Goal: Task Accomplishment & Management: Complete application form

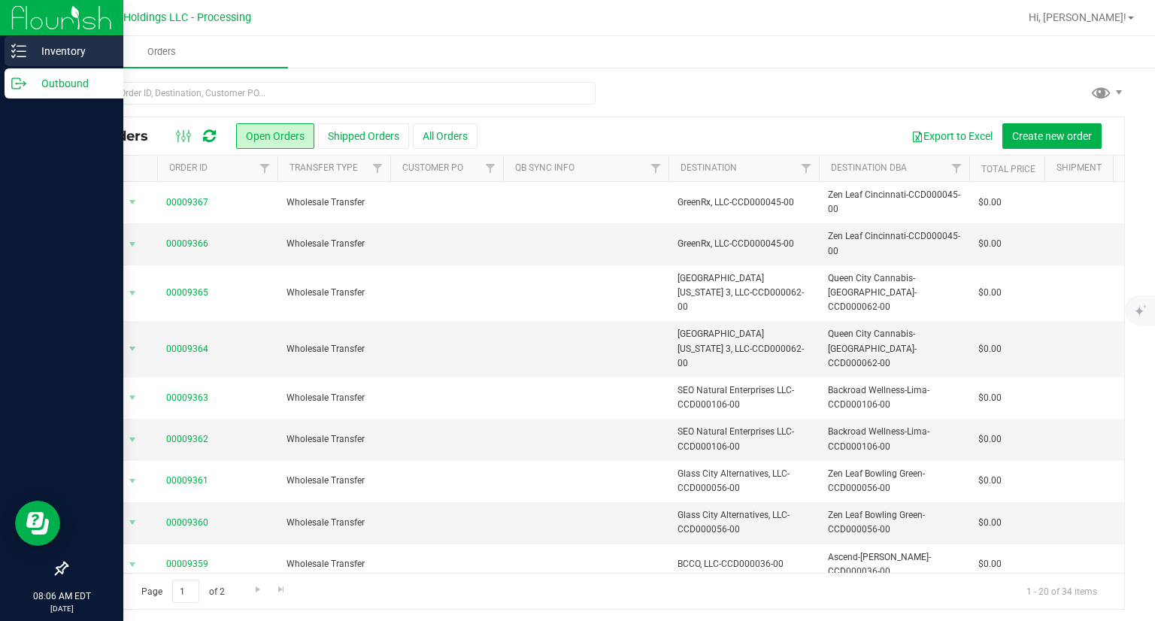
click at [11, 58] on icon at bounding box center [18, 51] width 15 height 15
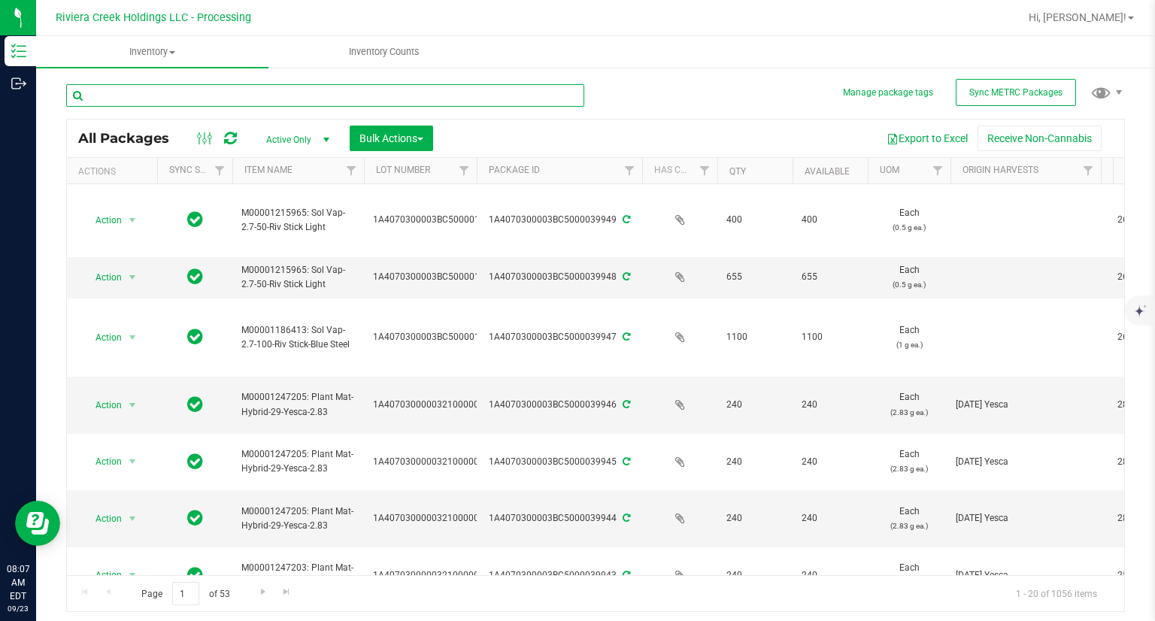
click at [135, 91] on input "text" at bounding box center [325, 95] width 518 height 23
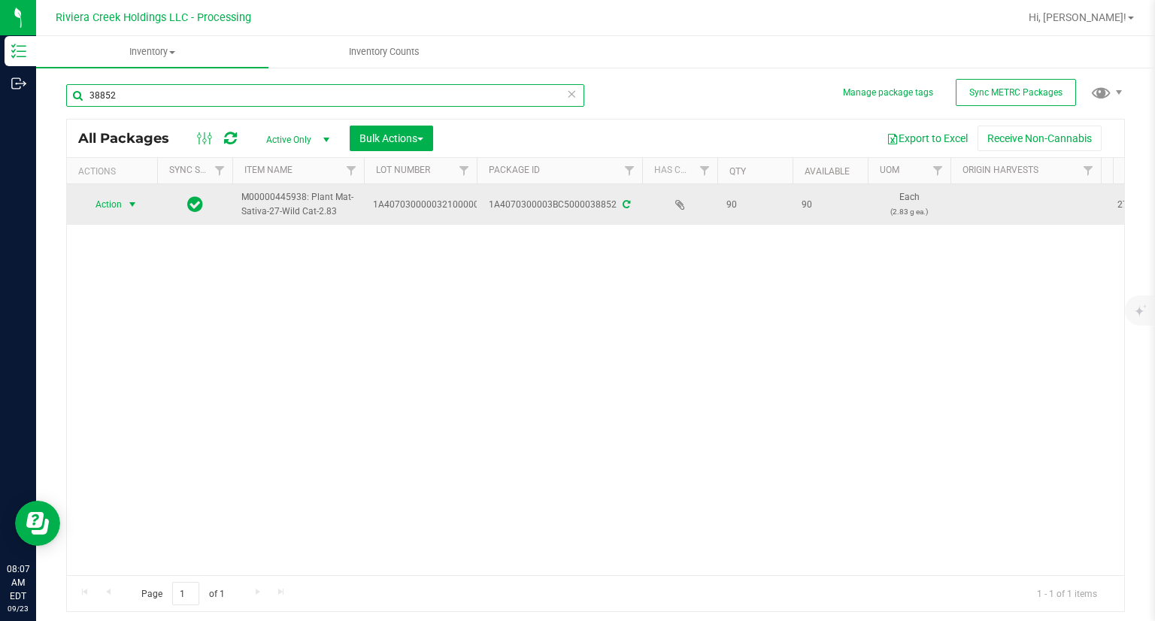
type input "38852"
click at [120, 210] on span "Action" at bounding box center [102, 204] width 41 height 21
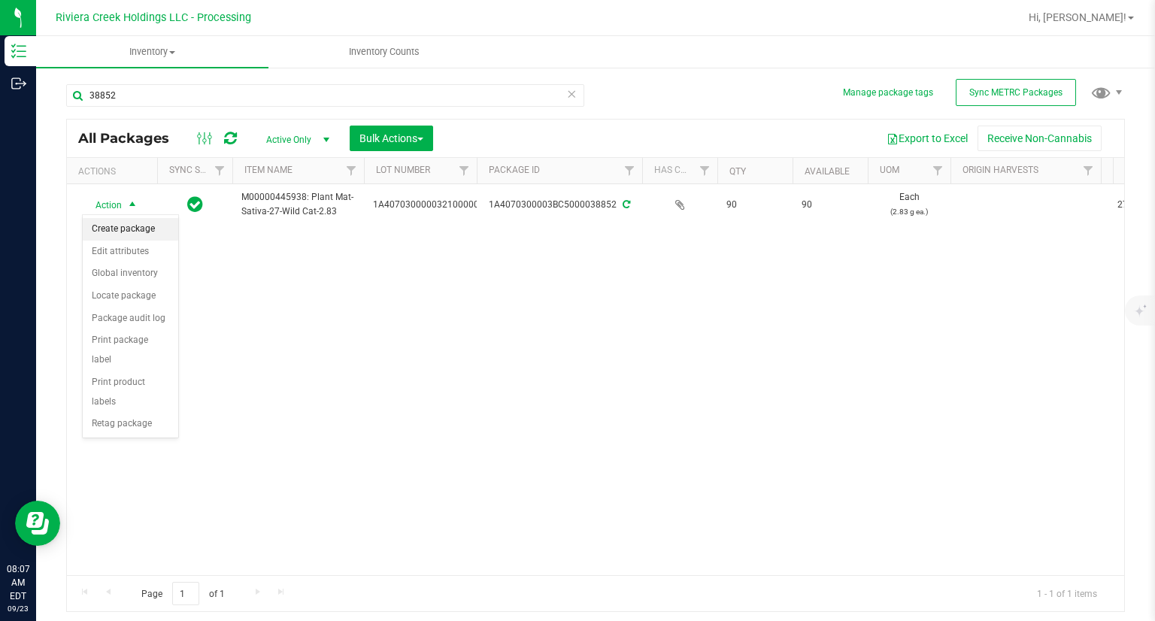
click at [129, 226] on li "Create package" at bounding box center [130, 229] width 95 height 23
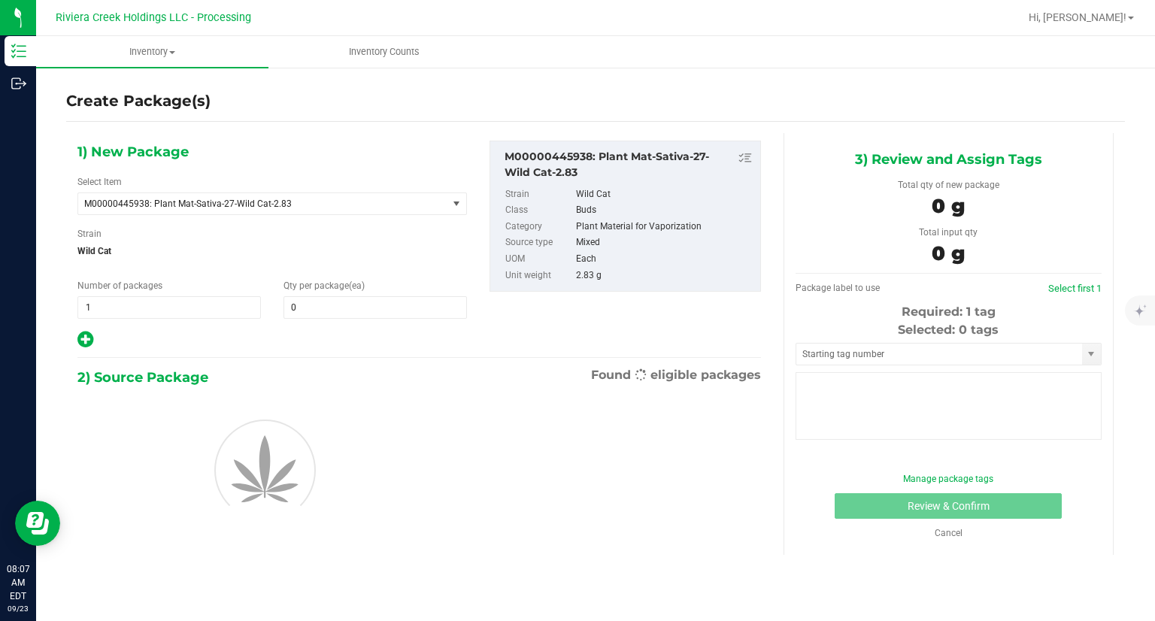
type input "0"
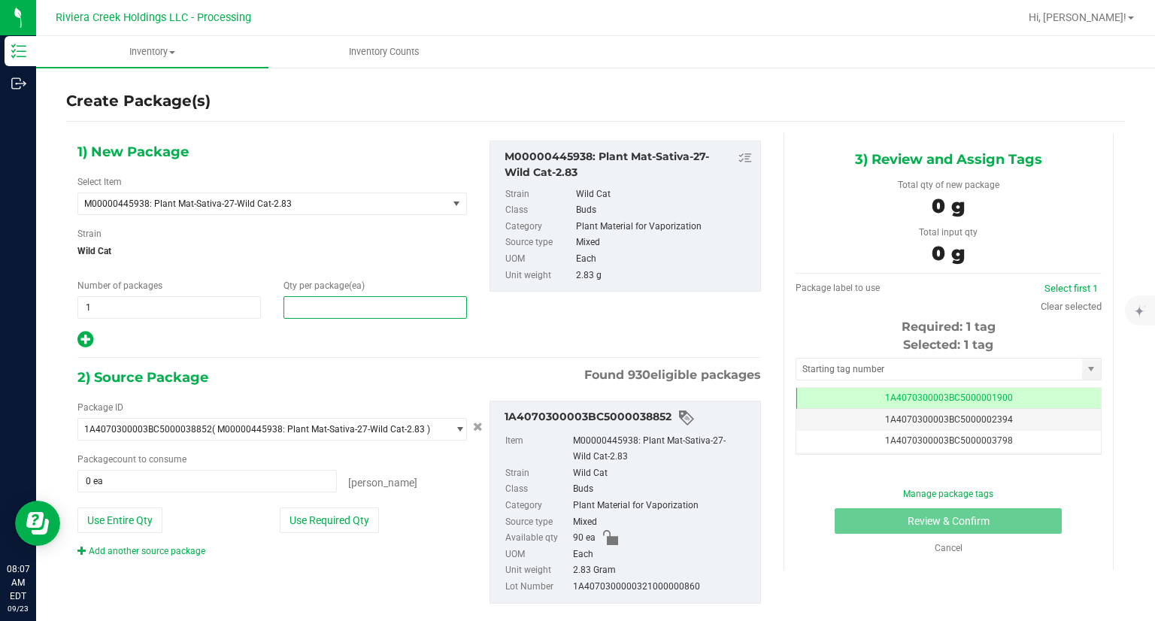
click at [328, 301] on span at bounding box center [374, 307] width 183 height 23
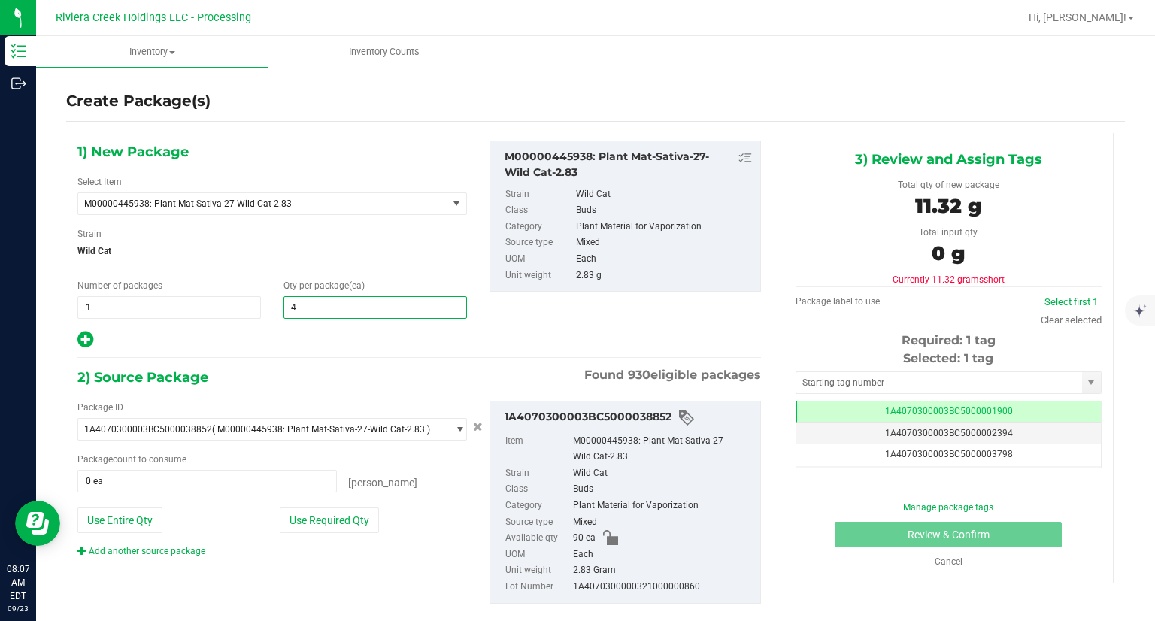
type input "40"
click at [92, 339] on icon at bounding box center [85, 339] width 16 height 19
type input "40"
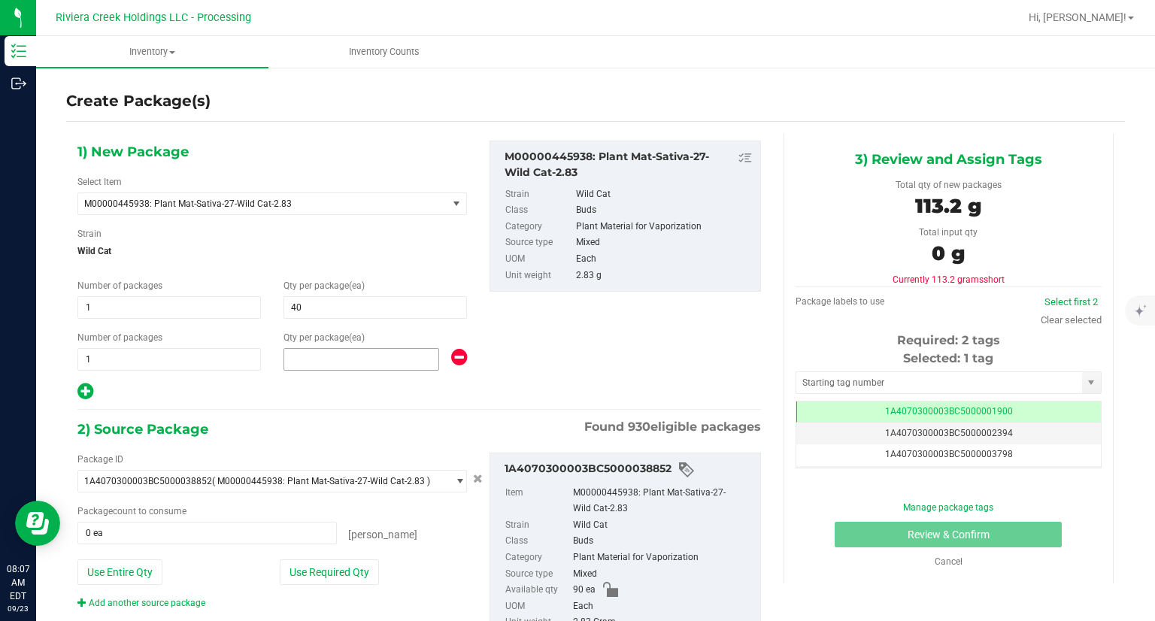
click at [312, 361] on span at bounding box center [361, 359] width 156 height 23
type input "40"
click at [337, 389] on div at bounding box center [271, 392] width 389 height 20
click at [335, 571] on button "Use Required Qty" at bounding box center [329, 572] width 99 height 26
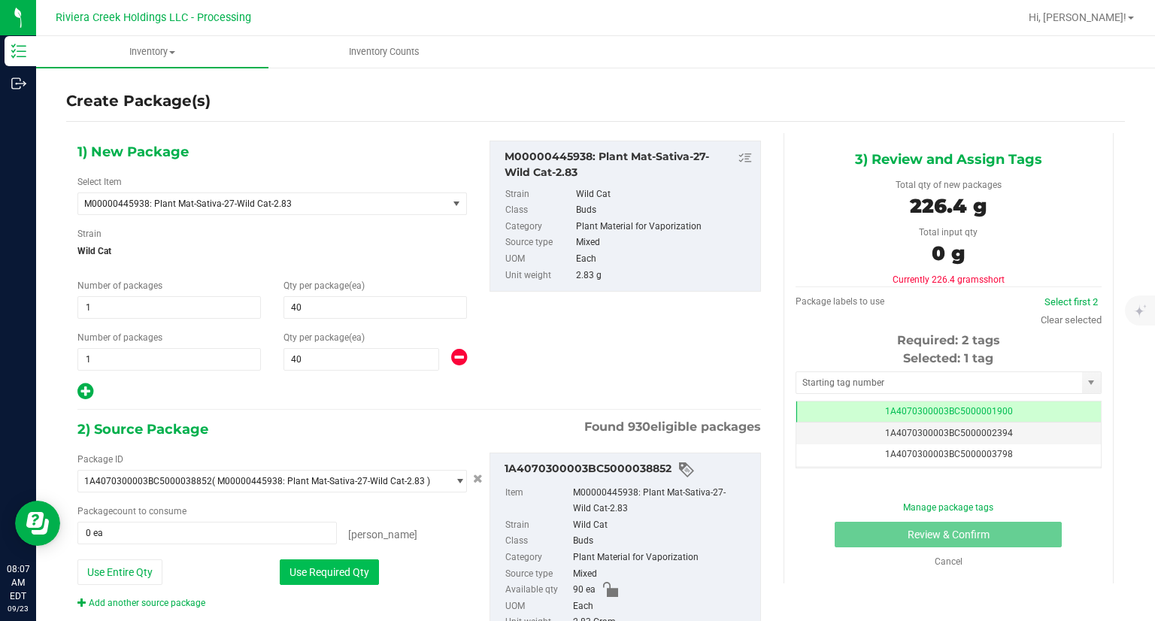
type input "80 ea"
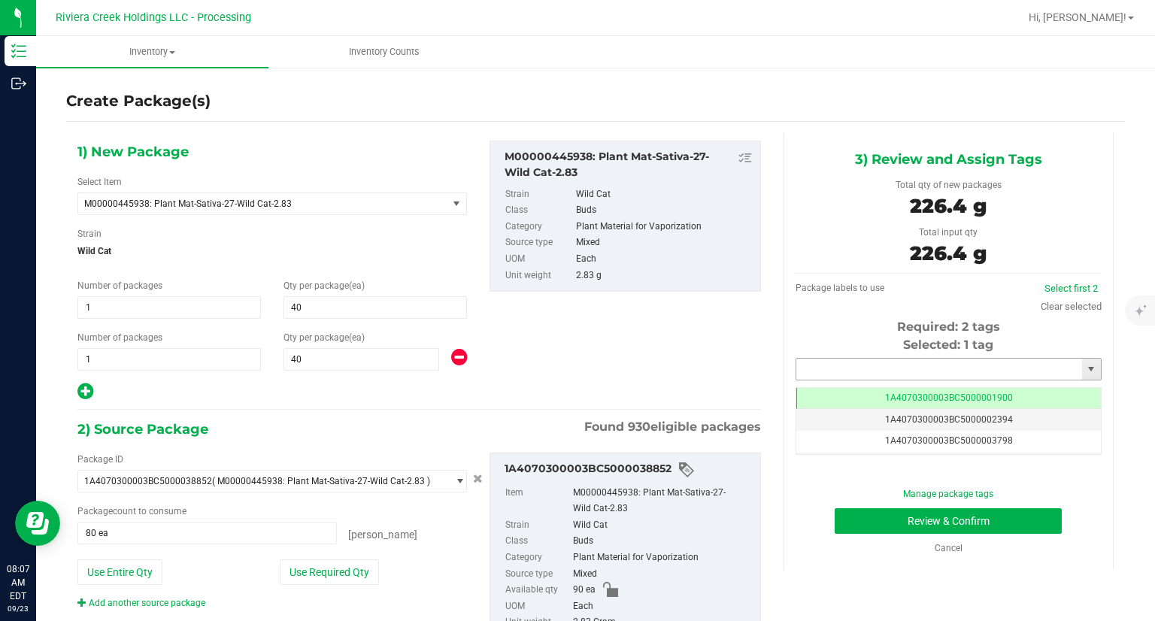
click at [847, 374] on input "text" at bounding box center [939, 369] width 286 height 21
click at [830, 398] on li "1A4070300003BC5000039406" at bounding box center [938, 394] width 301 height 23
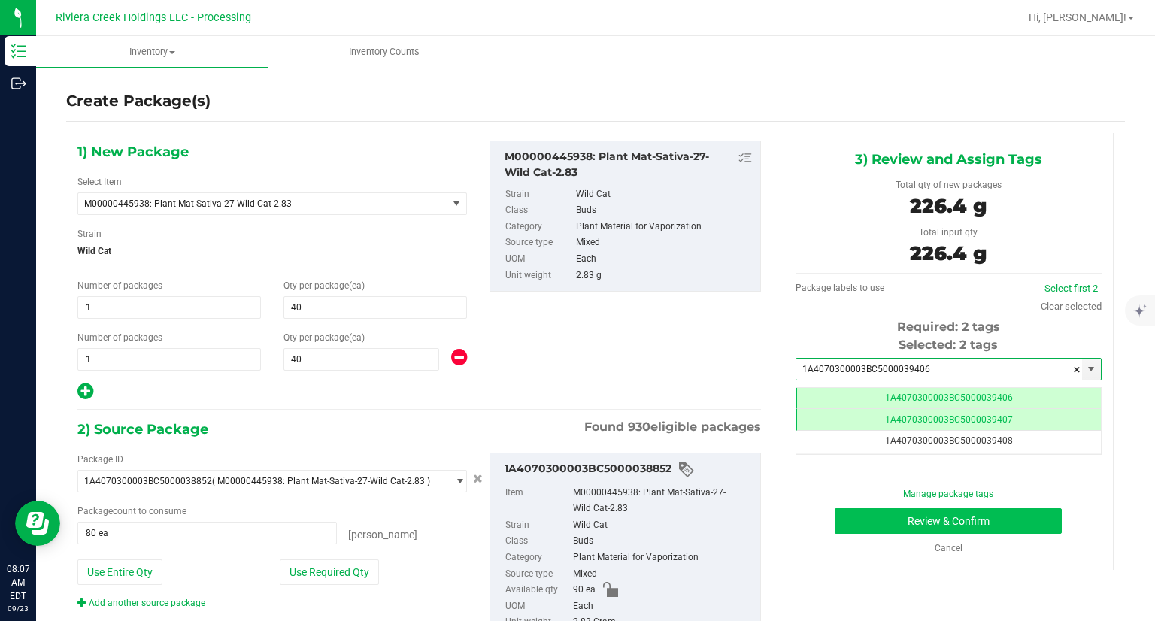
type input "1A4070300003BC5000039406"
click at [886, 515] on button "Review & Confirm" at bounding box center [947, 521] width 227 height 26
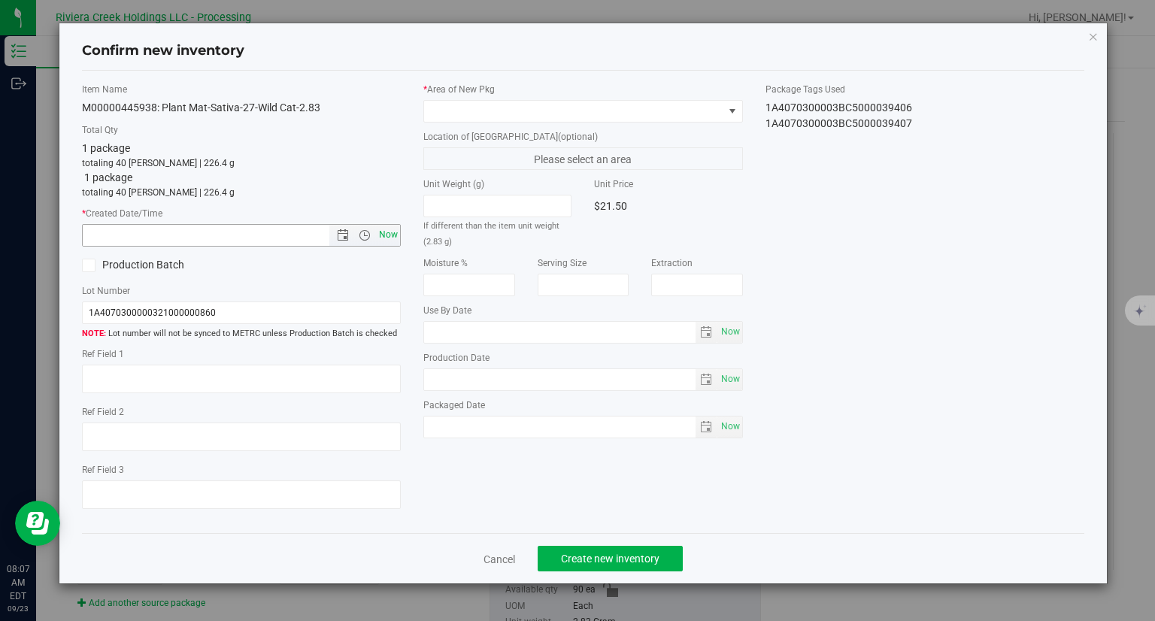
click at [396, 235] on span "Now" at bounding box center [389, 235] width 26 height 22
type input "[DATE] 8:07 AM"
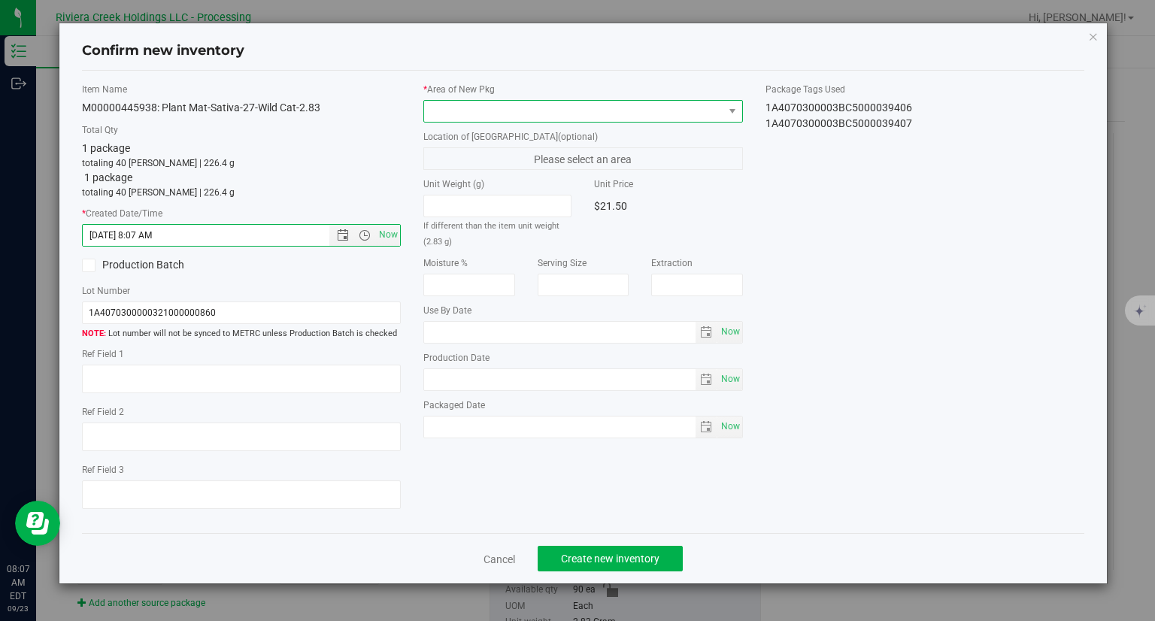
click at [526, 107] on span at bounding box center [573, 111] width 299 height 21
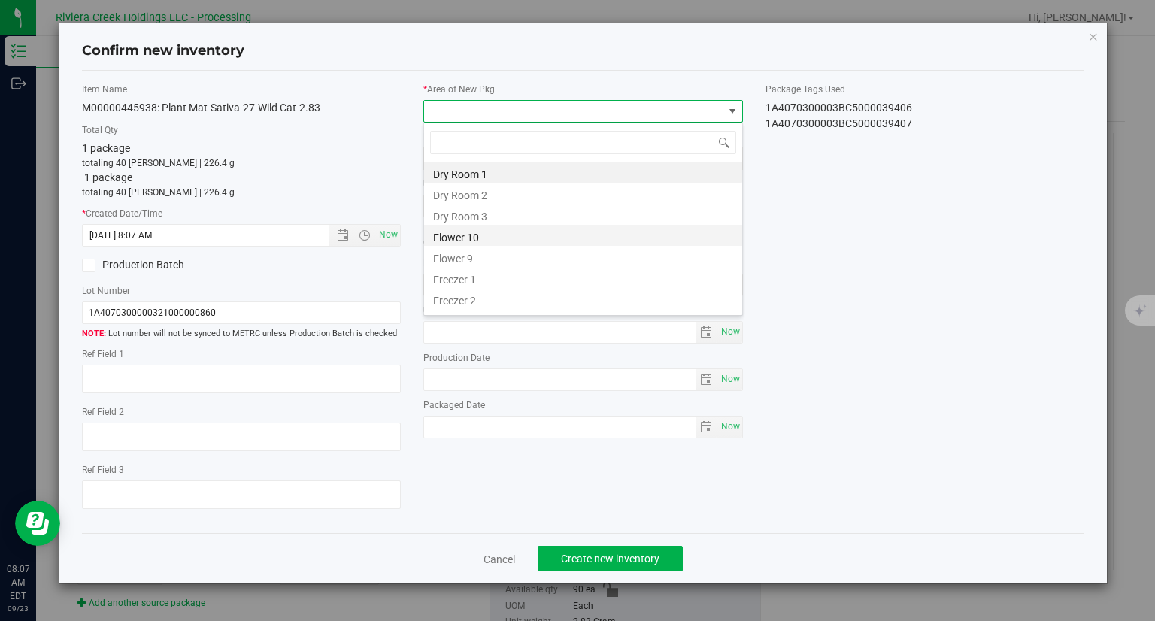
click at [480, 236] on li "Flower 10" at bounding box center [583, 235] width 318 height 21
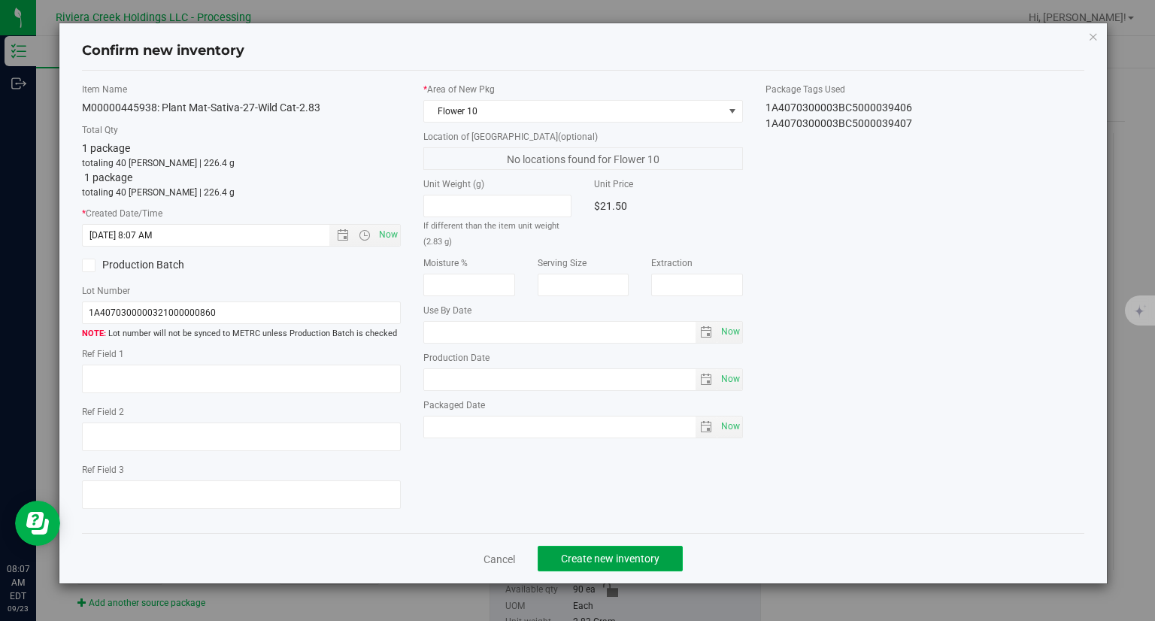
click at [650, 556] on span "Create new inventory" at bounding box center [610, 559] width 98 height 12
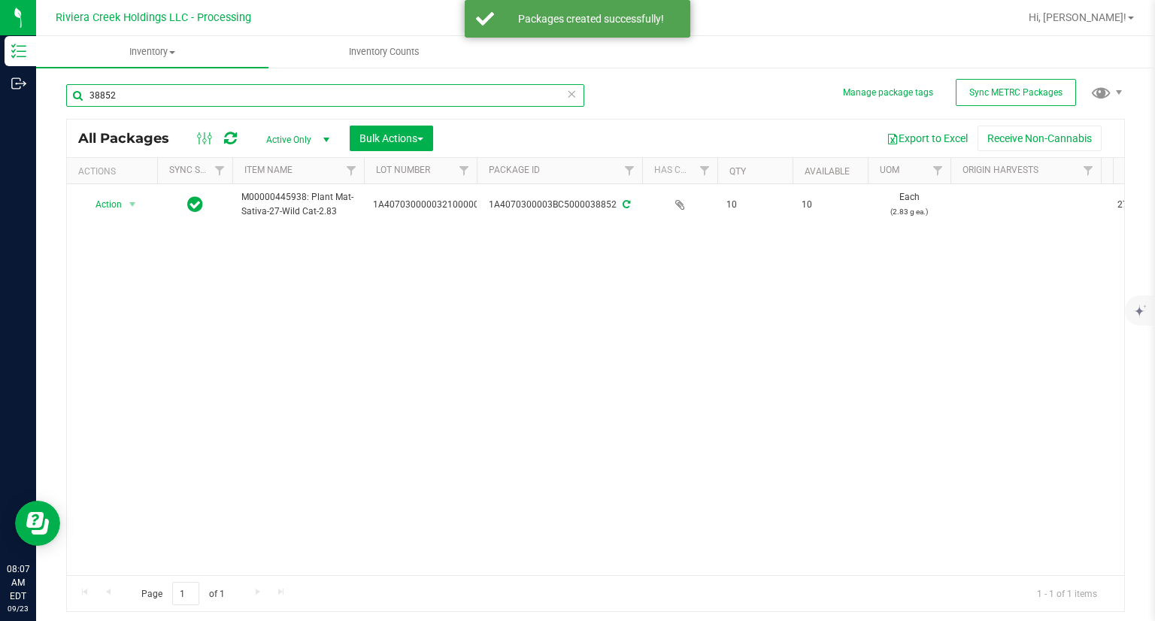
click at [213, 85] on input "38852" at bounding box center [325, 95] width 518 height 23
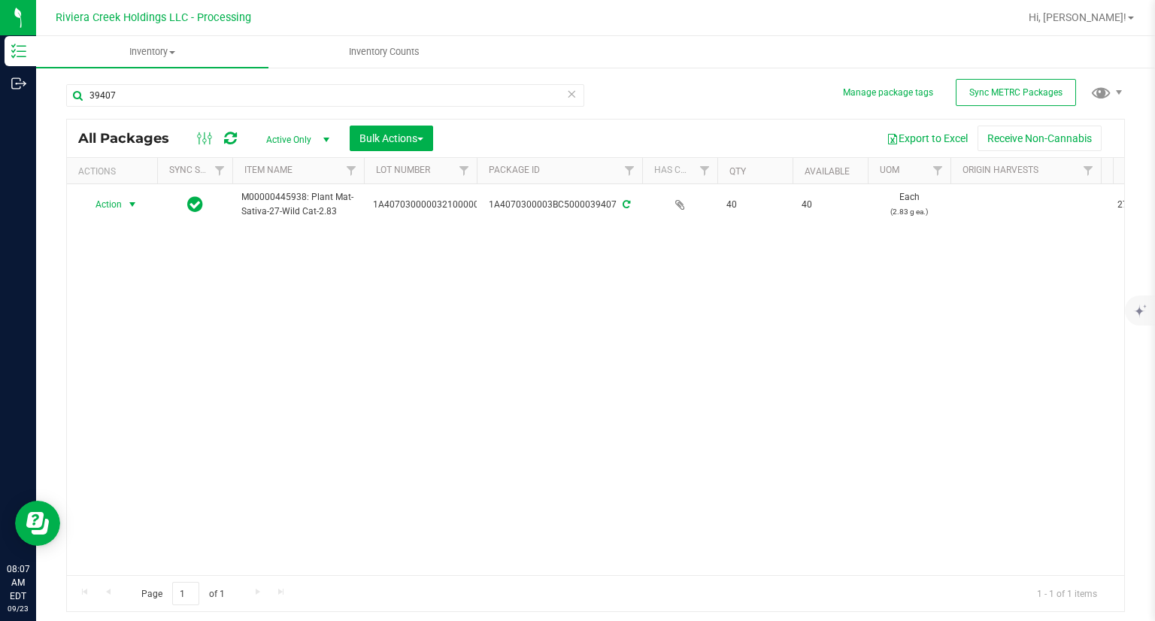
click at [111, 203] on span "Action" at bounding box center [102, 204] width 41 height 21
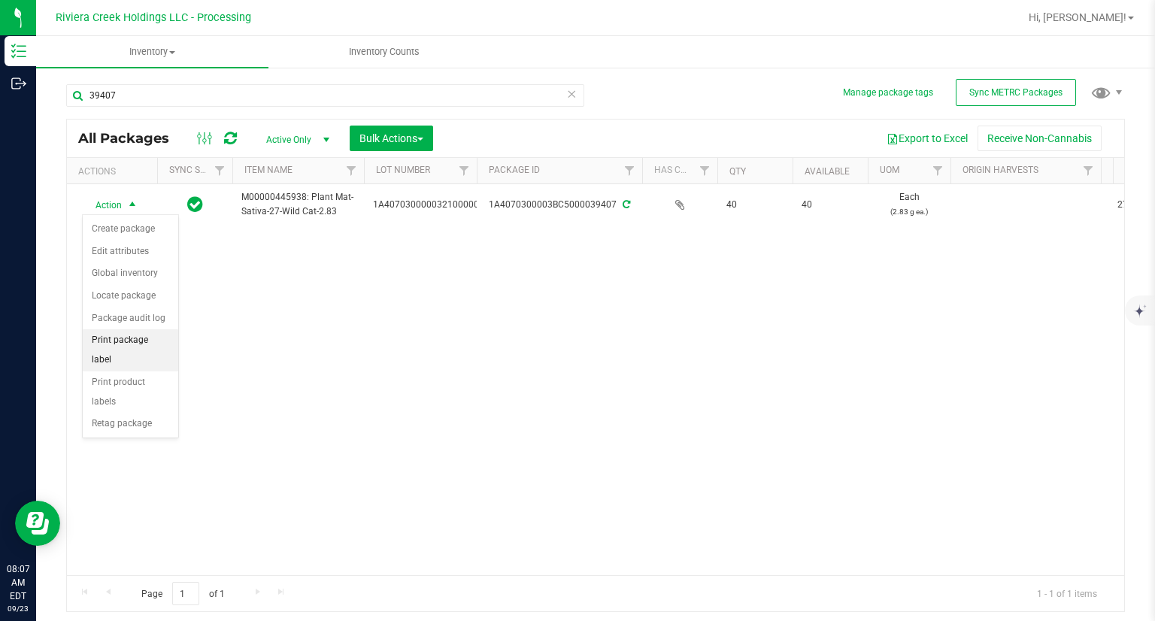
click at [168, 339] on li "Print package label" at bounding box center [130, 349] width 95 height 41
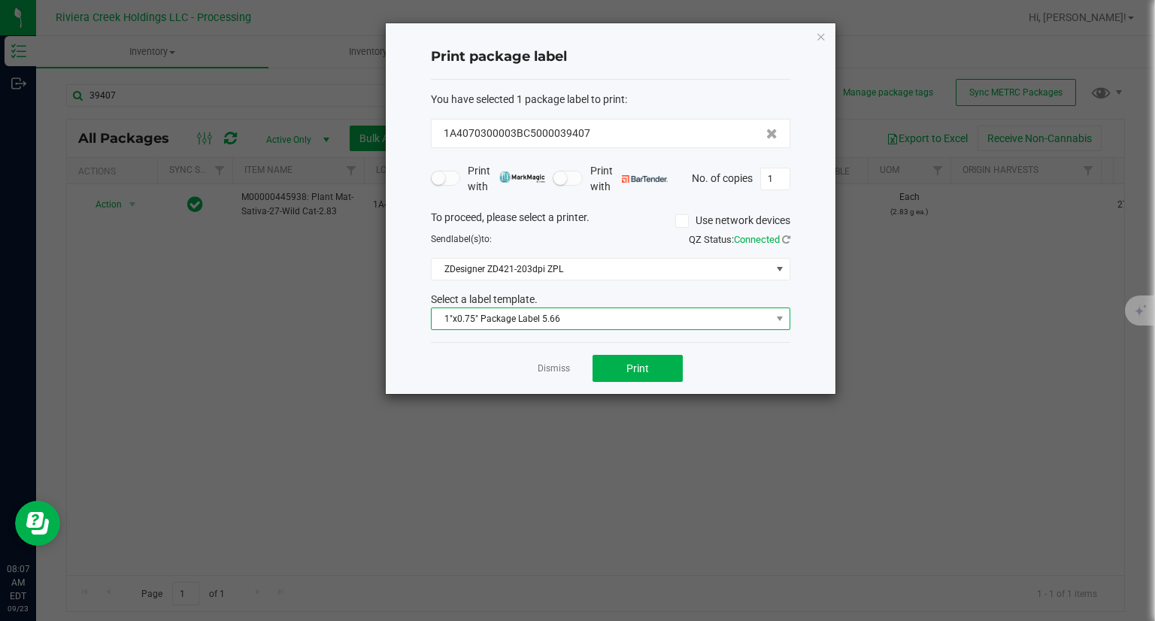
click at [594, 318] on span "1"x0.75" Package Label 5.66" at bounding box center [600, 318] width 339 height 21
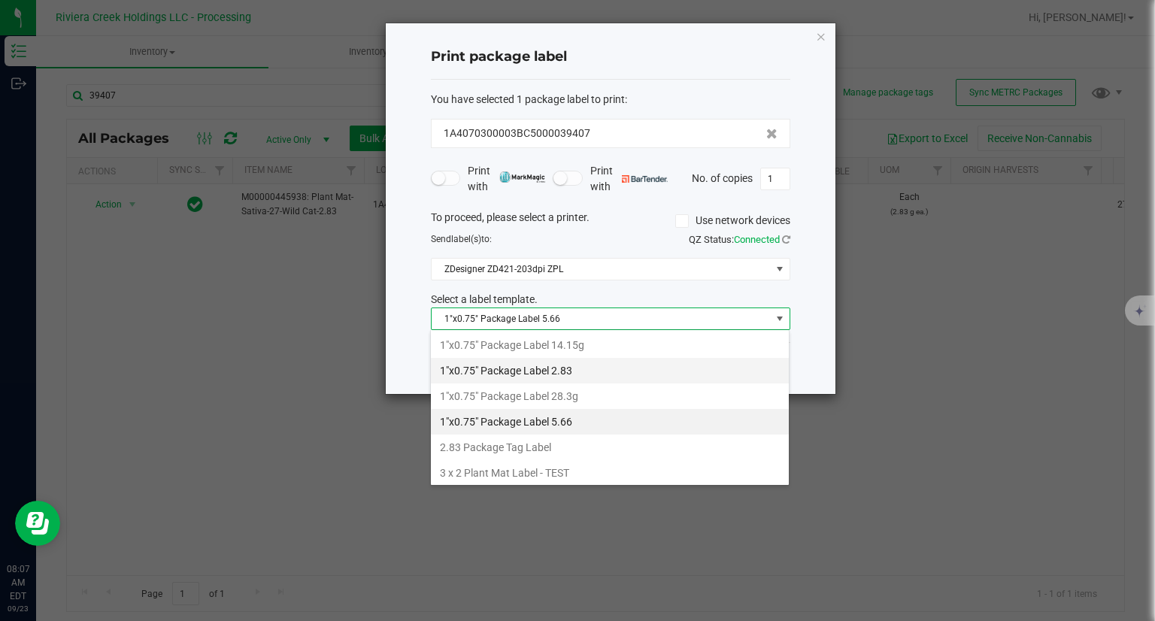
click at [595, 367] on li "1"x0.75" Package Label 2.83" at bounding box center [610, 371] width 358 height 26
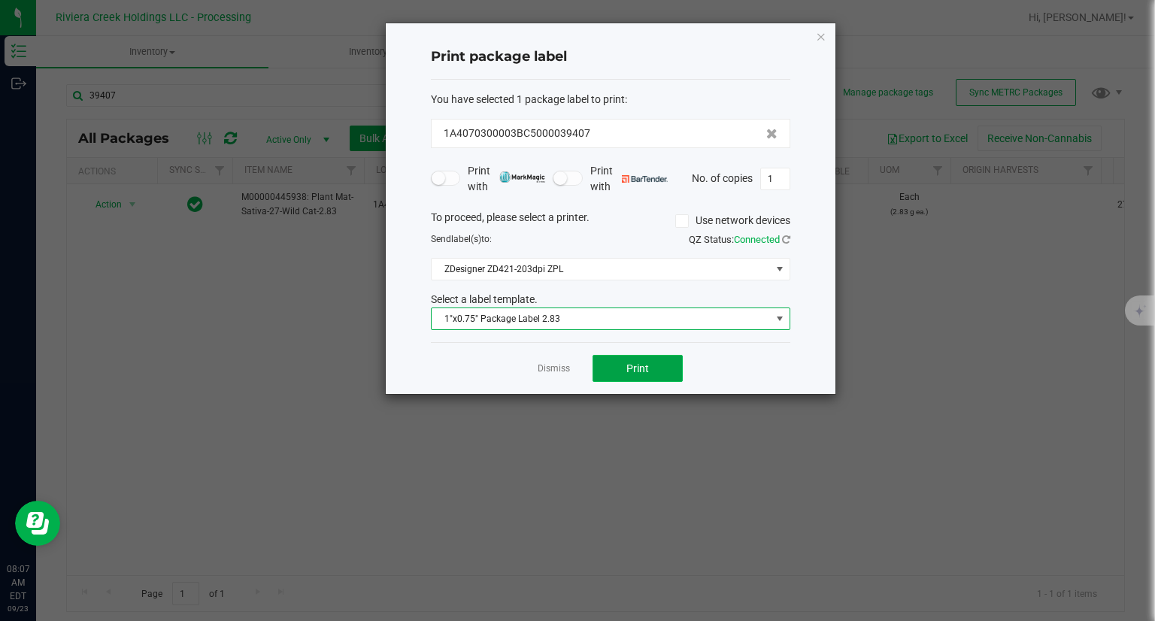
click at [648, 362] on span "Print" at bounding box center [637, 368] width 23 height 12
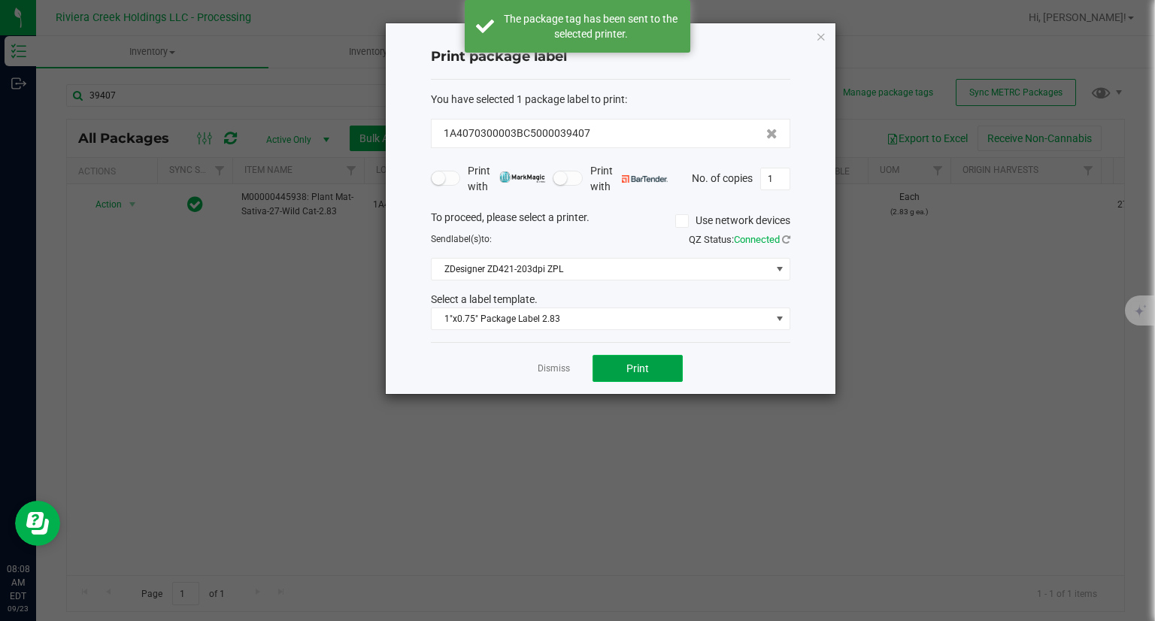
click at [648, 362] on span "Print" at bounding box center [637, 368] width 23 height 12
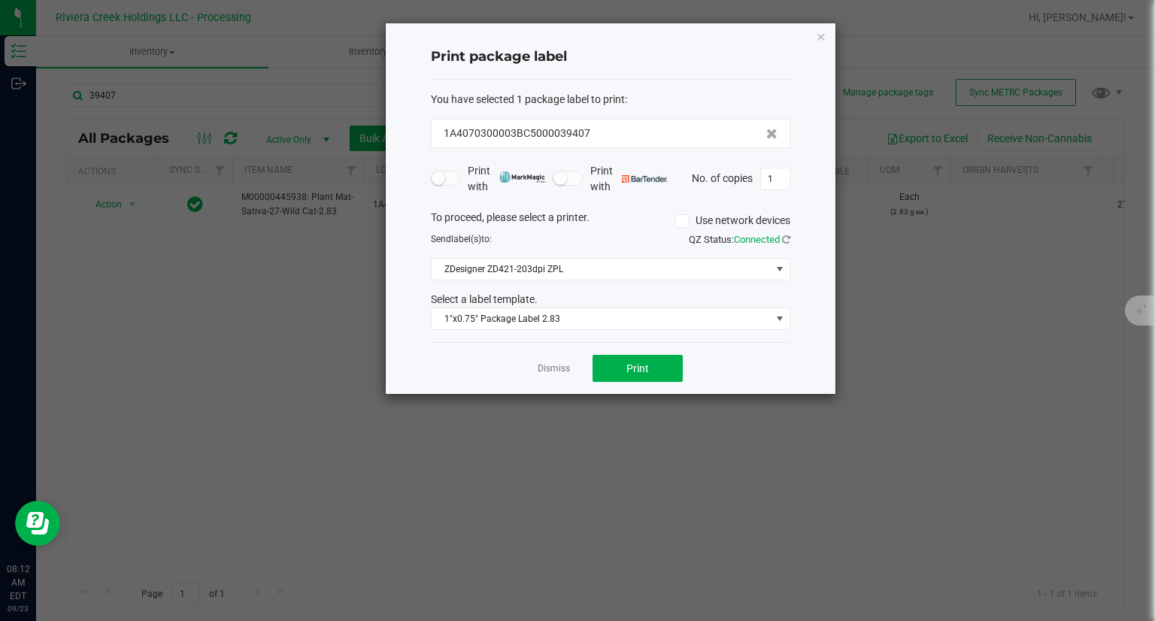
click at [819, 38] on icon "button" at bounding box center [821, 36] width 11 height 18
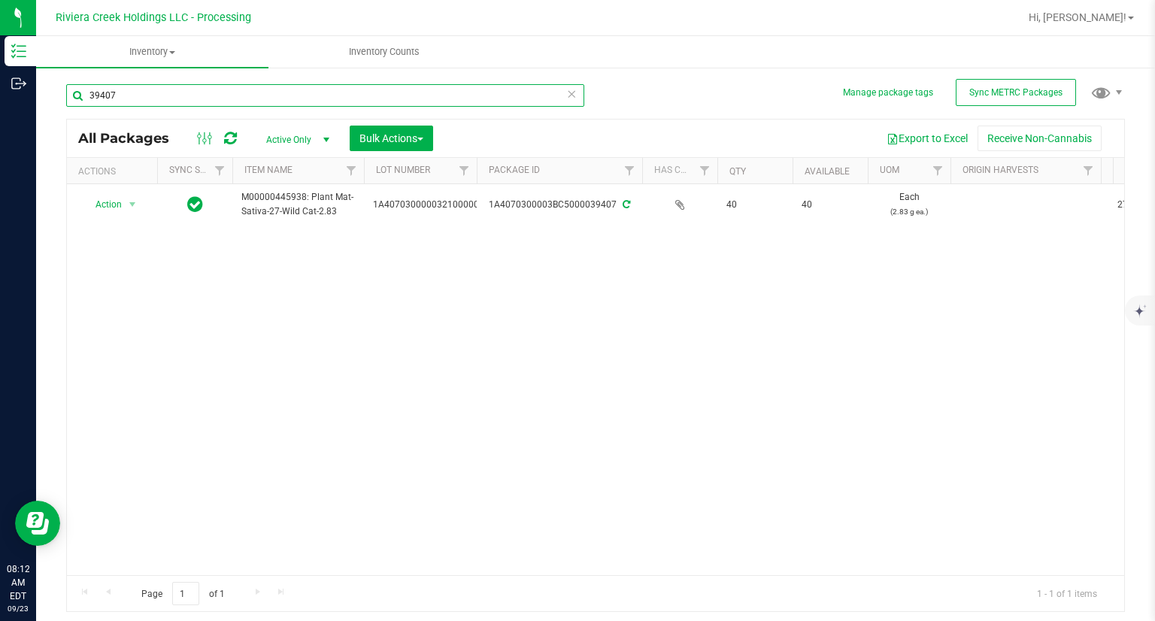
click at [223, 89] on input "39407" at bounding box center [325, 95] width 518 height 23
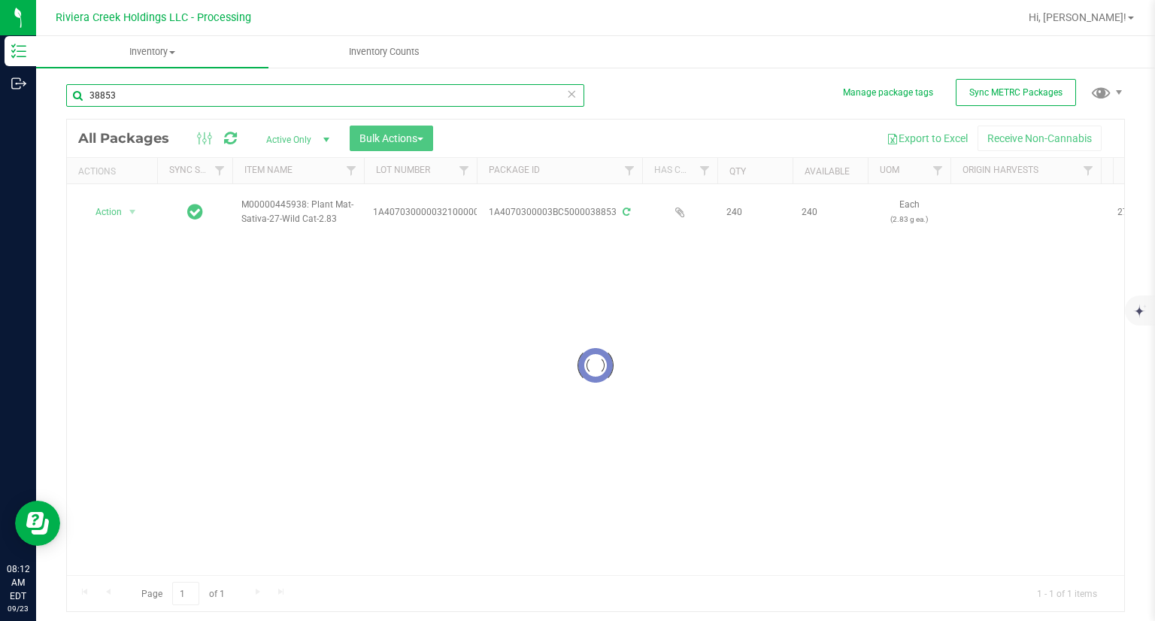
type input "38853"
click at [102, 207] on div at bounding box center [595, 366] width 1057 height 492
click at [98, 210] on div at bounding box center [595, 366] width 1057 height 492
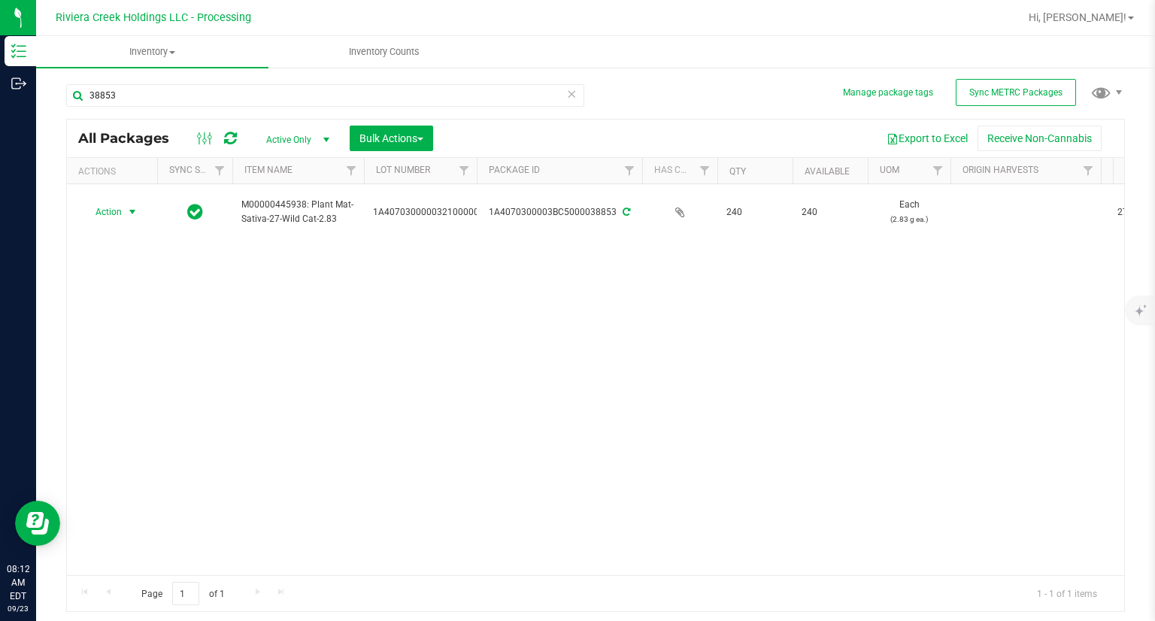
click at [104, 213] on span "Action" at bounding box center [102, 211] width 41 height 21
click at [116, 232] on li "Create package" at bounding box center [130, 237] width 95 height 23
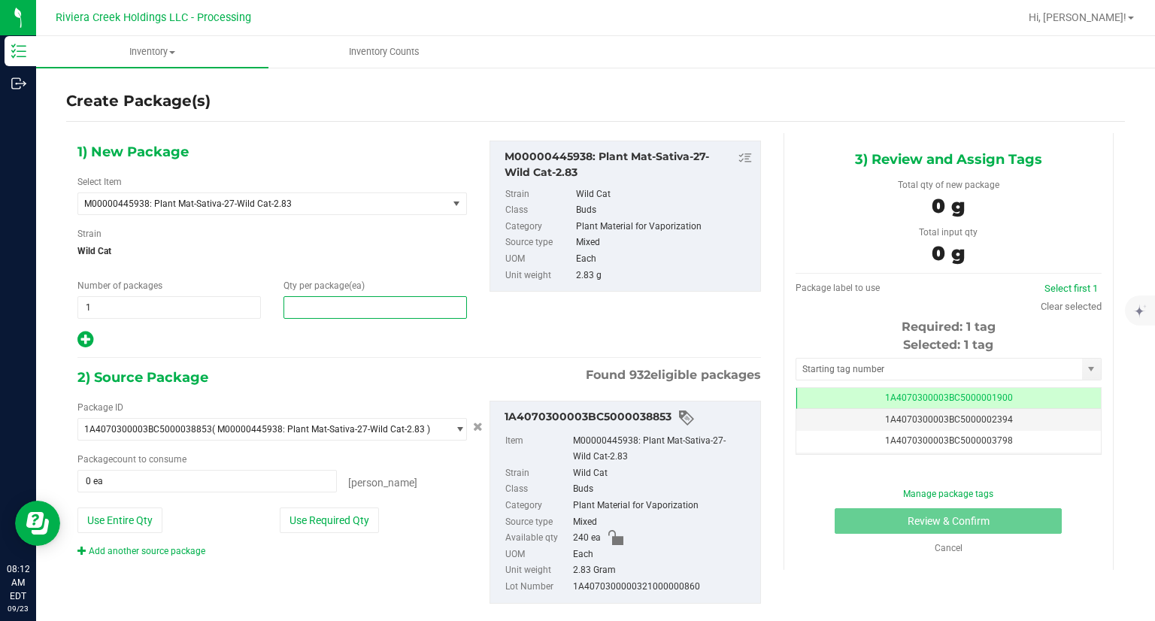
click at [316, 316] on span at bounding box center [374, 307] width 183 height 23
type input "30"
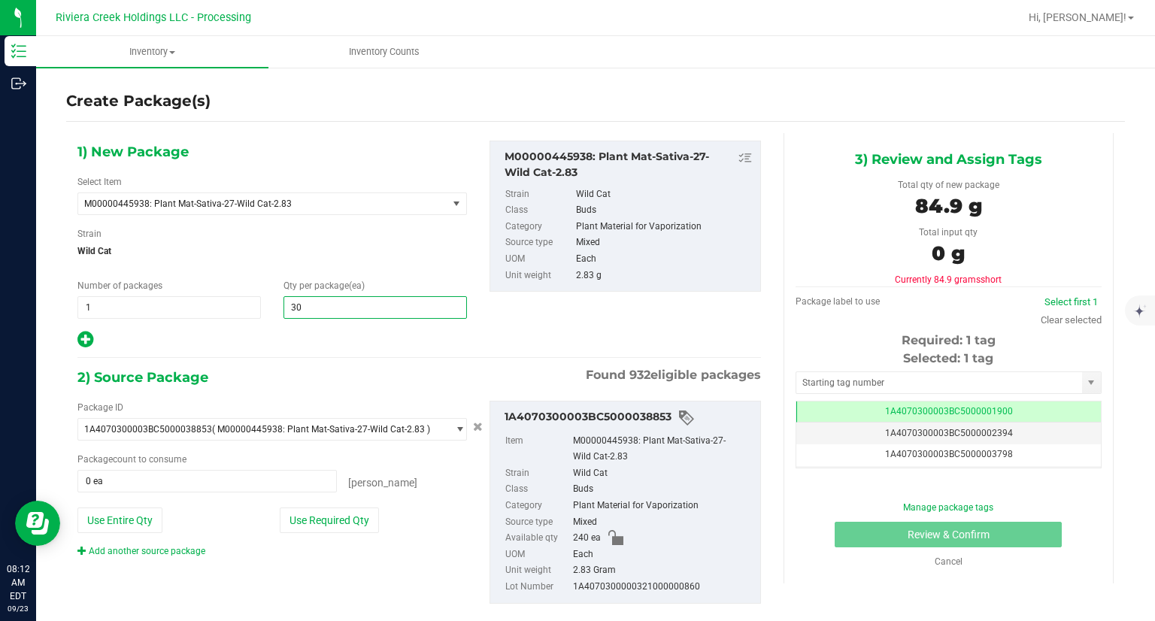
type input "30"
click at [406, 353] on div "1) New Package Select Item M00000445938: Plant Mat-Sativa-27-Wild Cat-2.83 M000…" at bounding box center [419, 384] width 706 height 502
click at [365, 516] on button "Use Required Qty" at bounding box center [329, 520] width 99 height 26
type input "30 ea"
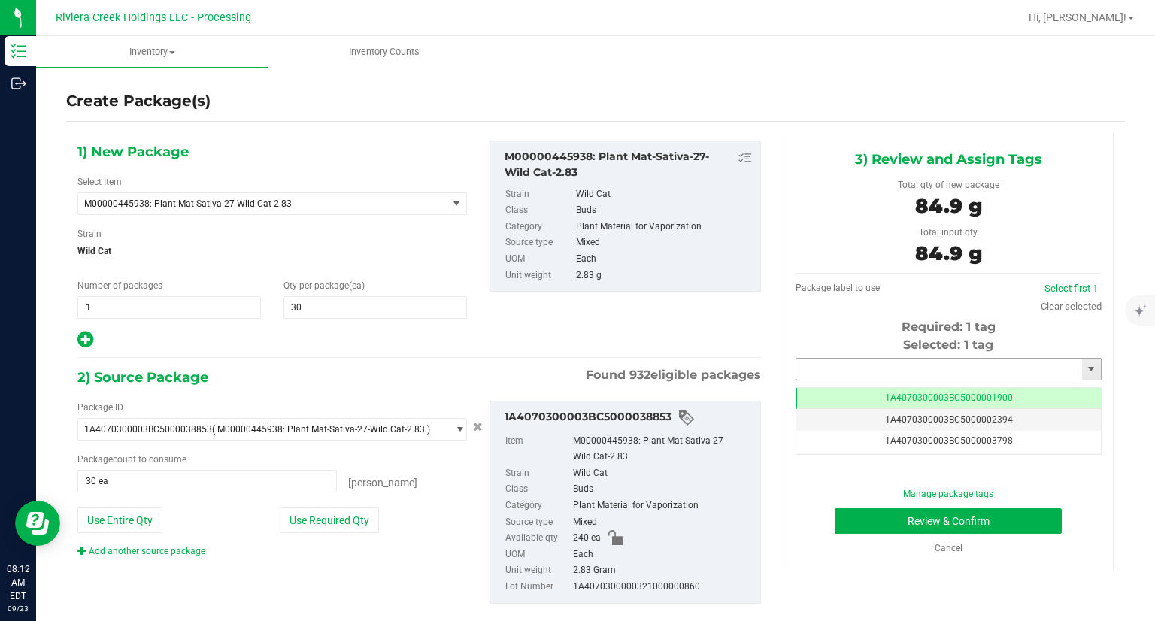
click at [839, 371] on input "text" at bounding box center [939, 369] width 286 height 21
click at [801, 395] on li "1A4070300003BC5000039408" at bounding box center [938, 394] width 301 height 23
type input "1A4070300003BC5000039408"
click at [859, 515] on button "Review & Confirm" at bounding box center [947, 521] width 227 height 26
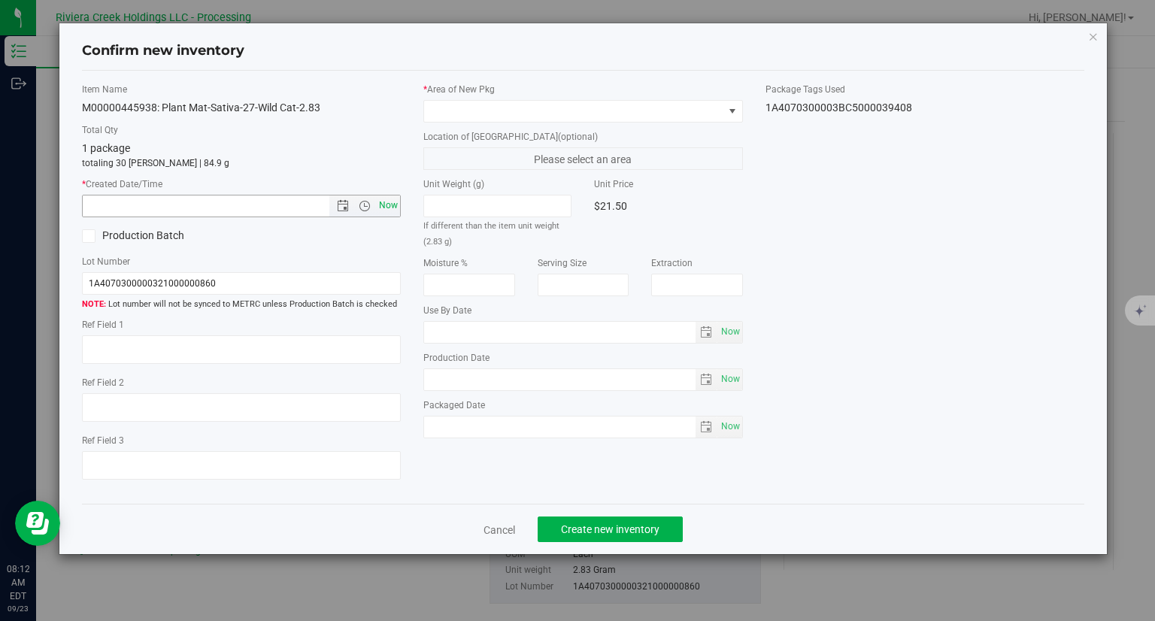
click at [397, 205] on span "Now" at bounding box center [389, 206] width 26 height 22
type input "[DATE] 8:12 AM"
click at [441, 117] on span at bounding box center [573, 111] width 299 height 21
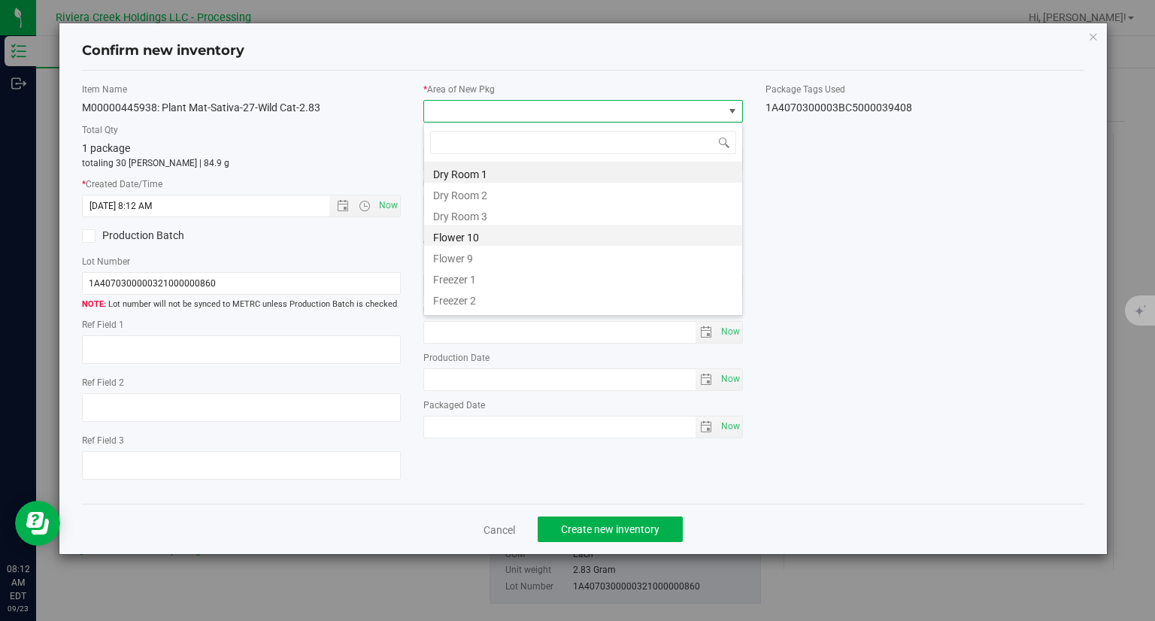
click at [452, 238] on li "Flower 10" at bounding box center [583, 235] width 318 height 21
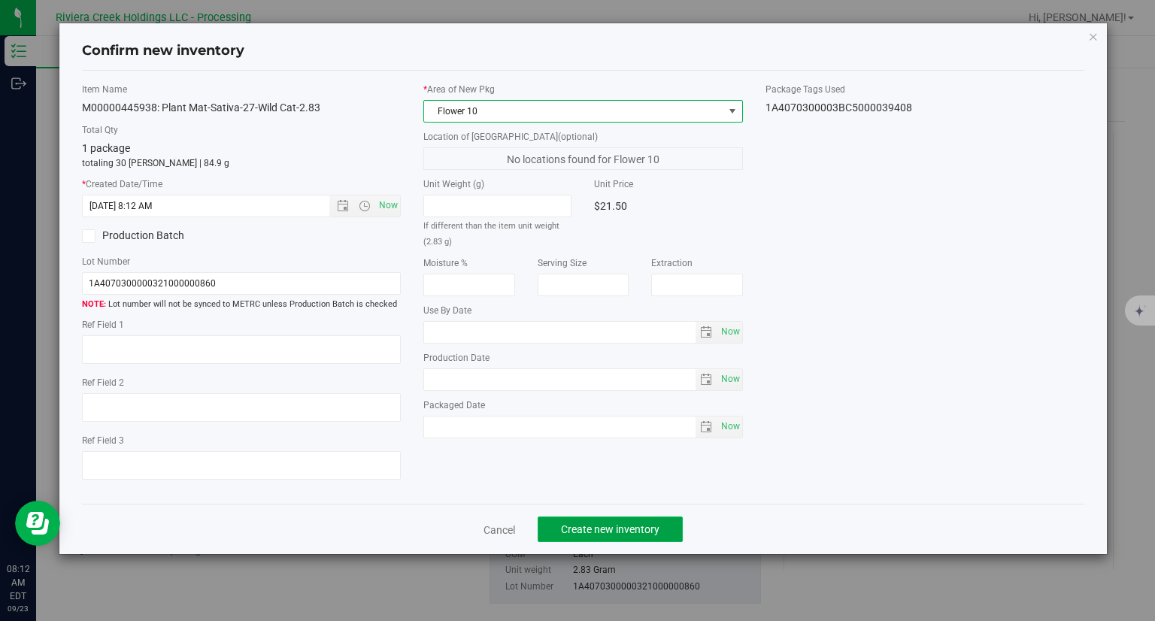
click at [613, 516] on button "Create new inventory" at bounding box center [609, 529] width 145 height 26
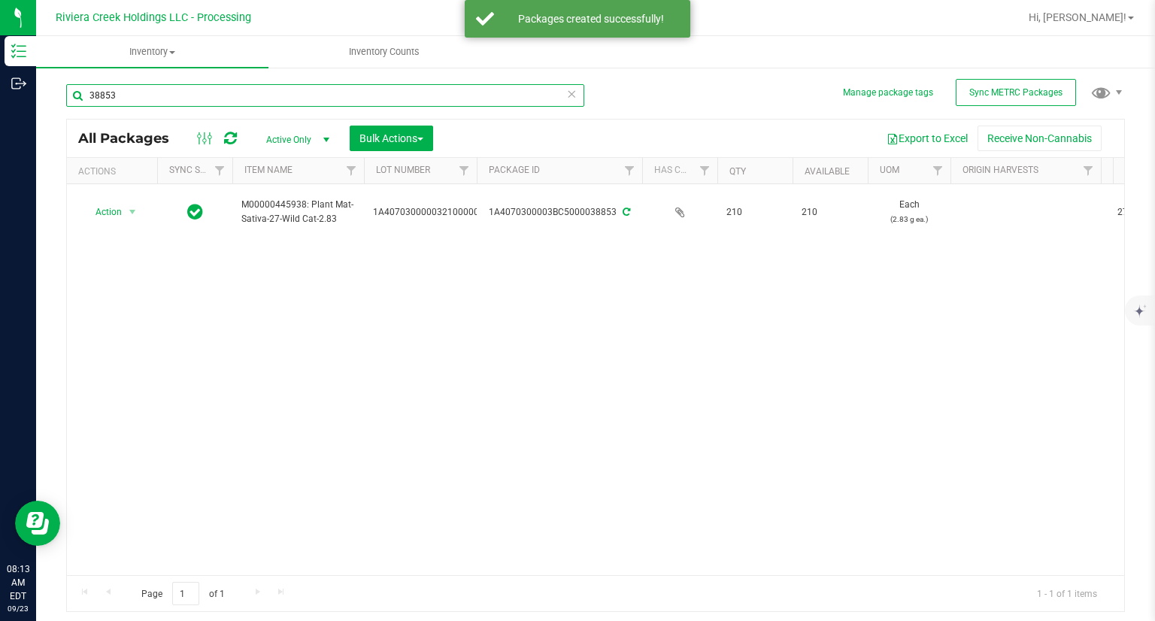
click at [197, 94] on input "38853" at bounding box center [325, 95] width 518 height 23
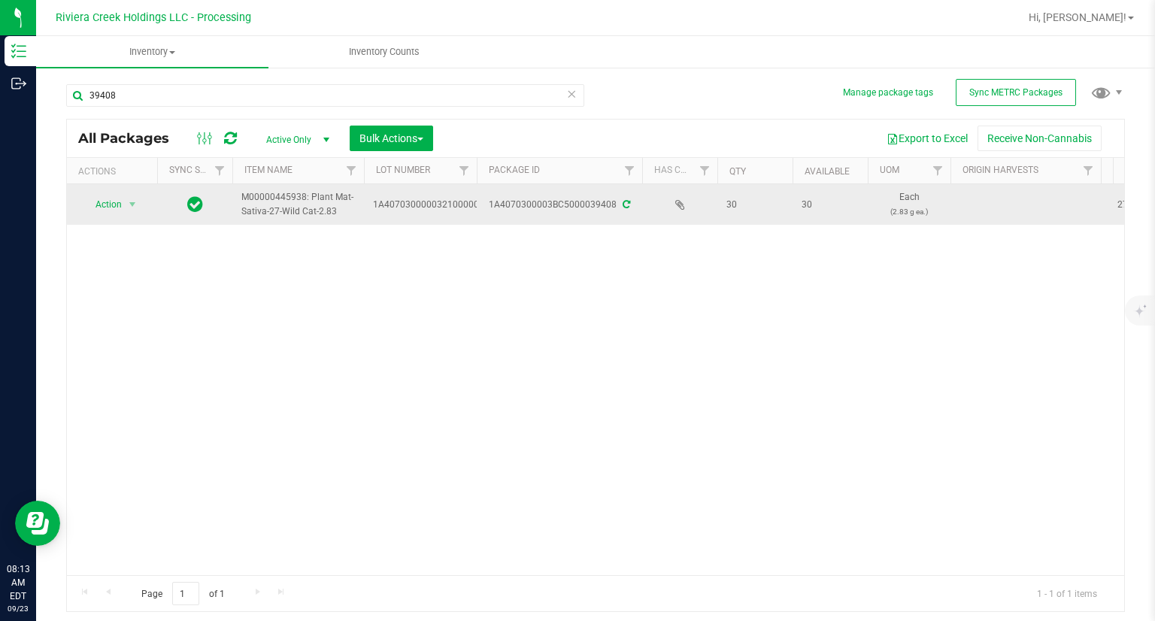
click at [104, 216] on td "Action Action Create package Edit attributes Global inventory Locate package Pa…" at bounding box center [112, 204] width 90 height 41
click at [122, 209] on span "Action" at bounding box center [112, 204] width 60 height 21
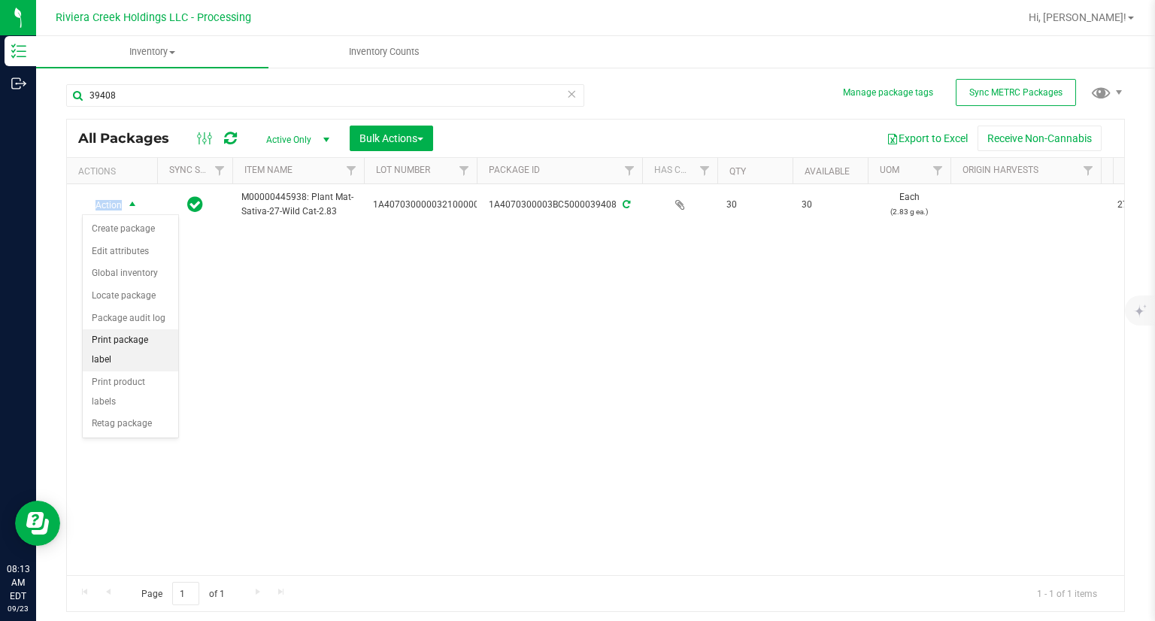
click at [159, 338] on li "Print package label" at bounding box center [130, 349] width 95 height 41
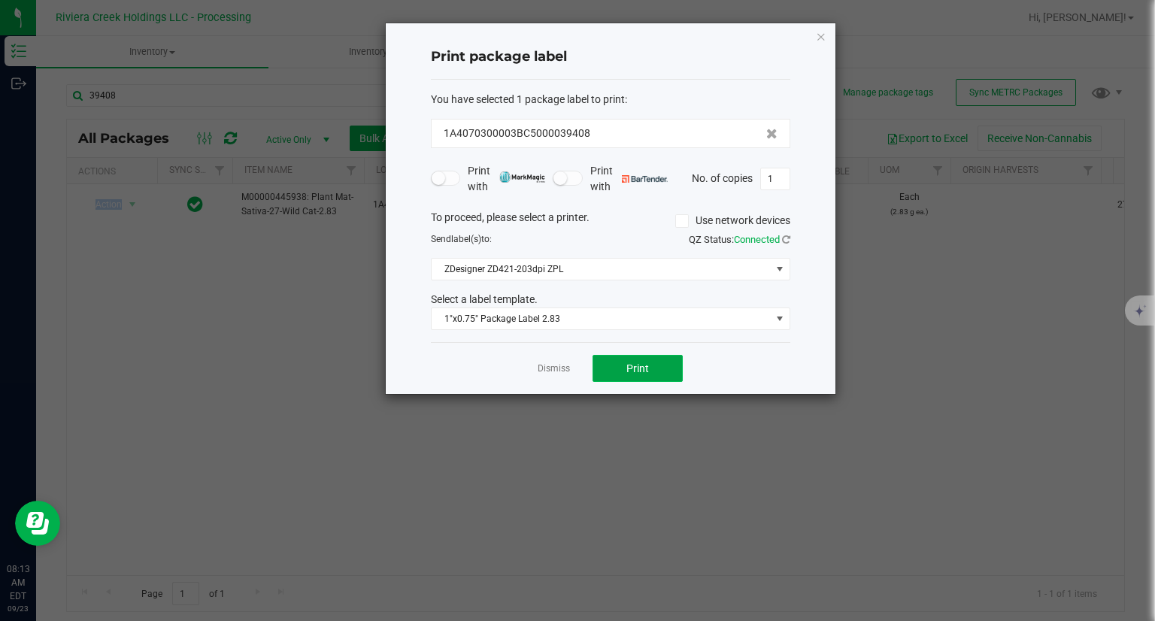
click at [673, 365] on button "Print" at bounding box center [637, 368] width 90 height 27
click at [814, 28] on div "Print package label You have selected 1 package label to print : 1A4070300003BC…" at bounding box center [611, 208] width 450 height 371
click at [819, 34] on icon "button" at bounding box center [821, 36] width 11 height 18
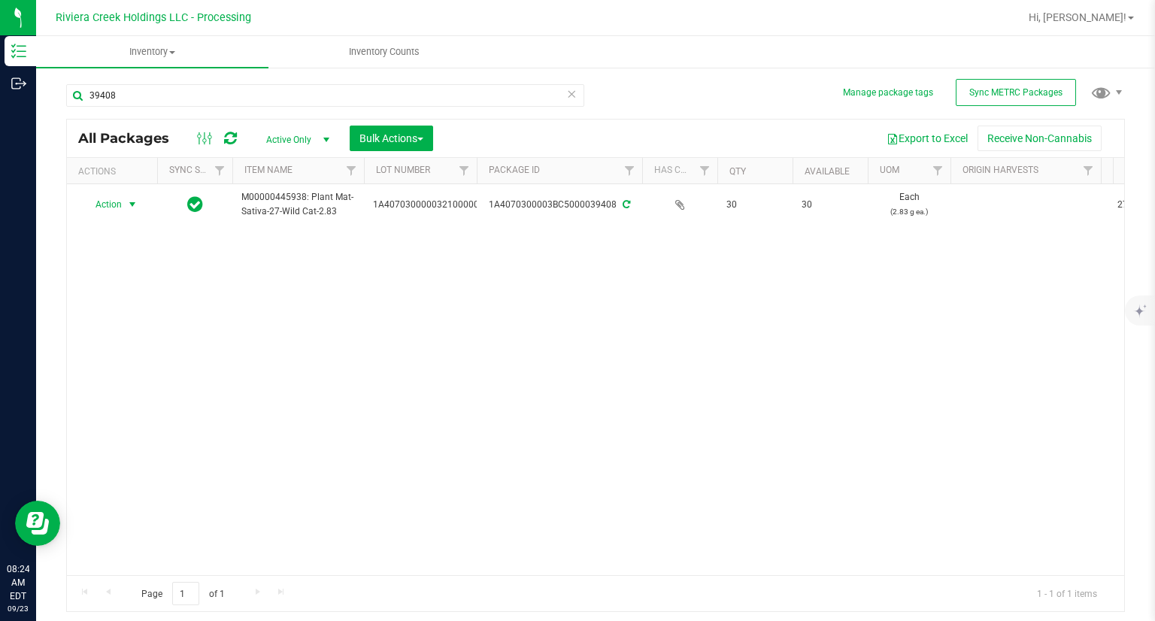
click at [159, 83] on div "39408" at bounding box center [330, 95] width 529 height 48
click at [141, 93] on input "39408" at bounding box center [325, 95] width 518 height 23
click at [141, 94] on input "39408" at bounding box center [325, 95] width 518 height 23
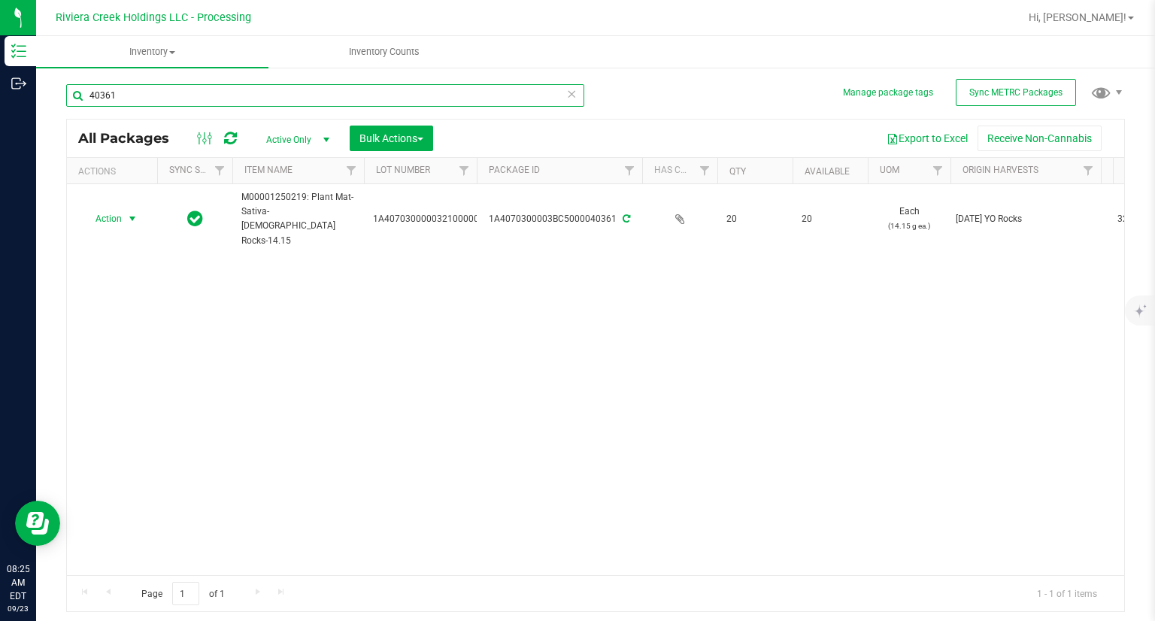
type input "40361"
click at [109, 208] on span "Action" at bounding box center [102, 218] width 41 height 21
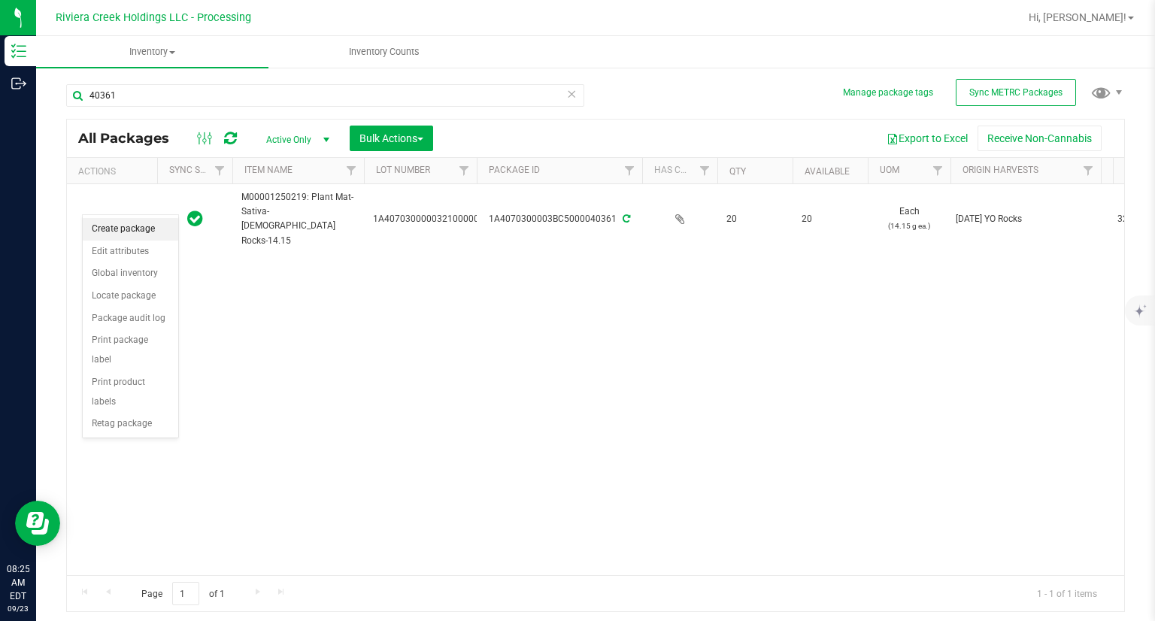
click at [122, 222] on li "Create package" at bounding box center [130, 229] width 95 height 23
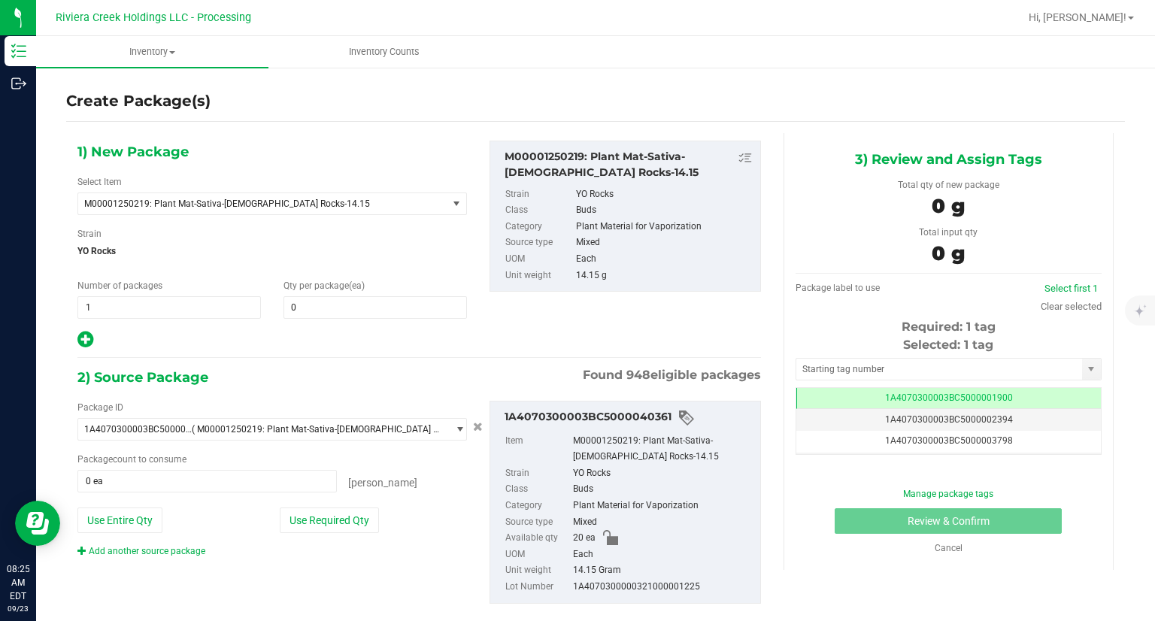
click at [349, 289] on span "(ea)" at bounding box center [357, 285] width 16 height 11
click at [340, 297] on span at bounding box center [374, 307] width 183 height 23
type input "10"
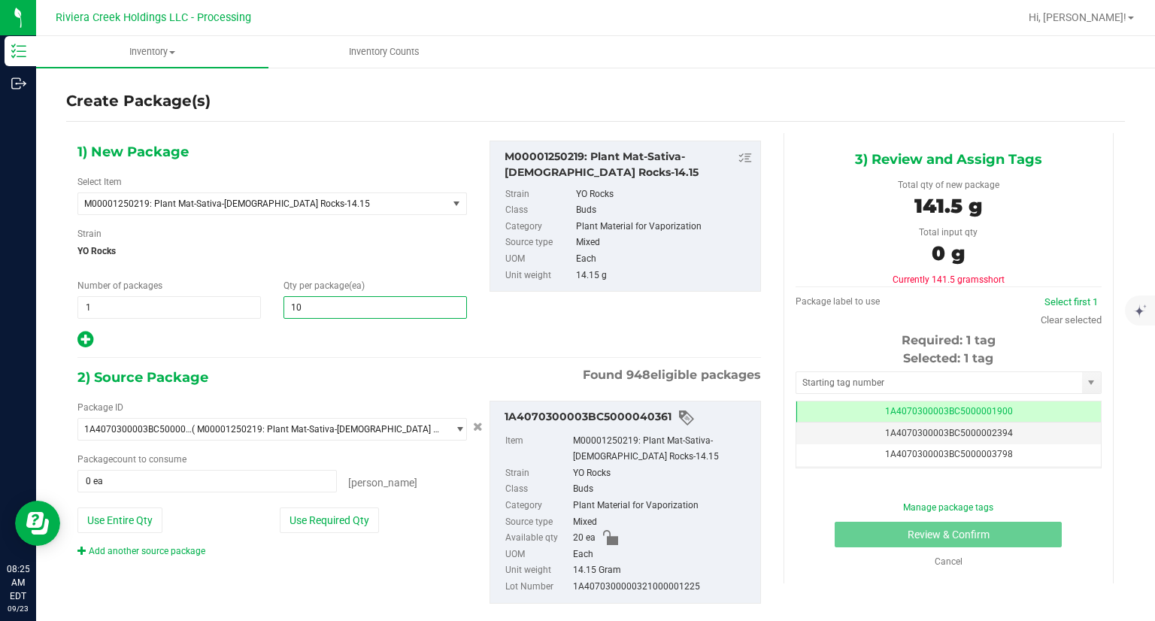
type input "10"
drag, startPoint x: 319, startPoint y: 349, endPoint x: 352, endPoint y: 455, distance: 111.0
click at [319, 350] on div "1) New Package Select Item M00001250219: Plant Mat-Sativa-[DEMOGRAPHIC_DATA] Ro…" at bounding box center [419, 384] width 706 height 502
click at [356, 520] on button "Use Required Qty" at bounding box center [329, 520] width 99 height 26
type input "10 ea"
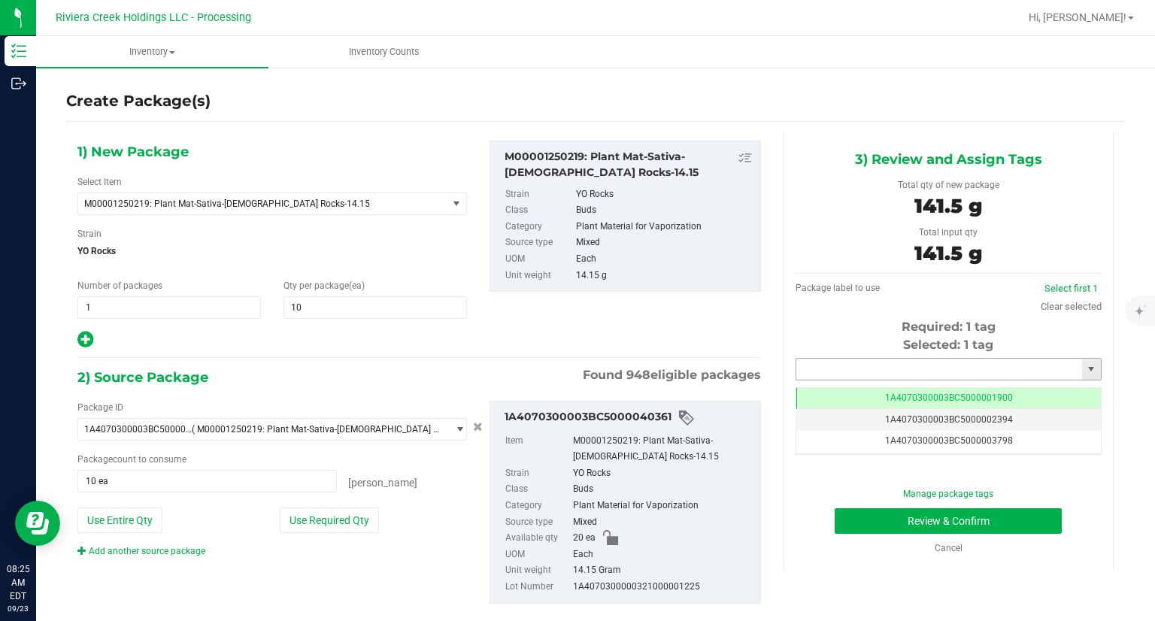
click at [942, 368] on input "text" at bounding box center [939, 369] width 286 height 21
click at [869, 386] on li "1A4070300003BC5000039409" at bounding box center [938, 394] width 301 height 23
type input "1A4070300003BC5000039409"
click at [862, 515] on button "Review & Confirm" at bounding box center [947, 521] width 227 height 26
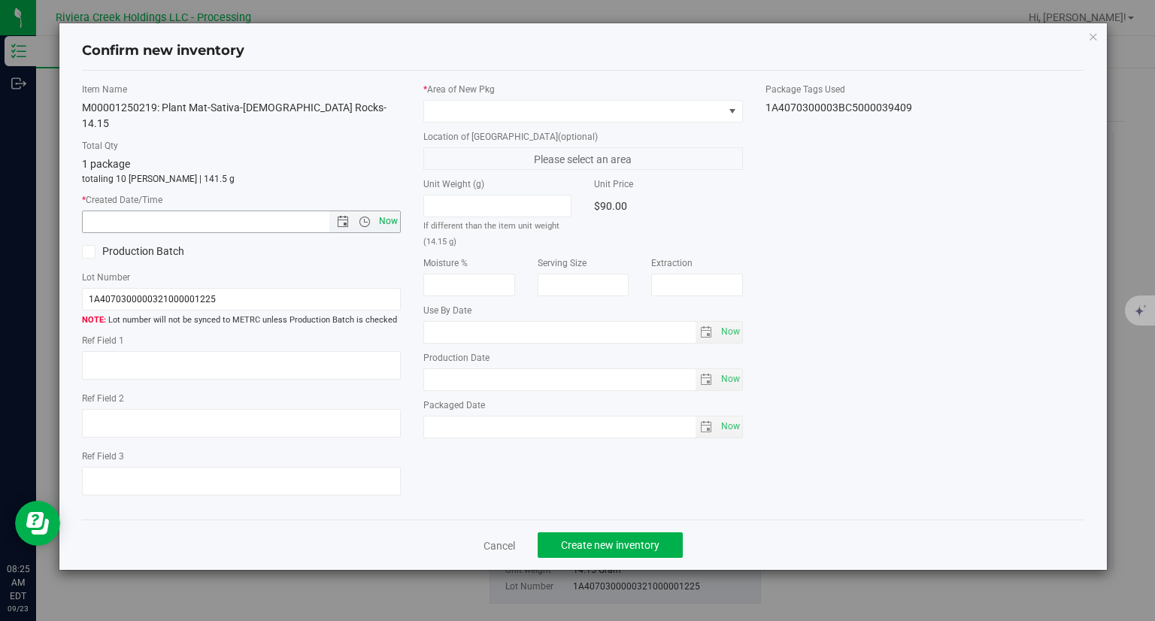
click at [393, 210] on span "Now" at bounding box center [389, 221] width 26 height 22
type input "[DATE] 8:25 AM"
click at [456, 114] on span at bounding box center [573, 111] width 299 height 21
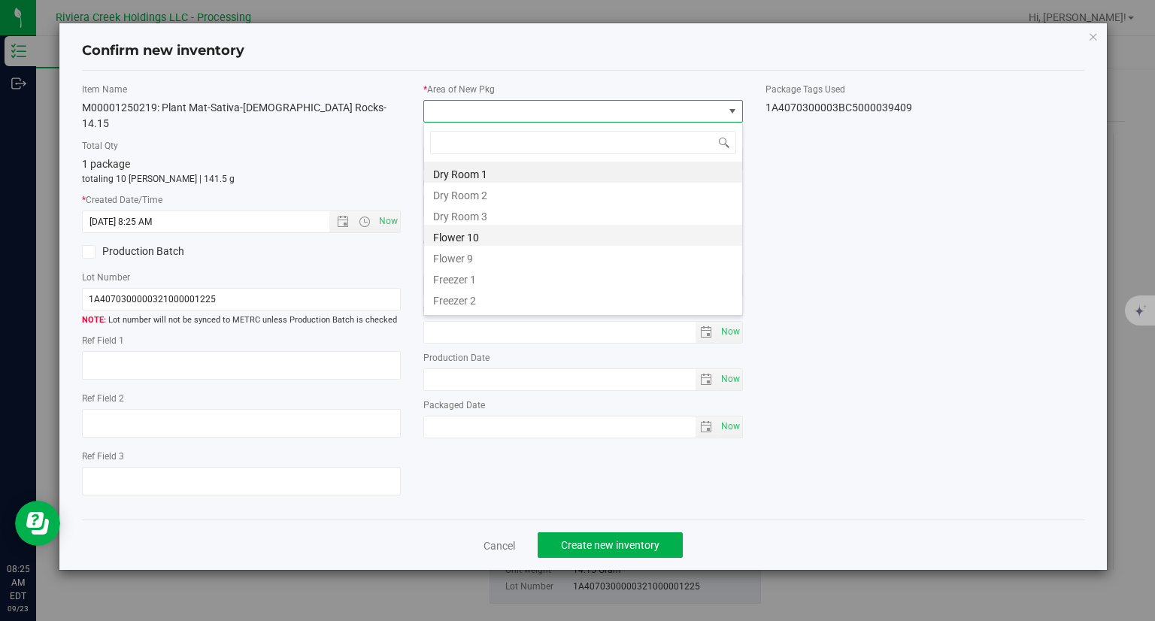
click at [493, 232] on li "Flower 10" at bounding box center [583, 235] width 318 height 21
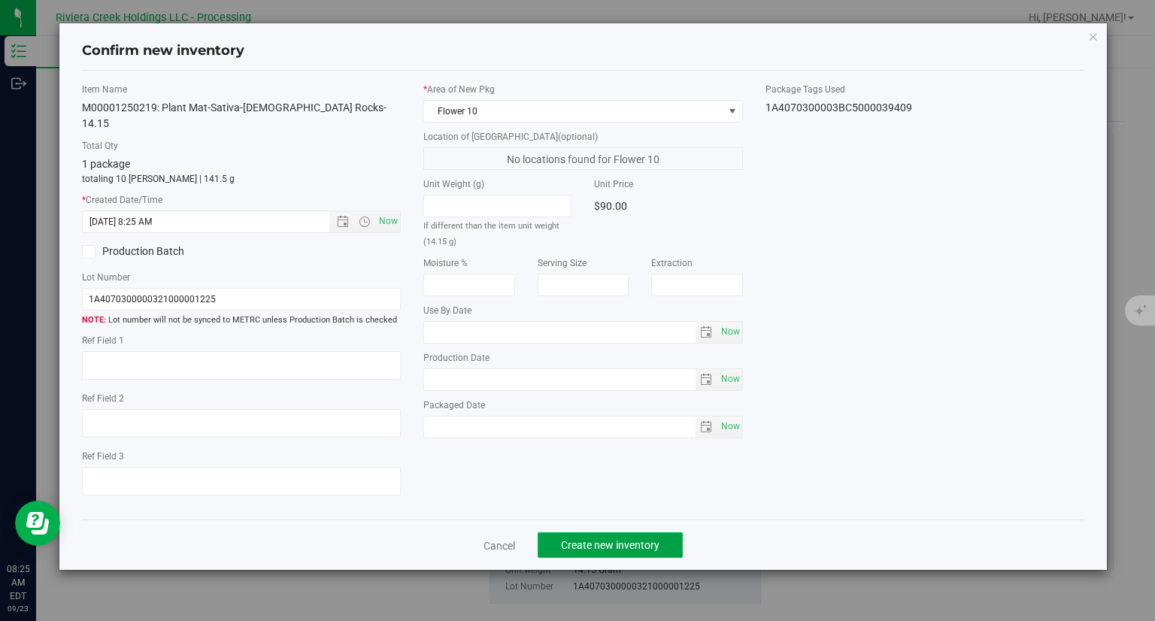
click at [652, 532] on button "Create new inventory" at bounding box center [609, 545] width 145 height 26
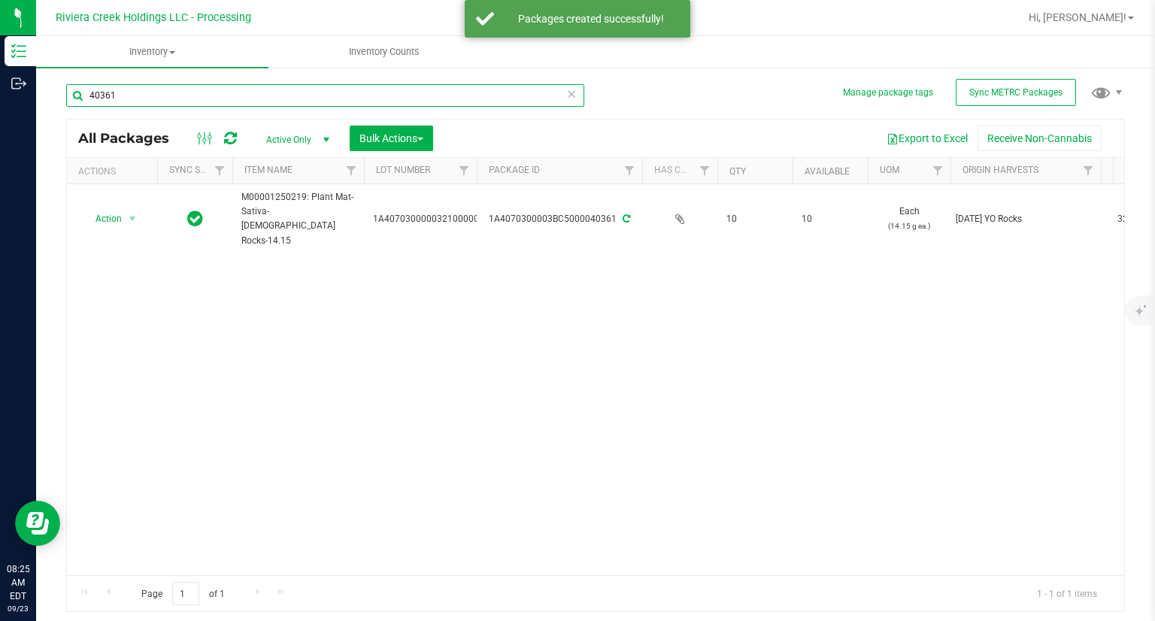
click at [207, 94] on input "40361" at bounding box center [325, 95] width 518 height 23
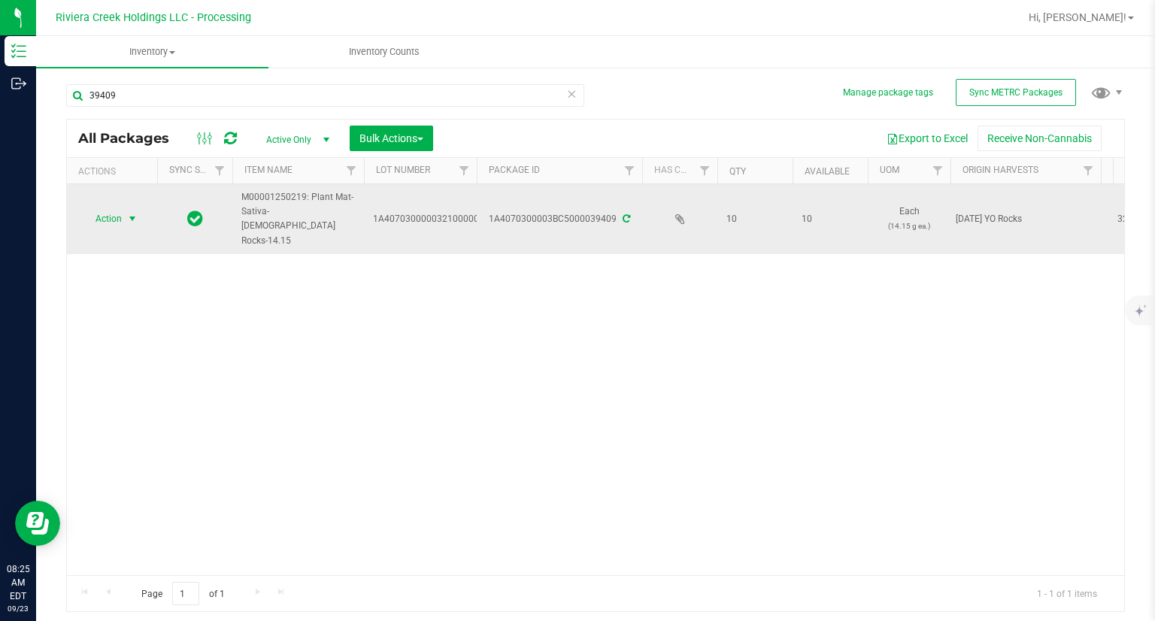
click at [118, 208] on span "Action" at bounding box center [102, 218] width 41 height 21
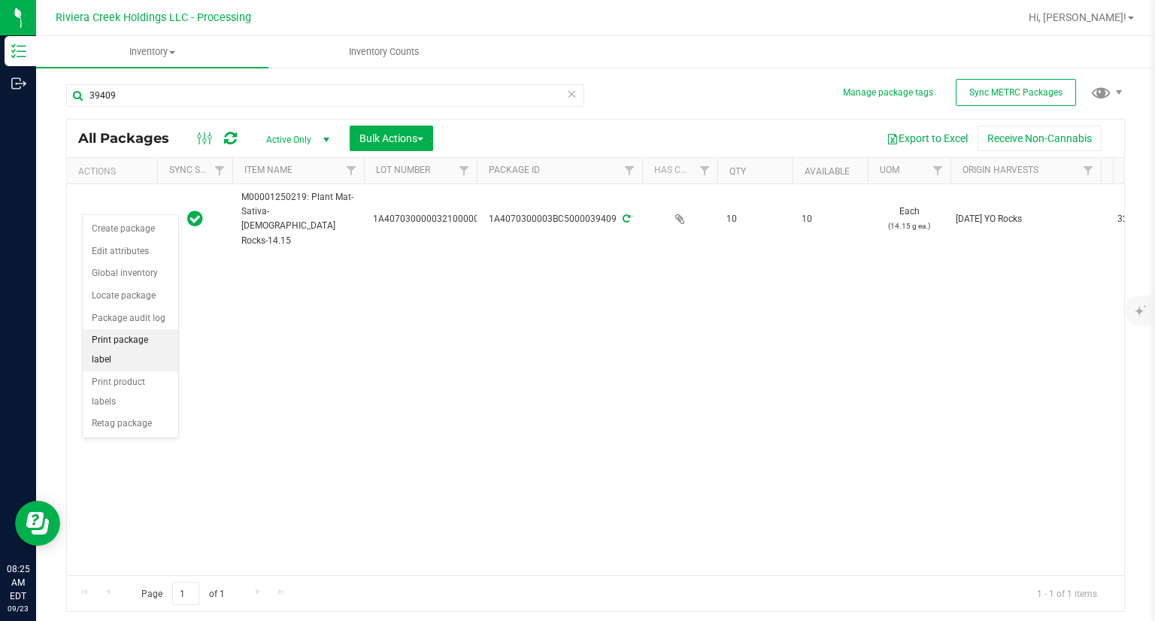
click at [152, 347] on li "Print package label" at bounding box center [130, 349] width 95 height 41
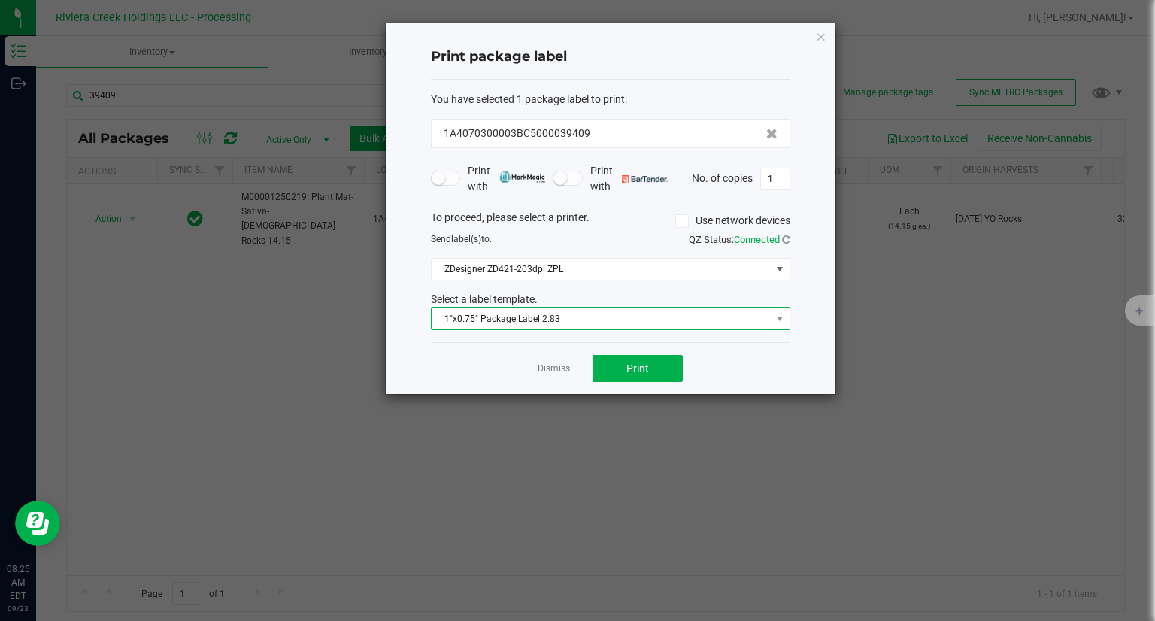
click at [632, 311] on span "1"x0.75" Package Label 2.83" at bounding box center [600, 318] width 339 height 21
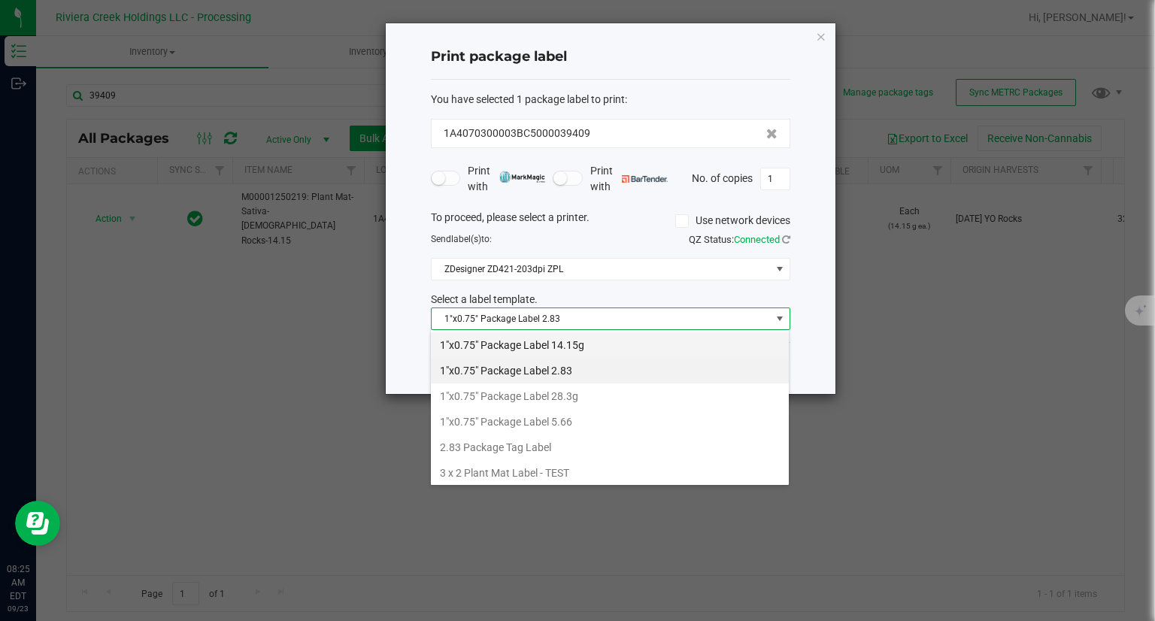
click at [572, 347] on li "1"x0.75" Package Label 14.15g" at bounding box center [610, 345] width 358 height 26
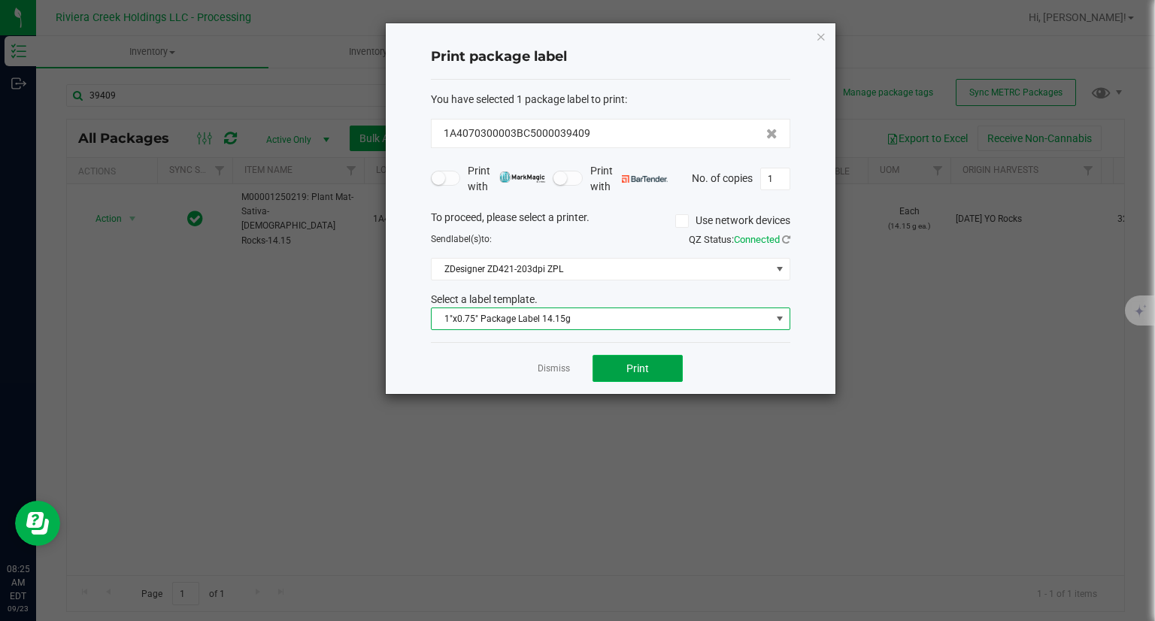
click at [662, 365] on button "Print" at bounding box center [637, 368] width 90 height 27
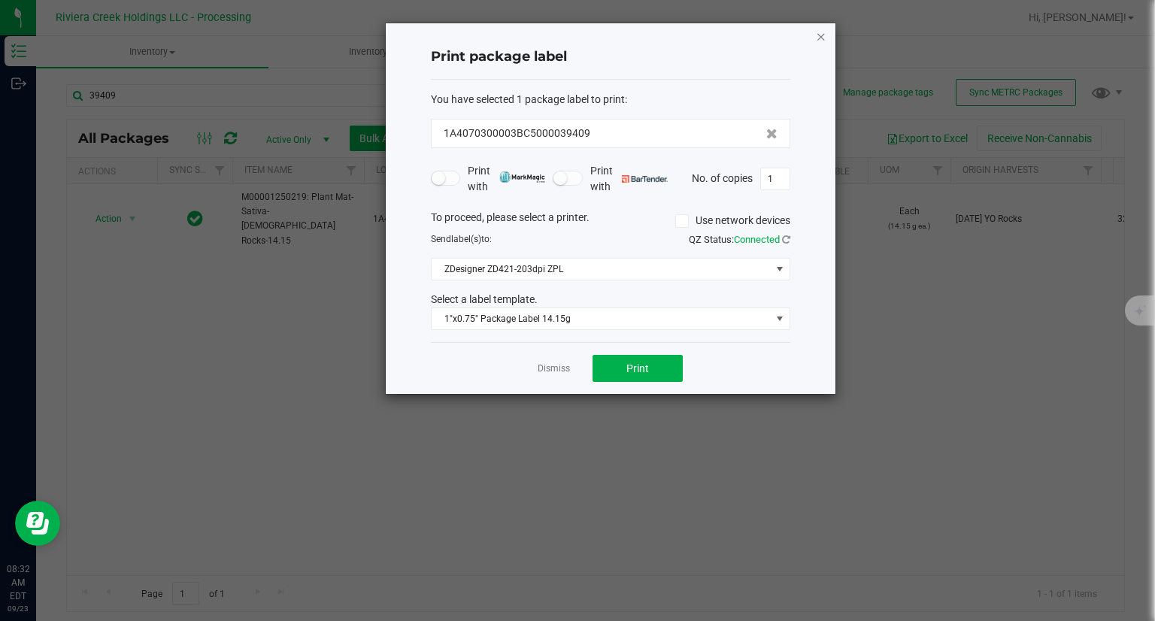
click at [816, 37] on icon "button" at bounding box center [821, 36] width 11 height 18
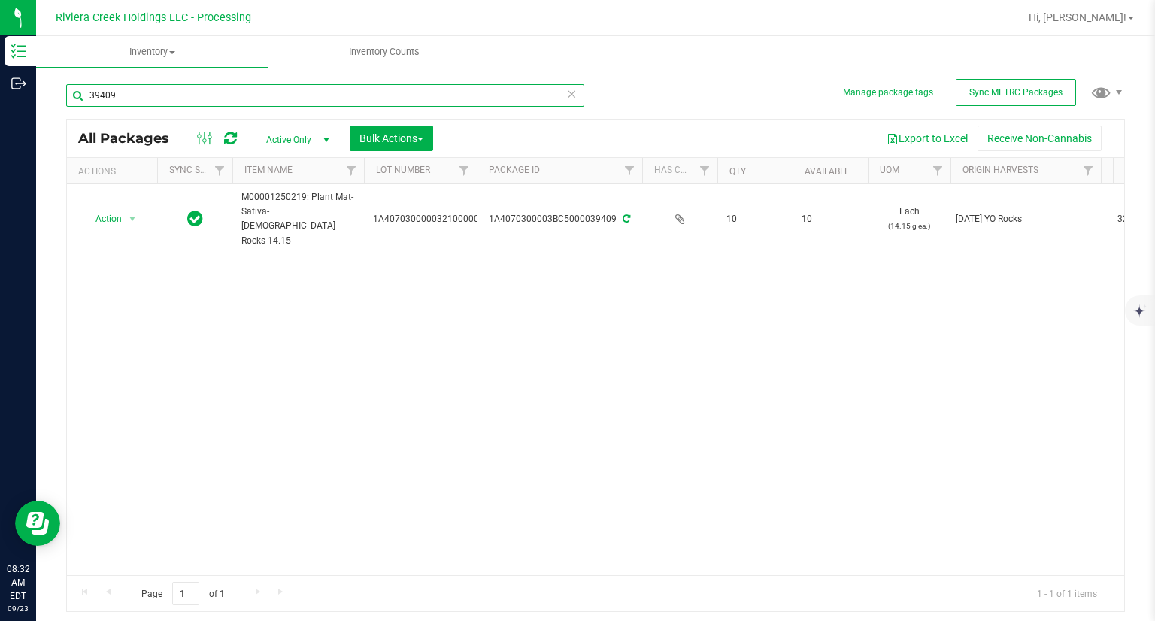
click at [250, 104] on input "39409" at bounding box center [325, 95] width 518 height 23
click at [249, 101] on input "39409" at bounding box center [325, 95] width 518 height 23
click at [247, 101] on input "39409" at bounding box center [325, 95] width 518 height 23
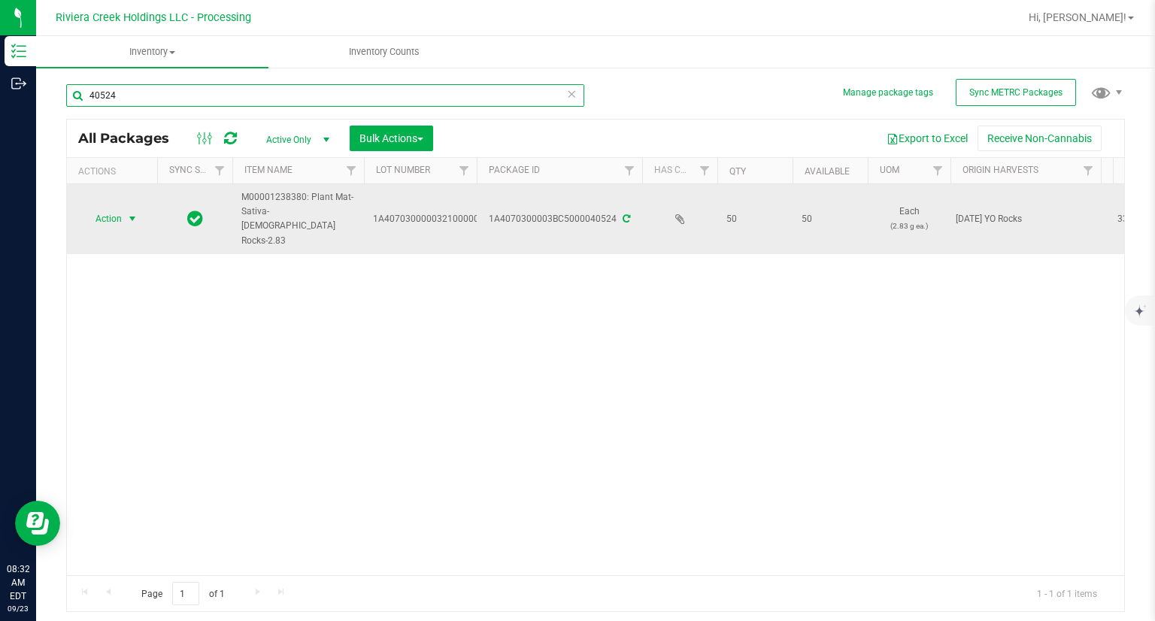
type input "40524"
click at [136, 213] on span "select" at bounding box center [132, 219] width 12 height 12
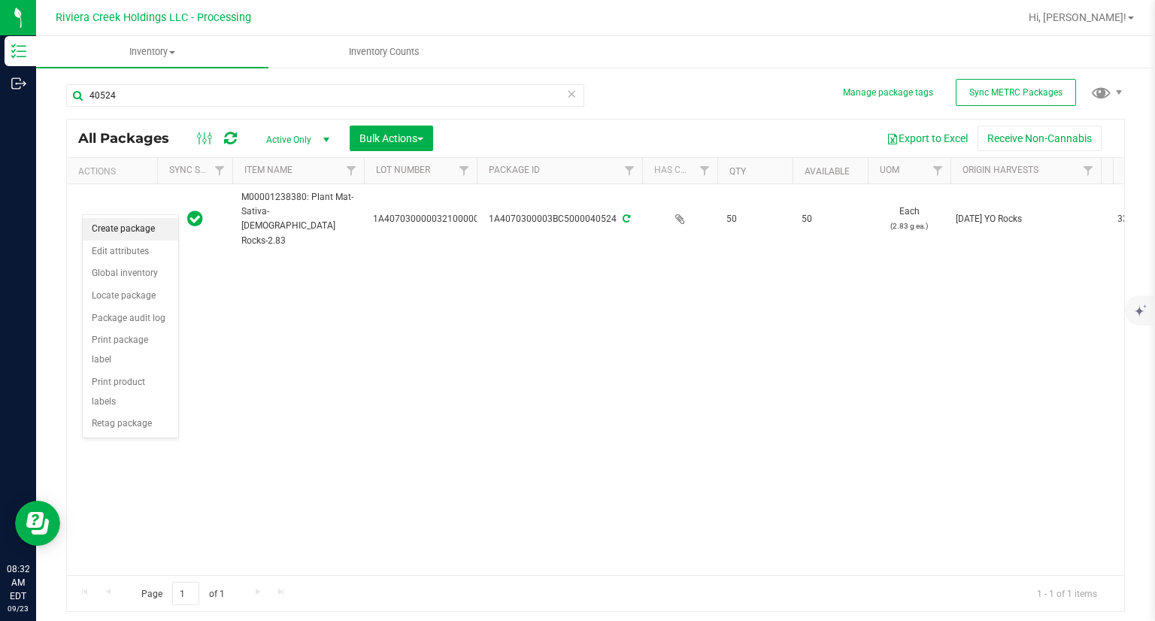
click at [147, 235] on li "Create package" at bounding box center [130, 229] width 95 height 23
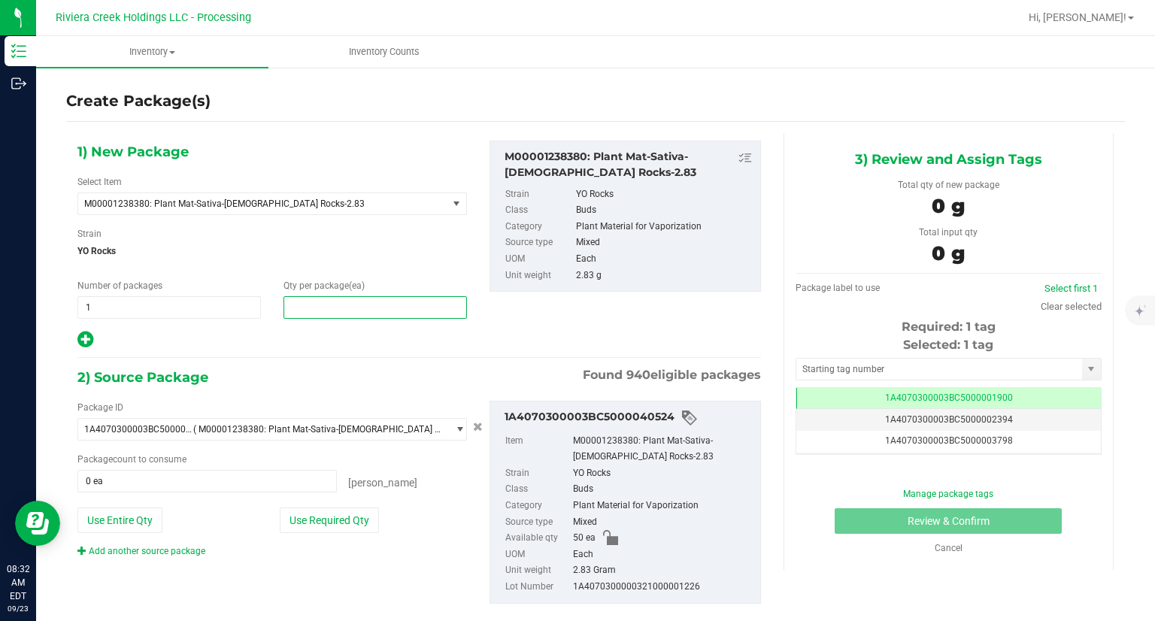
click at [364, 307] on span at bounding box center [374, 307] width 183 height 23
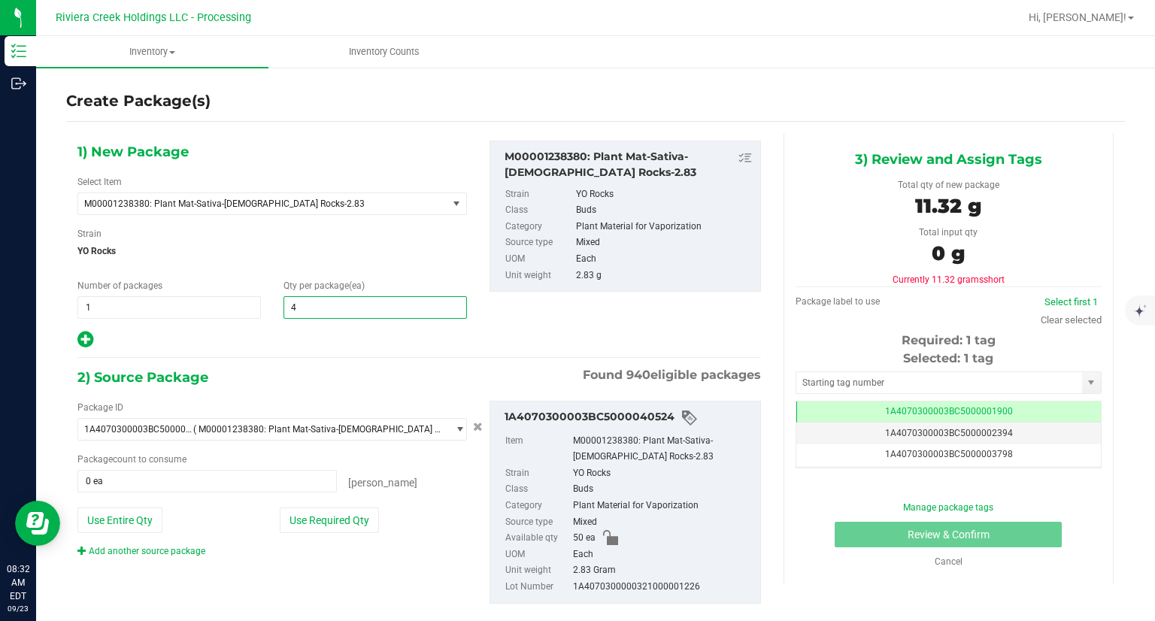
type input "40"
click at [395, 398] on div "Package ID 1A4070300003BC5000040524 ( M00001238380: Plant Mat-Sativa-[DEMOGRAPH…" at bounding box center [419, 502] width 706 height 227
click at [348, 536] on div "Package ID 1A4070300003BC5000040524 ( M00001238380: Plant Mat-Sativa-[DEMOGRAPH…" at bounding box center [272, 479] width 412 height 157
click at [346, 522] on button "Use Required Qty" at bounding box center [329, 520] width 99 height 26
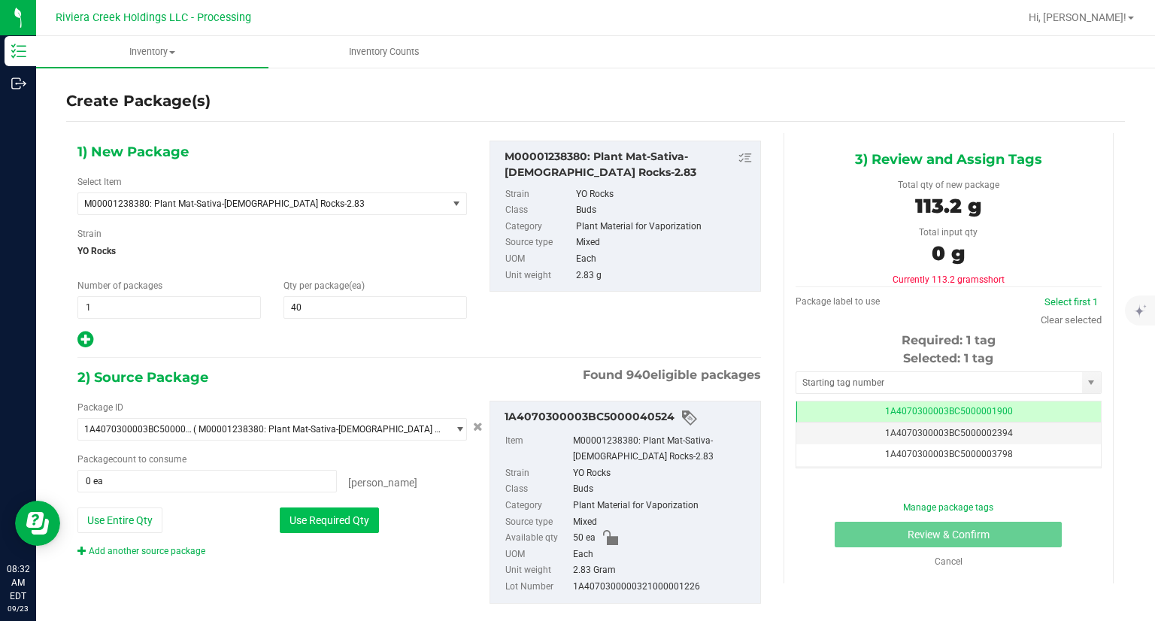
type input "40 ea"
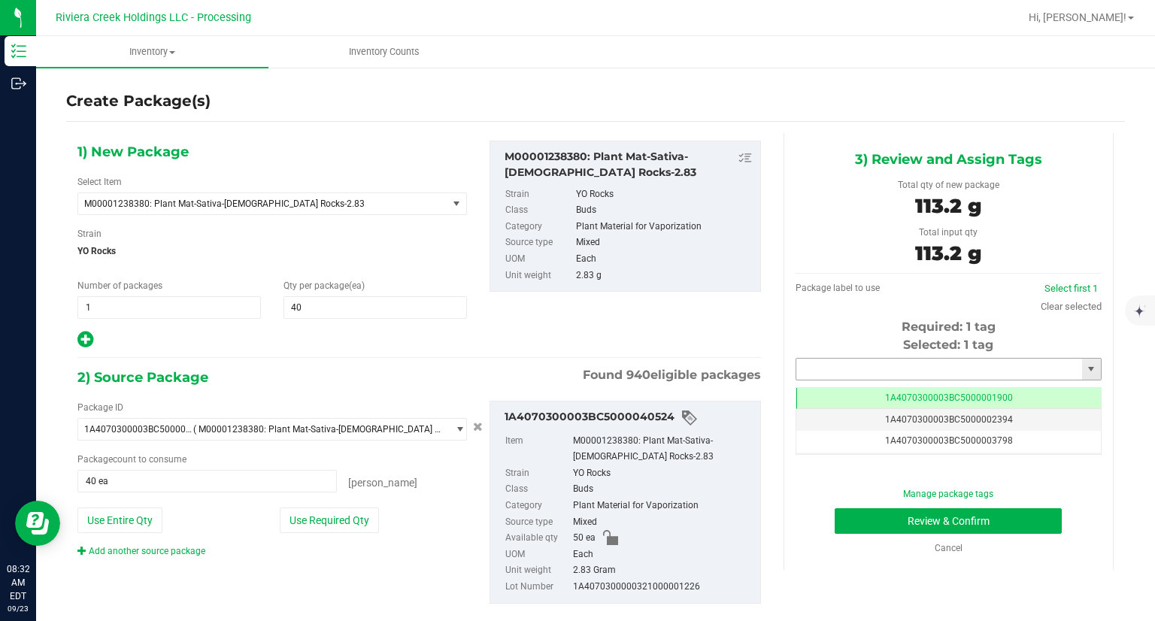
click at [804, 365] on input "text" at bounding box center [939, 369] width 286 height 21
click at [821, 395] on li "1A4070300003BC5000039410" at bounding box center [938, 394] width 301 height 23
type input "1A4070300003BC5000039410"
click at [848, 521] on button "Review & Confirm" at bounding box center [947, 521] width 227 height 26
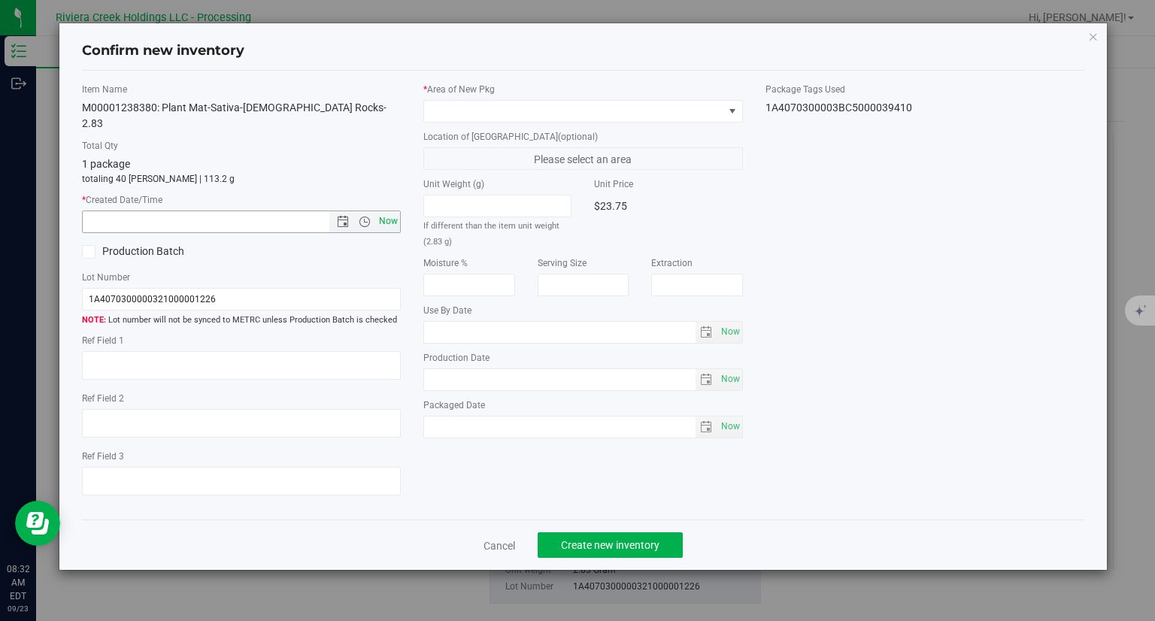
click at [400, 210] on span "Now" at bounding box center [389, 221] width 26 height 22
type input "[DATE] 8:32 AM"
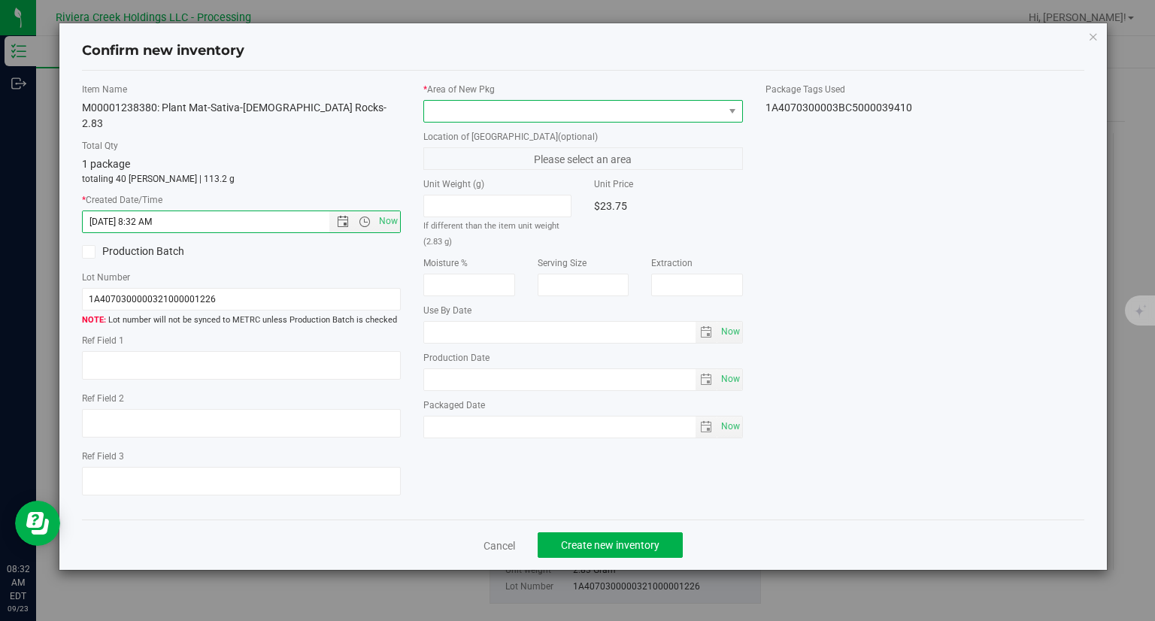
click at [464, 106] on span at bounding box center [573, 111] width 299 height 21
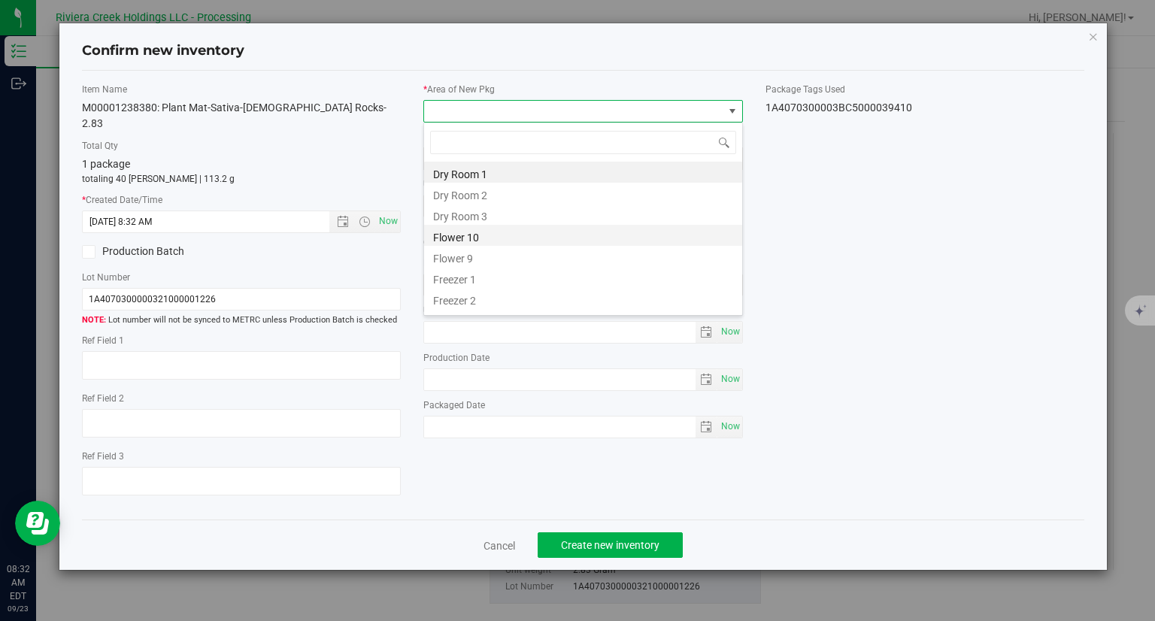
click at [475, 232] on li "Flower 10" at bounding box center [583, 235] width 318 height 21
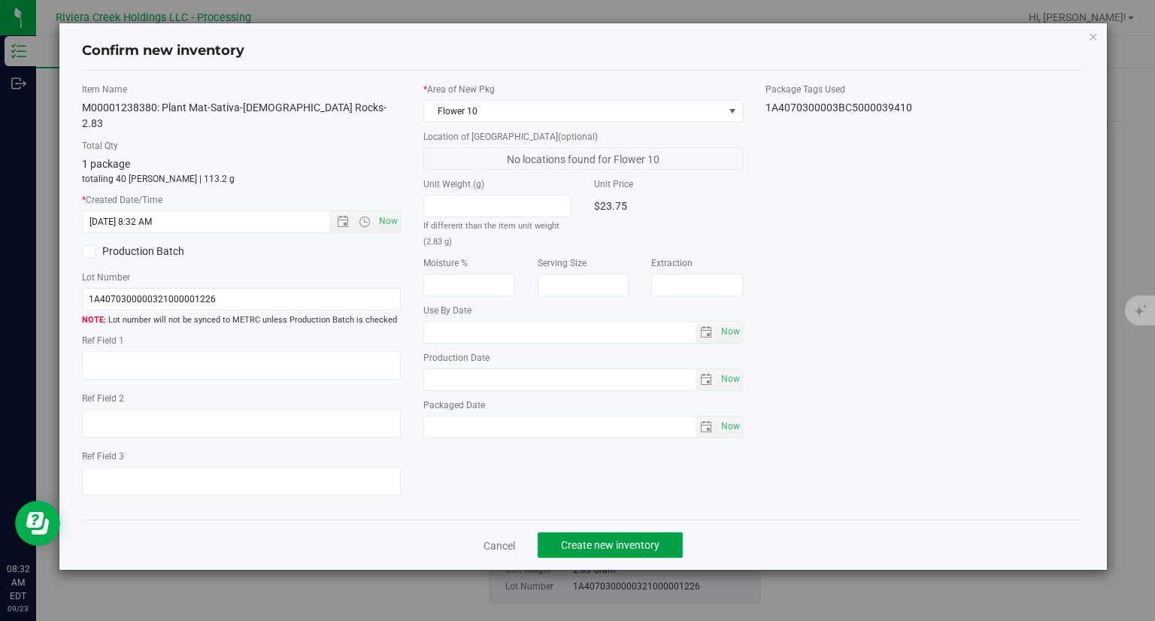
click at [662, 532] on button "Create new inventory" at bounding box center [609, 545] width 145 height 26
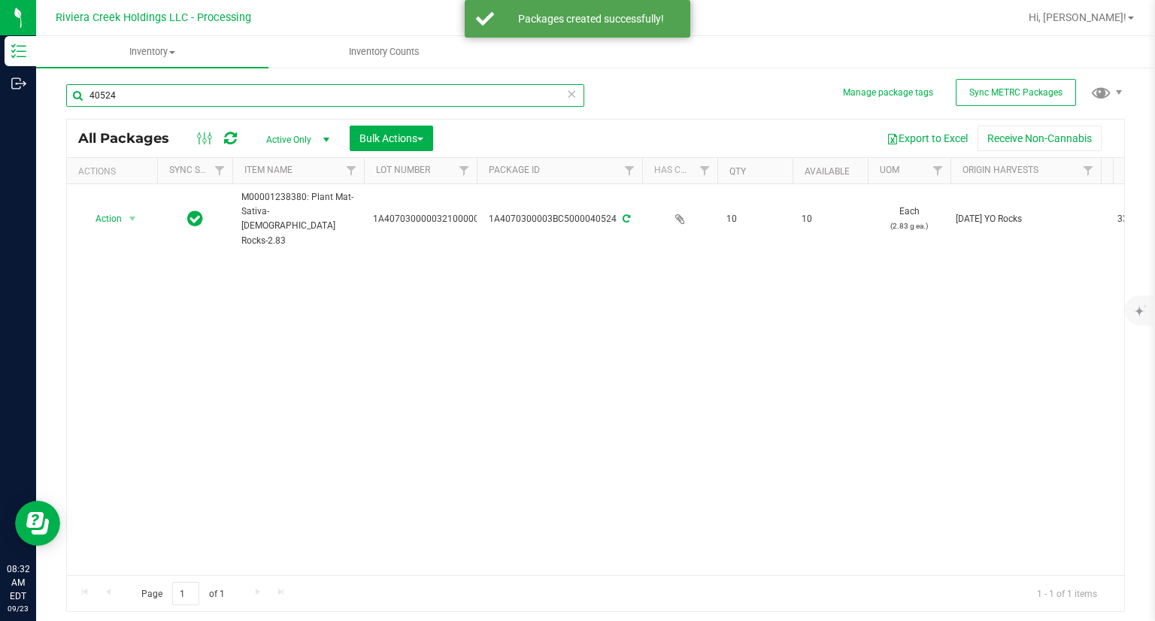
click at [204, 100] on input "40524" at bounding box center [325, 95] width 518 height 23
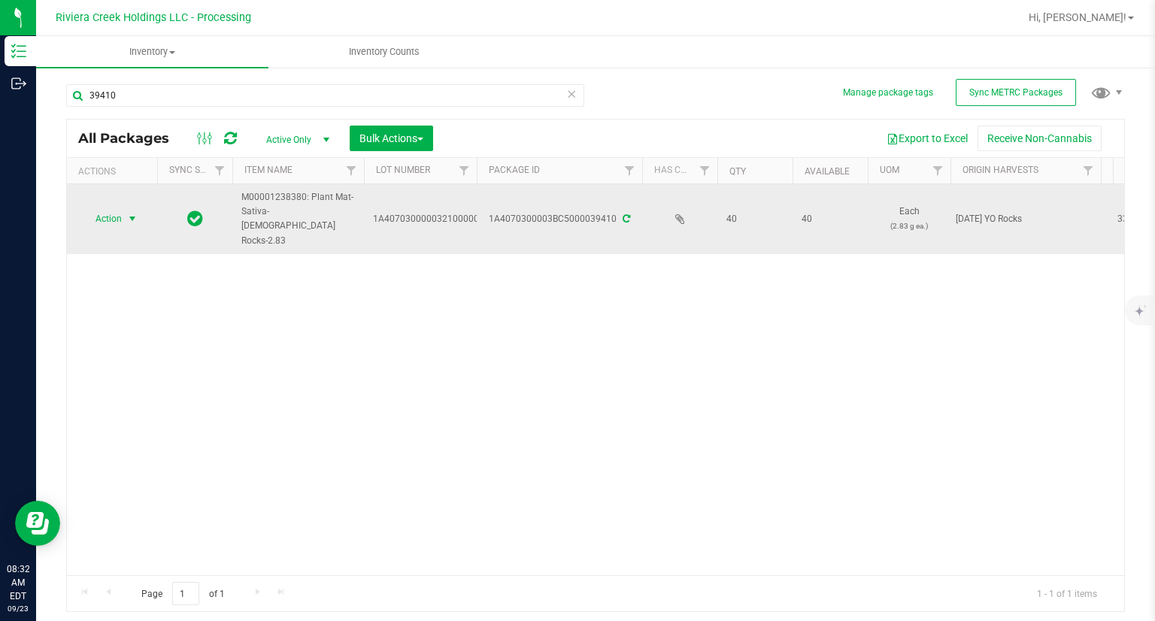
click at [87, 208] on span "Action" at bounding box center [102, 218] width 41 height 21
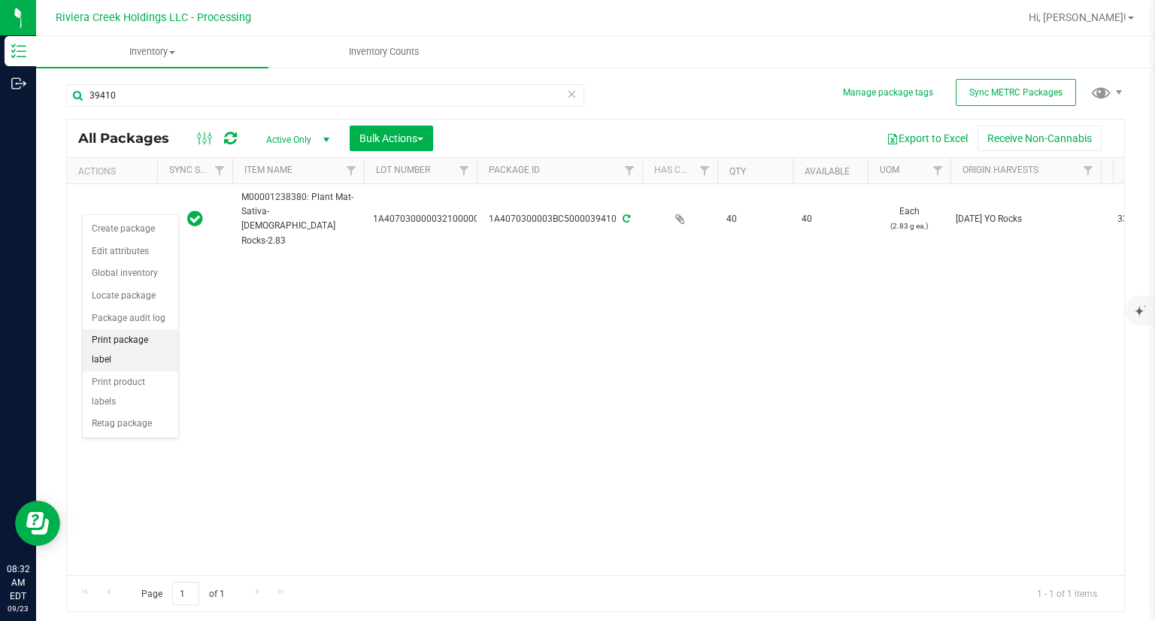
click at [138, 335] on li "Print package label" at bounding box center [130, 349] width 95 height 41
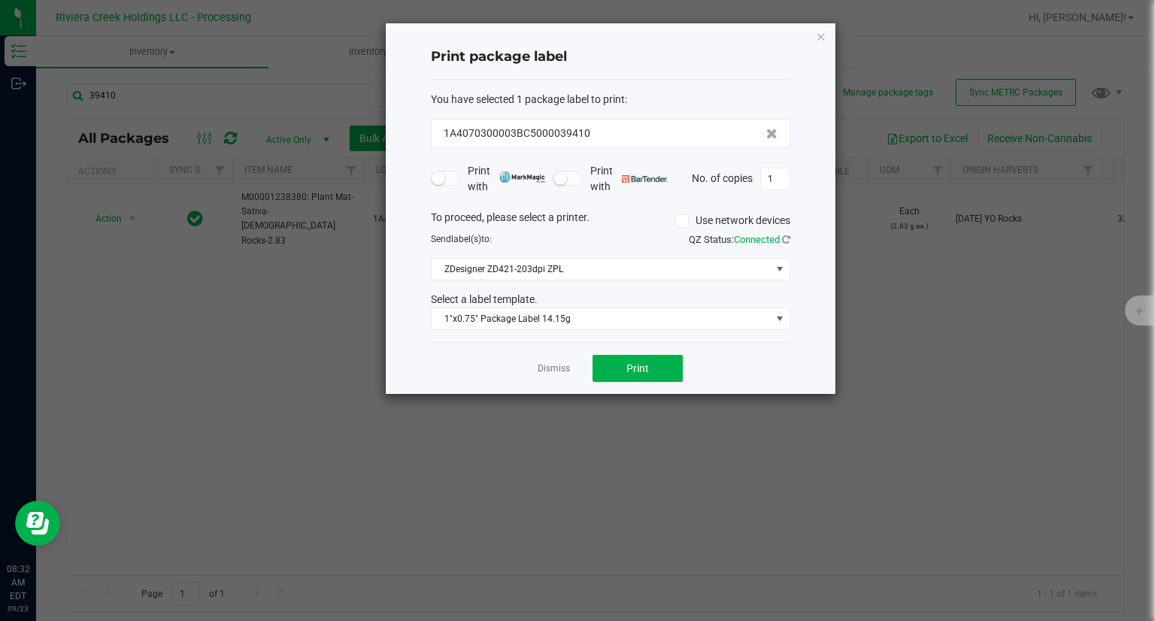
click at [551, 330] on div "You have selected 1 package label to print : 1A4070300003BC5000039410 Print wit…" at bounding box center [610, 211] width 359 height 263
click at [553, 322] on span "1"x0.75" Package Label 14.15g" at bounding box center [600, 318] width 339 height 21
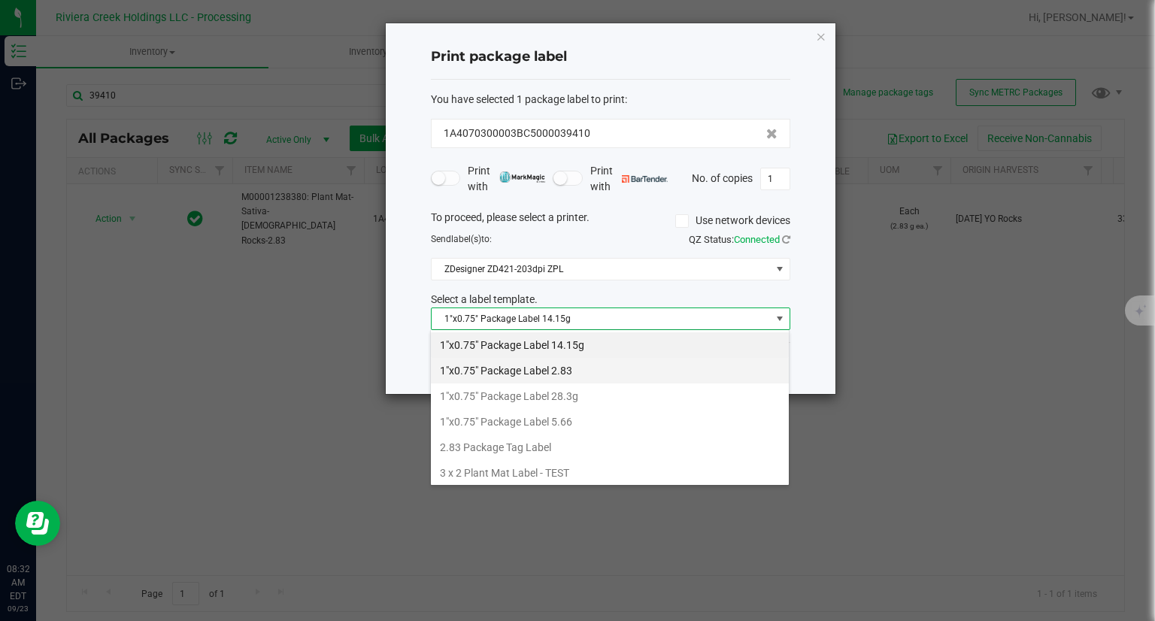
click at [602, 370] on li "1"x0.75" Package Label 2.83" at bounding box center [610, 371] width 358 height 26
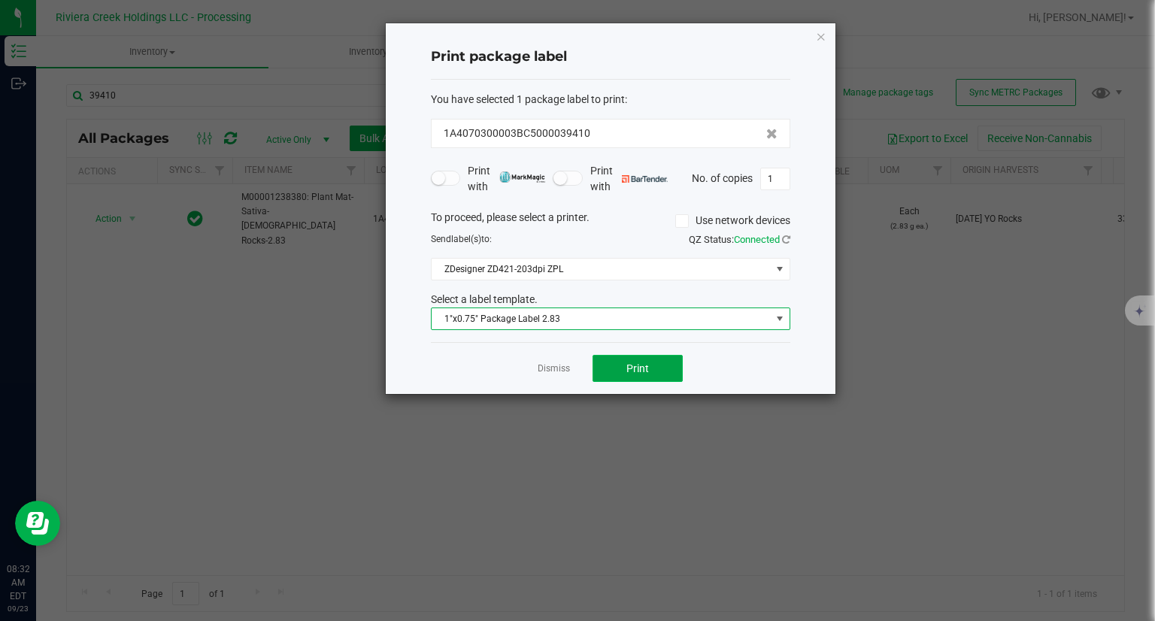
click at [644, 364] on span "Print" at bounding box center [637, 368] width 23 height 12
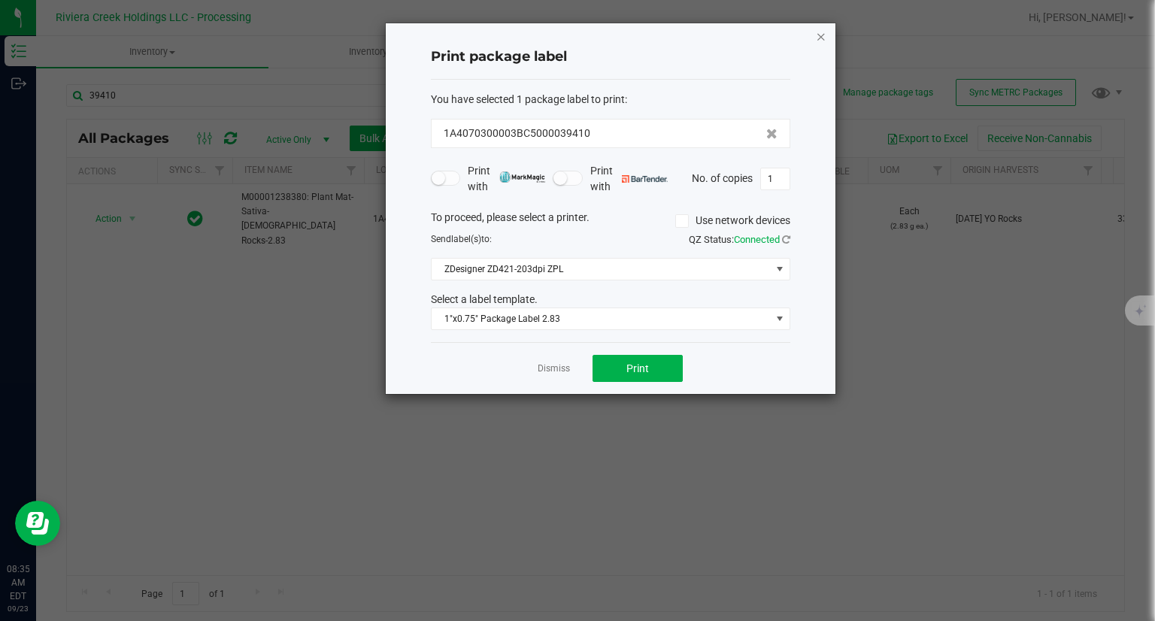
click at [816, 37] on icon "button" at bounding box center [821, 36] width 11 height 18
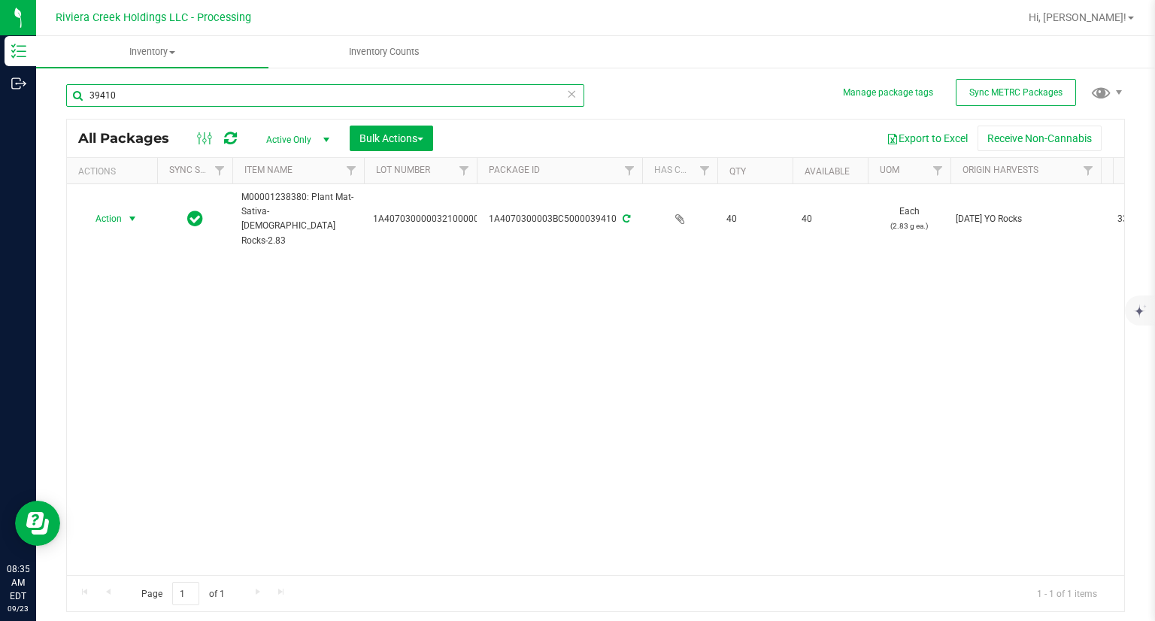
click at [203, 105] on input "39410" at bounding box center [325, 95] width 518 height 23
click at [201, 105] on input "39410" at bounding box center [325, 95] width 518 height 23
click at [203, 101] on input "39410" at bounding box center [325, 95] width 518 height 23
type input "39939"
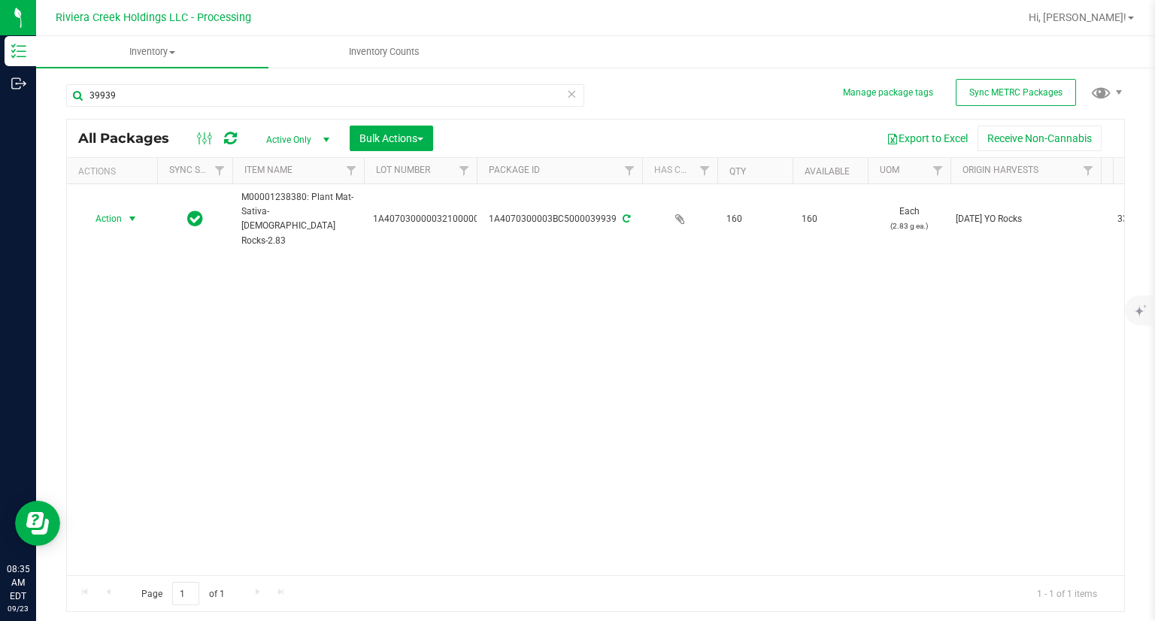
click at [110, 208] on span "Action" at bounding box center [102, 218] width 41 height 21
click at [131, 227] on li "Create package" at bounding box center [130, 229] width 95 height 23
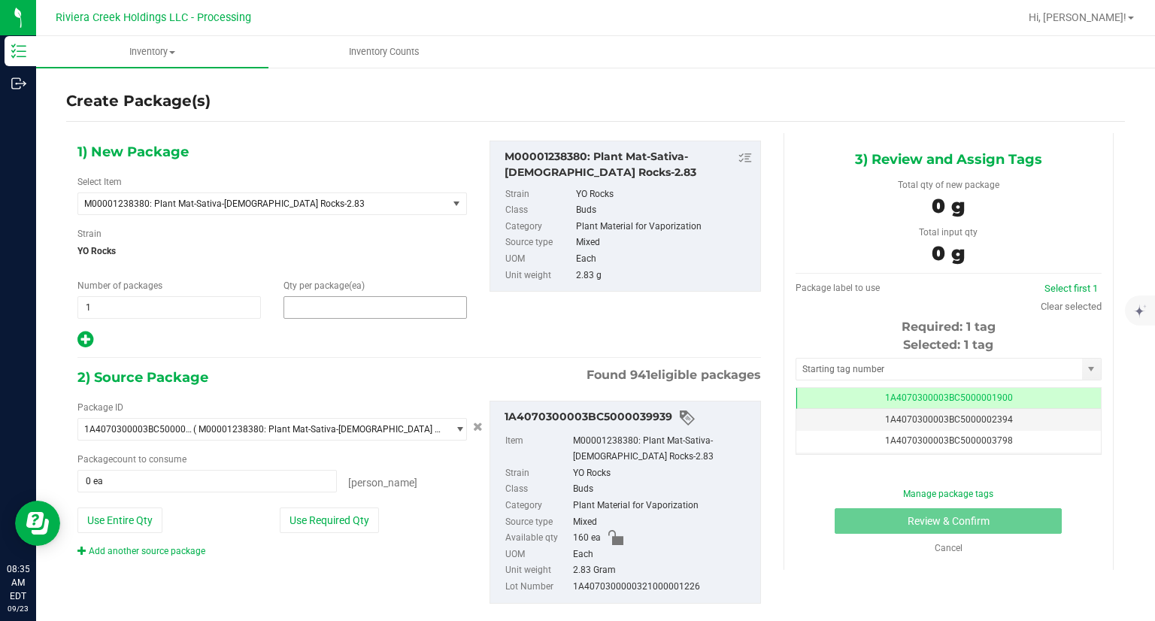
click at [309, 300] on span at bounding box center [374, 307] width 183 height 23
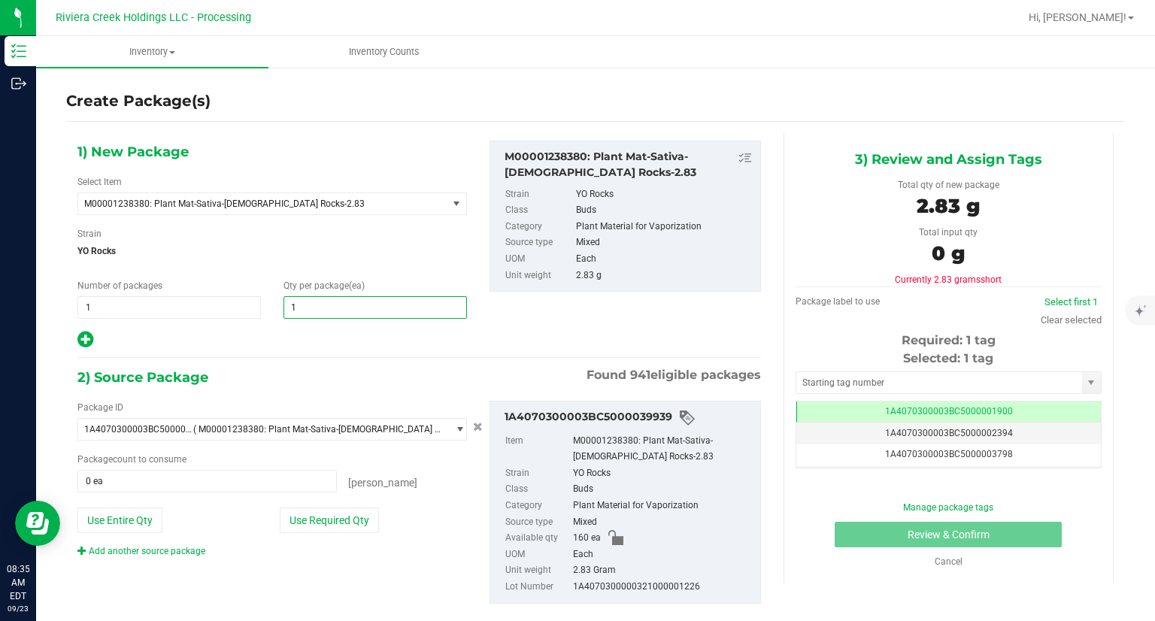
type input "10"
click at [310, 353] on div "1) New Package Select Item M00001238380: Plant Mat-Sativa-[DEMOGRAPHIC_DATA] Ro…" at bounding box center [419, 384] width 706 height 502
click at [349, 521] on button "Use Required Qty" at bounding box center [329, 520] width 99 height 26
type input "10 ea"
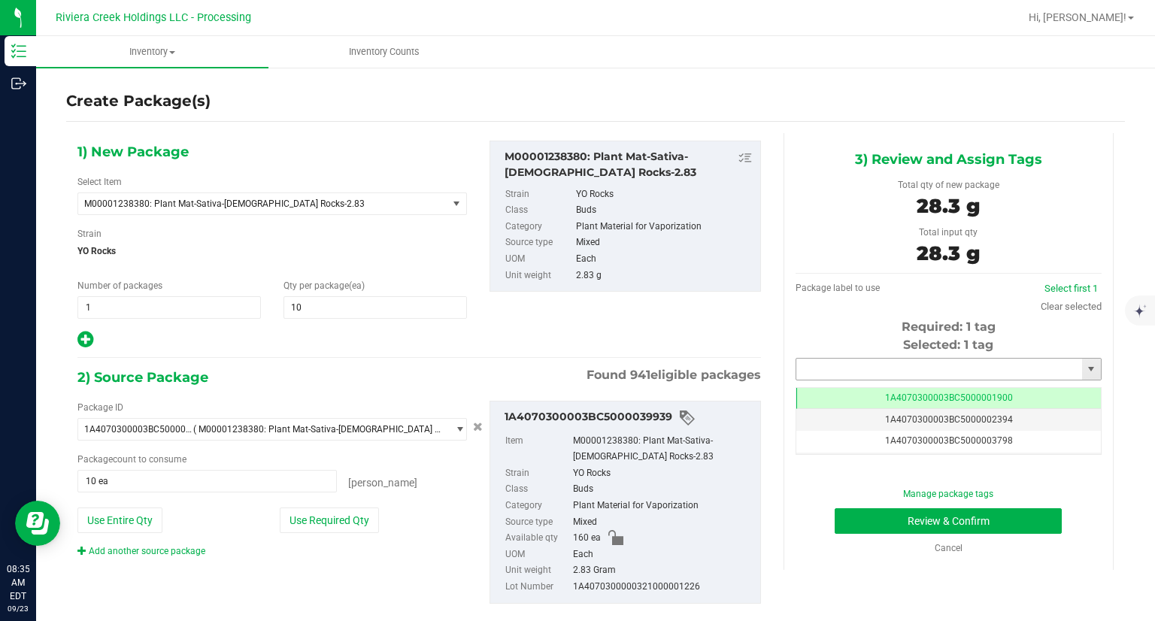
click at [812, 376] on input "text" at bounding box center [939, 369] width 286 height 21
click at [804, 391] on li "1A4070300003BC5000039411" at bounding box center [938, 394] width 301 height 23
type input "1A4070300003BC5000039411"
click at [848, 530] on button "Review & Confirm" at bounding box center [947, 521] width 227 height 26
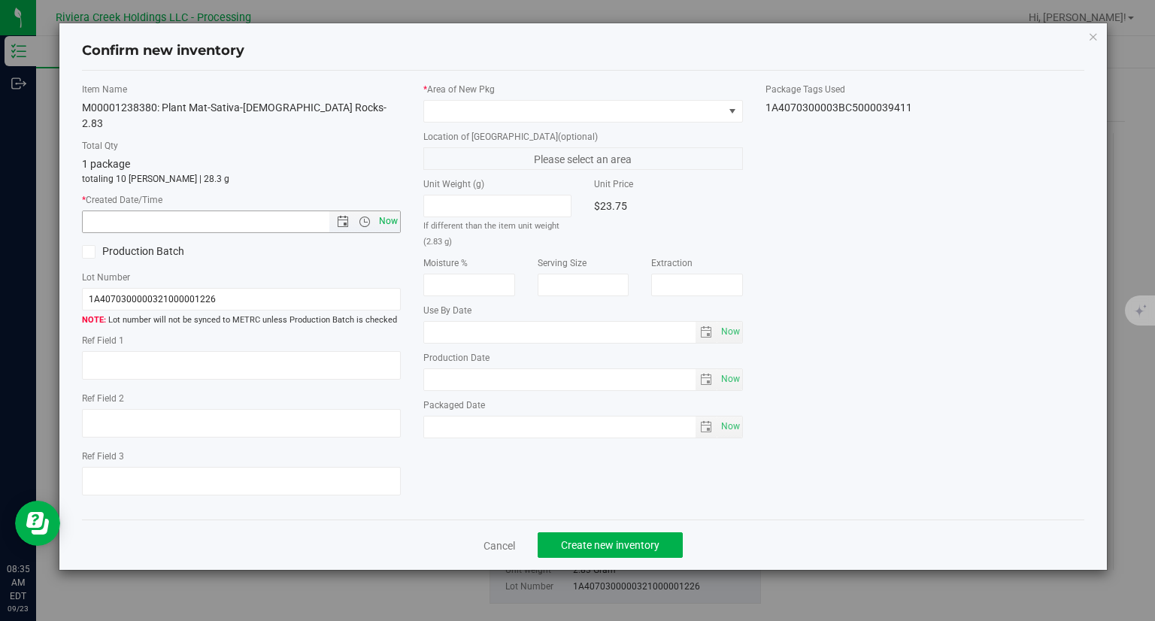
click at [392, 210] on span "Now" at bounding box center [389, 221] width 26 height 22
type input "[DATE] 8:35 AM"
click at [507, 113] on span at bounding box center [573, 111] width 299 height 21
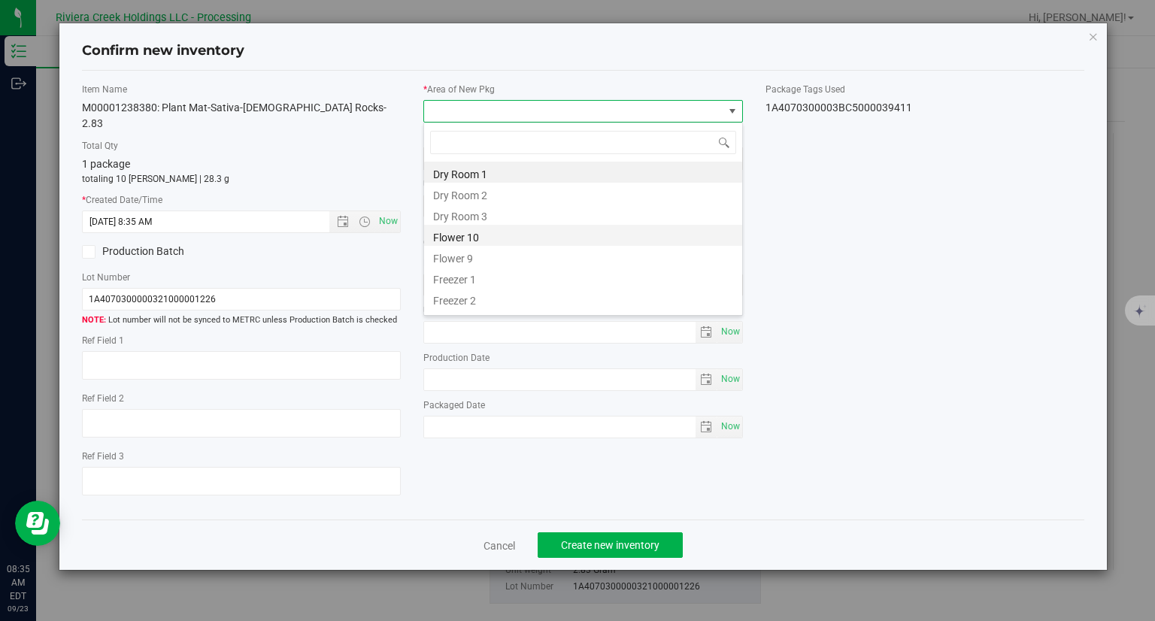
click at [478, 232] on li "Flower 10" at bounding box center [583, 235] width 318 height 21
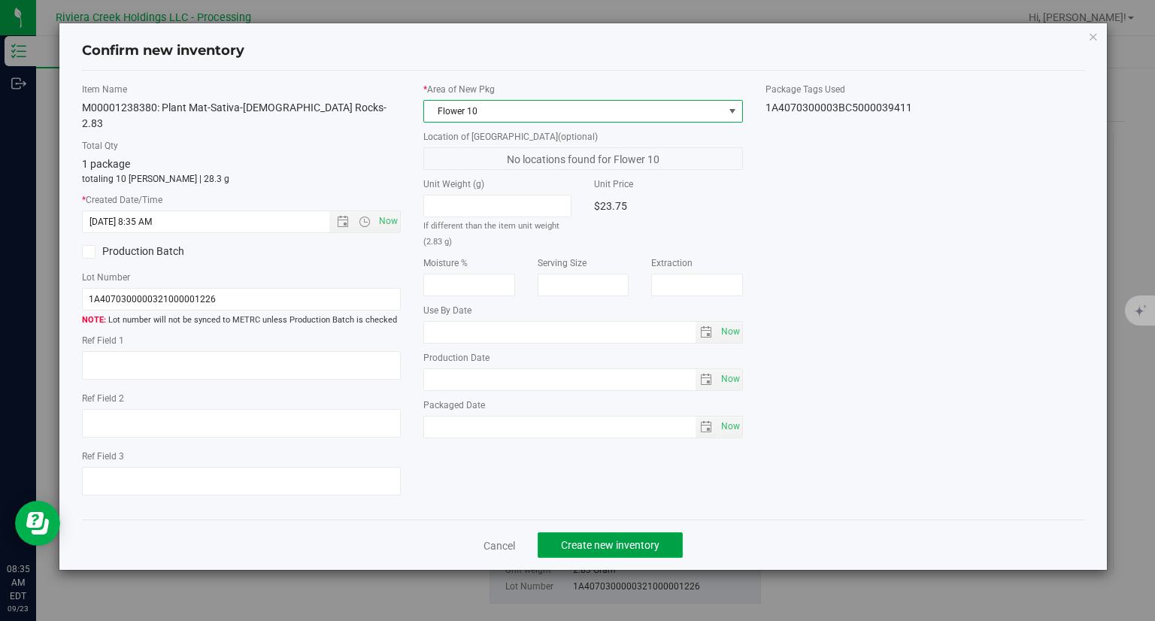
click at [610, 539] on span "Create new inventory" at bounding box center [610, 545] width 98 height 12
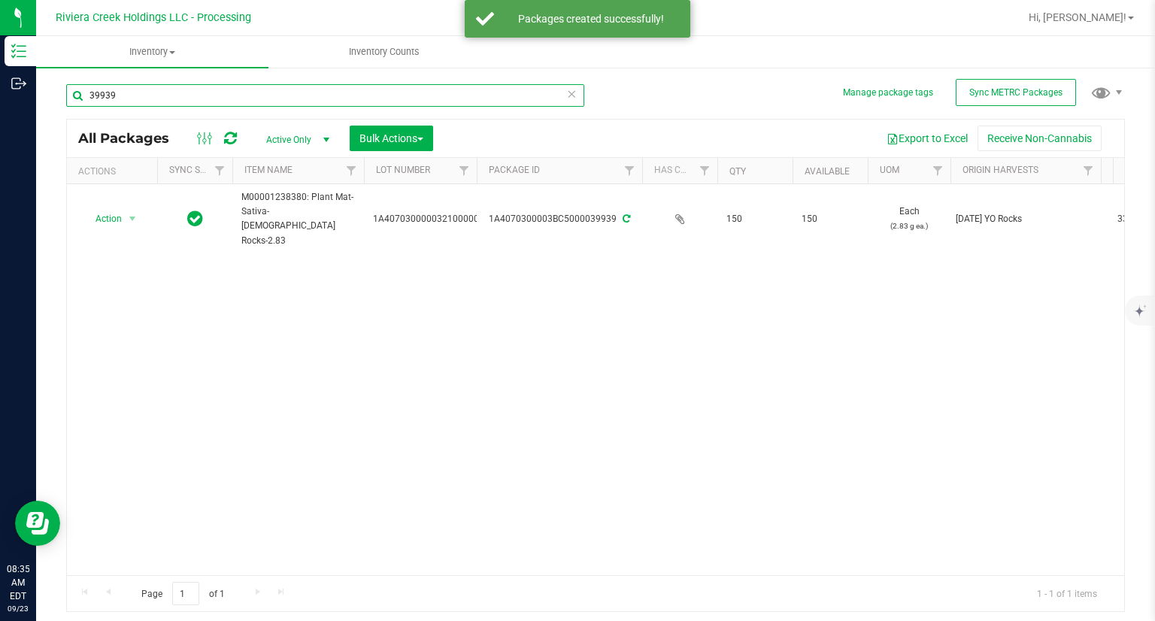
click at [292, 88] on input "39939" at bounding box center [325, 95] width 518 height 23
click at [283, 95] on input "39939" at bounding box center [325, 95] width 518 height 23
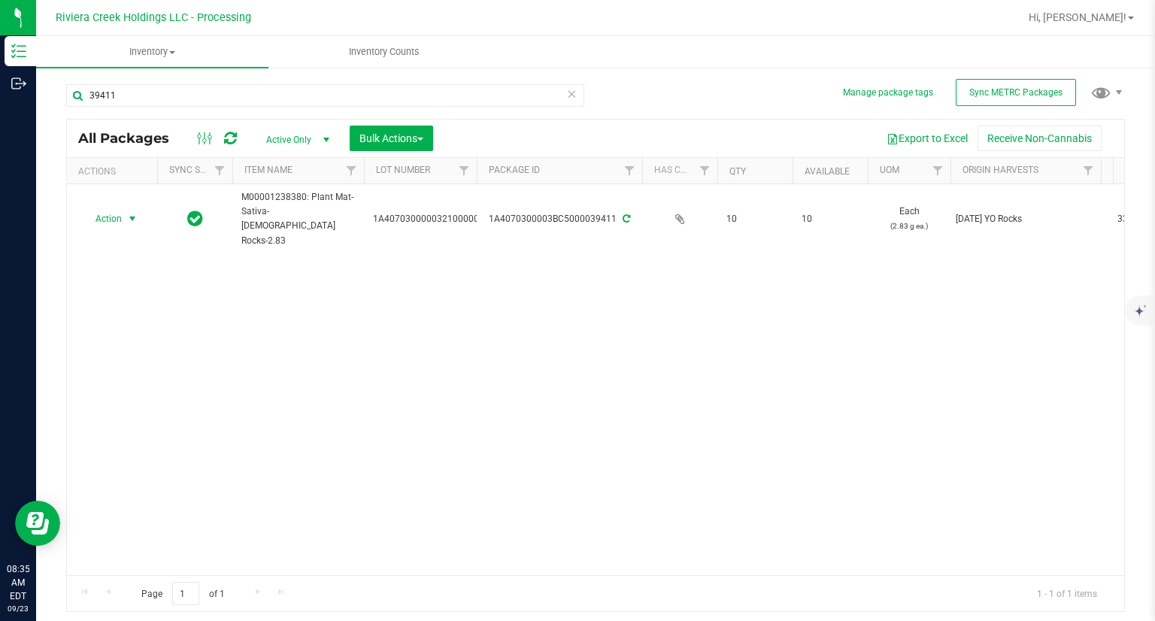
drag, startPoint x: 109, startPoint y: 211, endPoint x: 116, endPoint y: 227, distance: 17.2
click at [108, 211] on span "Action" at bounding box center [102, 218] width 41 height 21
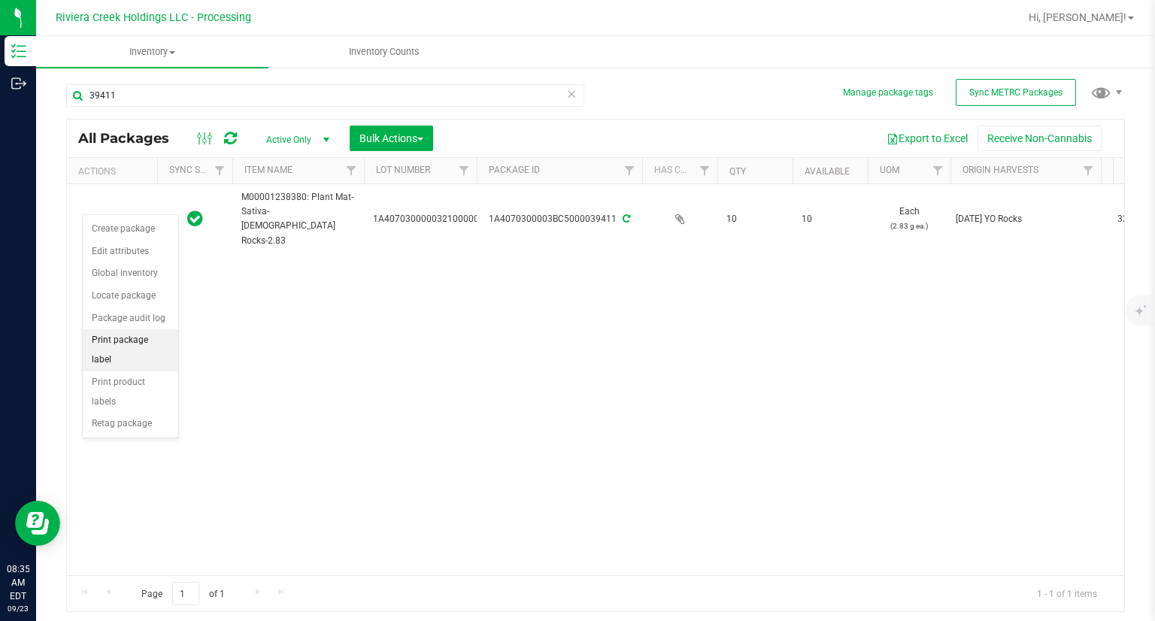
click at [165, 334] on li "Print package label" at bounding box center [130, 349] width 95 height 41
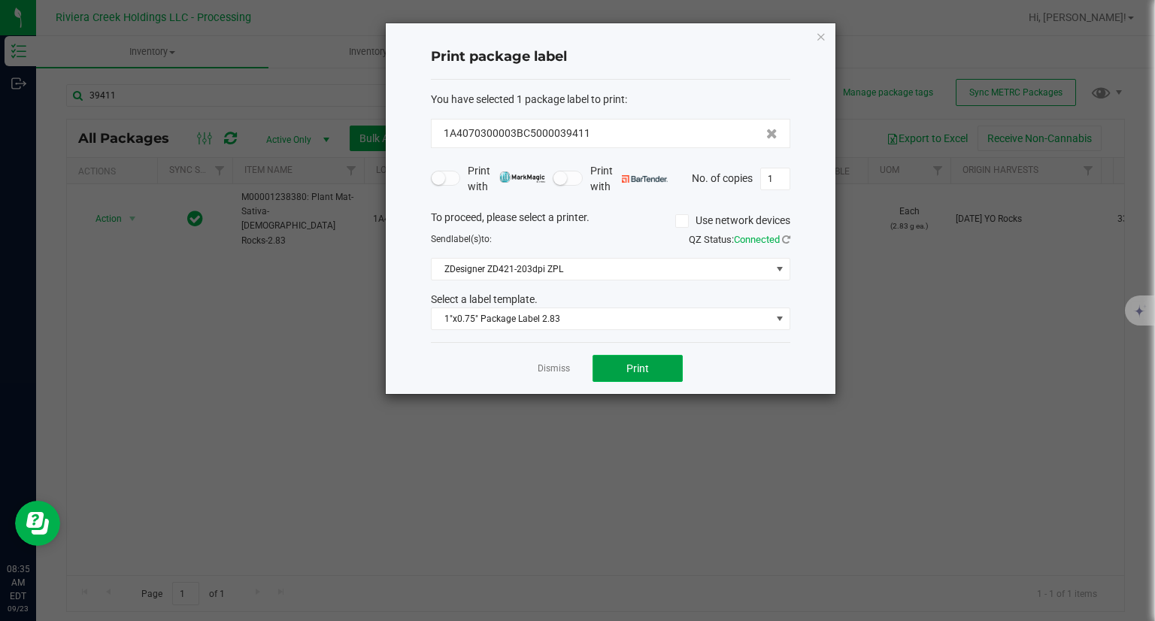
click at [668, 371] on button "Print" at bounding box center [637, 368] width 90 height 27
click at [822, 33] on icon "button" at bounding box center [821, 36] width 11 height 18
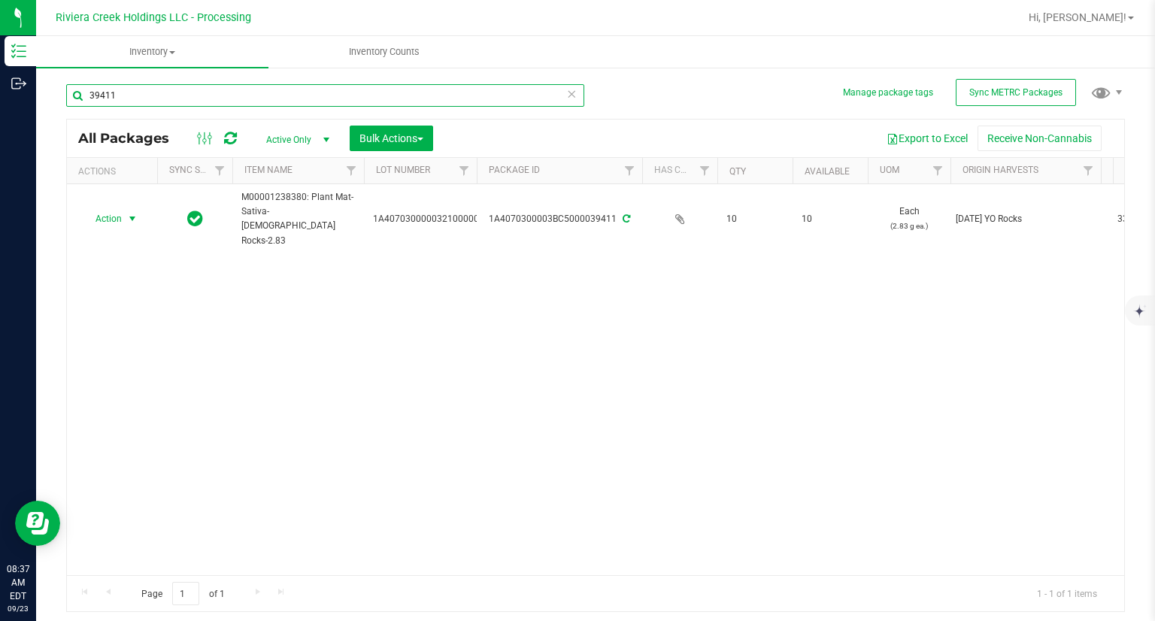
click at [174, 97] on input "39411" at bounding box center [325, 95] width 518 height 23
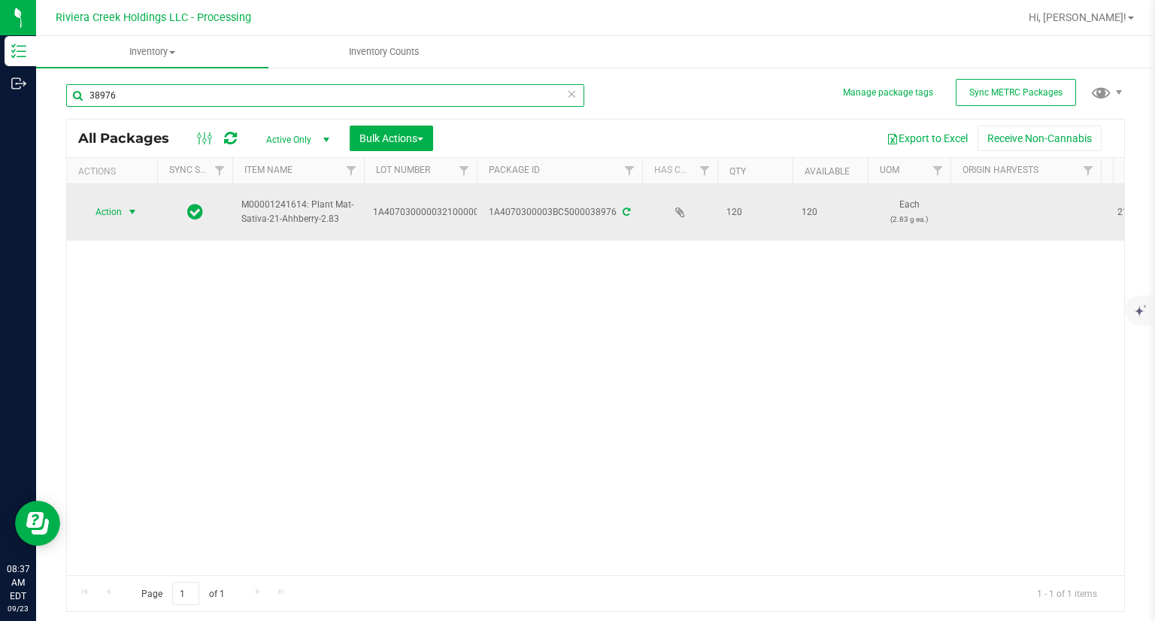
type input "38976"
click at [114, 220] on span "Action" at bounding box center [102, 211] width 41 height 21
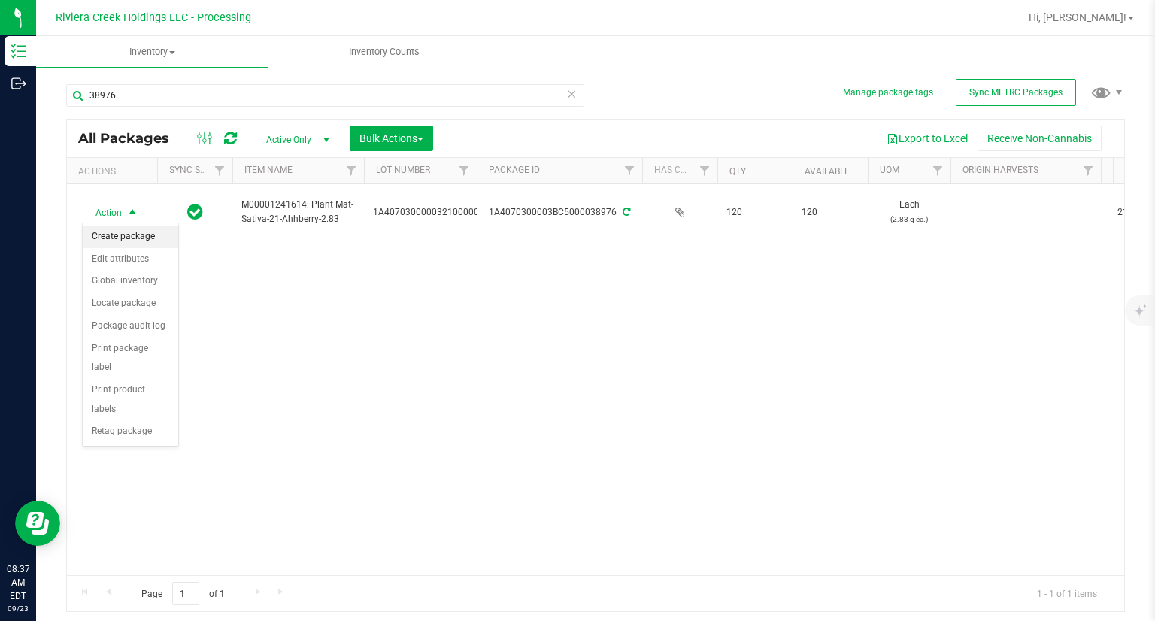
click at [123, 228] on li "Create package" at bounding box center [130, 237] width 95 height 23
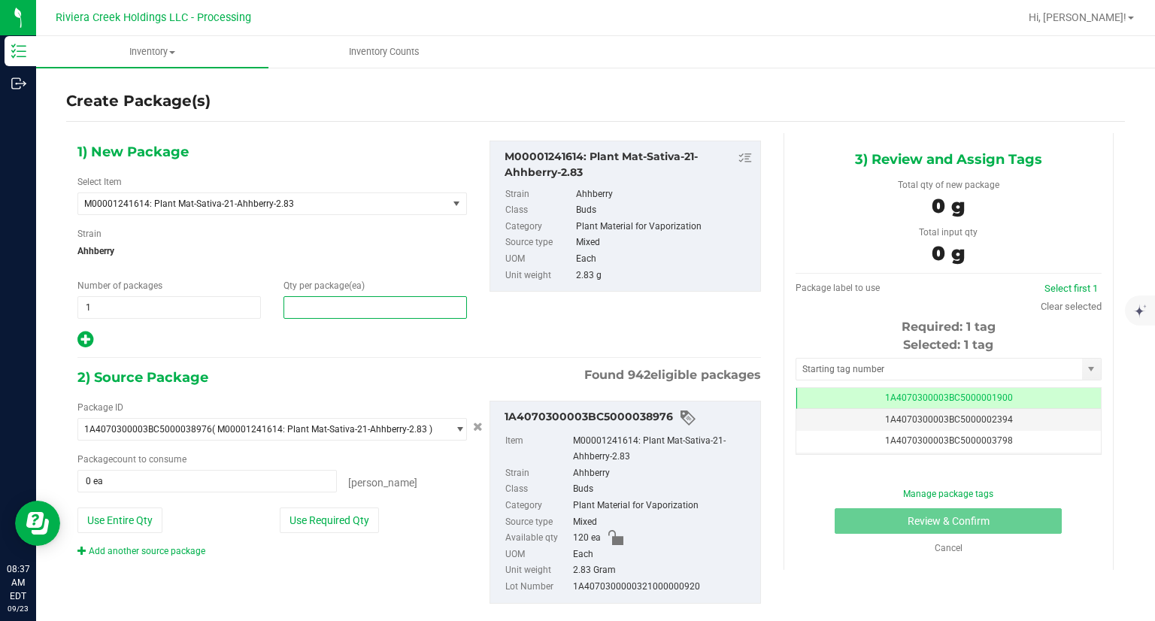
click at [310, 314] on span at bounding box center [374, 307] width 183 height 23
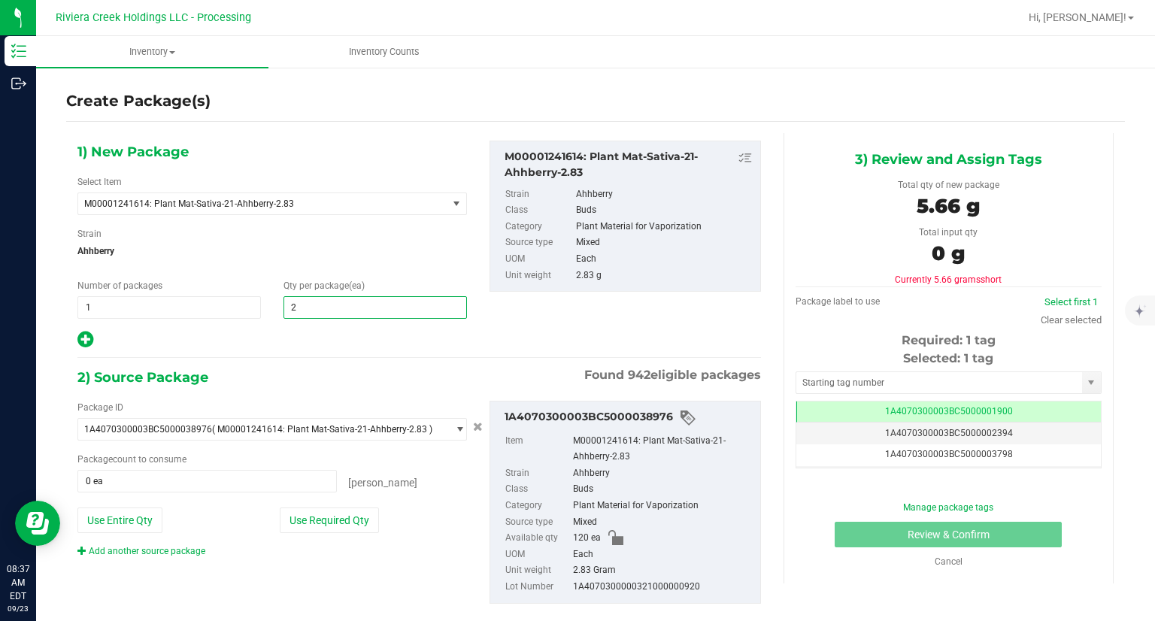
type input "20"
click at [344, 525] on button "Use Required Qty" at bounding box center [329, 520] width 99 height 26
type input "20 ea"
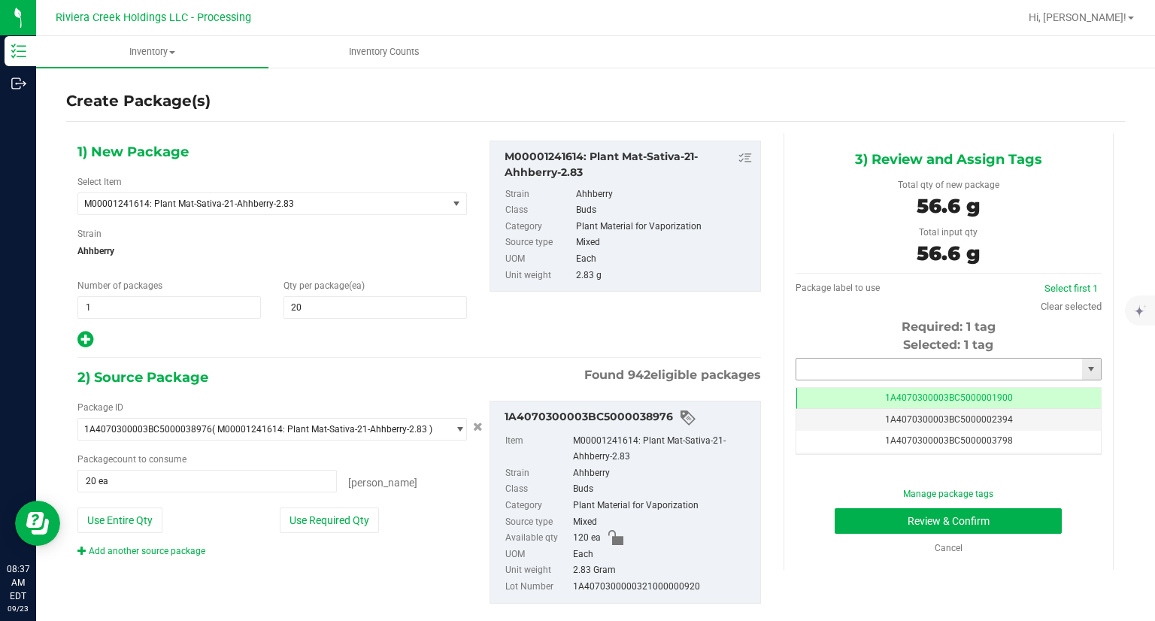
click at [812, 371] on input "text" at bounding box center [939, 369] width 286 height 21
click at [800, 386] on li "1A4070300003BC5000039412" at bounding box center [938, 394] width 301 height 23
type input "1A4070300003BC5000039412"
click at [839, 515] on button "Review & Confirm" at bounding box center [947, 521] width 227 height 26
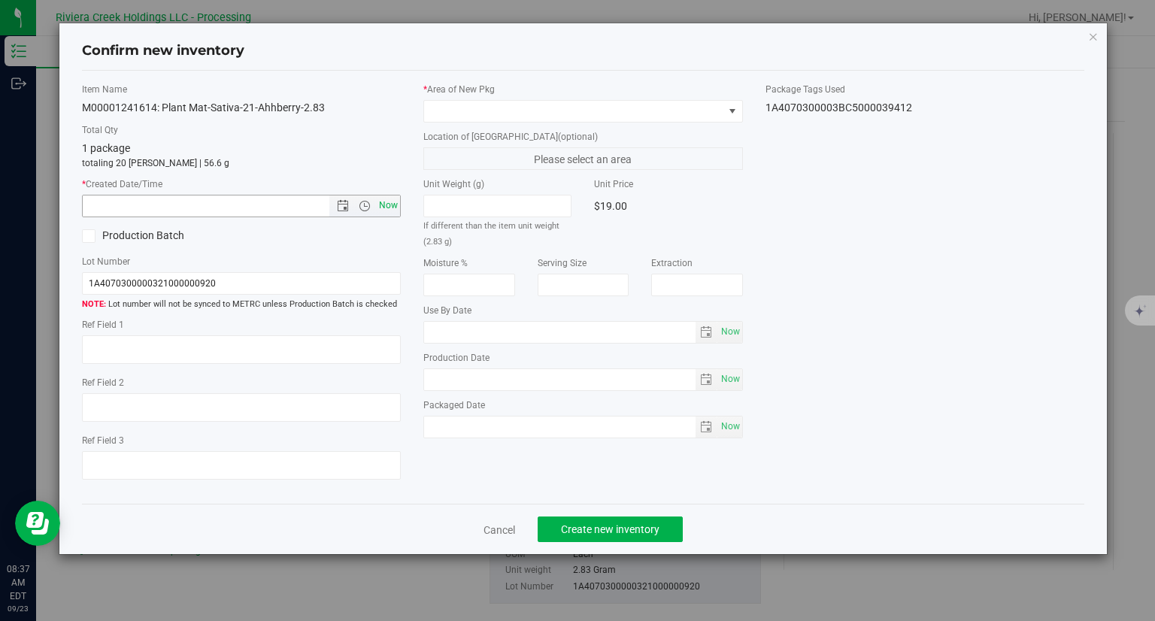
click at [393, 201] on span "Now" at bounding box center [389, 206] width 26 height 22
type input "[DATE] 8:37 AM"
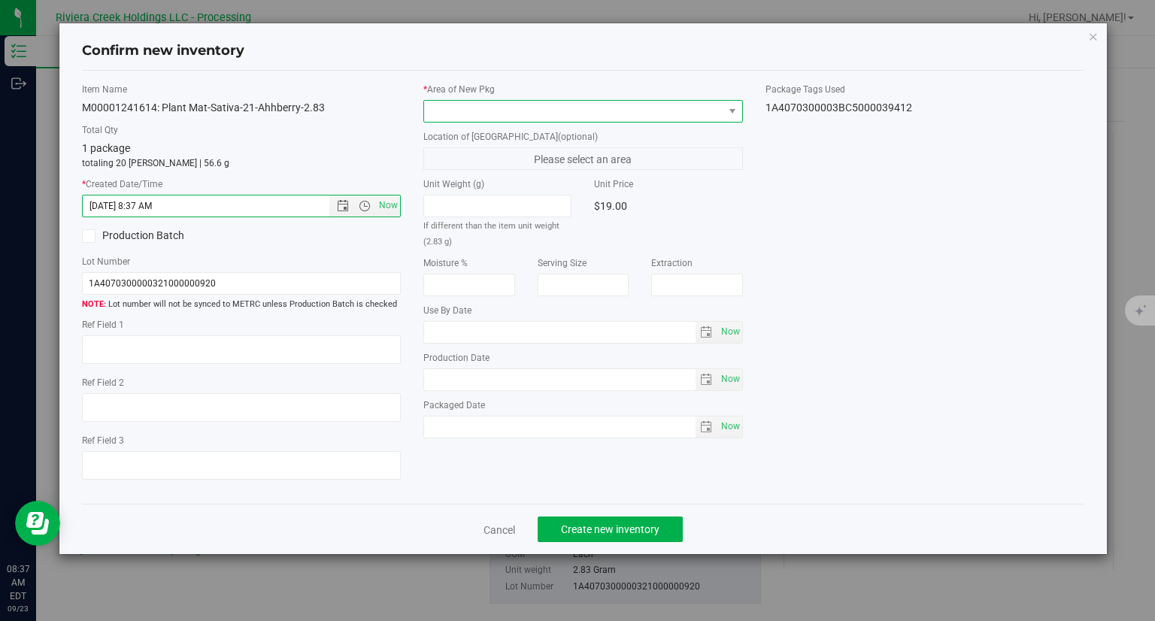
click at [439, 108] on span at bounding box center [573, 111] width 299 height 21
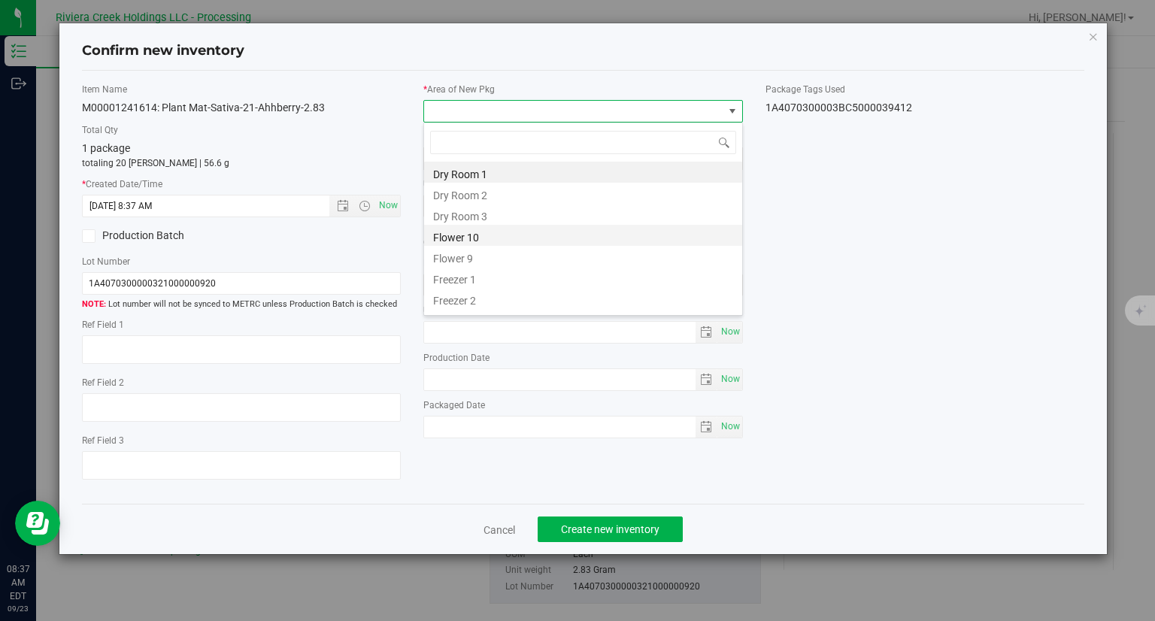
click at [445, 238] on li "Flower 10" at bounding box center [583, 235] width 318 height 21
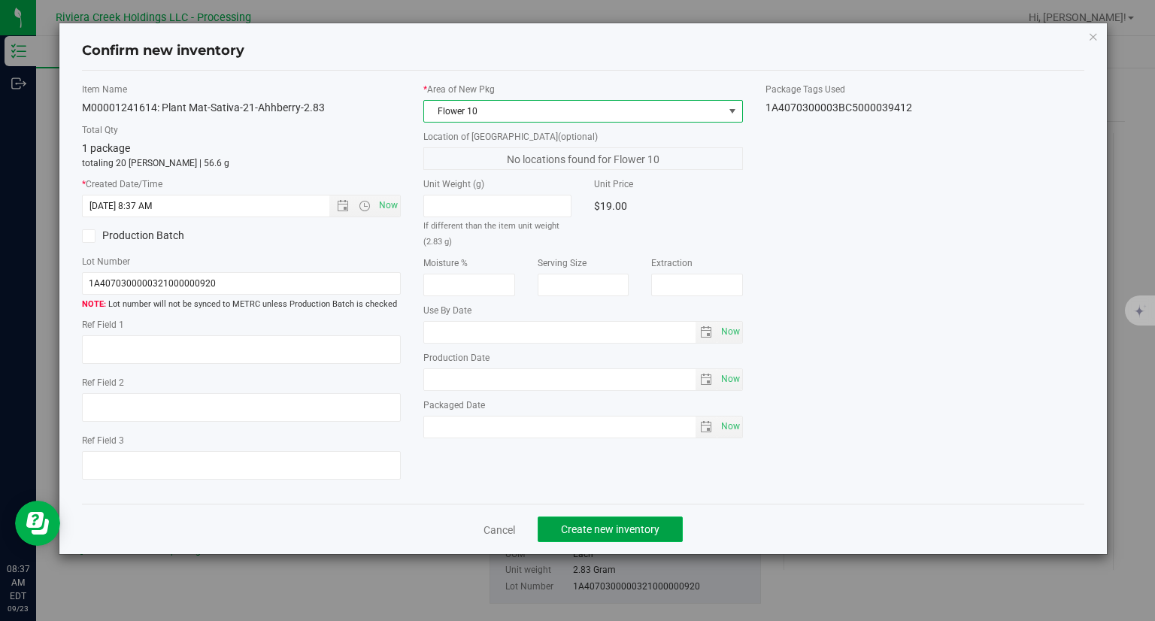
click at [585, 534] on span "Create new inventory" at bounding box center [610, 529] width 98 height 12
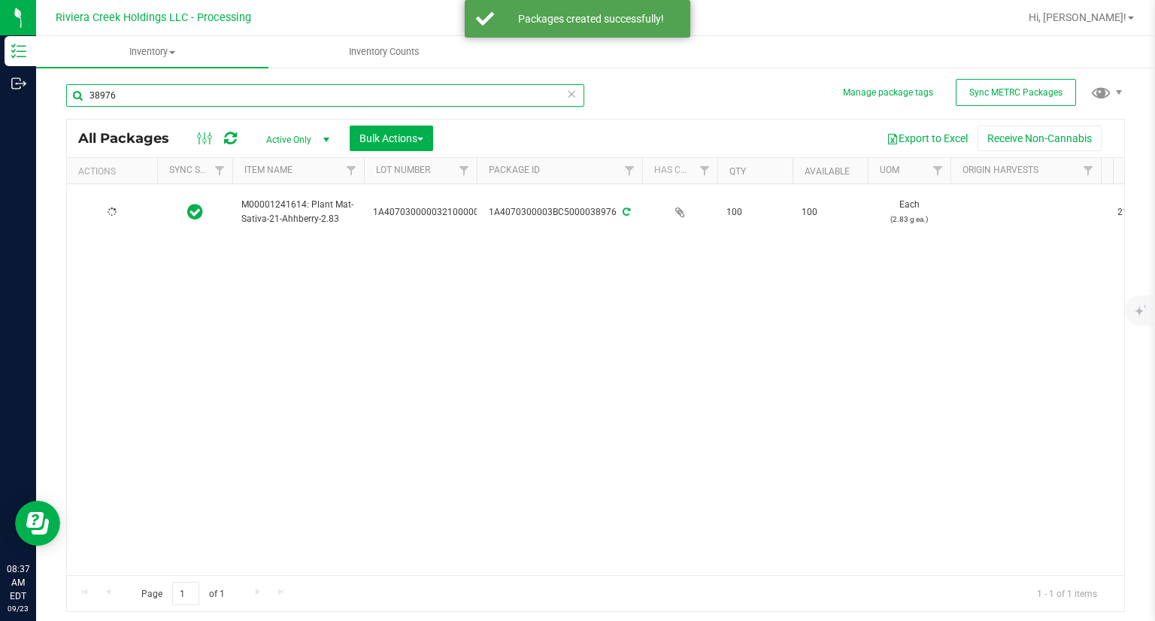
click at [228, 91] on input "38976" at bounding box center [325, 95] width 518 height 23
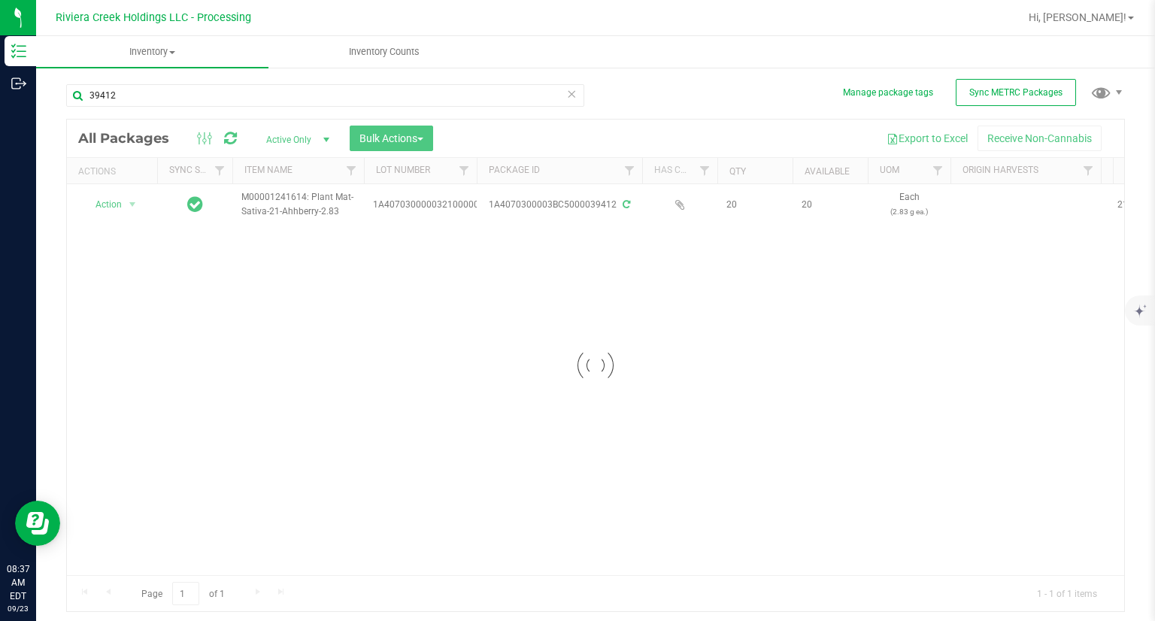
click at [111, 200] on div at bounding box center [595, 366] width 1057 height 492
click at [105, 208] on span "Action" at bounding box center [102, 204] width 41 height 21
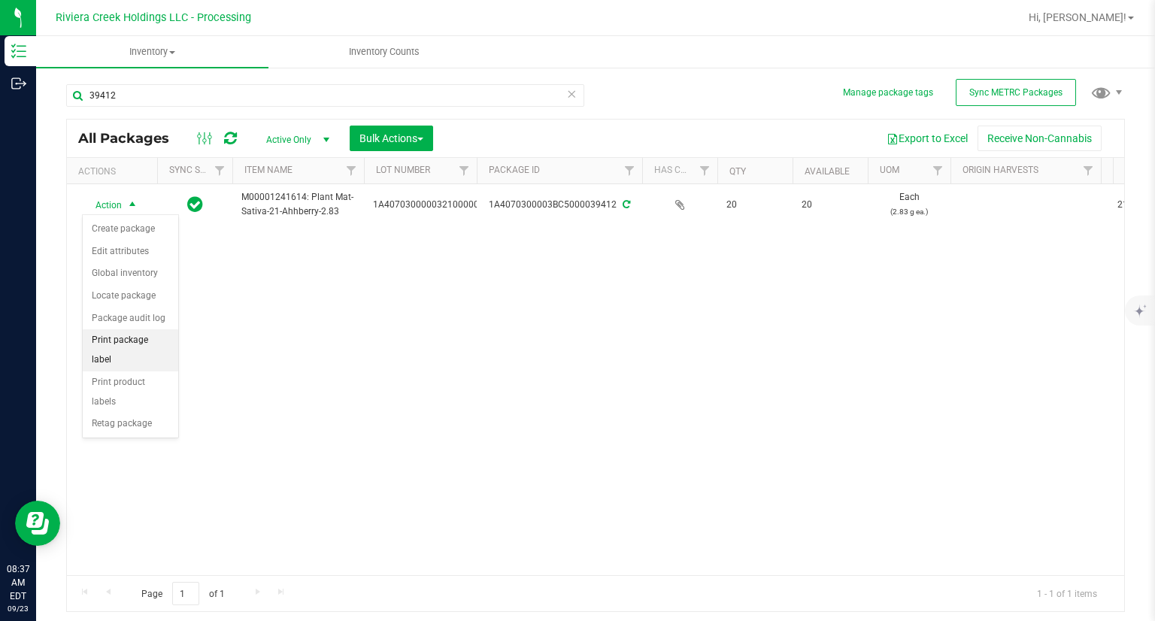
click at [159, 335] on li "Print package label" at bounding box center [130, 349] width 95 height 41
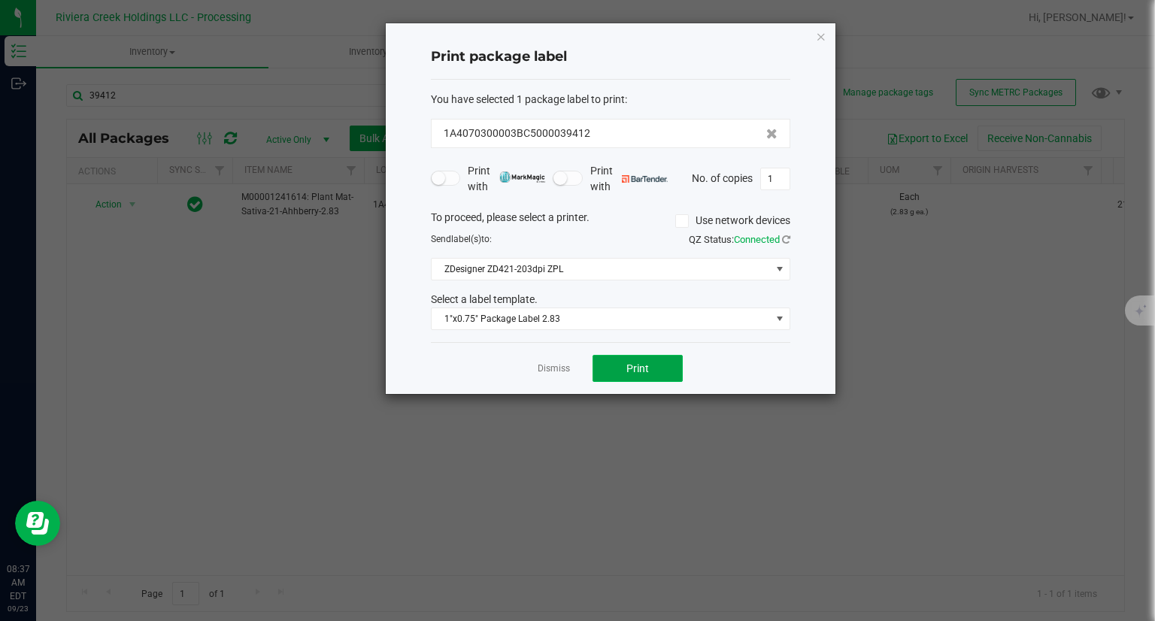
click at [665, 368] on button "Print" at bounding box center [637, 368] width 90 height 27
click at [823, 37] on icon "button" at bounding box center [821, 36] width 11 height 18
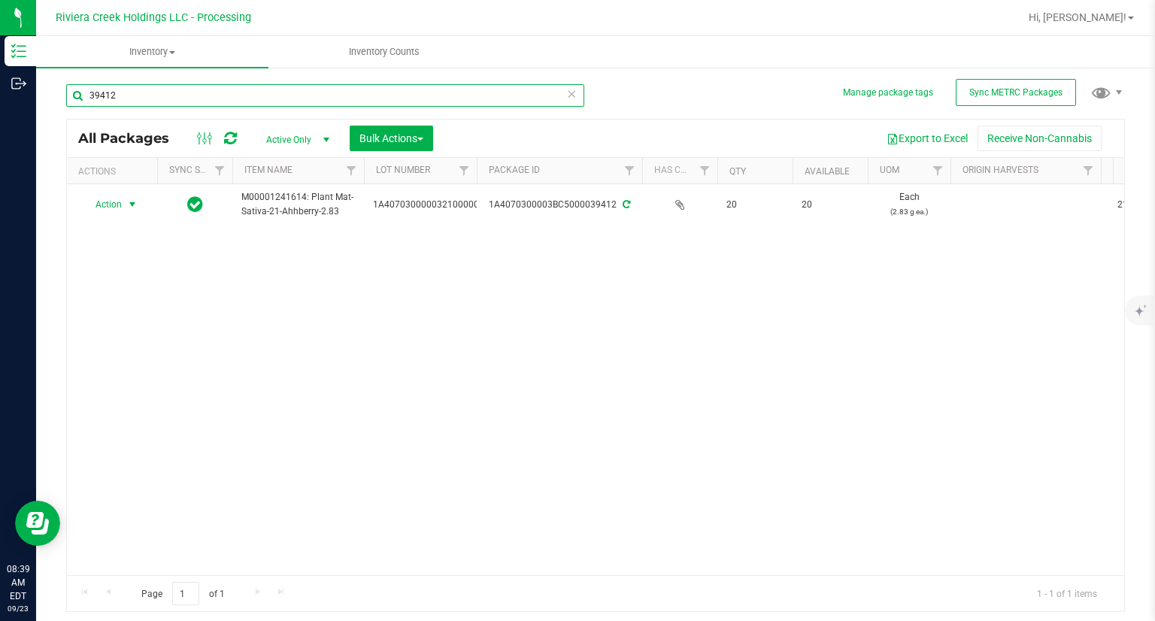
click at [211, 88] on input "39412" at bounding box center [325, 95] width 518 height 23
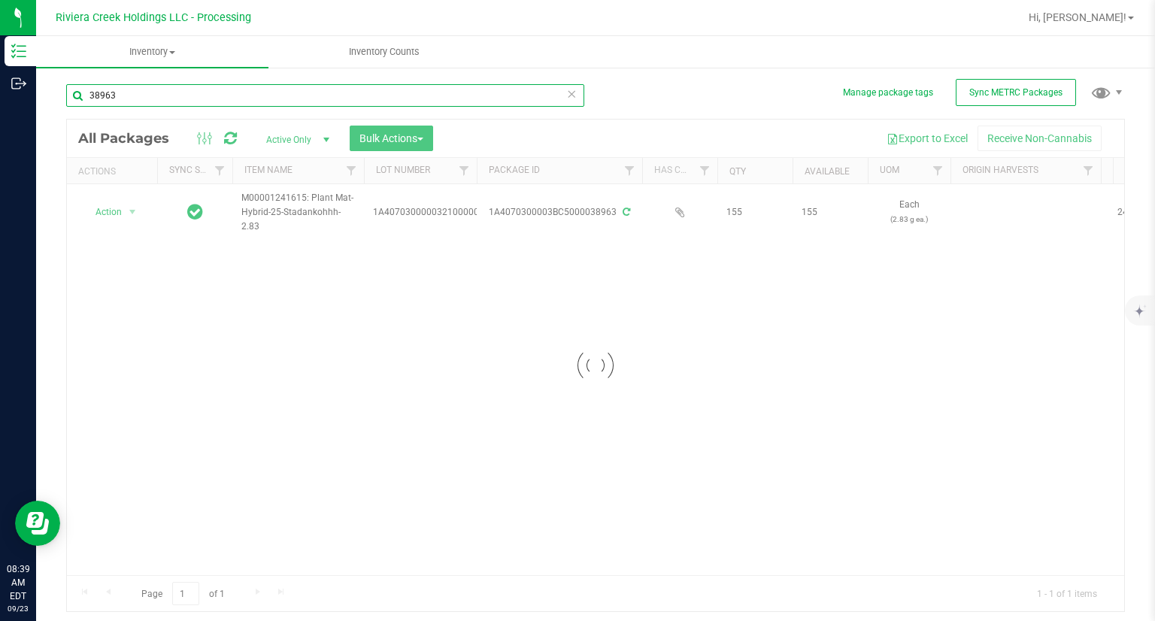
type input "38963"
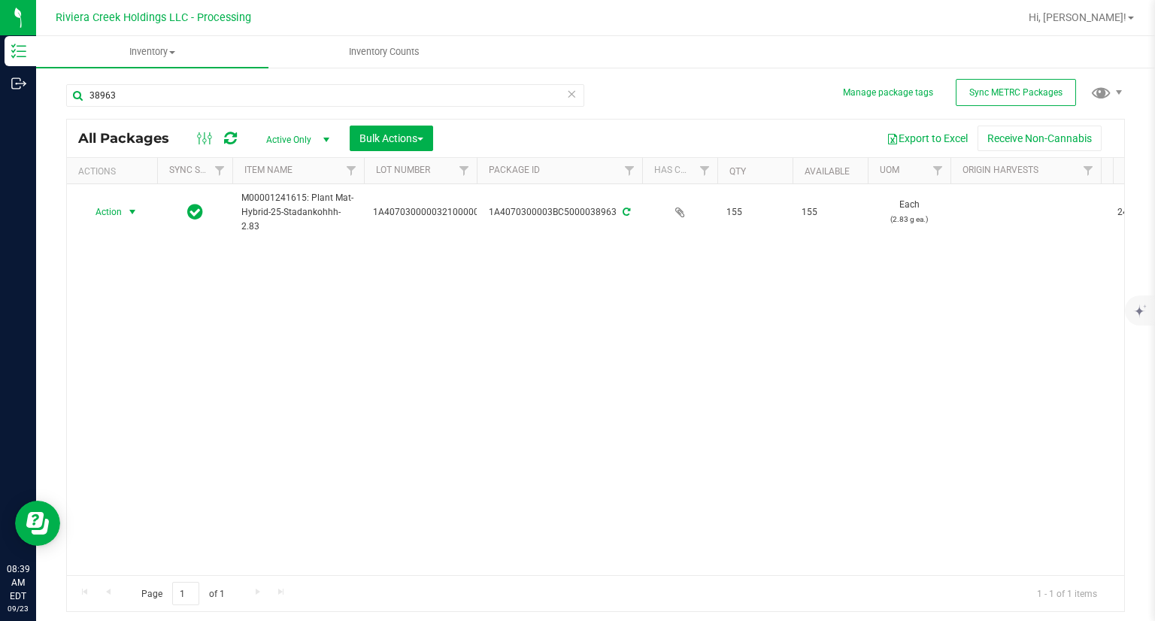
click at [117, 213] on span "Action" at bounding box center [102, 211] width 41 height 21
click at [123, 235] on li "Create package" at bounding box center [112, 246] width 59 height 41
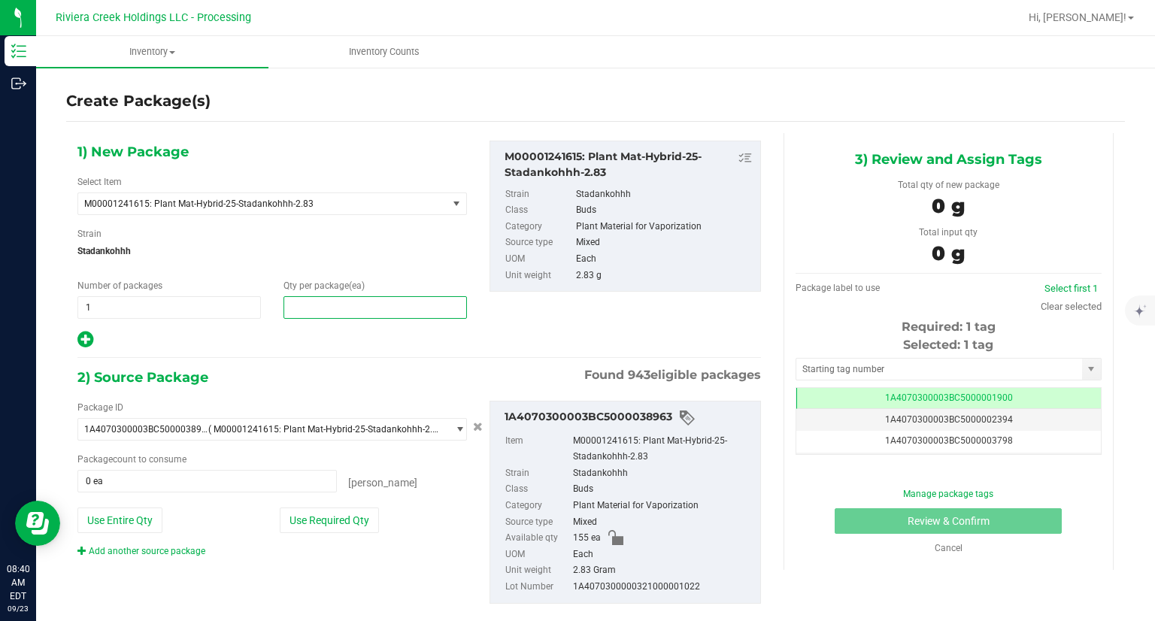
click at [319, 298] on span at bounding box center [374, 307] width 183 height 23
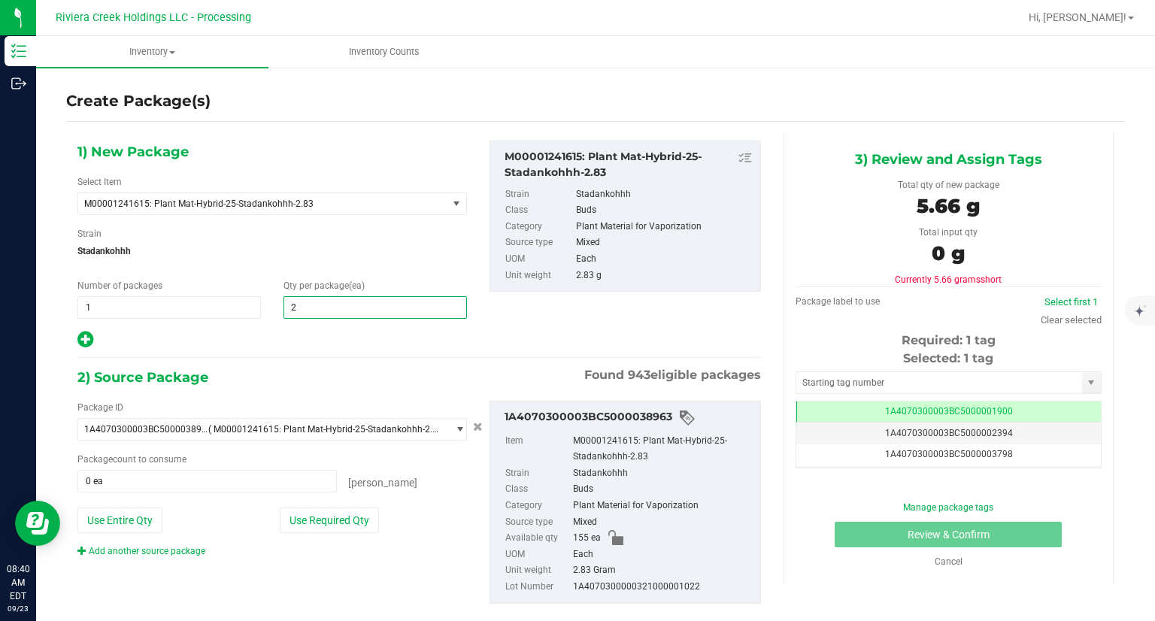
type input "20"
click at [85, 344] on icon at bounding box center [85, 339] width 16 height 19
type input "20"
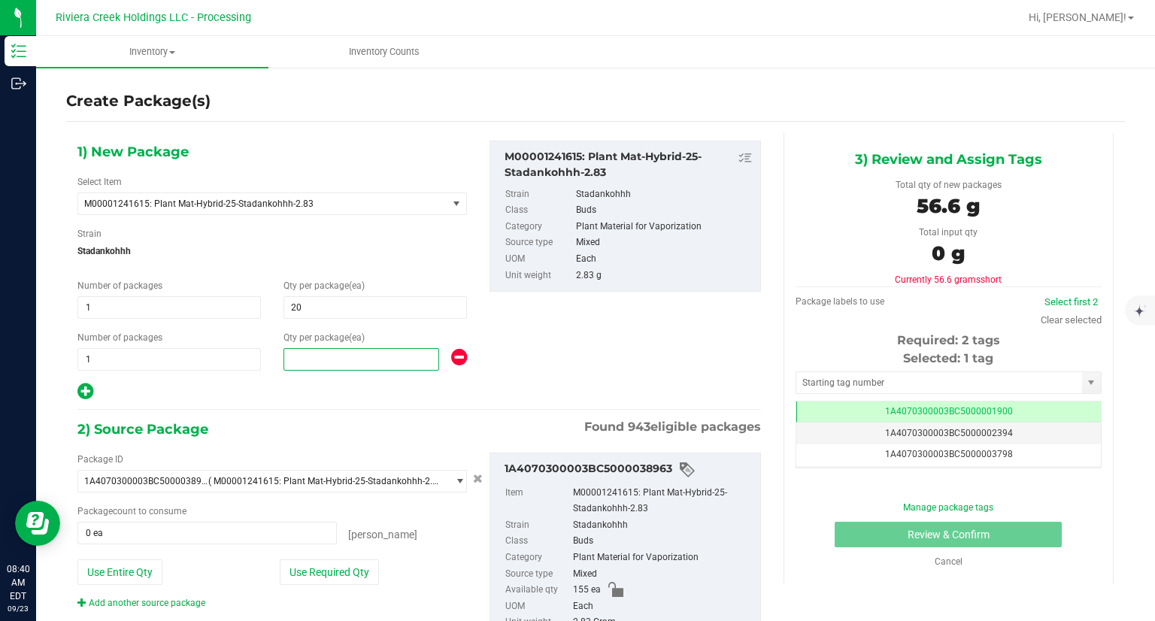
click at [296, 354] on span at bounding box center [361, 359] width 156 height 23
type input "3"
type input "20"
click at [310, 405] on div "1) New Package Select Item M00001241615: Plant Mat-Hybrid-25-Stadankohhh-2.83 M…" at bounding box center [419, 410] width 706 height 554
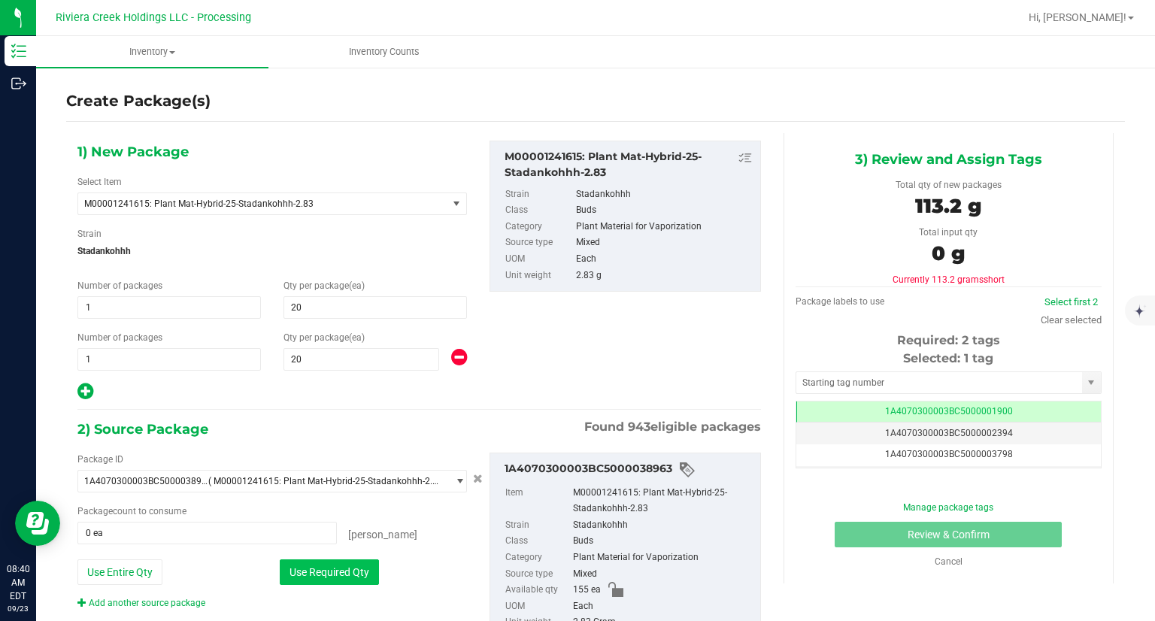
click at [345, 566] on button "Use Required Qty" at bounding box center [329, 572] width 99 height 26
type input "40 ea"
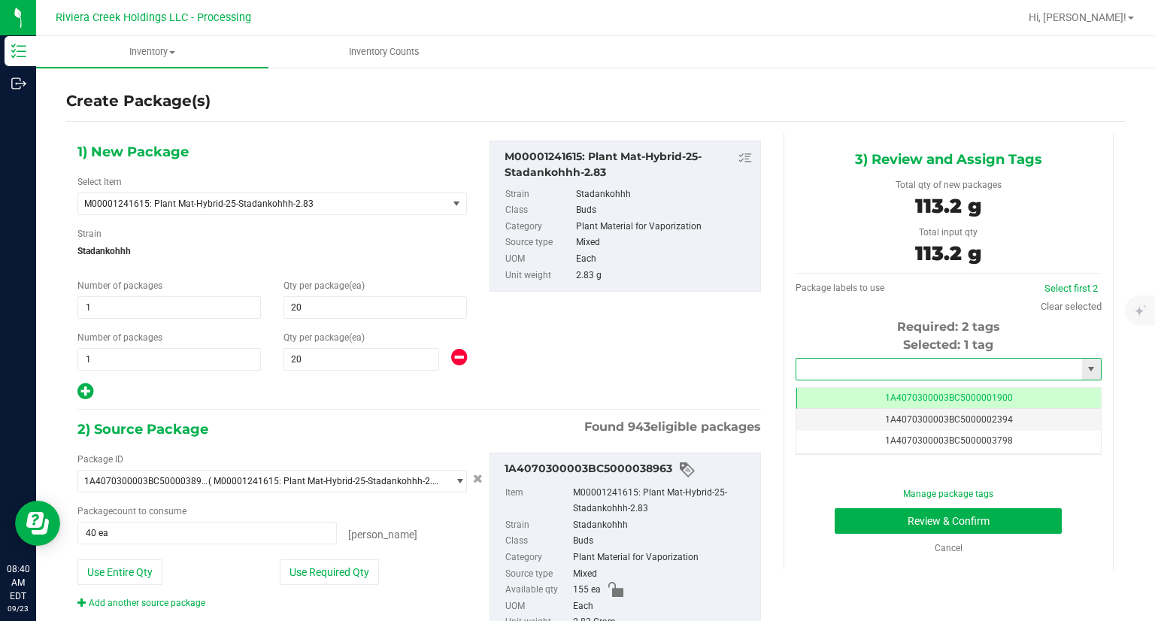
click at [913, 371] on input "text" at bounding box center [939, 369] width 286 height 21
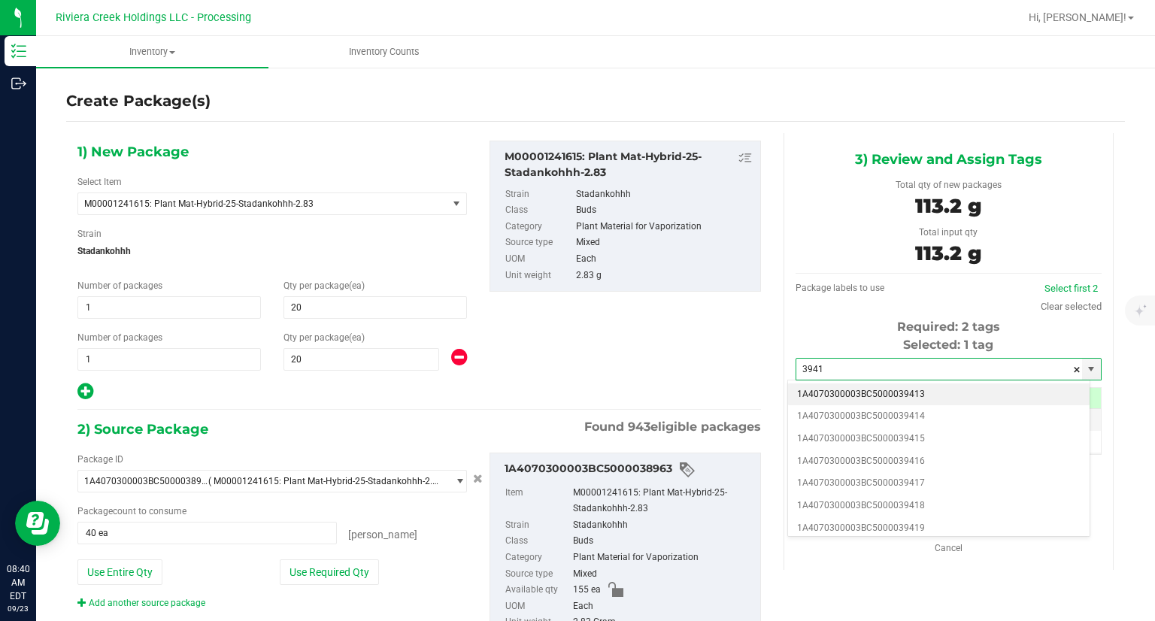
click at [805, 385] on li "1A4070300003BC5000039413" at bounding box center [938, 394] width 301 height 23
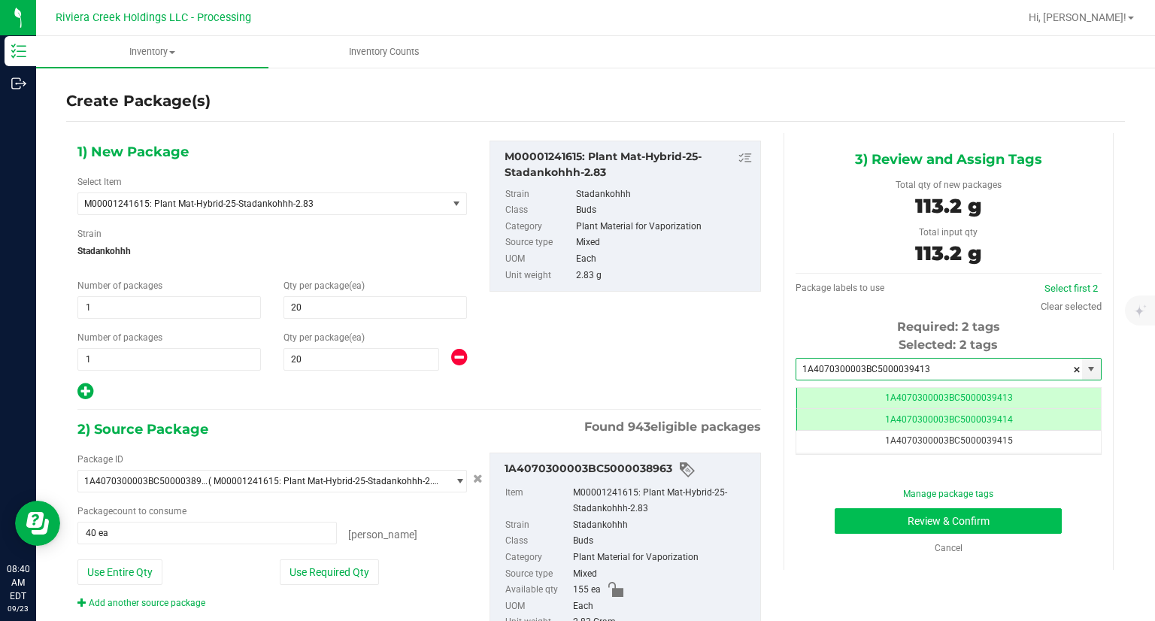
type input "1A4070300003BC5000039413"
click at [834, 526] on button "Review & Confirm" at bounding box center [947, 521] width 227 height 26
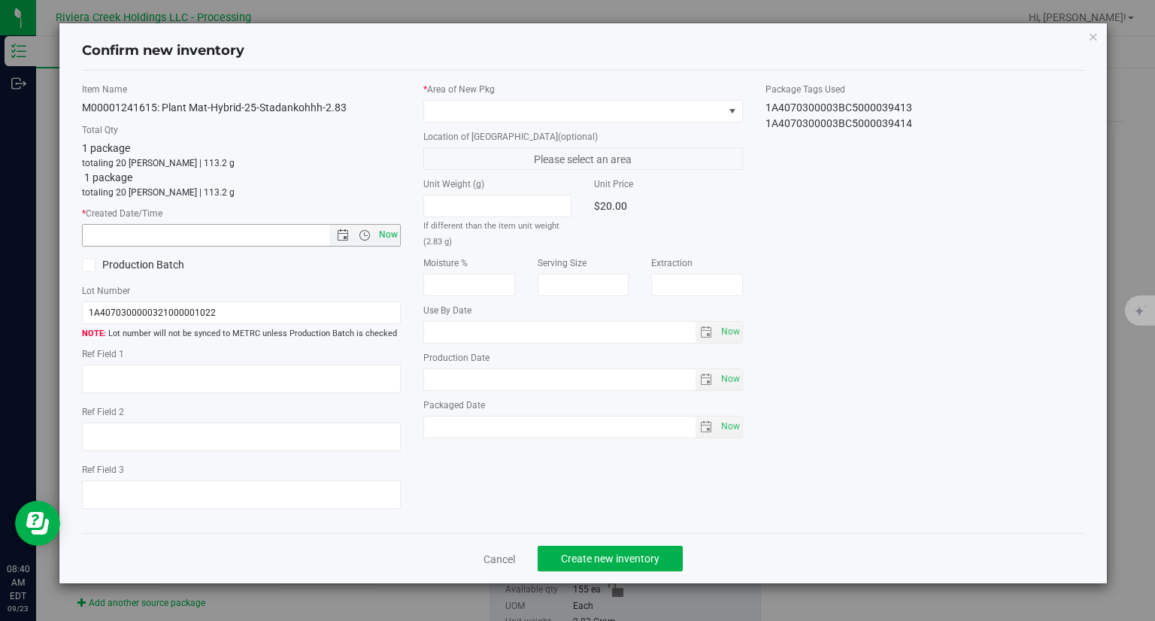
click at [397, 243] on span "Now" at bounding box center [389, 235] width 26 height 22
type input "[DATE] 8:40 AM"
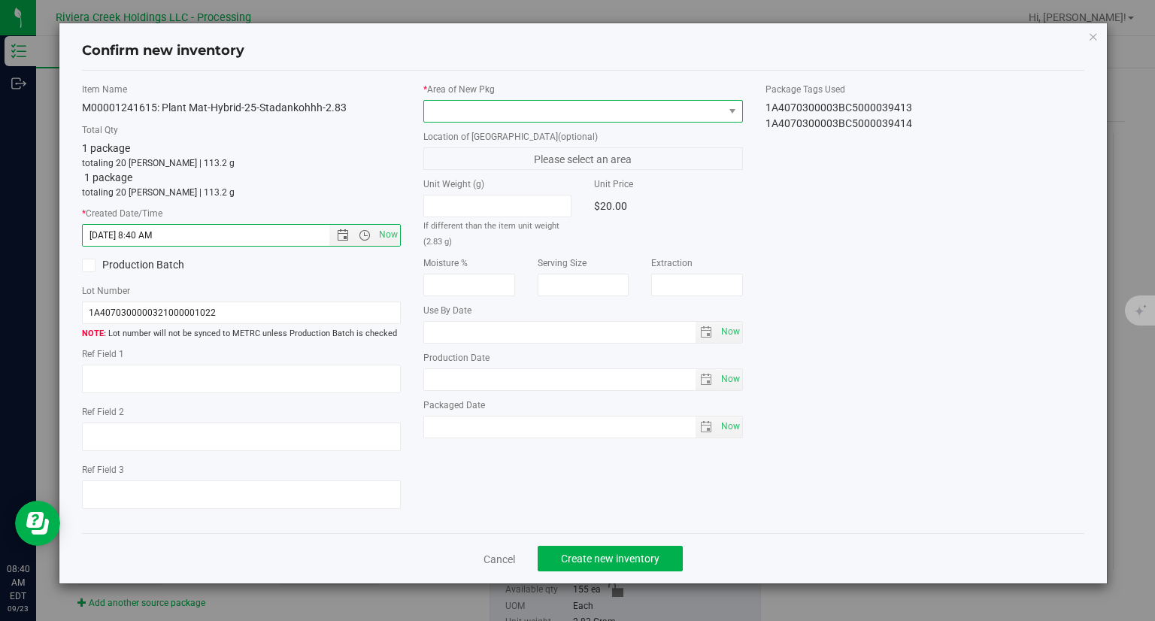
click at [498, 112] on span at bounding box center [573, 111] width 299 height 21
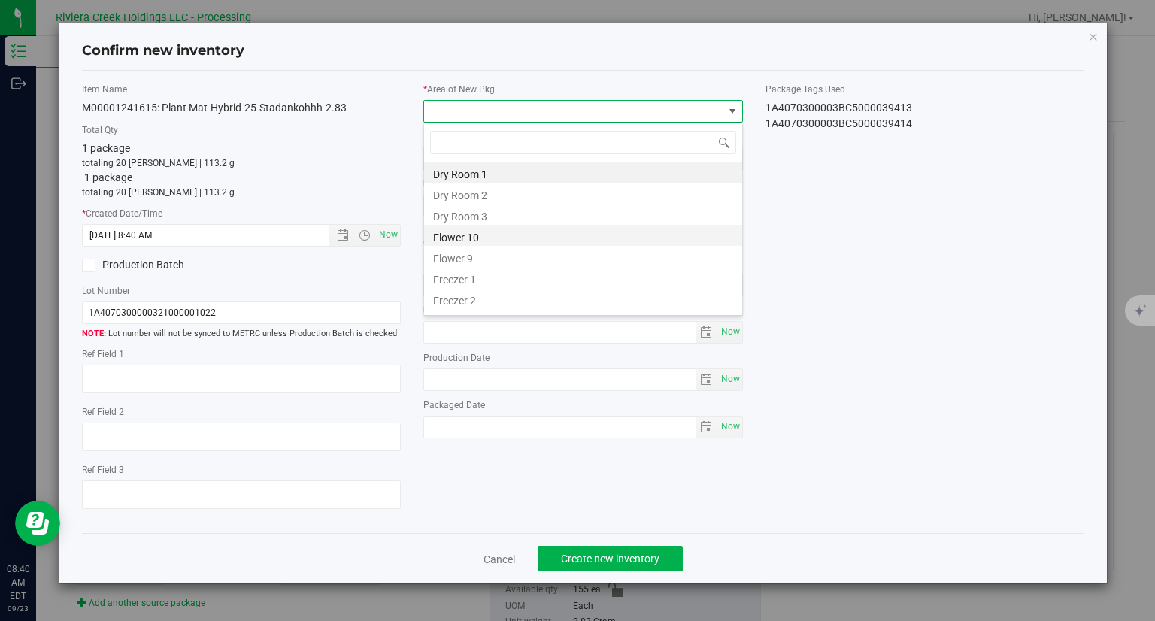
click at [469, 237] on li "Flower 10" at bounding box center [583, 235] width 318 height 21
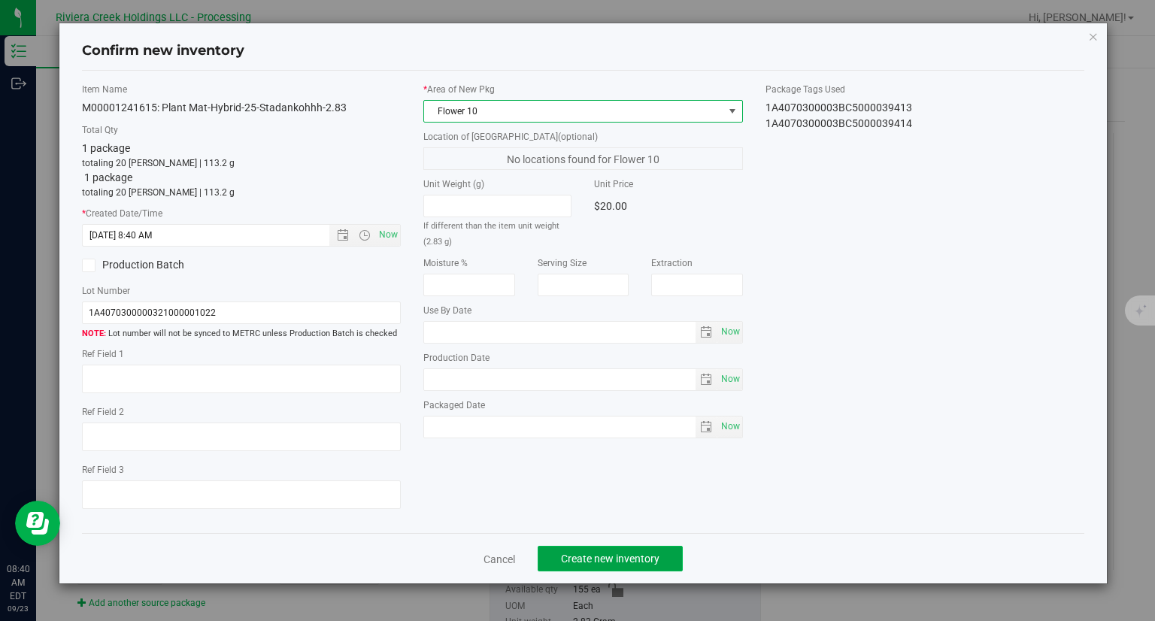
click at [637, 547] on button "Create new inventory" at bounding box center [609, 559] width 145 height 26
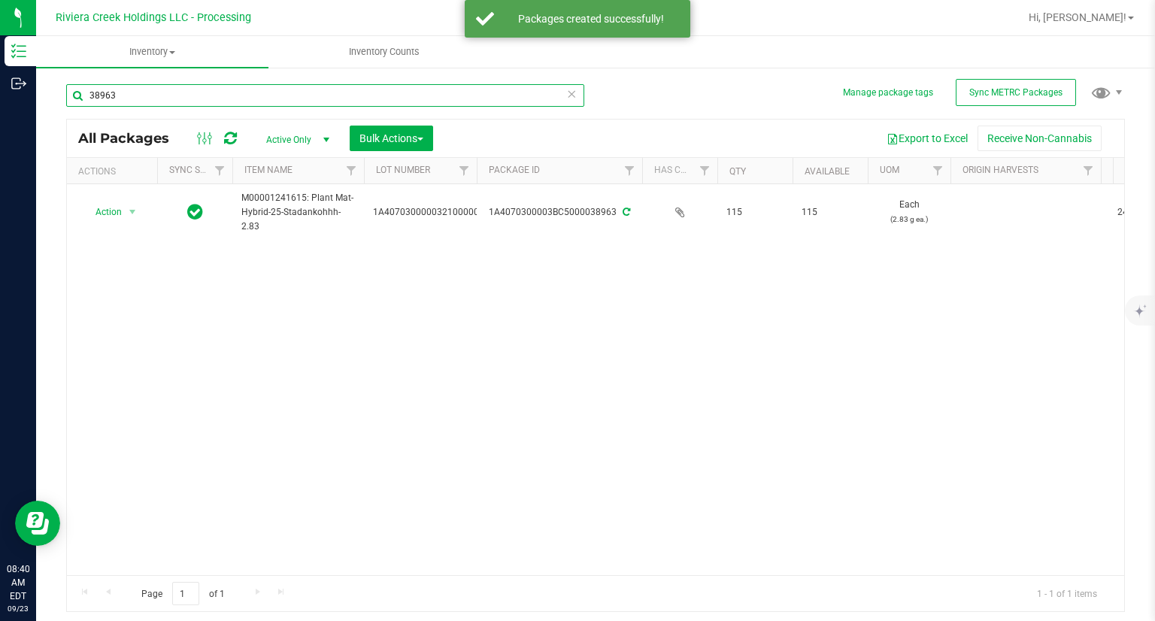
click at [153, 93] on input "38963" at bounding box center [325, 95] width 518 height 23
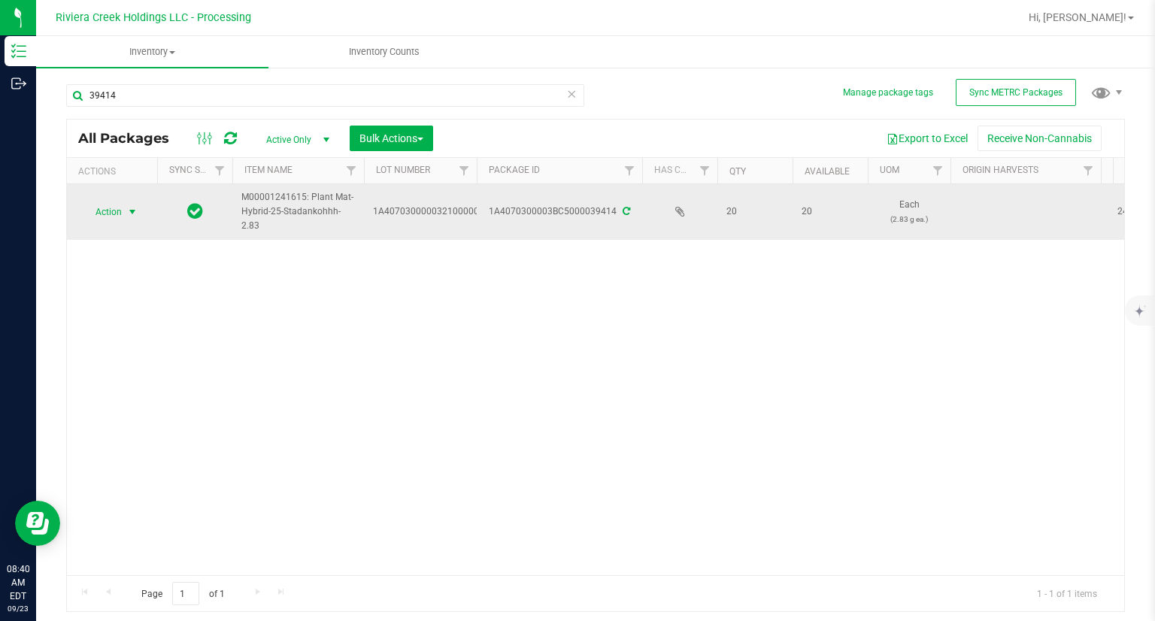
click at [114, 220] on span "Action" at bounding box center [102, 211] width 41 height 21
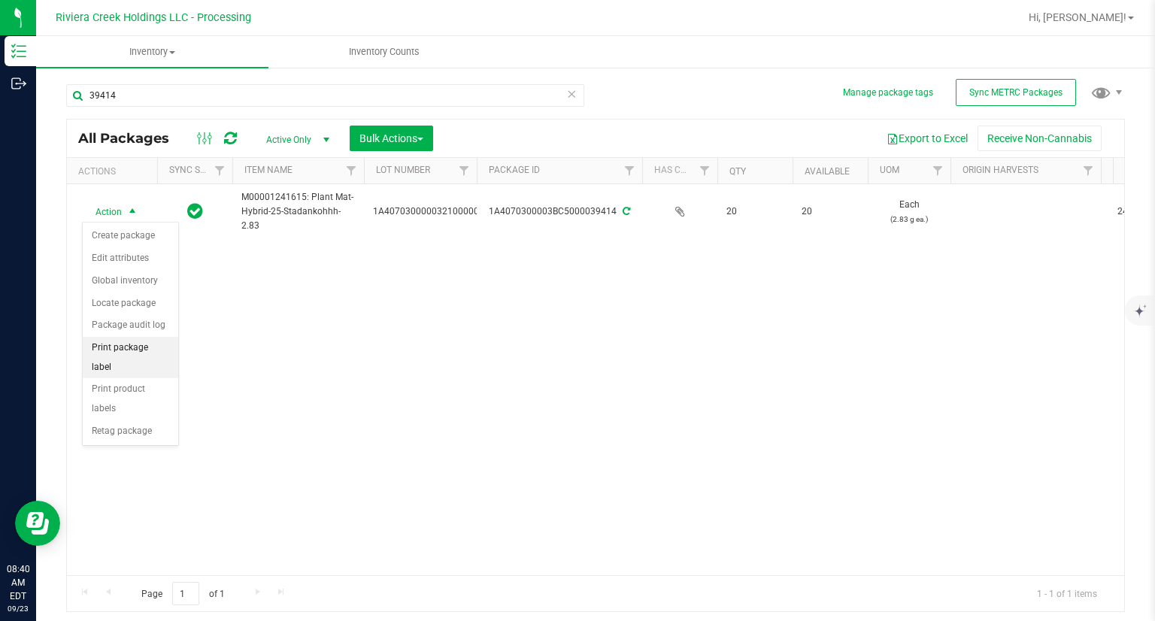
click at [166, 352] on li "Print package label" at bounding box center [130, 357] width 95 height 41
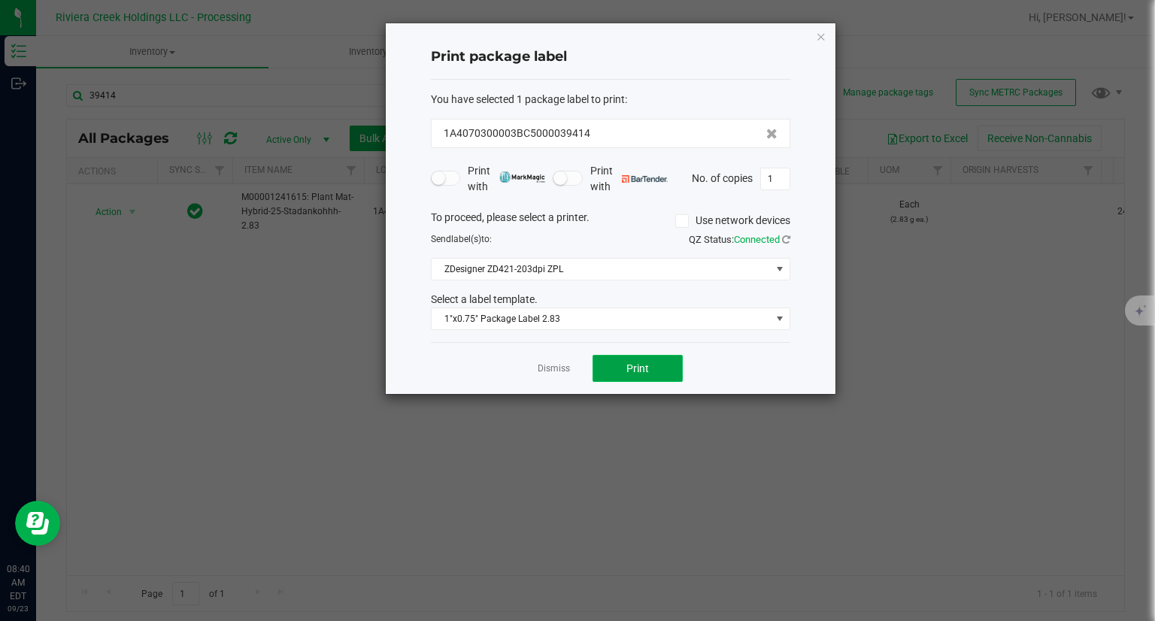
click at [627, 371] on span "Print" at bounding box center [637, 368] width 23 height 12
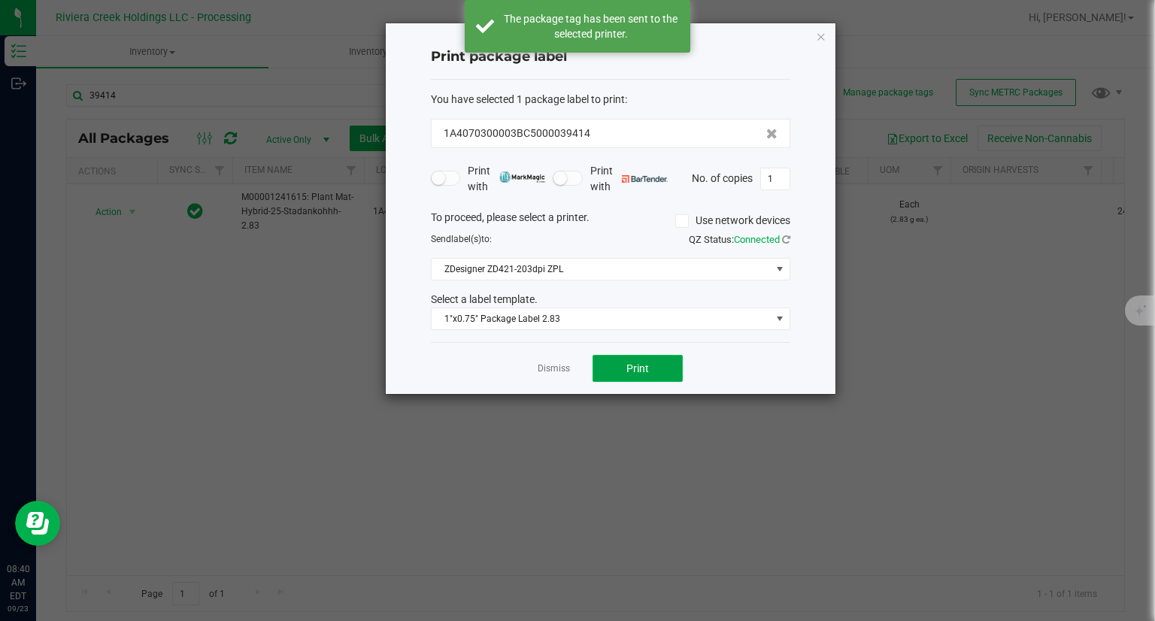
click at [627, 371] on span "Print" at bounding box center [637, 368] width 23 height 12
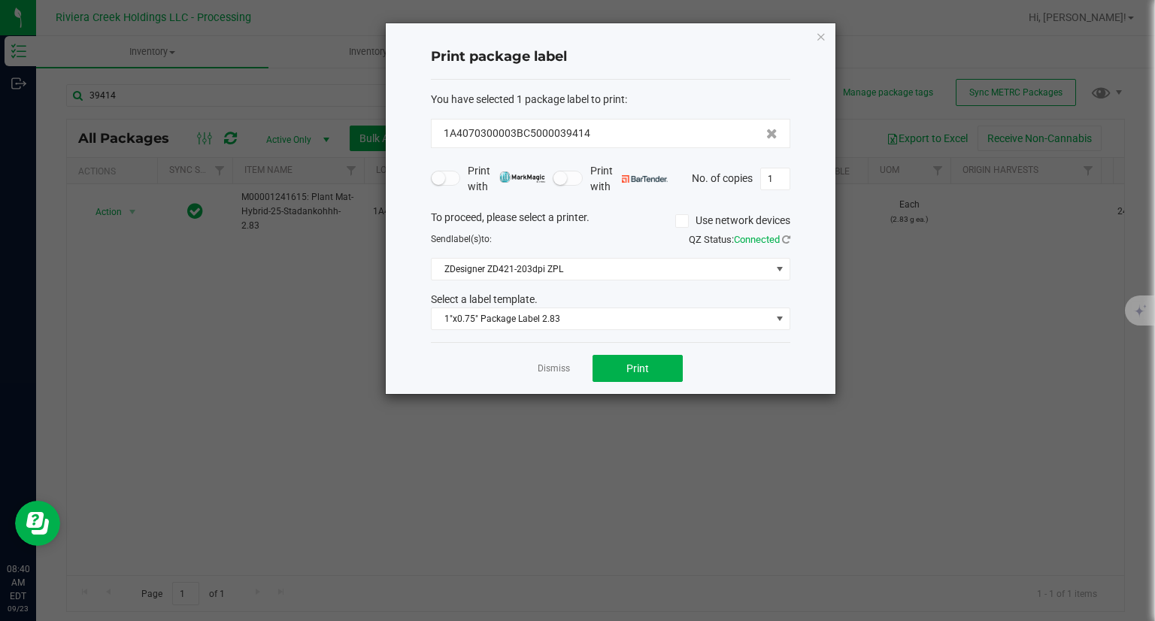
click at [813, 34] on div "Print package label You have selected 1 package label to print : 1A4070300003BC…" at bounding box center [611, 208] width 450 height 371
click at [819, 34] on icon "button" at bounding box center [821, 36] width 11 height 18
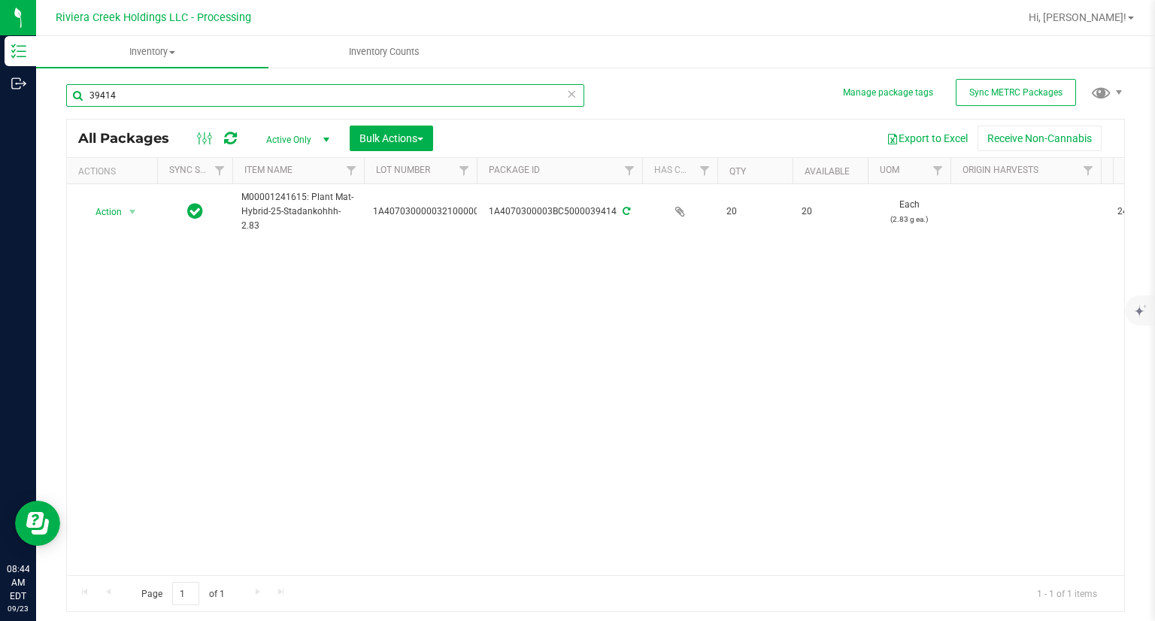
click at [253, 91] on input "39414" at bounding box center [325, 95] width 518 height 23
click at [250, 90] on input "39414" at bounding box center [325, 95] width 518 height 23
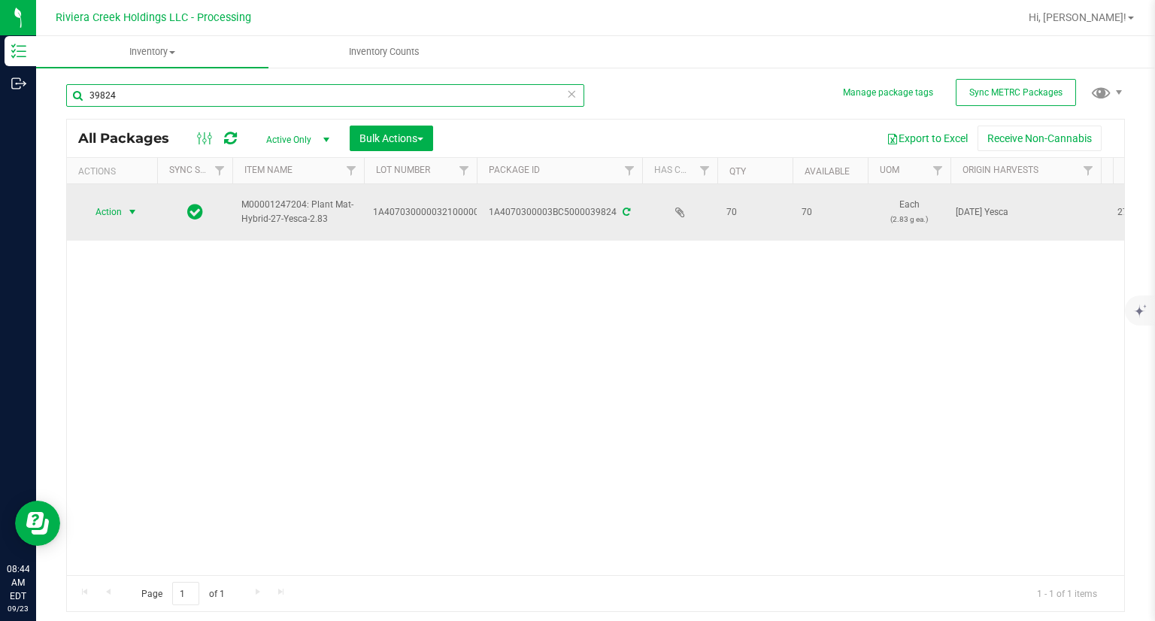
type input "39824"
click at [120, 206] on span "Action" at bounding box center [102, 211] width 41 height 21
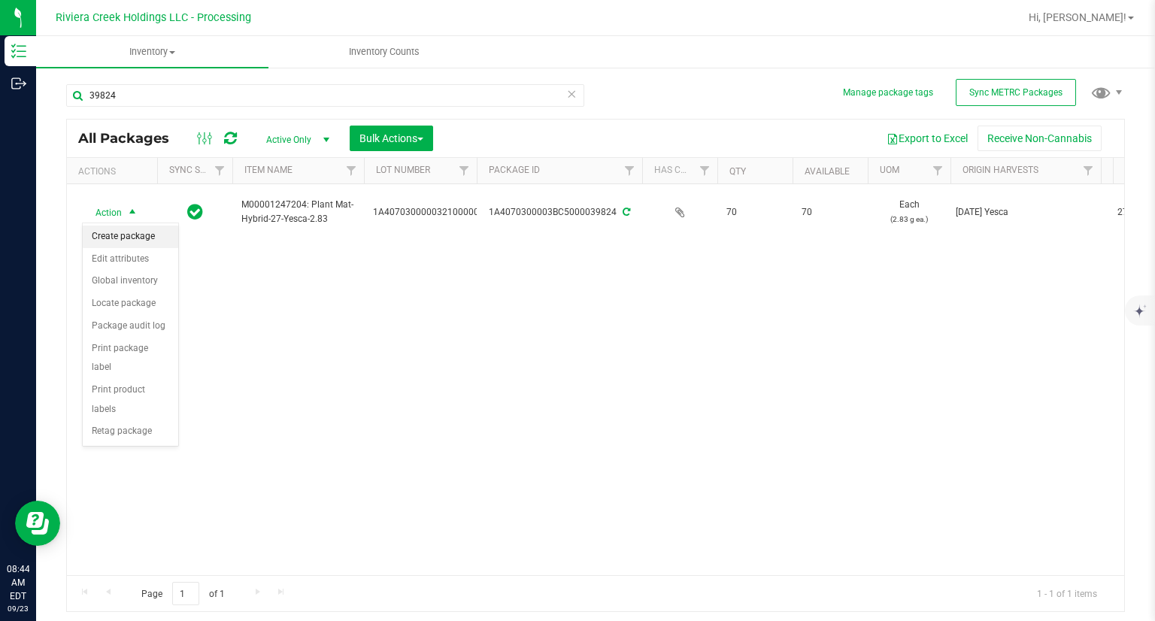
click at [122, 229] on li "Create package" at bounding box center [130, 237] width 95 height 23
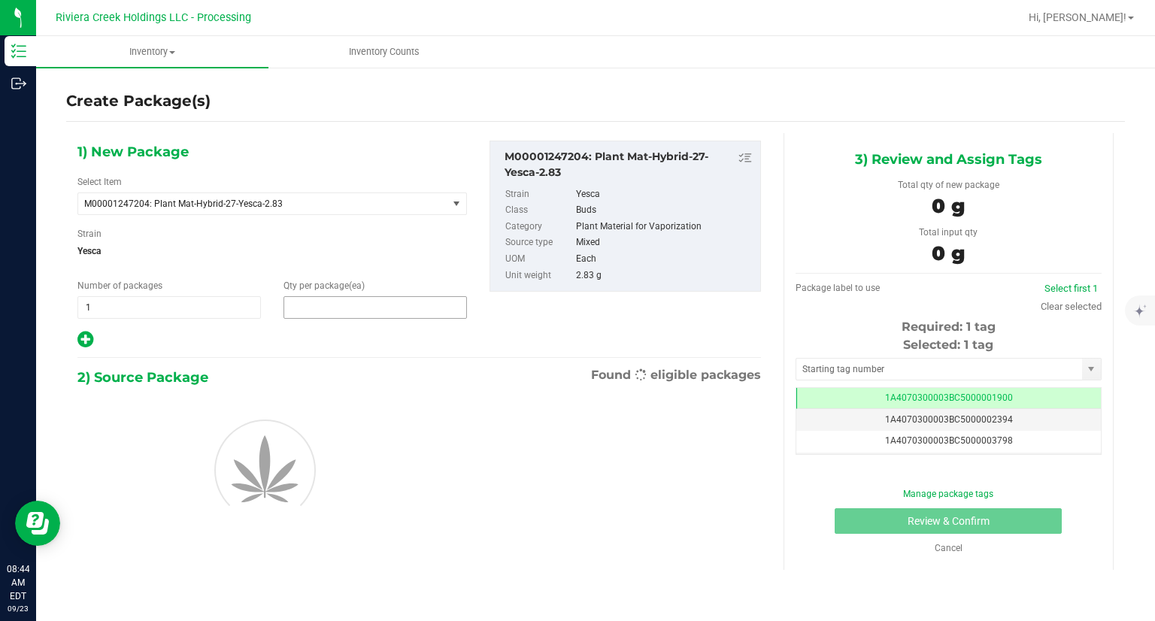
click at [316, 299] on span at bounding box center [374, 307] width 183 height 23
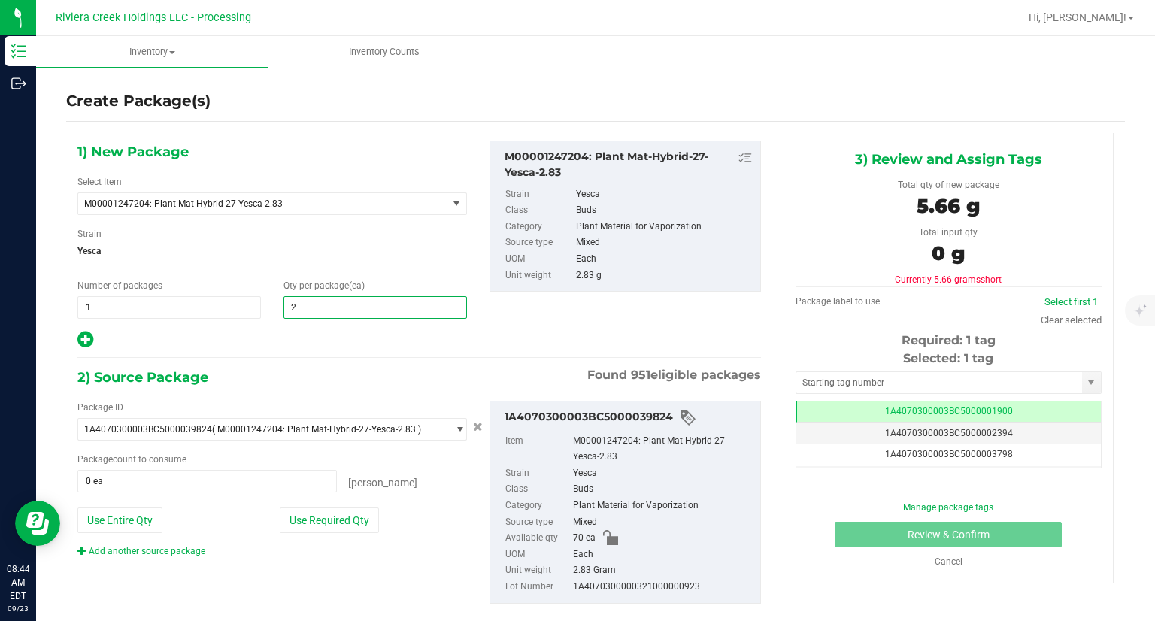
type input "20"
click at [86, 338] on icon at bounding box center [85, 339] width 16 height 19
type input "20"
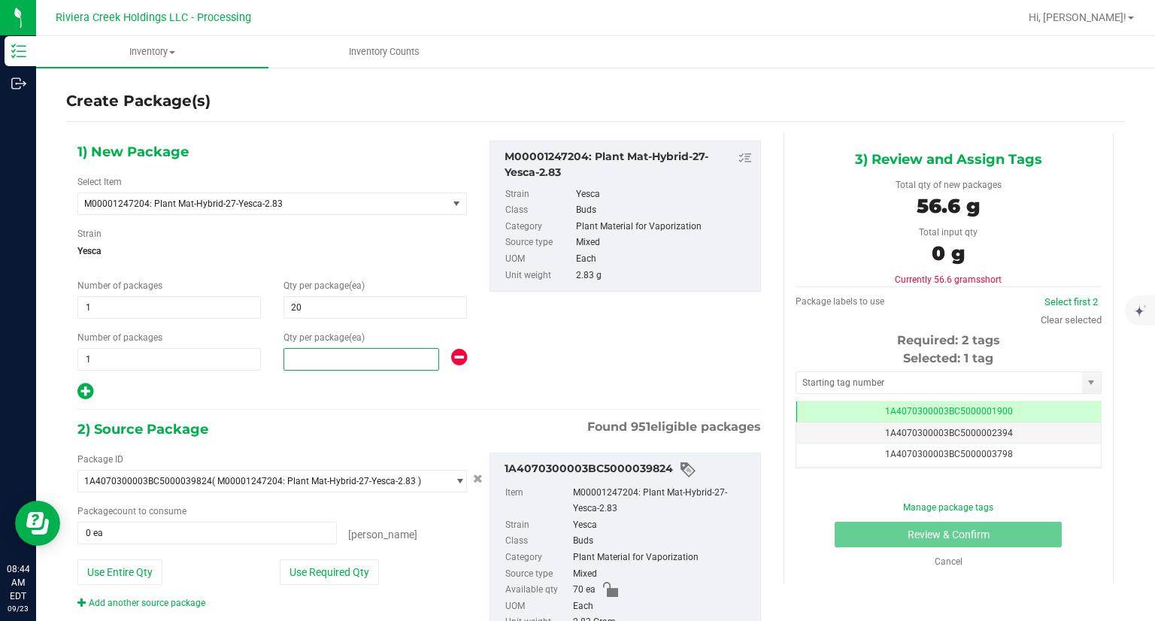
click at [307, 362] on span at bounding box center [361, 359] width 156 height 23
type input "20"
click at [319, 413] on div "1) New Package Select Item M00001247204: Plant Mat-Hybrid-27-Yesca-2.83 M000000…" at bounding box center [419, 410] width 706 height 554
click at [354, 569] on button "Use Required Qty" at bounding box center [329, 572] width 99 height 26
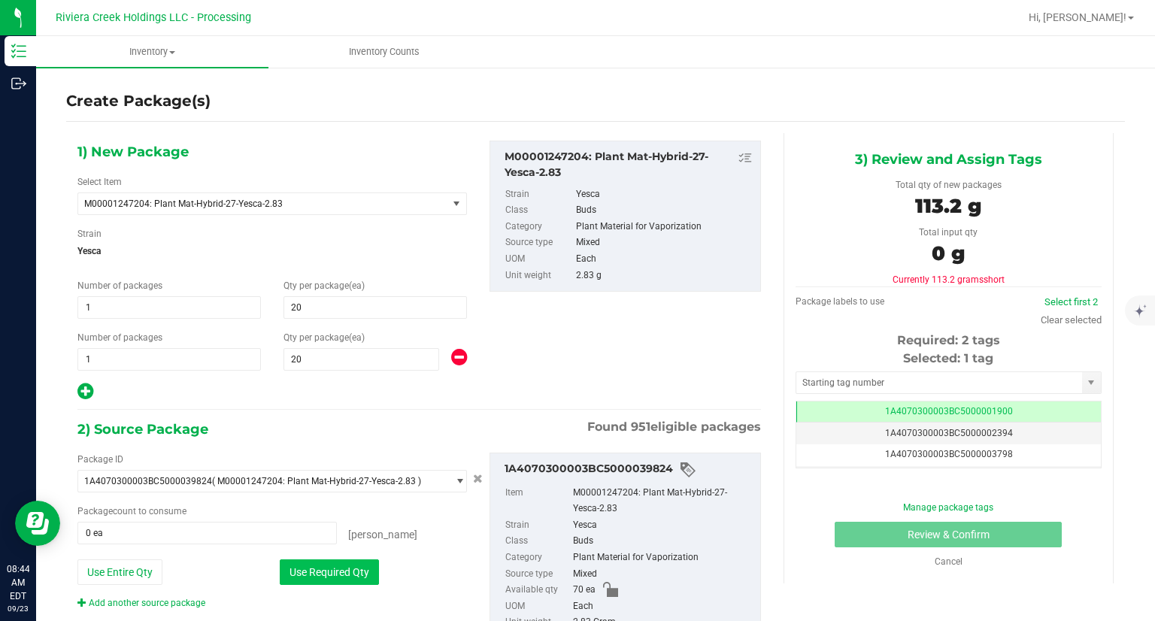
type input "40 ea"
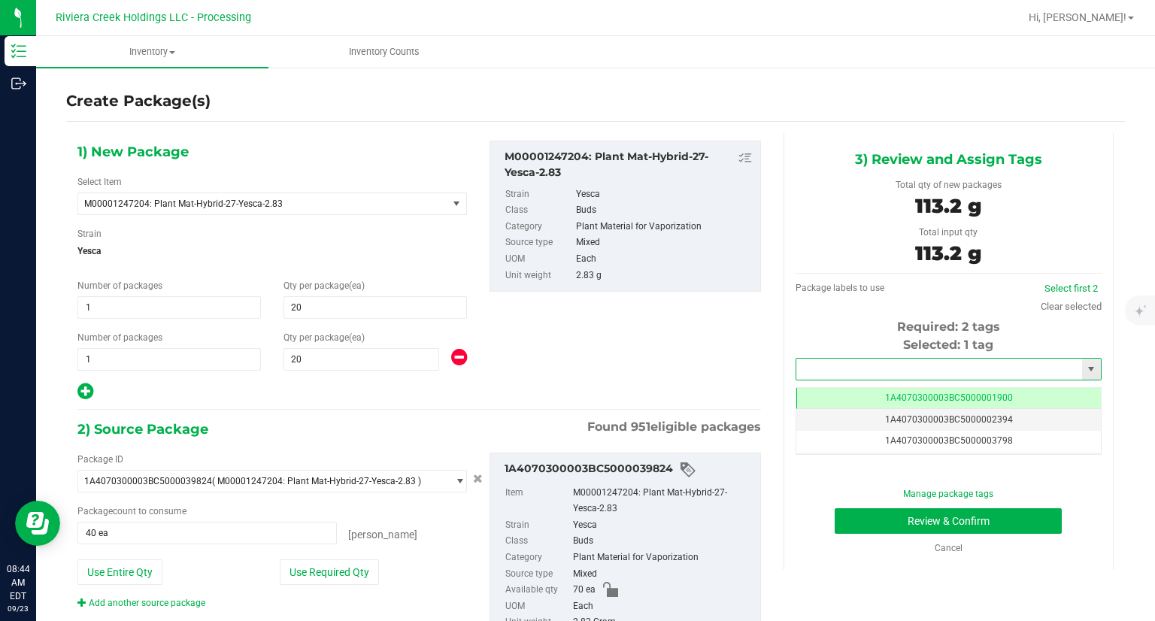
click at [822, 365] on input "text" at bounding box center [939, 369] width 286 height 21
click at [907, 392] on li "1A4070300003BC5000039415" at bounding box center [938, 394] width 301 height 23
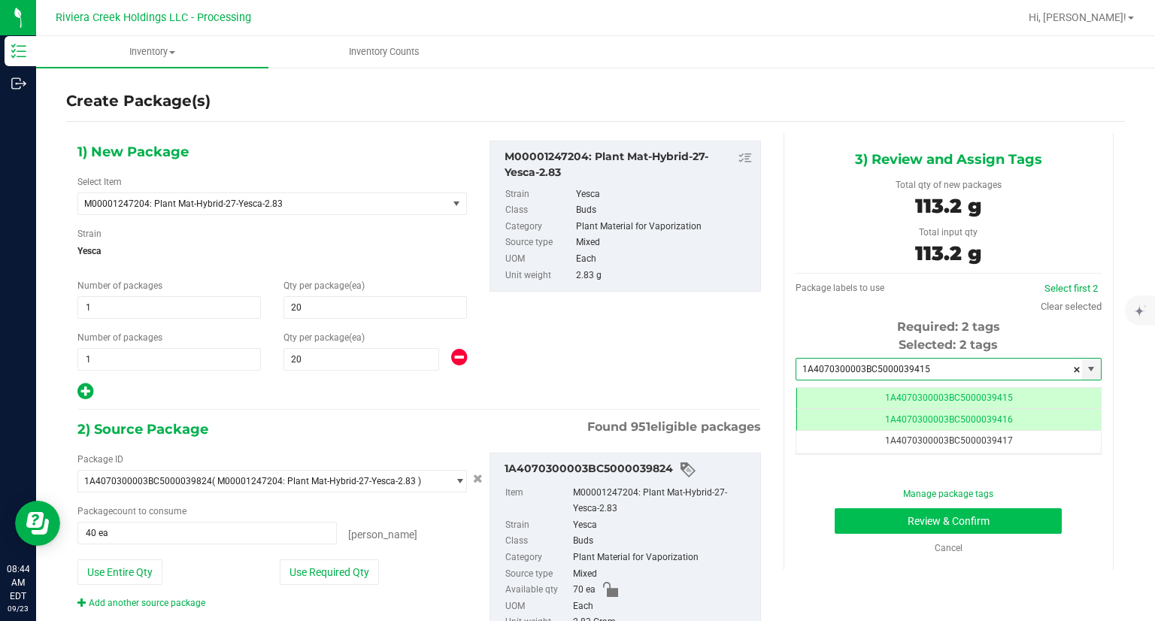
type input "1A4070300003BC5000039415"
click at [860, 508] on button "Review & Confirm" at bounding box center [947, 521] width 227 height 26
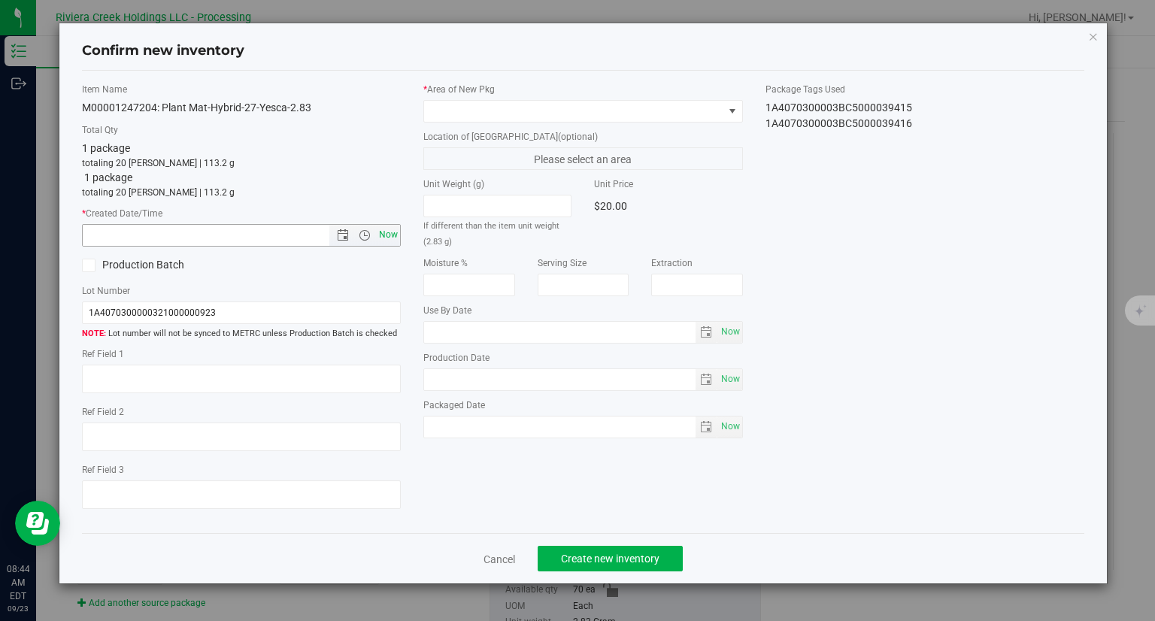
click at [398, 241] on span "Now" at bounding box center [389, 235] width 26 height 22
type input "[DATE] 8:44 AM"
click at [465, 108] on span at bounding box center [573, 111] width 299 height 21
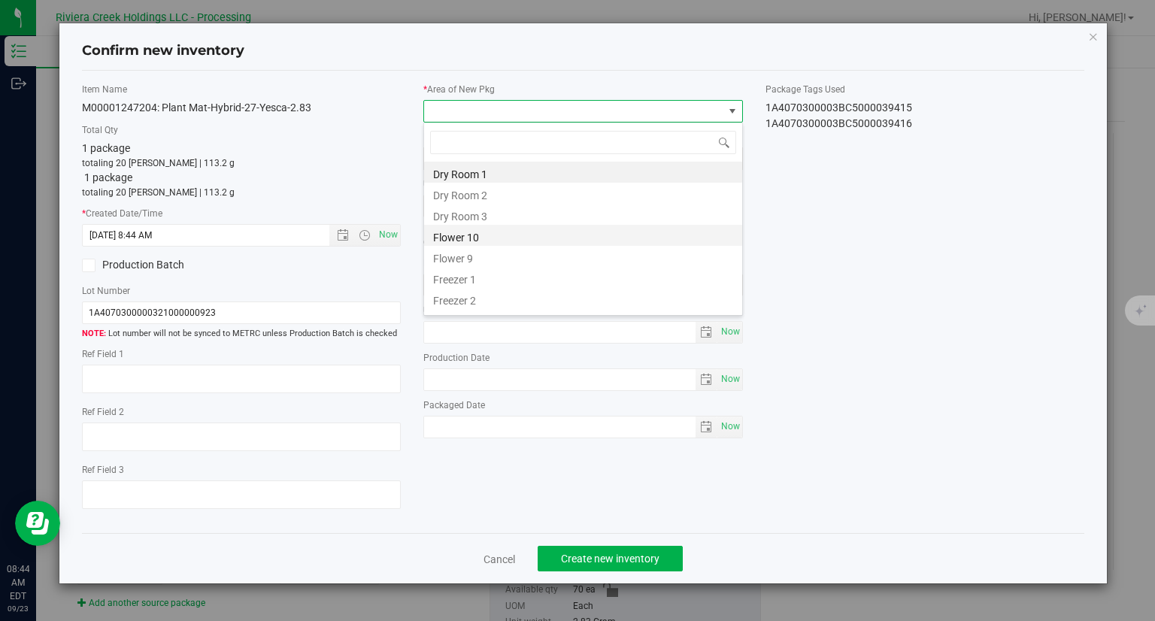
click at [468, 240] on li "Flower 10" at bounding box center [583, 235] width 318 height 21
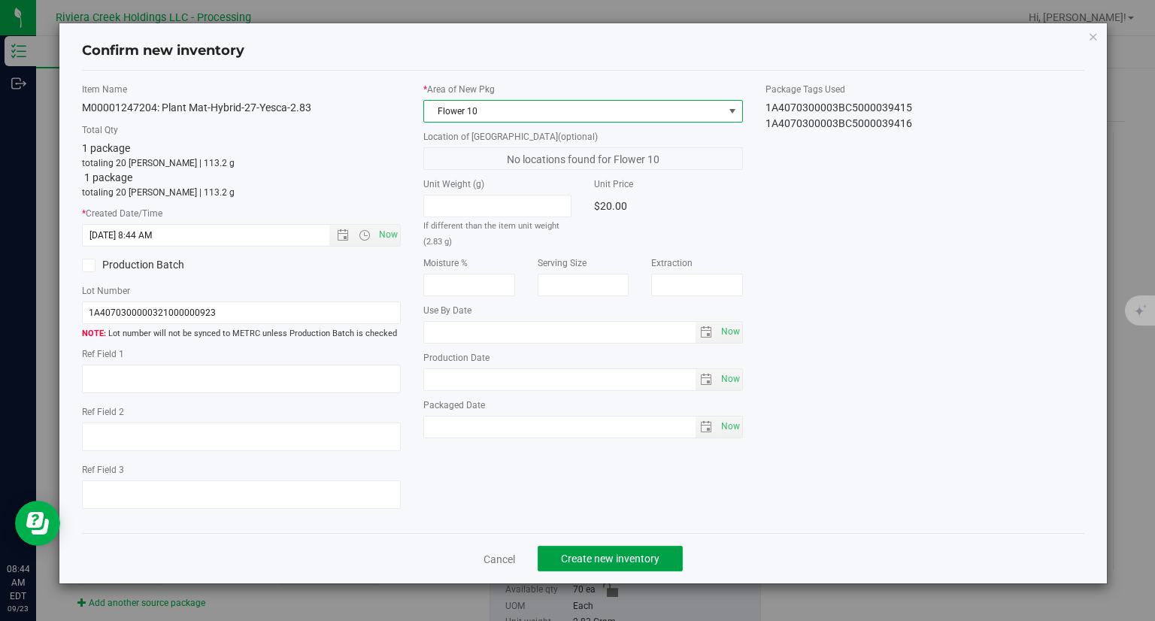
click at [628, 565] on button "Create new inventory" at bounding box center [609, 559] width 145 height 26
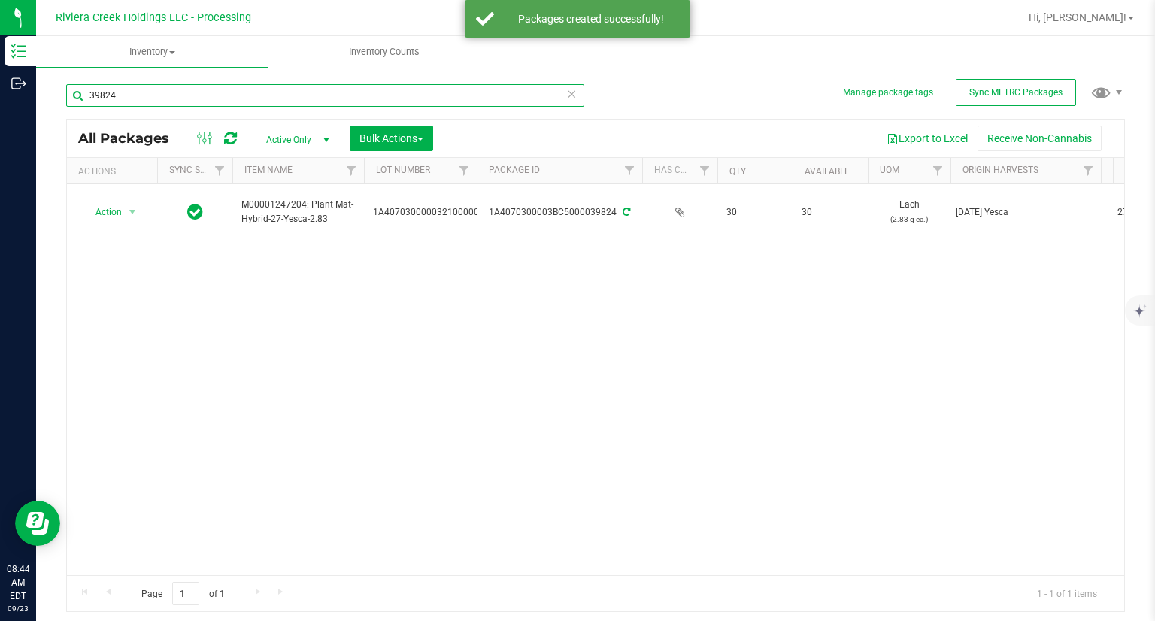
click at [153, 101] on input "39824" at bounding box center [325, 95] width 518 height 23
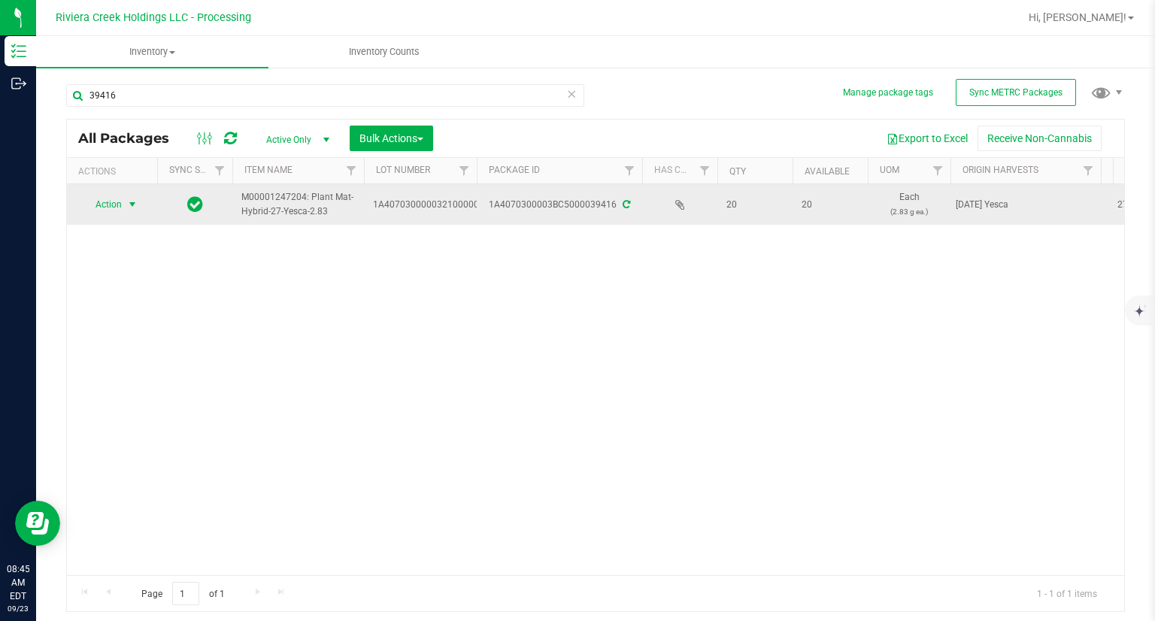
click at [108, 206] on span "Action" at bounding box center [102, 204] width 41 height 21
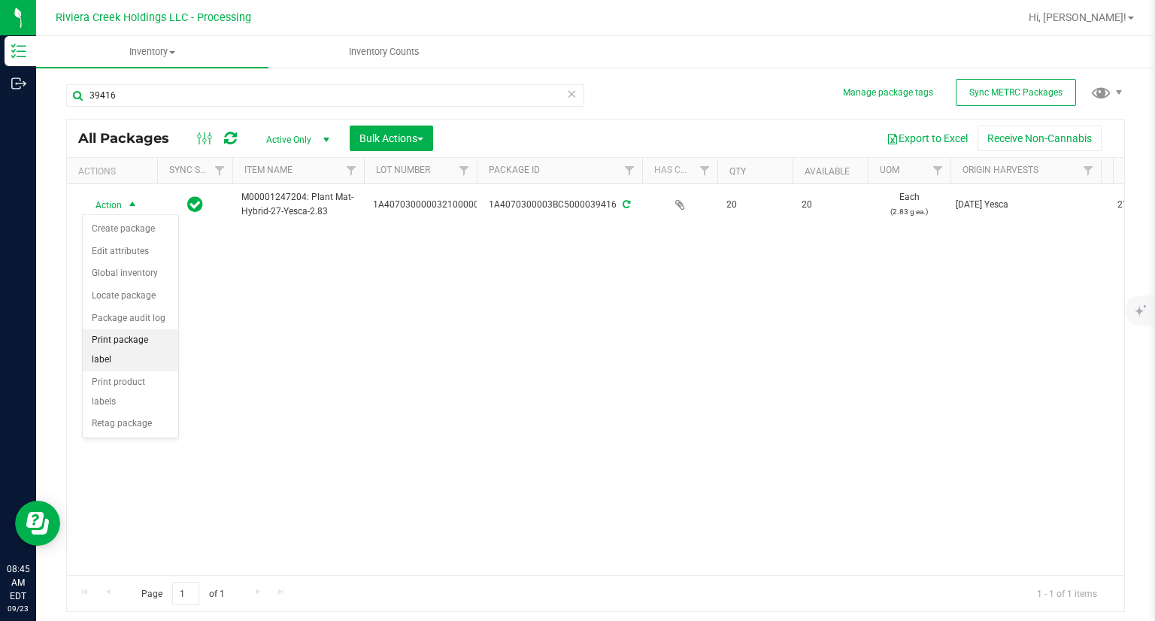
click at [139, 338] on li "Print package label" at bounding box center [130, 349] width 95 height 41
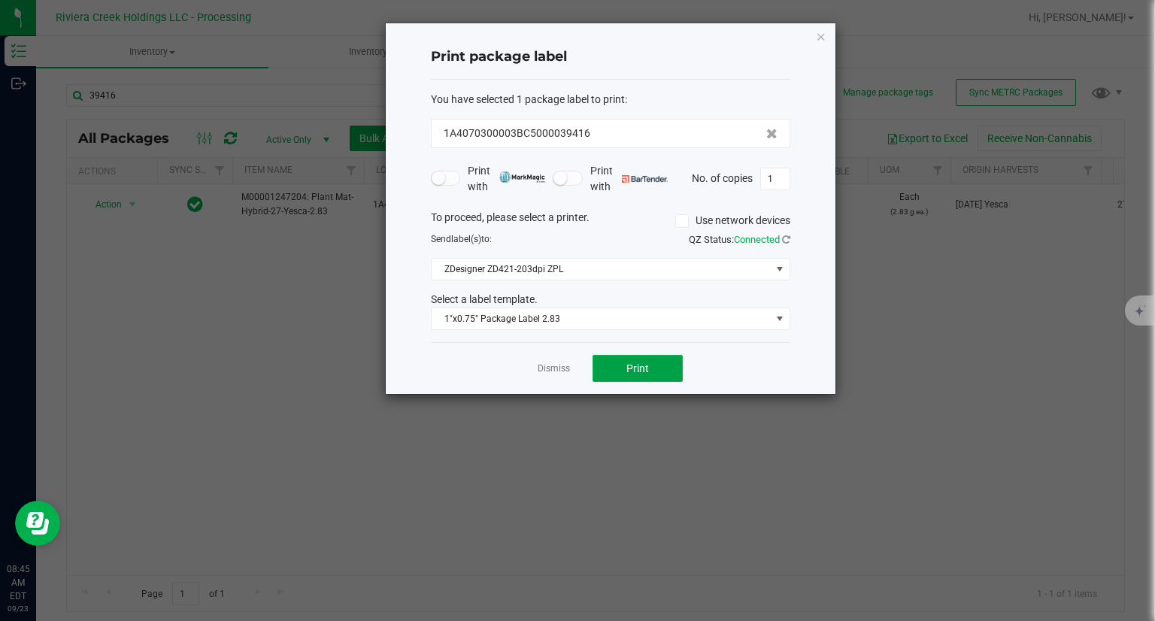
click at [621, 362] on button "Print" at bounding box center [637, 368] width 90 height 27
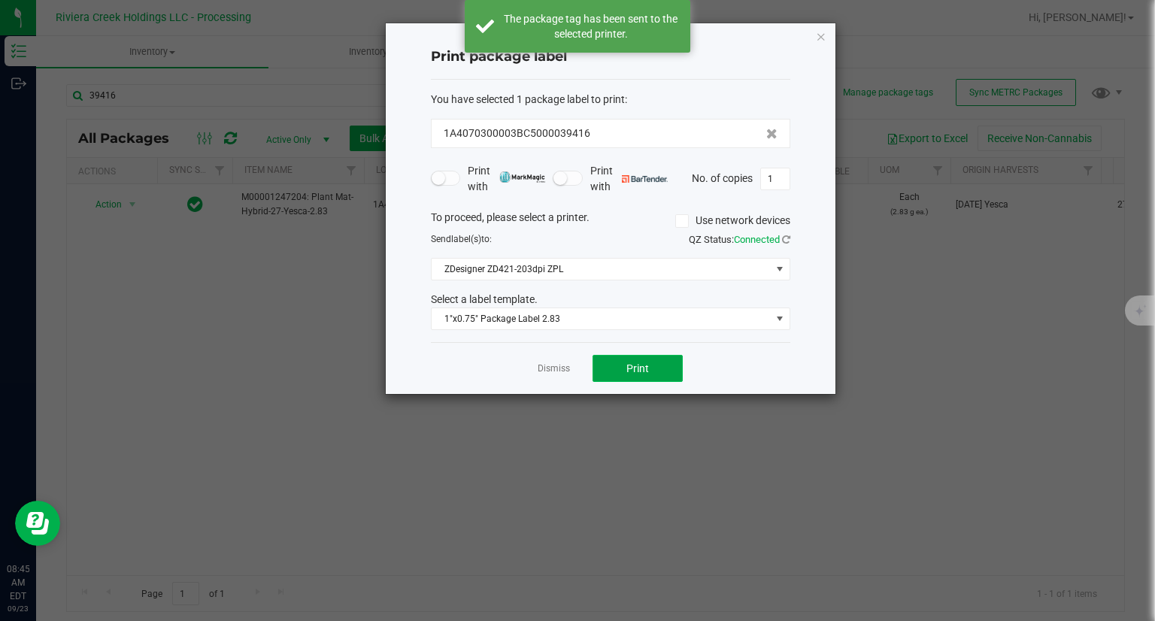
click at [621, 362] on button "Print" at bounding box center [637, 368] width 90 height 27
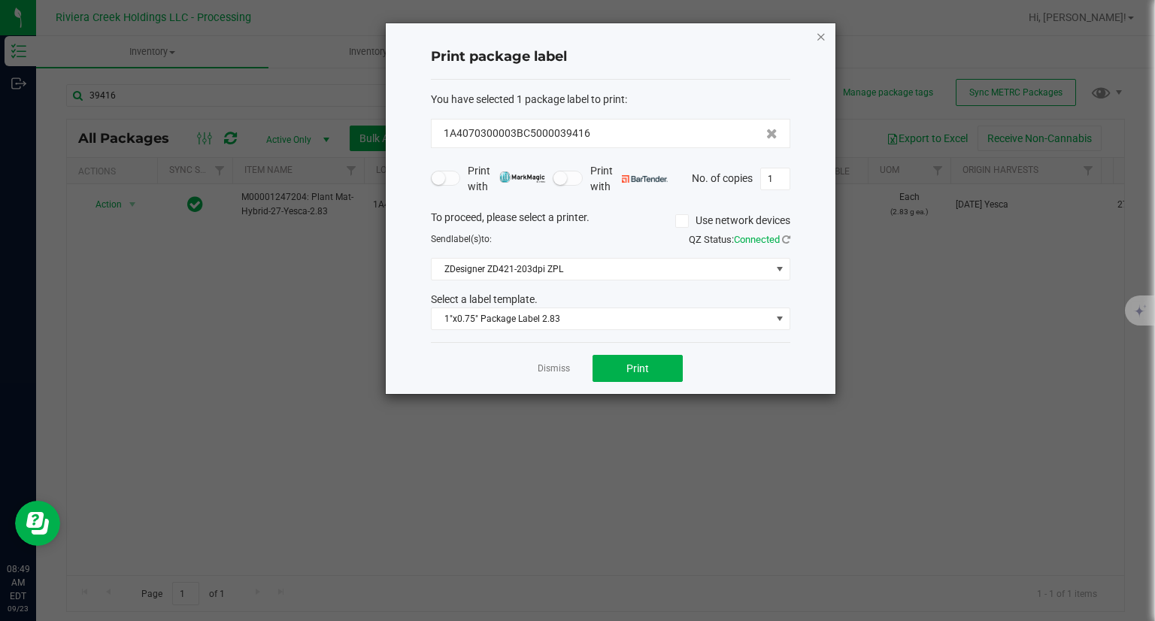
click at [824, 35] on icon "button" at bounding box center [821, 36] width 11 height 18
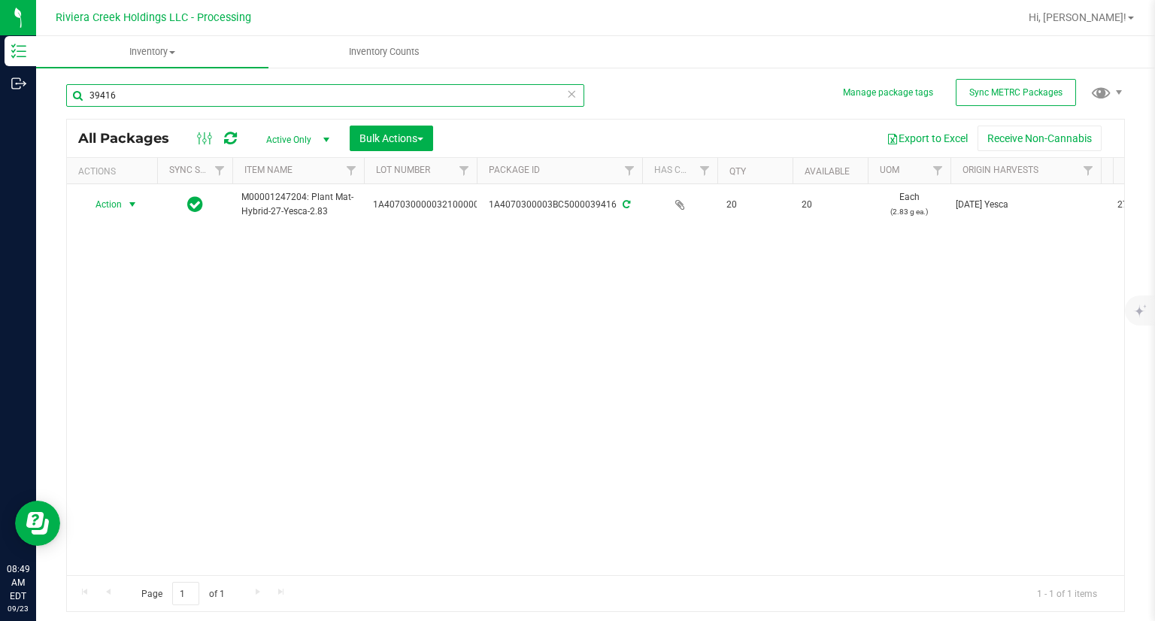
click at [244, 94] on input "39416" at bounding box center [325, 95] width 518 height 23
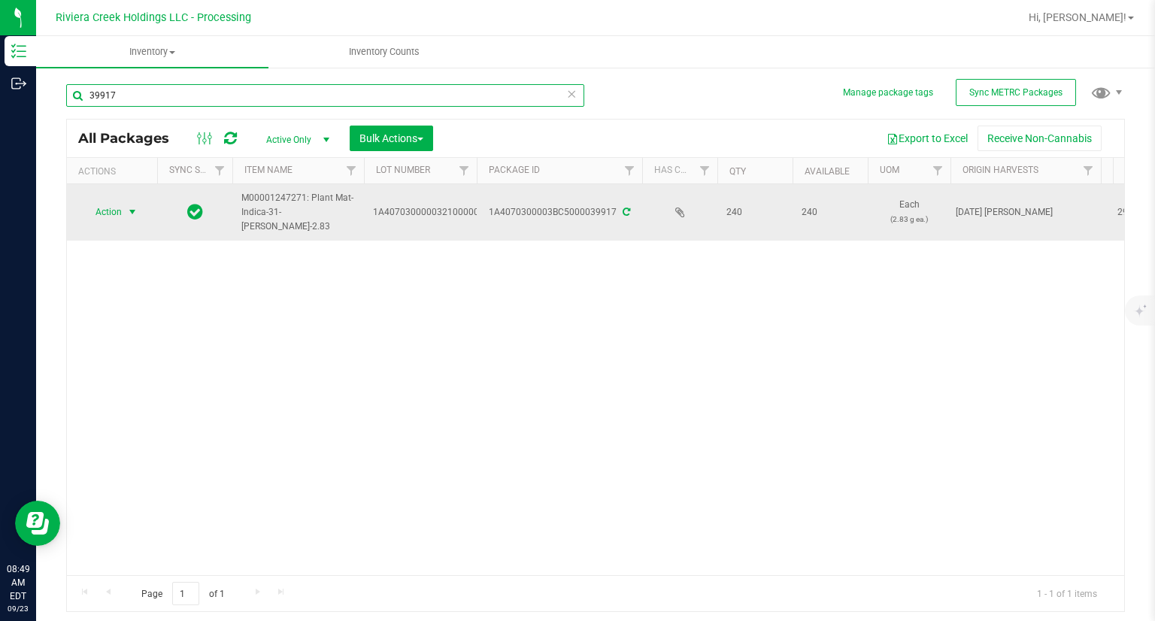
type input "39917"
click at [110, 205] on span "Action" at bounding box center [102, 211] width 41 height 21
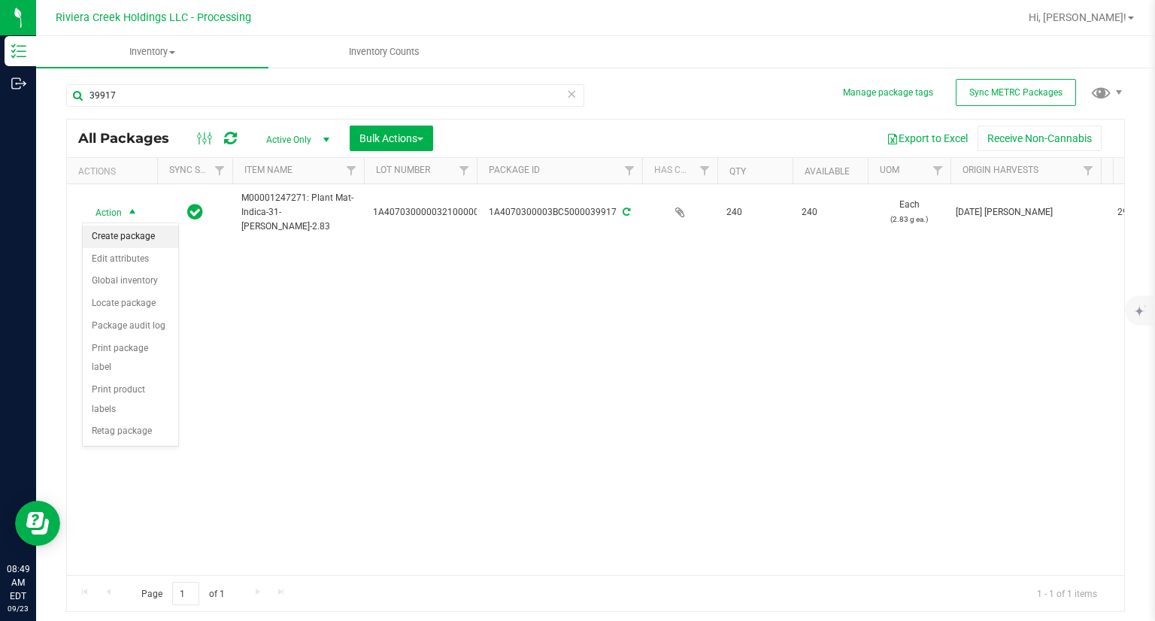
click at [123, 229] on li "Create package" at bounding box center [130, 237] width 95 height 23
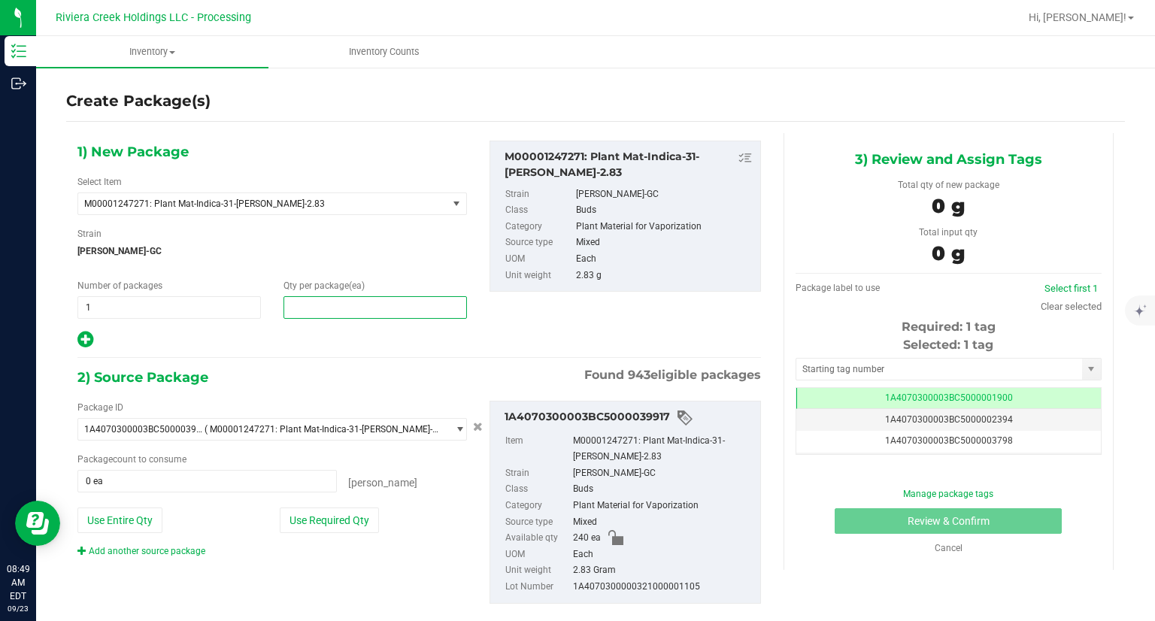
click at [413, 313] on span at bounding box center [374, 307] width 183 height 23
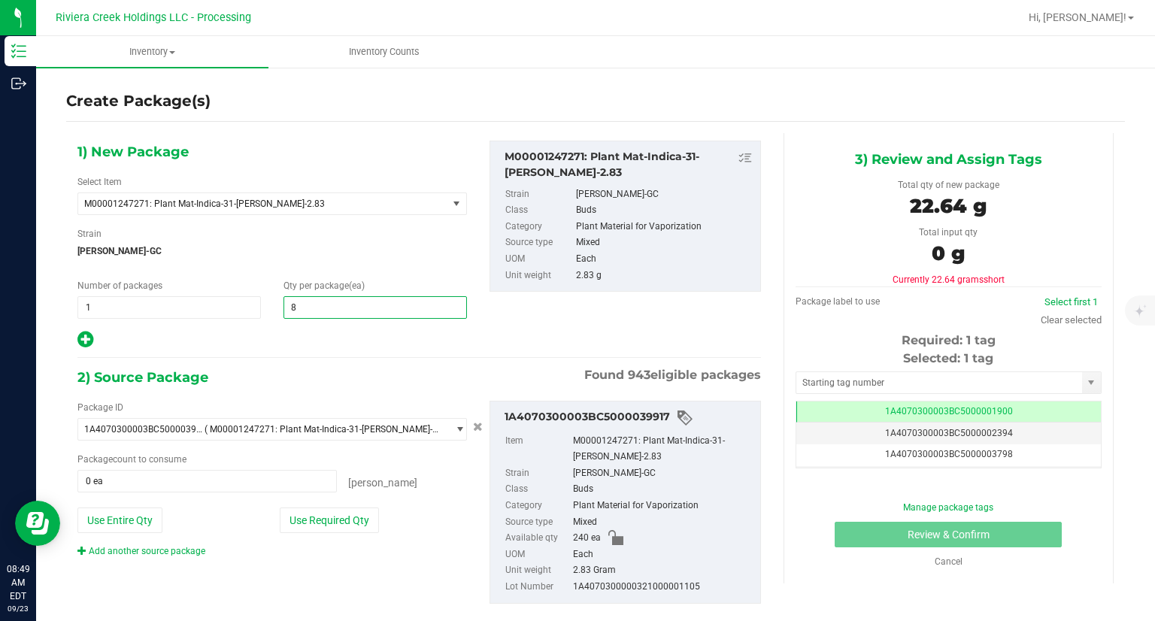
type input "80"
click at [364, 516] on button "Use Required Qty" at bounding box center [329, 520] width 99 height 26
type input "80 ea"
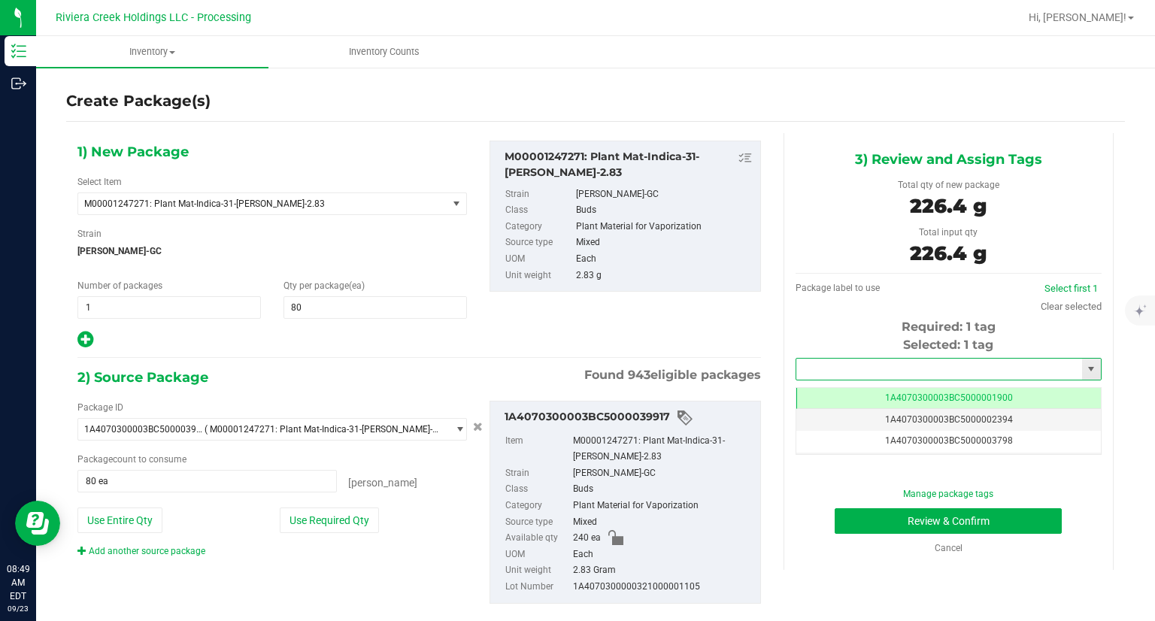
click at [844, 365] on input "text" at bounding box center [939, 369] width 286 height 21
click at [834, 392] on li "1A4070300003BC5000039417" at bounding box center [938, 394] width 301 height 23
type input "1A4070300003BC5000039417"
click at [847, 517] on button "Review & Confirm" at bounding box center [947, 521] width 227 height 26
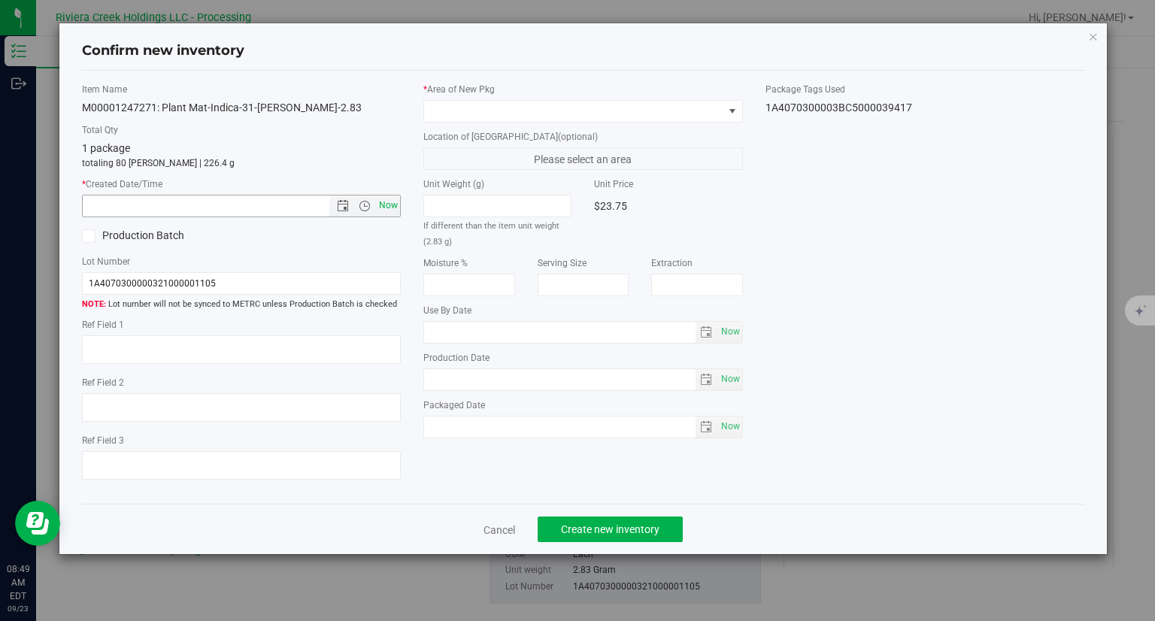
click at [394, 206] on span "Now" at bounding box center [389, 206] width 26 height 22
type input "[DATE] 8:49 AM"
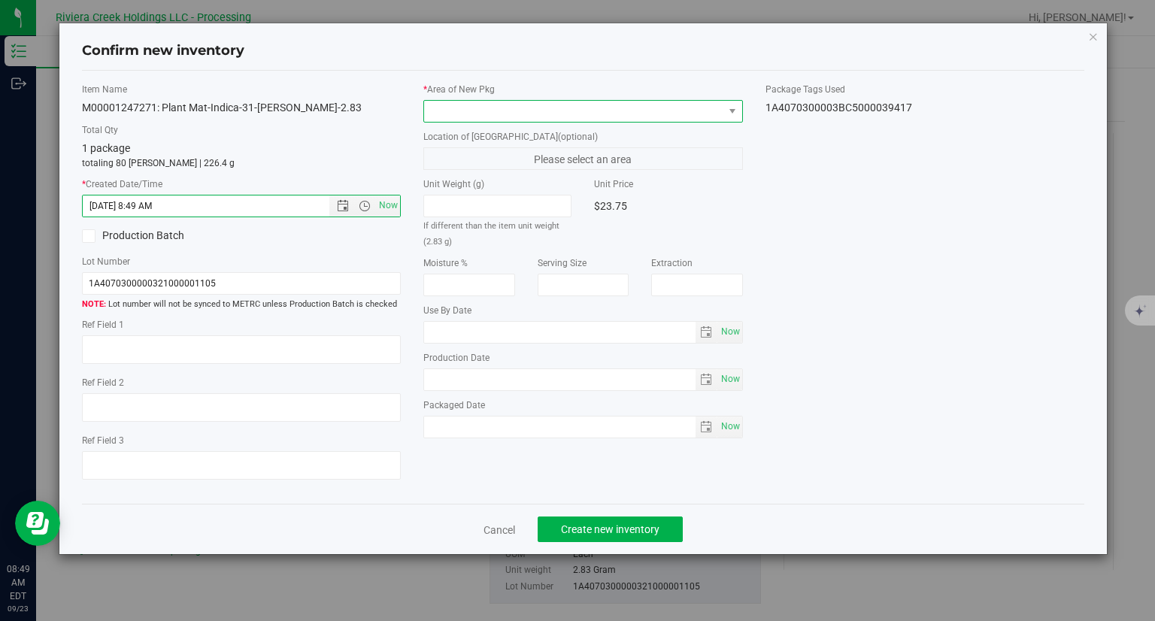
click at [466, 109] on span at bounding box center [573, 111] width 299 height 21
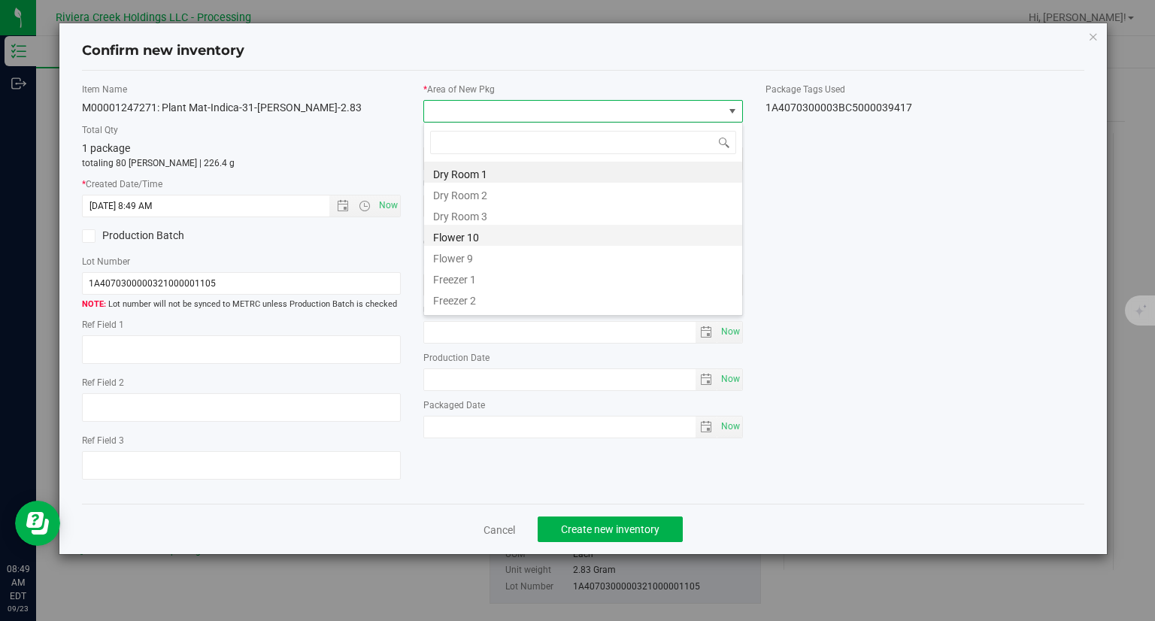
click at [482, 231] on li "Flower 10" at bounding box center [583, 235] width 318 height 21
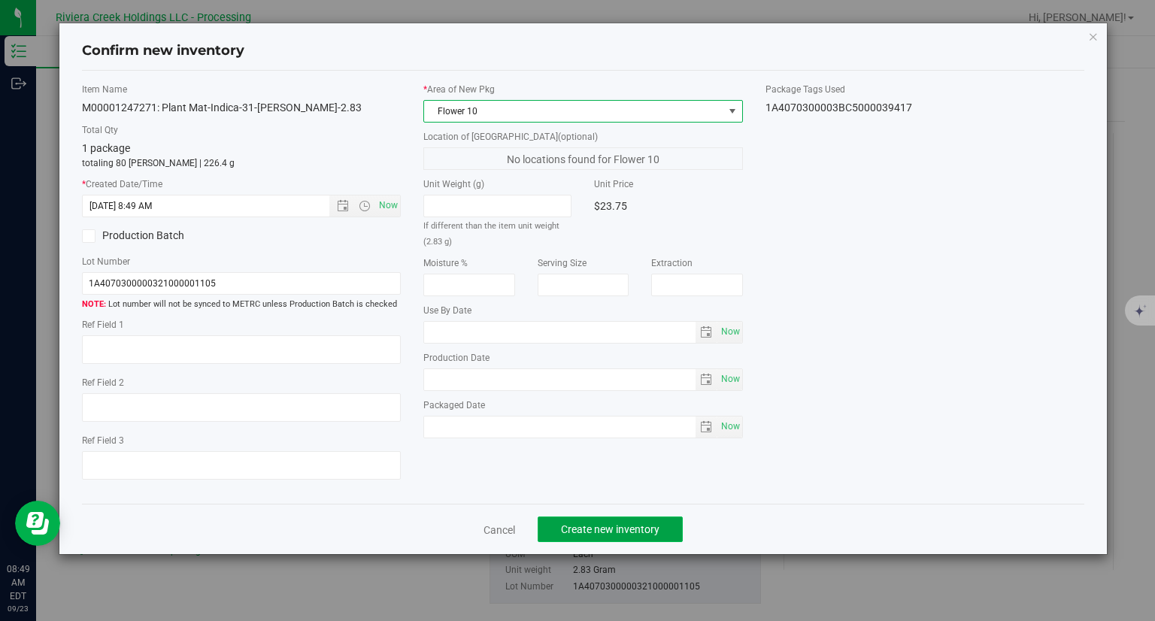
click at [632, 528] on span "Create new inventory" at bounding box center [610, 529] width 98 height 12
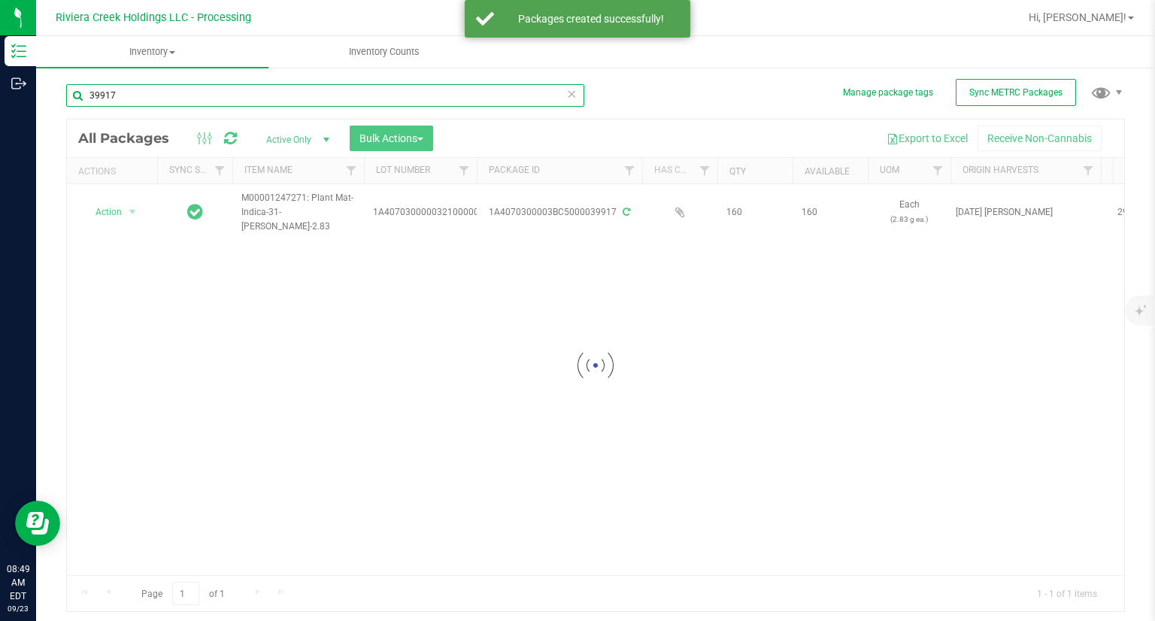
click at [160, 101] on input "39917" at bounding box center [325, 95] width 518 height 23
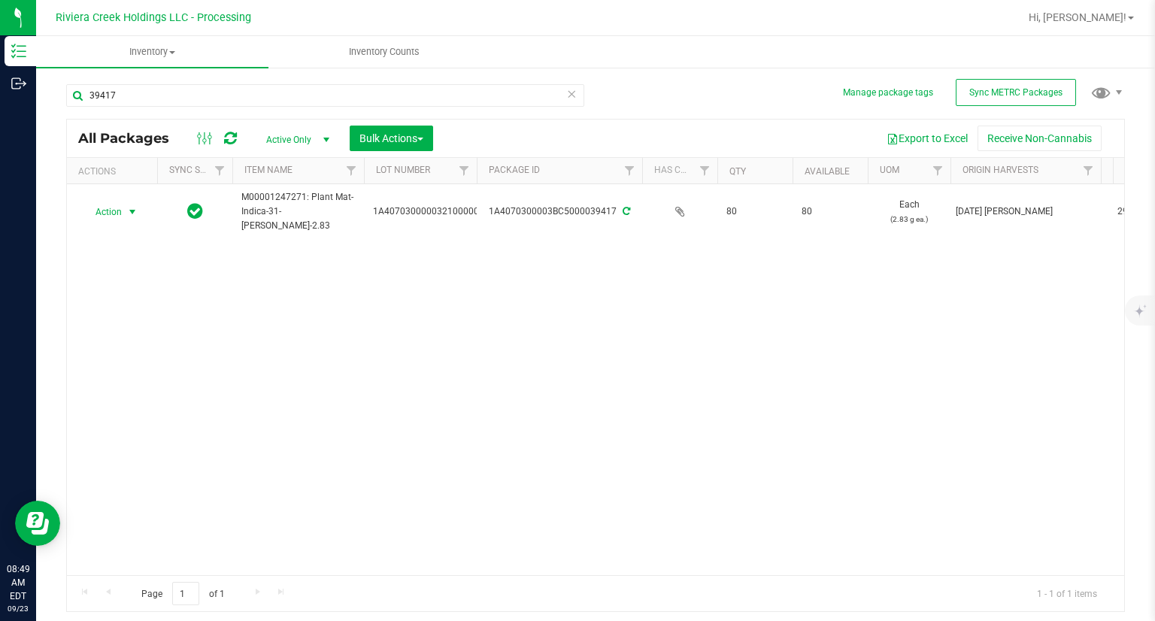
click at [108, 209] on span "Action" at bounding box center [102, 211] width 41 height 21
click at [159, 341] on li "Print package label" at bounding box center [130, 357] width 95 height 41
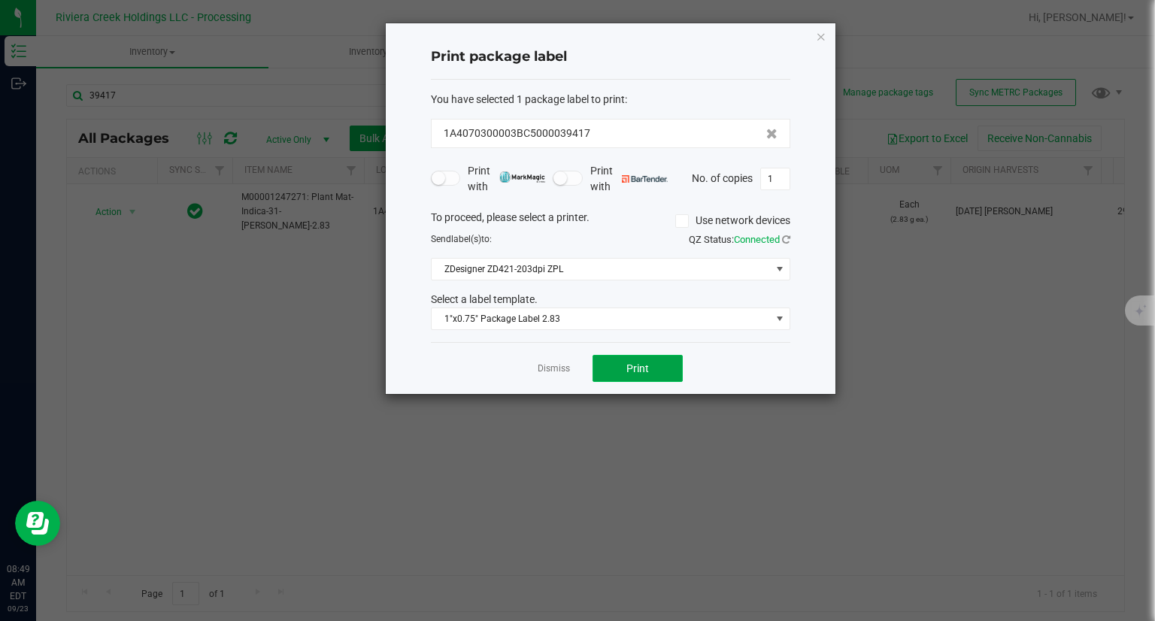
click at [640, 360] on button "Print" at bounding box center [637, 368] width 90 height 27
click at [825, 36] on icon "button" at bounding box center [821, 36] width 11 height 18
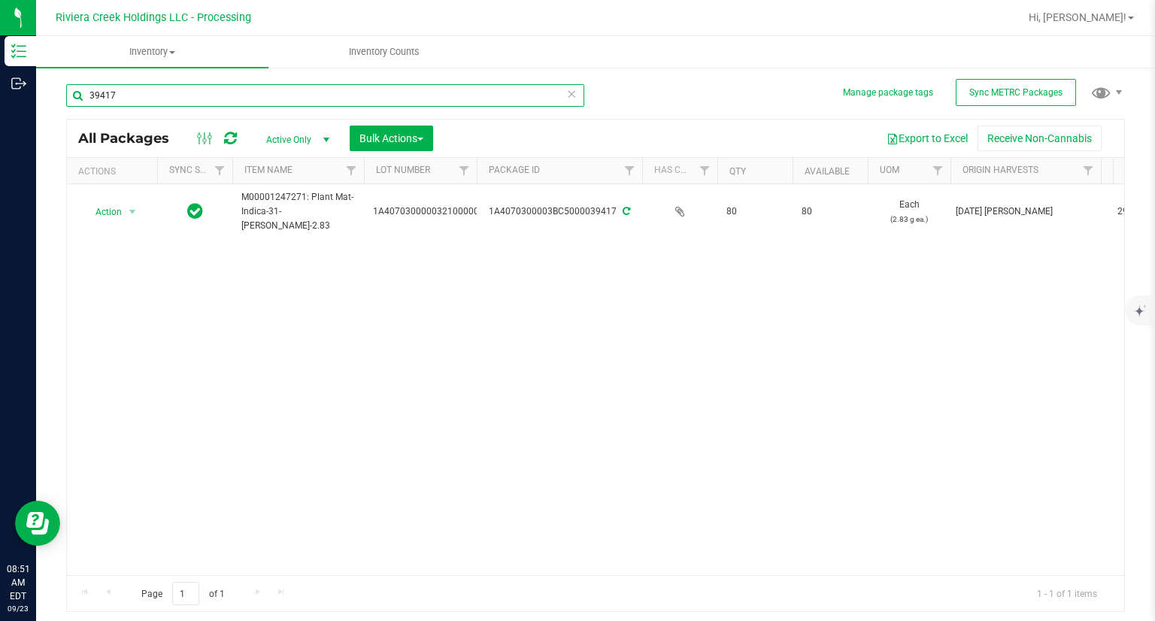
click at [265, 91] on input "39417" at bounding box center [325, 95] width 518 height 23
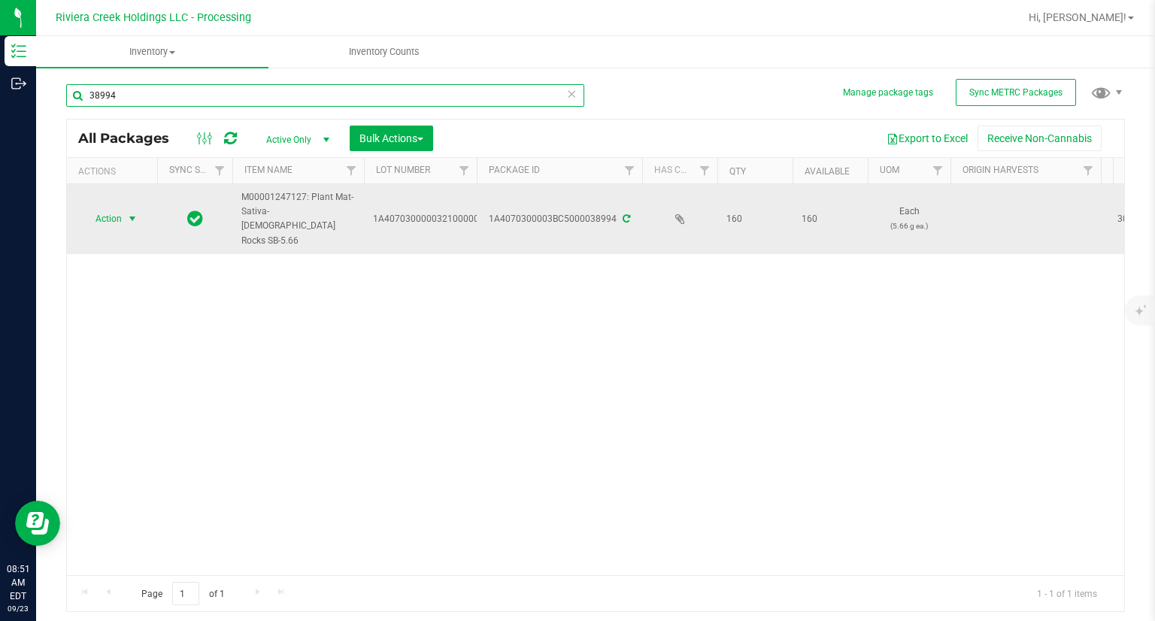
type input "38994"
click at [124, 211] on span "select" at bounding box center [132, 218] width 19 height 21
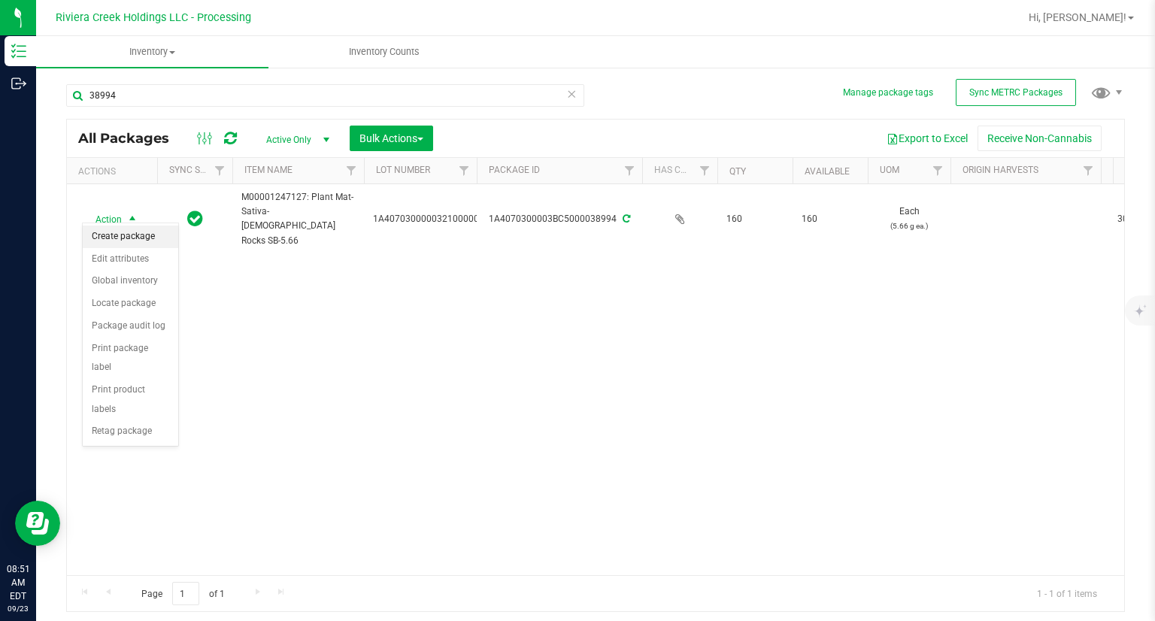
click at [127, 233] on li "Create package" at bounding box center [130, 237] width 95 height 23
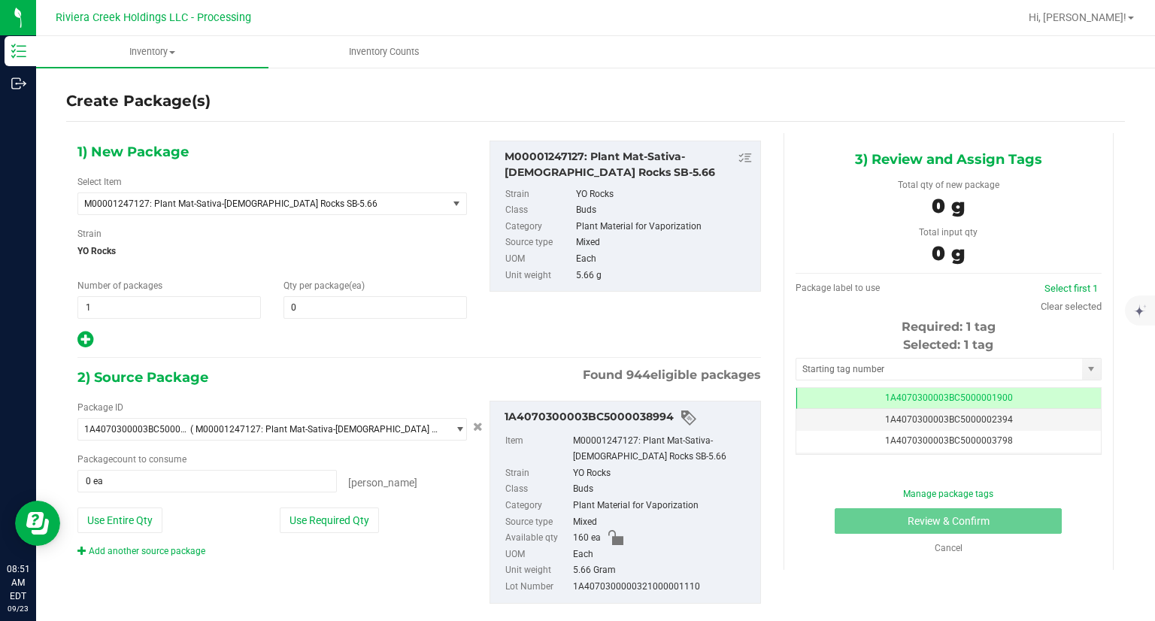
click at [364, 321] on div "1) New Package Select Item M00001247127: Plant Mat-Sativa-[DEMOGRAPHIC_DATA] Ro…" at bounding box center [272, 245] width 412 height 209
click at [364, 313] on span at bounding box center [374, 307] width 183 height 23
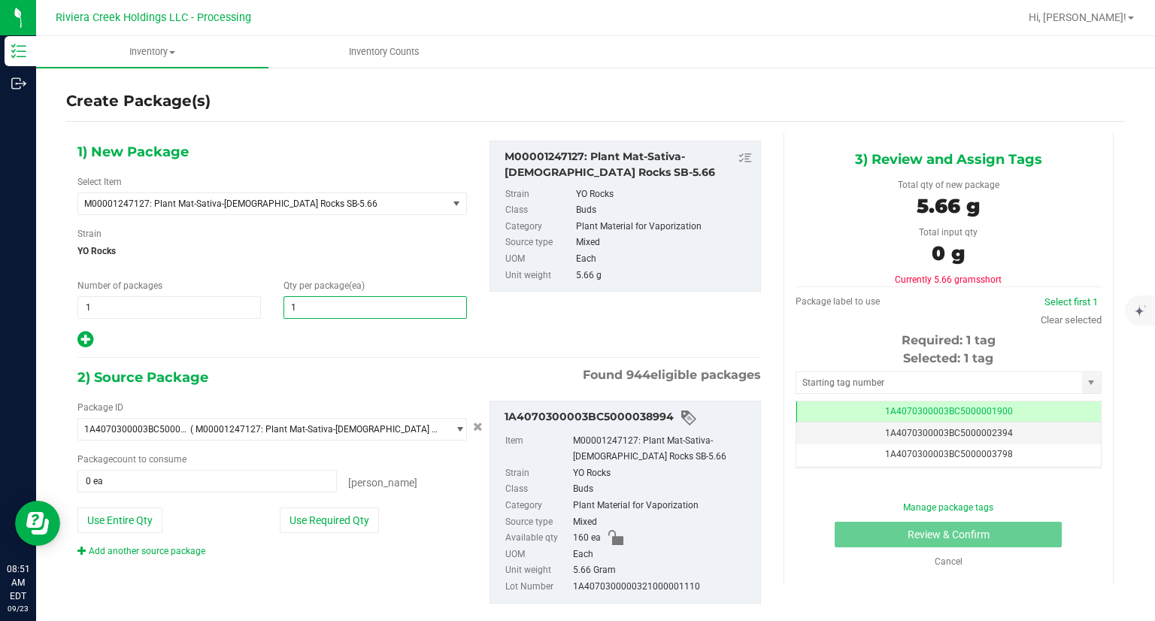
type input "10"
click at [277, 368] on div "2) Source Package Found 944 eligible packages" at bounding box center [418, 377] width 683 height 23
click at [342, 513] on button "Use Required Qty" at bounding box center [329, 520] width 99 height 26
type input "10 ea"
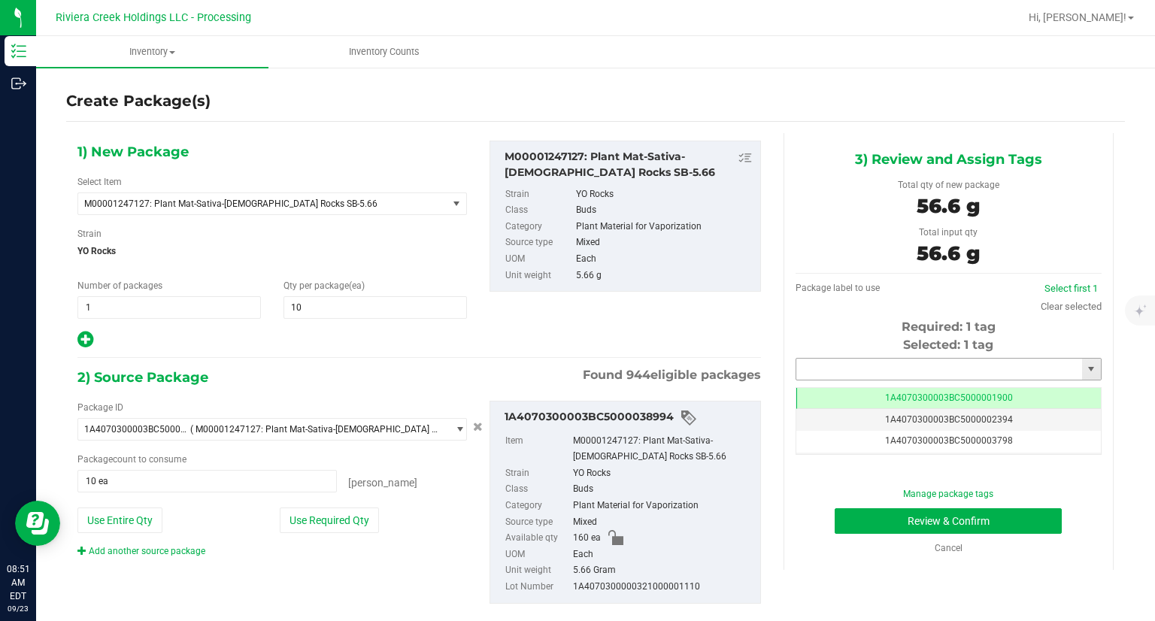
click at [837, 374] on input "text" at bounding box center [939, 369] width 286 height 21
click at [824, 389] on li "1A4070300003BC5000039418" at bounding box center [938, 394] width 301 height 23
type input "1A4070300003BC5000039418"
click at [845, 525] on button "Review & Confirm" at bounding box center [947, 521] width 227 height 26
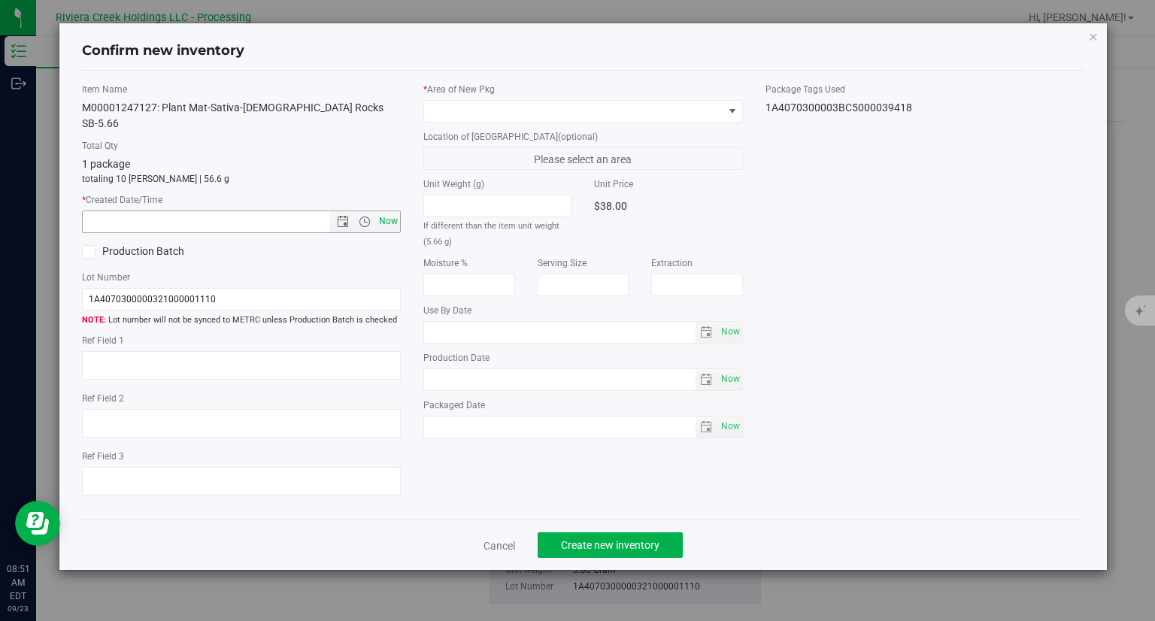
click at [397, 210] on span "Now" at bounding box center [389, 221] width 26 height 22
type input "[DATE] 8:51 AM"
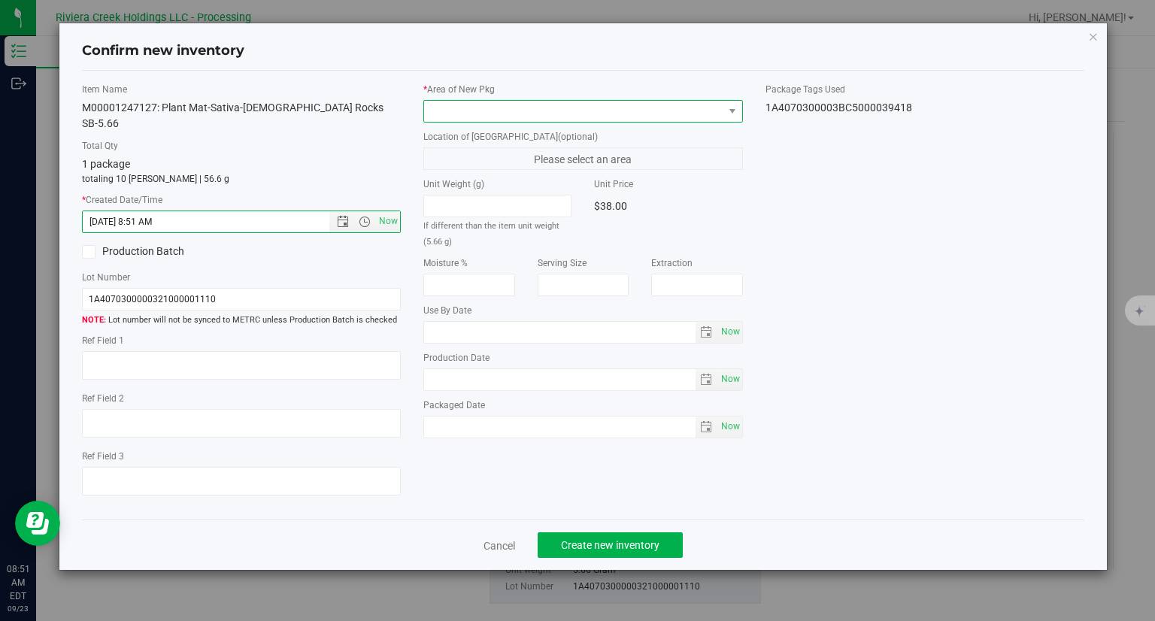
click at [477, 114] on span at bounding box center [573, 111] width 299 height 21
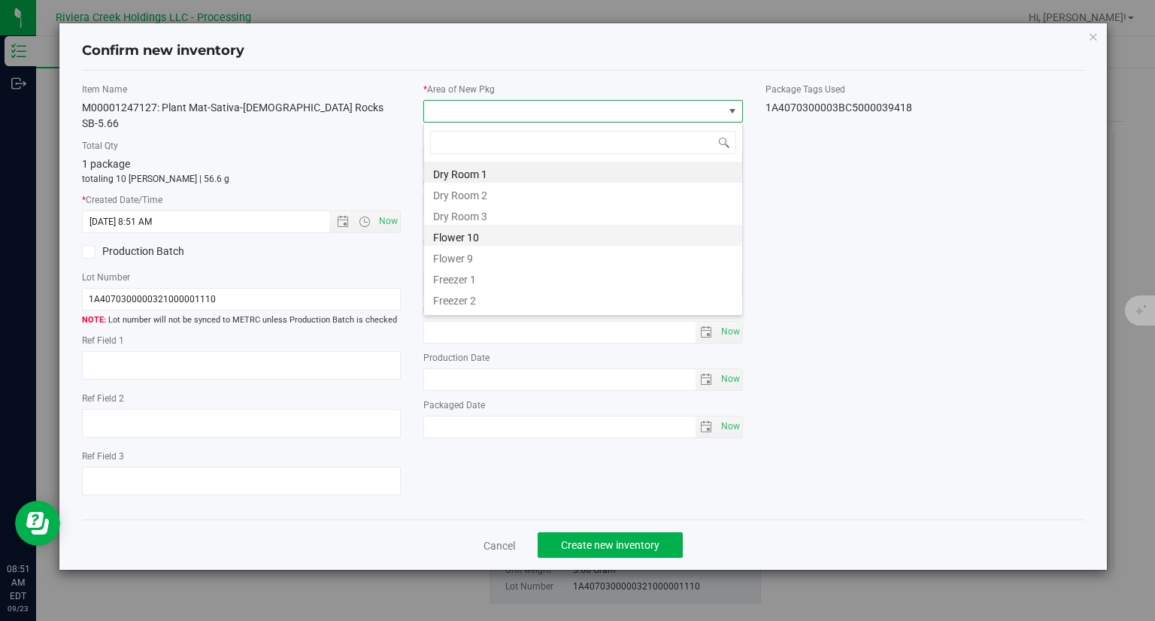
click at [477, 235] on li "Flower 10" at bounding box center [583, 235] width 318 height 21
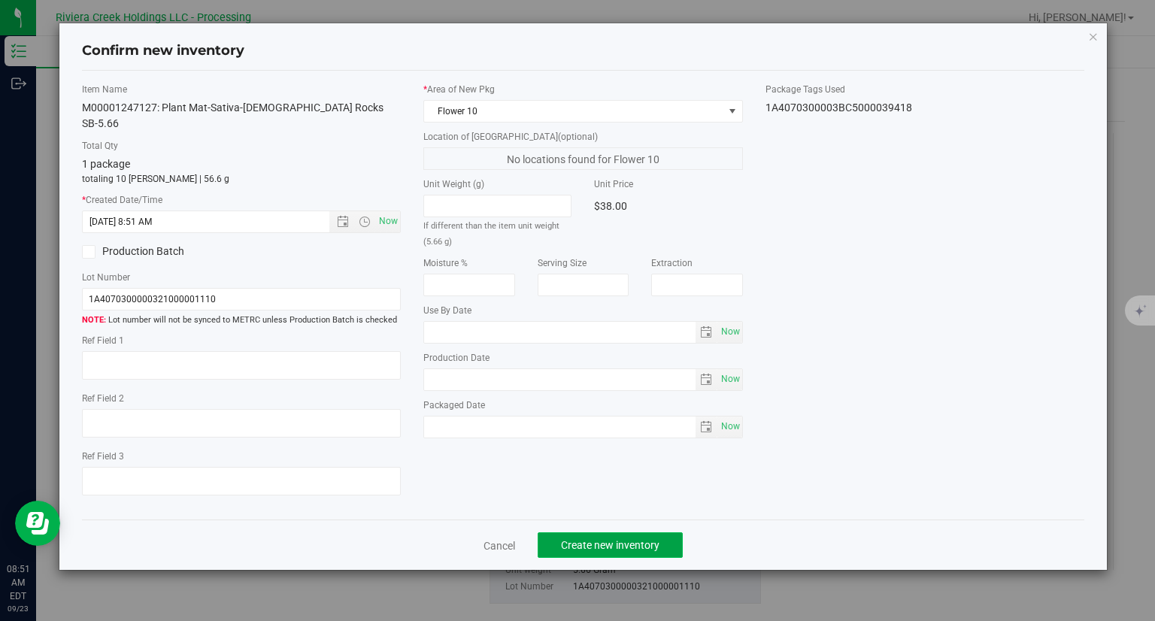
click at [629, 532] on button "Create new inventory" at bounding box center [609, 545] width 145 height 26
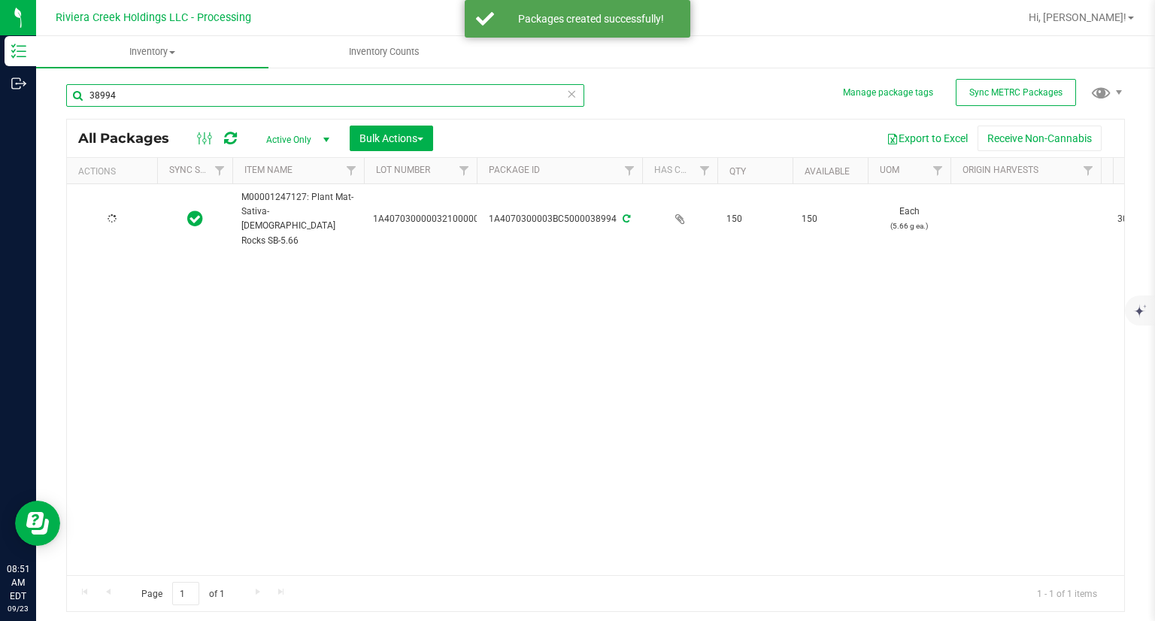
click at [135, 94] on input "38994" at bounding box center [325, 95] width 518 height 23
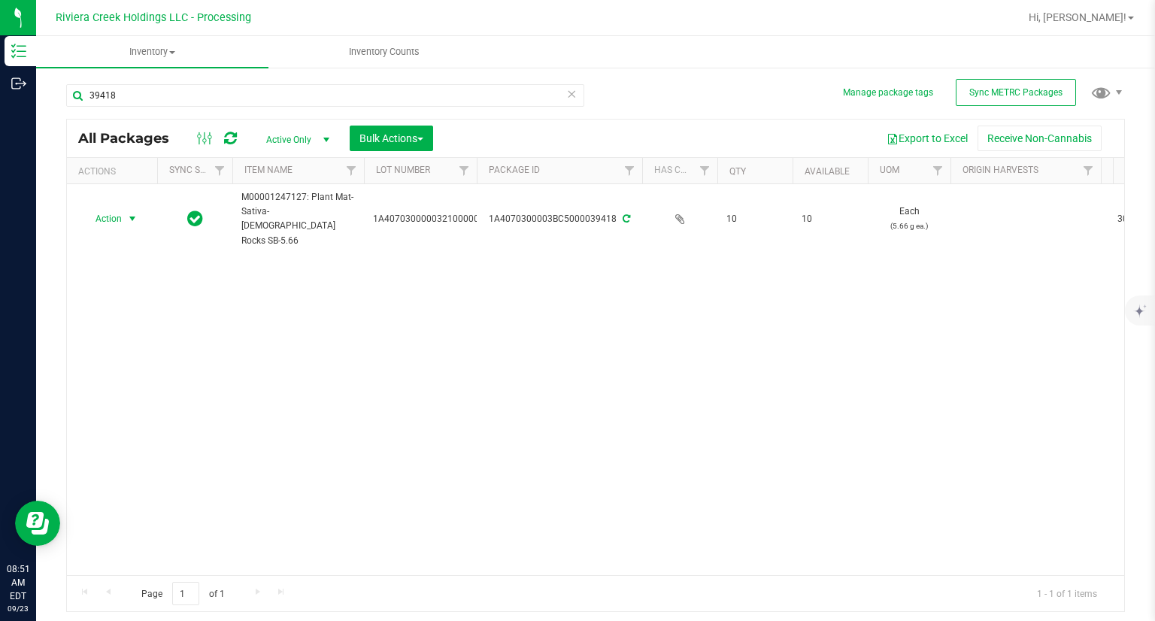
click at [108, 211] on span "Action" at bounding box center [102, 218] width 41 height 21
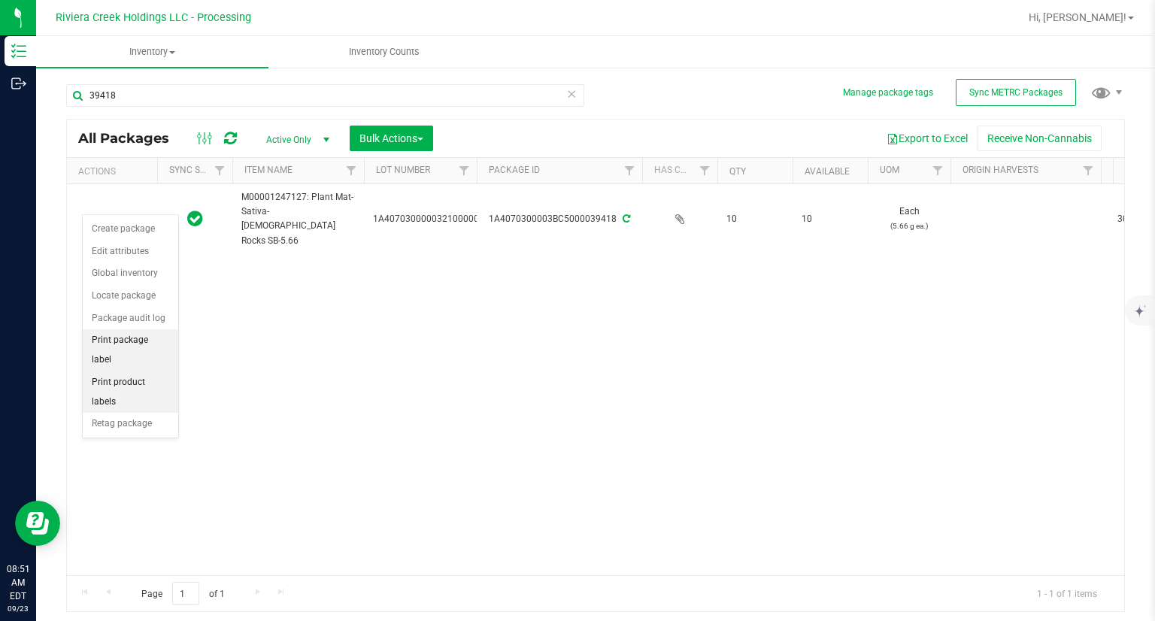
click at [153, 371] on li "Print product labels" at bounding box center [130, 391] width 95 height 41
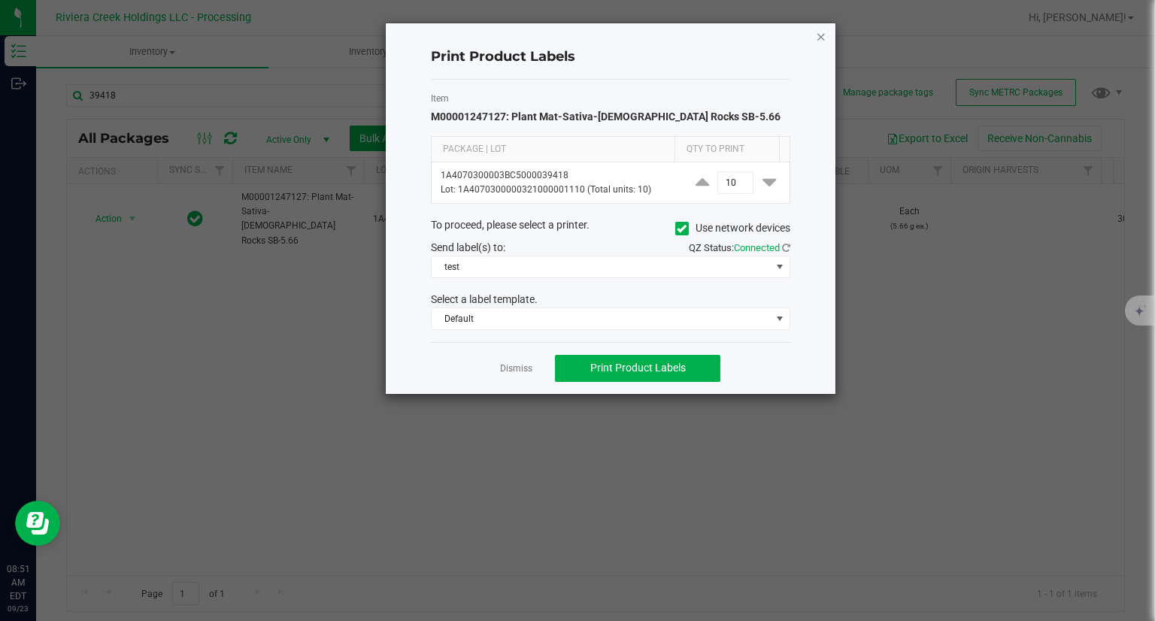
click at [815, 36] on div "Print Product Labels Item M00001247127: Plant Mat-Sativa-[DEMOGRAPHIC_DATA] Roc…" at bounding box center [611, 208] width 450 height 371
click at [820, 32] on icon "button" at bounding box center [821, 36] width 11 height 18
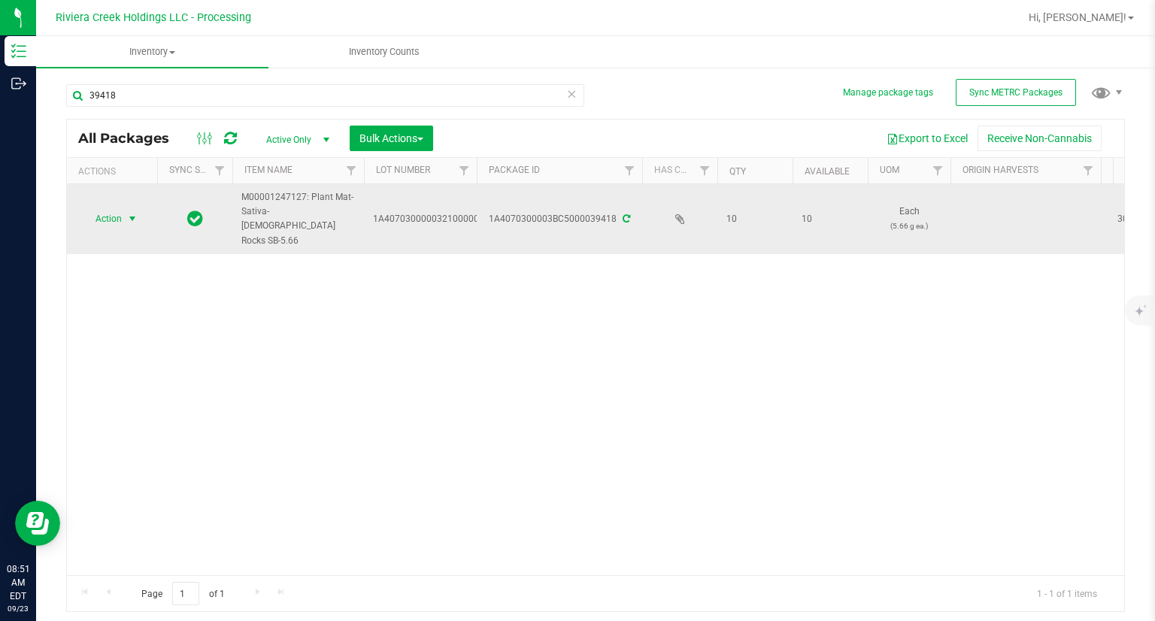
click at [126, 213] on span "select" at bounding box center [132, 219] width 12 height 12
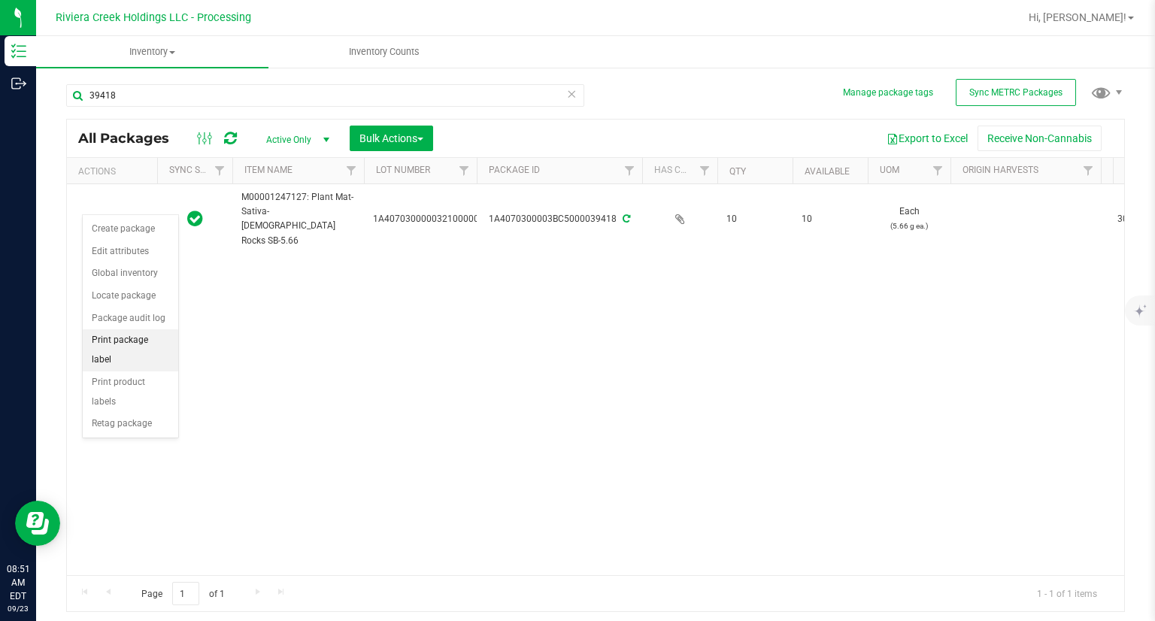
click at [162, 337] on li "Print package label" at bounding box center [130, 349] width 95 height 41
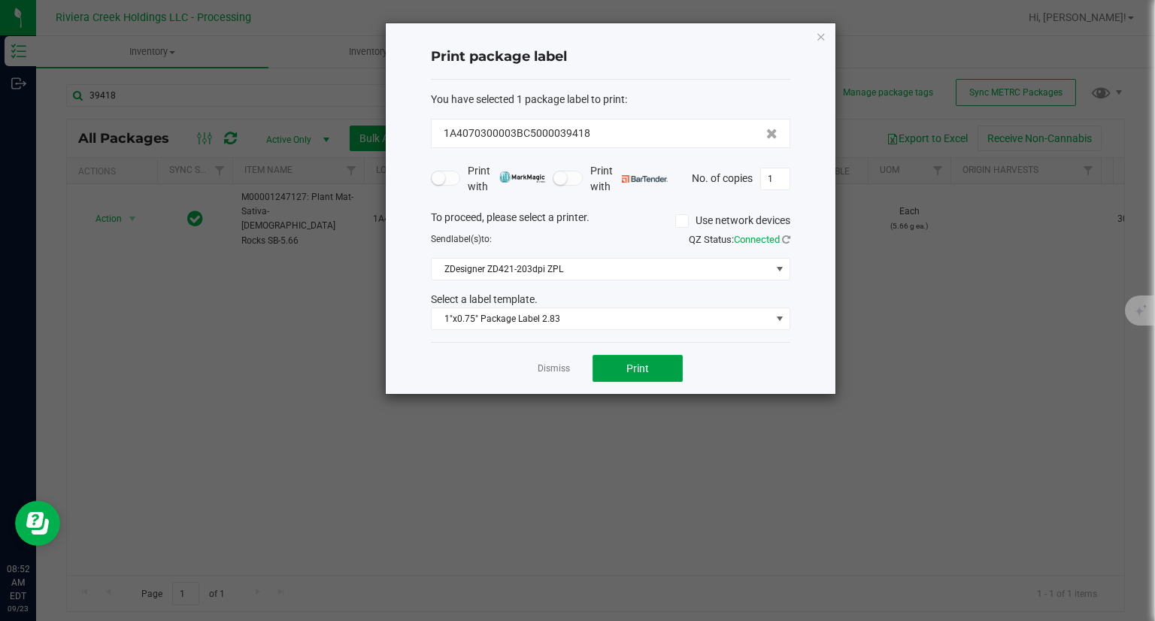
click at [674, 359] on button "Print" at bounding box center [637, 368] width 90 height 27
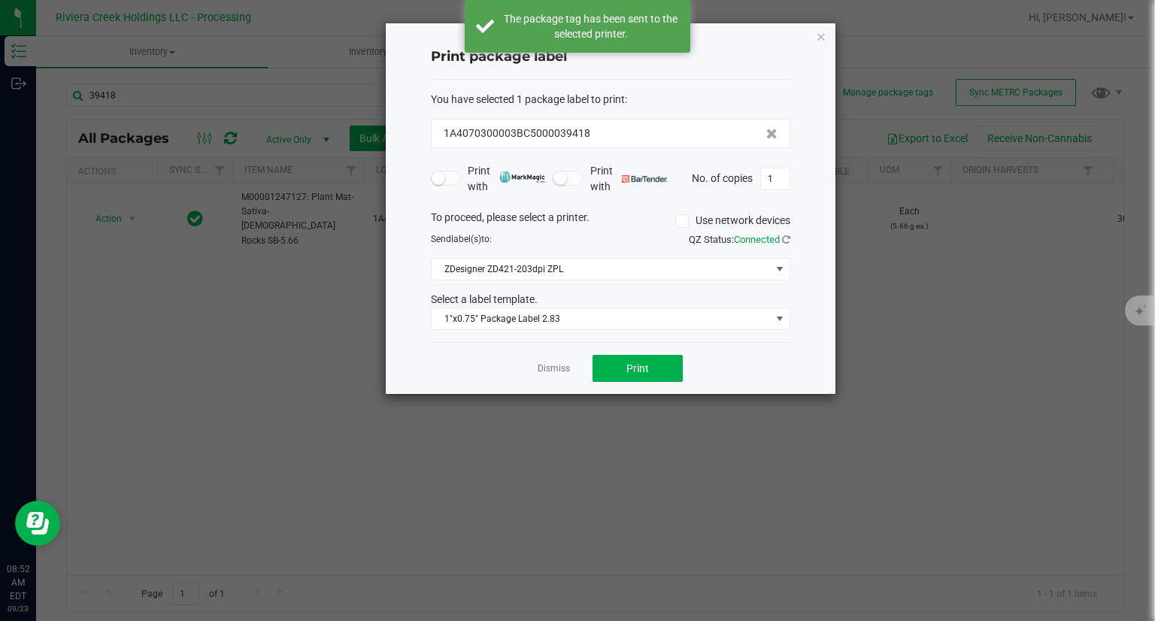
click at [551, 333] on div "You have selected 1 package label to print : 1A4070300003BC5000039418 Print wit…" at bounding box center [610, 211] width 359 height 263
click at [562, 321] on span "1"x0.75" Package Label 2.83" at bounding box center [600, 318] width 339 height 21
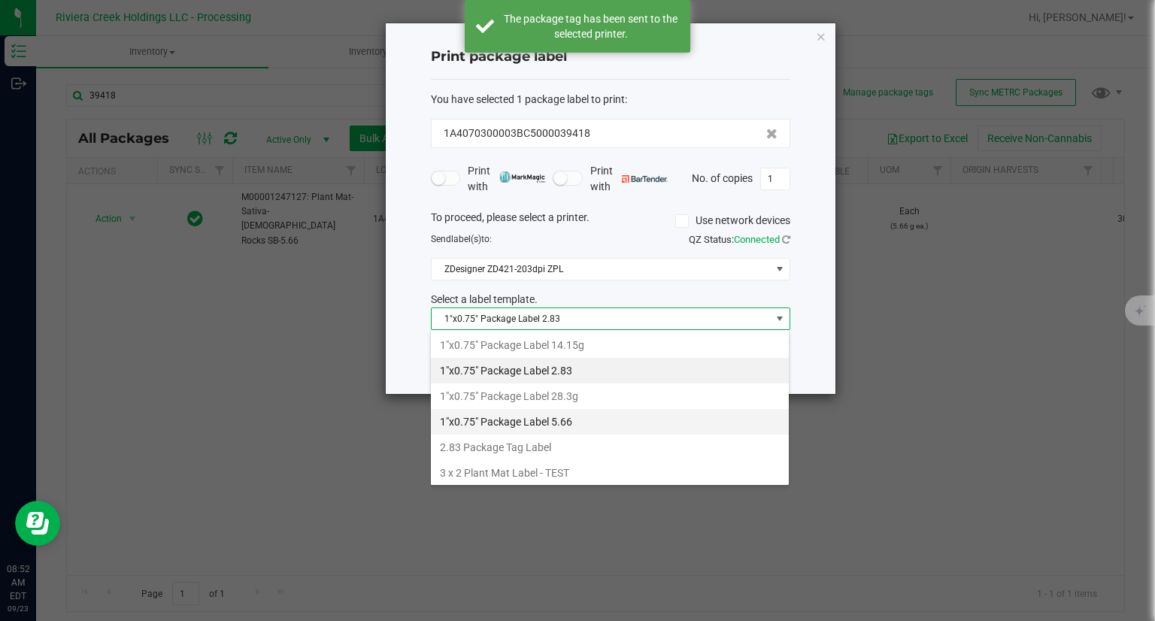
click at [571, 417] on li "1"x0.75" Package Label 5.66" at bounding box center [610, 422] width 358 height 26
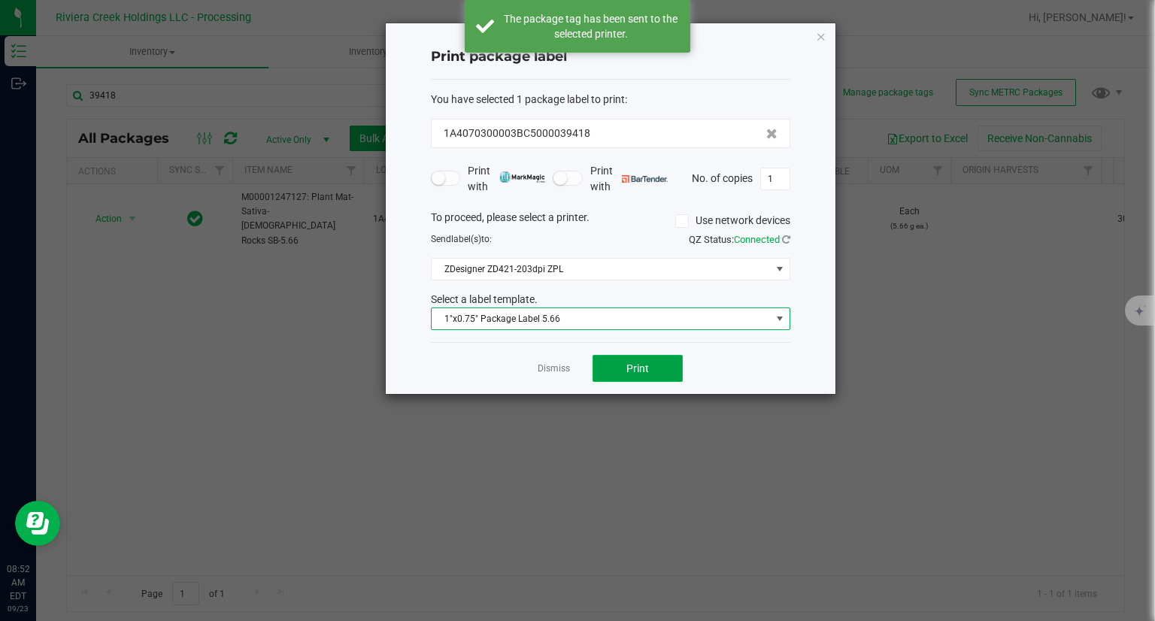
click at [656, 372] on button "Print" at bounding box center [637, 368] width 90 height 27
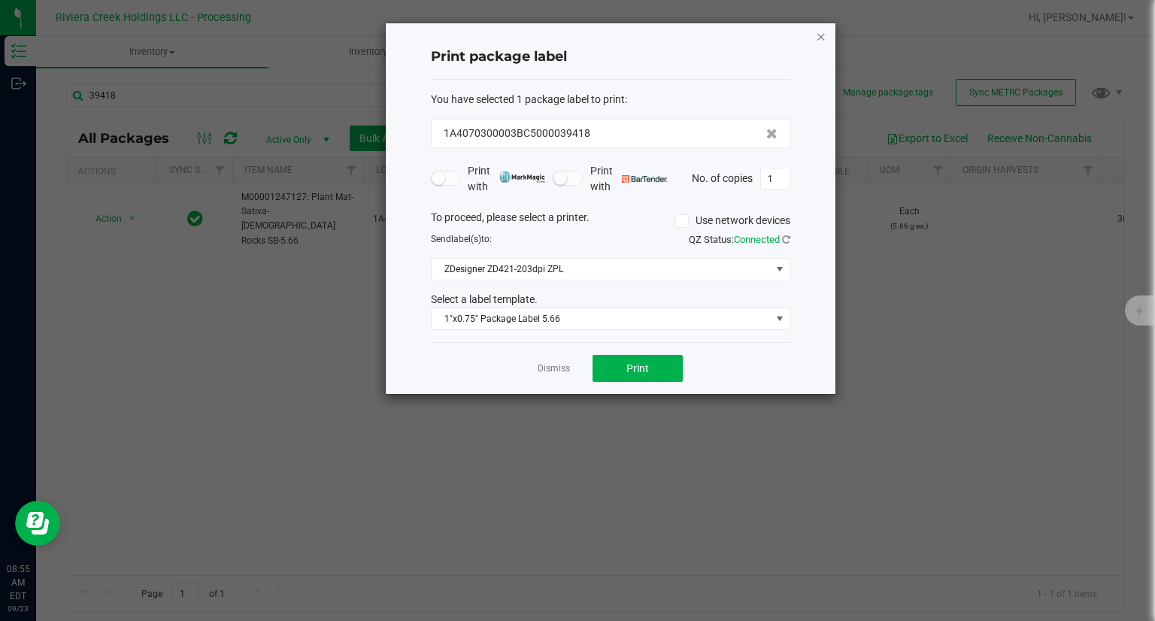
click at [825, 32] on icon "button" at bounding box center [821, 36] width 11 height 18
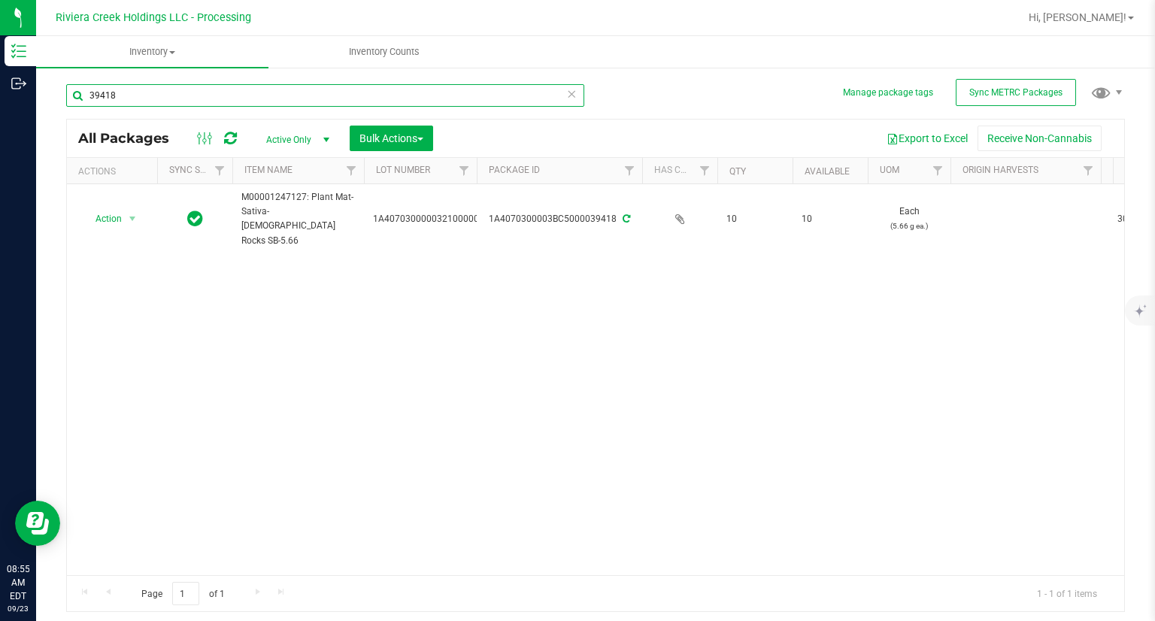
click at [253, 87] on input "39418" at bounding box center [325, 95] width 518 height 23
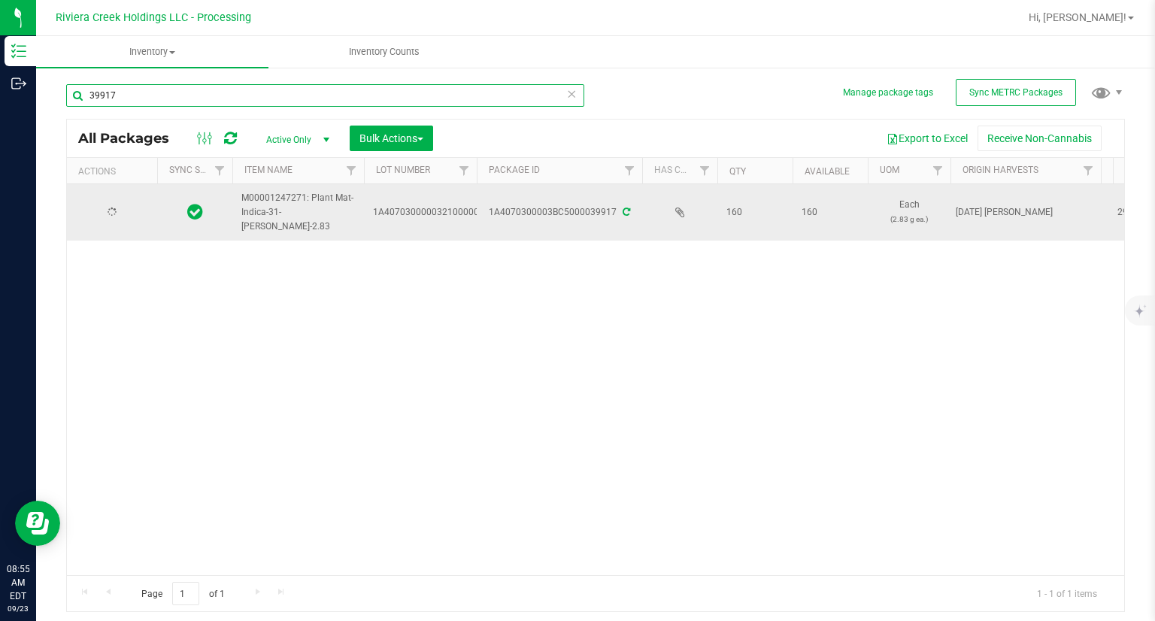
type input "39917"
click at [123, 218] on span "select" at bounding box center [132, 211] width 19 height 21
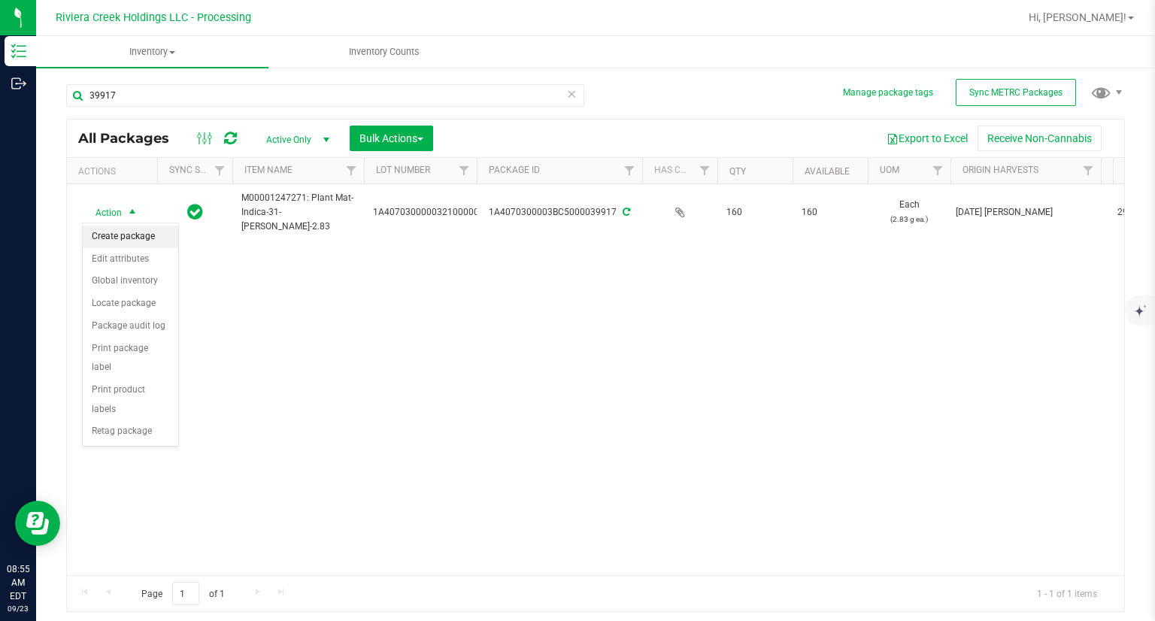
click at [126, 235] on li "Create package" at bounding box center [130, 237] width 95 height 23
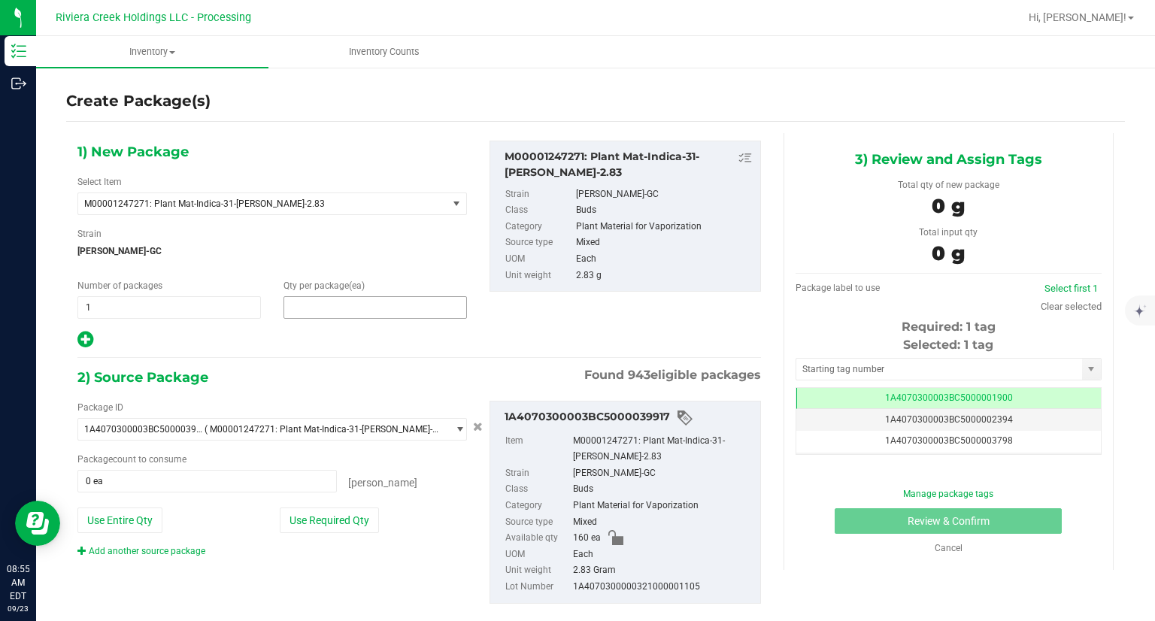
click at [348, 315] on span at bounding box center [374, 307] width 183 height 23
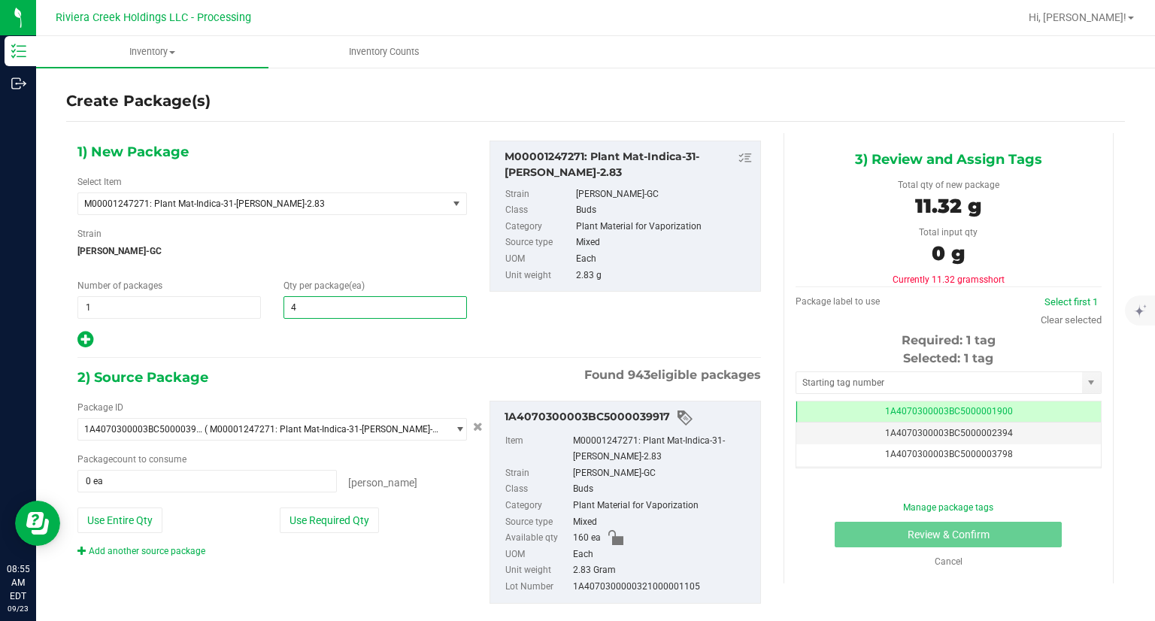
type input "40"
click at [81, 338] on icon at bounding box center [85, 339] width 16 height 19
type input "40"
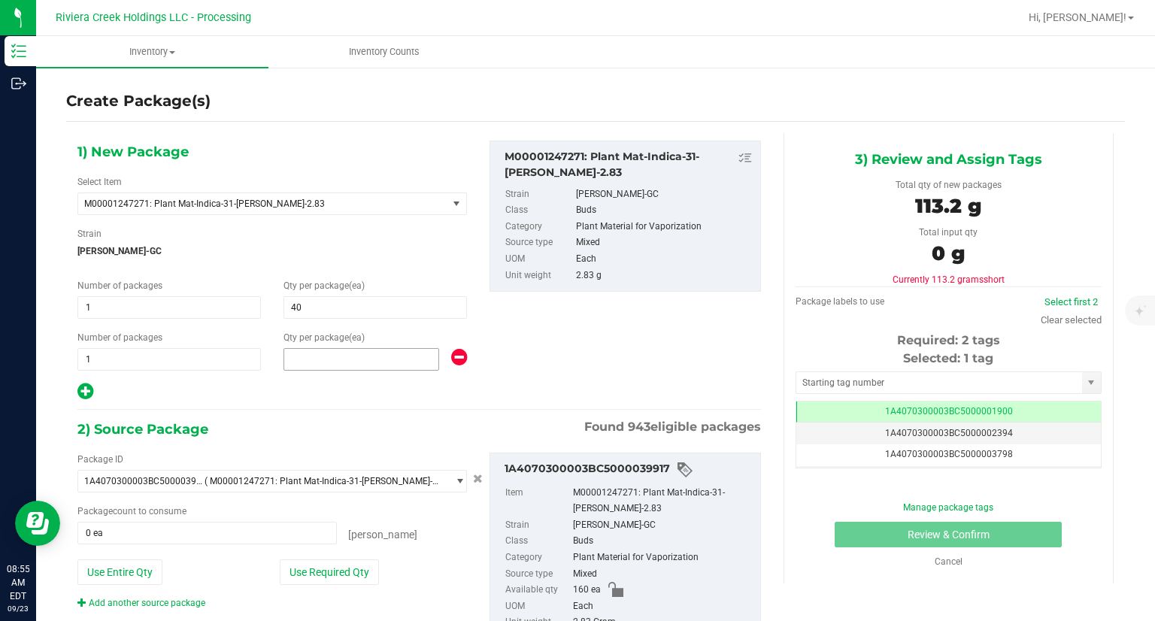
click at [377, 352] on span at bounding box center [361, 359] width 156 height 23
type input "40"
click at [90, 389] on icon at bounding box center [85, 391] width 16 height 19
type input "40"
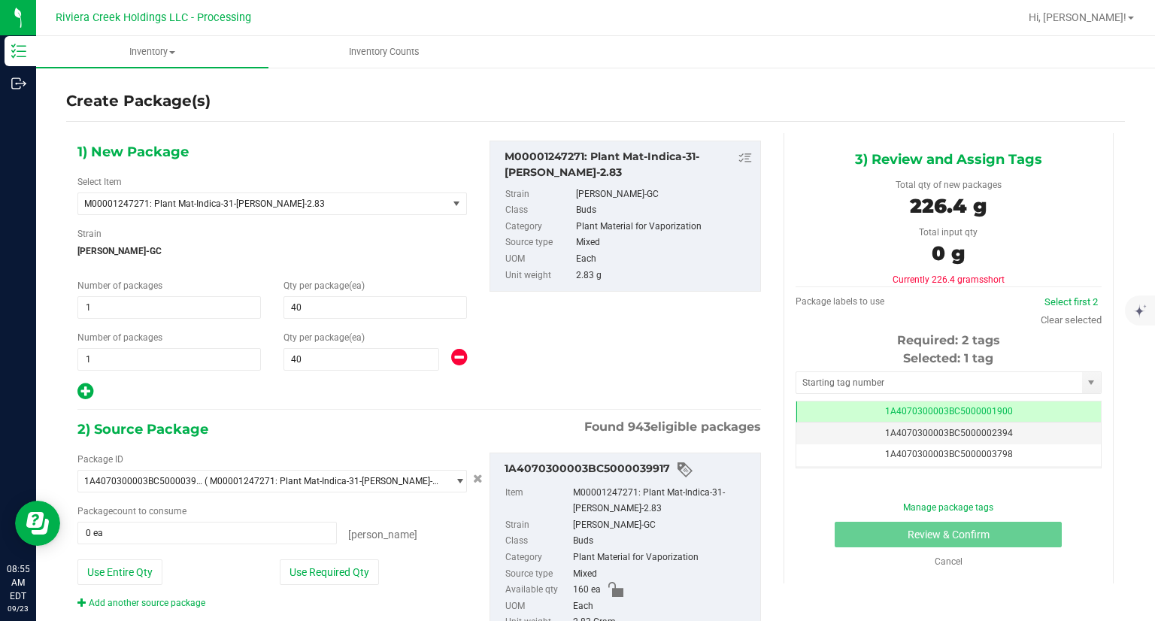
type input "40"
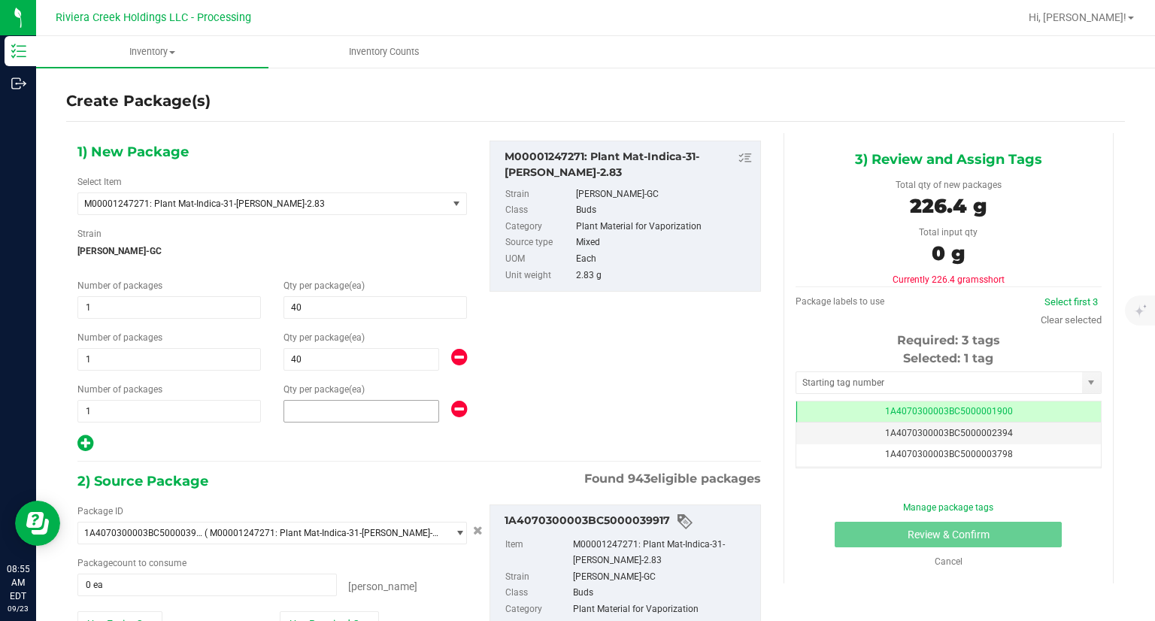
click at [318, 407] on span at bounding box center [361, 411] width 156 height 23
type input "40"
click at [341, 477] on div "2) Source Package Found 943 eligible packages" at bounding box center [418, 481] width 683 height 23
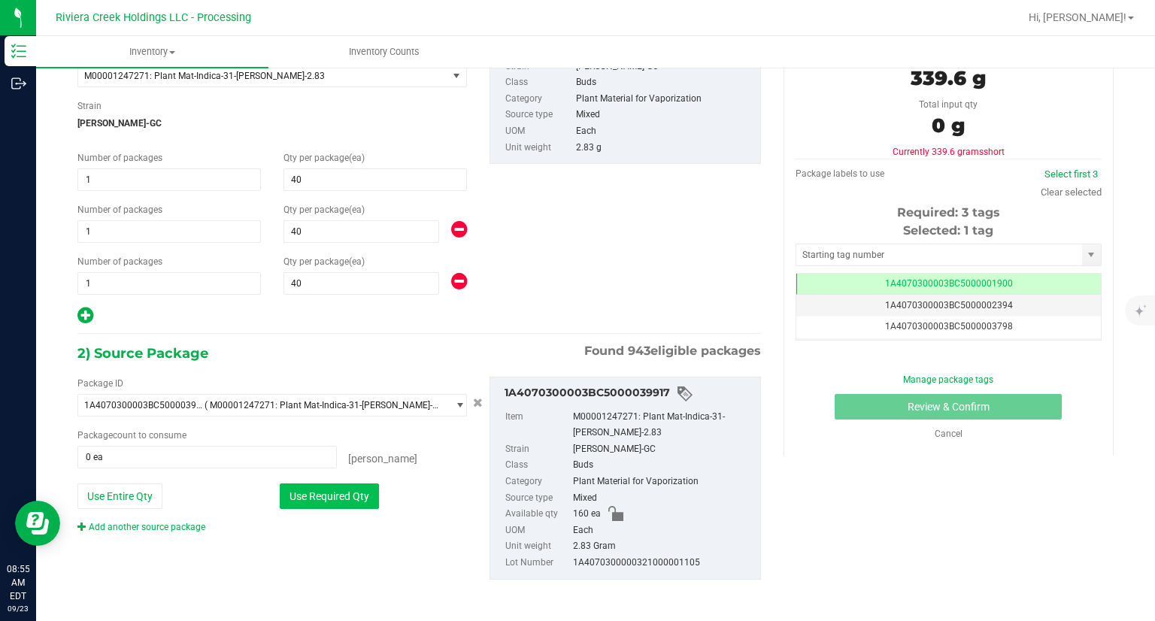
click at [354, 489] on button "Use Required Qty" at bounding box center [329, 496] width 99 height 26
type input "120 ea"
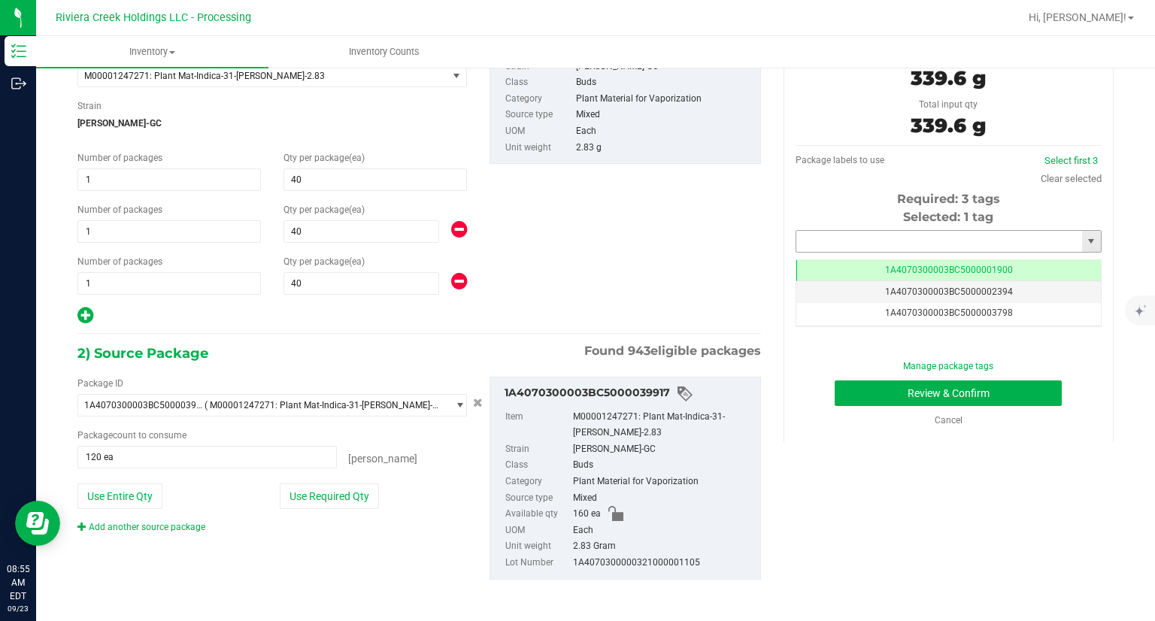
click at [904, 235] on input "text" at bounding box center [939, 241] width 286 height 21
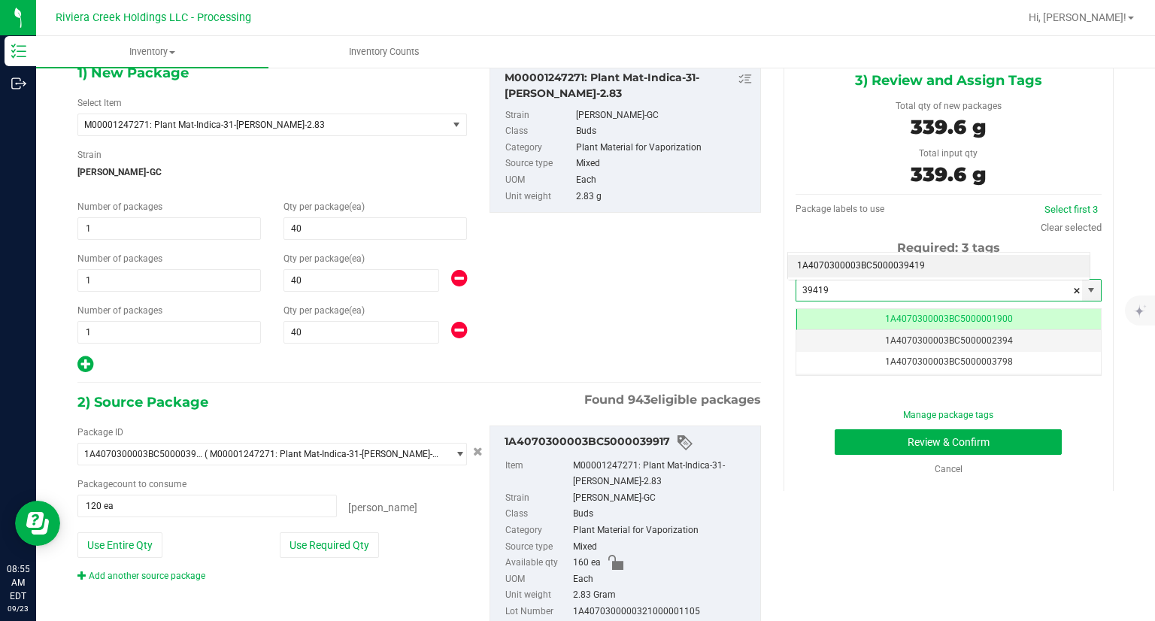
scroll to position [53, 0]
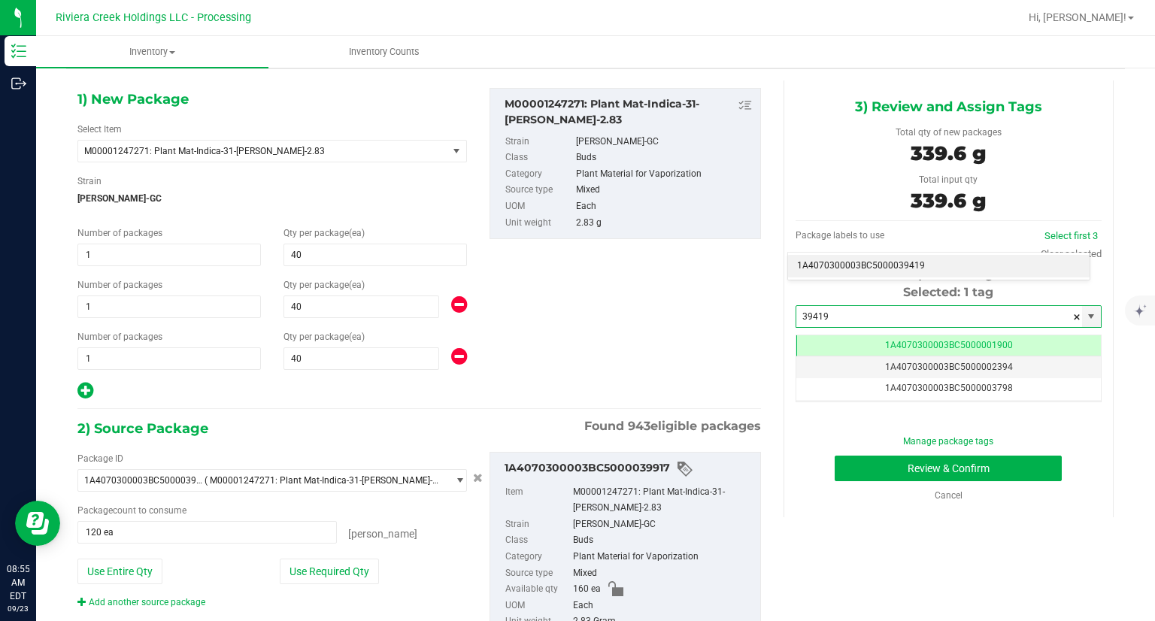
click at [861, 268] on li "1A4070300003BC5000039419" at bounding box center [938, 266] width 301 height 23
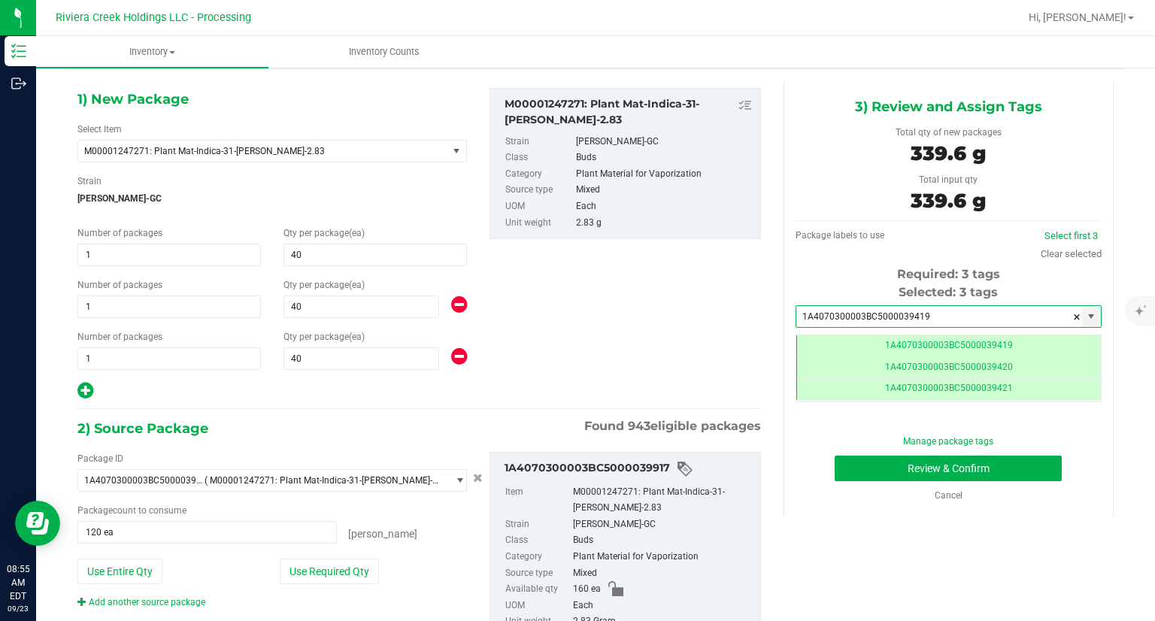
scroll to position [0, 0]
type input "1A4070300003BC5000039419"
click at [842, 477] on button "Review & Confirm" at bounding box center [947, 469] width 227 height 26
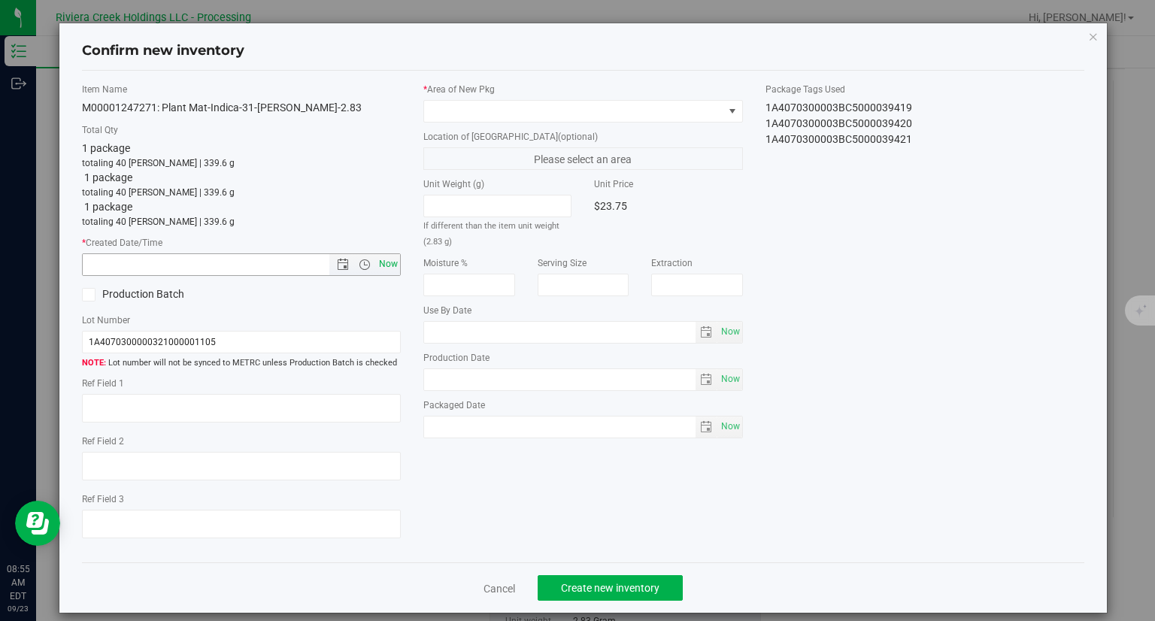
click at [394, 262] on span "Now" at bounding box center [389, 264] width 26 height 22
type input "[DATE] 8:55 AM"
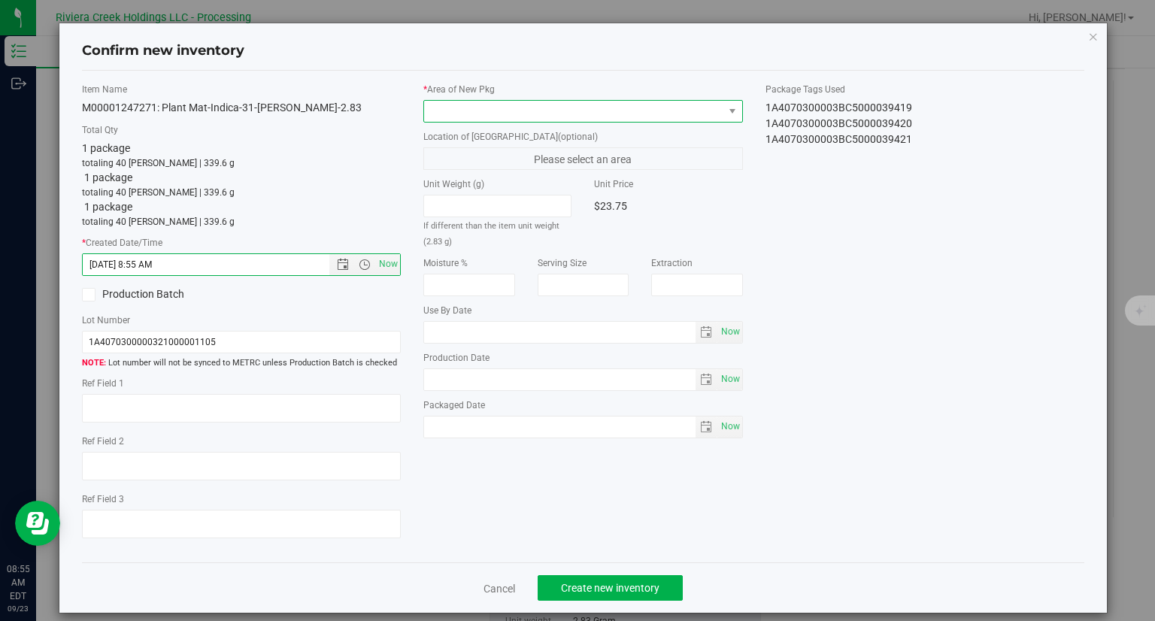
click at [496, 103] on span at bounding box center [573, 111] width 299 height 21
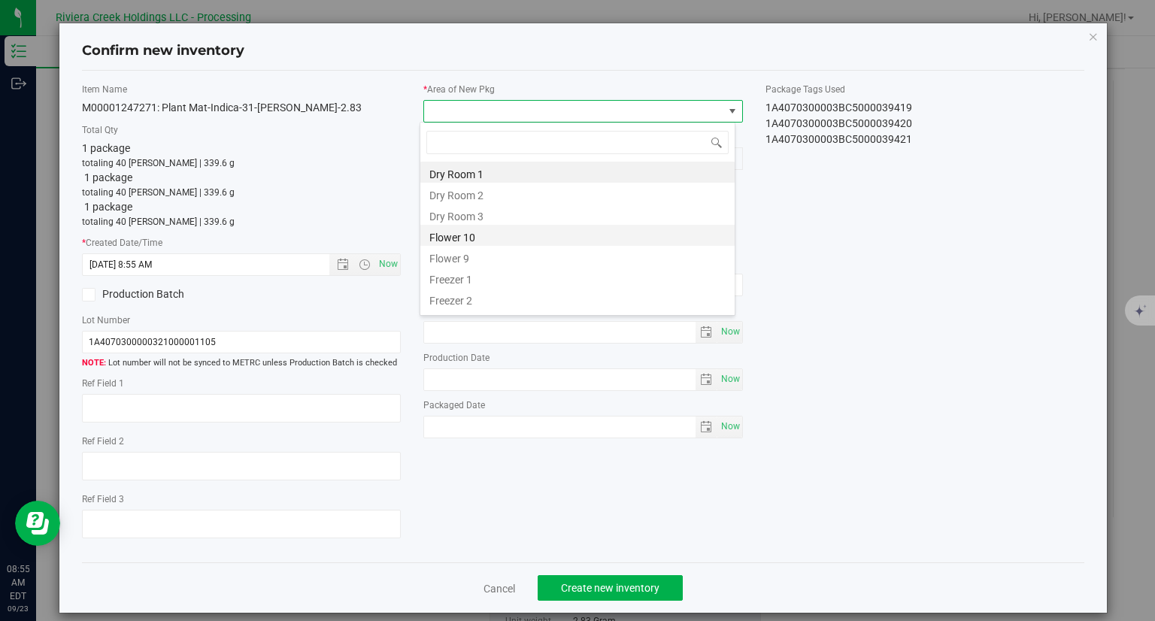
click at [468, 238] on li "Flower 10" at bounding box center [577, 235] width 314 height 21
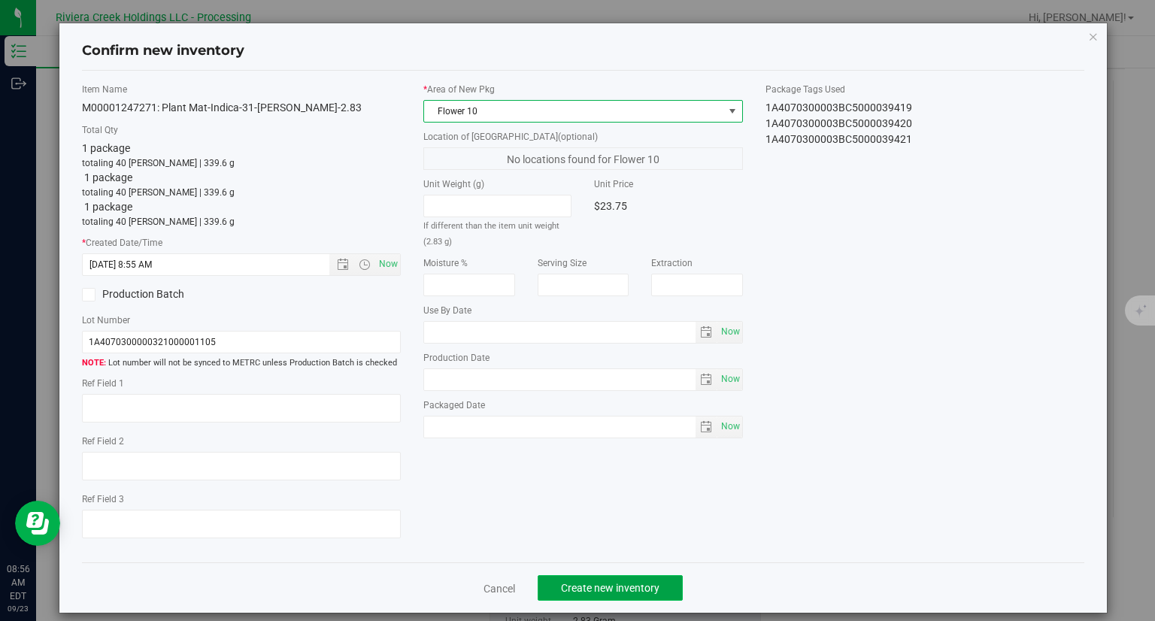
click at [646, 582] on span "Create new inventory" at bounding box center [610, 588] width 98 height 12
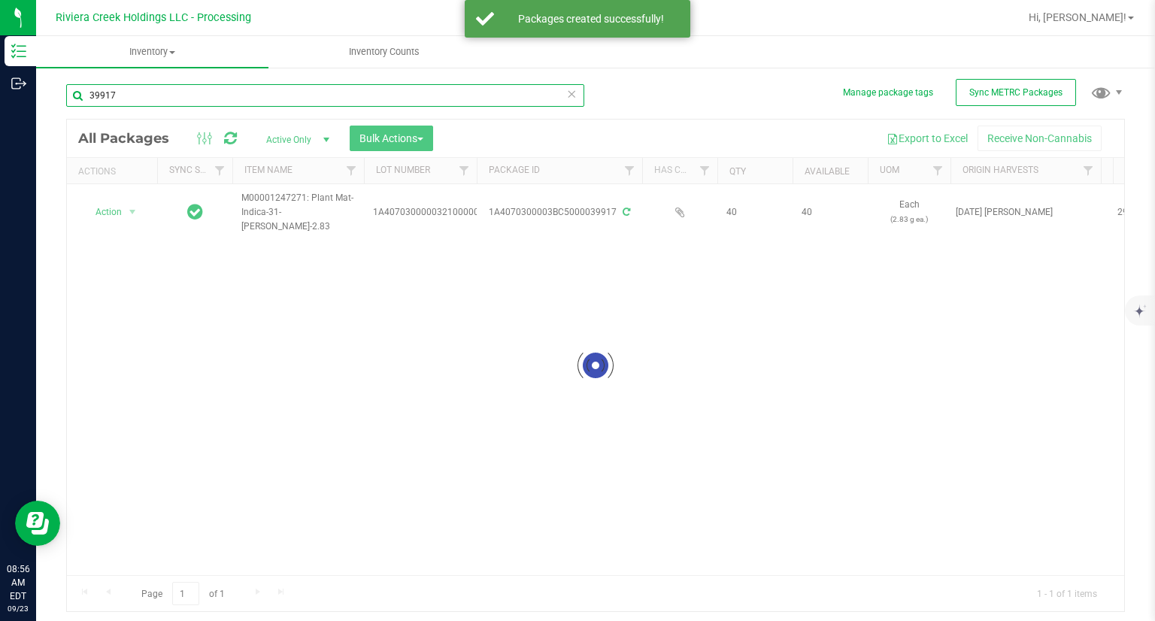
click at [188, 94] on input "39917" at bounding box center [325, 95] width 518 height 23
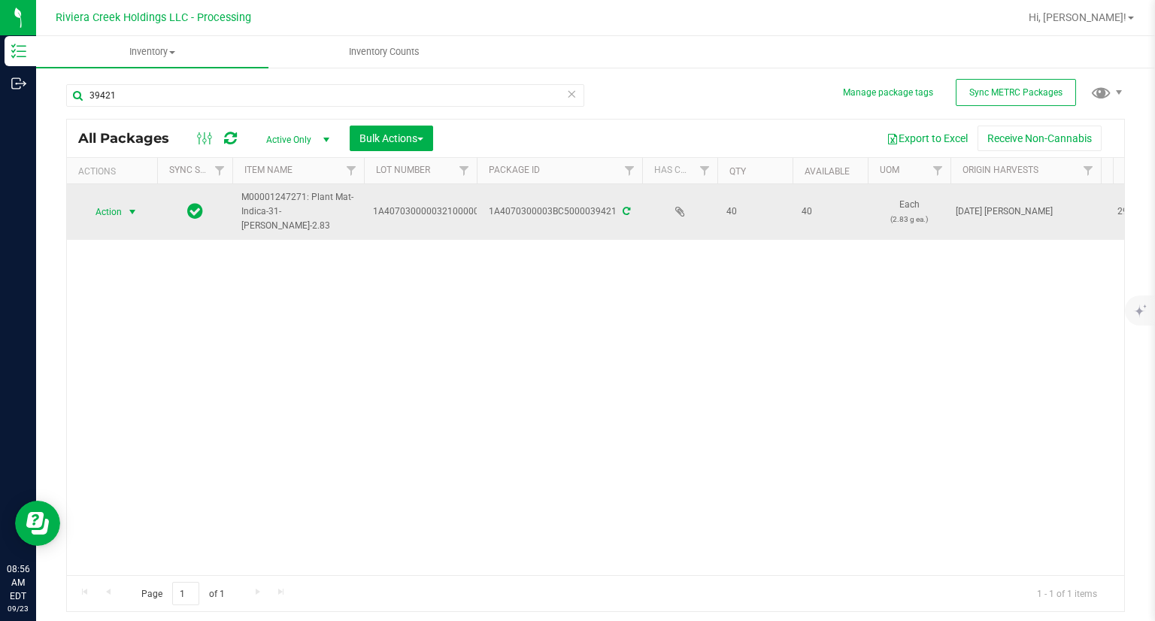
click at [93, 215] on span "Action" at bounding box center [102, 211] width 41 height 21
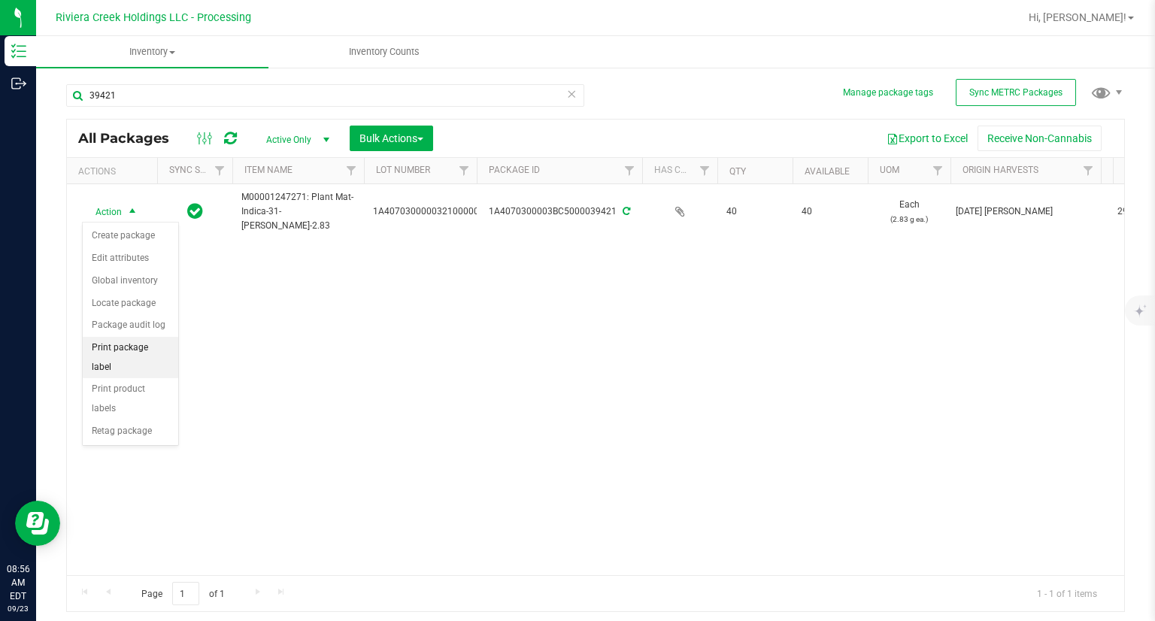
click at [156, 349] on li "Print package label" at bounding box center [130, 357] width 95 height 41
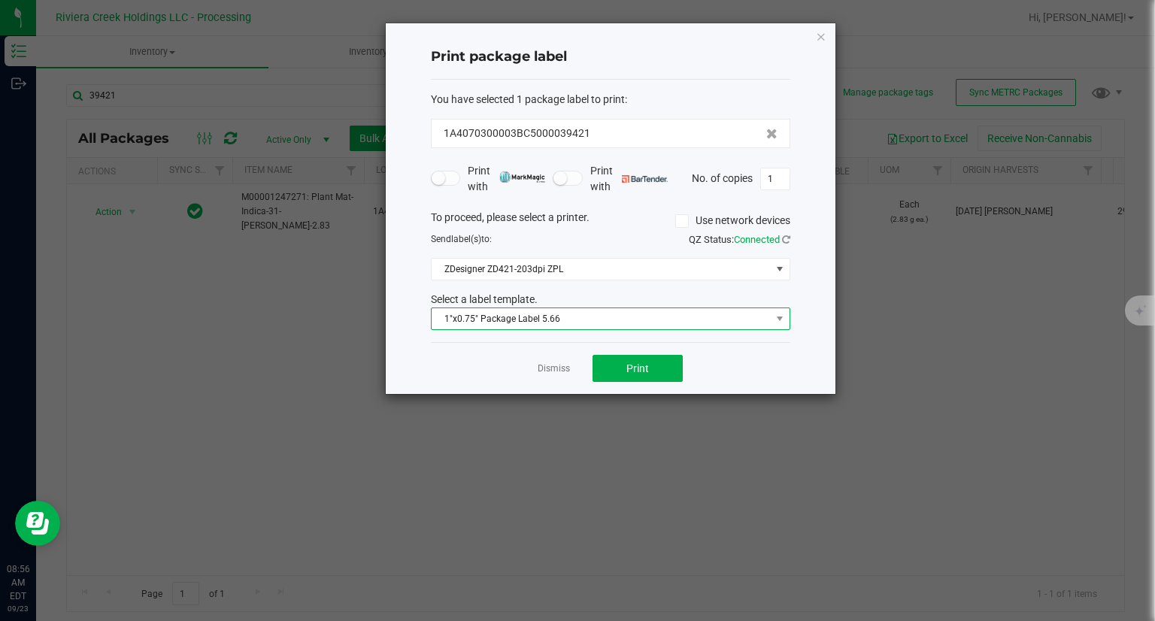
click at [617, 322] on span "1"x0.75" Package Label 5.66" at bounding box center [600, 318] width 339 height 21
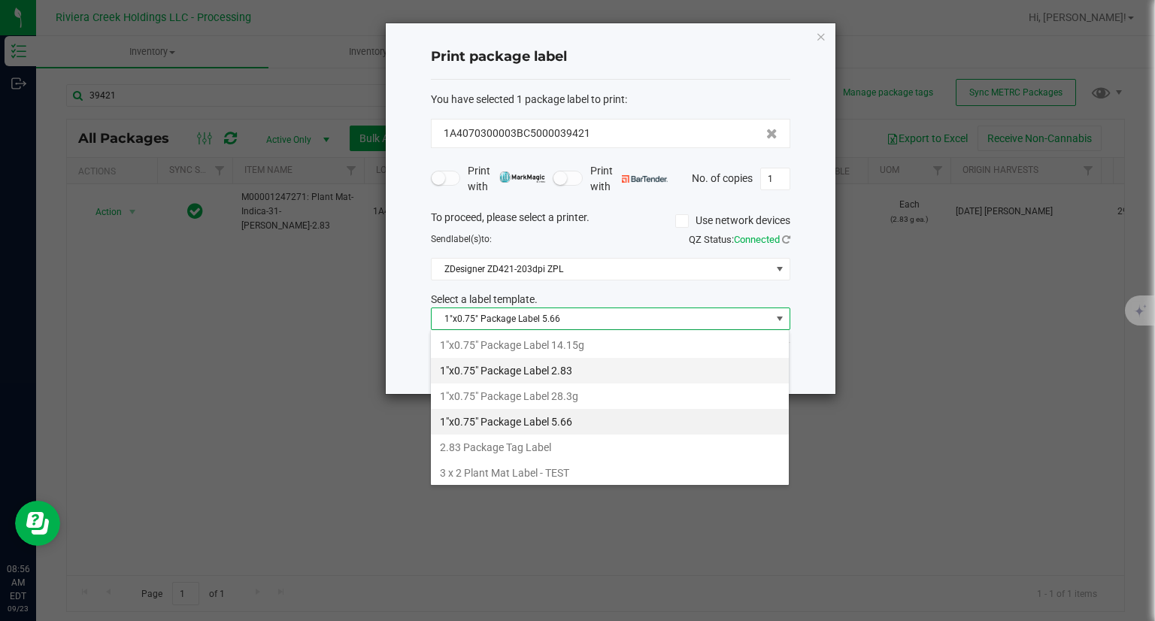
click at [580, 368] on li "1"x0.75" Package Label 2.83" at bounding box center [610, 371] width 358 height 26
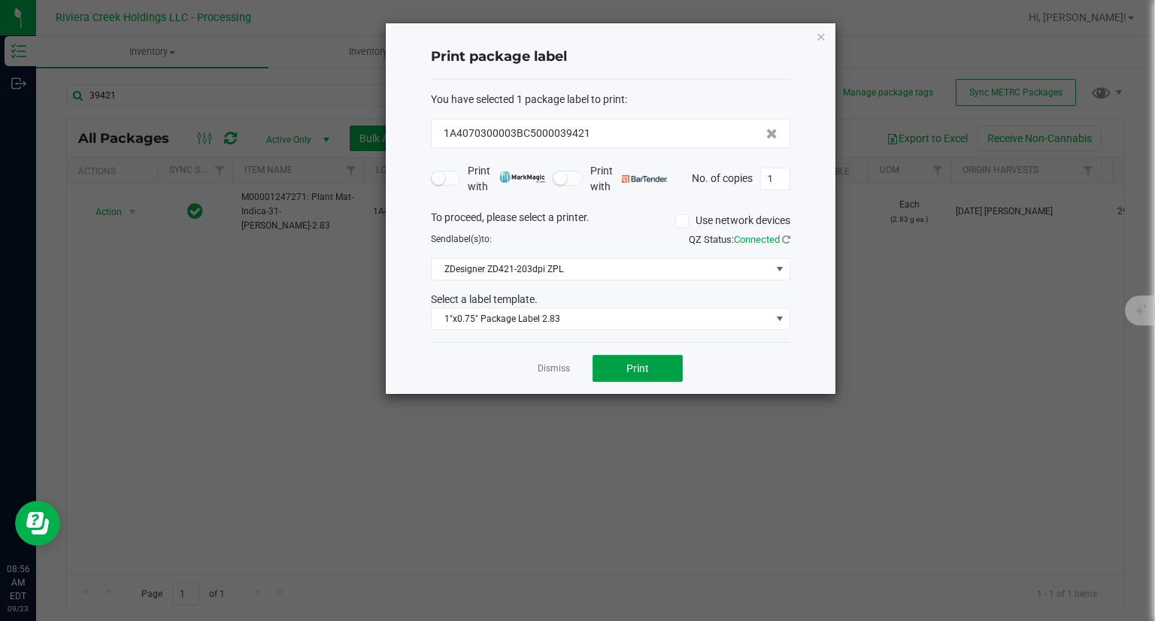
click at [617, 362] on button "Print" at bounding box center [637, 368] width 90 height 27
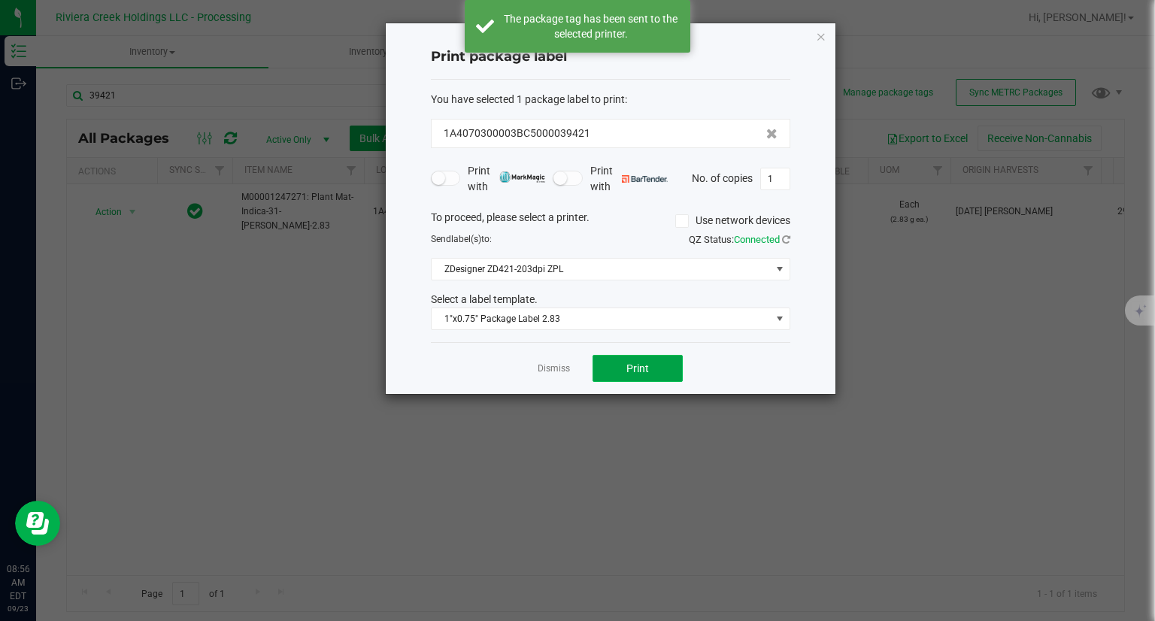
click at [617, 362] on button "Print" at bounding box center [637, 368] width 90 height 27
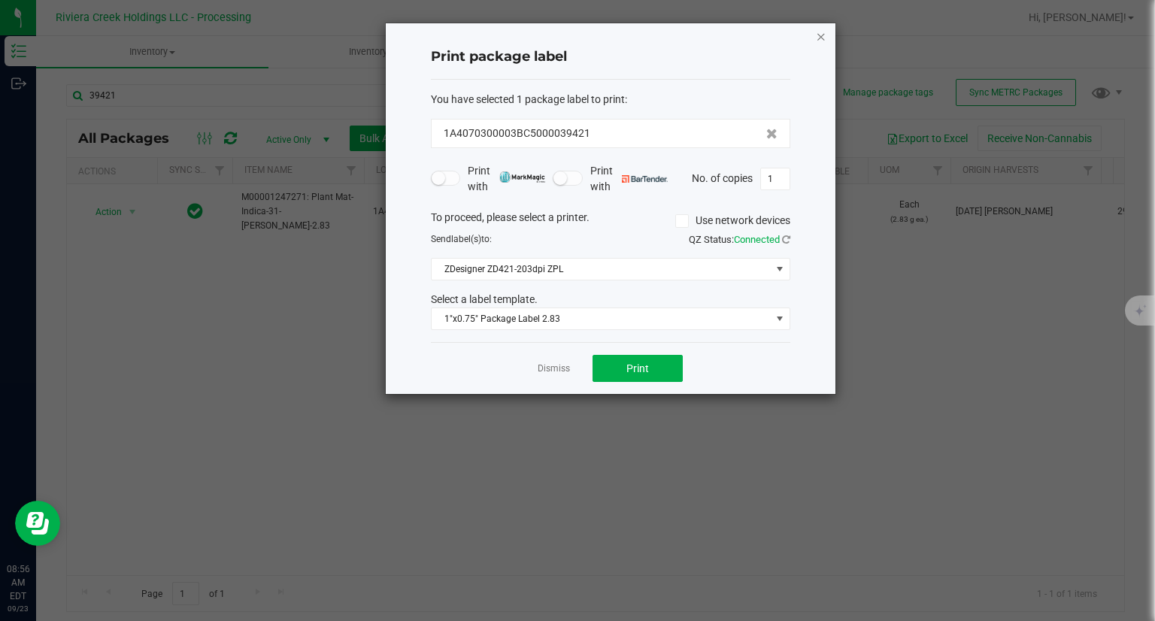
click at [818, 35] on icon "button" at bounding box center [821, 36] width 11 height 18
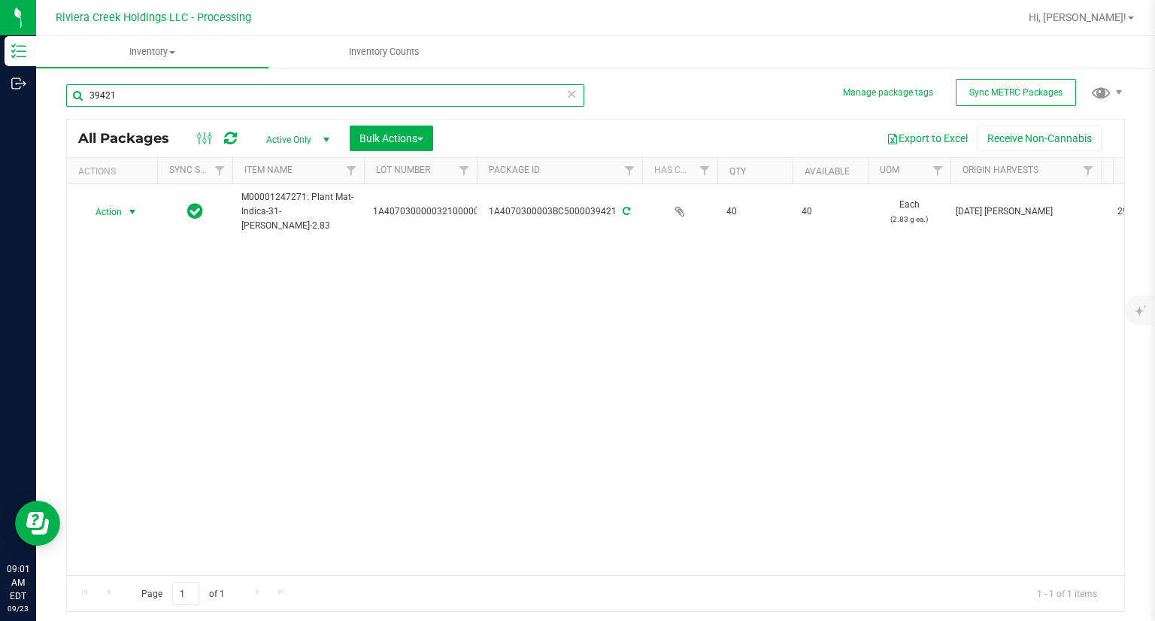
click at [142, 96] on input "39421" at bounding box center [325, 95] width 518 height 23
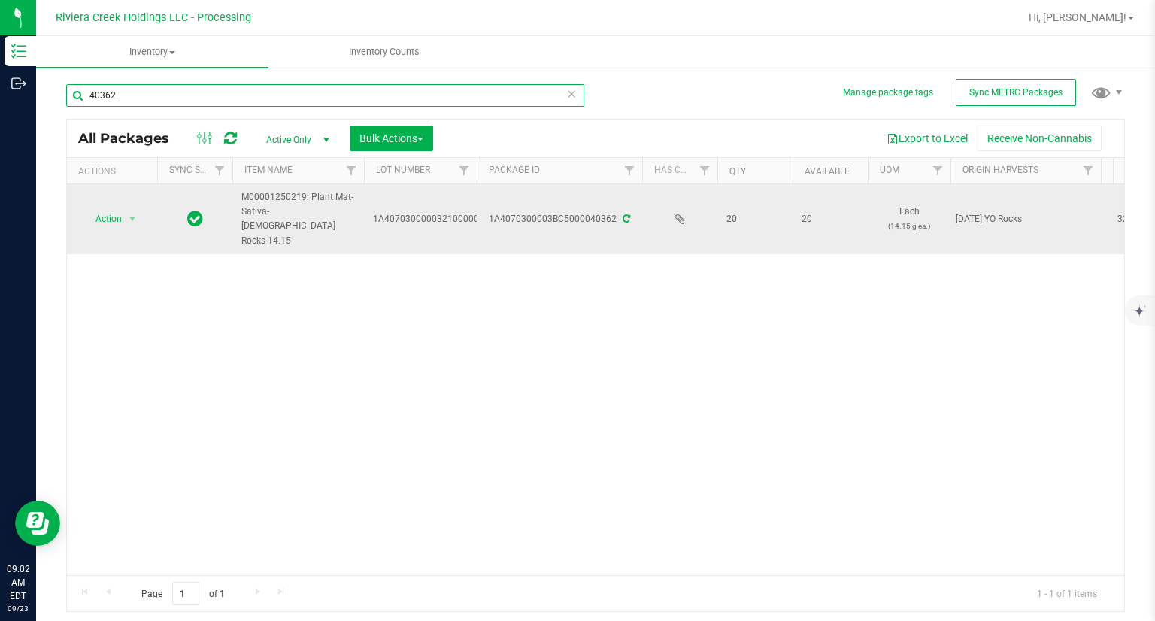
type input "40362"
click at [102, 208] on span "Action" at bounding box center [102, 218] width 41 height 21
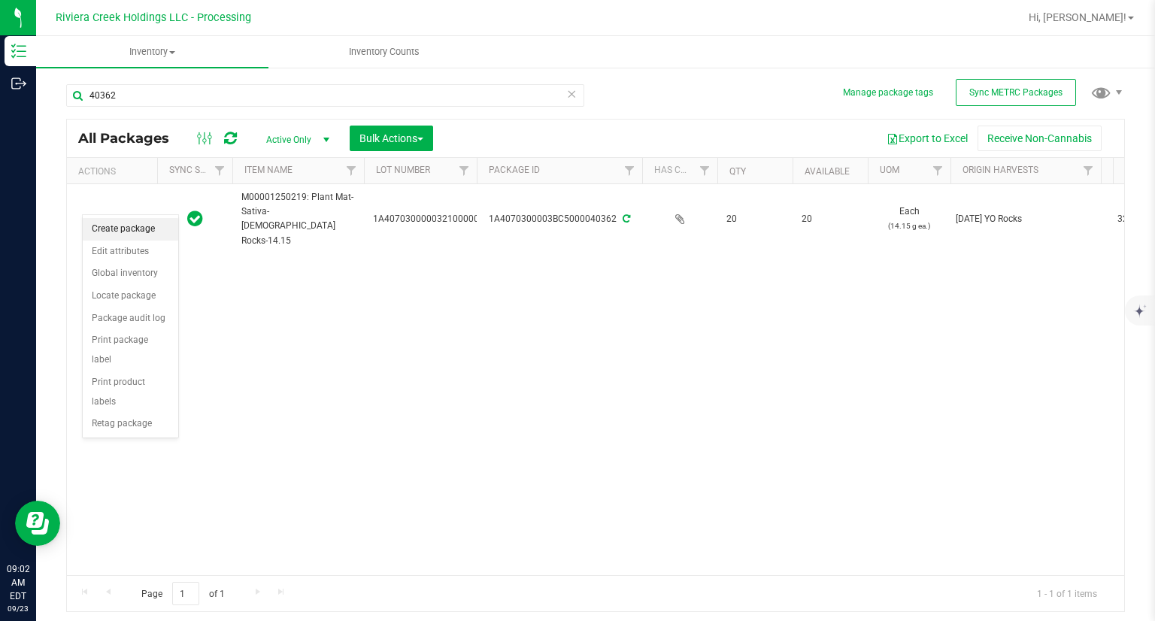
click at [118, 220] on li "Create package" at bounding box center [130, 229] width 95 height 23
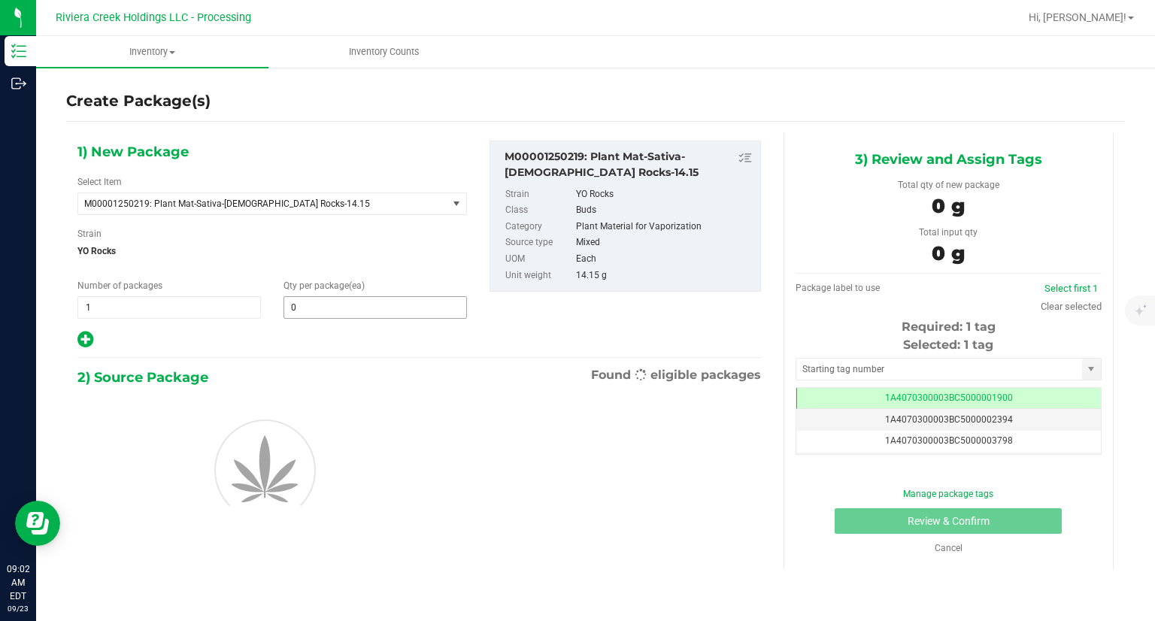
click at [337, 296] on span "0 0" at bounding box center [374, 307] width 183 height 23
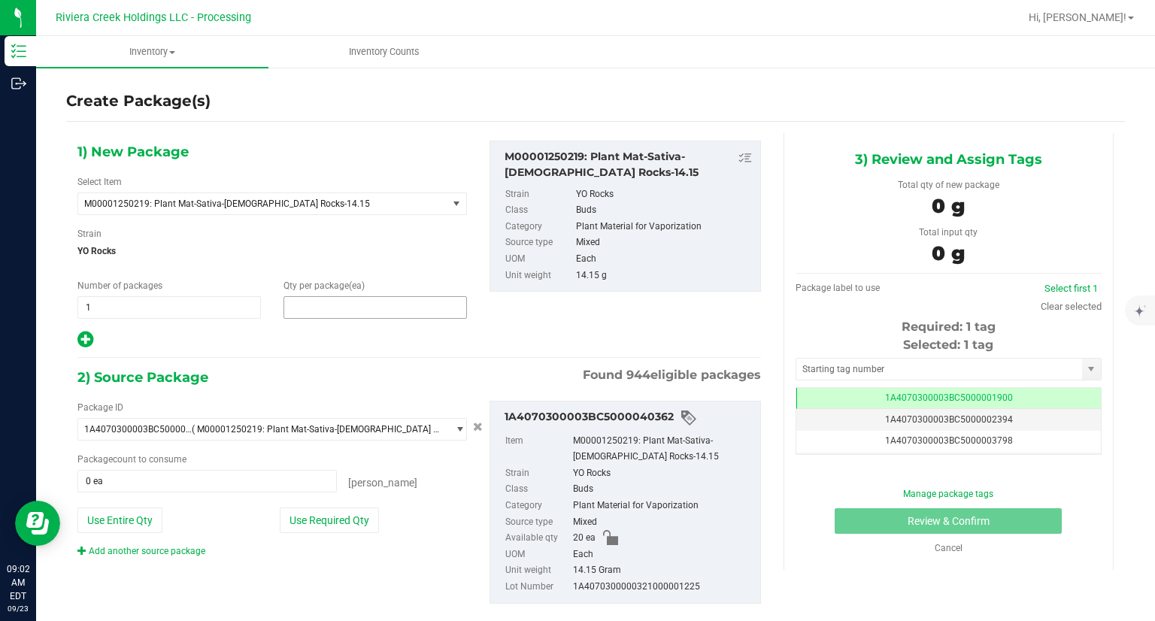
click at [333, 307] on span at bounding box center [374, 307] width 183 height 23
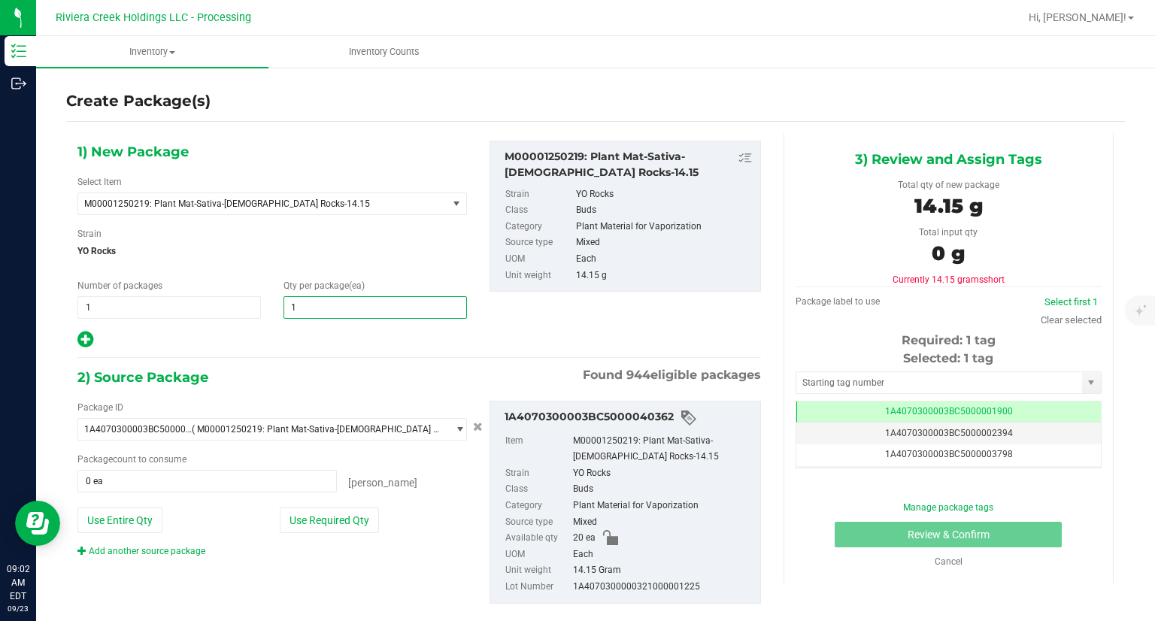
type input "10"
click at [317, 347] on div at bounding box center [271, 340] width 389 height 20
click at [350, 524] on button "Use Required Qty" at bounding box center [329, 520] width 99 height 26
type input "10 ea"
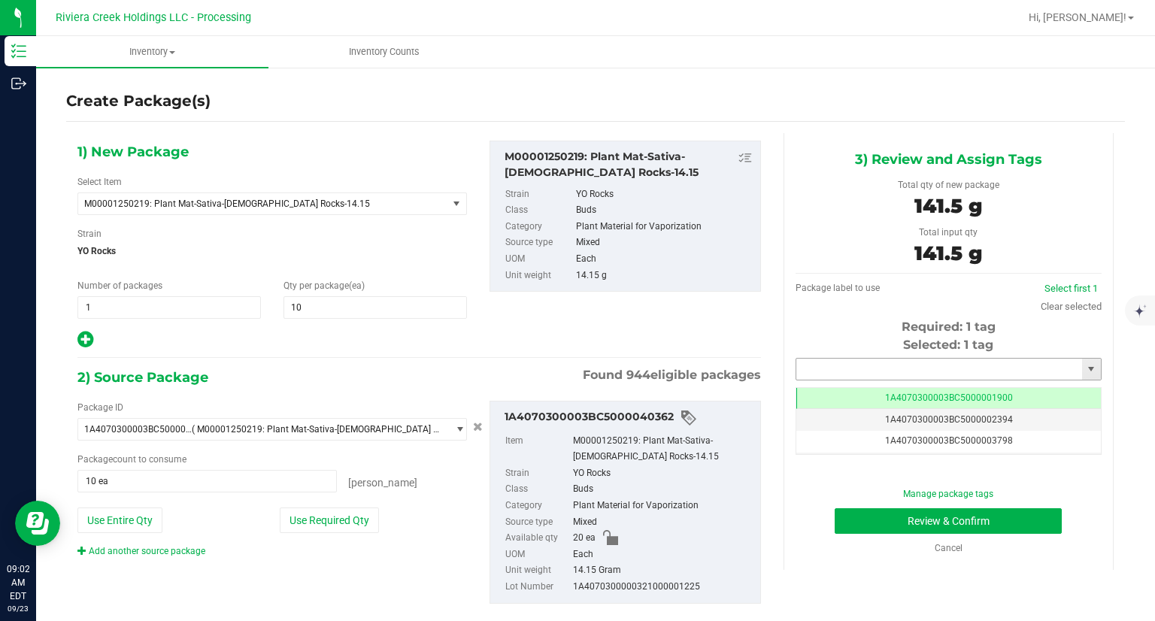
click at [820, 368] on input "text" at bounding box center [939, 369] width 286 height 21
click at [812, 387] on li "1A4070300003BC5000039422" at bounding box center [938, 394] width 301 height 23
type input "1A4070300003BC5000039422"
click at [845, 530] on button "Review & Confirm" at bounding box center [947, 521] width 227 height 26
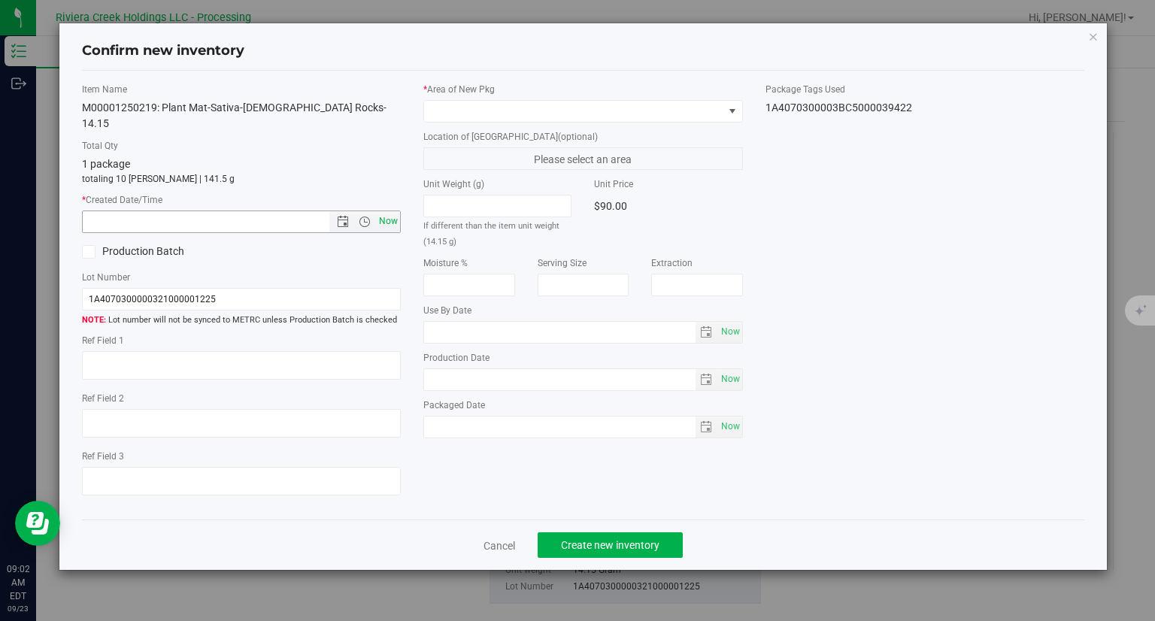
click at [396, 210] on span "Now" at bounding box center [389, 221] width 26 height 22
type input "[DATE] 9:02 AM"
click at [498, 114] on span at bounding box center [573, 111] width 299 height 21
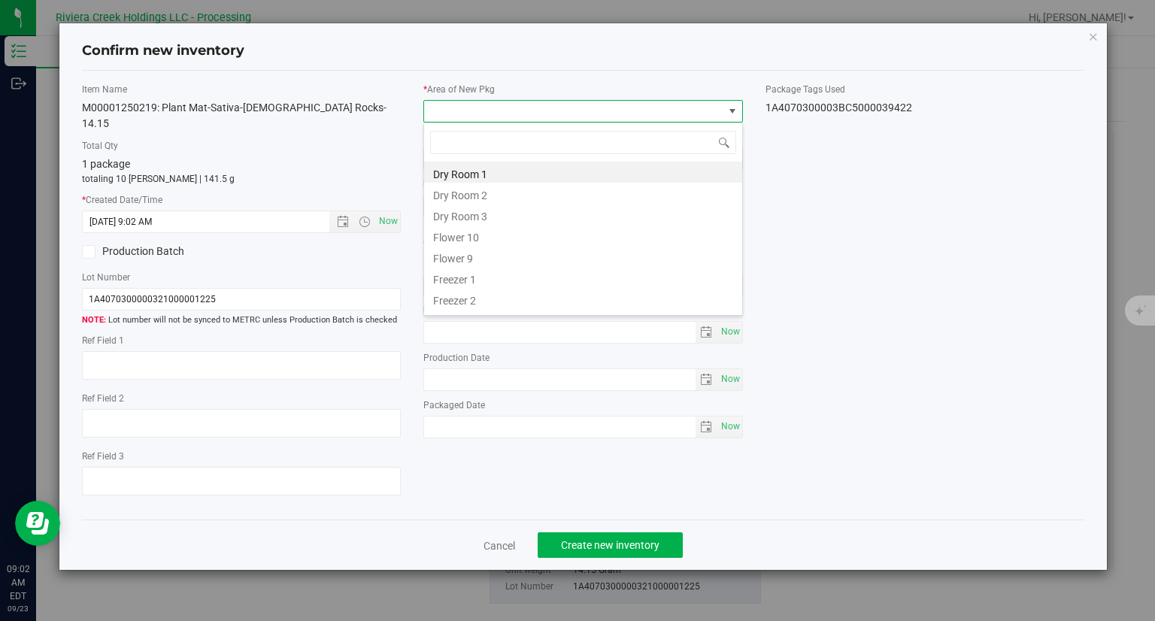
click at [482, 229] on li "Flower 10" at bounding box center [583, 235] width 318 height 21
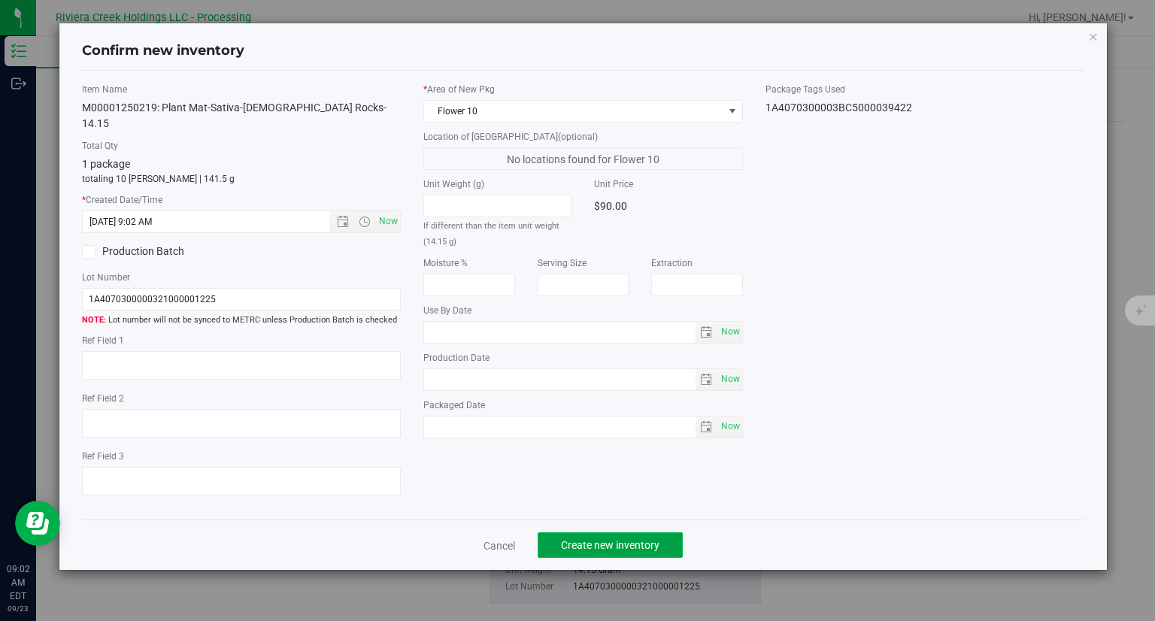
click at [634, 532] on button "Create new inventory" at bounding box center [609, 545] width 145 height 26
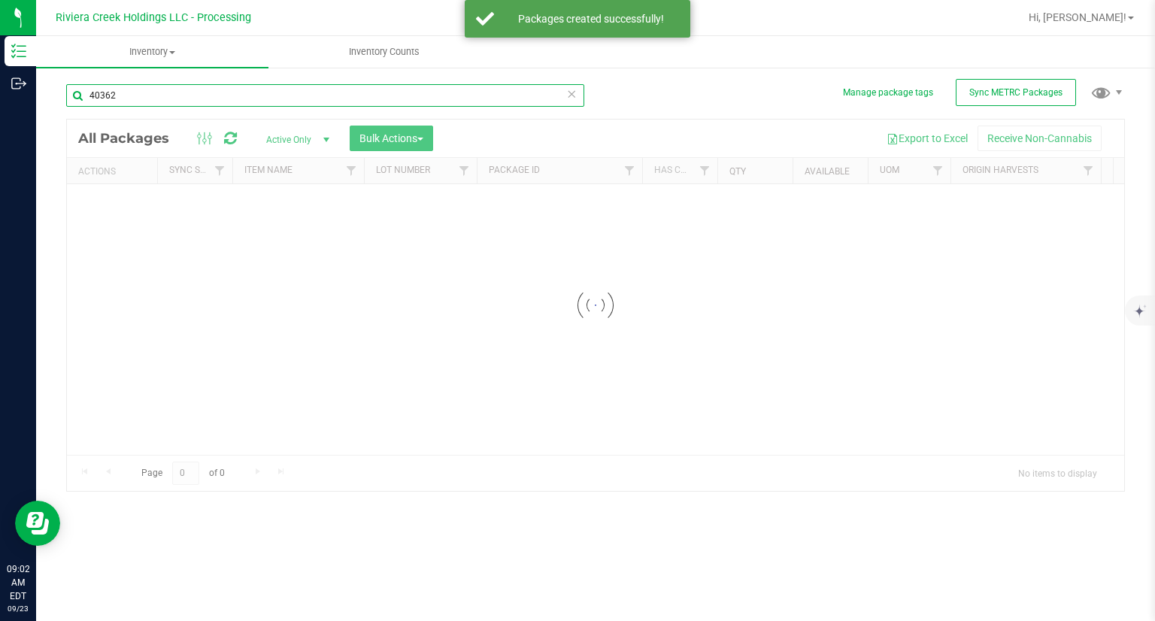
click at [175, 91] on input "40362" at bounding box center [325, 95] width 518 height 23
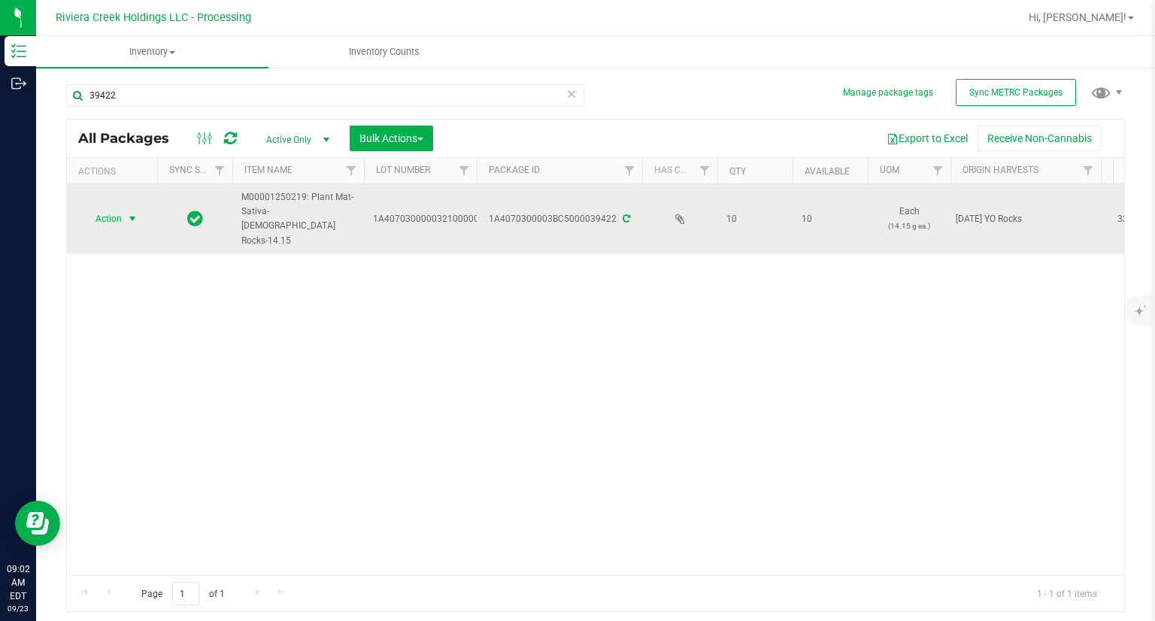
click at [98, 208] on span "Action" at bounding box center [102, 218] width 41 height 21
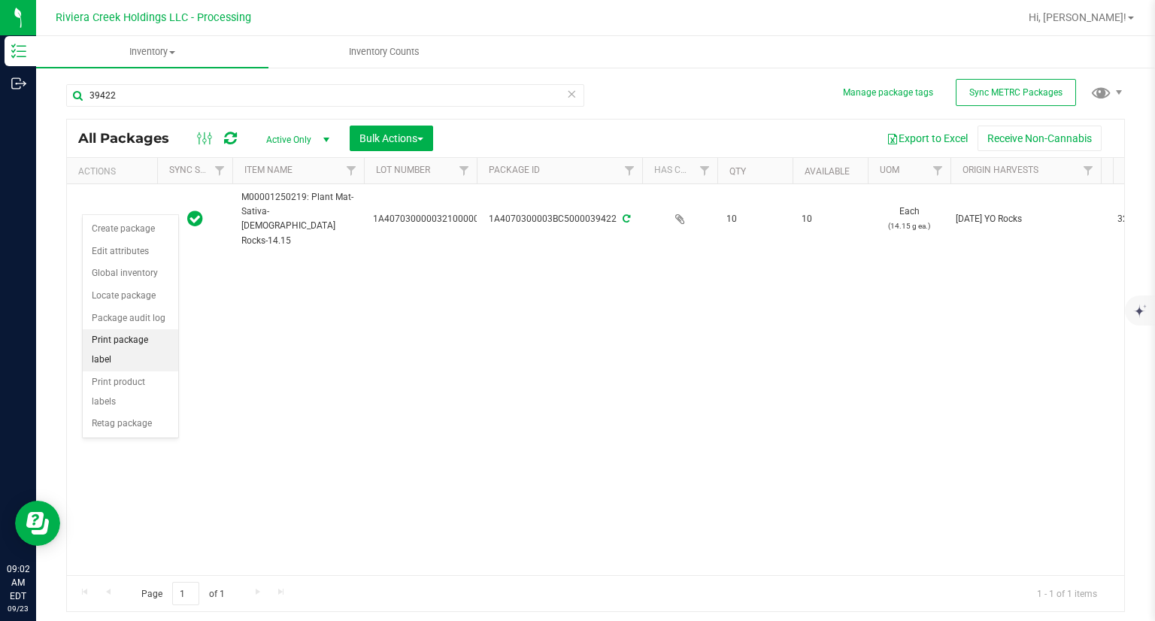
click at [161, 340] on li "Print package label" at bounding box center [130, 349] width 95 height 41
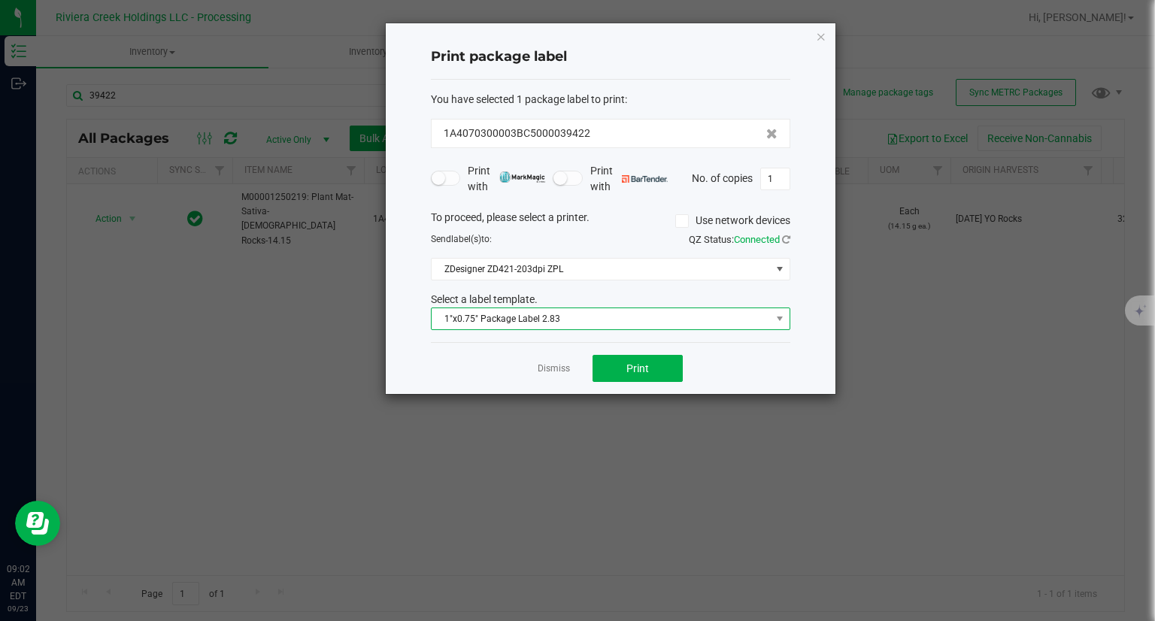
click at [560, 319] on span "1"x0.75" Package Label 2.83" at bounding box center [600, 318] width 339 height 21
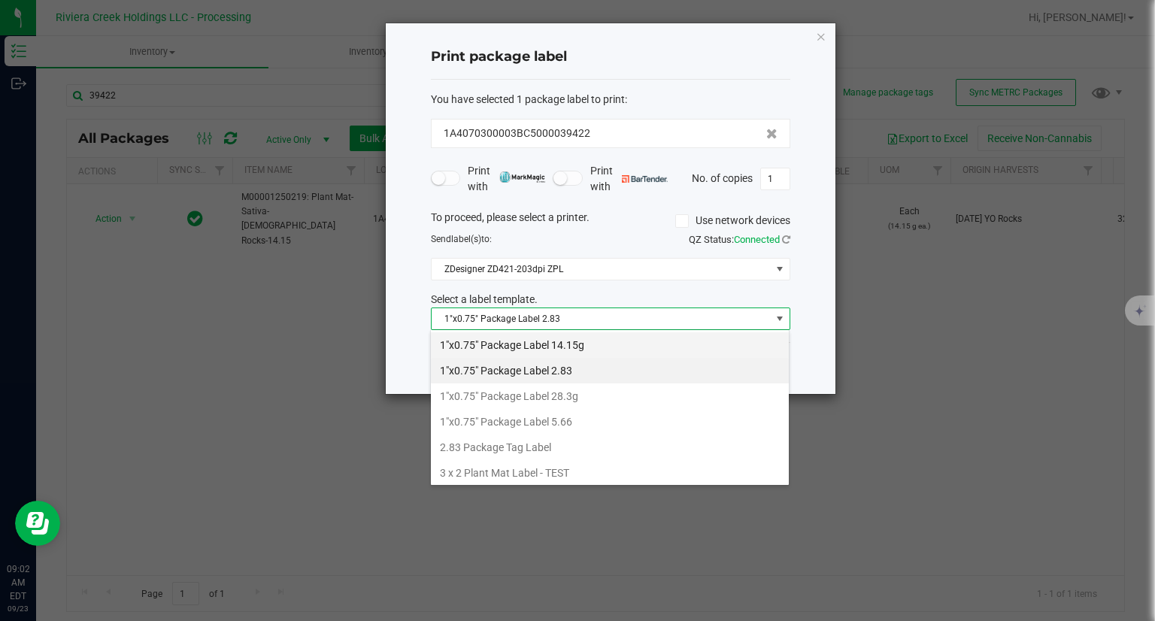
click at [584, 350] on li "1"x0.75" Package Label 14.15g" at bounding box center [610, 345] width 358 height 26
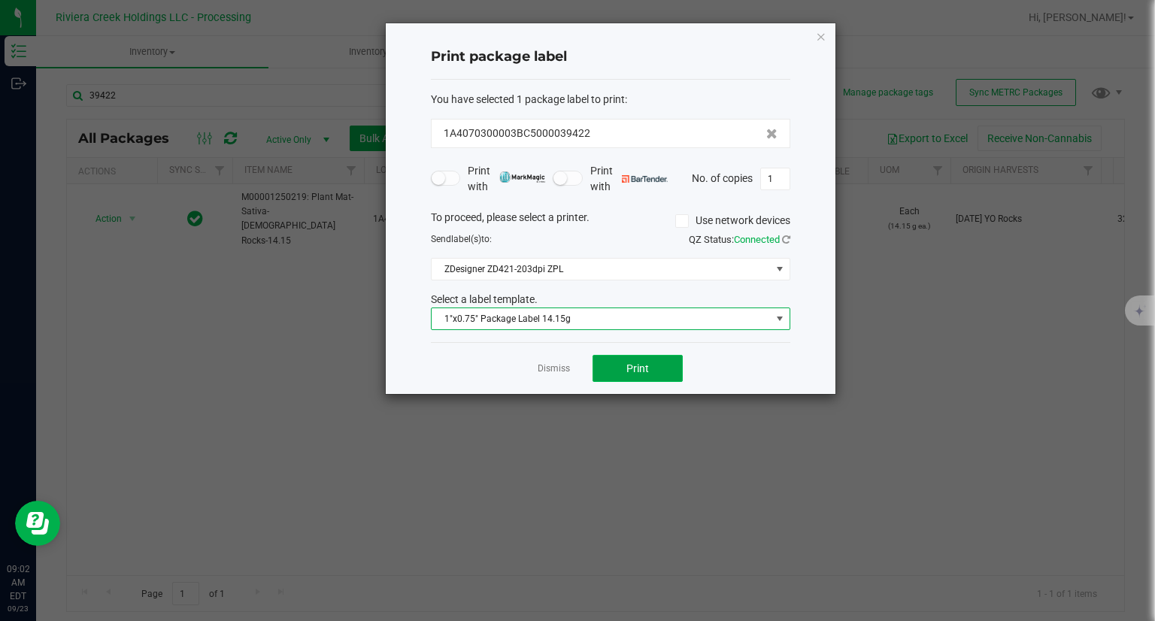
click at [634, 368] on span "Print" at bounding box center [637, 368] width 23 height 12
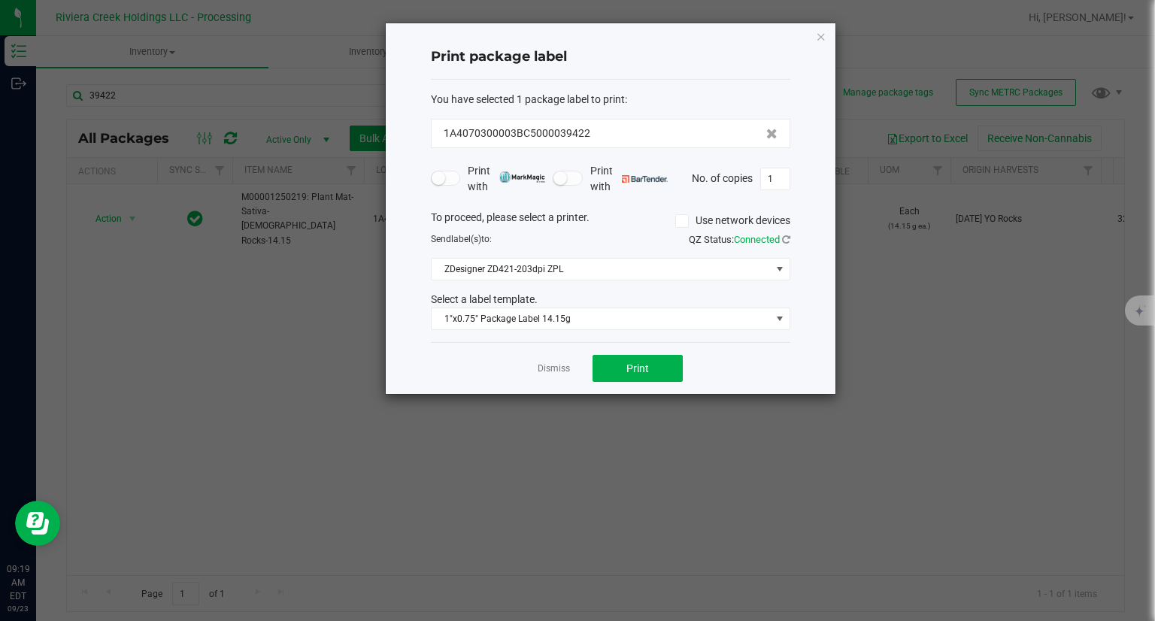
click at [824, 35] on icon "button" at bounding box center [821, 36] width 11 height 18
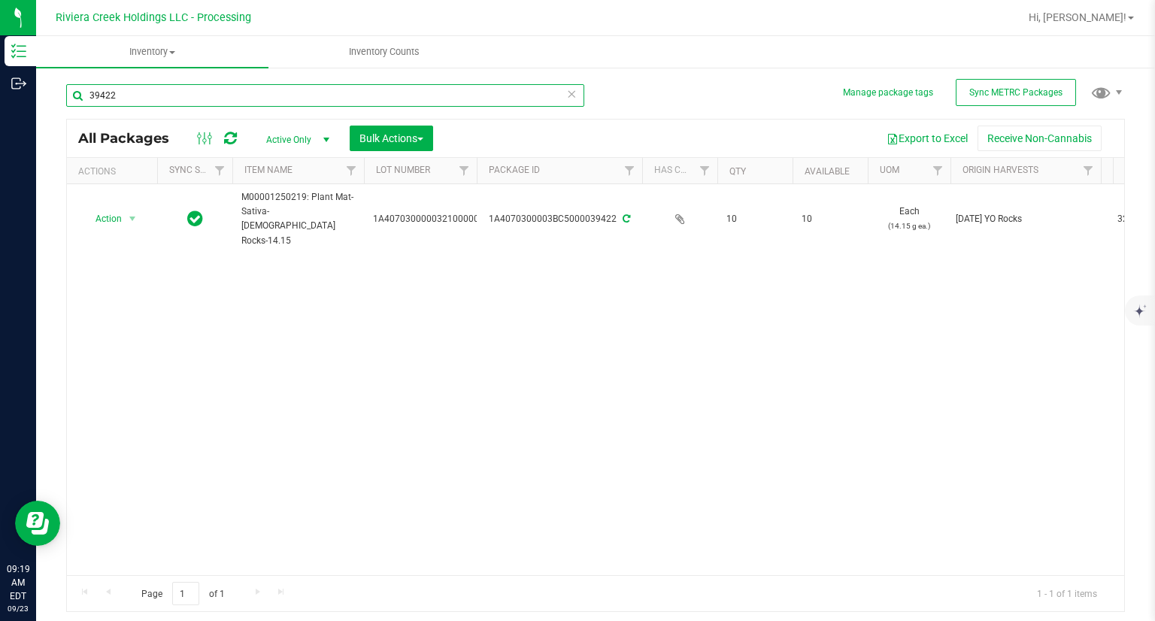
click at [244, 86] on input "39422" at bounding box center [325, 95] width 518 height 23
click at [245, 86] on input "39422" at bounding box center [325, 95] width 518 height 23
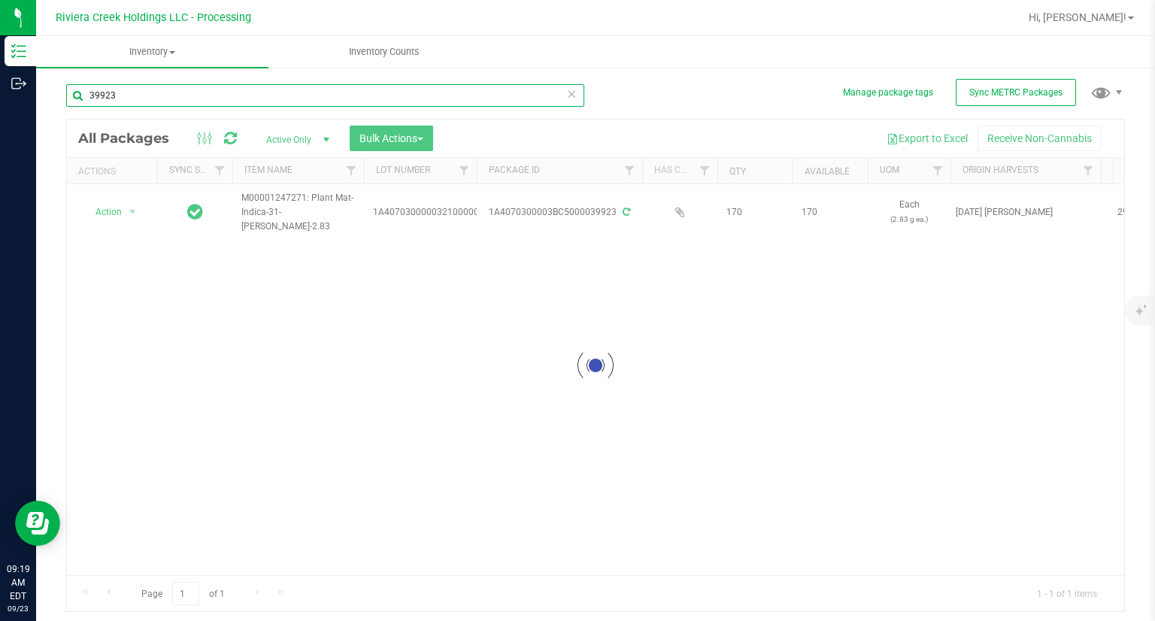
type input "39923"
click at [123, 214] on div at bounding box center [595, 366] width 1057 height 492
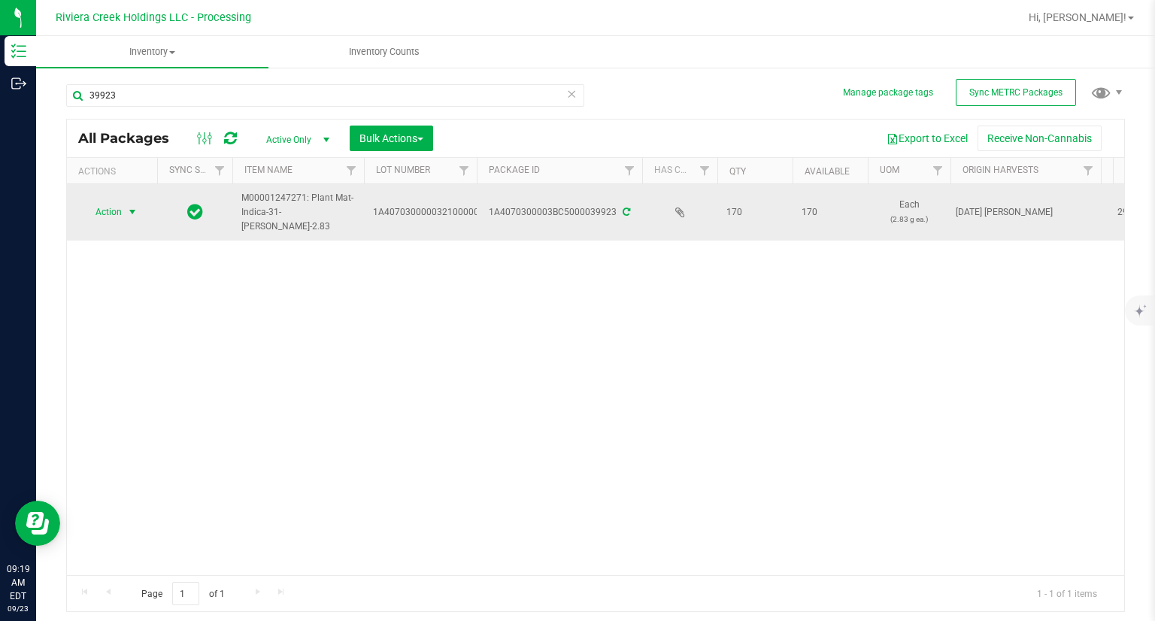
click at [107, 212] on span "Action" at bounding box center [102, 211] width 41 height 21
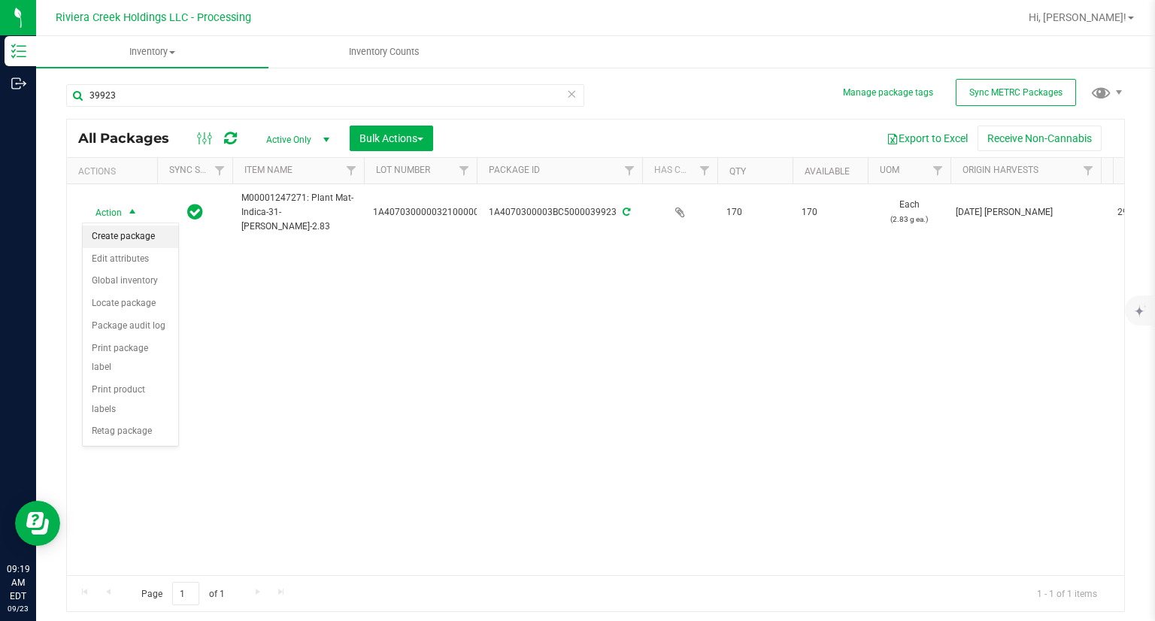
click at [126, 231] on li "Create package" at bounding box center [130, 237] width 95 height 23
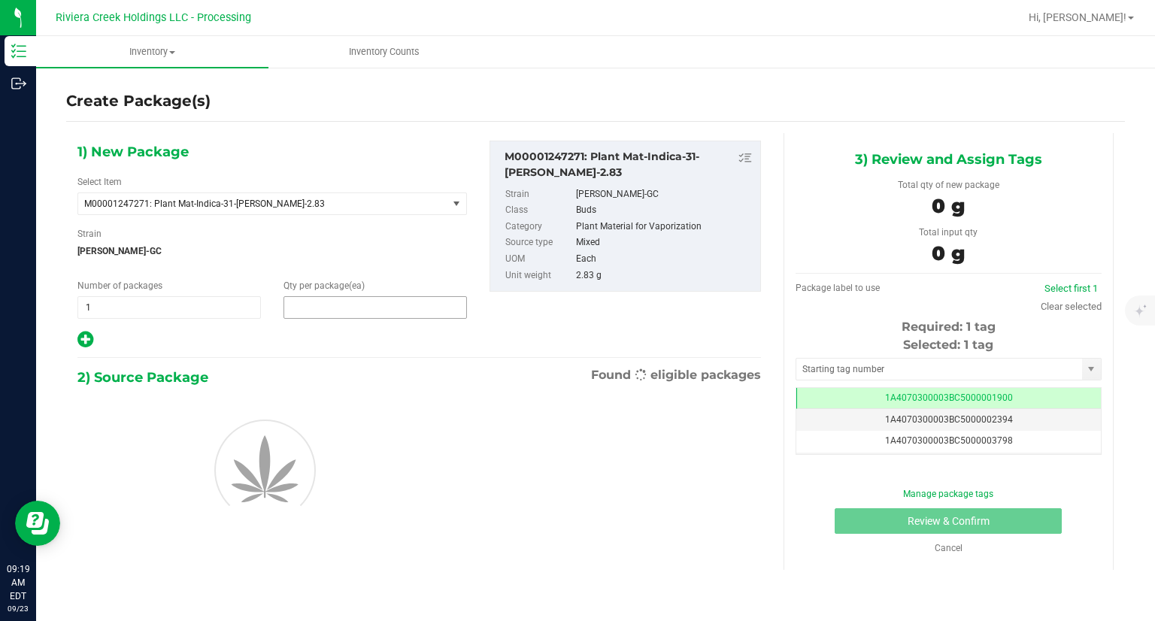
click at [317, 301] on span at bounding box center [374, 307] width 183 height 23
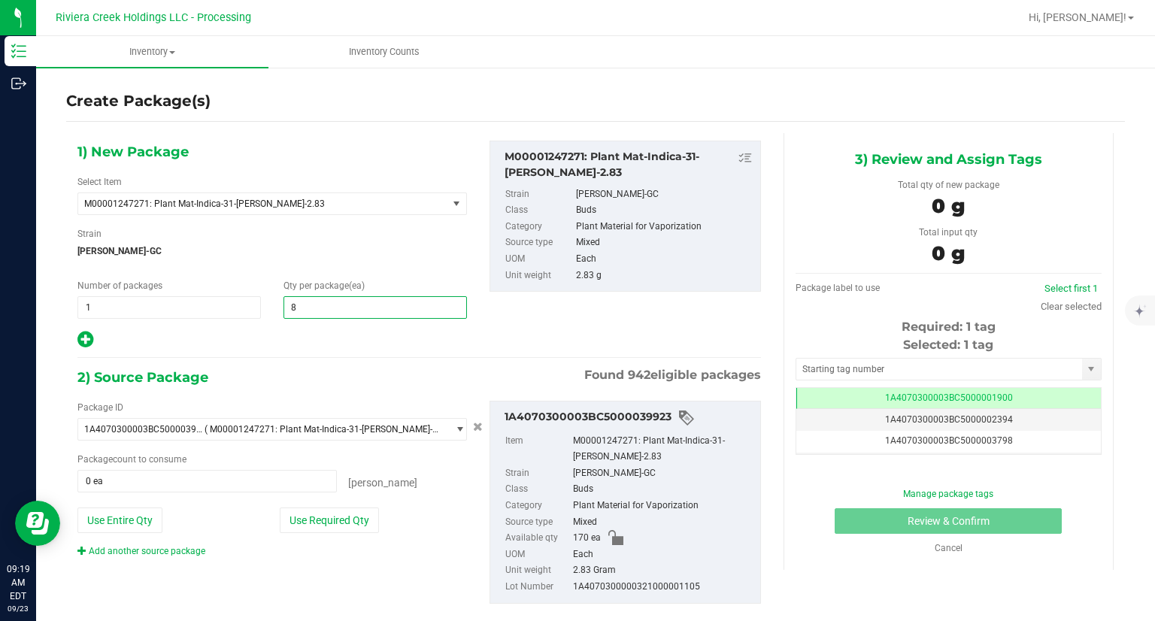
type input "80"
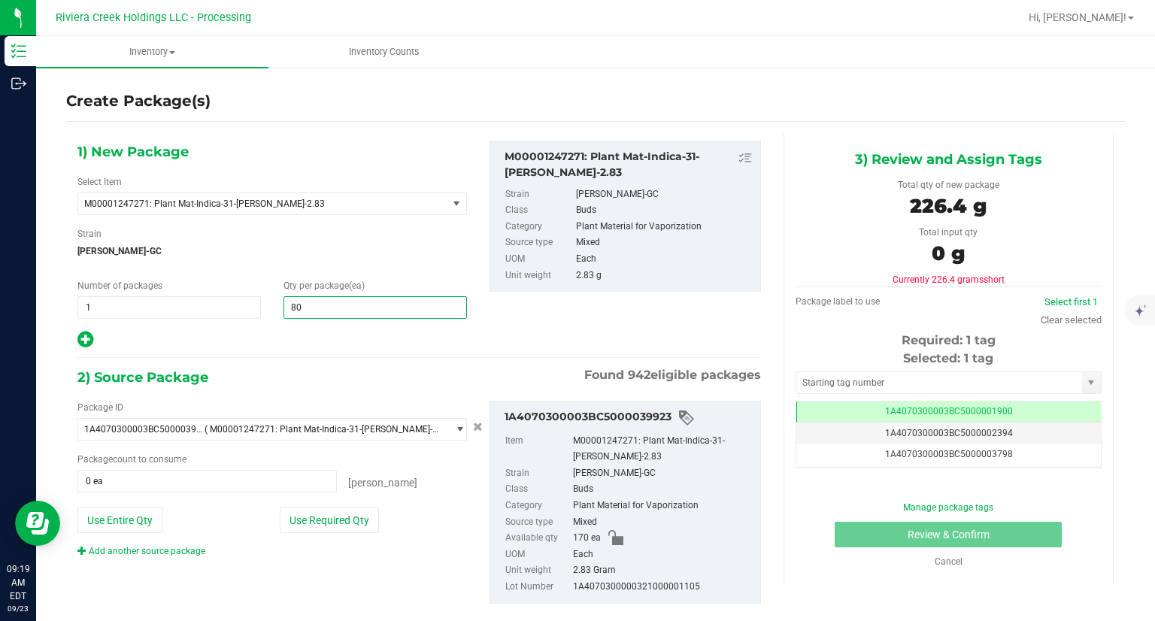
click at [86, 335] on icon at bounding box center [85, 339] width 16 height 19
type input "80"
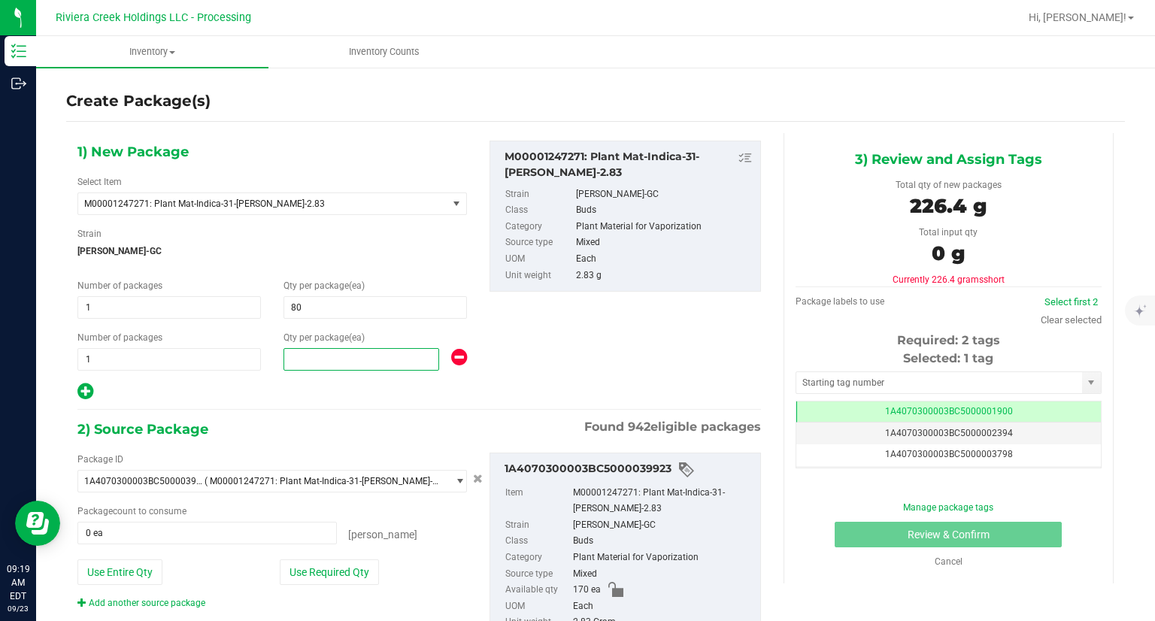
click at [373, 353] on span at bounding box center [361, 359] width 156 height 23
type input "80"
click at [358, 379] on div "1) New Package Select Item M00001247271: Plant Mat-Indica-31-[PERSON_NAME]-2.83…" at bounding box center [272, 271] width 412 height 261
click at [357, 566] on button "Use Required Qty" at bounding box center [329, 572] width 99 height 26
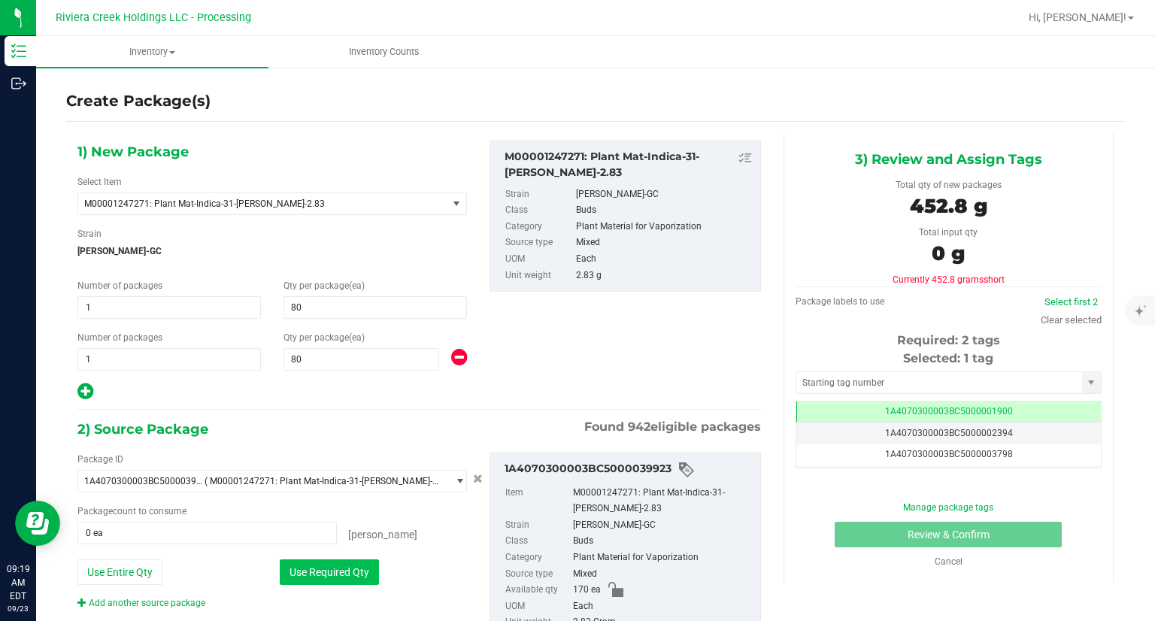
type input "160 ea"
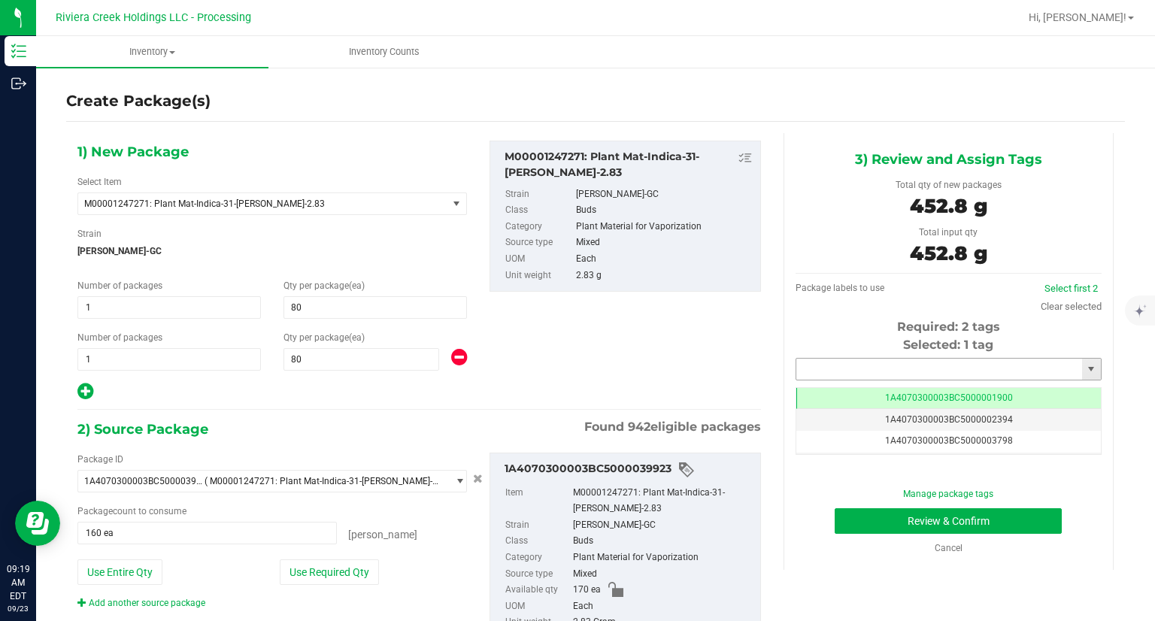
click at [831, 364] on input "text" at bounding box center [939, 369] width 286 height 21
click at [809, 380] on div "1A4070300003BC5000039423 No matching tags" at bounding box center [938, 394] width 303 height 29
click at [800, 386] on li "1A4070300003BC5000039423" at bounding box center [938, 394] width 301 height 23
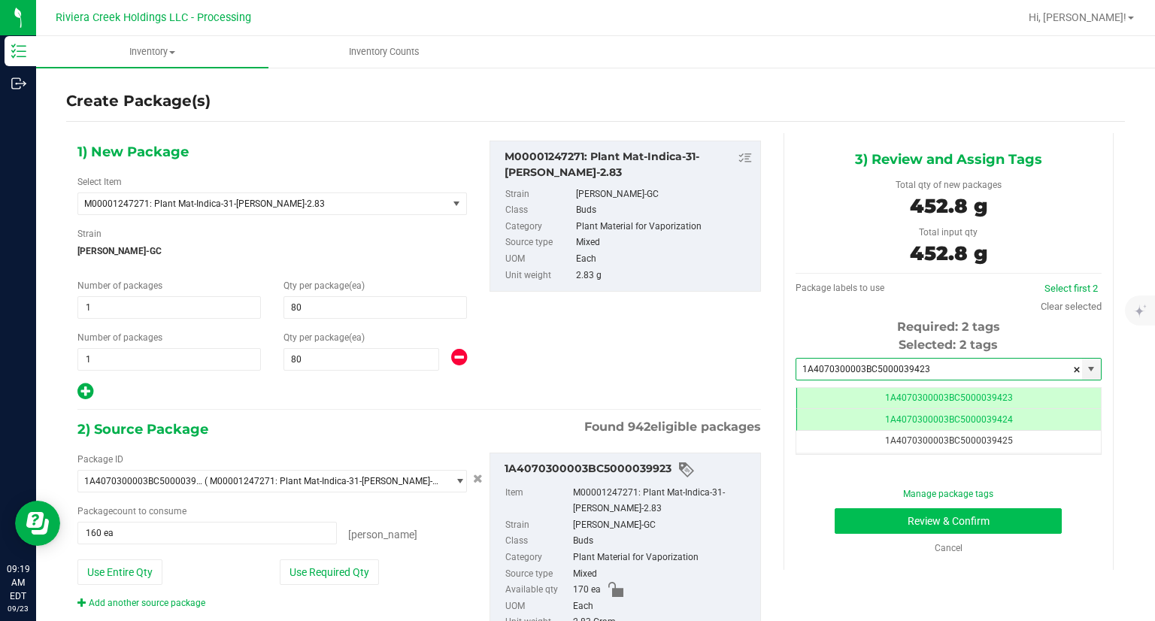
type input "1A4070300003BC5000039423"
click at [847, 529] on button "Review & Confirm" at bounding box center [947, 521] width 227 height 26
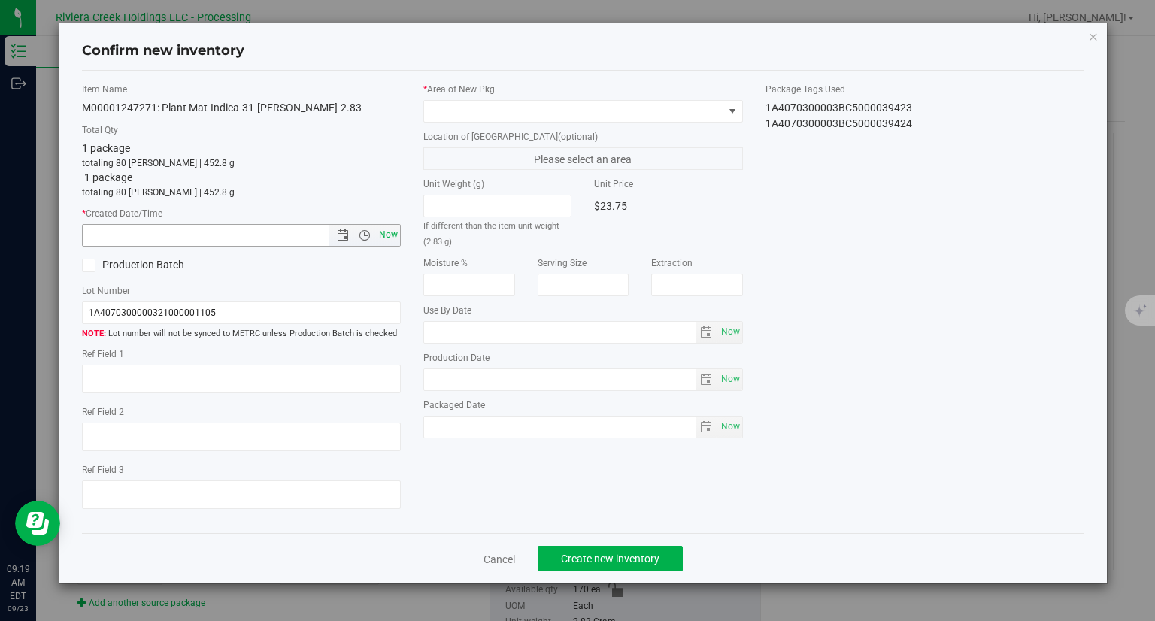
click at [388, 229] on span "Now" at bounding box center [389, 235] width 26 height 22
type input "[DATE] 9:19 AM"
click at [472, 134] on label "Location of [GEOGRAPHIC_DATA] (optional)" at bounding box center [582, 137] width 319 height 14
click at [467, 117] on span at bounding box center [573, 111] width 299 height 21
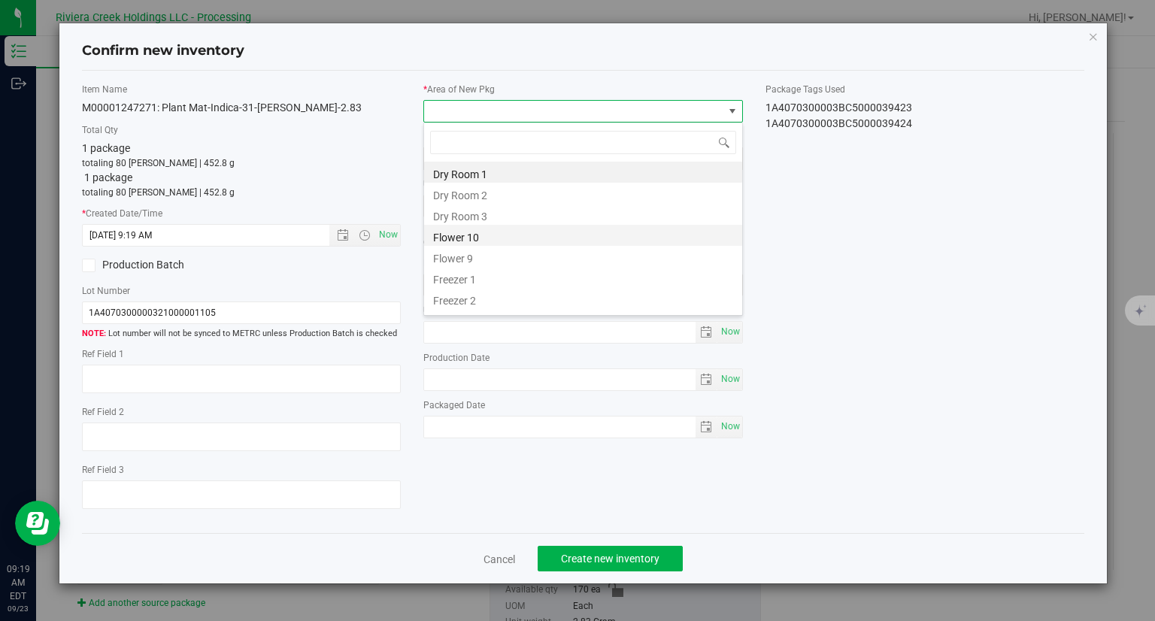
click at [493, 241] on li "Flower 10" at bounding box center [583, 235] width 318 height 21
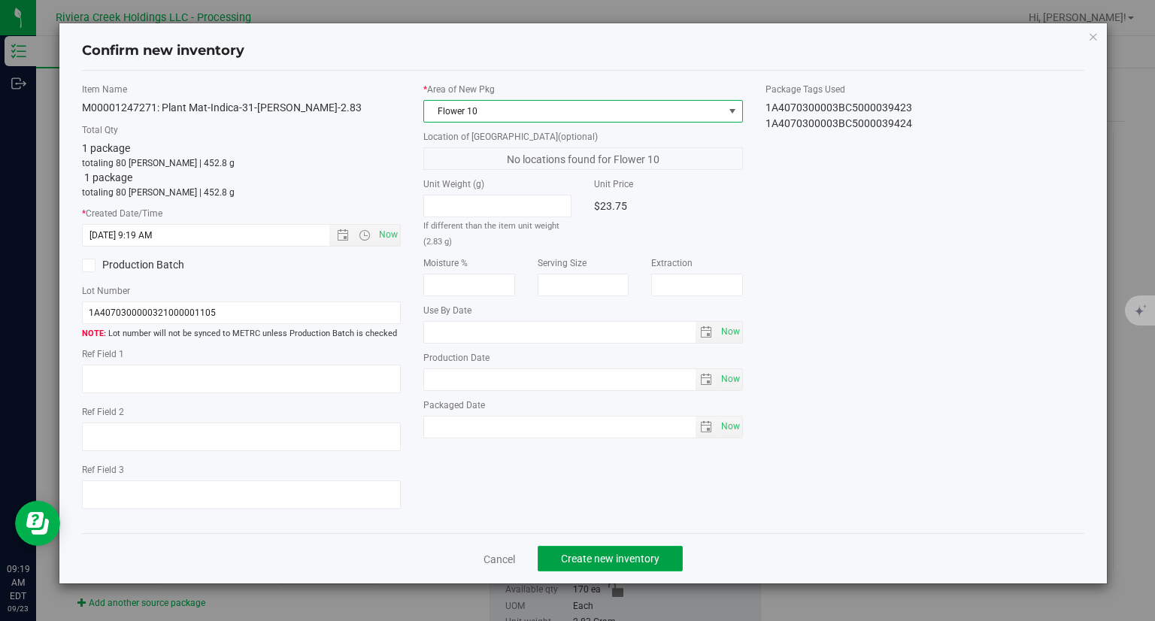
click at [621, 562] on span "Create new inventory" at bounding box center [610, 559] width 98 height 12
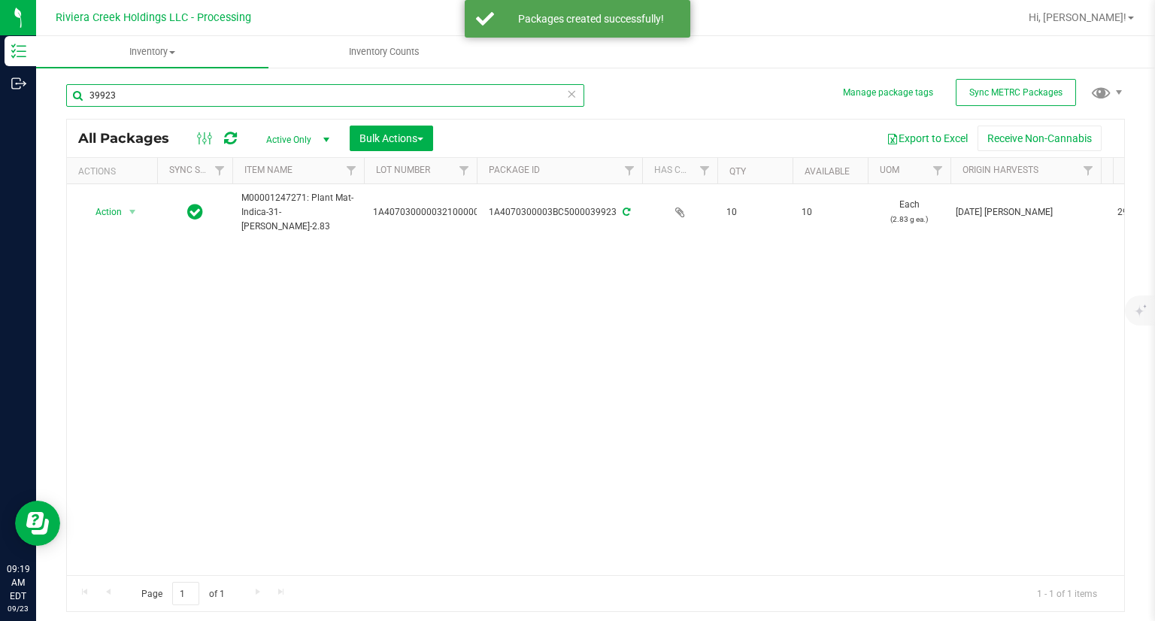
click at [159, 103] on input "39923" at bounding box center [325, 95] width 518 height 23
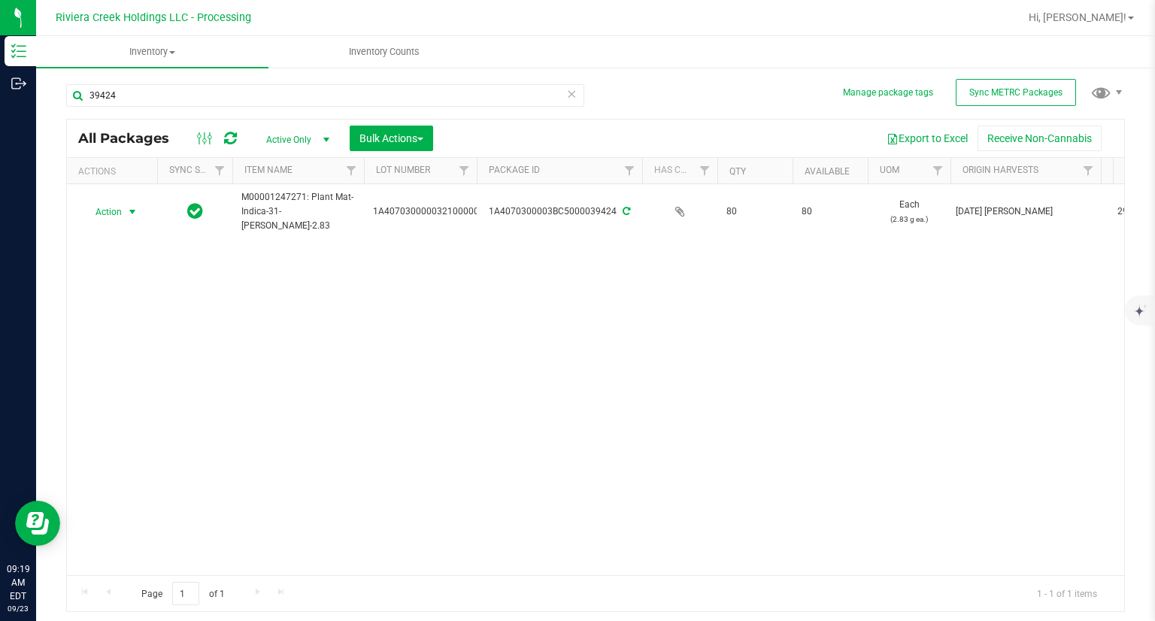
click at [107, 216] on span "Action" at bounding box center [102, 211] width 41 height 21
click at [150, 343] on li "Print package label" at bounding box center [130, 357] width 95 height 41
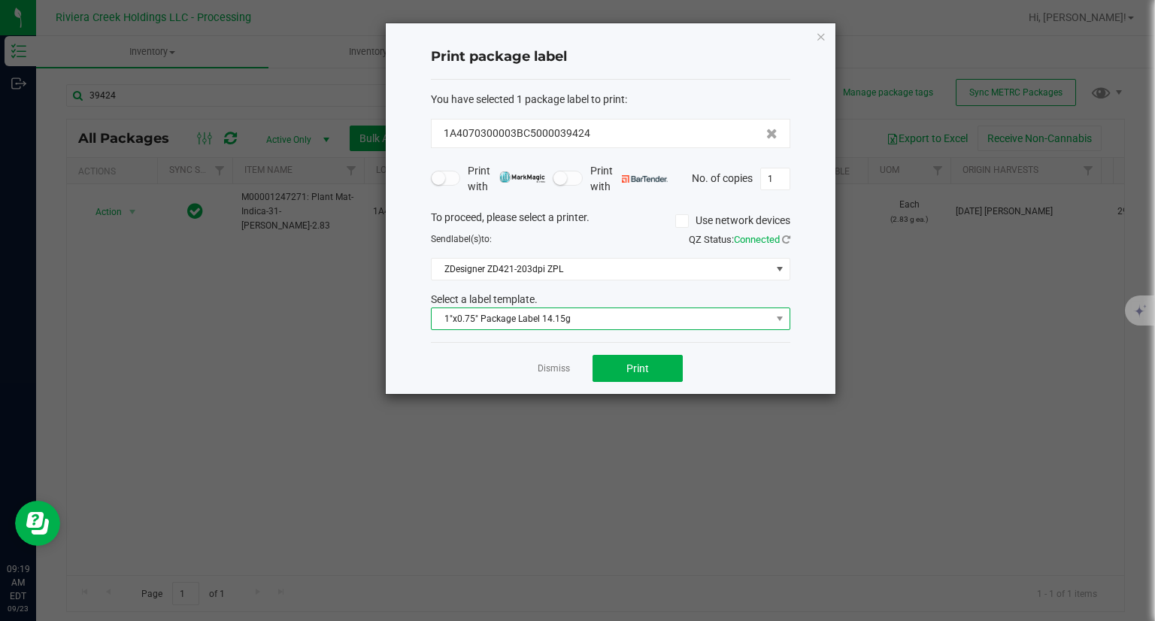
click at [574, 323] on span "1"x0.75" Package Label 14.15g" at bounding box center [600, 318] width 339 height 21
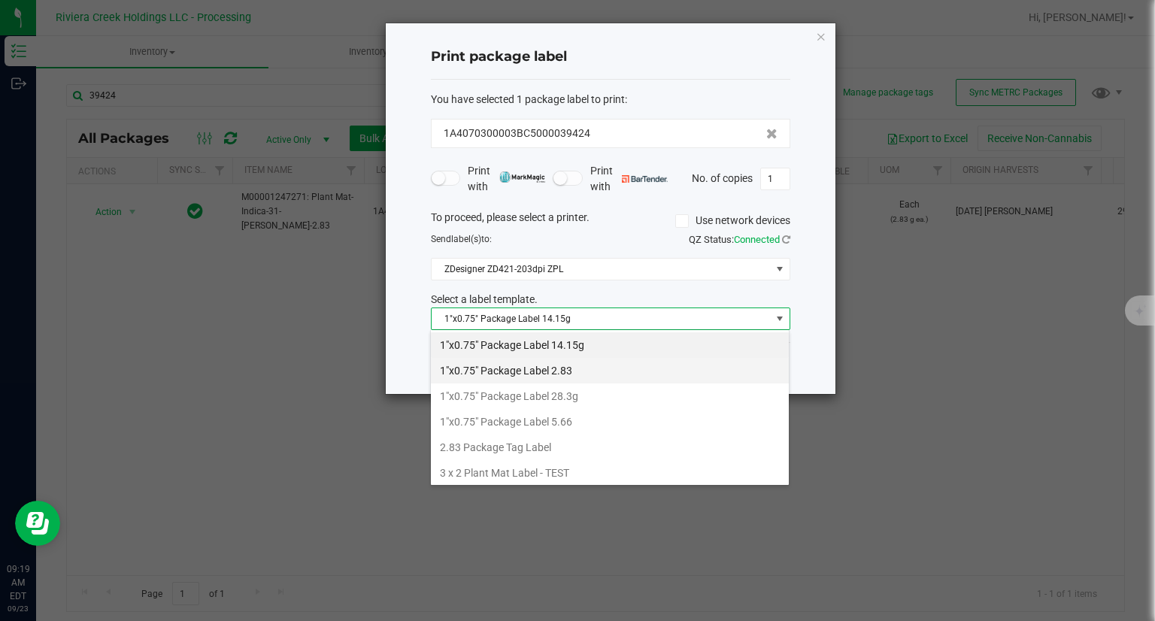
click at [605, 374] on li "1"x0.75" Package Label 2.83" at bounding box center [610, 371] width 358 height 26
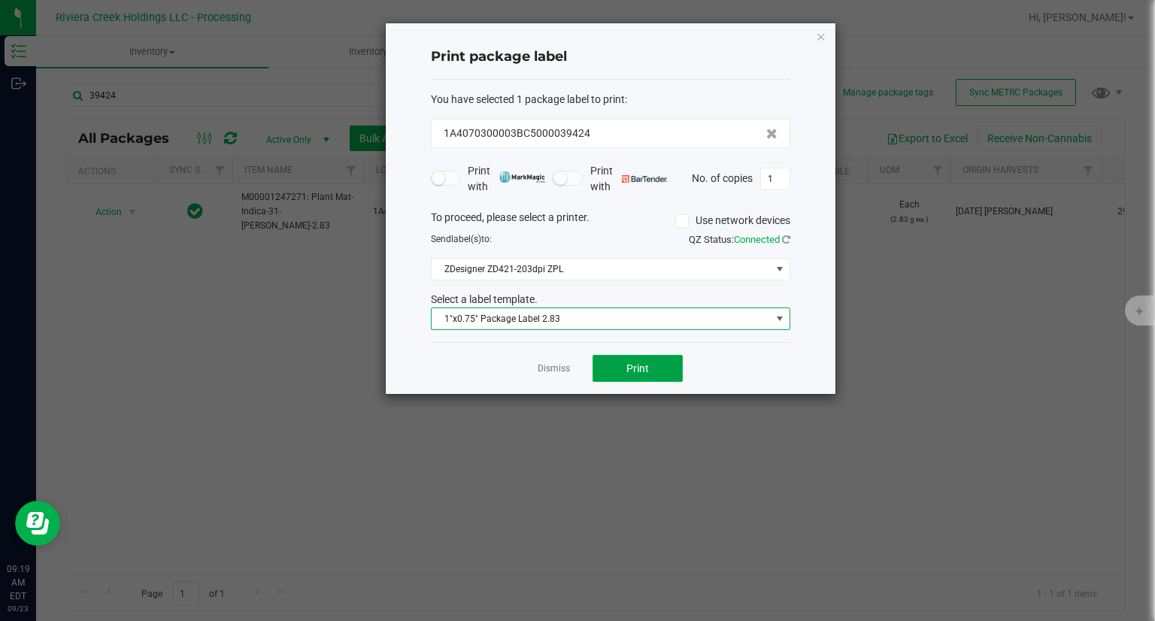
click at [634, 370] on span "Print" at bounding box center [637, 368] width 23 height 12
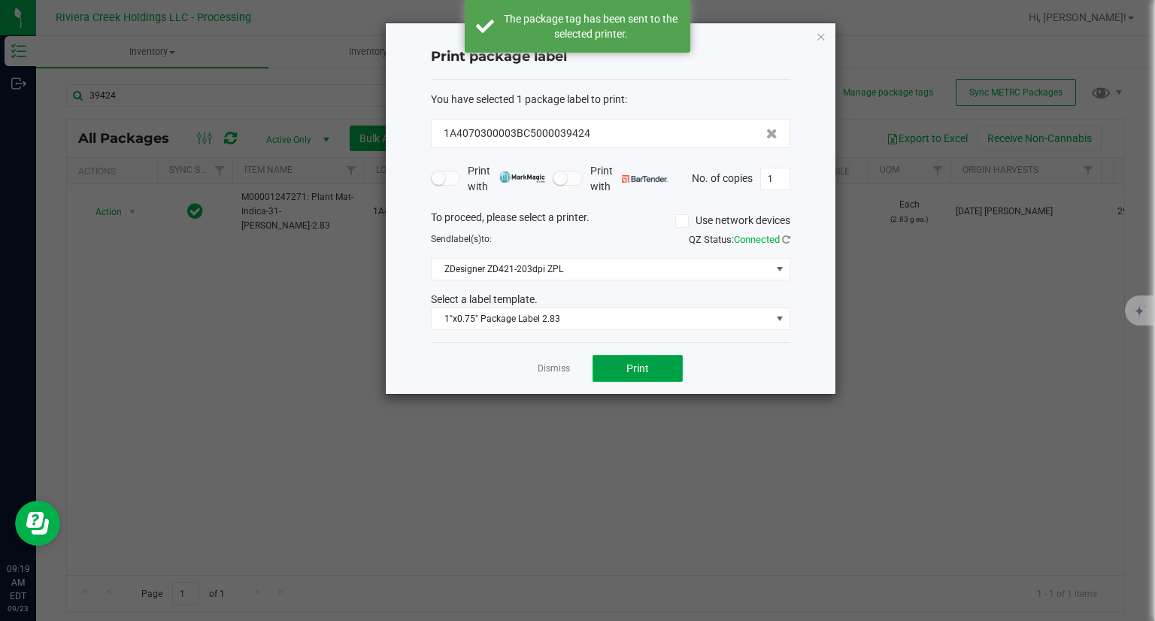
click at [634, 370] on span "Print" at bounding box center [637, 368] width 23 height 12
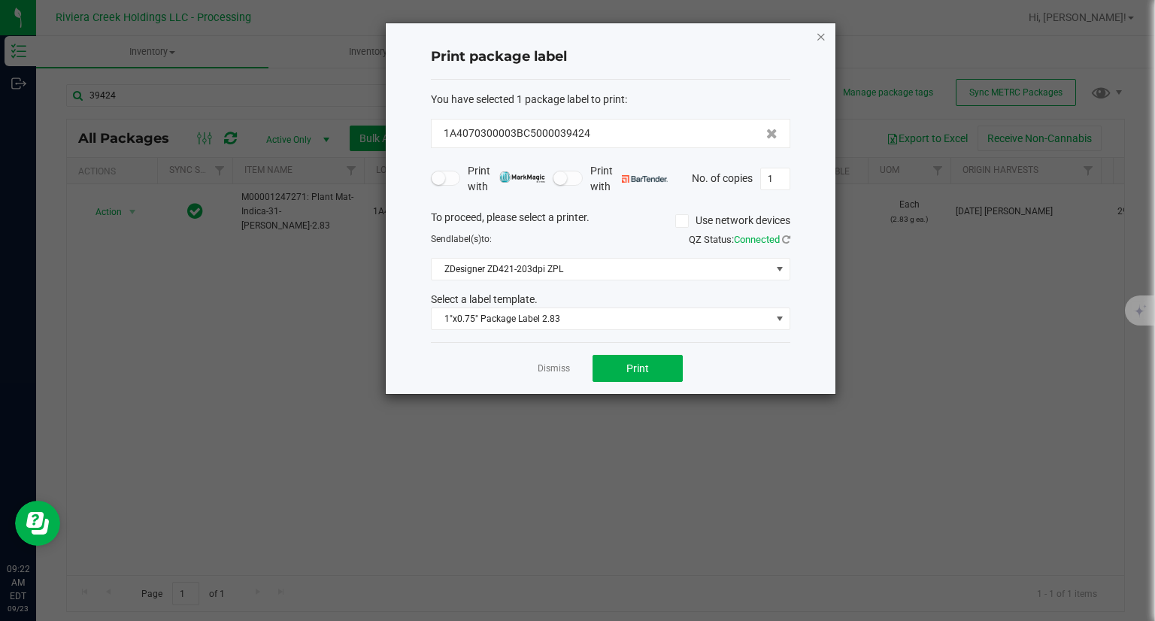
click at [817, 30] on icon "button" at bounding box center [821, 36] width 11 height 18
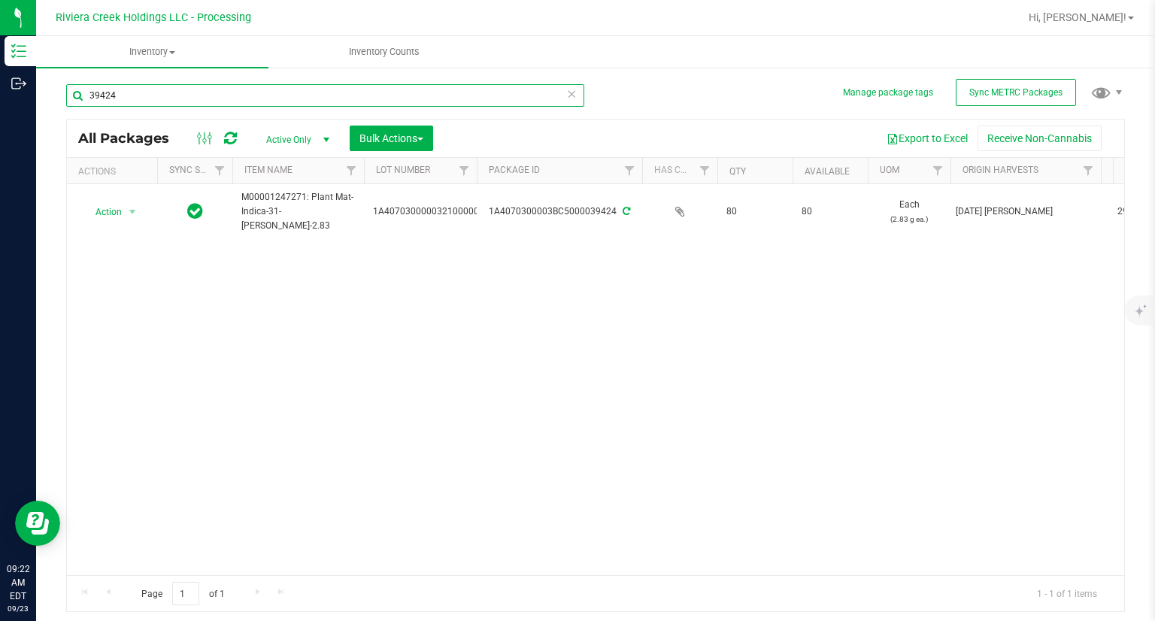
click at [132, 97] on input "39424" at bounding box center [325, 95] width 518 height 23
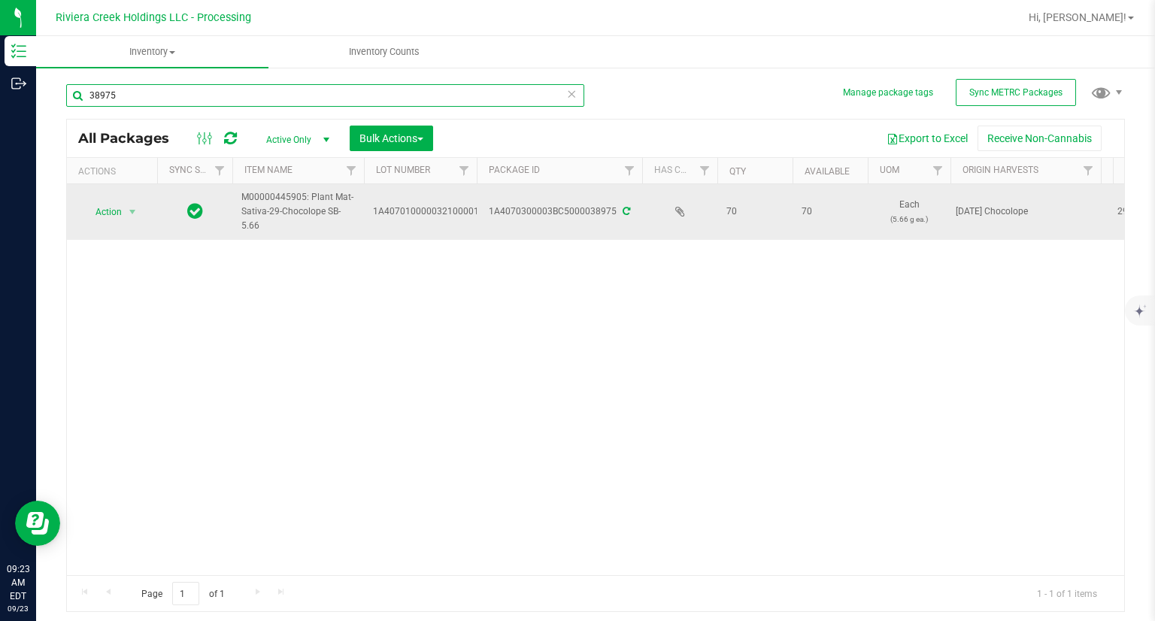
type input "38975"
click at [101, 198] on td "Action Action Create package Edit attributes Global inventory Locate package Pa…" at bounding box center [112, 212] width 90 height 56
click at [102, 210] on span "Action" at bounding box center [102, 211] width 41 height 21
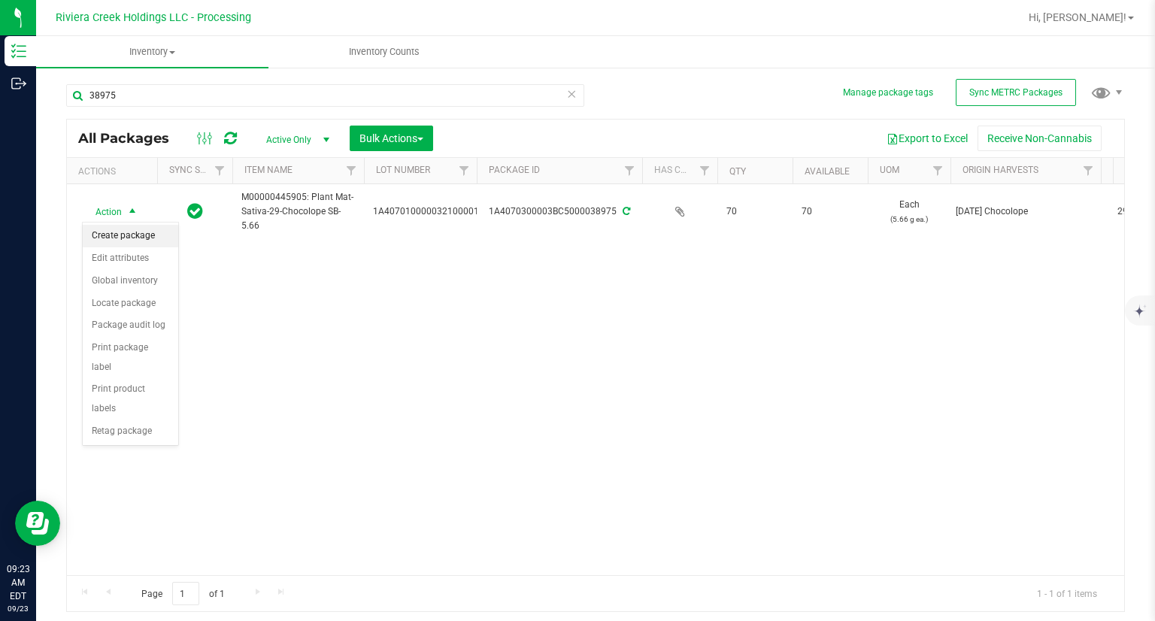
click at [139, 243] on li "Create package" at bounding box center [130, 236] width 95 height 23
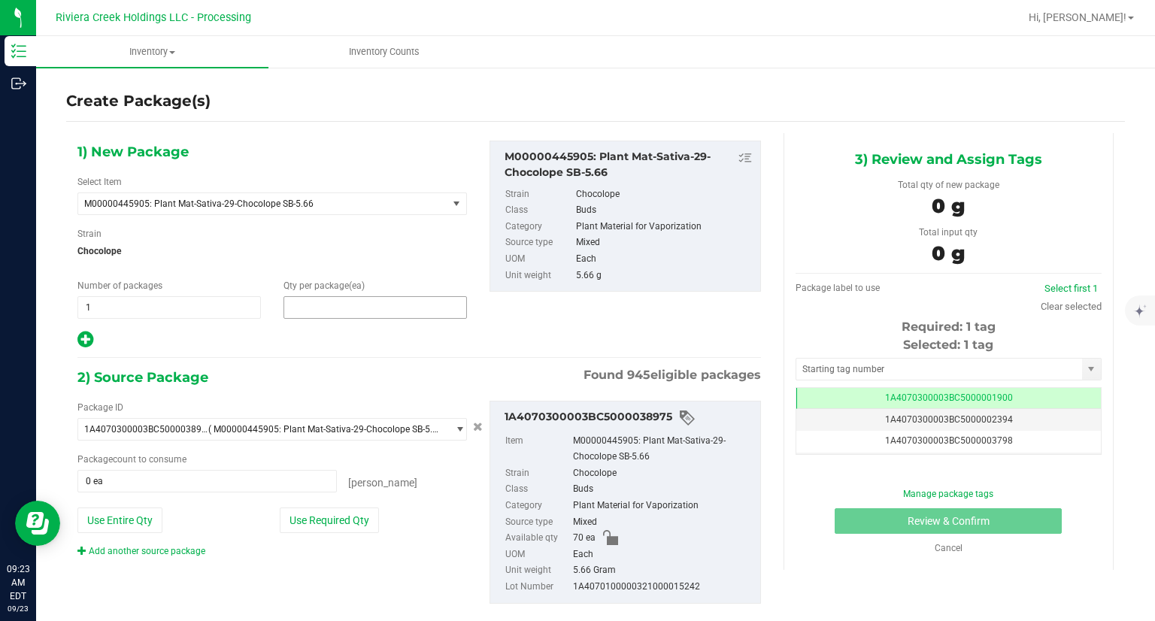
click at [310, 303] on span at bounding box center [374, 307] width 183 height 23
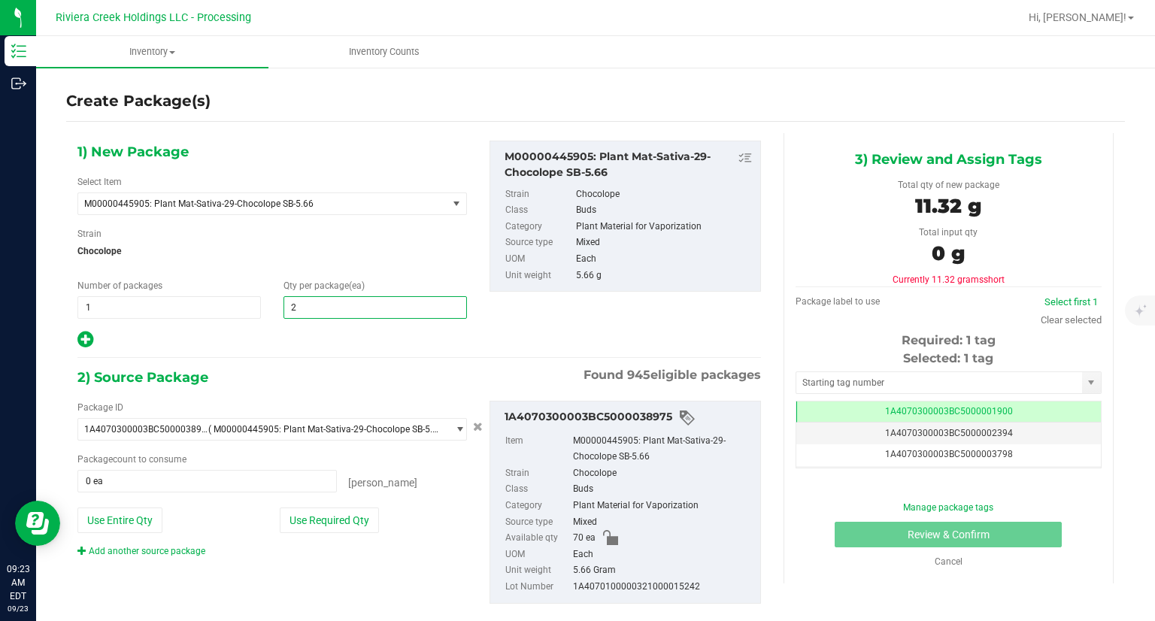
type input "20"
click at [333, 373] on div "2) Source Package Found 945 eligible packages" at bounding box center [418, 377] width 683 height 23
click at [348, 516] on button "Use Required Qty" at bounding box center [329, 520] width 99 height 26
type input "20 ea"
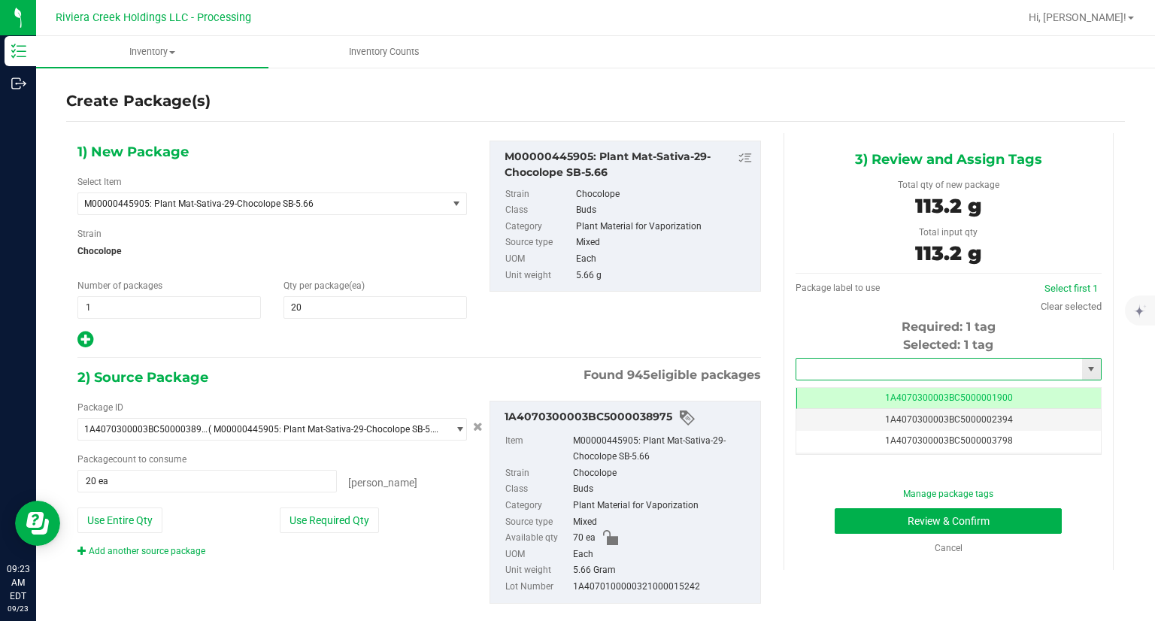
click at [816, 365] on input "text" at bounding box center [939, 369] width 286 height 21
click at [797, 388] on li "1A4070300003BC5000039425" at bounding box center [938, 394] width 301 height 23
type input "1A4070300003BC5000039425"
click at [847, 519] on button "Review & Confirm" at bounding box center [947, 521] width 227 height 26
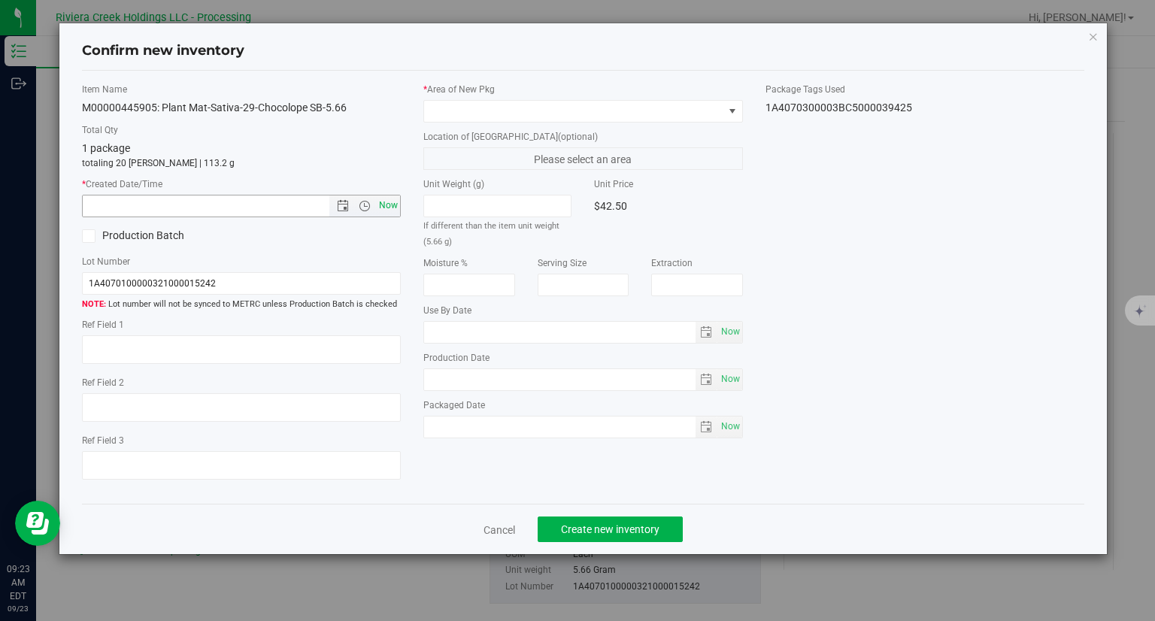
click at [388, 201] on span "Now" at bounding box center [389, 206] width 26 height 22
type input "[DATE] 9:23 AM"
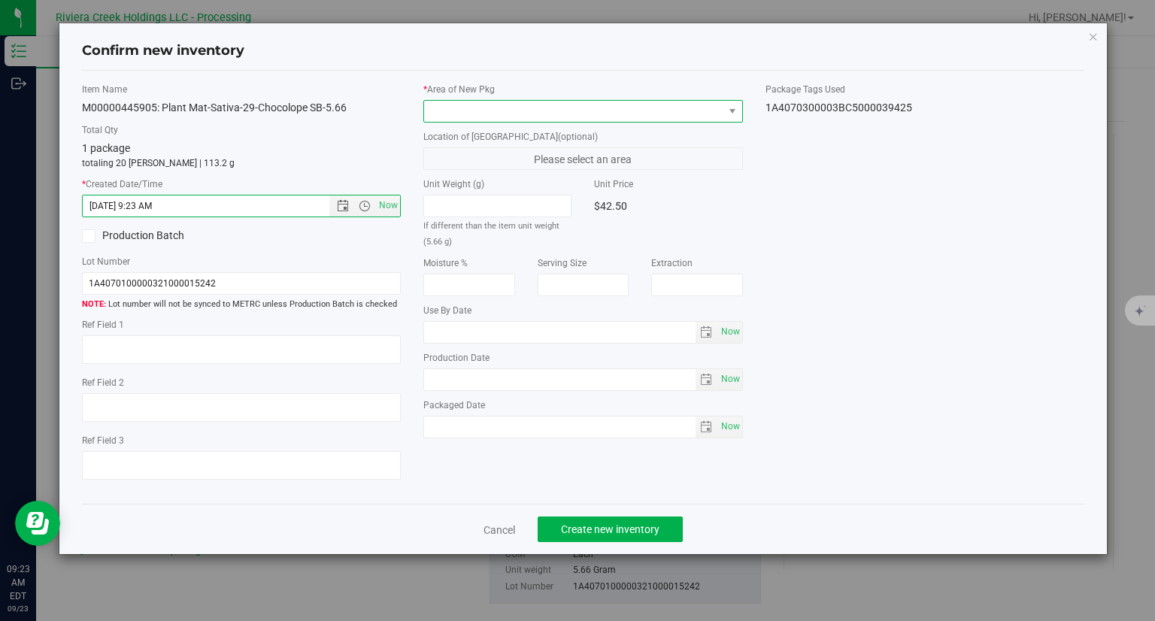
click at [495, 109] on span at bounding box center [573, 111] width 299 height 21
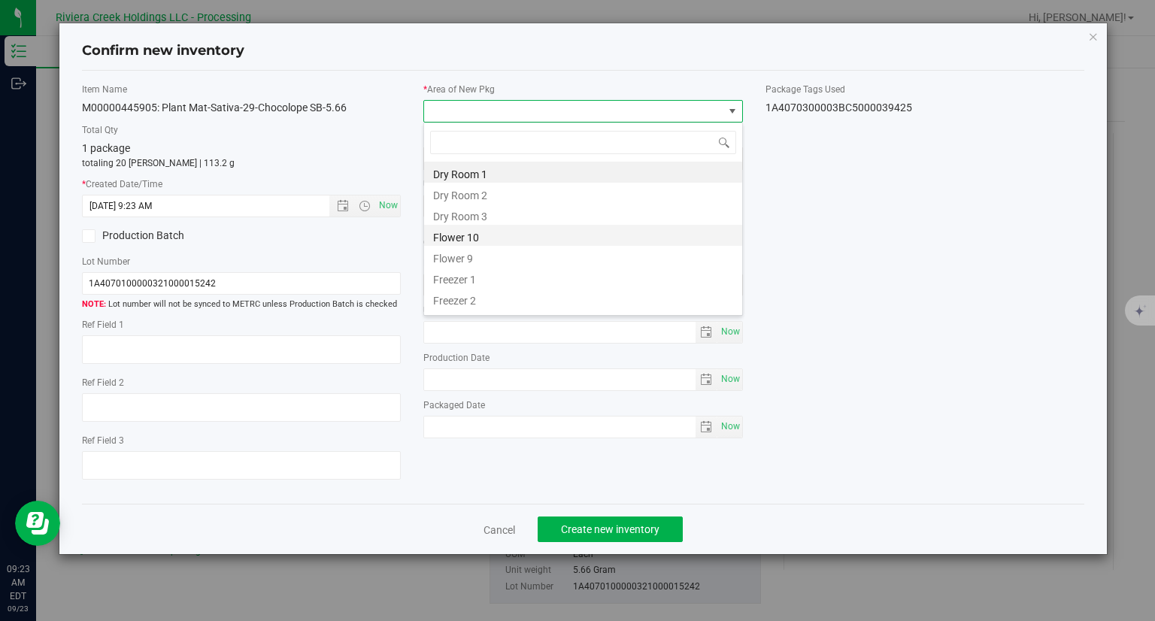
click at [475, 235] on li "Flower 10" at bounding box center [583, 235] width 318 height 21
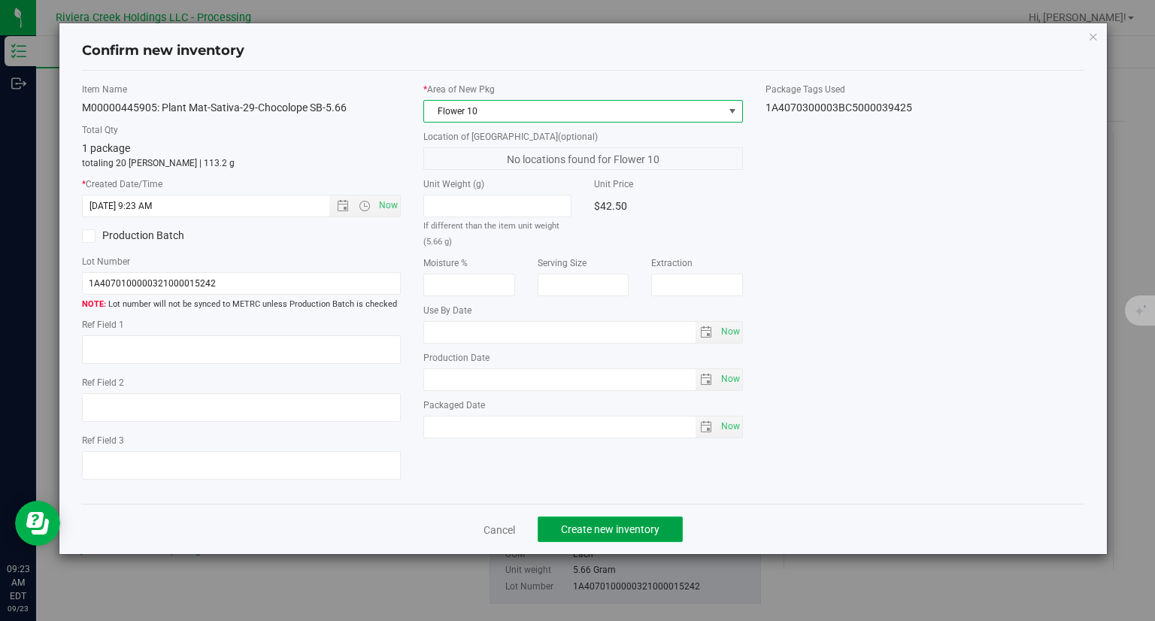
click at [632, 538] on button "Create new inventory" at bounding box center [609, 529] width 145 height 26
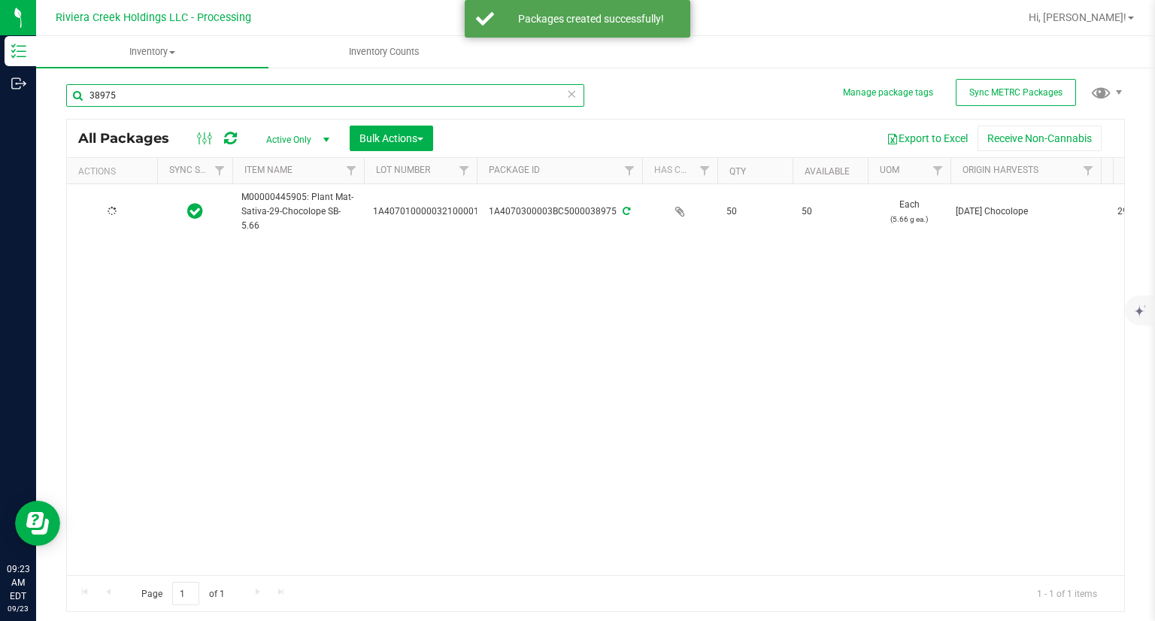
click at [150, 104] on input "38975" at bounding box center [325, 95] width 518 height 23
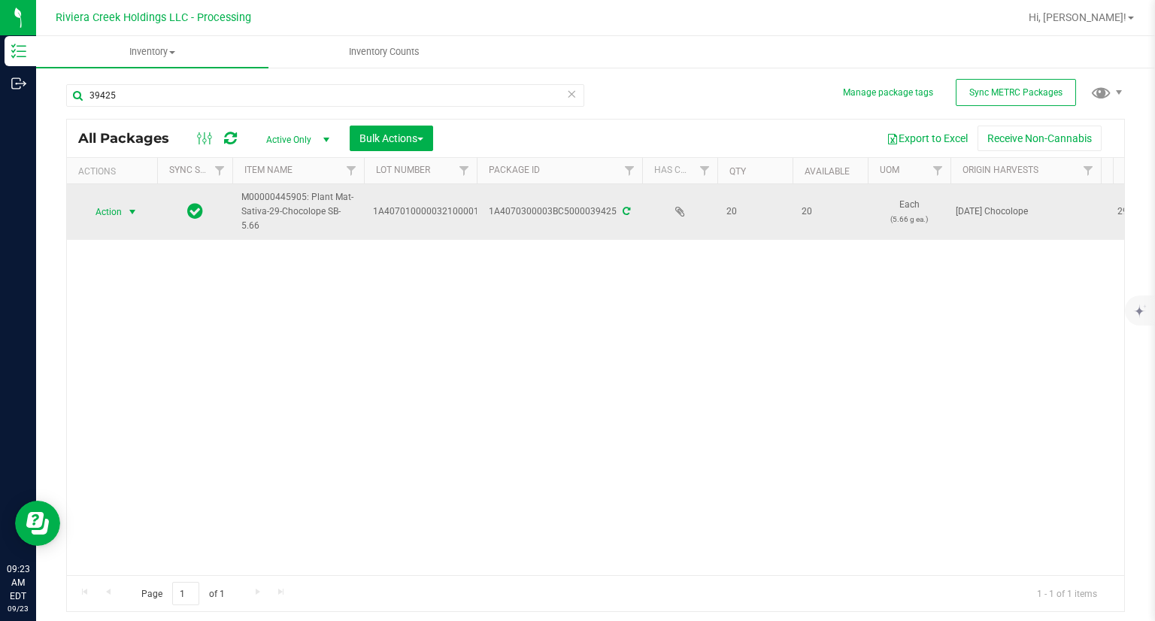
click at [111, 219] on span "Action" at bounding box center [102, 211] width 41 height 21
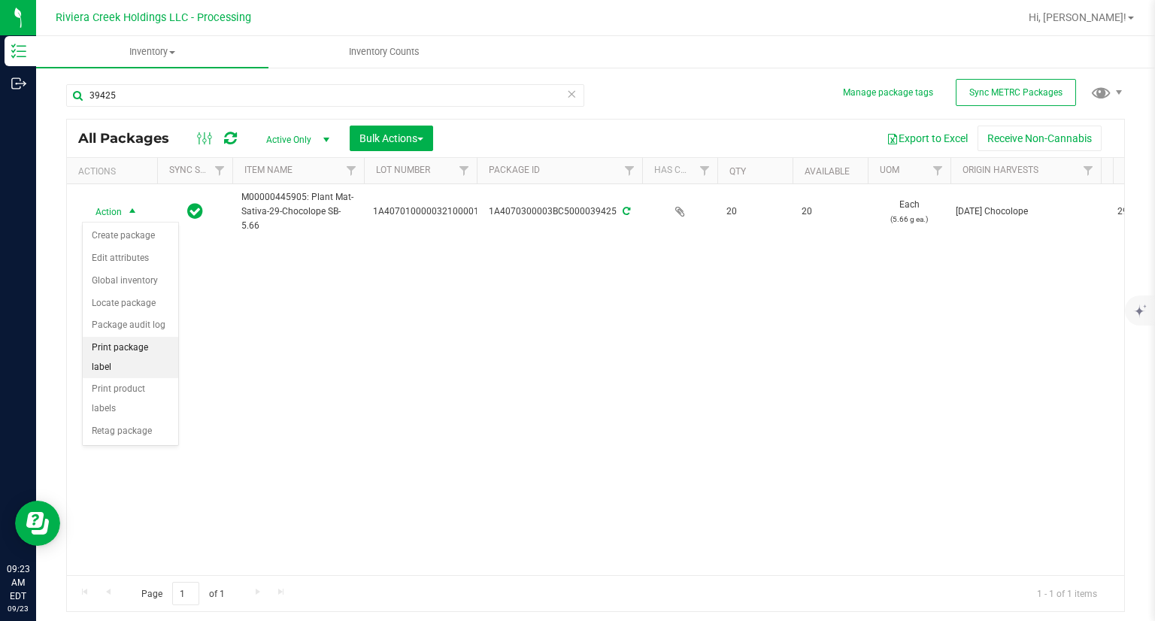
click at [164, 347] on li "Print package label" at bounding box center [130, 357] width 95 height 41
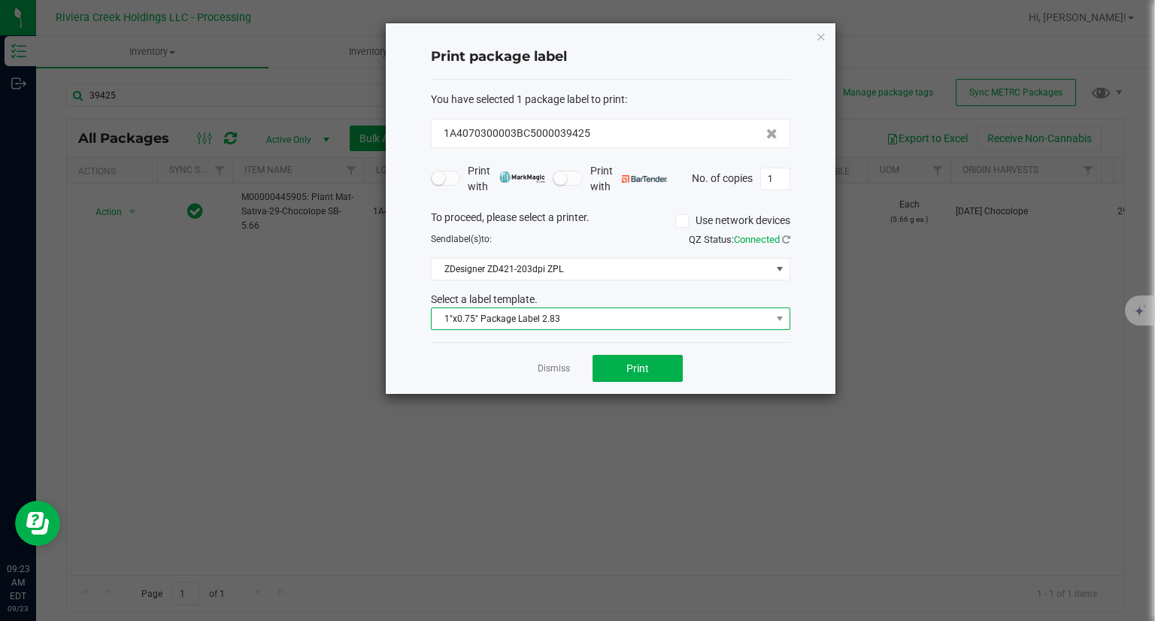
click at [574, 318] on span "1"x0.75" Package Label 2.83" at bounding box center [600, 318] width 339 height 21
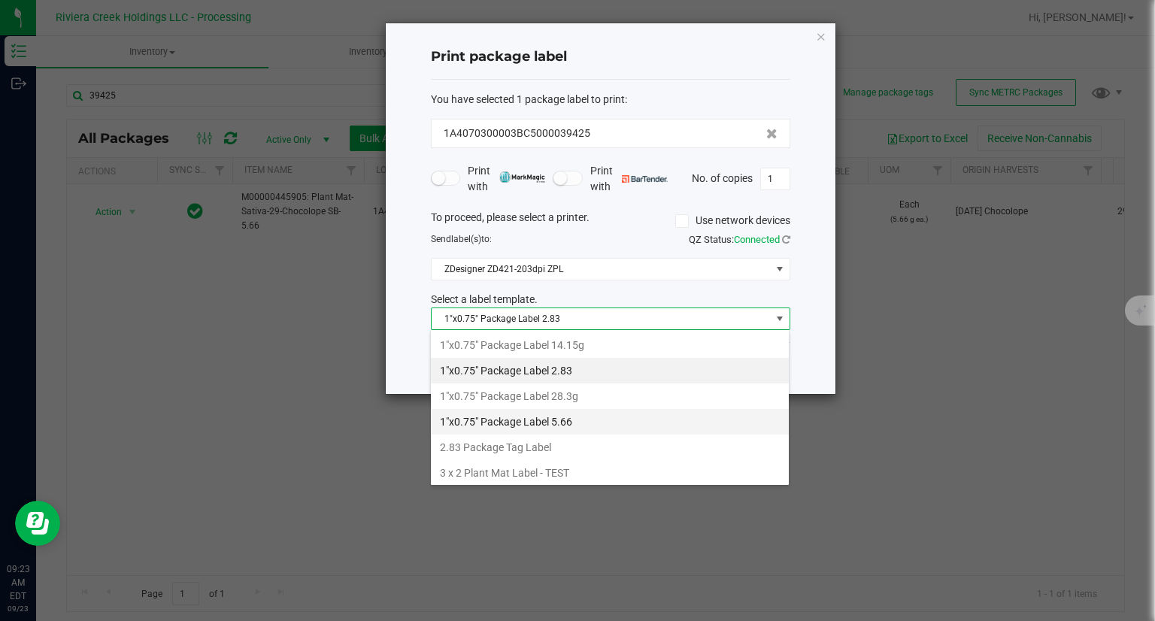
click at [558, 413] on li "1"x0.75" Package Label 5.66" at bounding box center [610, 422] width 358 height 26
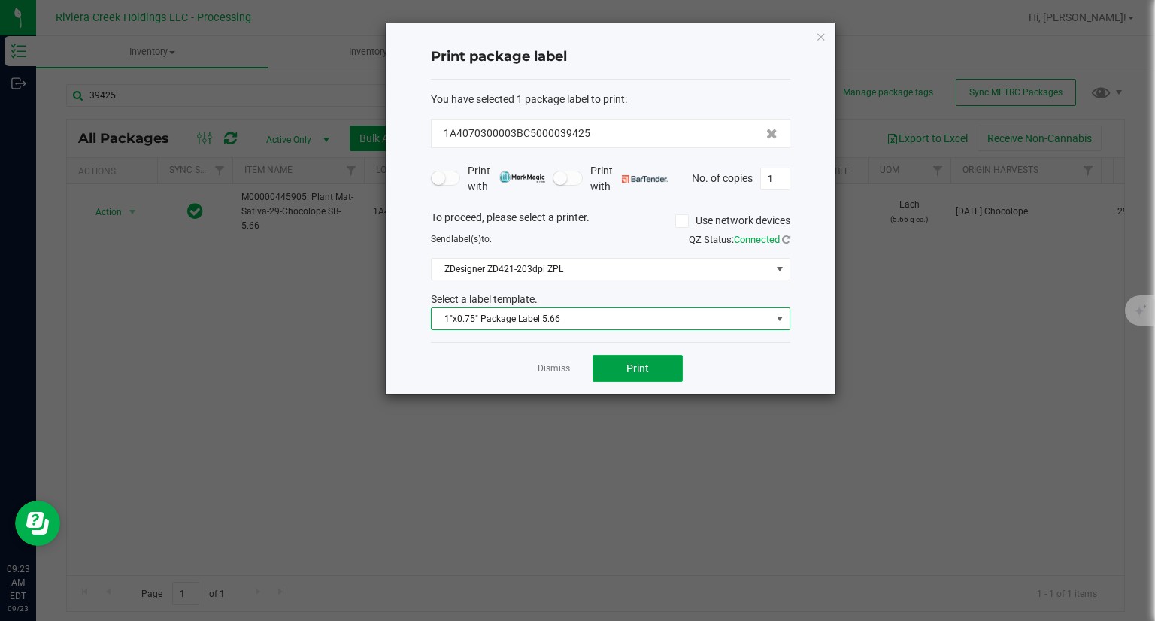
click at [649, 363] on button "Print" at bounding box center [637, 368] width 90 height 27
drag, startPoint x: 649, startPoint y: 363, endPoint x: 721, endPoint y: 492, distance: 148.1
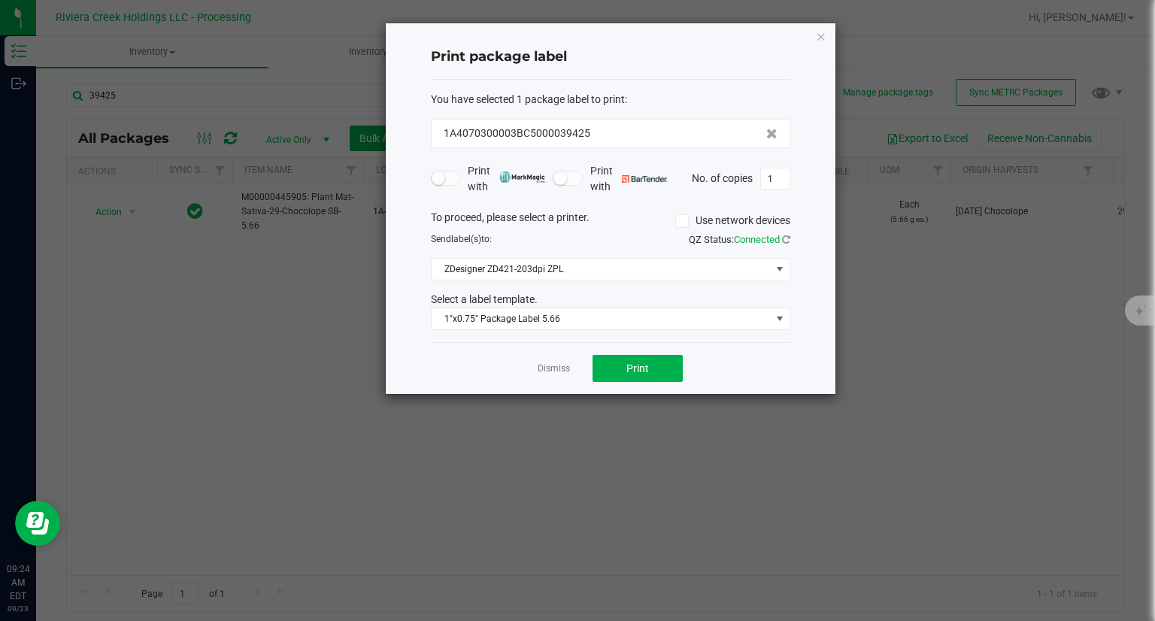
drag, startPoint x: 721, startPoint y: 492, endPoint x: 810, endPoint y: 37, distance: 464.3
click at [819, 37] on icon "button" at bounding box center [821, 36] width 11 height 18
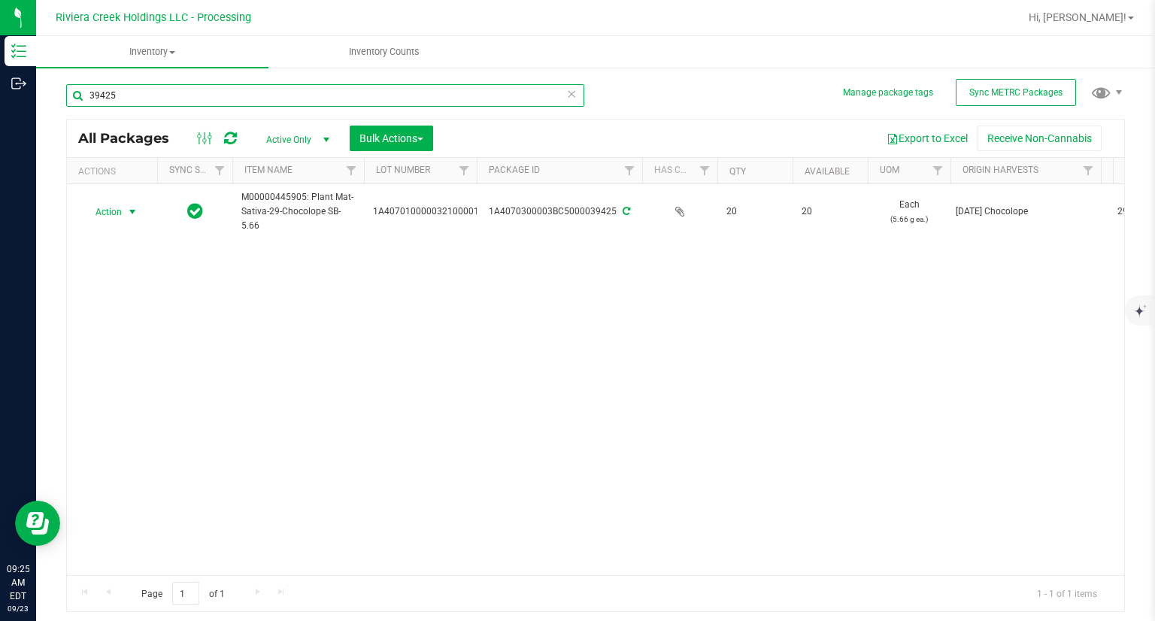
click at [152, 92] on input "39425" at bounding box center [325, 95] width 518 height 23
click at [151, 92] on input "39425" at bounding box center [325, 95] width 518 height 23
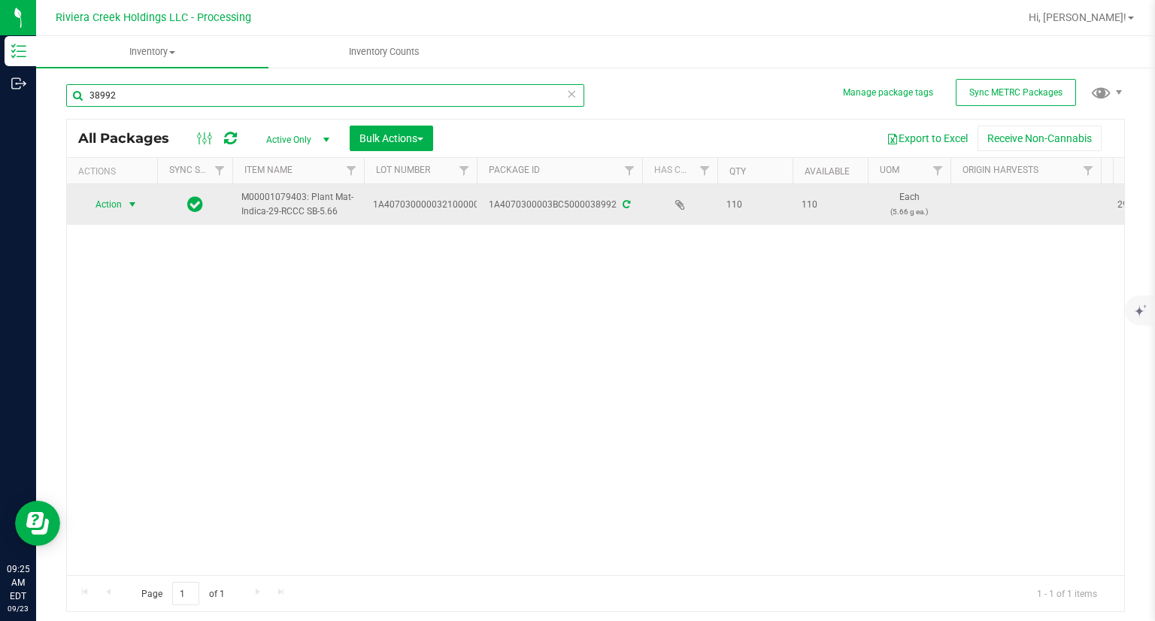
type input "38992"
click at [128, 202] on span "select" at bounding box center [132, 204] width 12 height 12
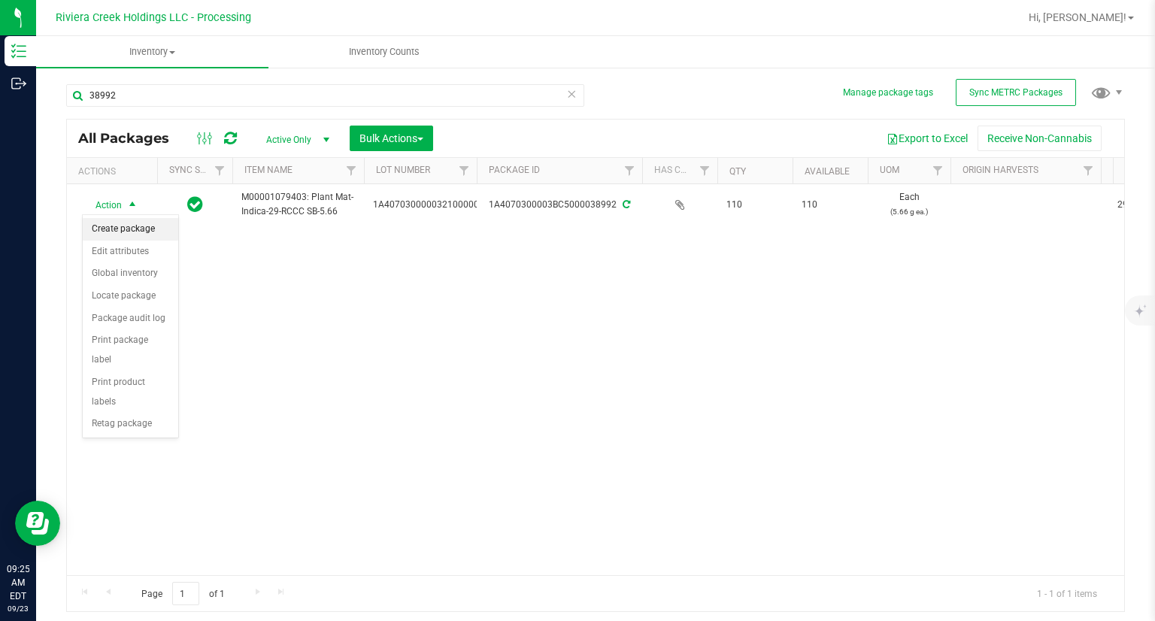
click at [161, 229] on li "Create package" at bounding box center [130, 229] width 95 height 23
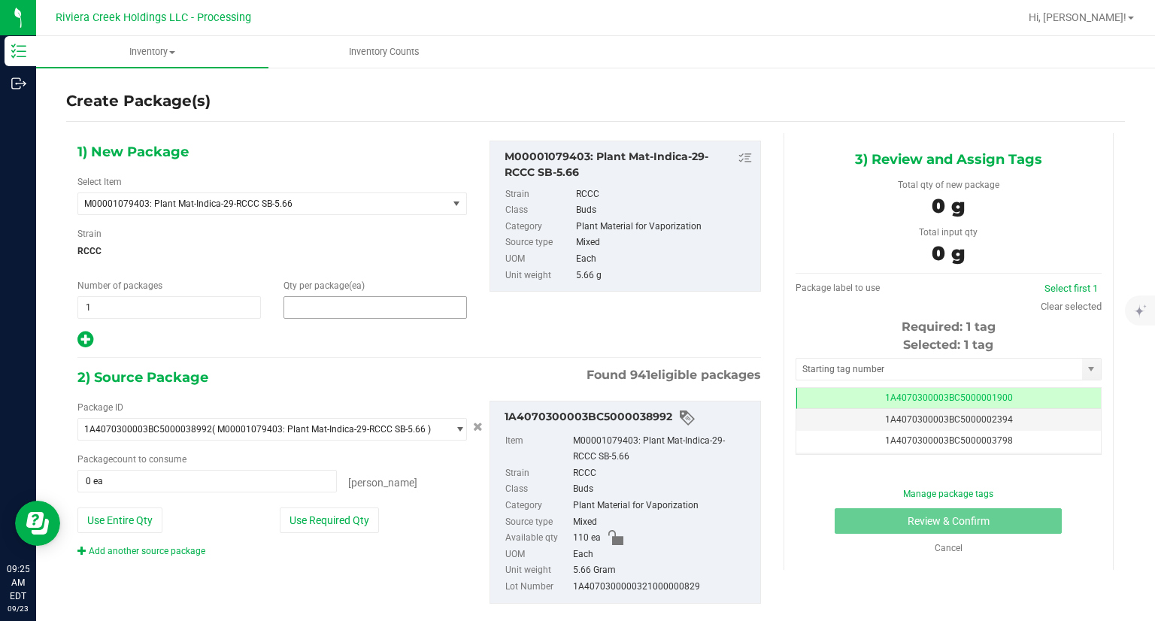
click at [325, 310] on span at bounding box center [374, 307] width 183 height 23
type input "20"
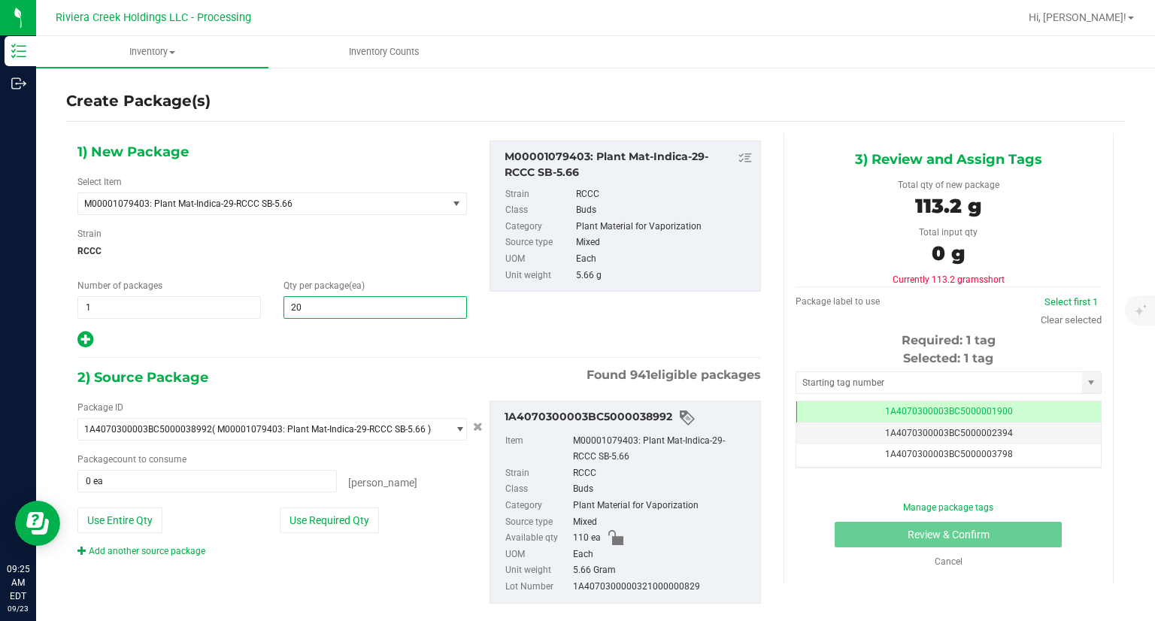
type input "20"
click at [435, 366] on div "2) Source Package Found 941 eligible packages" at bounding box center [418, 377] width 683 height 23
click at [328, 511] on button "Use Required Qty" at bounding box center [329, 520] width 99 height 26
type input "20 ea"
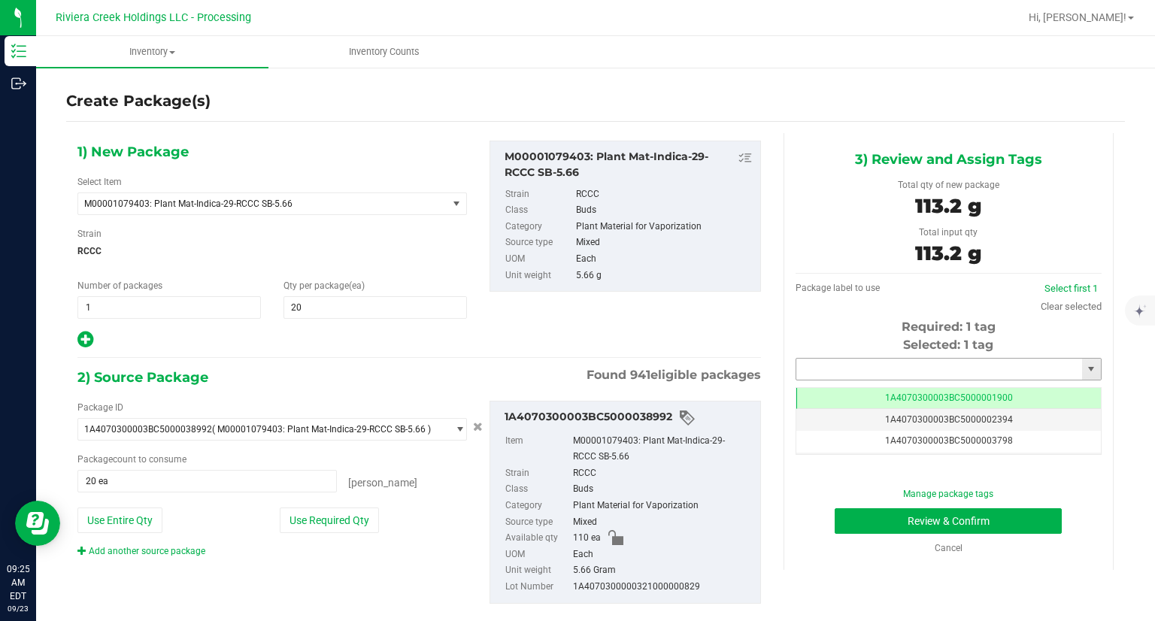
click at [836, 368] on input "text" at bounding box center [939, 369] width 286 height 21
click at [801, 393] on li "1A4070300003BC5000039426" at bounding box center [938, 394] width 301 height 23
type input "1A4070300003BC5000039426"
click at [854, 525] on button "Review & Confirm" at bounding box center [947, 521] width 227 height 26
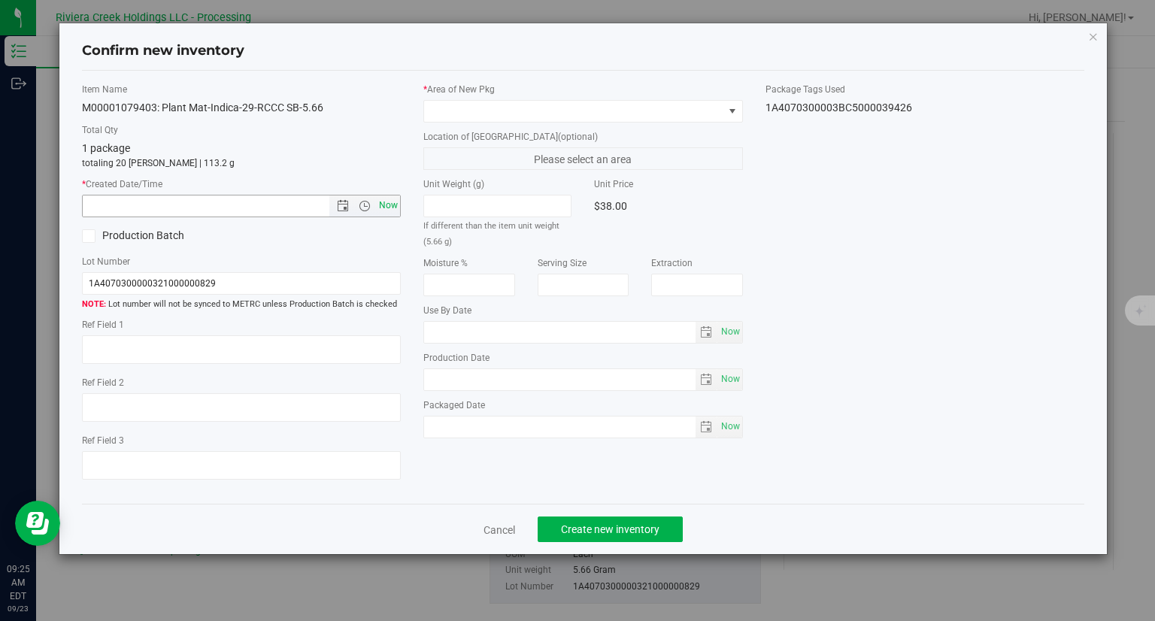
click at [392, 204] on span "Now" at bounding box center [389, 206] width 26 height 22
type input "[DATE] 9:25 AM"
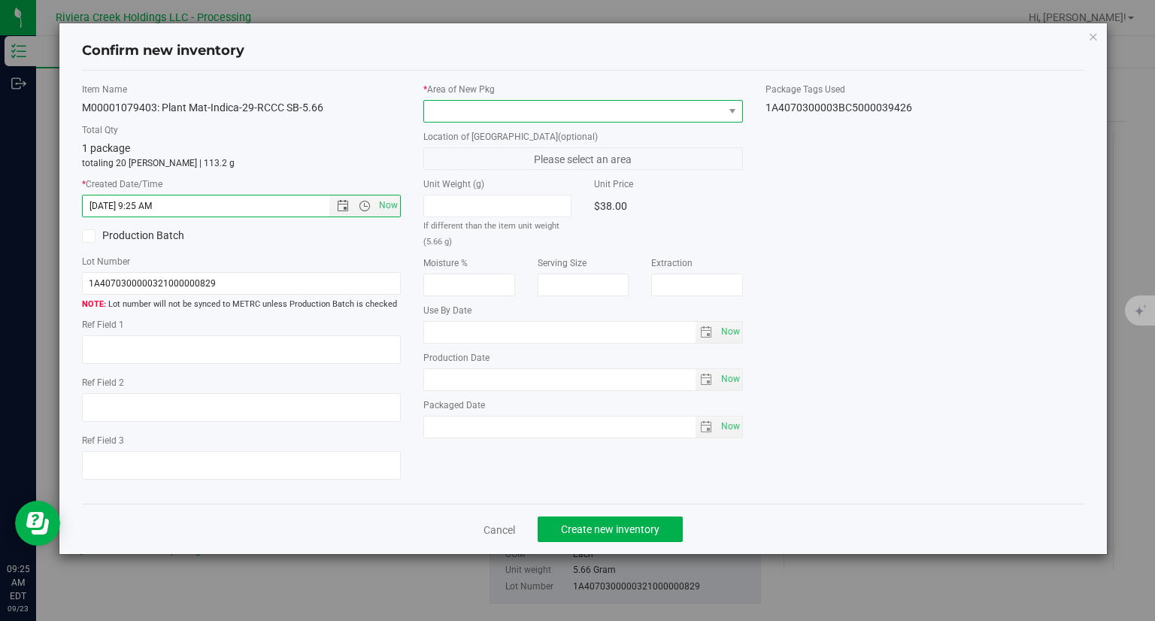
click at [459, 120] on span at bounding box center [573, 111] width 299 height 21
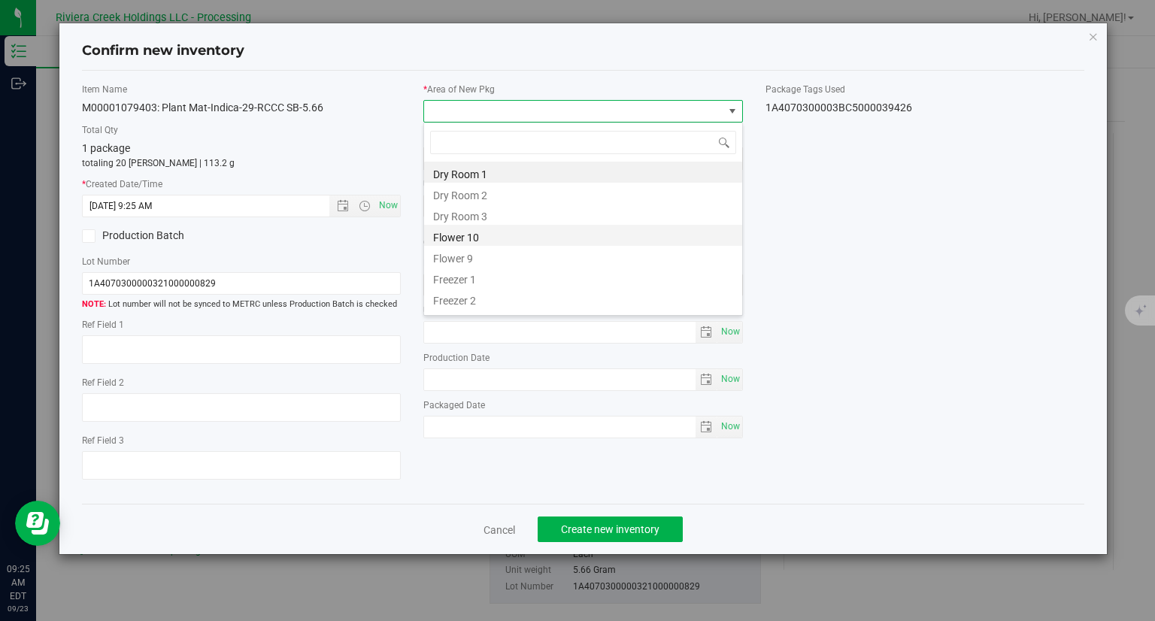
click at [468, 238] on li "Flower 10" at bounding box center [583, 235] width 318 height 21
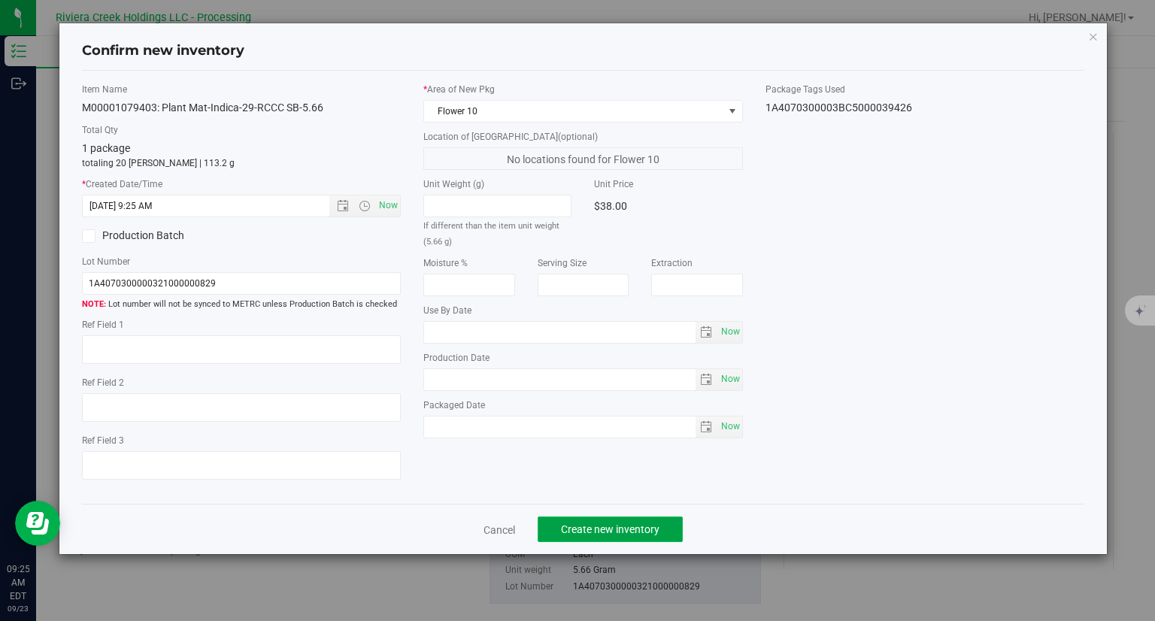
click at [635, 528] on span "Create new inventory" at bounding box center [610, 529] width 98 height 12
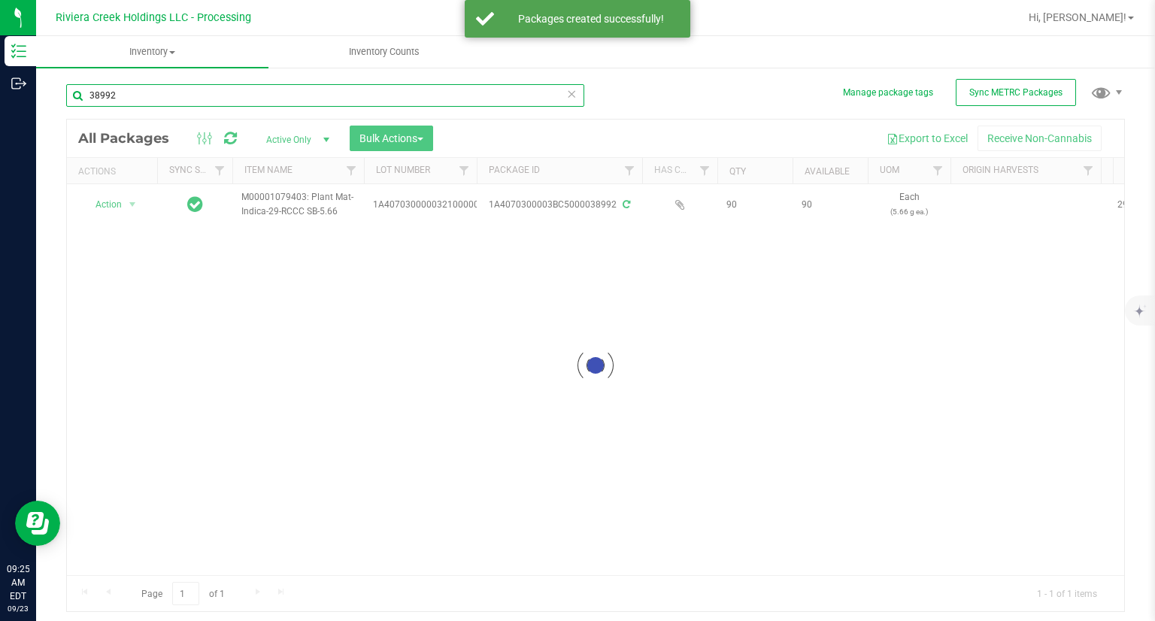
click at [123, 96] on input "38992" at bounding box center [325, 95] width 518 height 23
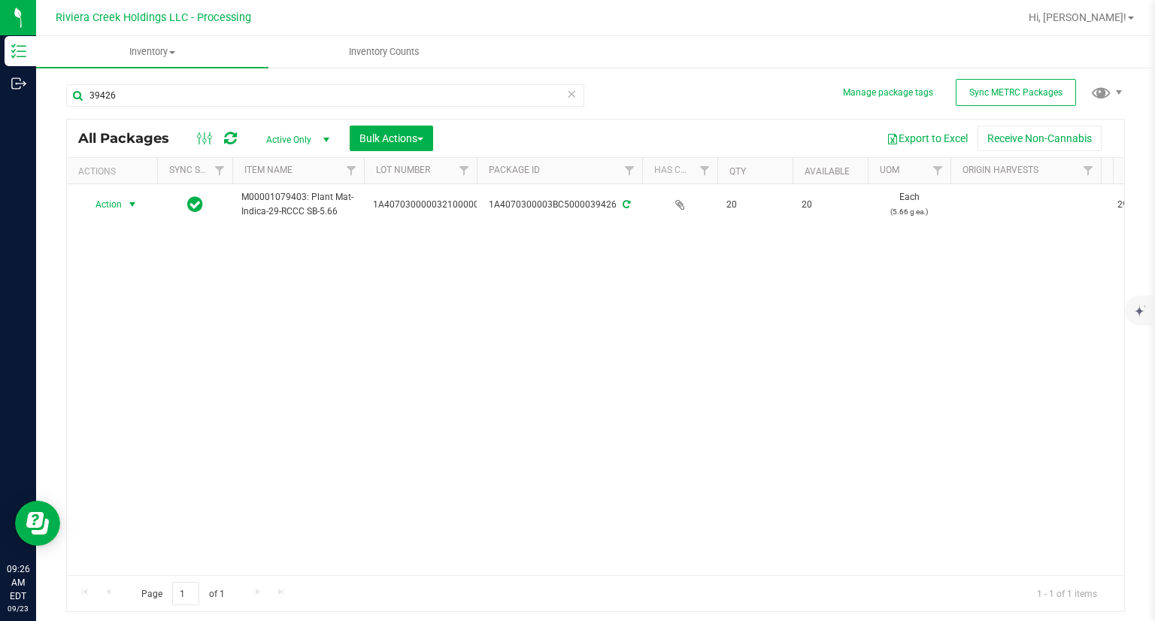
click at [107, 199] on span "Action" at bounding box center [102, 204] width 41 height 21
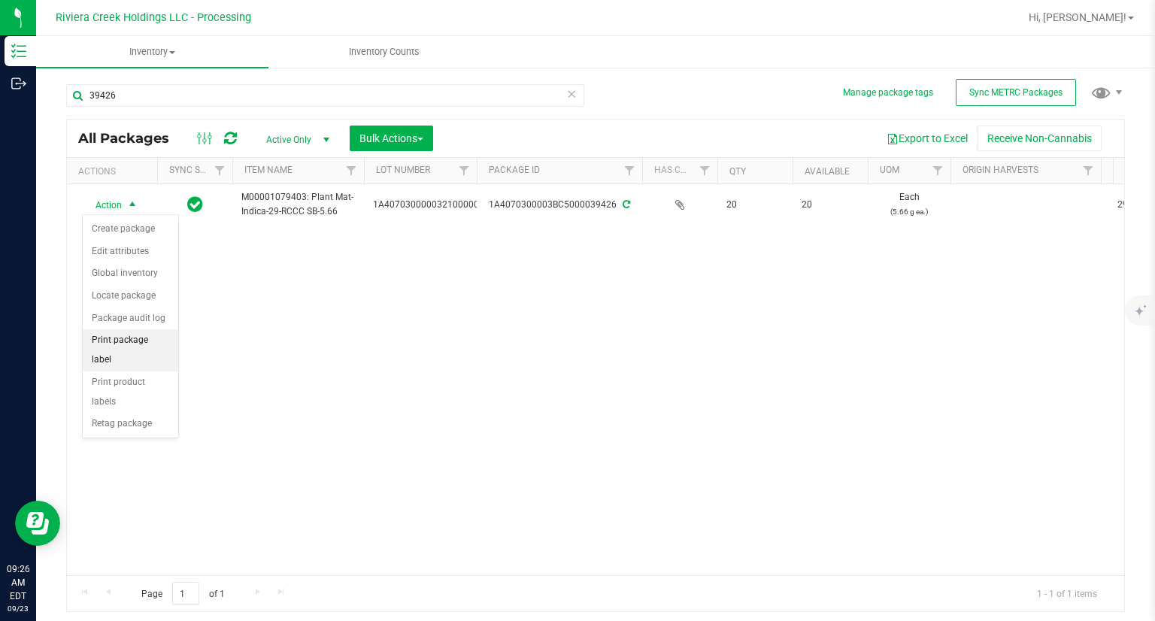
click at [165, 338] on li "Print package label" at bounding box center [130, 349] width 95 height 41
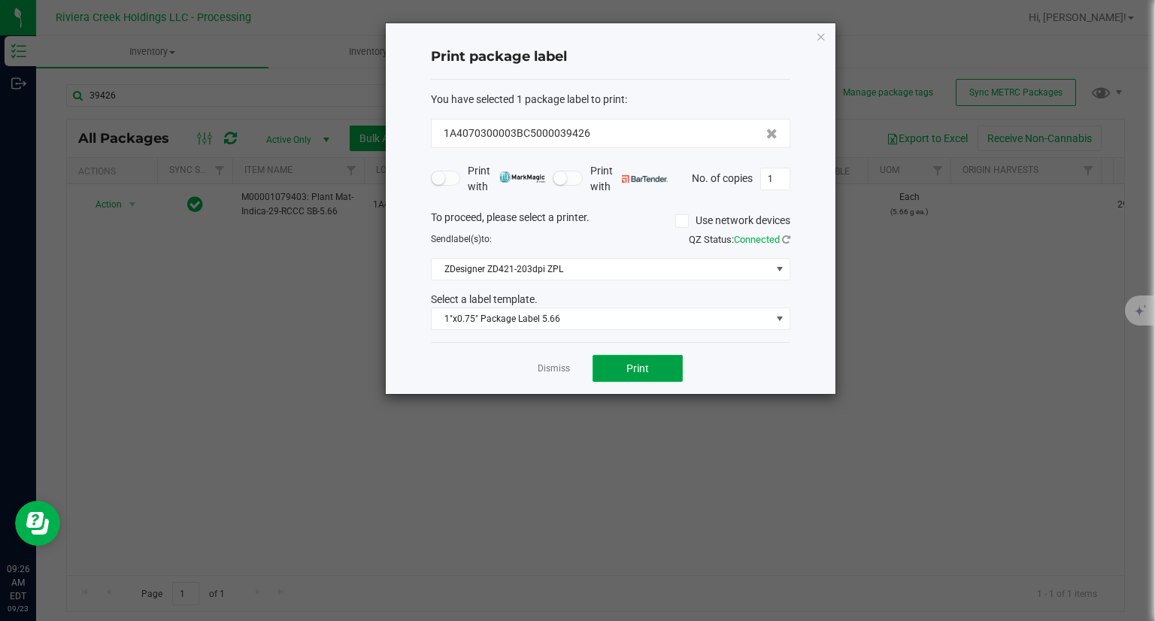
click at [625, 368] on button "Print" at bounding box center [637, 368] width 90 height 27
click at [835, 34] on div "Print package label You have selected 1 package label to print : 1A4070300003BC…" at bounding box center [610, 209] width 451 height 372
click at [821, 35] on icon "button" at bounding box center [821, 36] width 11 height 18
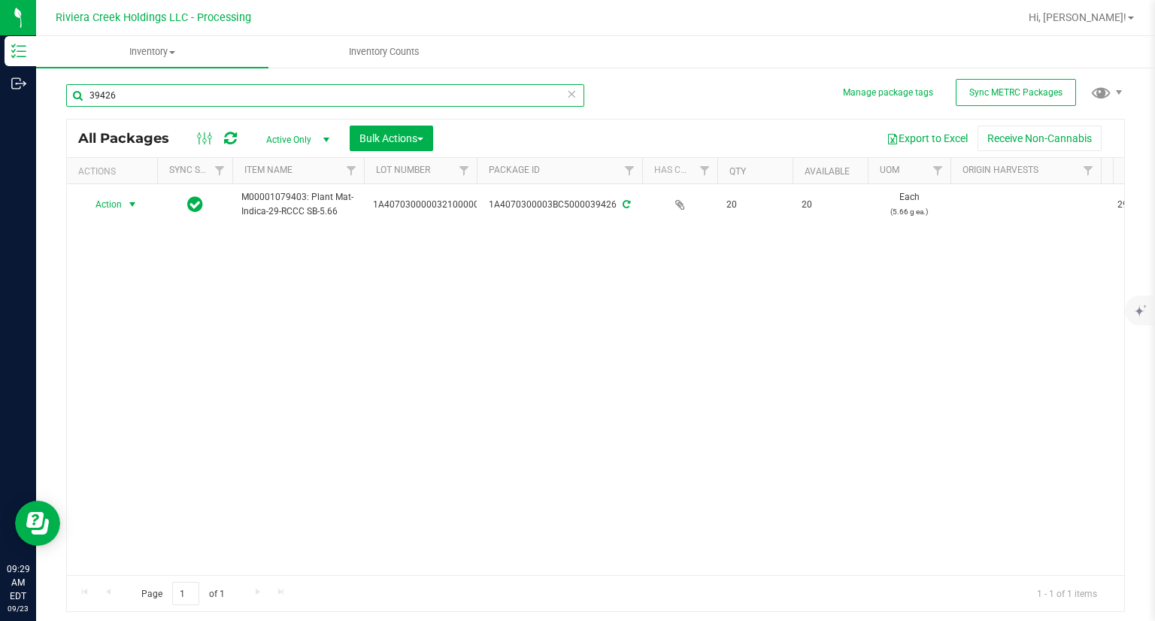
click at [124, 100] on input "39426" at bounding box center [325, 95] width 518 height 23
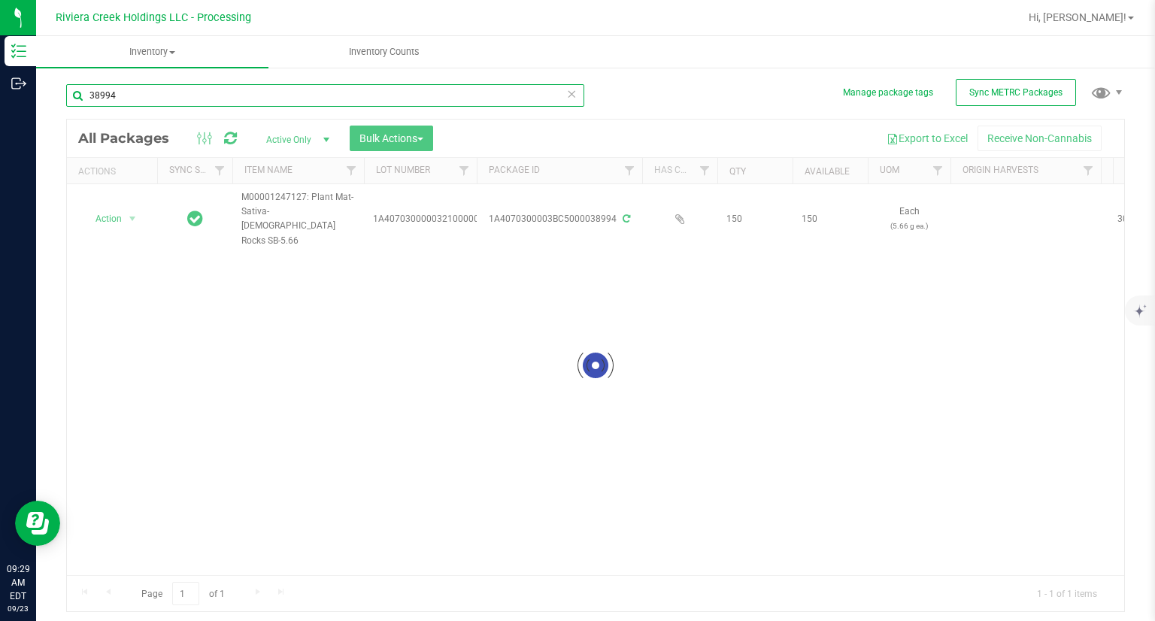
type input "38994"
click at [108, 214] on div at bounding box center [595, 366] width 1057 height 492
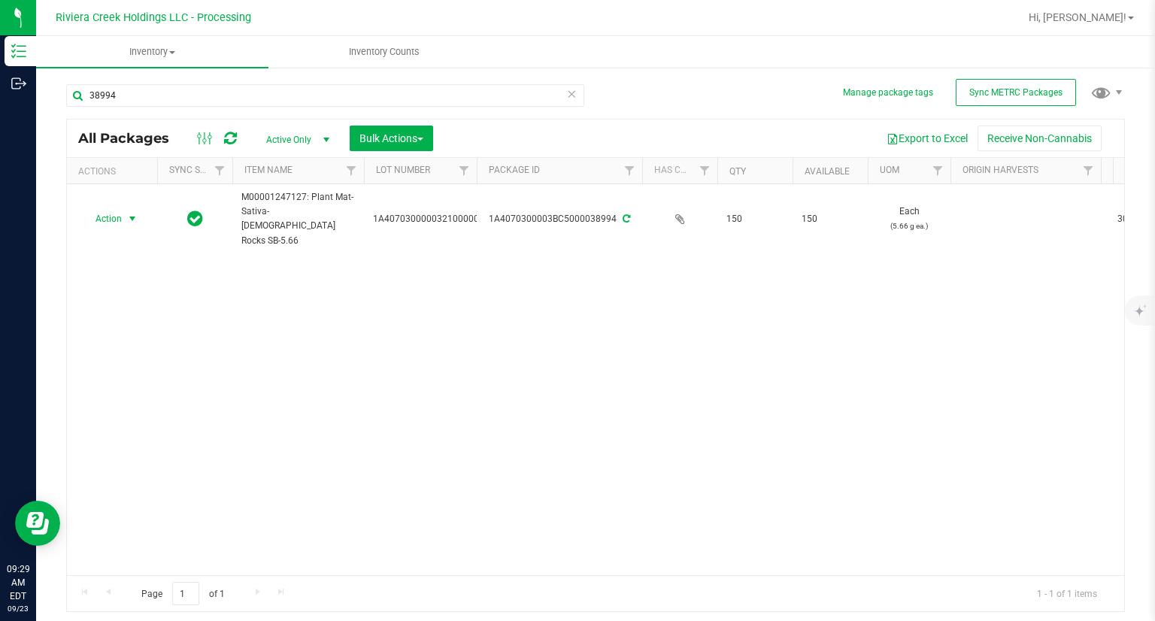
click at [114, 217] on span "Action" at bounding box center [102, 218] width 41 height 21
click at [150, 238] on li "Create package" at bounding box center [130, 237] width 95 height 23
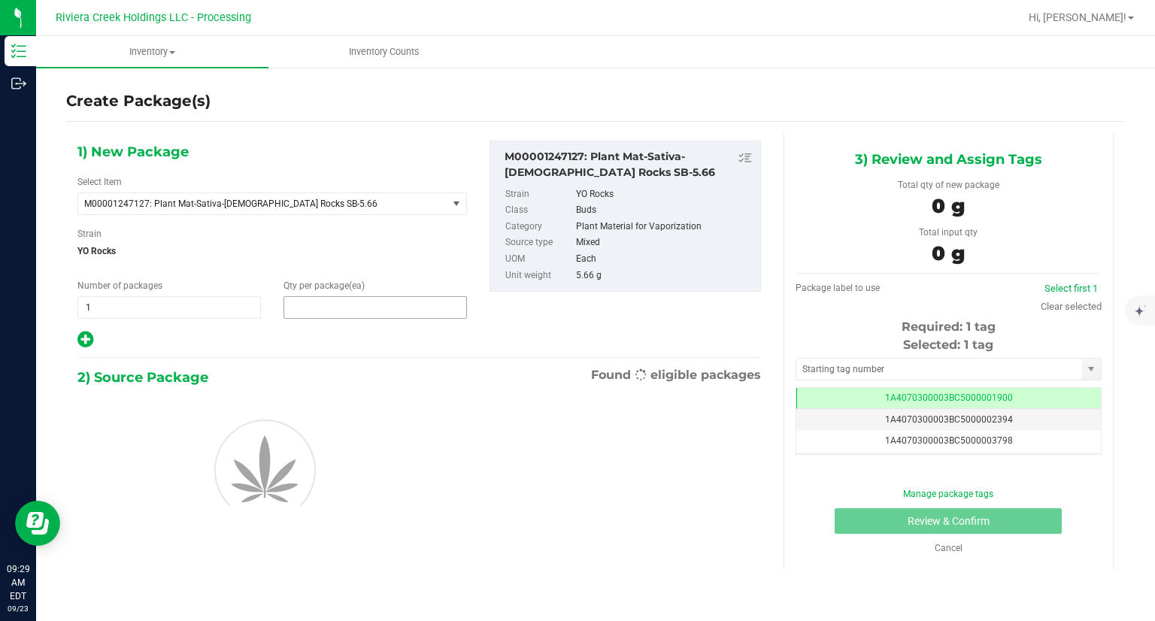
click at [359, 316] on span at bounding box center [374, 307] width 183 height 23
type input "40"
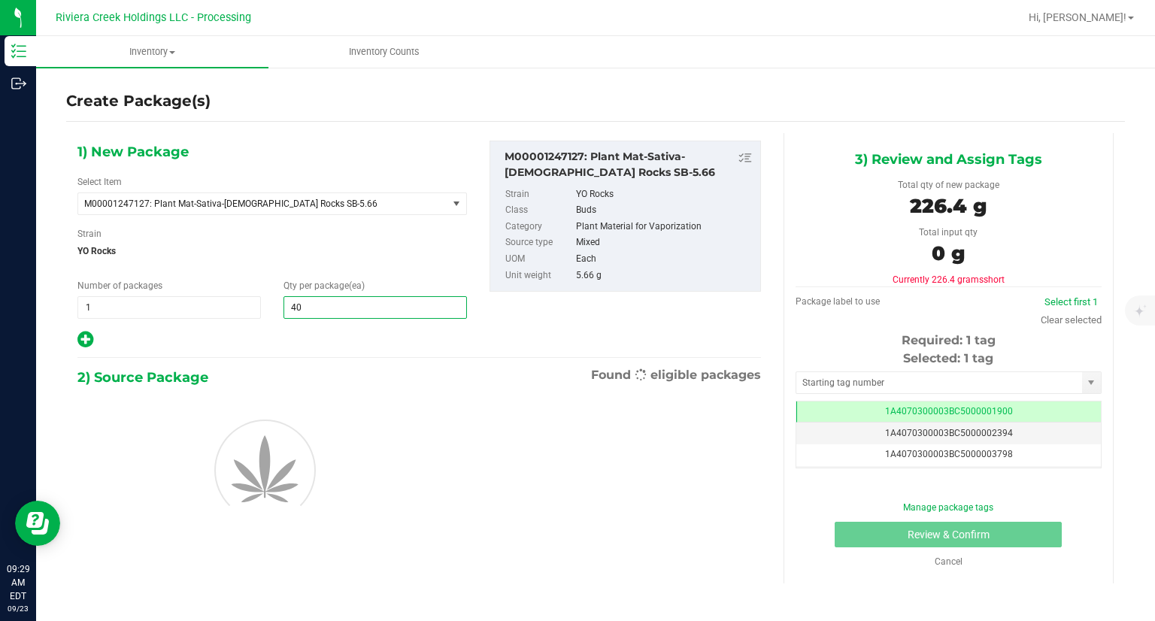
type input "40"
click at [410, 344] on div at bounding box center [271, 340] width 389 height 20
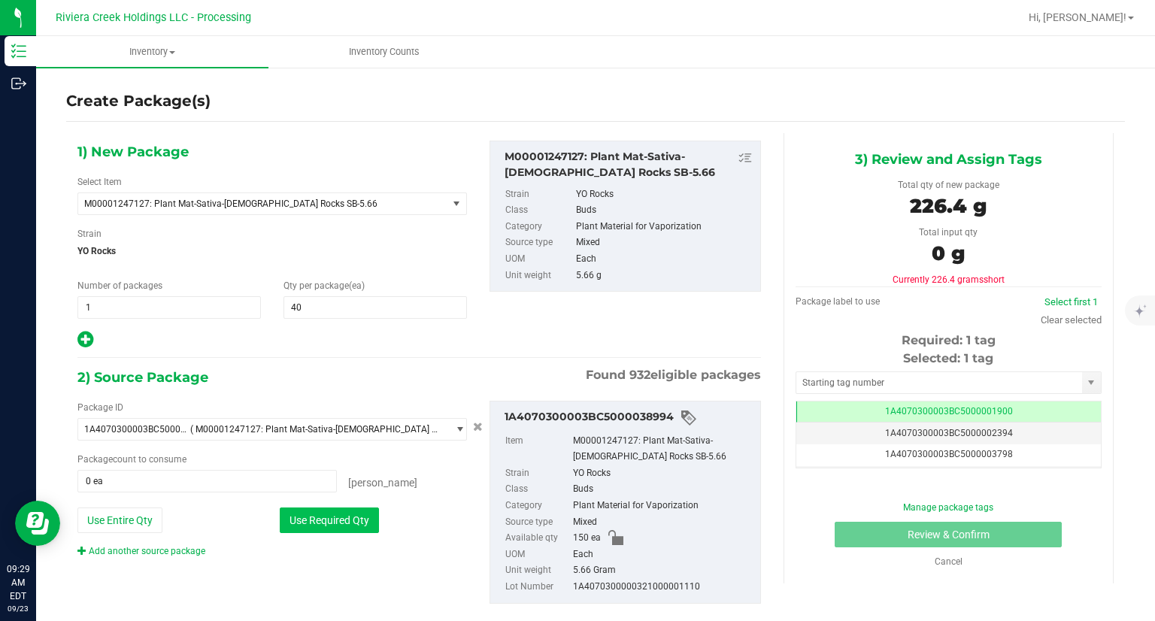
click at [370, 527] on button "Use Required Qty" at bounding box center [329, 520] width 99 height 26
type input "40 ea"
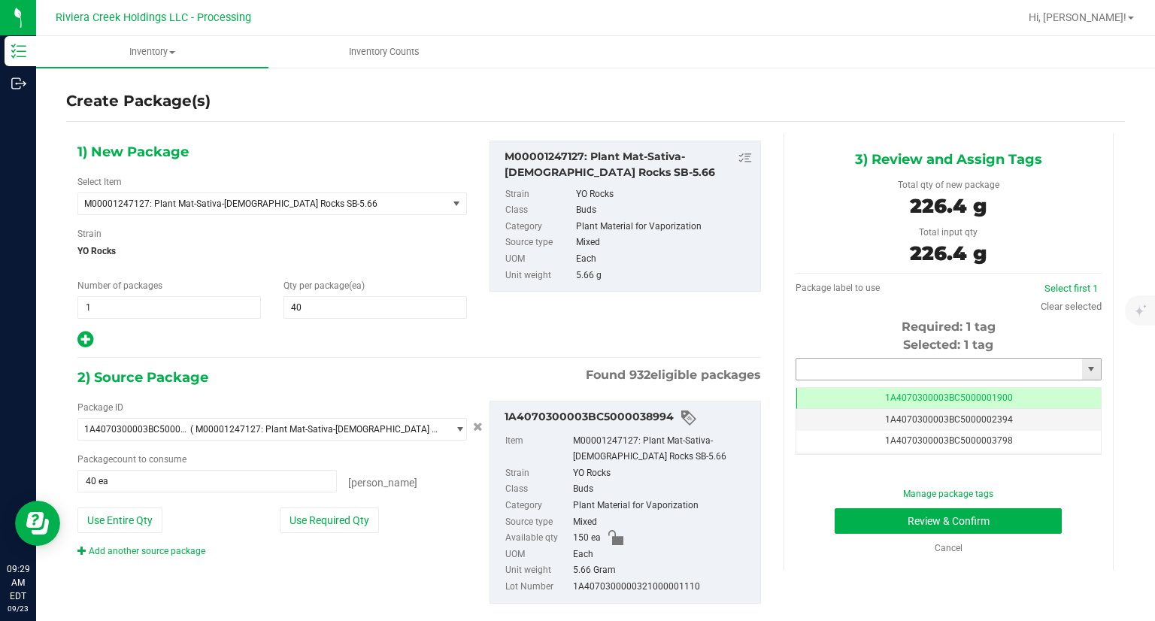
click at [821, 364] on input "text" at bounding box center [939, 369] width 286 height 21
click at [813, 397] on li "1A4070300003BC5000039427" at bounding box center [938, 394] width 301 height 23
type input "1A4070300003BC5000039427"
click at [835, 520] on button "Review & Confirm" at bounding box center [947, 521] width 227 height 26
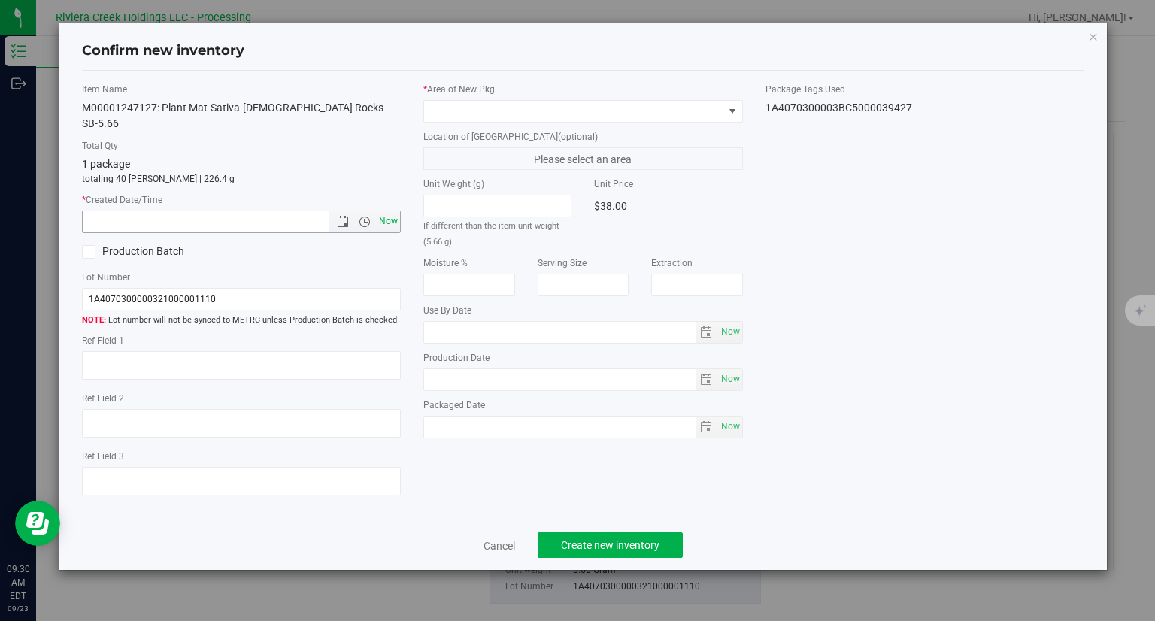
click at [392, 210] on span "Now" at bounding box center [389, 221] width 26 height 22
type input "[DATE] 9:30 AM"
click at [497, 130] on label "Location of [GEOGRAPHIC_DATA] (optional)" at bounding box center [582, 137] width 319 height 14
click at [495, 114] on span at bounding box center [573, 111] width 299 height 21
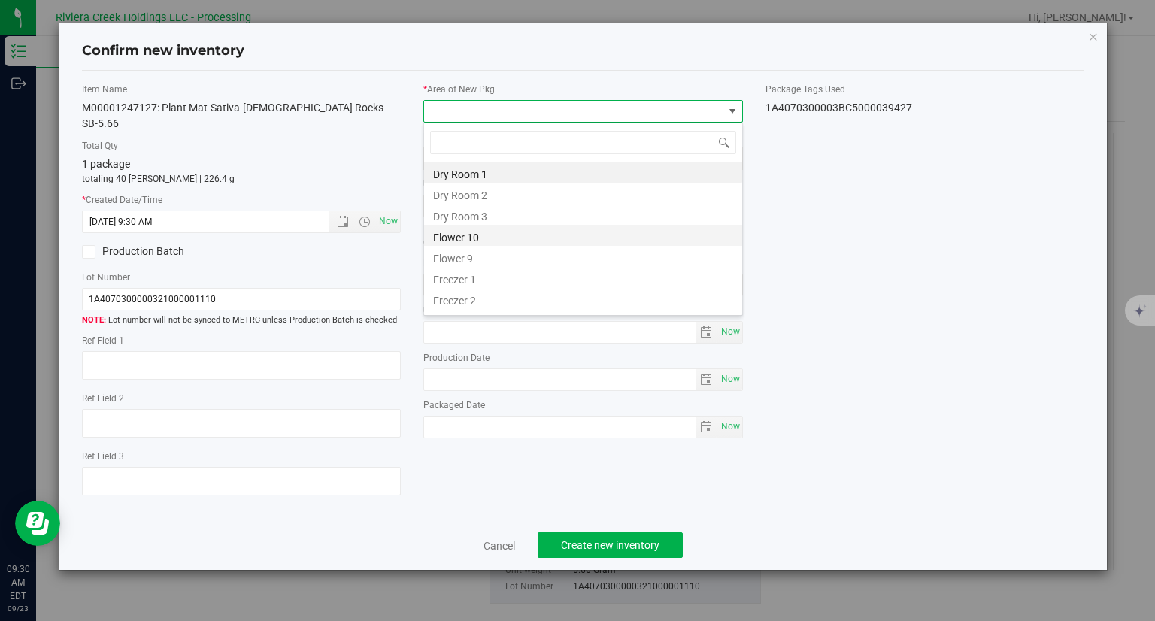
click at [487, 232] on li "Flower 10" at bounding box center [583, 235] width 318 height 21
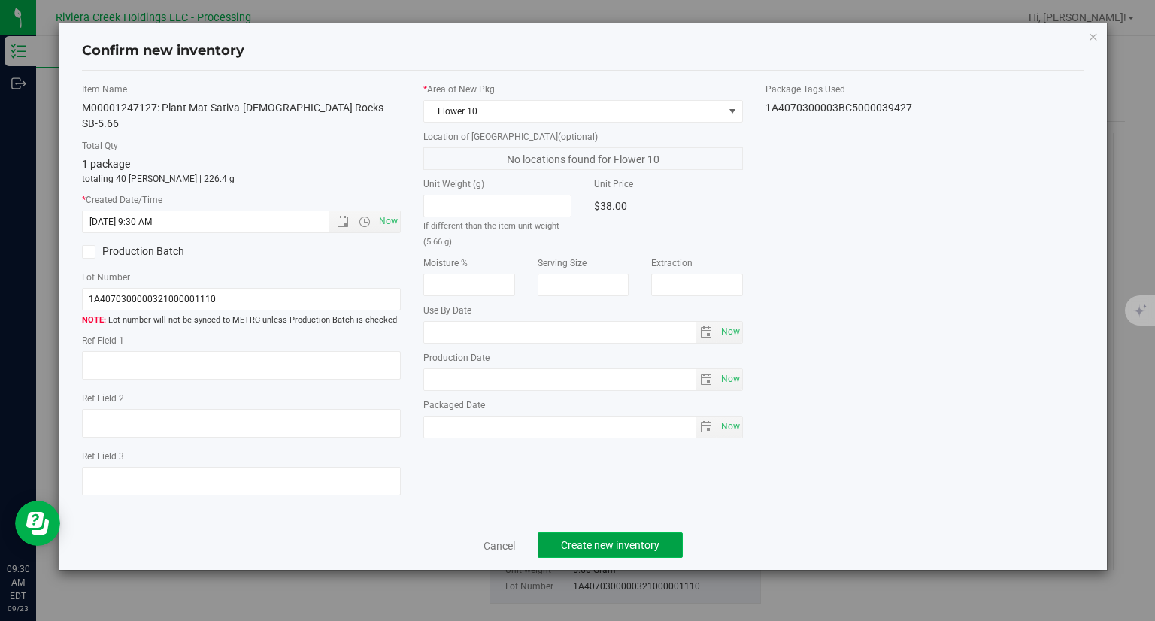
click at [662, 532] on button "Create new inventory" at bounding box center [609, 545] width 145 height 26
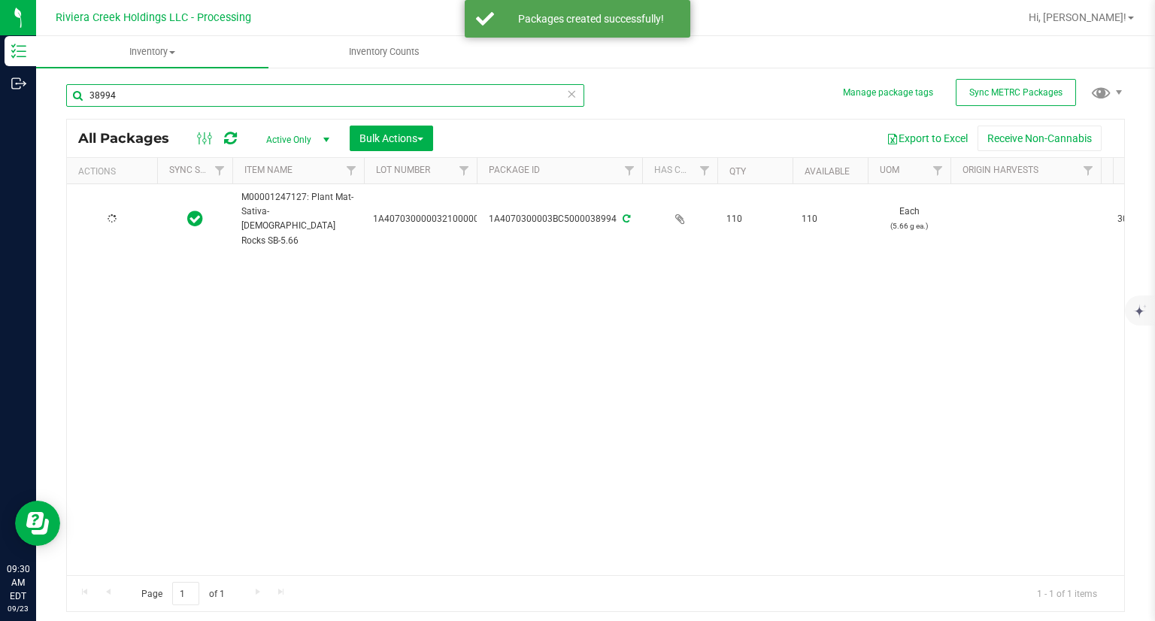
click at [155, 103] on input "38994" at bounding box center [325, 95] width 518 height 23
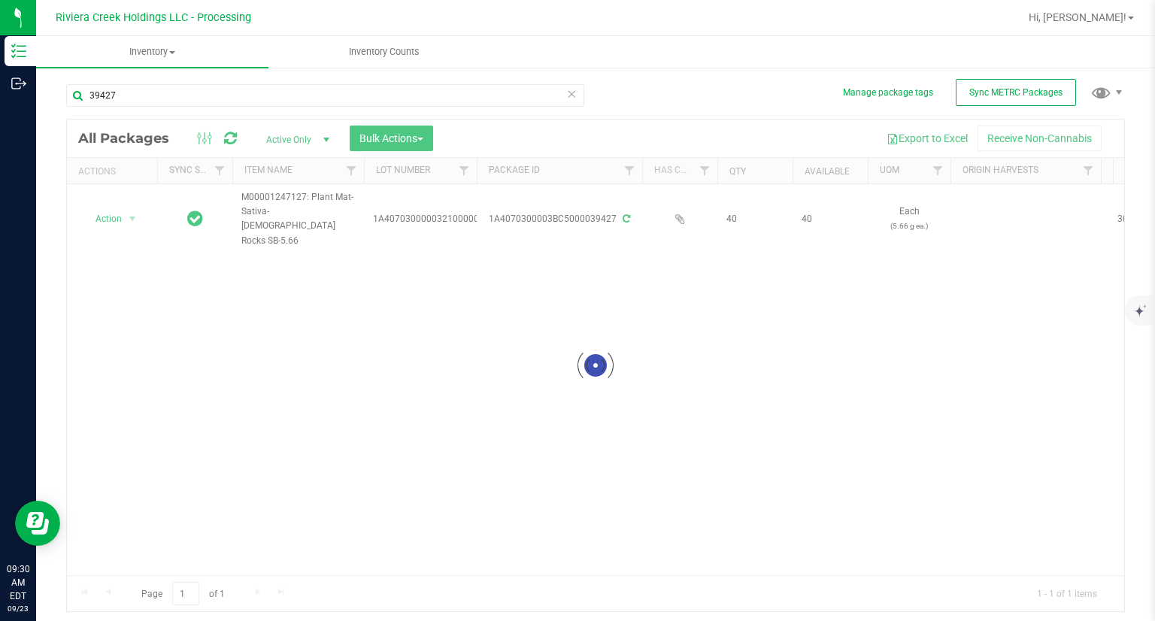
click at [117, 214] on div at bounding box center [595, 366] width 1057 height 492
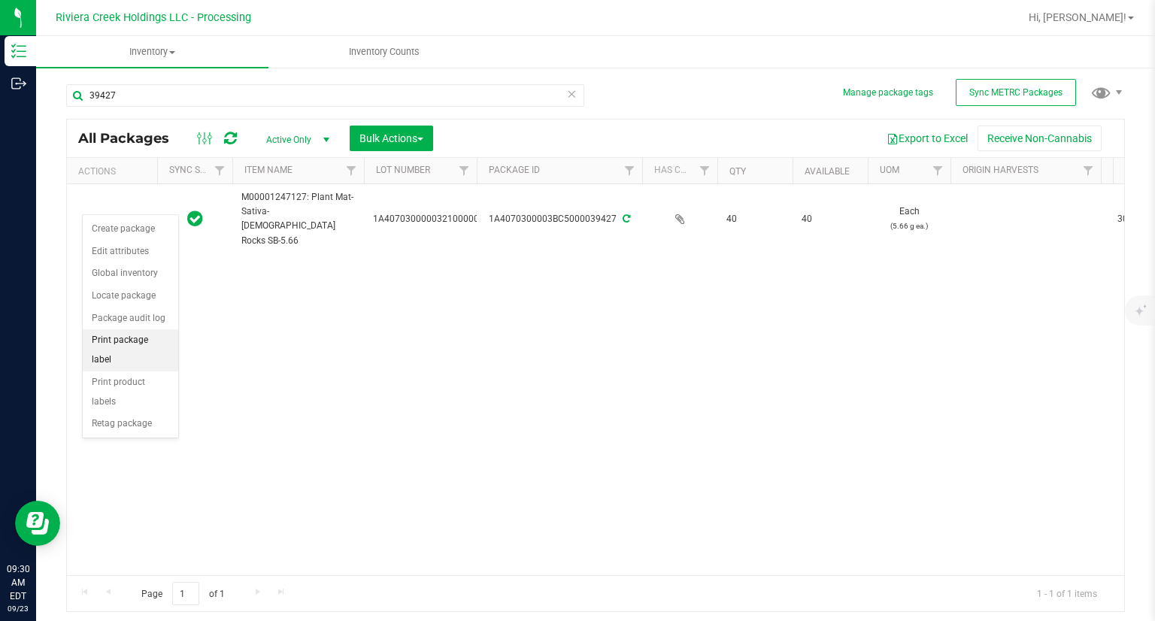
click at [156, 341] on li "Print package label" at bounding box center [130, 349] width 95 height 41
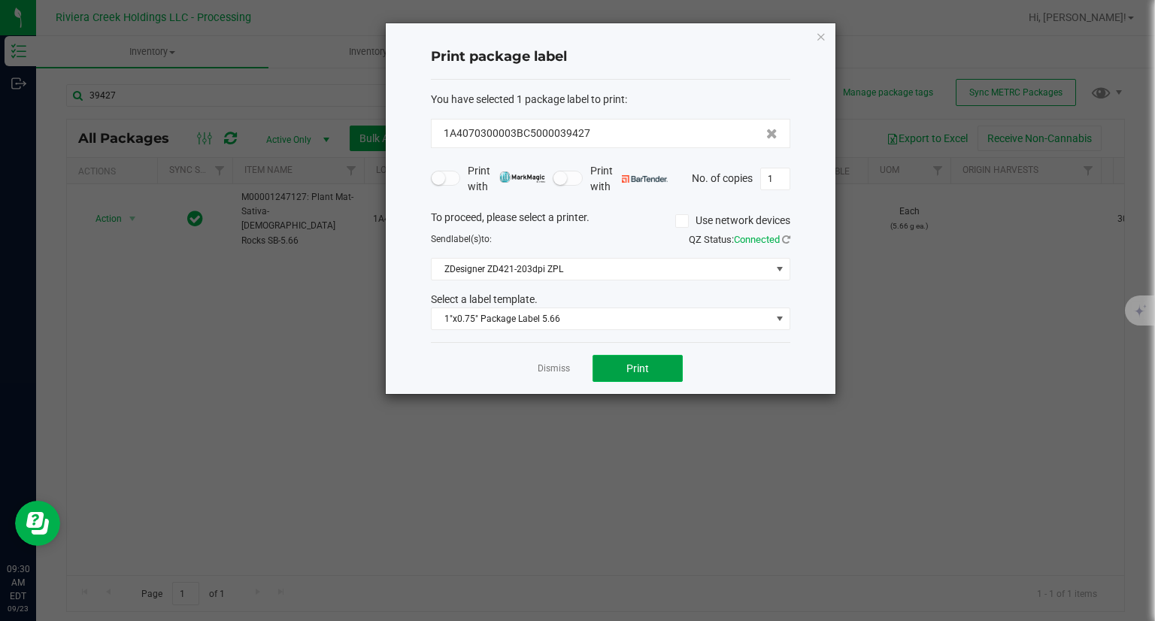
click at [659, 362] on button "Print" at bounding box center [637, 368] width 90 height 27
click at [813, 38] on div "Print package label You have selected 1 package label to print : 1A4070300003BC…" at bounding box center [611, 208] width 450 height 371
click at [820, 35] on icon "button" at bounding box center [821, 36] width 11 height 18
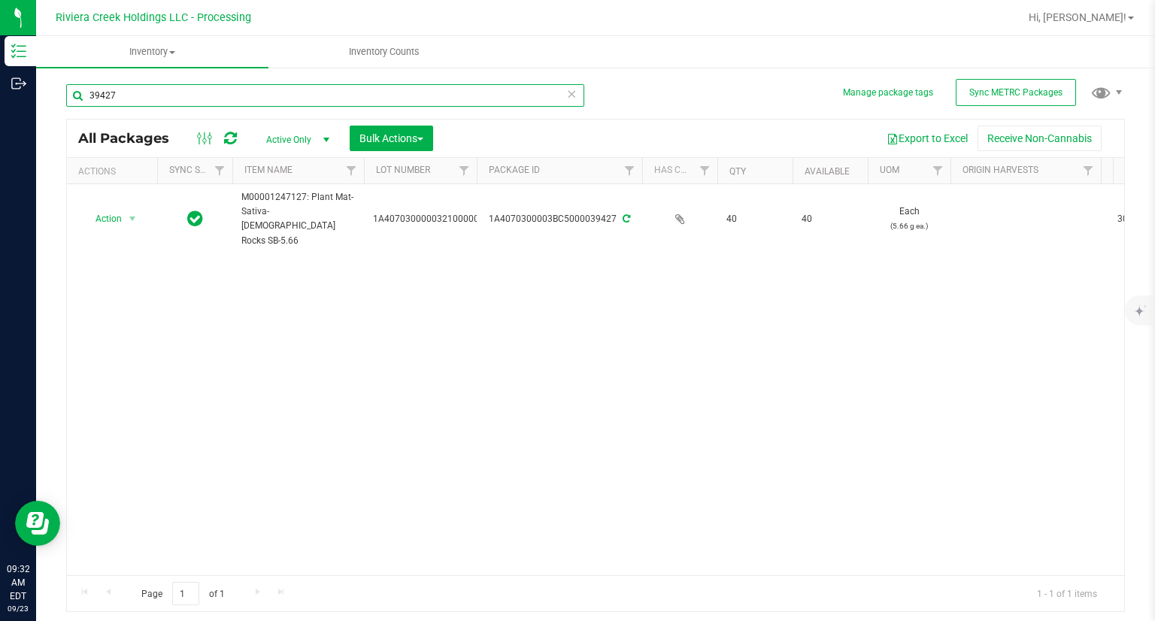
click at [224, 93] on input "39427" at bounding box center [325, 95] width 518 height 23
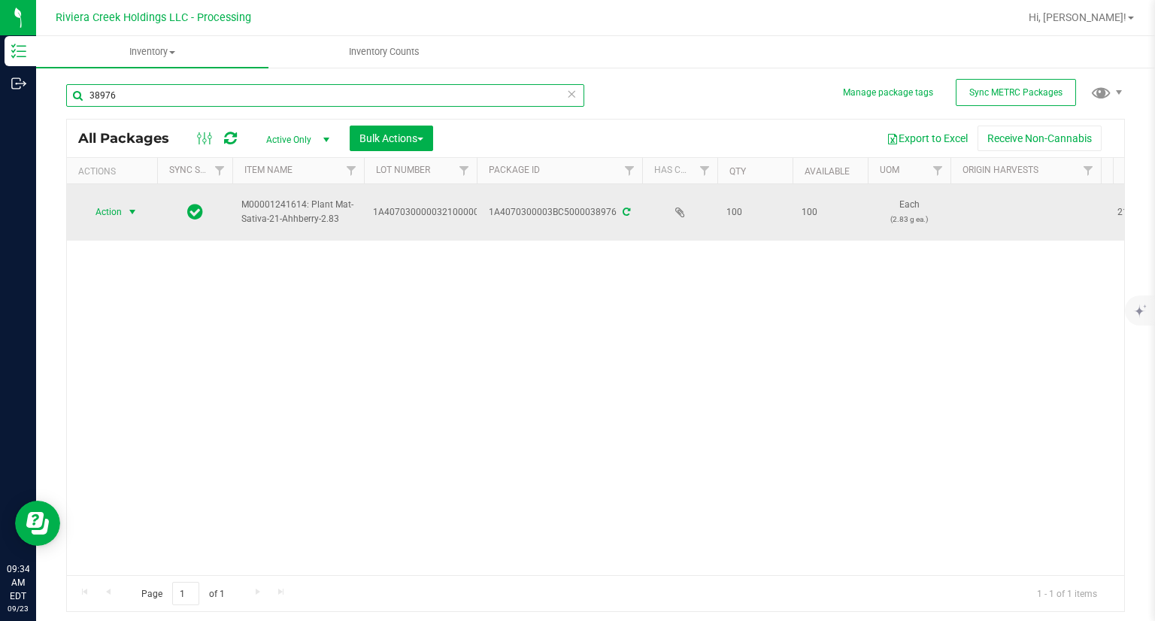
type input "38976"
click at [101, 211] on span "Action" at bounding box center [102, 211] width 41 height 21
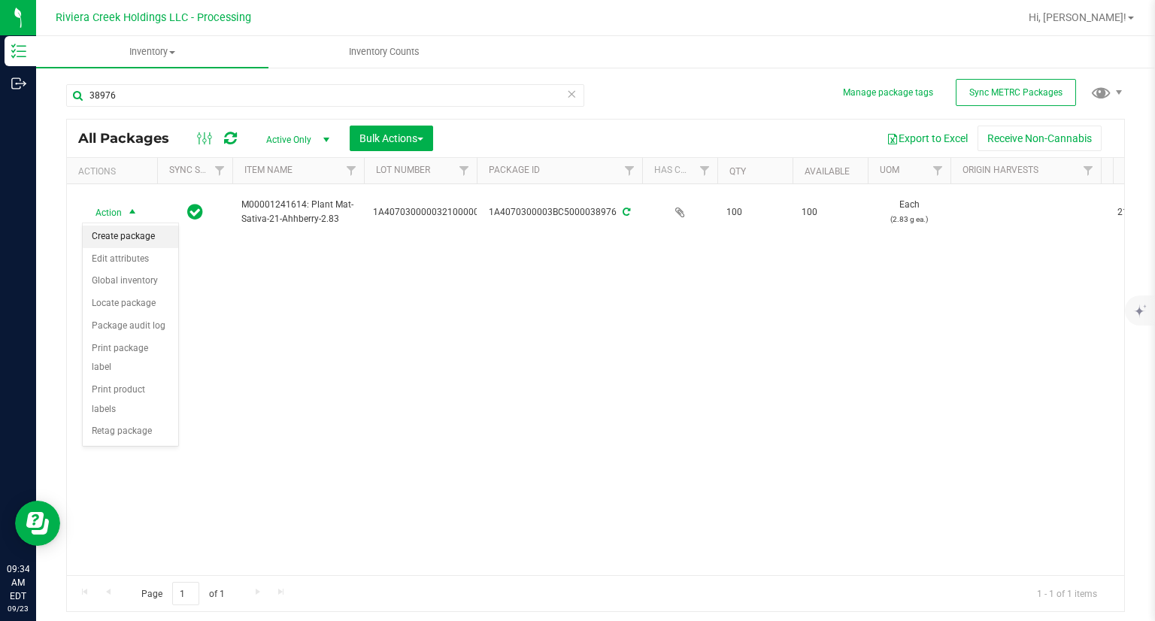
click at [120, 235] on li "Create package" at bounding box center [130, 237] width 95 height 23
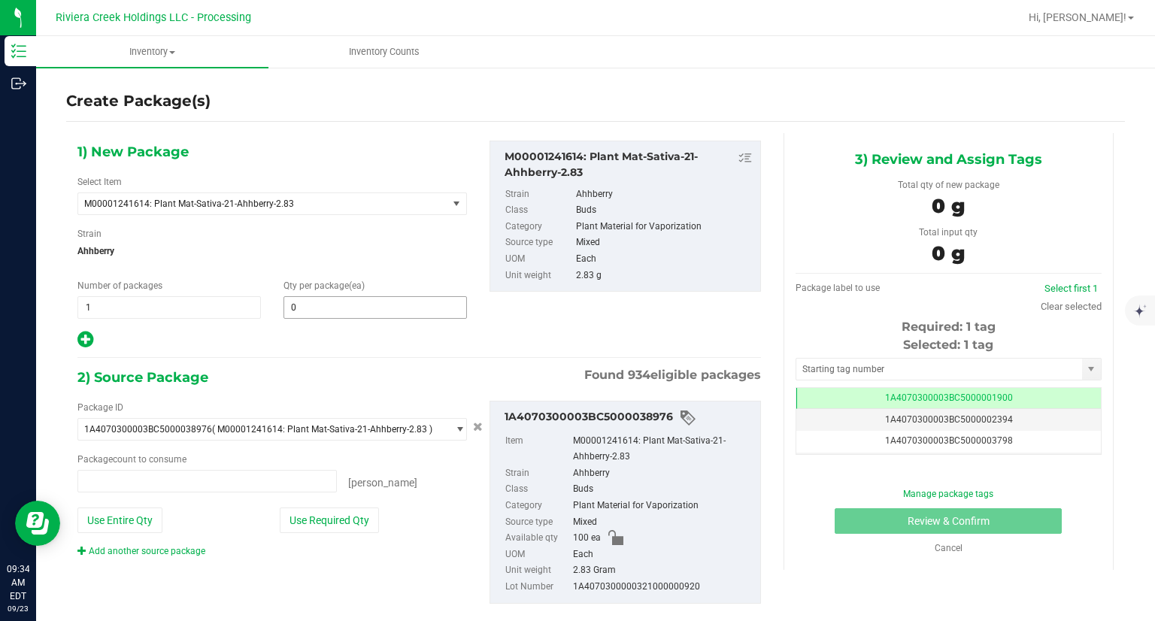
type input "0 ea"
click at [346, 298] on span at bounding box center [374, 307] width 183 height 23
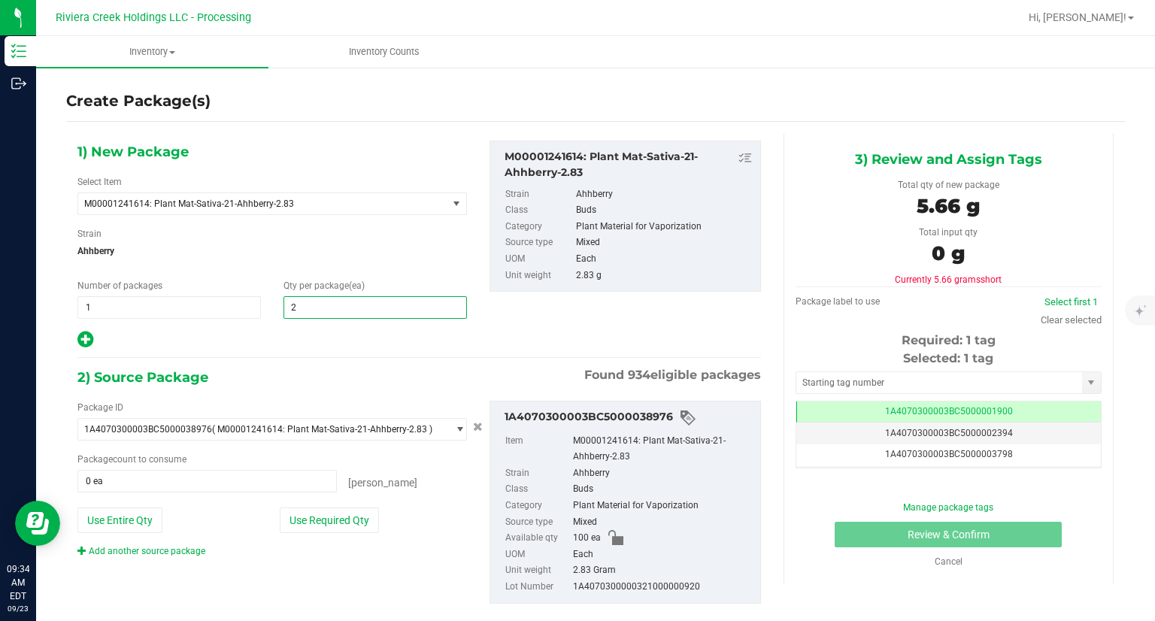
type input "20"
click at [264, 344] on div at bounding box center [271, 340] width 389 height 20
click at [81, 335] on icon at bounding box center [85, 339] width 16 height 19
type input "20"
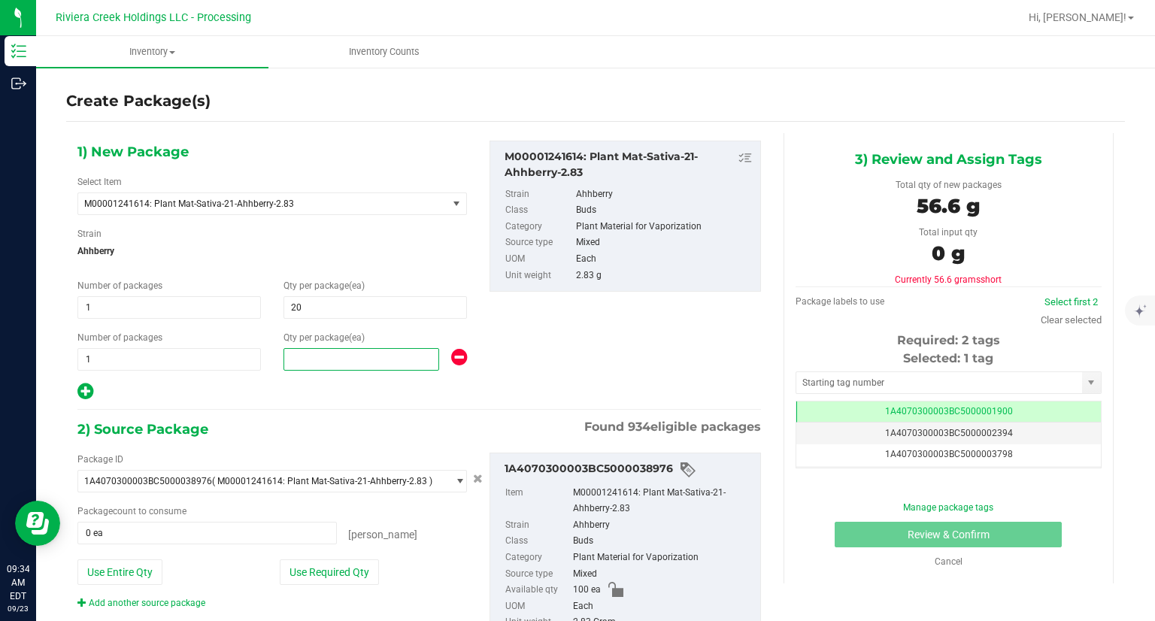
click at [313, 360] on span at bounding box center [361, 359] width 156 height 23
type input "40"
click at [322, 398] on div at bounding box center [271, 392] width 389 height 20
click at [339, 562] on button "Use Required Qty" at bounding box center [329, 572] width 99 height 26
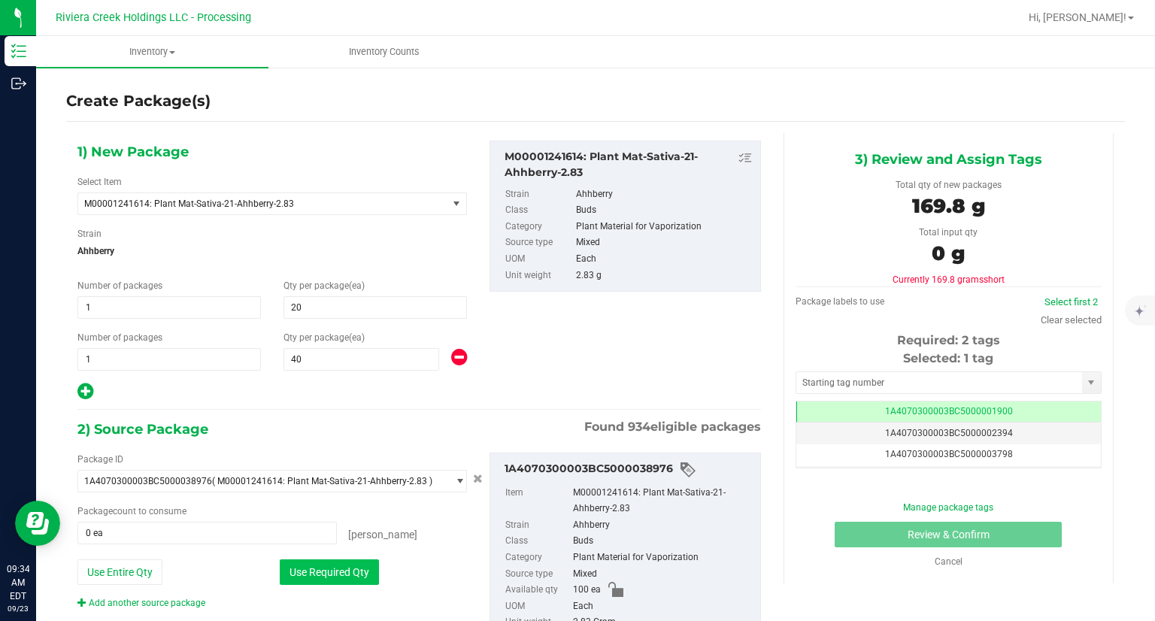
type input "60 ea"
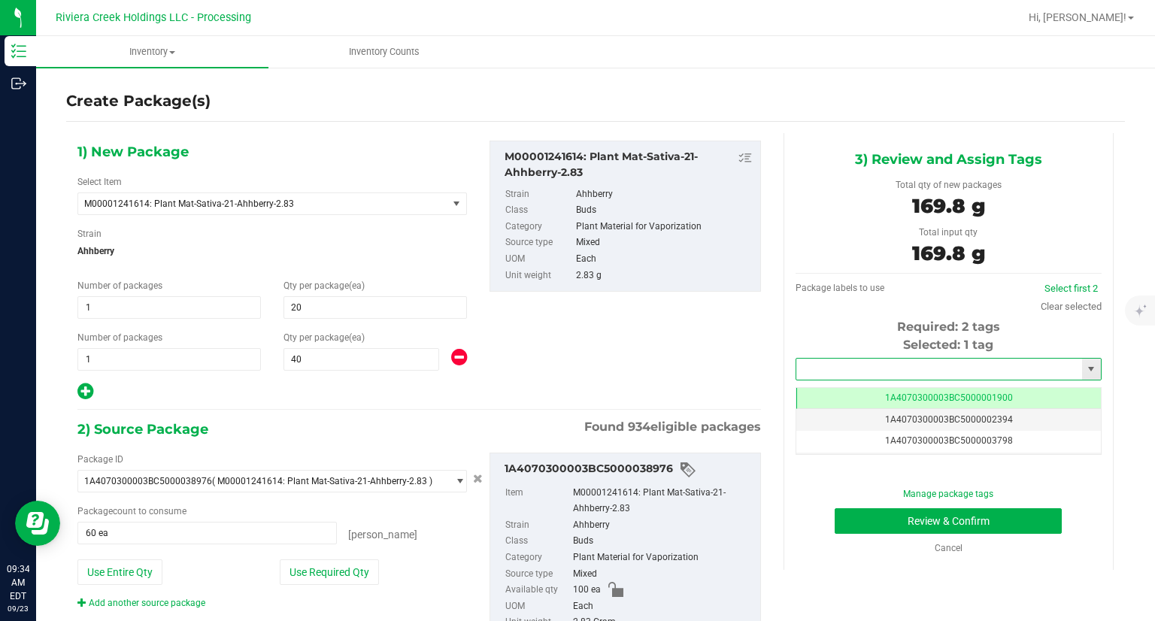
drag, startPoint x: 842, startPoint y: 368, endPoint x: 834, endPoint y: 367, distance: 7.6
click at [842, 368] on input "text" at bounding box center [939, 369] width 286 height 21
click at [811, 390] on li "1A4070300003BC5000039428" at bounding box center [938, 394] width 301 height 23
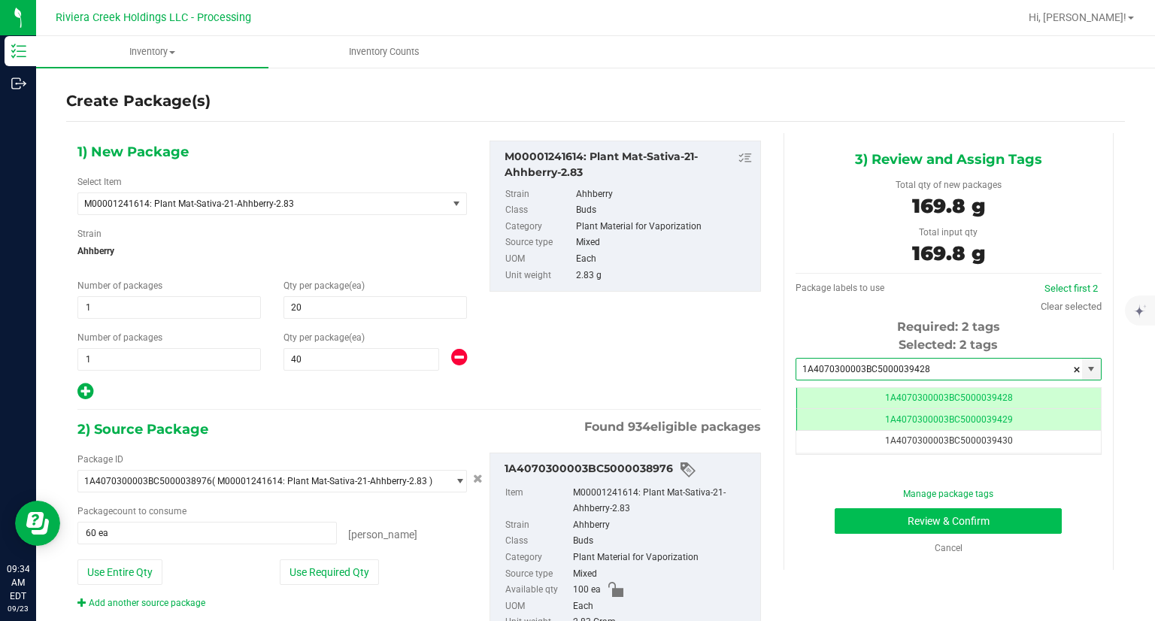
type input "1A4070300003BC5000039428"
click at [842, 515] on button "Review & Confirm" at bounding box center [947, 521] width 227 height 26
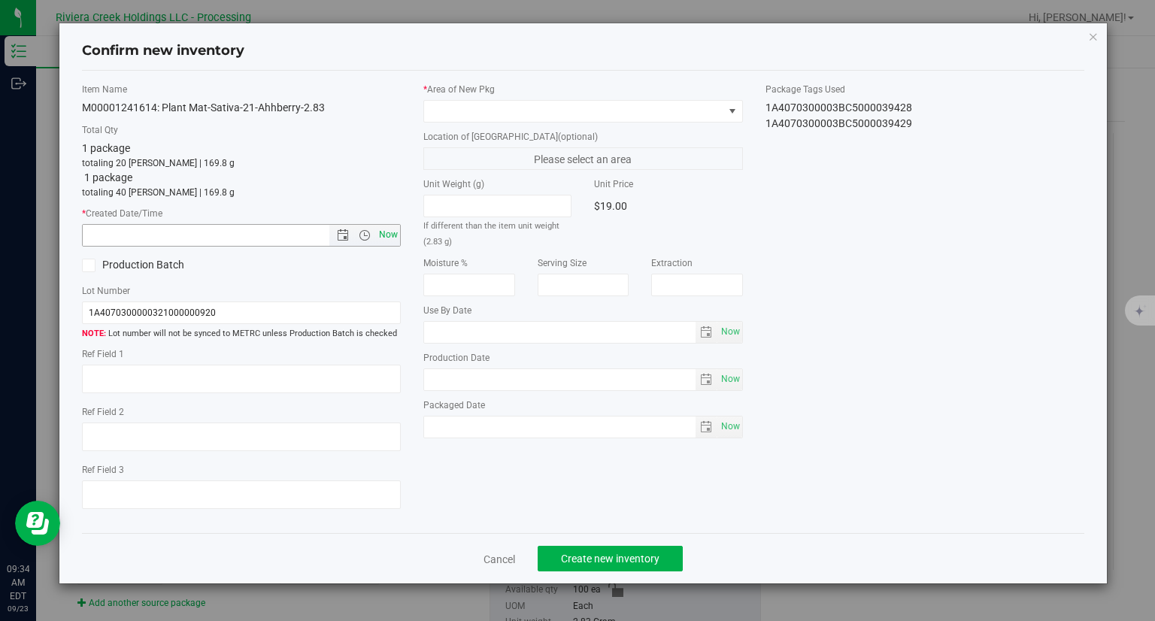
click at [395, 231] on span "Now" at bounding box center [389, 235] width 26 height 22
type input "[DATE] 9:34 AM"
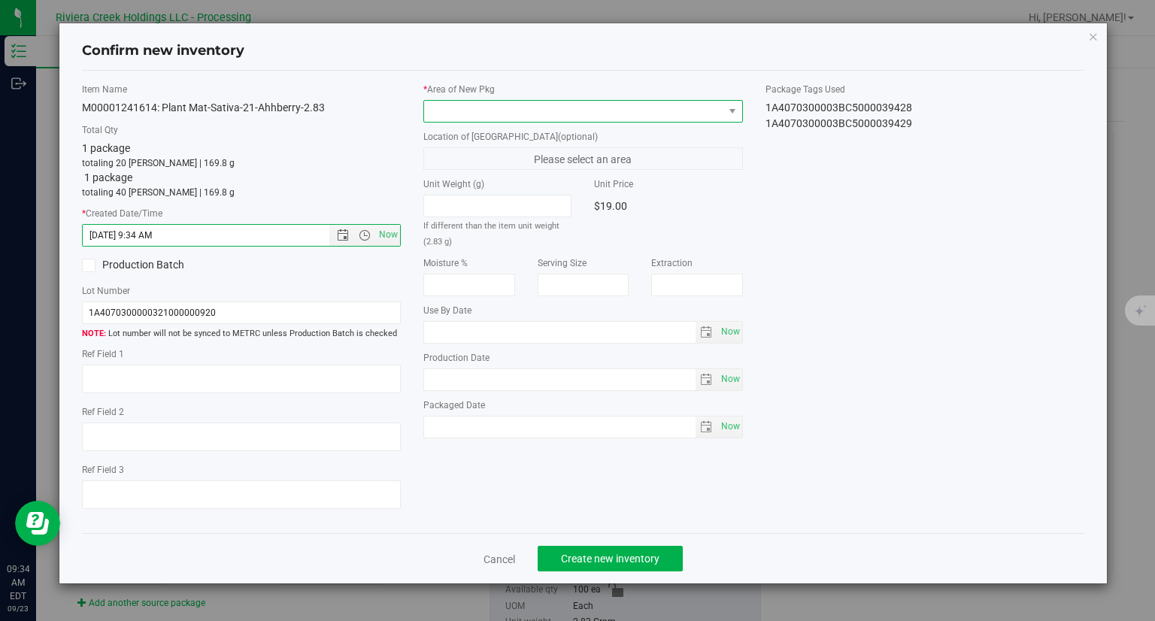
click at [475, 112] on span at bounding box center [573, 111] width 299 height 21
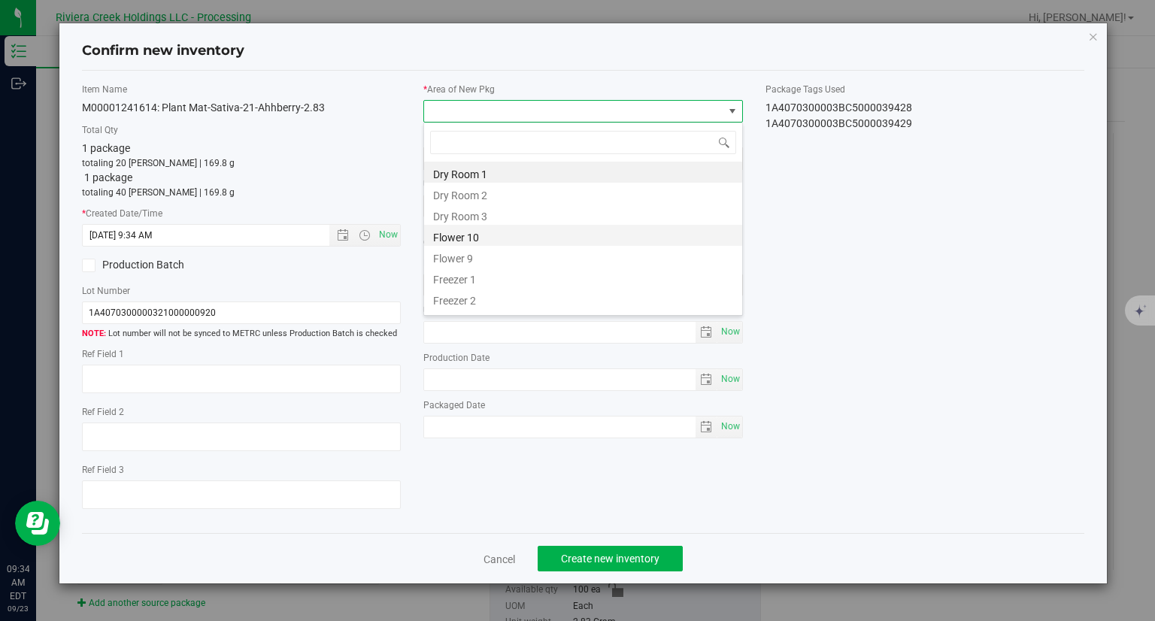
click at [478, 231] on li "Flower 10" at bounding box center [583, 235] width 318 height 21
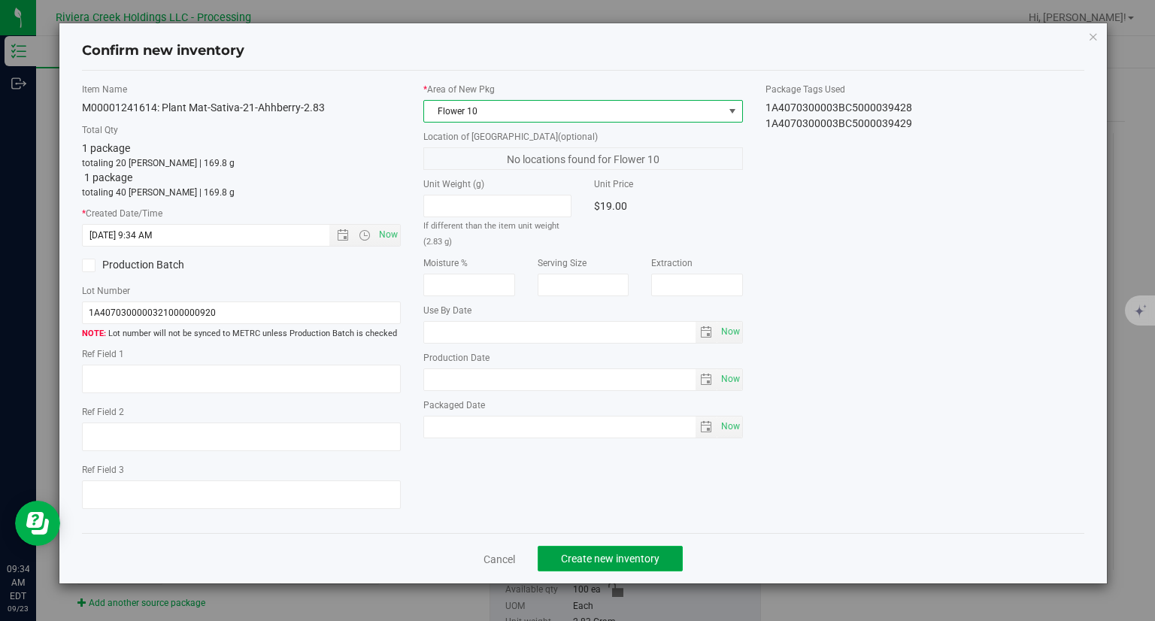
click at [616, 556] on span "Create new inventory" at bounding box center [610, 559] width 98 height 12
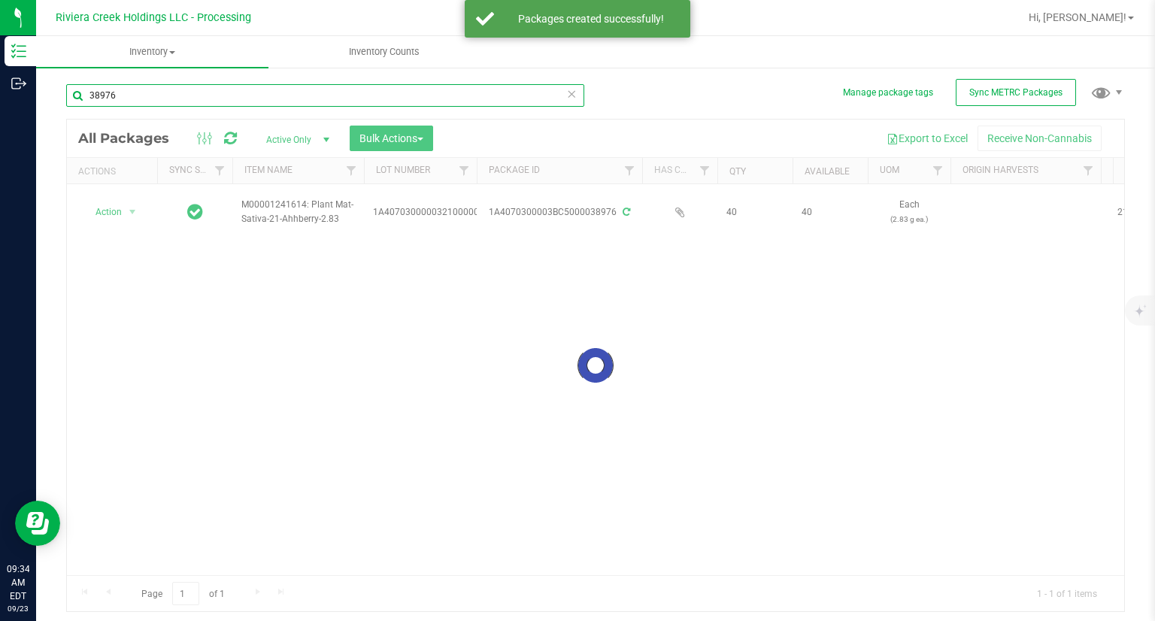
click at [192, 95] on input "38976" at bounding box center [325, 95] width 518 height 23
click at [175, 88] on input "38976" at bounding box center [325, 95] width 518 height 23
click at [177, 91] on input "38976" at bounding box center [325, 95] width 518 height 23
click at [177, 92] on input "38976" at bounding box center [325, 95] width 518 height 23
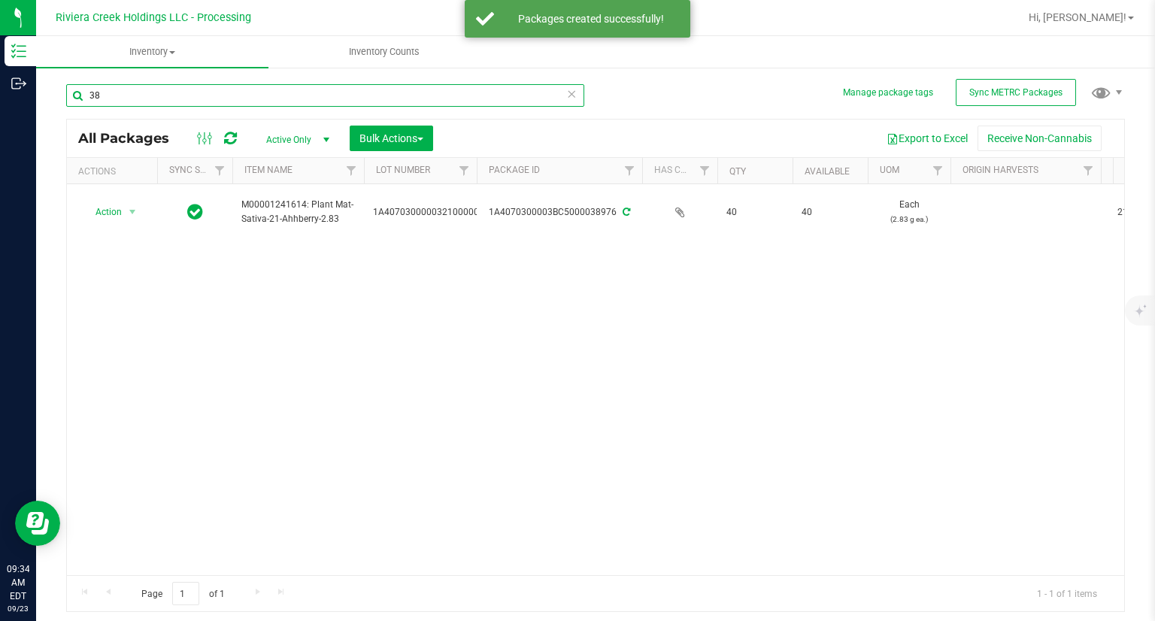
type input "3"
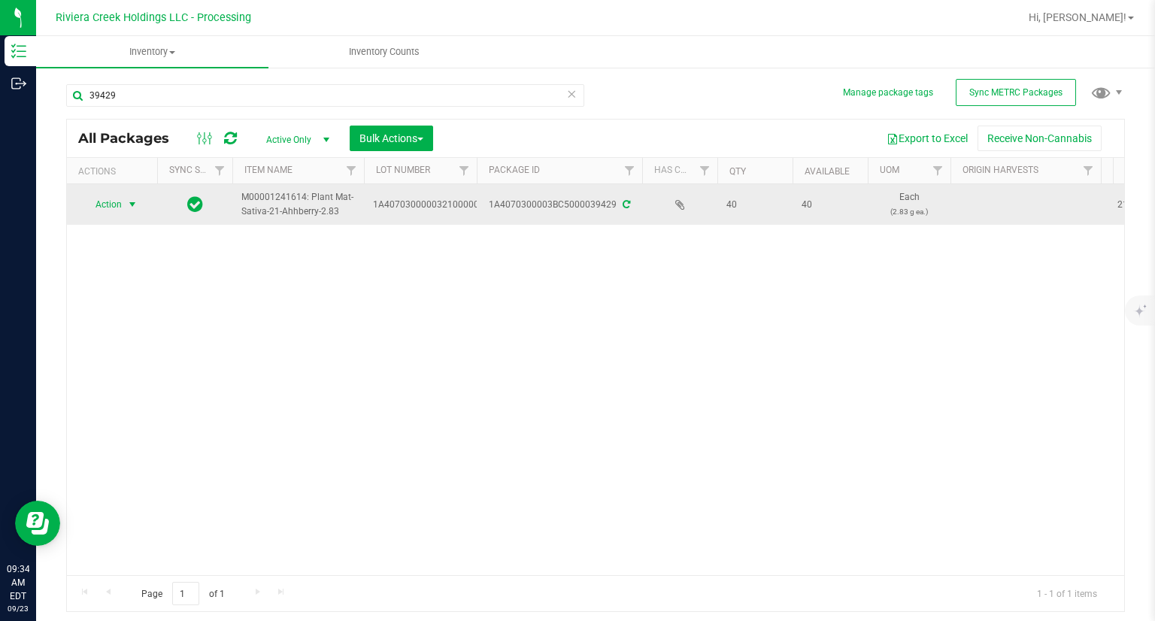
click at [115, 204] on span "Action" at bounding box center [102, 204] width 41 height 21
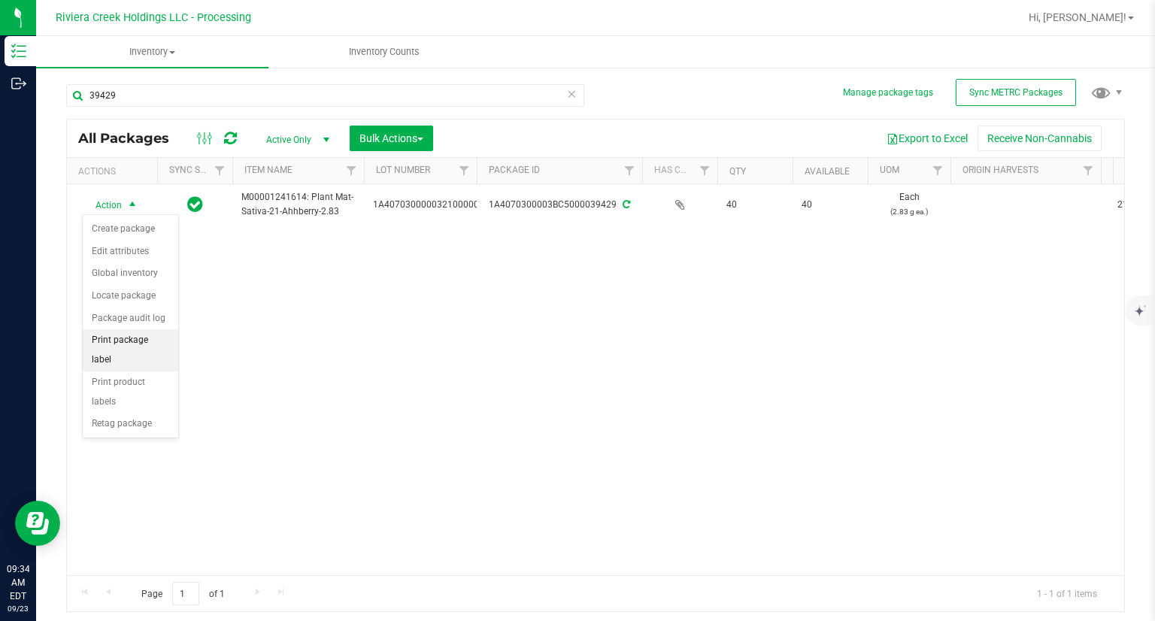
click at [154, 334] on li "Print package label" at bounding box center [130, 349] width 95 height 41
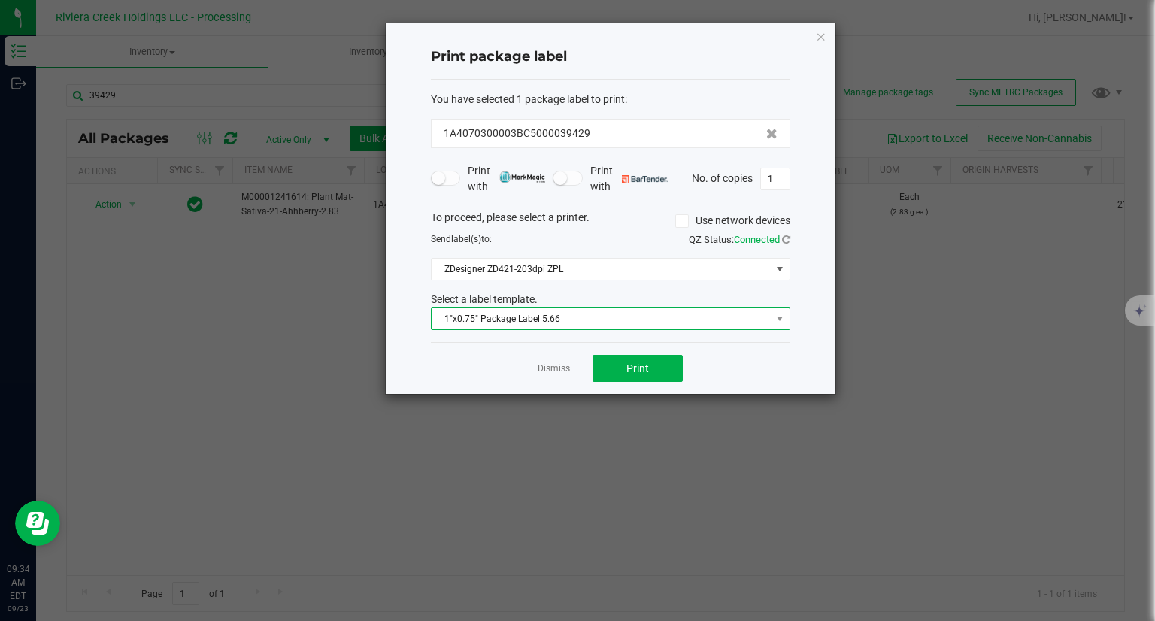
click at [492, 321] on span "1"x0.75" Package Label 5.66" at bounding box center [600, 318] width 339 height 21
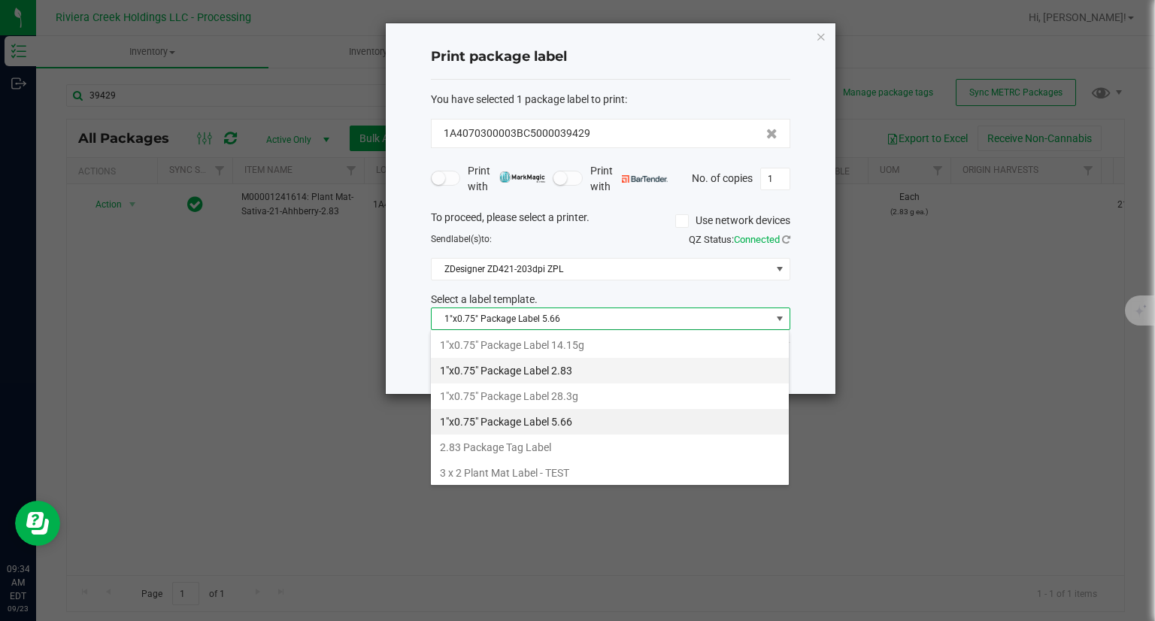
click at [562, 367] on li "1"x0.75" Package Label 2.83" at bounding box center [610, 371] width 358 height 26
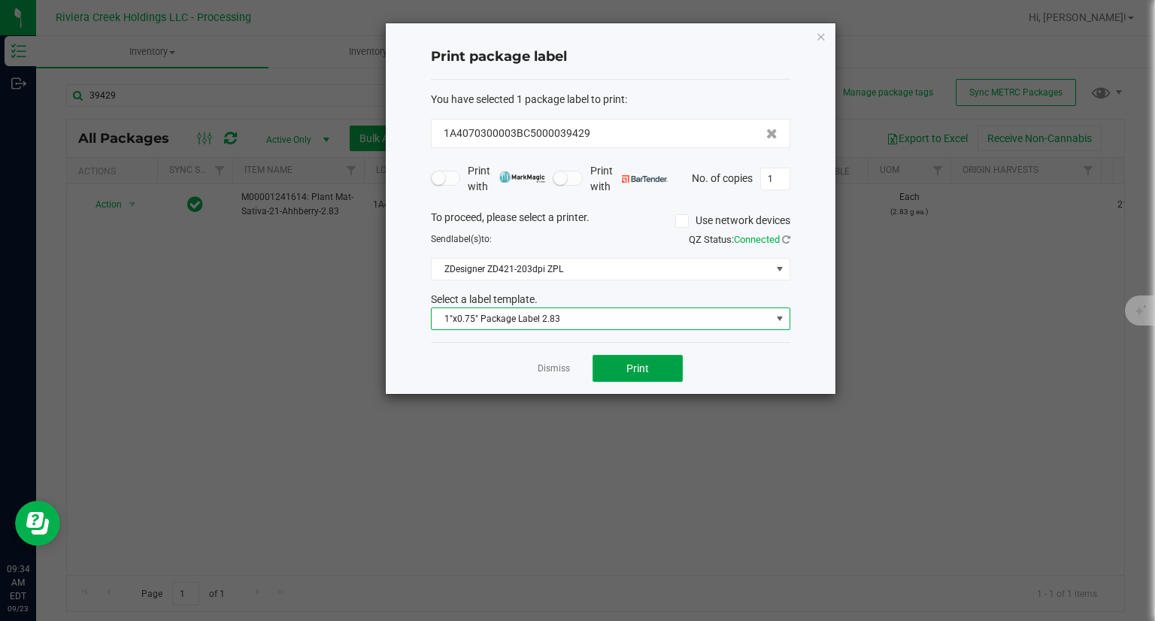
click at [616, 364] on button "Print" at bounding box center [637, 368] width 90 height 27
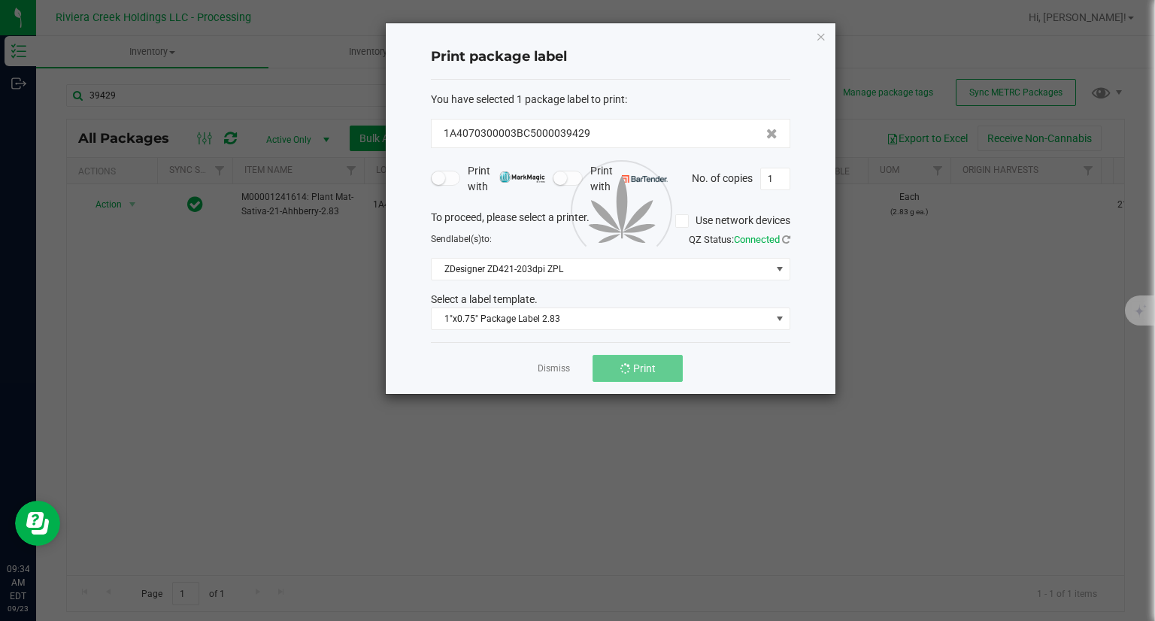
click at [616, 364] on button "Print" at bounding box center [637, 368] width 90 height 27
click at [812, 38] on div "Print package label You have selected 1 package label to print : 1A4070300003BC…" at bounding box center [611, 208] width 450 height 371
click at [827, 40] on div "Print package label You have selected 1 package label to print : 1A4070300003BC…" at bounding box center [611, 208] width 450 height 371
click at [816, 39] on icon "button" at bounding box center [821, 36] width 11 height 18
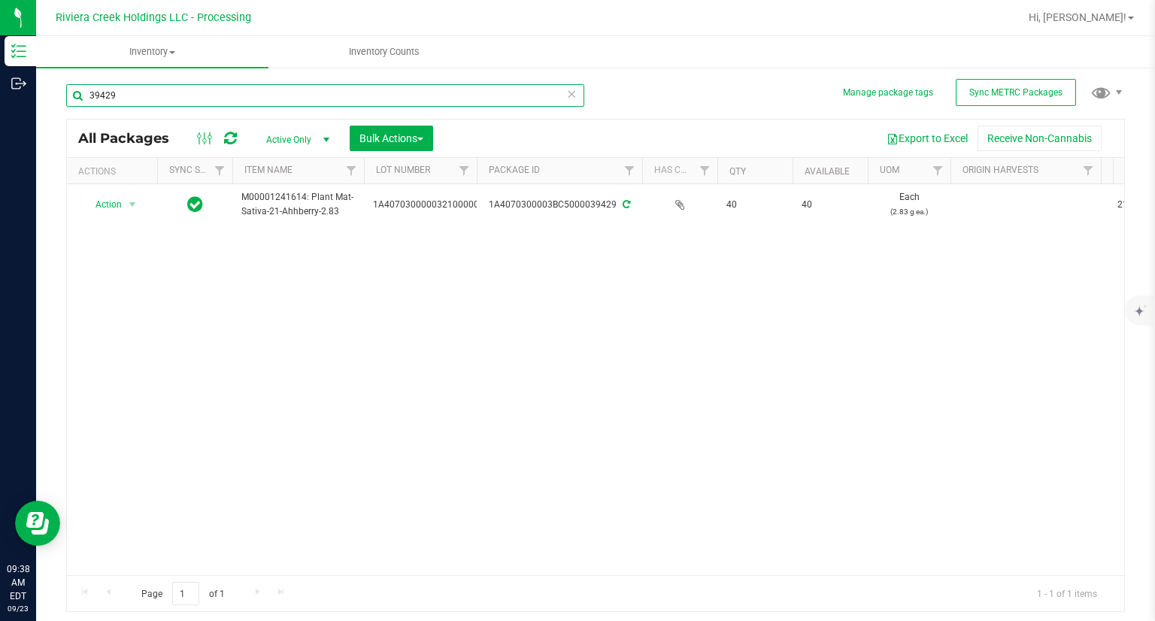
click at [254, 89] on input "39429" at bounding box center [325, 95] width 518 height 23
click at [255, 89] on input "39429" at bounding box center [325, 95] width 518 height 23
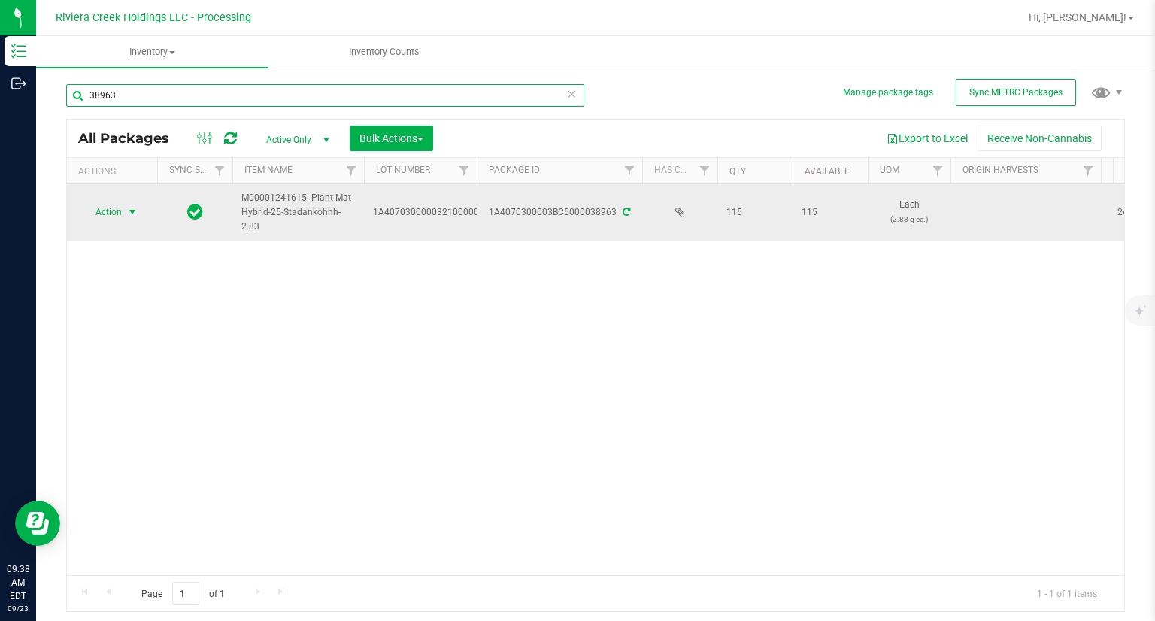
type input "38963"
click at [117, 208] on span "Action" at bounding box center [102, 211] width 41 height 21
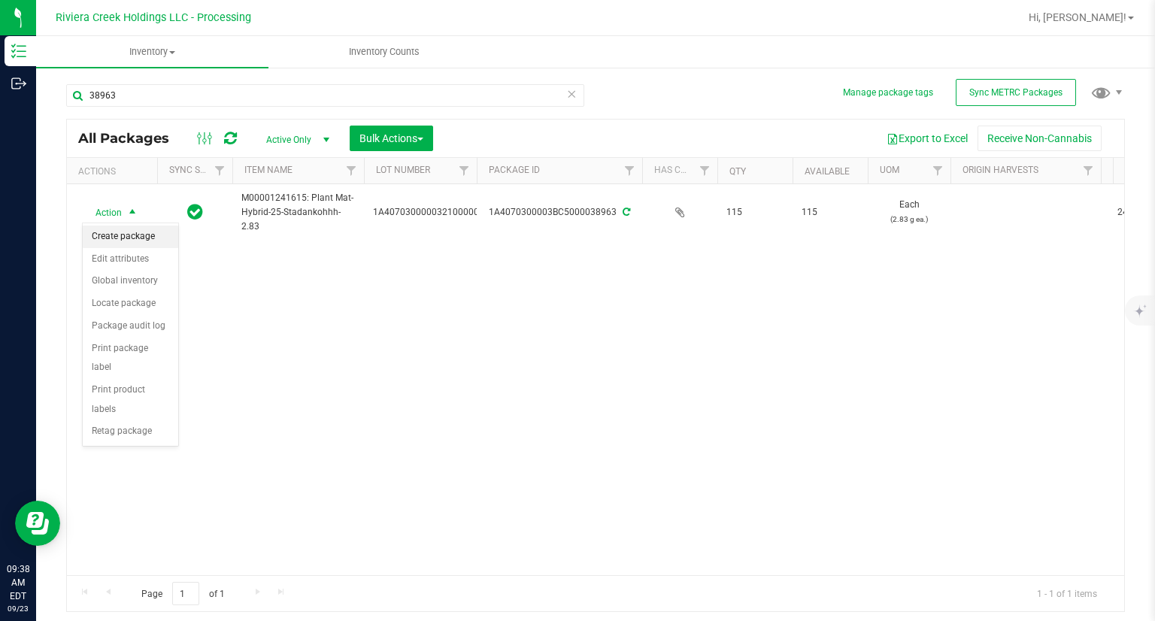
click at [122, 228] on li "Create package" at bounding box center [130, 237] width 95 height 23
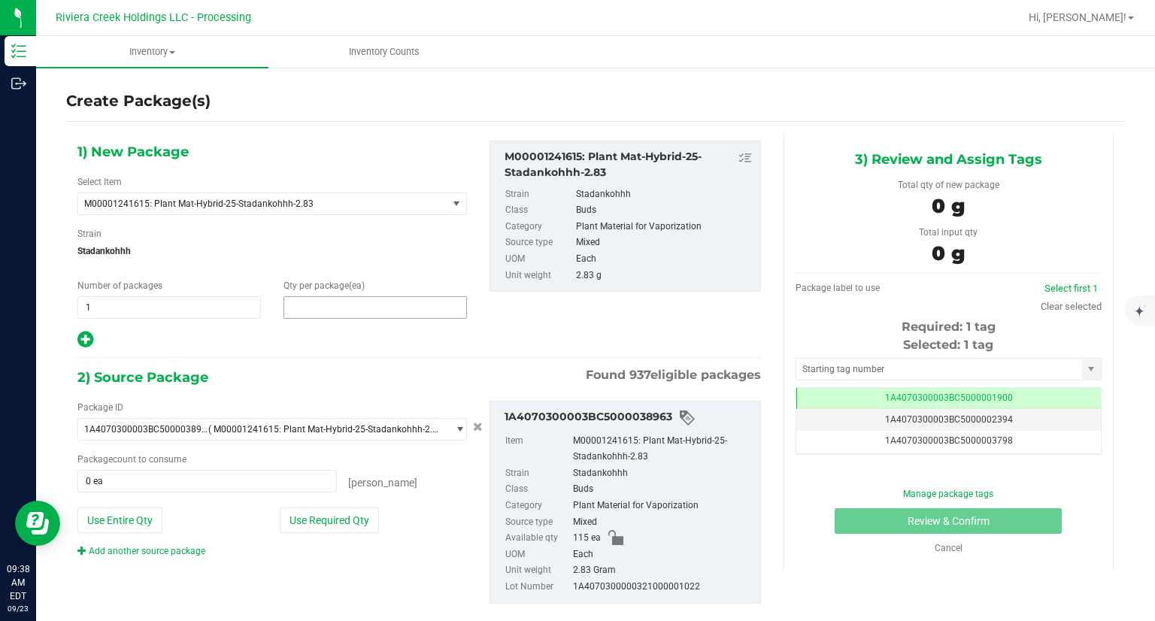
click at [295, 311] on span at bounding box center [374, 307] width 183 height 23
type input "20"
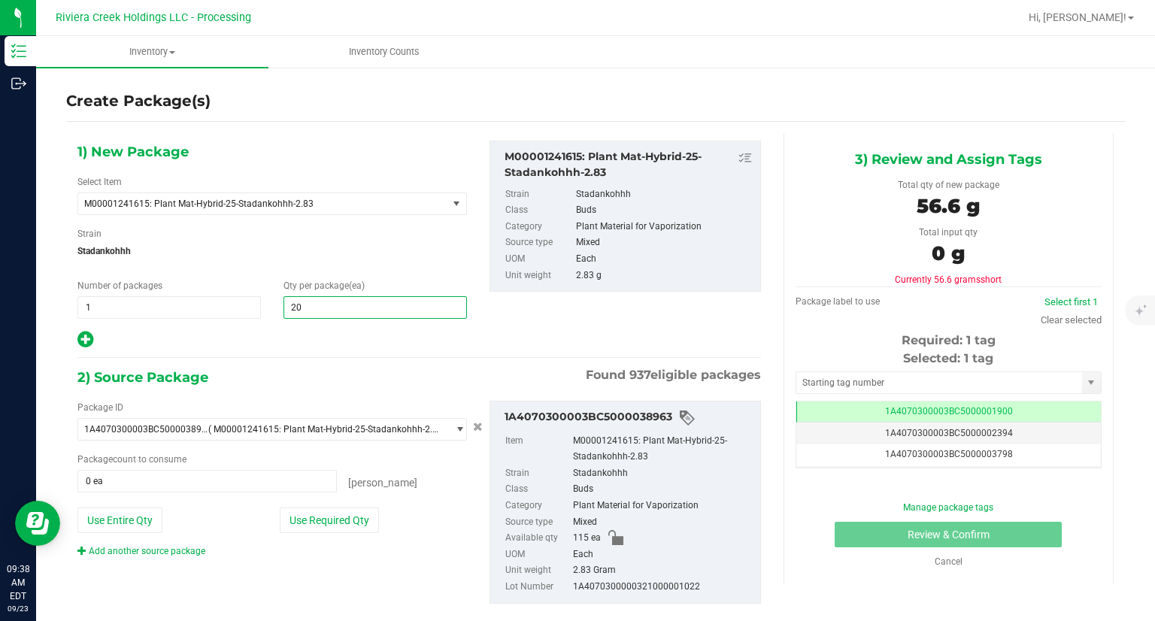
click at [88, 342] on icon at bounding box center [85, 339] width 16 height 19
type input "20"
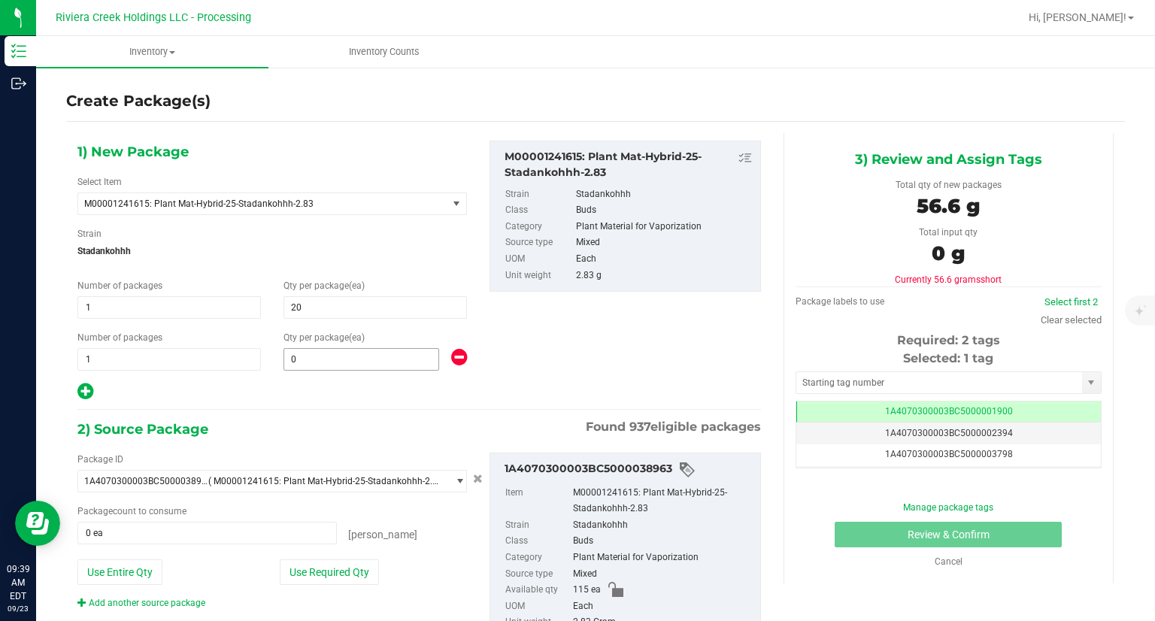
click at [337, 369] on div "1) New Package Select Item M00001241615: Plant Mat-Hybrid-25-Stadankohhh-2.83 M…" at bounding box center [272, 271] width 412 height 261
click at [328, 362] on span at bounding box center [361, 359] width 156 height 23
type input "40"
click at [323, 384] on div at bounding box center [271, 392] width 389 height 20
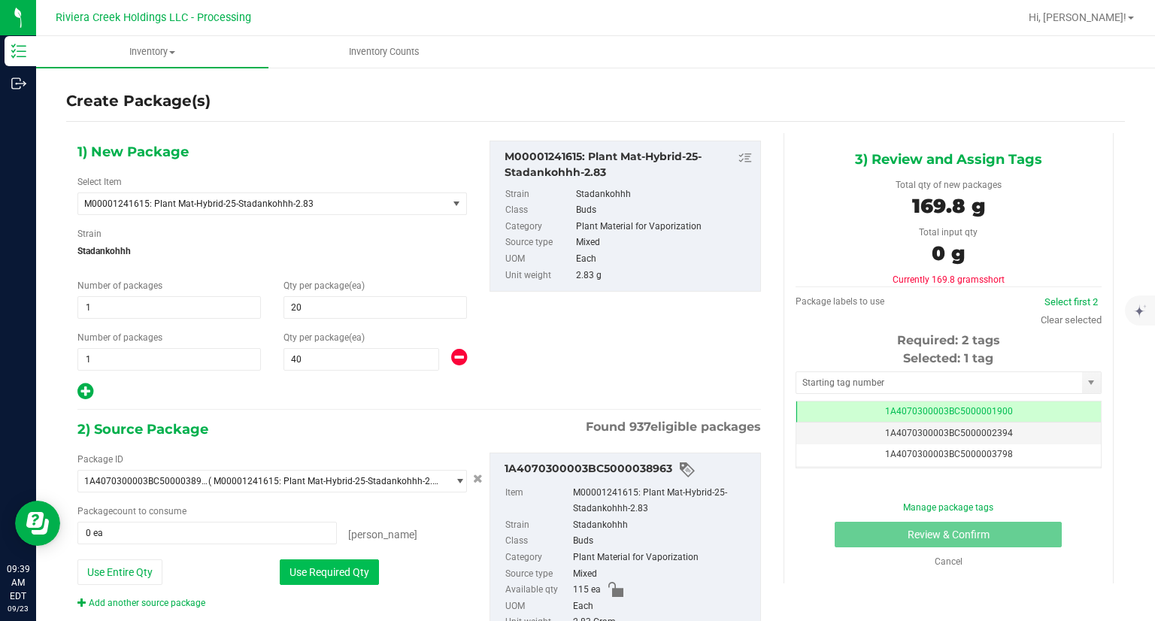
click at [348, 570] on button "Use Required Qty" at bounding box center [329, 572] width 99 height 26
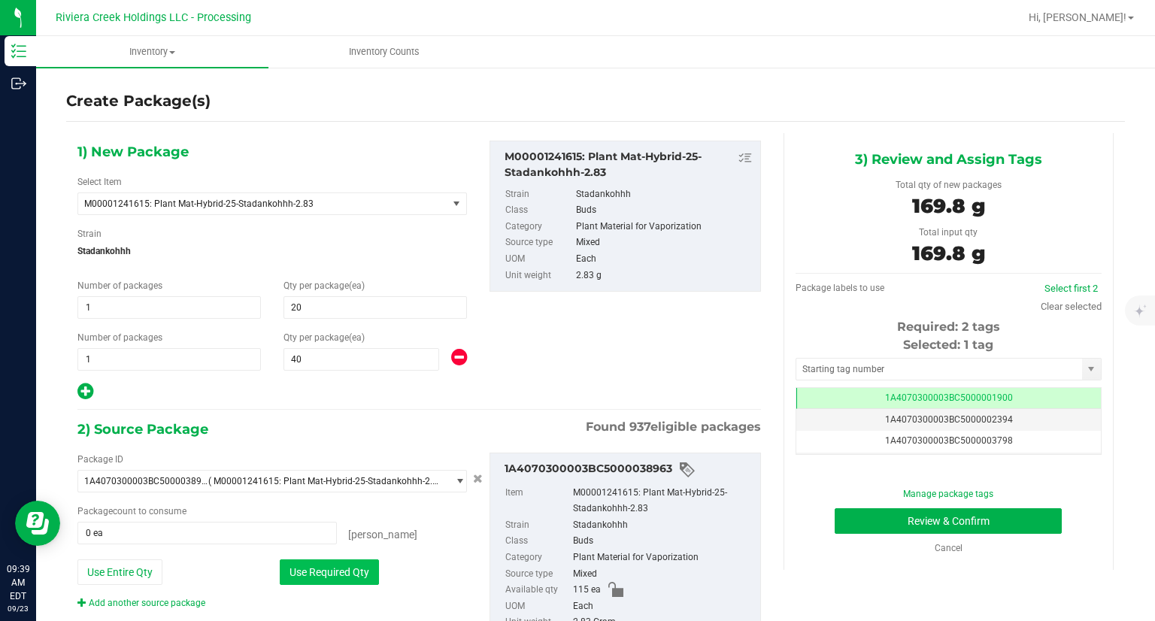
type input "60 ea"
click at [910, 365] on input "text" at bounding box center [939, 369] width 286 height 21
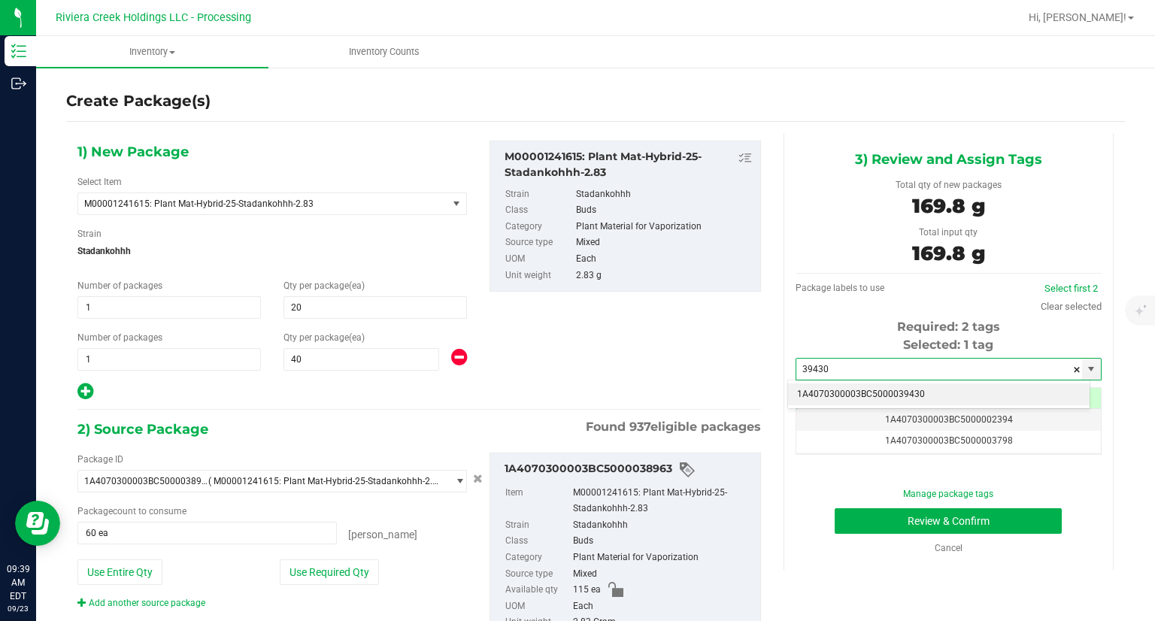
click at [852, 395] on li "1A4070300003BC5000039430" at bounding box center [938, 394] width 301 height 23
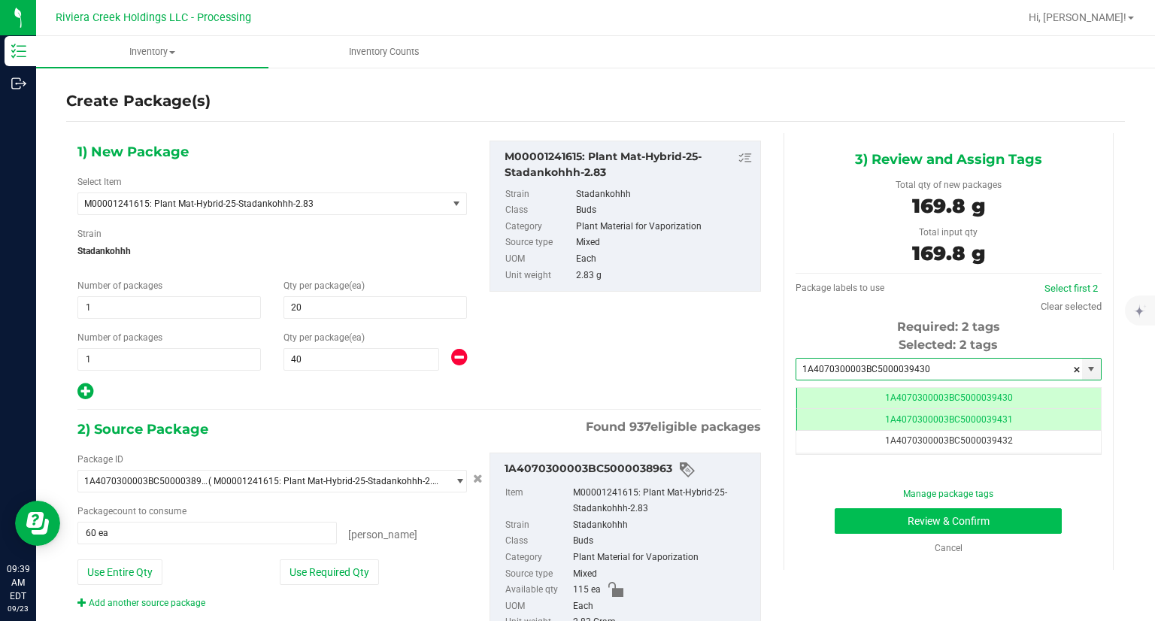
type input "1A4070300003BC5000039430"
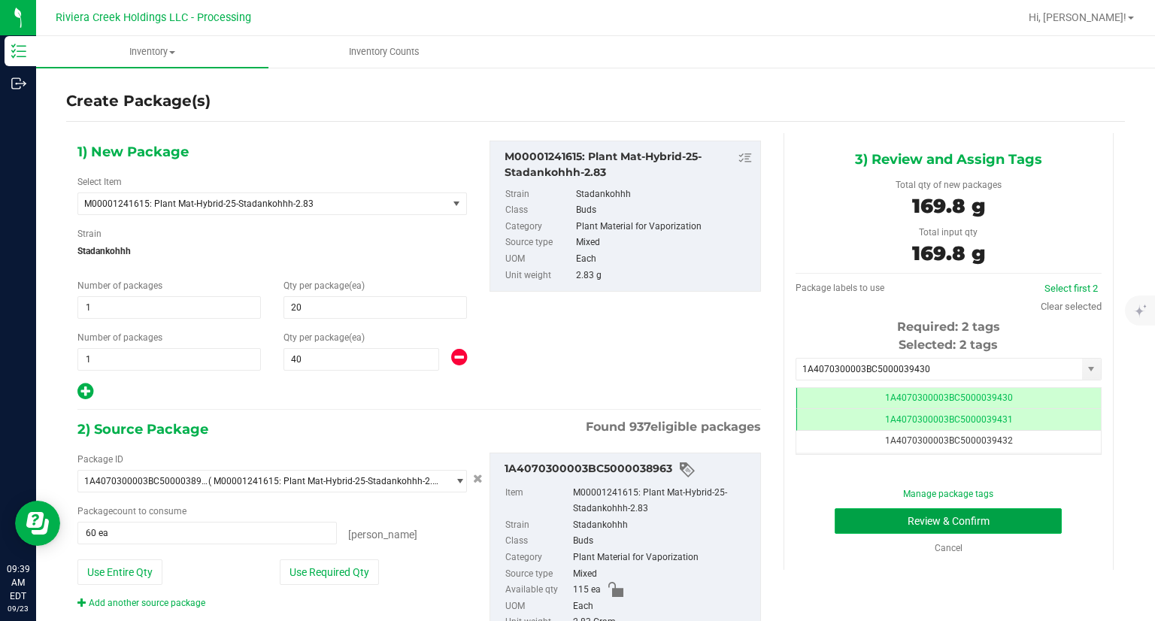
click at [856, 528] on button "Review & Confirm" at bounding box center [947, 521] width 227 height 26
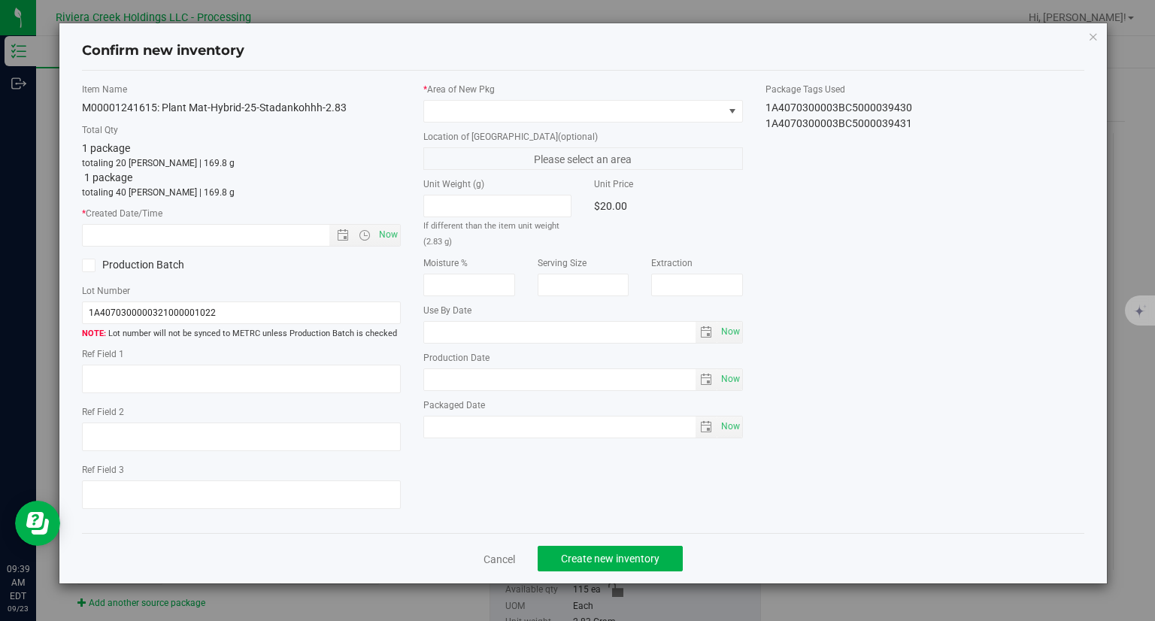
click at [403, 231] on div "Item Name M00001241615: Plant Mat-Hybrid-25-Stadankohhh-2.83 Total Qty 1 packag…" at bounding box center [242, 302] width 342 height 439
click at [399, 232] on span "Now" at bounding box center [389, 235] width 26 height 22
type input "[DATE] 9:39 AM"
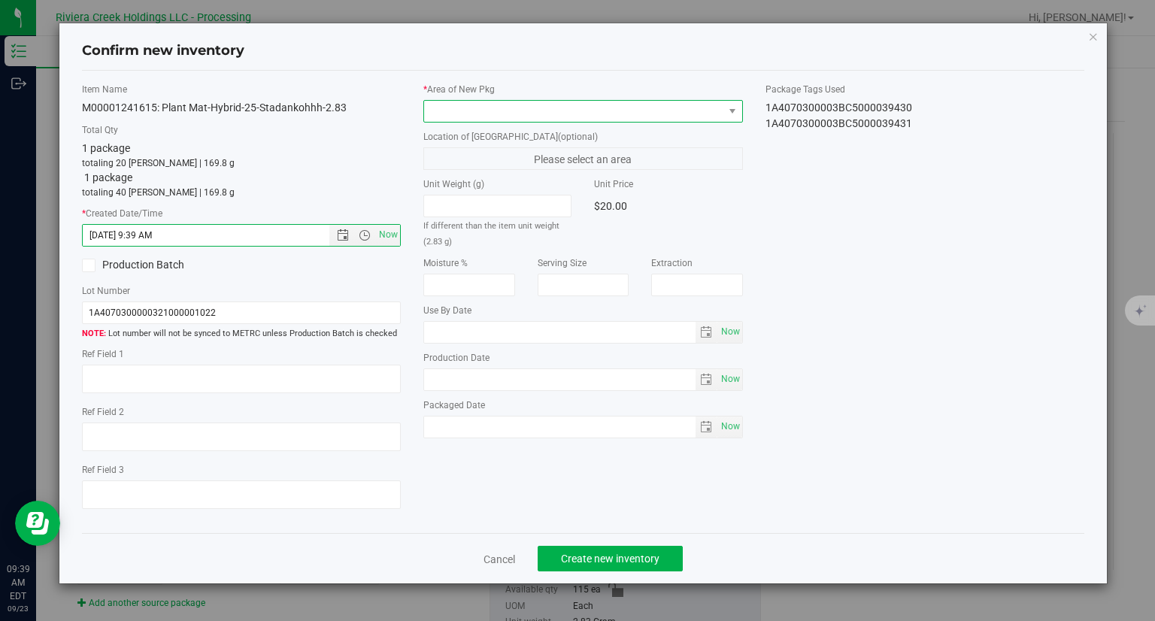
click at [562, 112] on span at bounding box center [573, 111] width 299 height 21
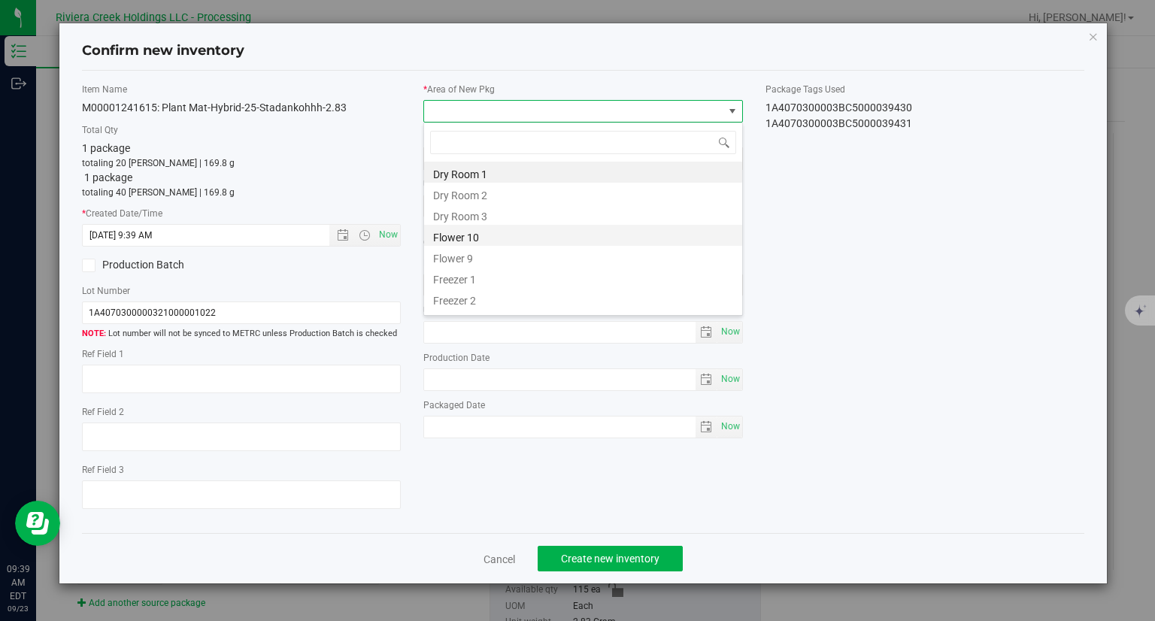
click at [499, 238] on li "Flower 10" at bounding box center [583, 235] width 318 height 21
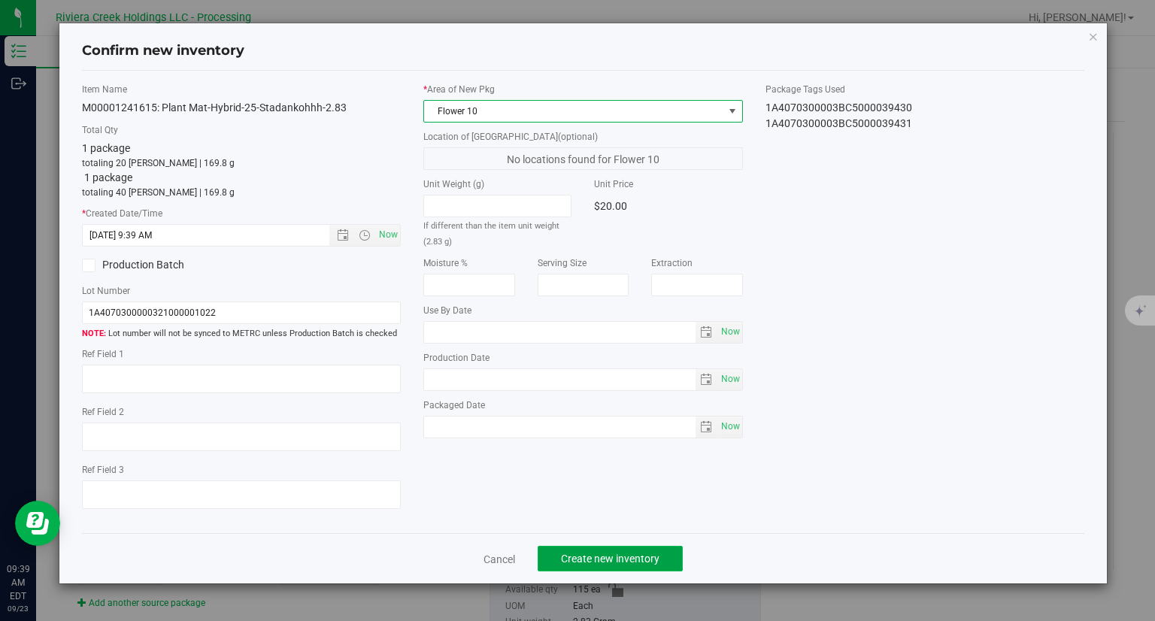
click at [636, 560] on span "Create new inventory" at bounding box center [610, 559] width 98 height 12
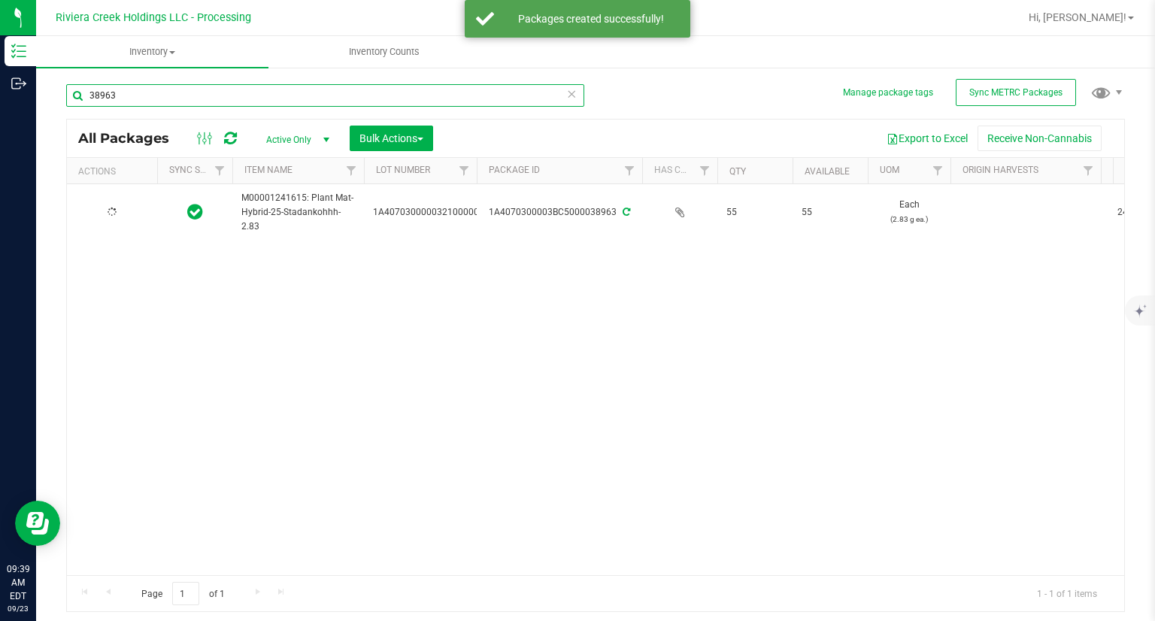
click at [183, 88] on input "38963" at bounding box center [325, 95] width 518 height 23
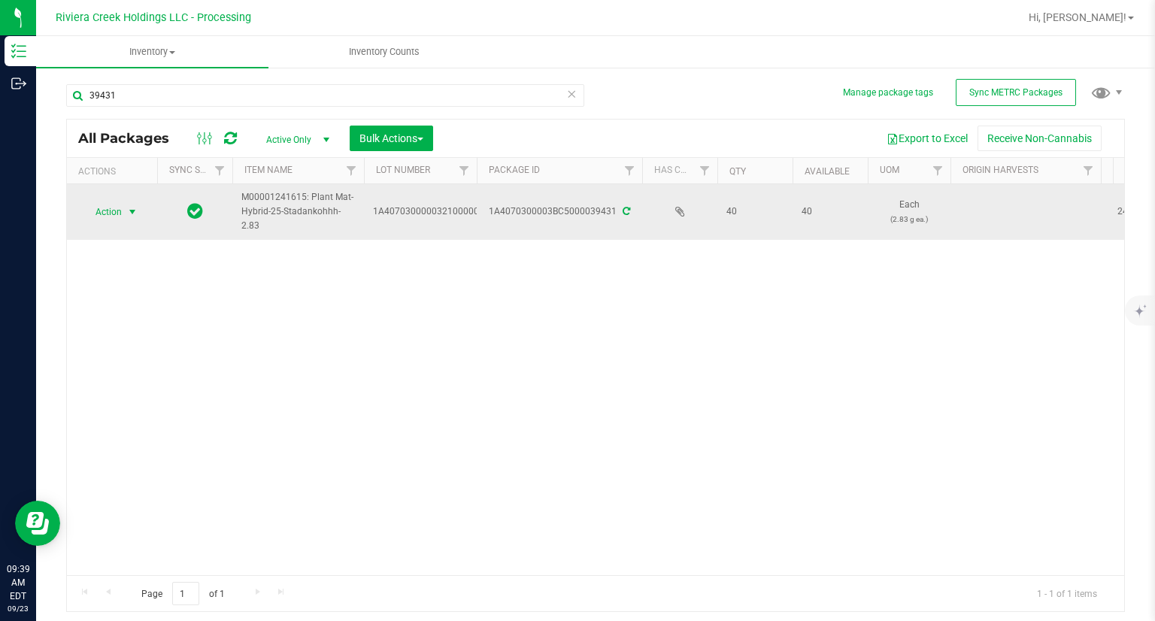
click at [114, 207] on span "Action" at bounding box center [102, 211] width 41 height 21
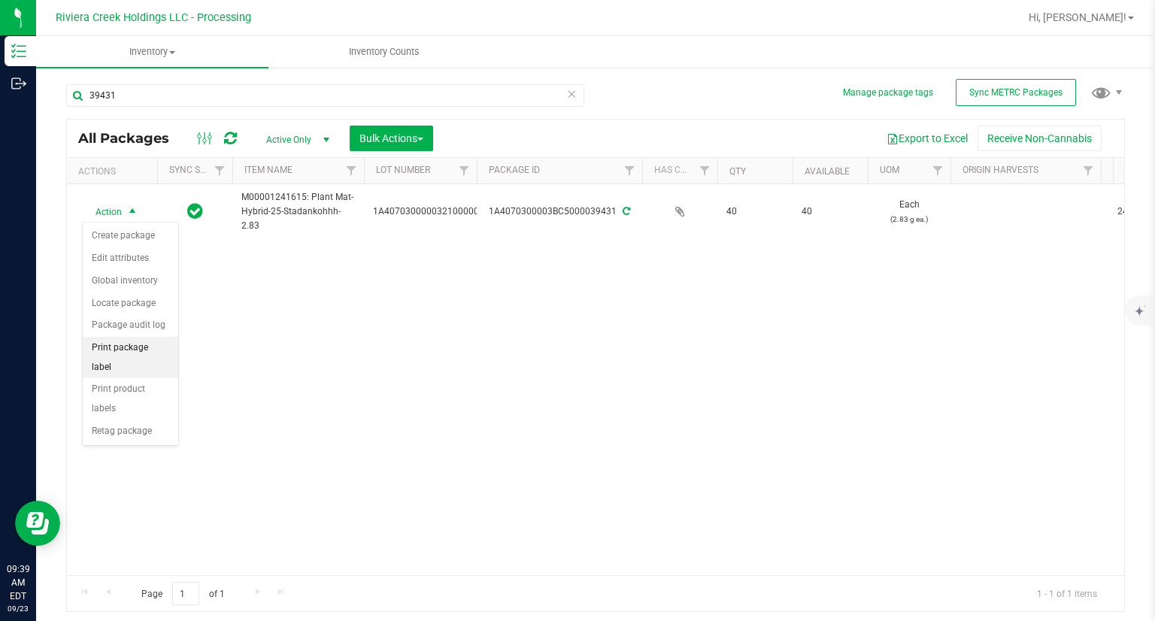
click at [154, 344] on li "Print package label" at bounding box center [130, 357] width 95 height 41
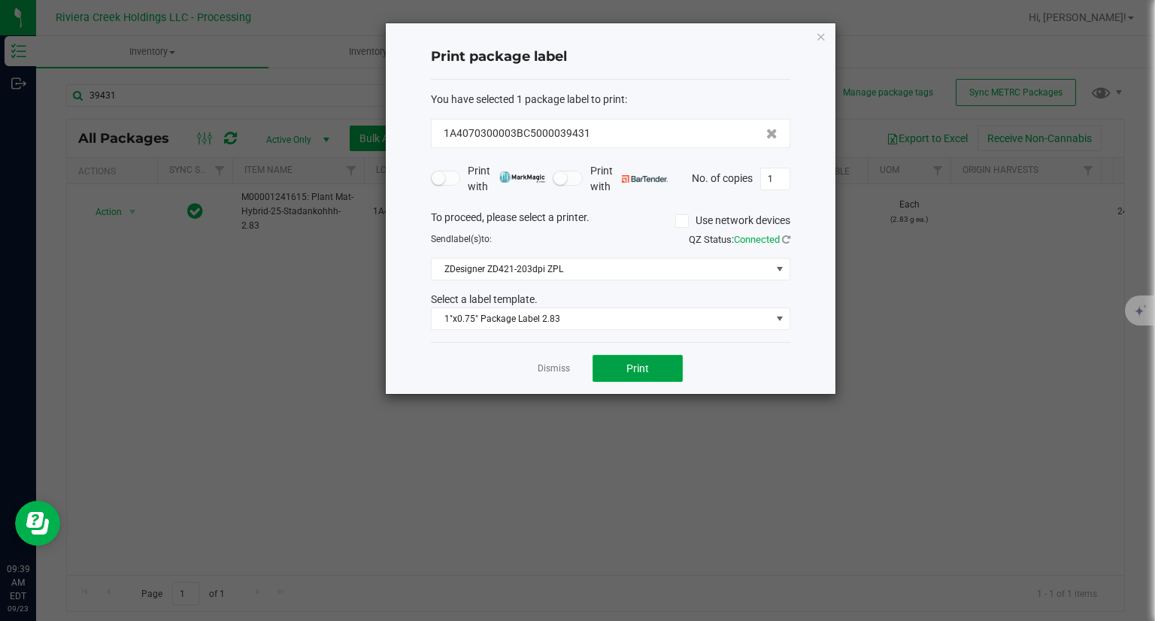
click at [653, 374] on button "Print" at bounding box center [637, 368] width 90 height 27
click at [814, 37] on div "Print package label You have selected 1 package label to print : 1A4070300003BC…" at bounding box center [611, 208] width 450 height 371
click at [809, 37] on div "Print package label You have selected 1 package label to print : 1A4070300003BC…" at bounding box center [611, 208] width 450 height 371
click at [820, 37] on icon "button" at bounding box center [821, 36] width 11 height 18
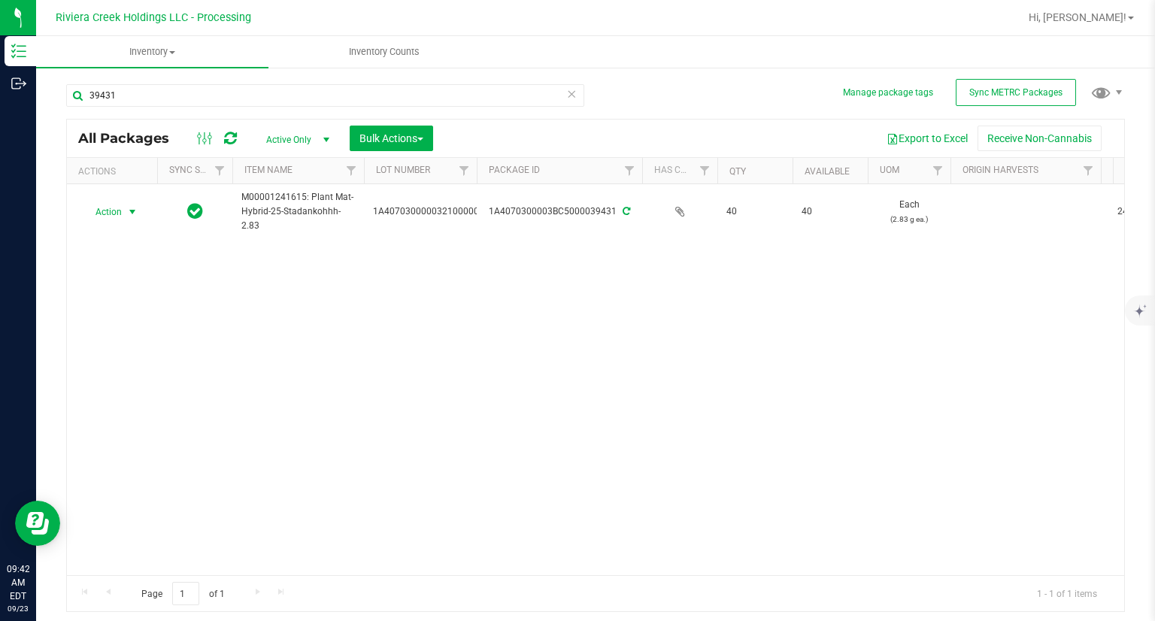
click at [361, 76] on div "39431" at bounding box center [330, 95] width 529 height 48
click at [359, 77] on div "39431" at bounding box center [330, 95] width 529 height 48
click at [341, 81] on div "39431" at bounding box center [330, 95] width 529 height 48
click at [326, 84] on input "39431" at bounding box center [325, 95] width 518 height 23
click at [304, 88] on input "39431" at bounding box center [325, 95] width 518 height 23
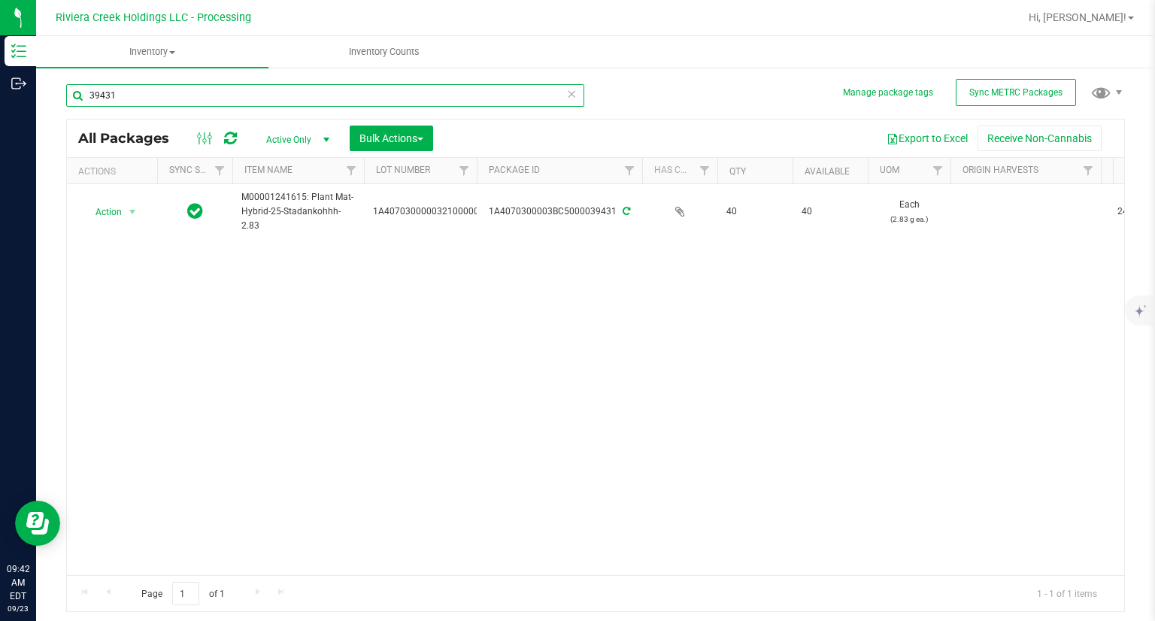
click at [304, 88] on input "39431" at bounding box center [325, 95] width 518 height 23
type input "39824"
click at [114, 209] on span "Action" at bounding box center [102, 211] width 41 height 21
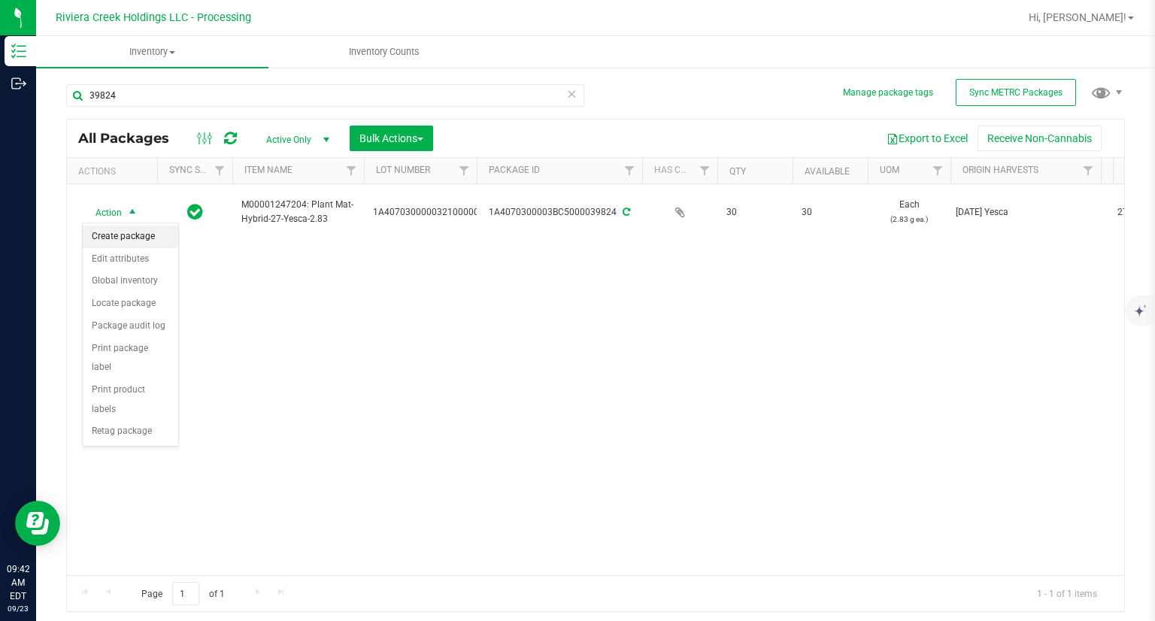
click at [119, 229] on li "Create package" at bounding box center [130, 237] width 95 height 23
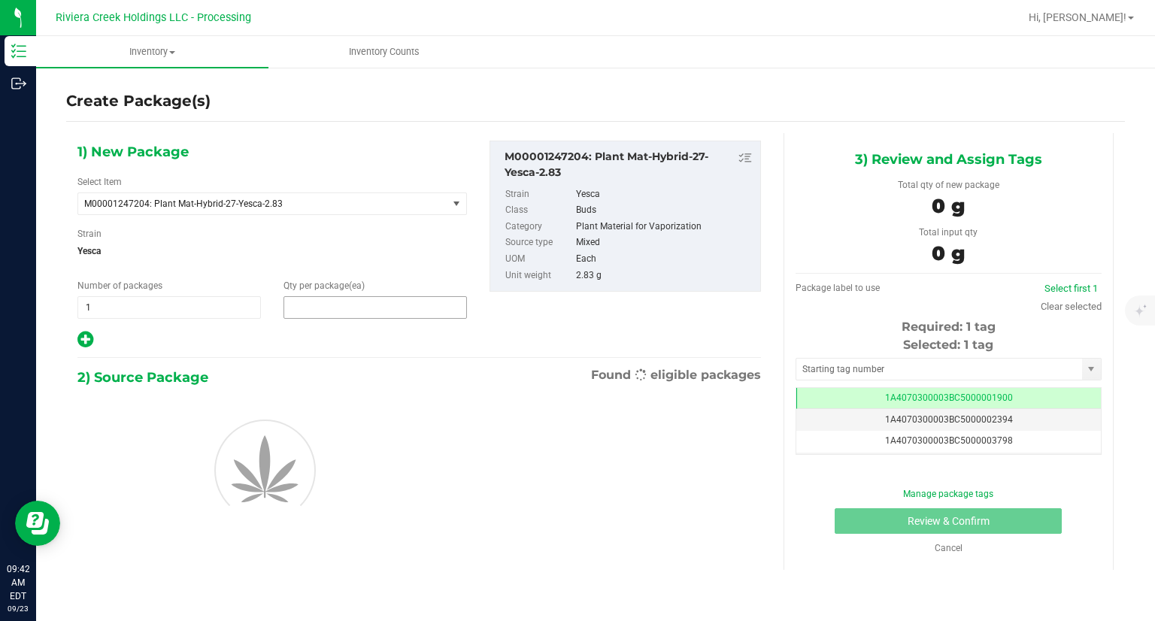
click at [413, 313] on span at bounding box center [374, 307] width 183 height 23
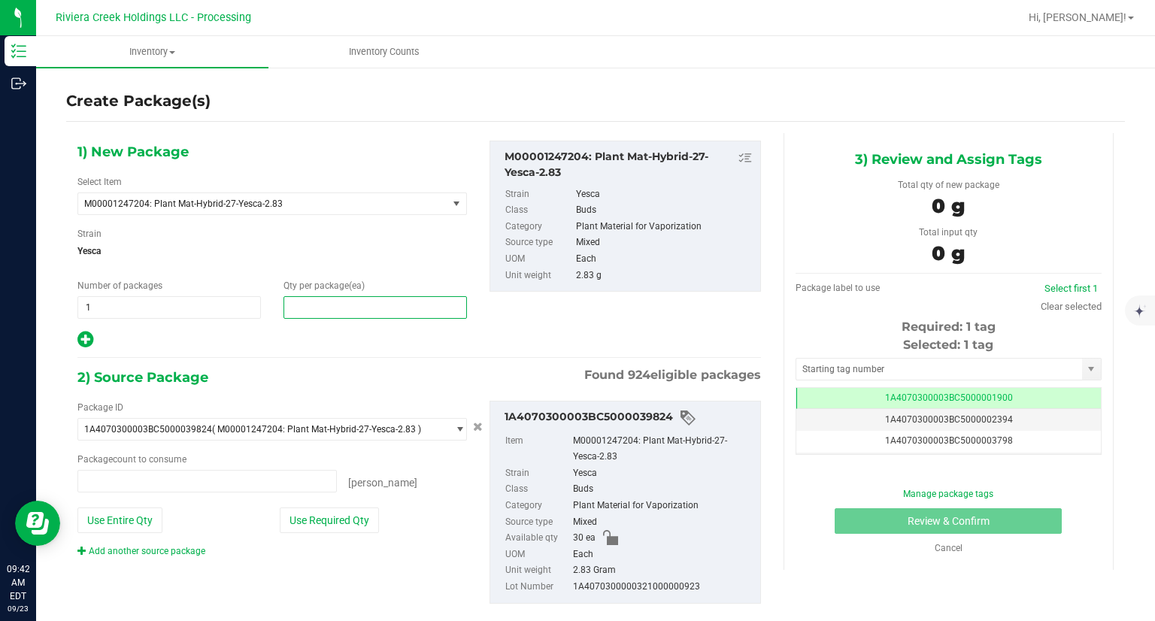
type input "0 ea"
type input "20"
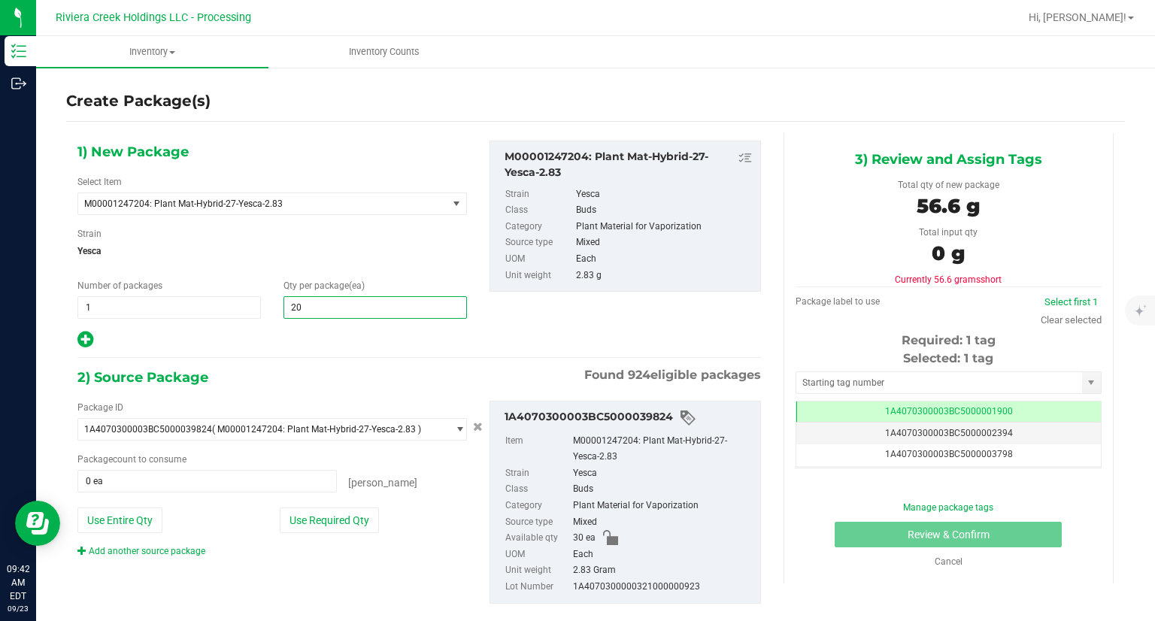
type input "20"
click at [406, 359] on div "1) New Package Select Item M00001247204: Plant Mat-Hybrid-27-Yesca-2.83 M000000…" at bounding box center [419, 384] width 706 height 502
click at [361, 524] on button "Use Required Qty" at bounding box center [329, 520] width 99 height 26
type input "20 ea"
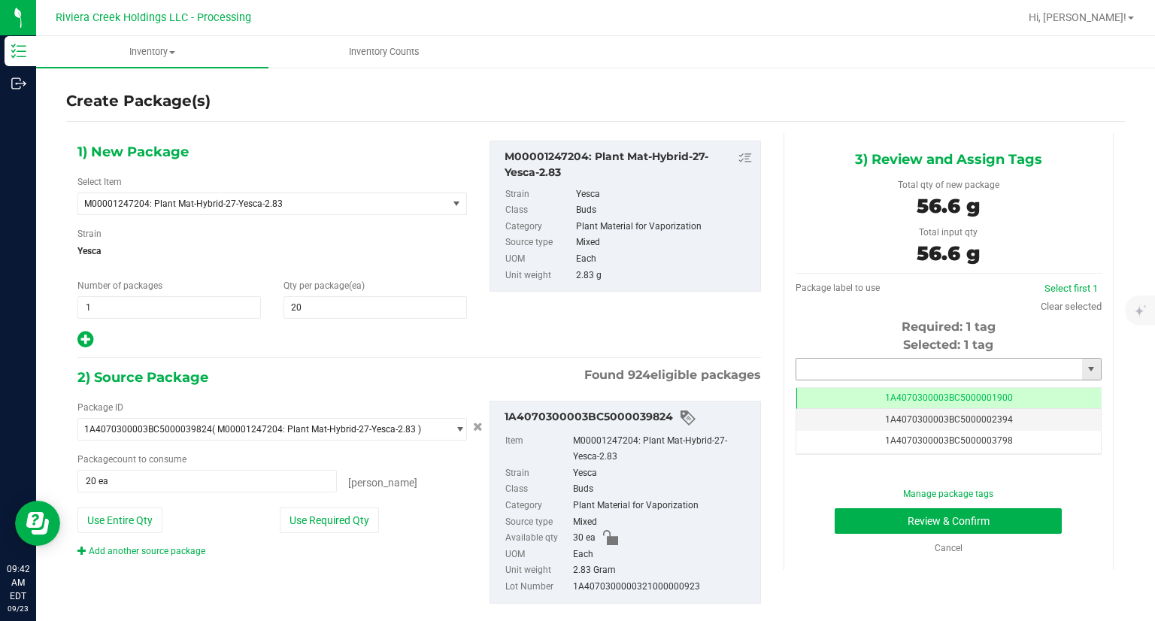
click at [831, 368] on input "text" at bounding box center [939, 369] width 286 height 21
click at [817, 389] on li "1A4070300003BC5000039432" at bounding box center [938, 394] width 301 height 23
type input "1A4070300003BC5000039432"
click at [857, 519] on button "Review & Confirm" at bounding box center [947, 521] width 227 height 26
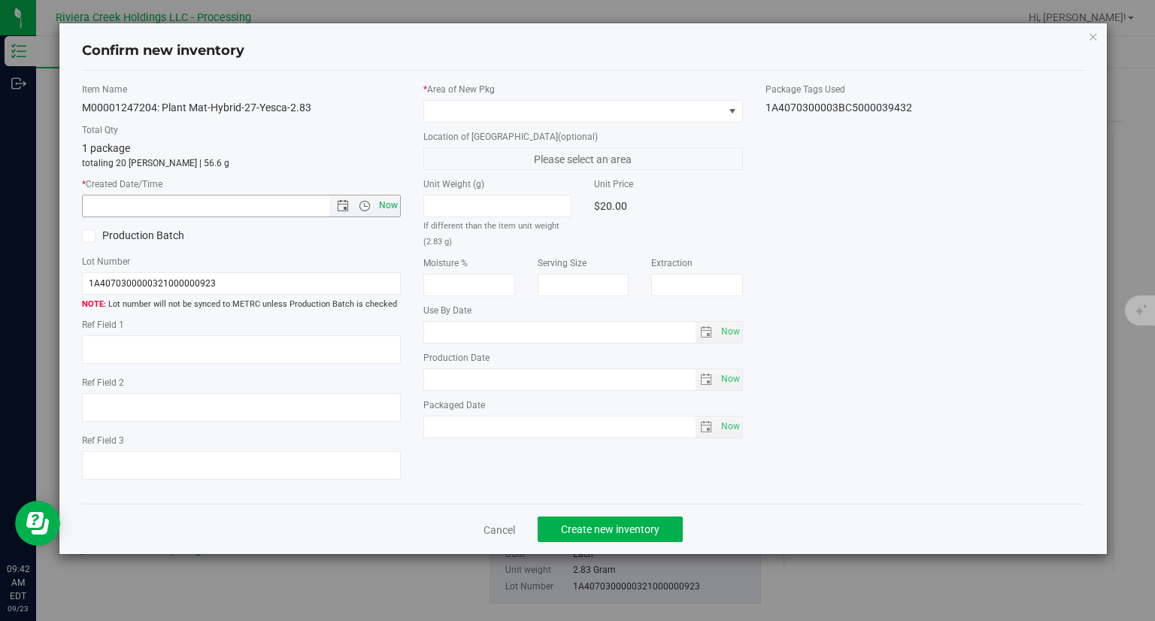
click at [394, 202] on span "Now" at bounding box center [389, 206] width 26 height 22
type input "[DATE] 9:42 AM"
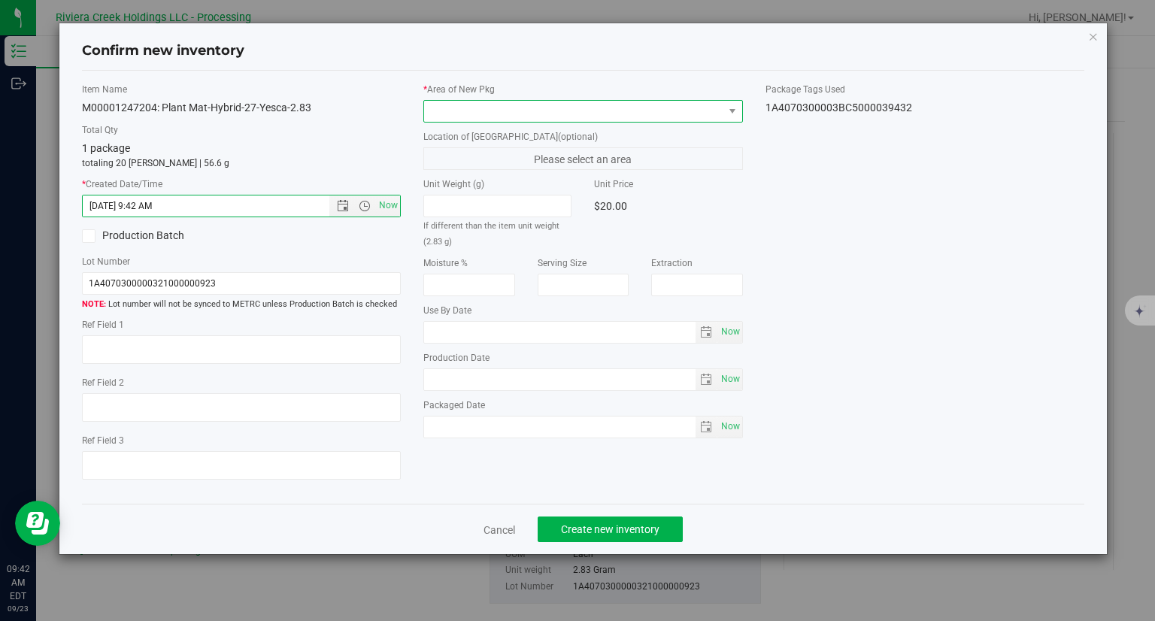
click at [509, 116] on span at bounding box center [573, 111] width 299 height 21
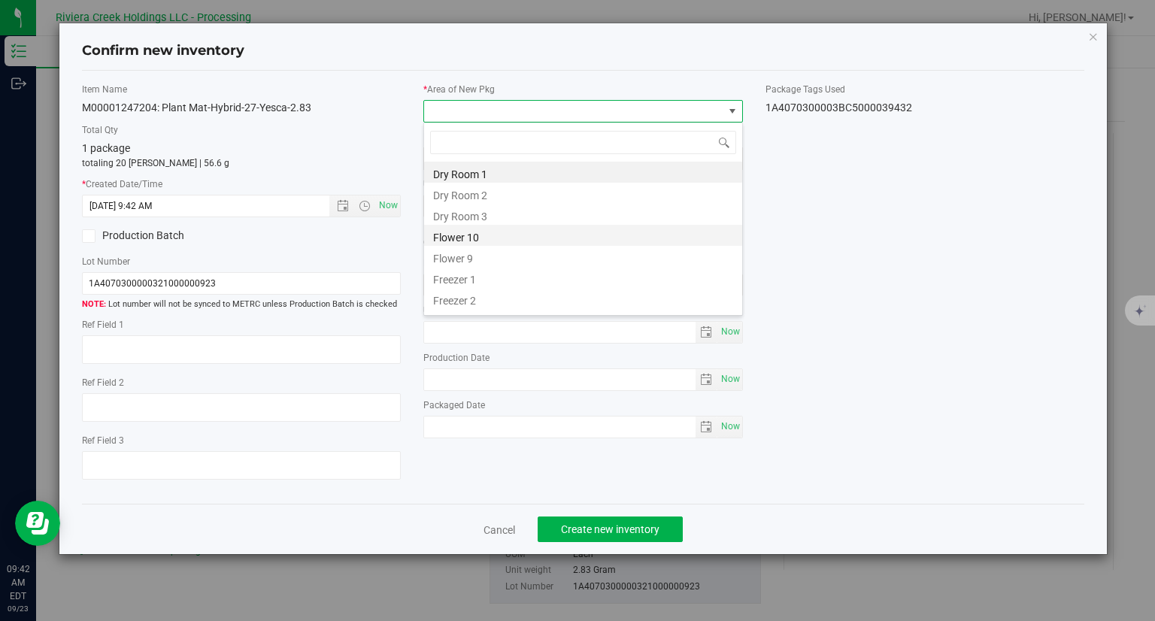
click at [493, 232] on li "Flower 10" at bounding box center [583, 235] width 318 height 21
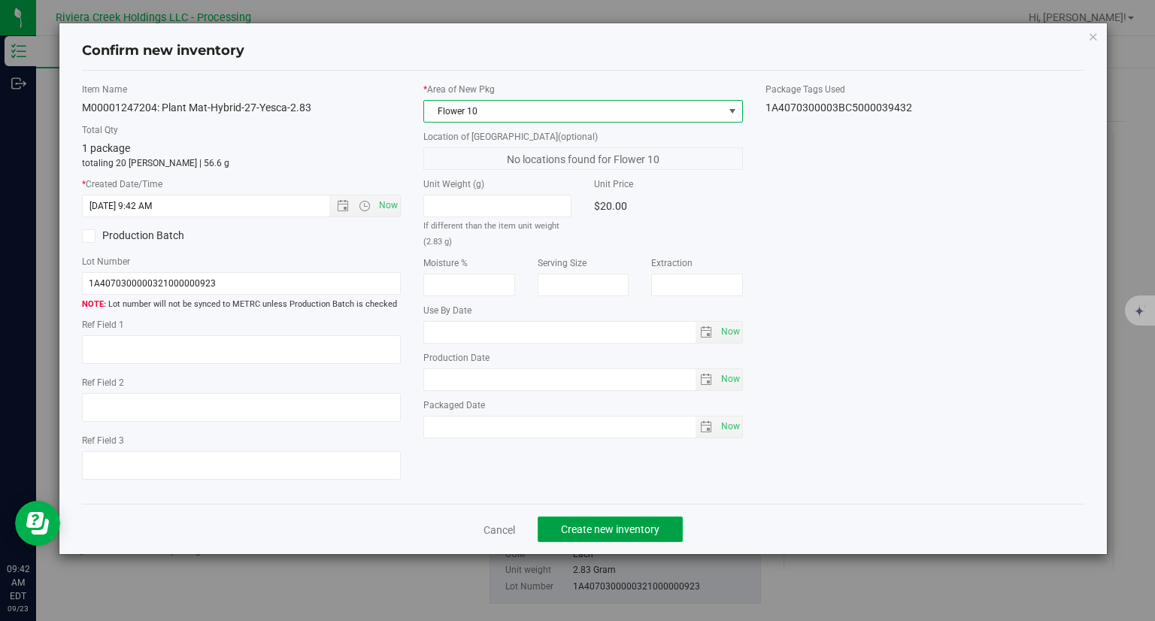
click at [631, 531] on span "Create new inventory" at bounding box center [610, 529] width 98 height 12
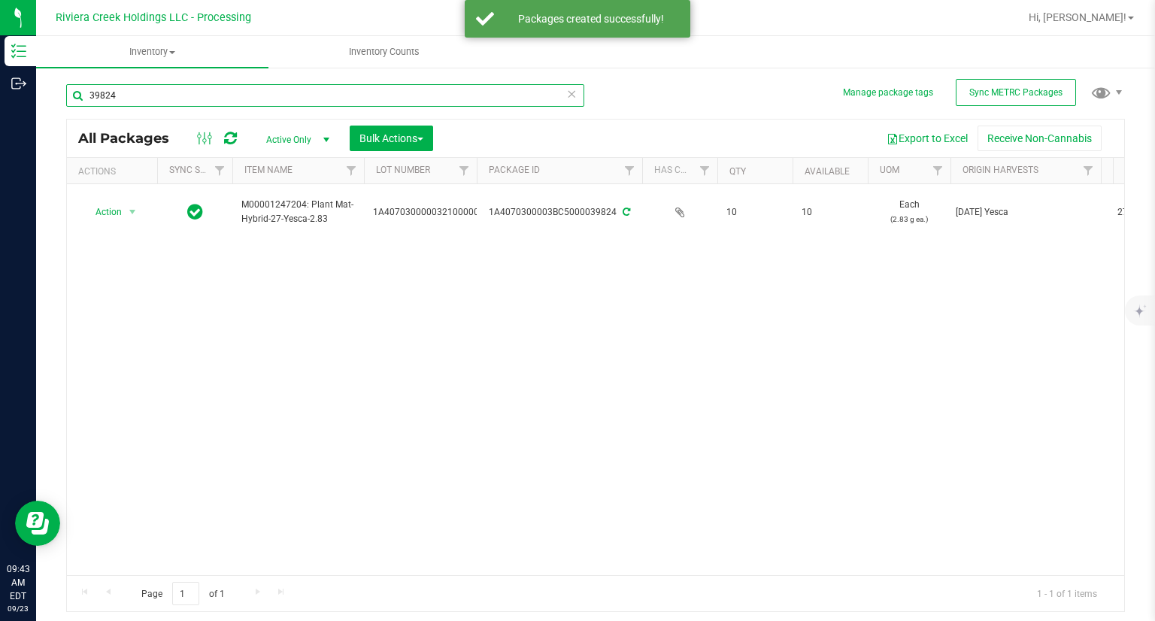
click at [206, 100] on input "39824" at bounding box center [325, 95] width 518 height 23
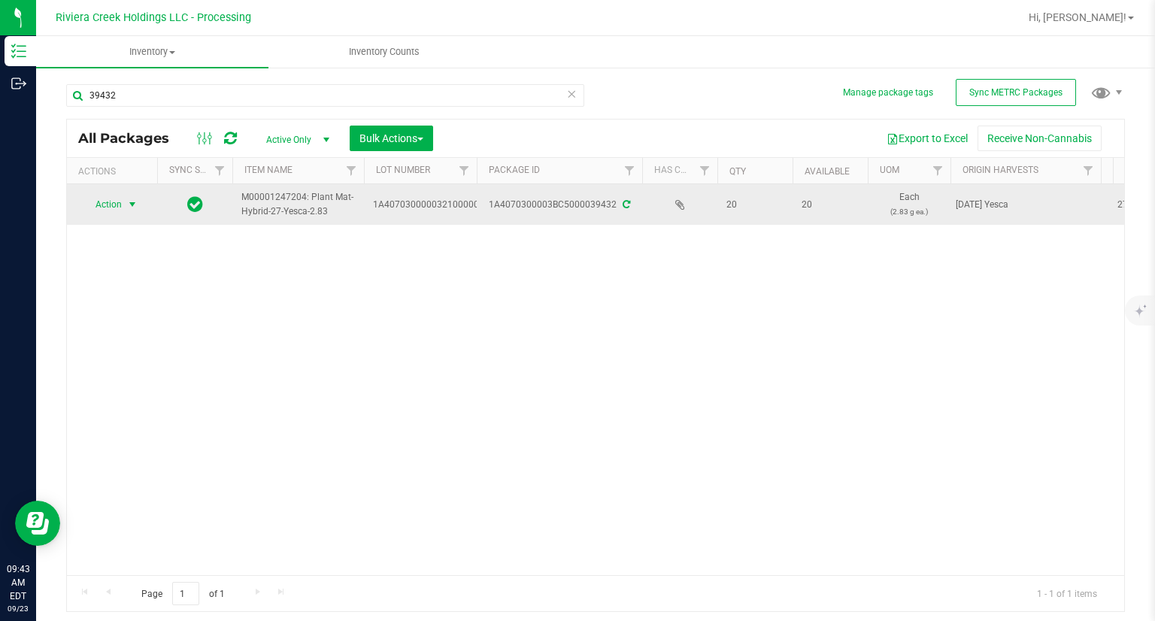
click at [117, 210] on span "Action" at bounding box center [102, 204] width 41 height 21
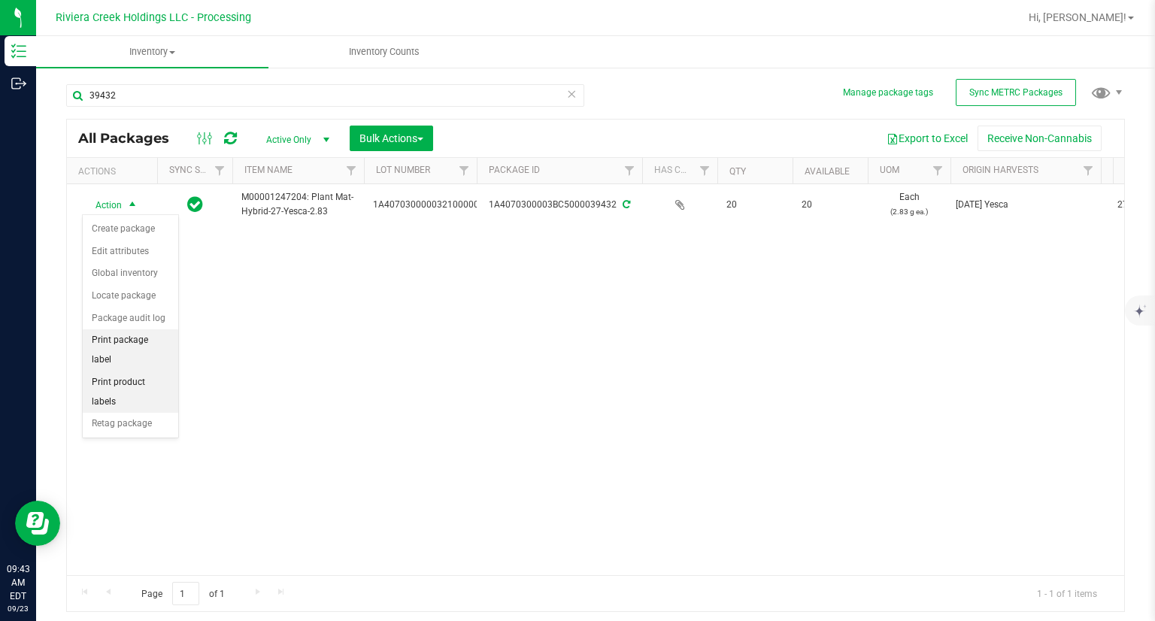
click at [169, 335] on li "Print package label" at bounding box center [130, 349] width 95 height 41
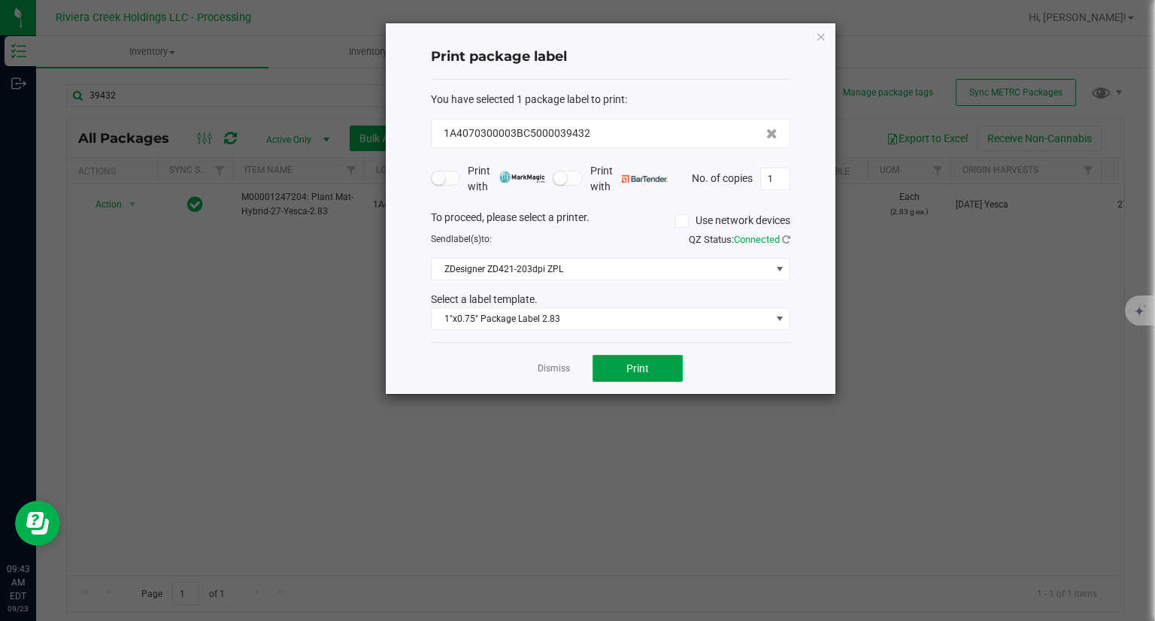
click at [647, 362] on span "Print" at bounding box center [637, 368] width 23 height 12
click at [817, 34] on icon "button" at bounding box center [821, 36] width 11 height 18
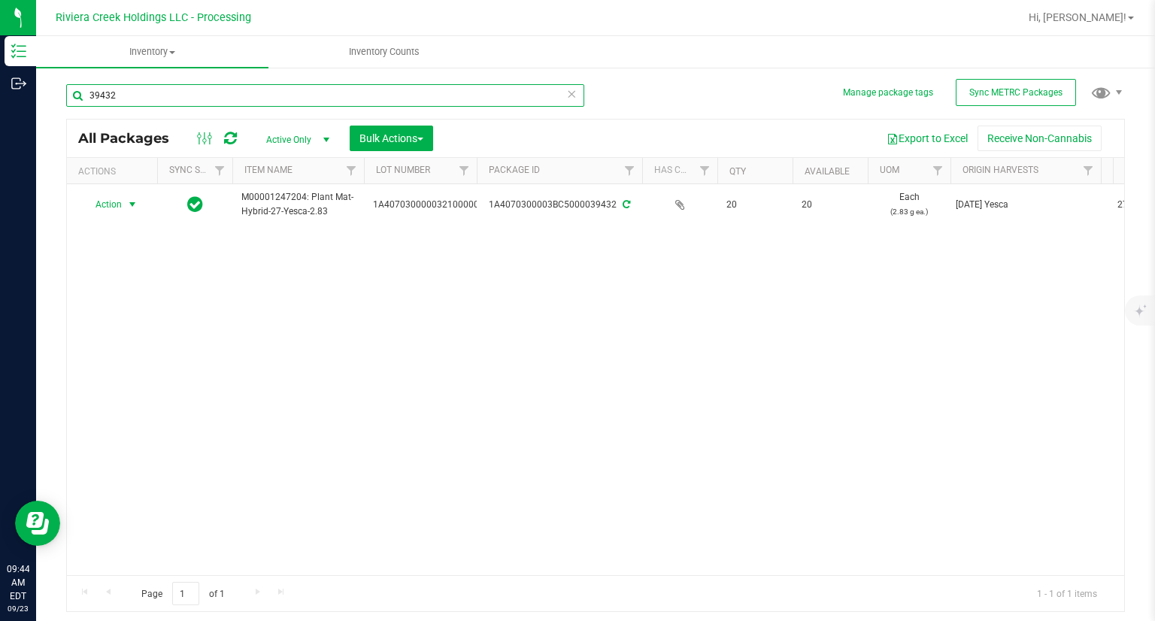
click at [298, 91] on input "39432" at bounding box center [325, 95] width 518 height 23
type input "39823"
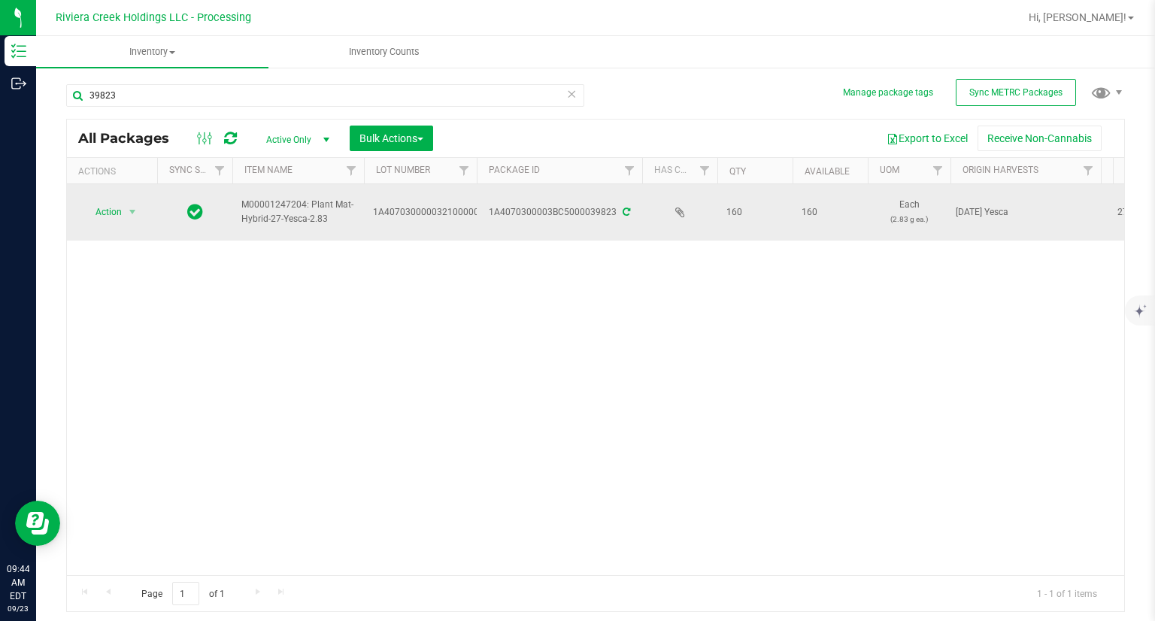
click at [115, 200] on td "Action Action Create package Edit attributes Global inventory Locate package Pa…" at bounding box center [112, 212] width 90 height 56
click at [113, 211] on span "Action" at bounding box center [102, 211] width 41 height 21
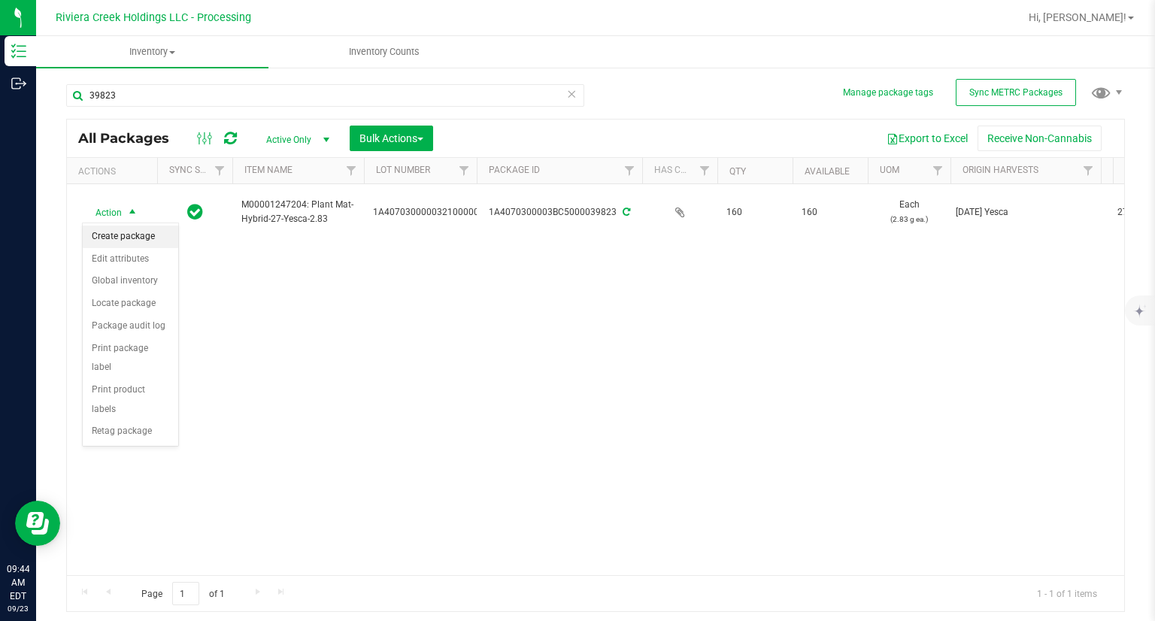
click at [117, 235] on li "Create package" at bounding box center [130, 237] width 95 height 23
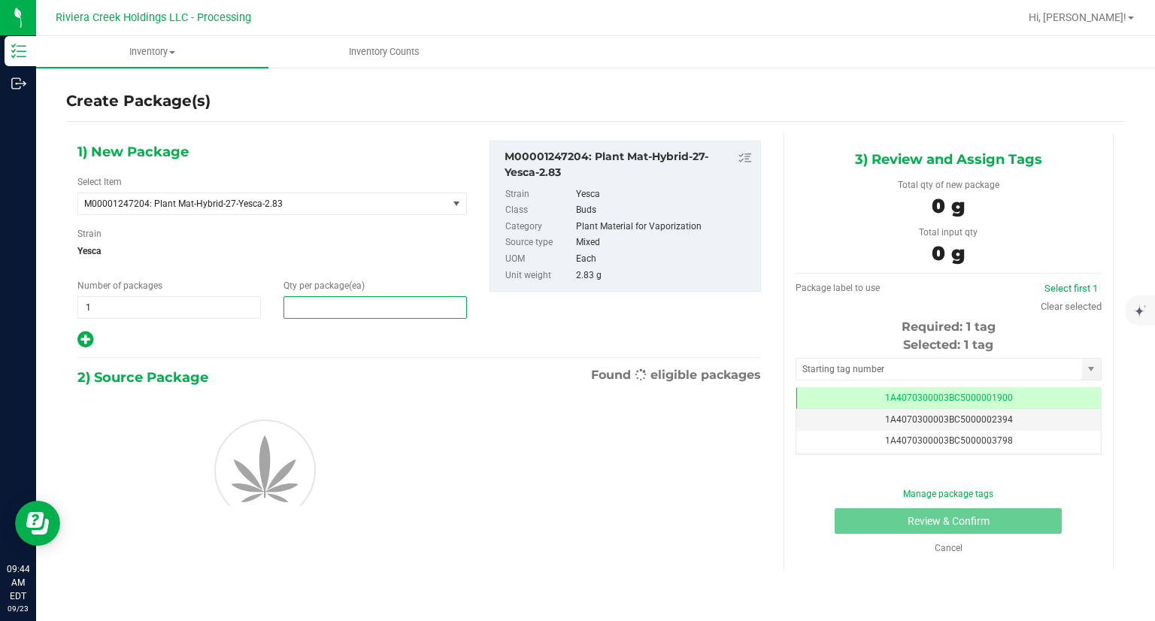
click at [376, 301] on span at bounding box center [374, 307] width 183 height 23
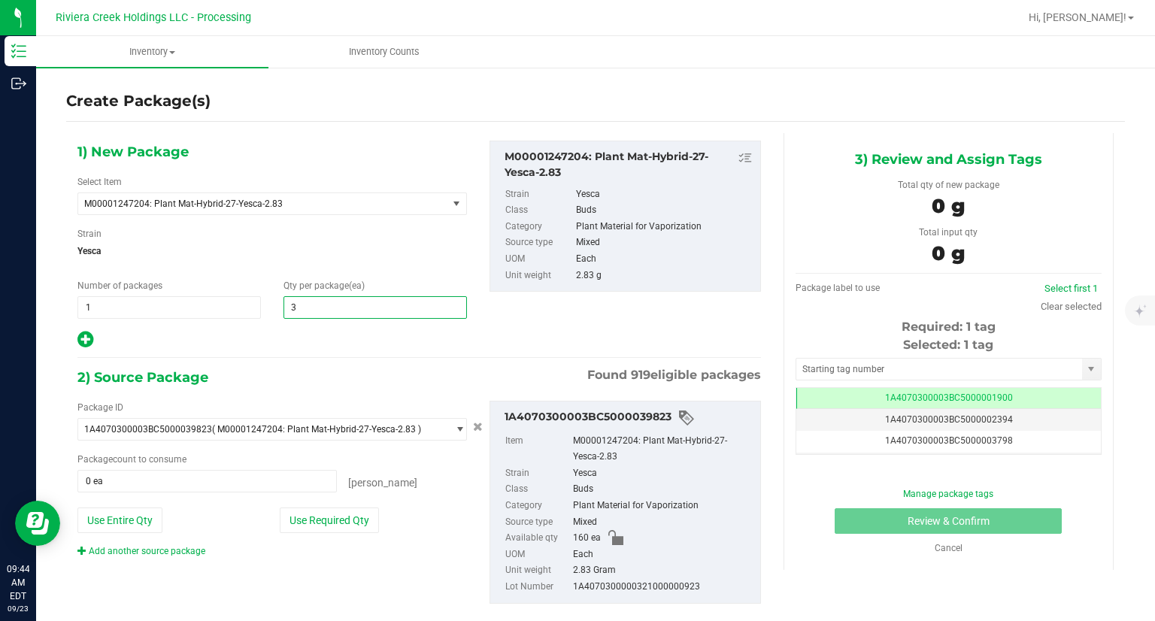
type input "30"
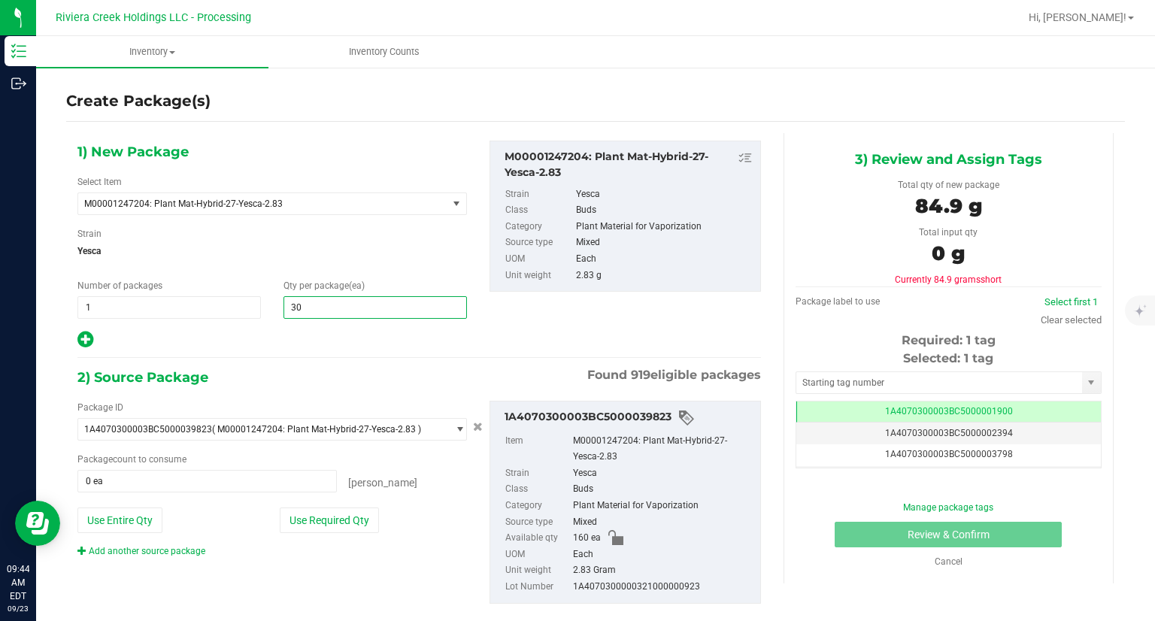
type input "30"
click at [365, 357] on hr at bounding box center [418, 358] width 683 height 2
click at [348, 521] on button "Use Required Qty" at bounding box center [329, 520] width 99 height 26
type input "30 ea"
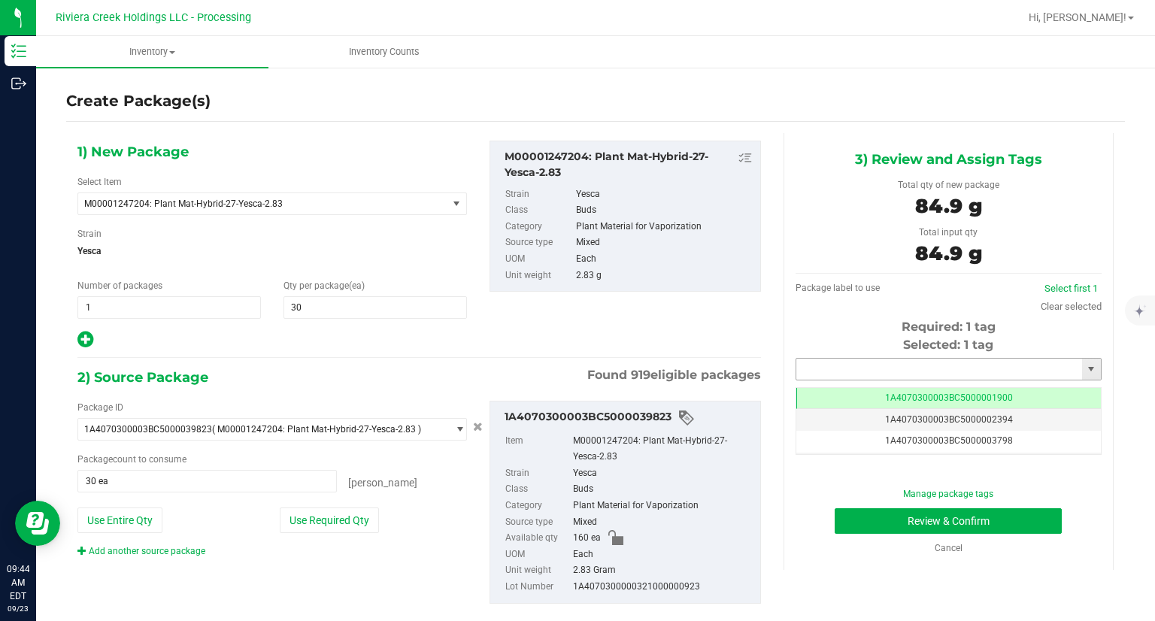
click at [871, 365] on input "text" at bounding box center [939, 369] width 286 height 21
click at [818, 389] on li "1A4070300003BC5000039433" at bounding box center [938, 394] width 301 height 23
type input "1A4070300003BC5000039433"
click at [860, 519] on button "Review & Confirm" at bounding box center [947, 521] width 227 height 26
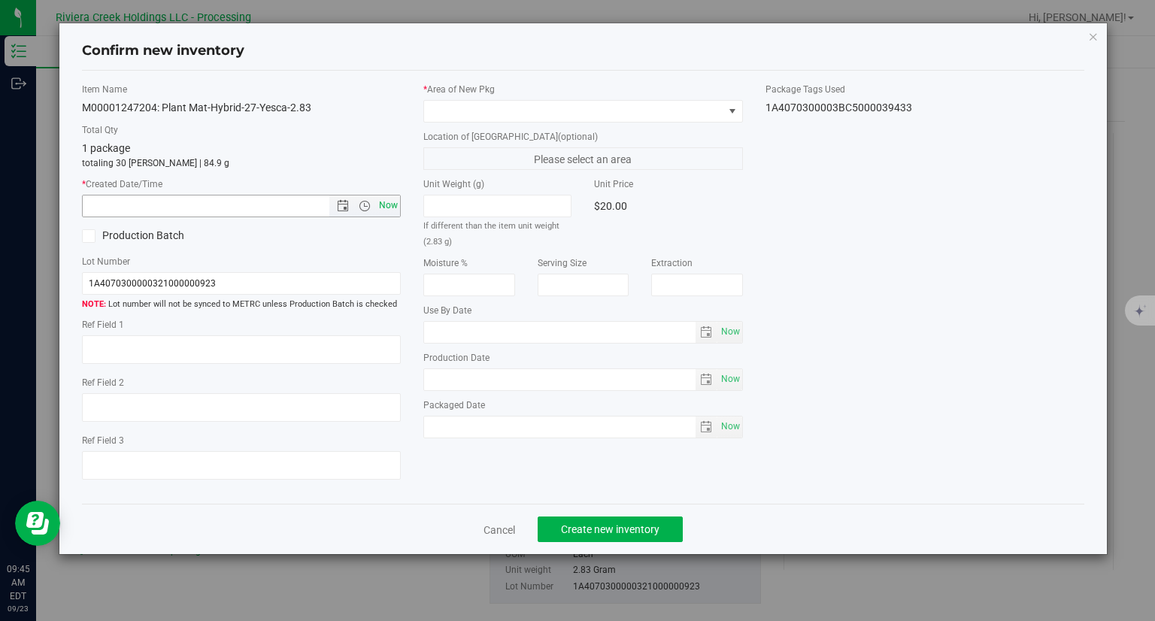
click at [398, 211] on span "Now" at bounding box center [389, 206] width 26 height 22
type input "[DATE] 9:45 AM"
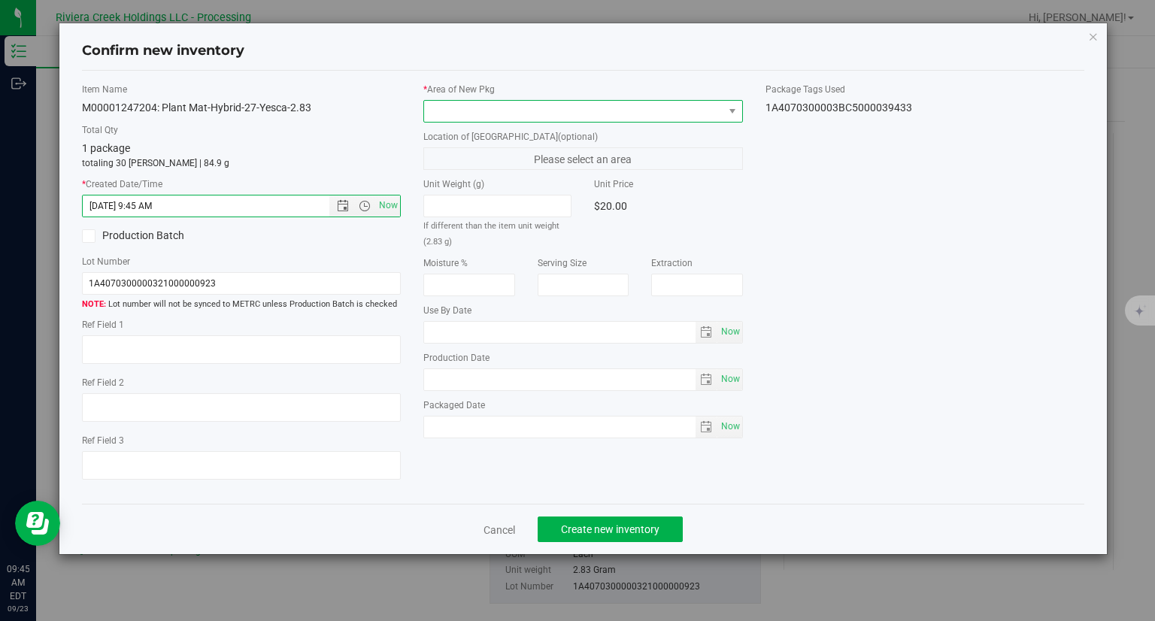
click at [475, 107] on span at bounding box center [573, 111] width 299 height 21
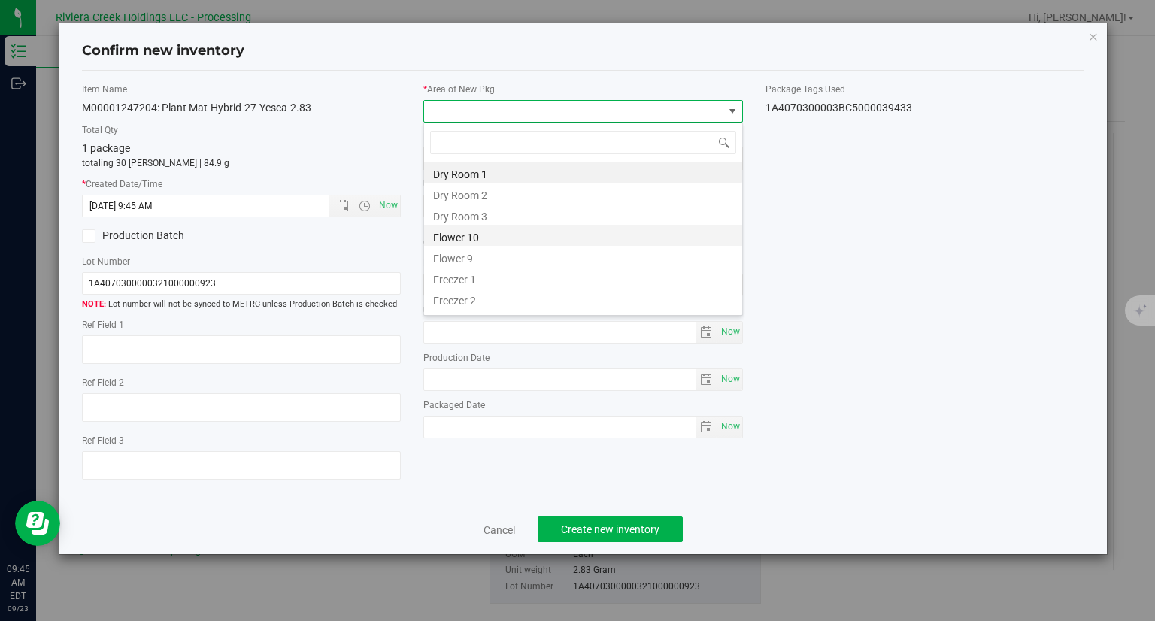
click at [461, 239] on li "Flower 10" at bounding box center [583, 235] width 318 height 21
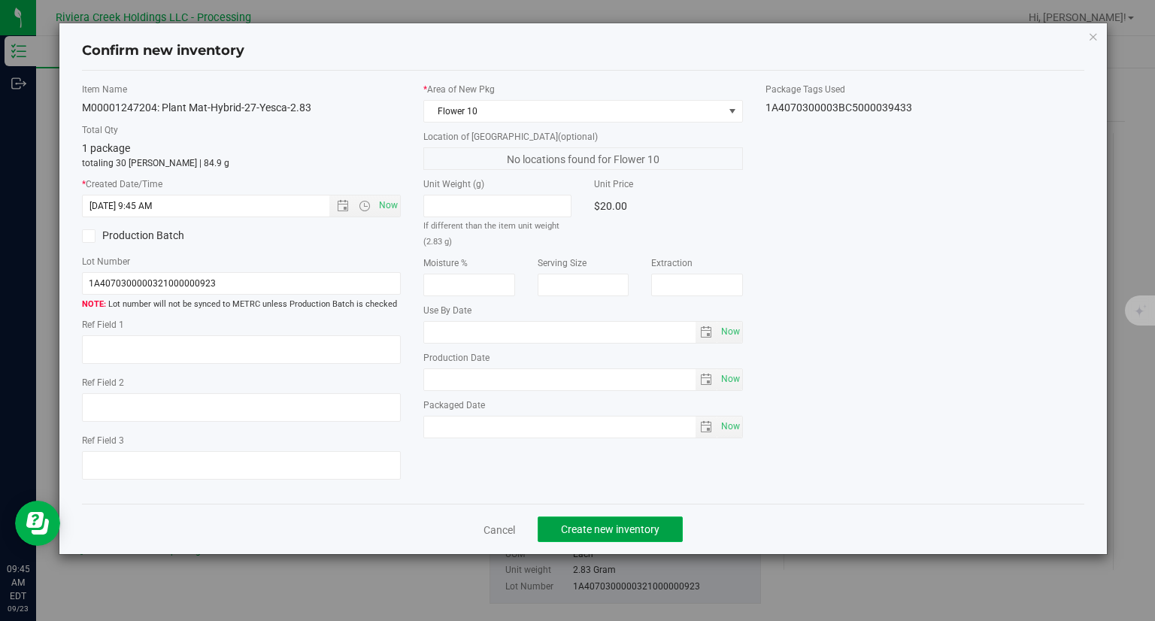
click at [673, 537] on button "Create new inventory" at bounding box center [609, 529] width 145 height 26
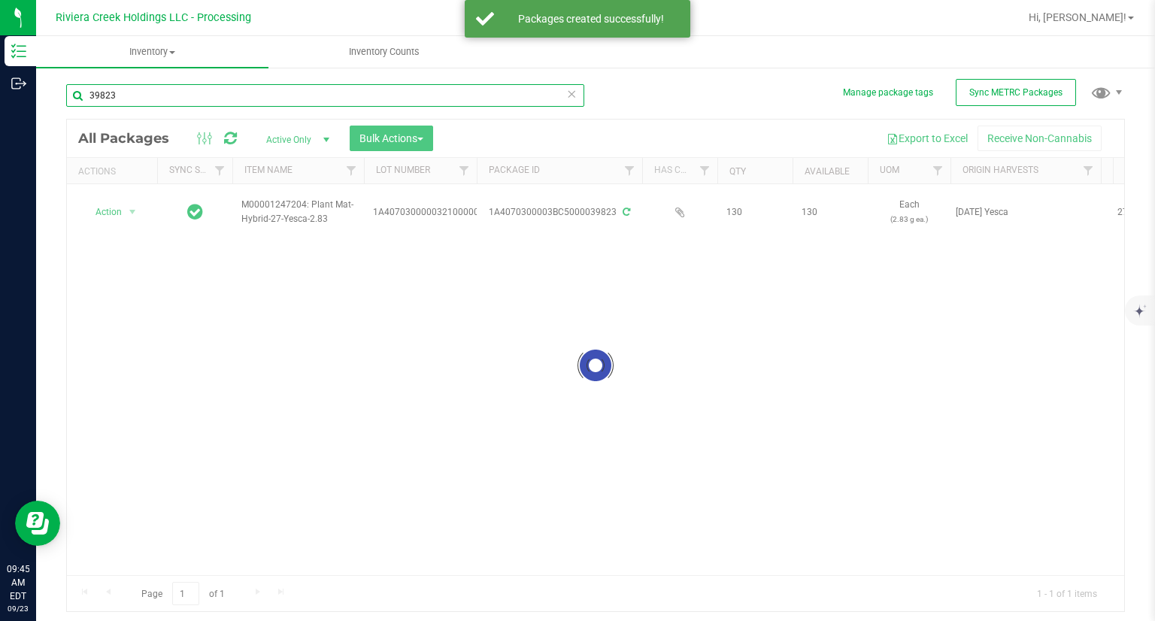
click at [195, 106] on input "39823" at bounding box center [325, 95] width 518 height 23
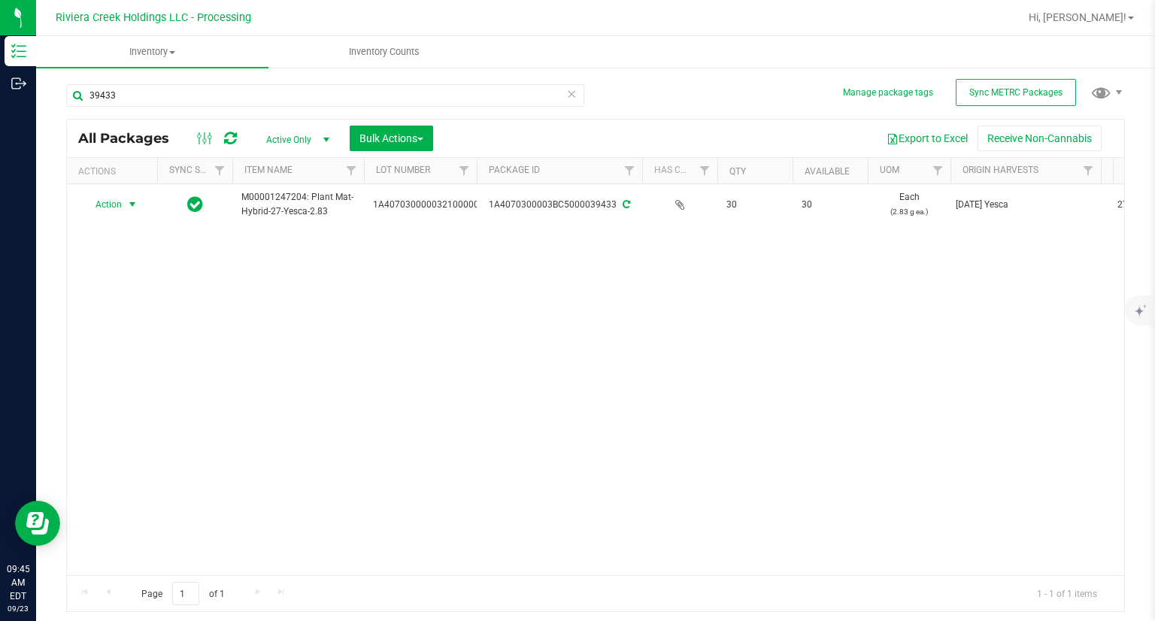
click at [114, 205] on span "Action" at bounding box center [102, 204] width 41 height 21
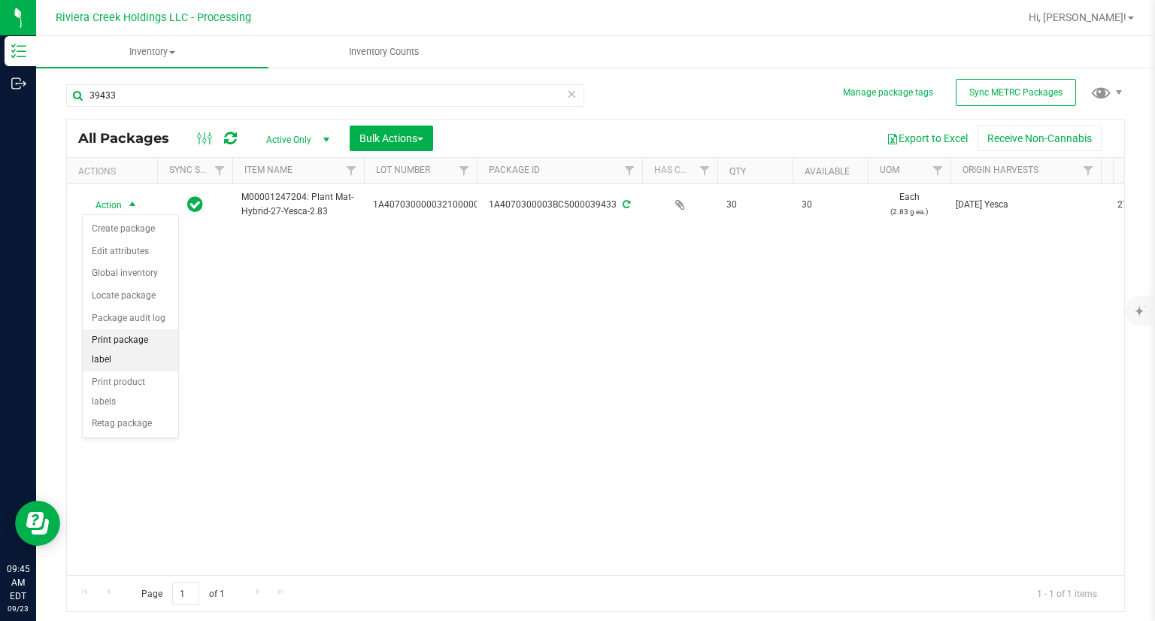
click at [148, 341] on li "Print package label" at bounding box center [130, 349] width 95 height 41
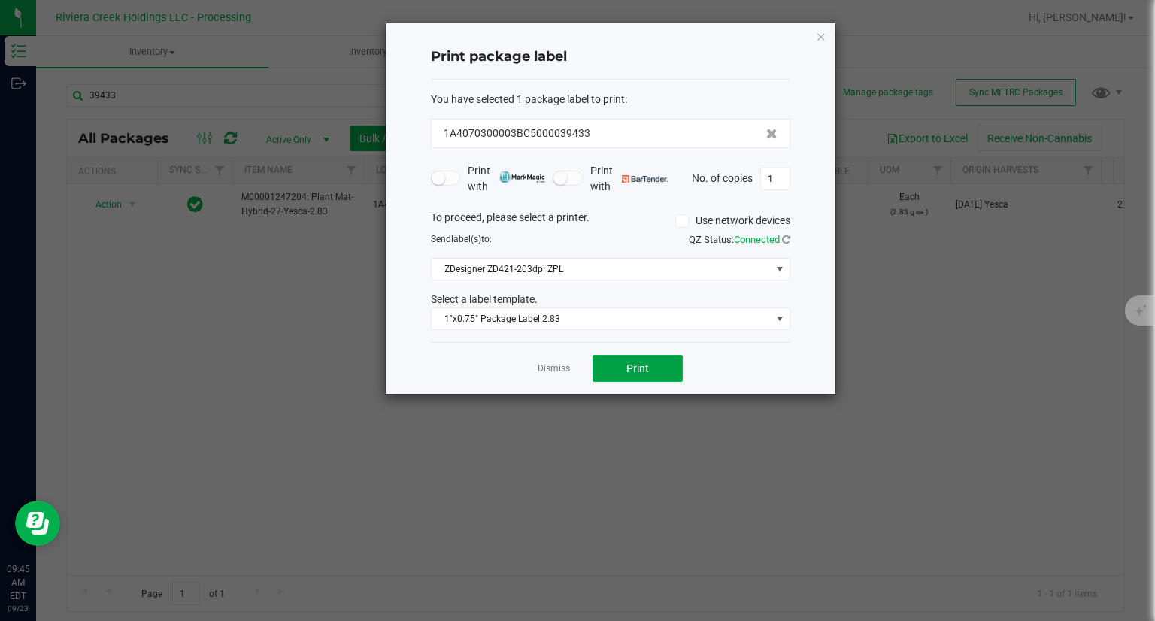
click at [650, 374] on button "Print" at bounding box center [637, 368] width 90 height 27
click at [816, 35] on icon "button" at bounding box center [821, 36] width 11 height 18
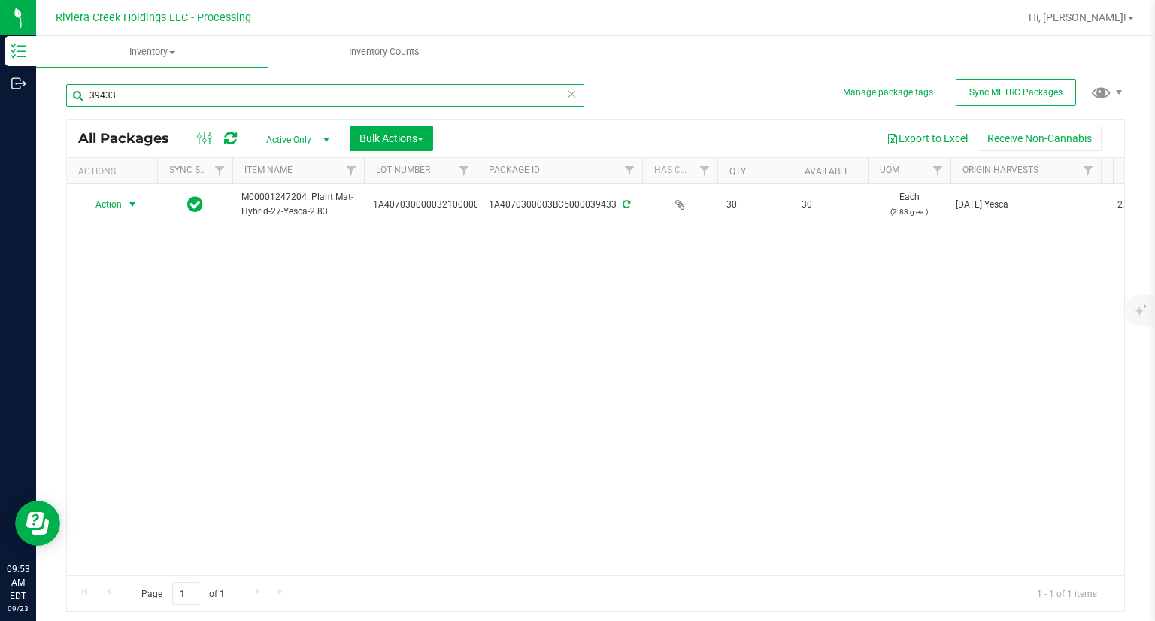
click at [131, 101] on input "39433" at bounding box center [325, 95] width 518 height 23
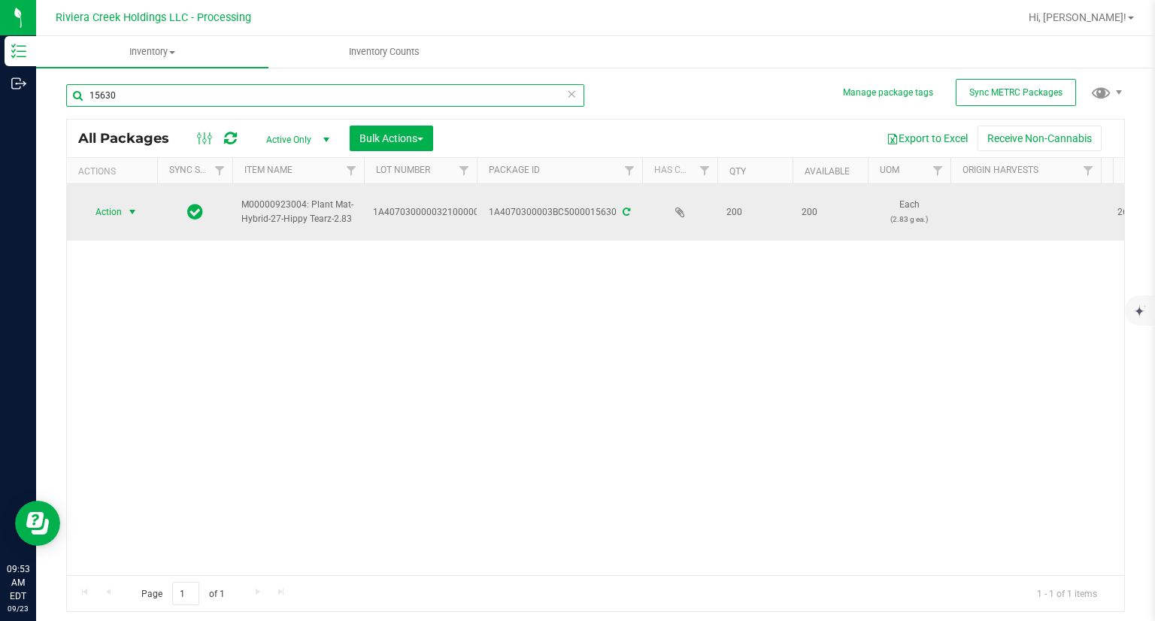
type input "15630"
click at [99, 211] on span "Action" at bounding box center [102, 211] width 41 height 21
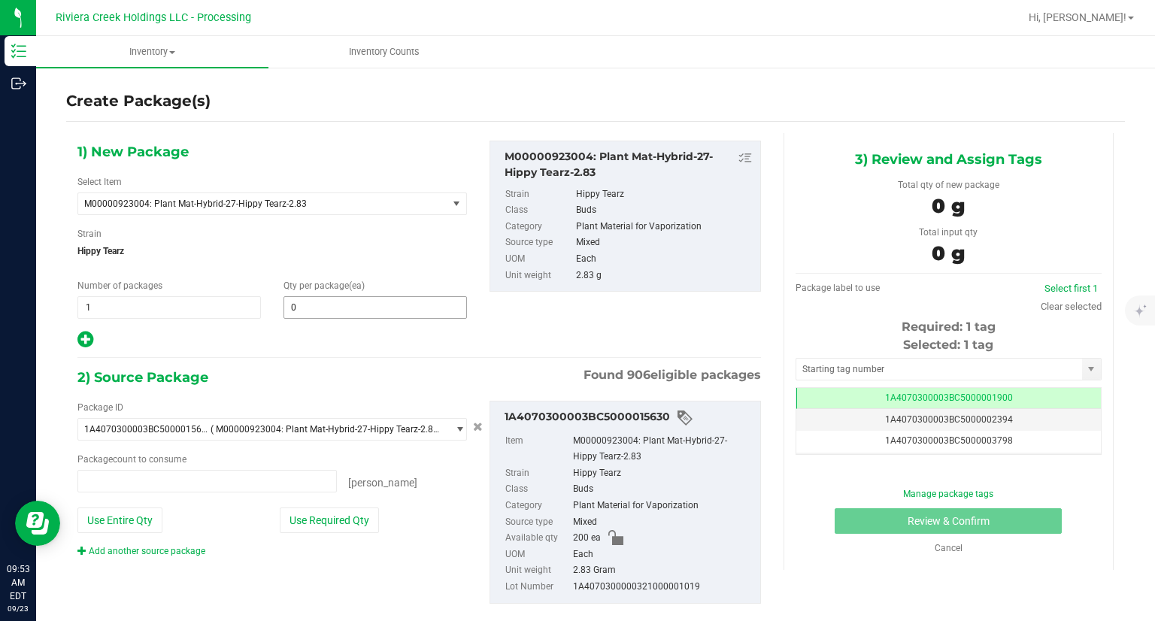
type input "0 ea"
click at [345, 308] on span at bounding box center [374, 307] width 183 height 23
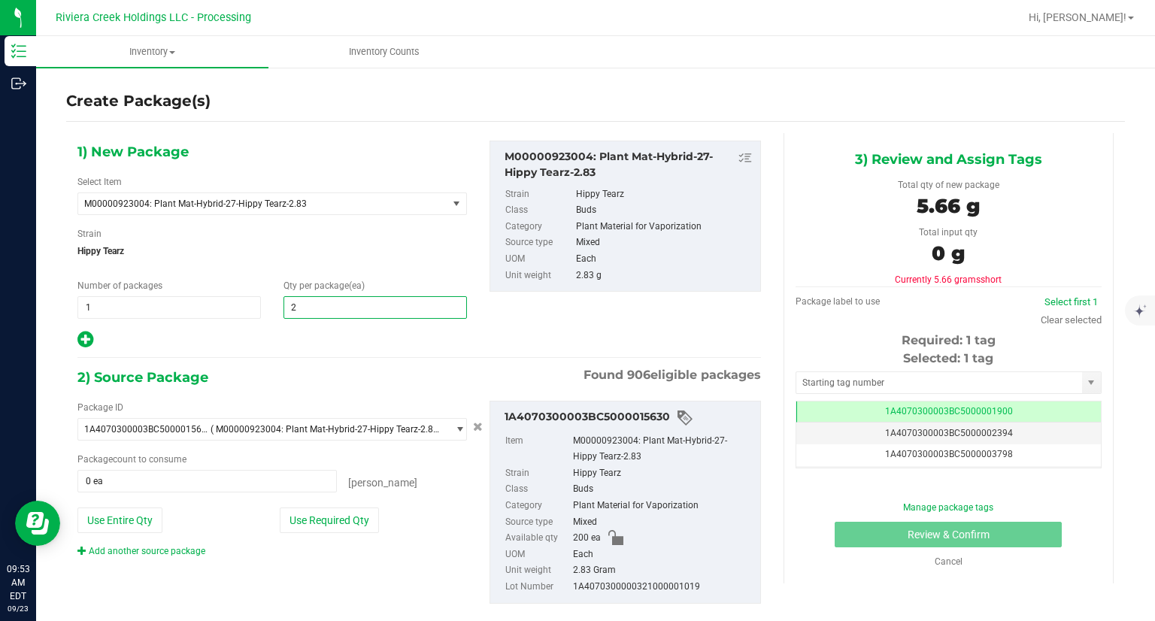
type input "20"
click at [85, 336] on icon at bounding box center [85, 339] width 16 height 19
type input "20"
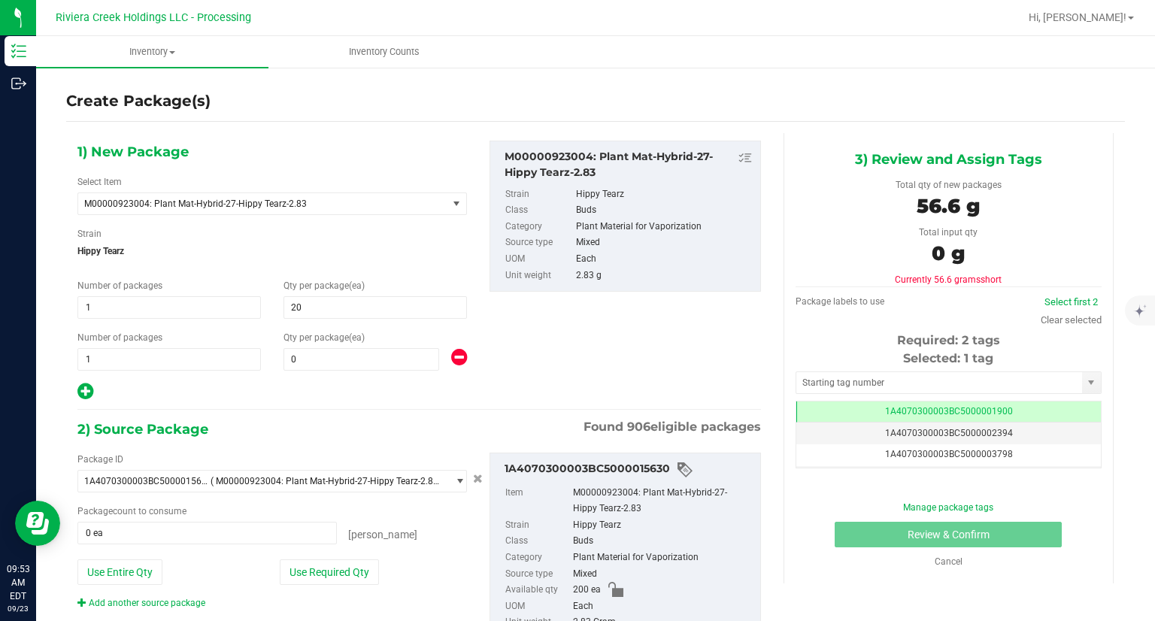
click at [347, 346] on div "Qty per package (ea) 0 0" at bounding box center [375, 351] width 206 height 40
click at [335, 356] on span at bounding box center [361, 359] width 156 height 23
type input "20"
click at [341, 455] on div "Package ID" at bounding box center [271, 460] width 389 height 14
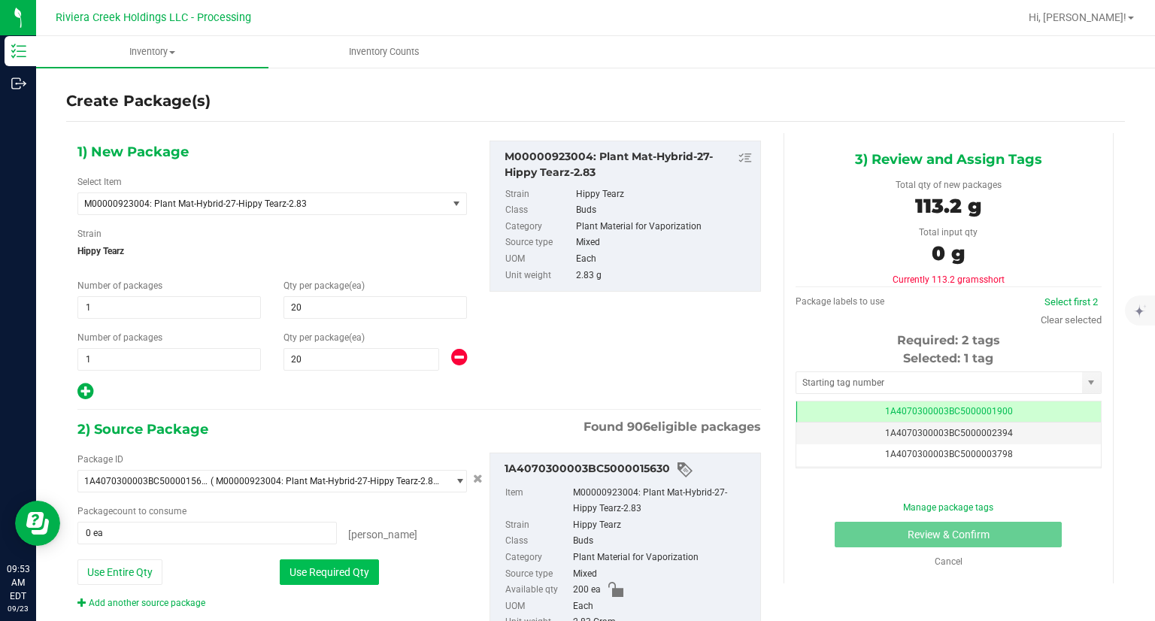
click at [358, 560] on button "Use Required Qty" at bounding box center [329, 572] width 99 height 26
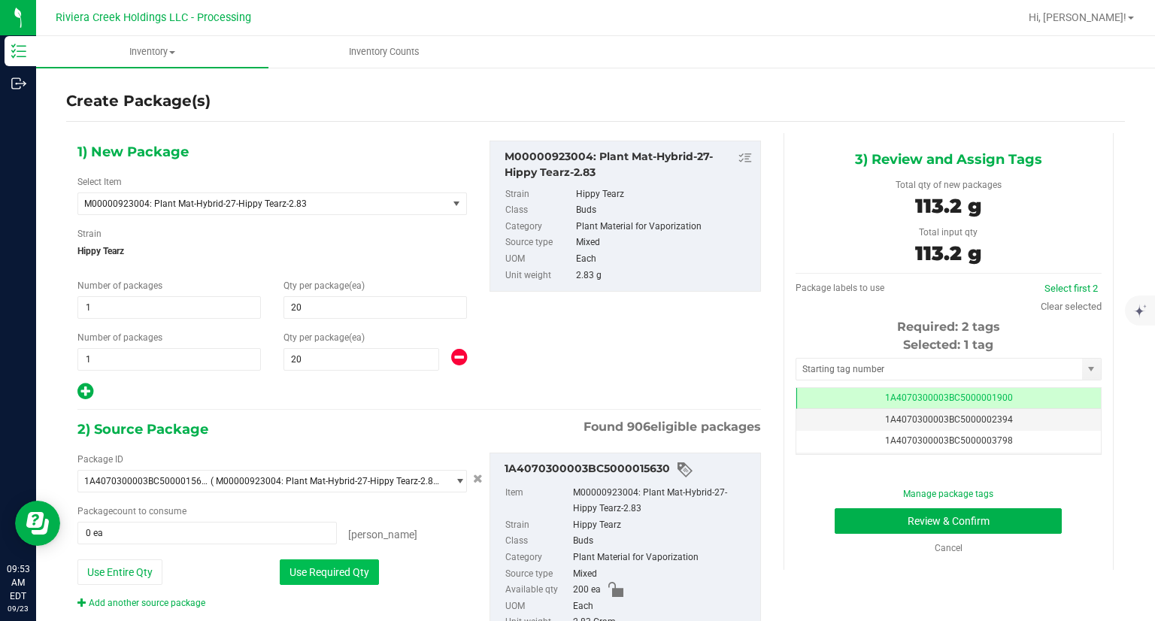
type input "40 ea"
click at [824, 359] on input "text" at bounding box center [939, 369] width 286 height 21
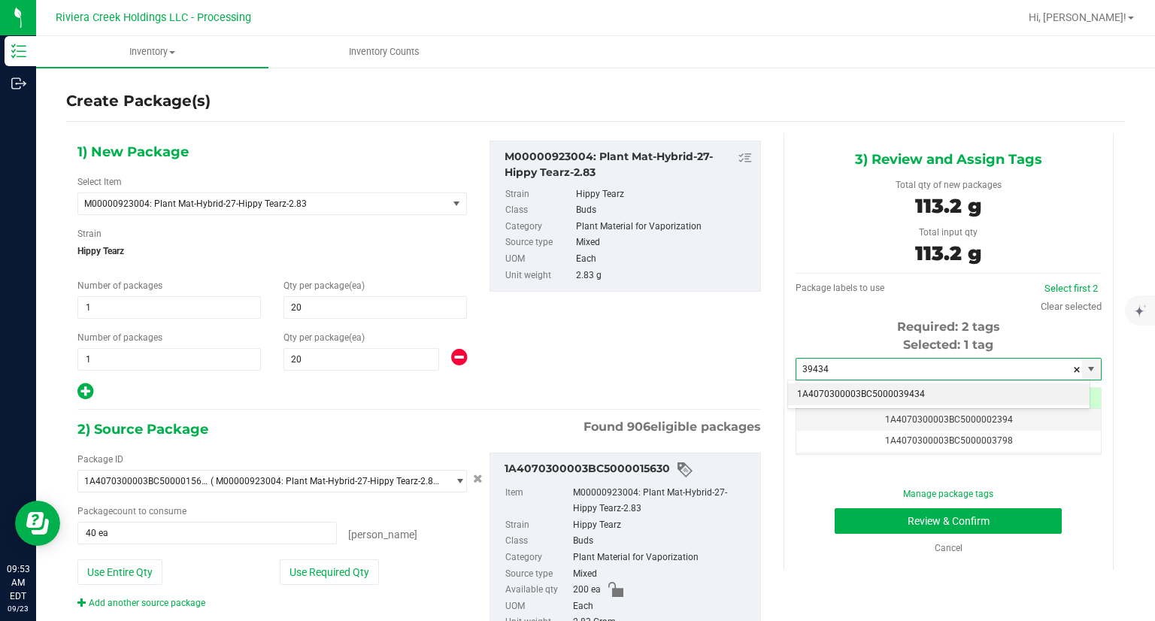
click at [800, 389] on li "1A4070300003BC5000039434" at bounding box center [938, 394] width 301 height 23
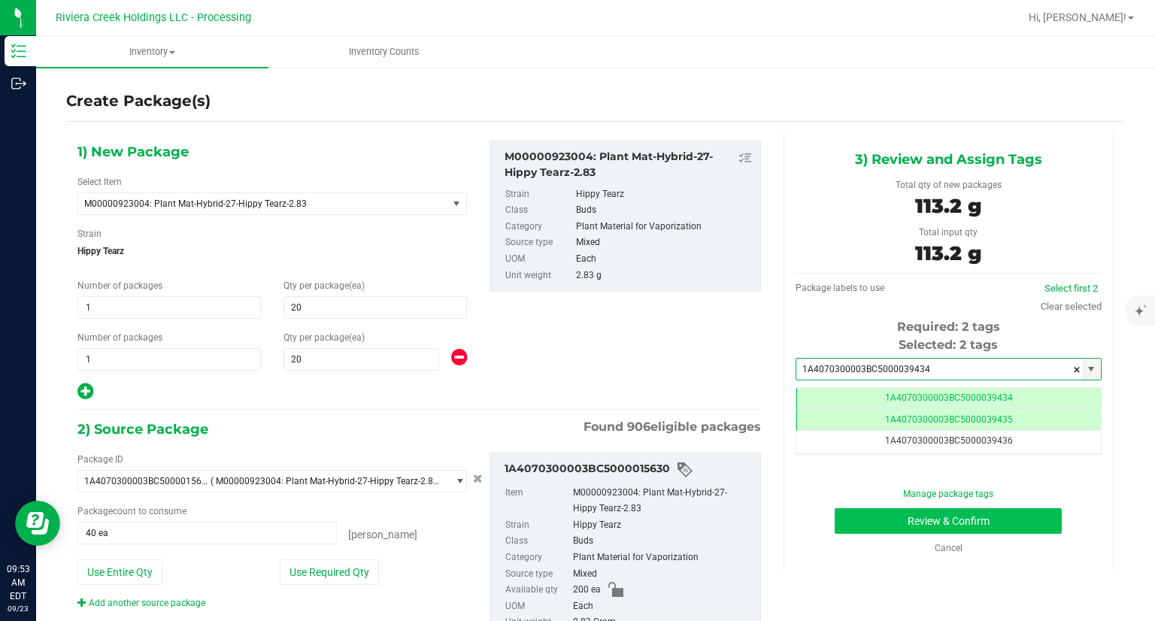
type input "1A4070300003BC5000039434"
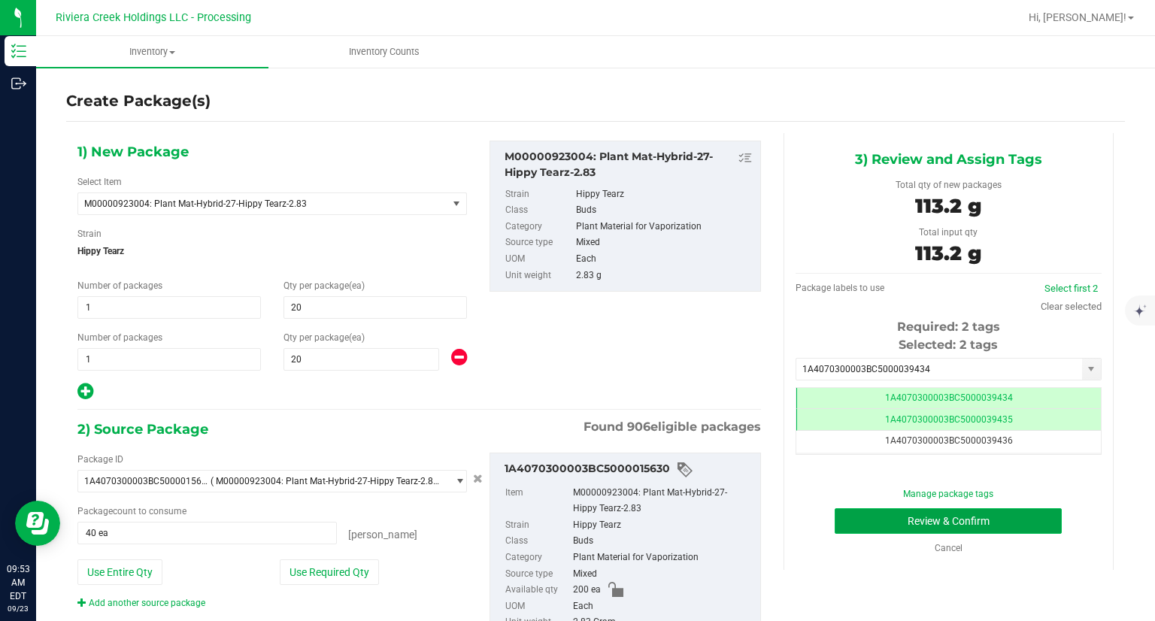
click at [868, 527] on button "Review & Confirm" at bounding box center [947, 521] width 227 height 26
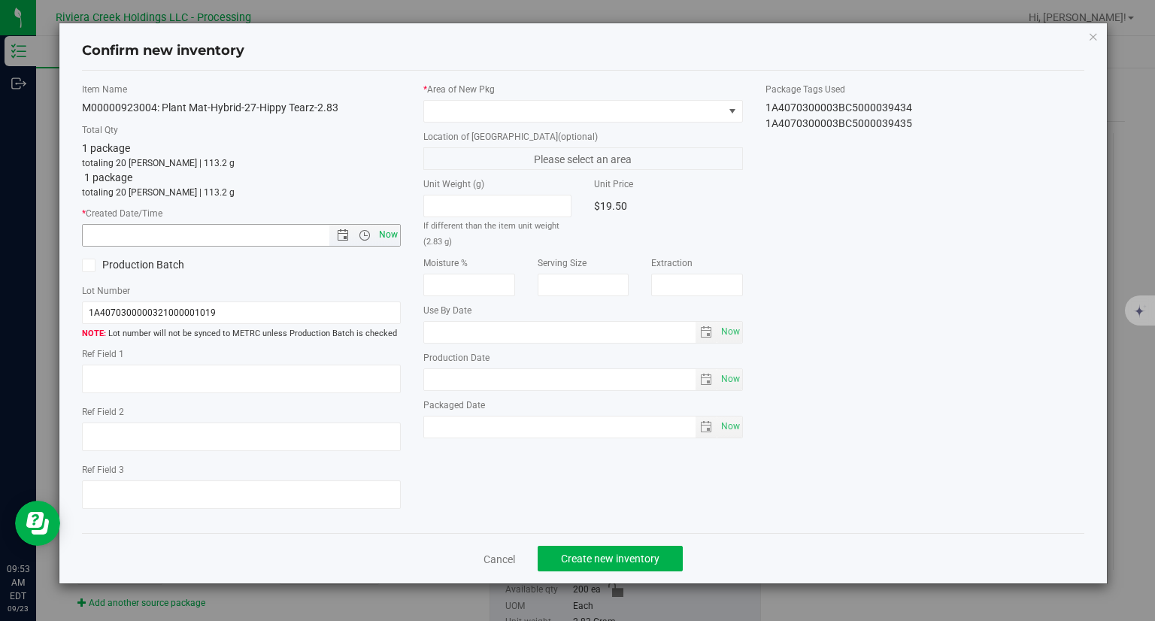
click at [399, 241] on span "Now" at bounding box center [389, 235] width 26 height 22
type input "9/23/2025 9:53 AM"
click at [481, 109] on span at bounding box center [573, 111] width 299 height 21
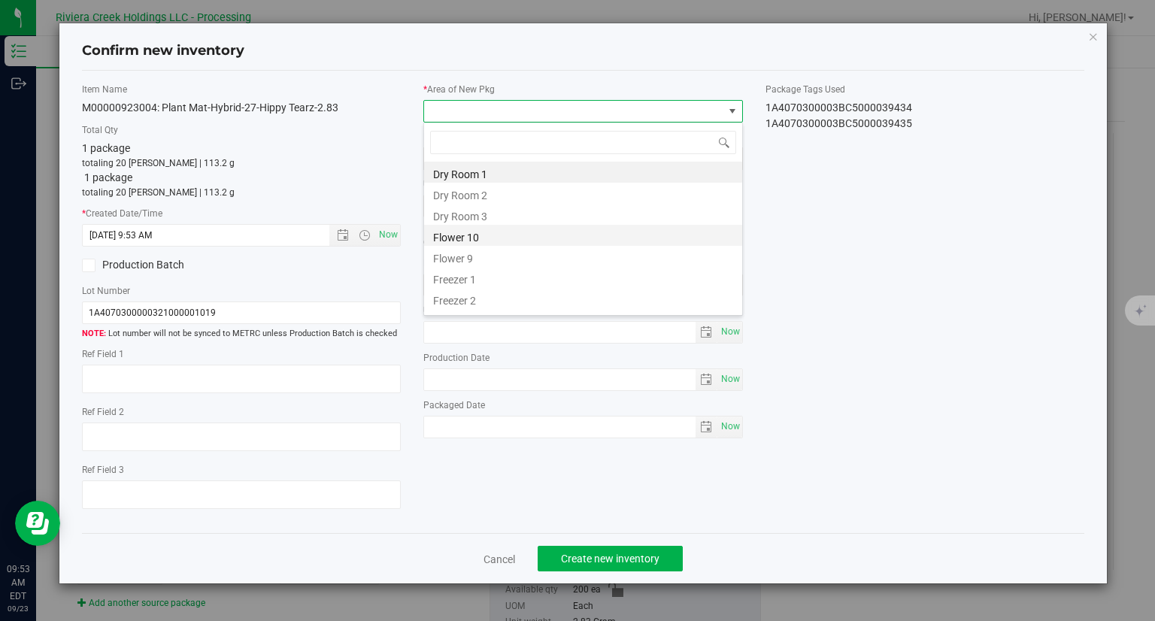
click at [490, 235] on li "Flower 10" at bounding box center [583, 235] width 318 height 21
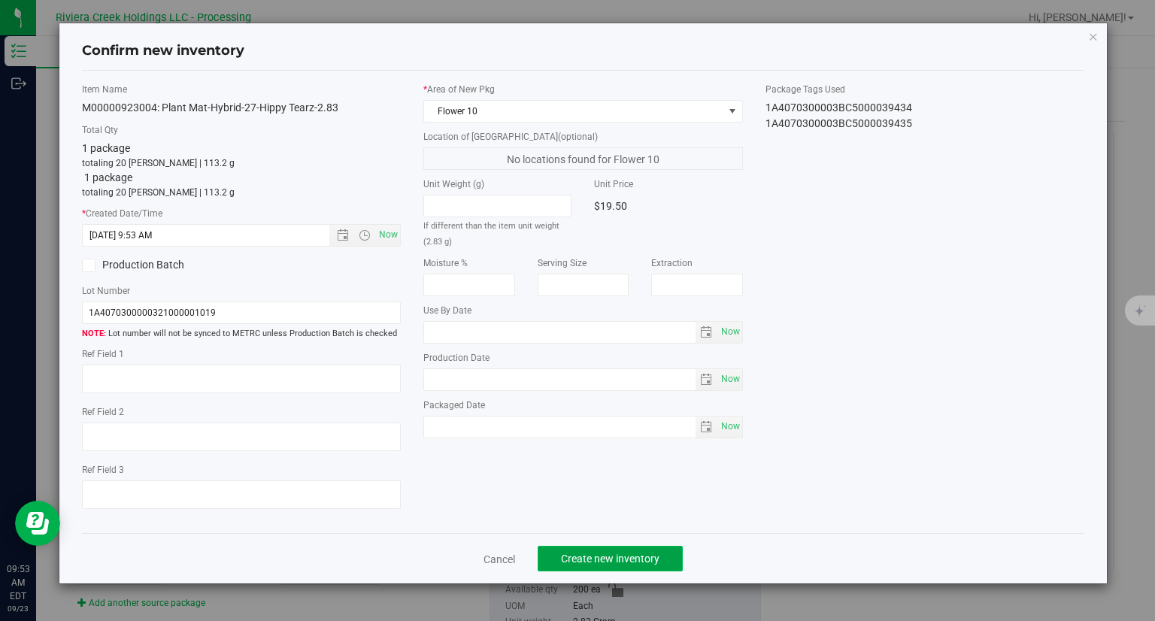
click at [638, 564] on span "Create new inventory" at bounding box center [610, 559] width 98 height 12
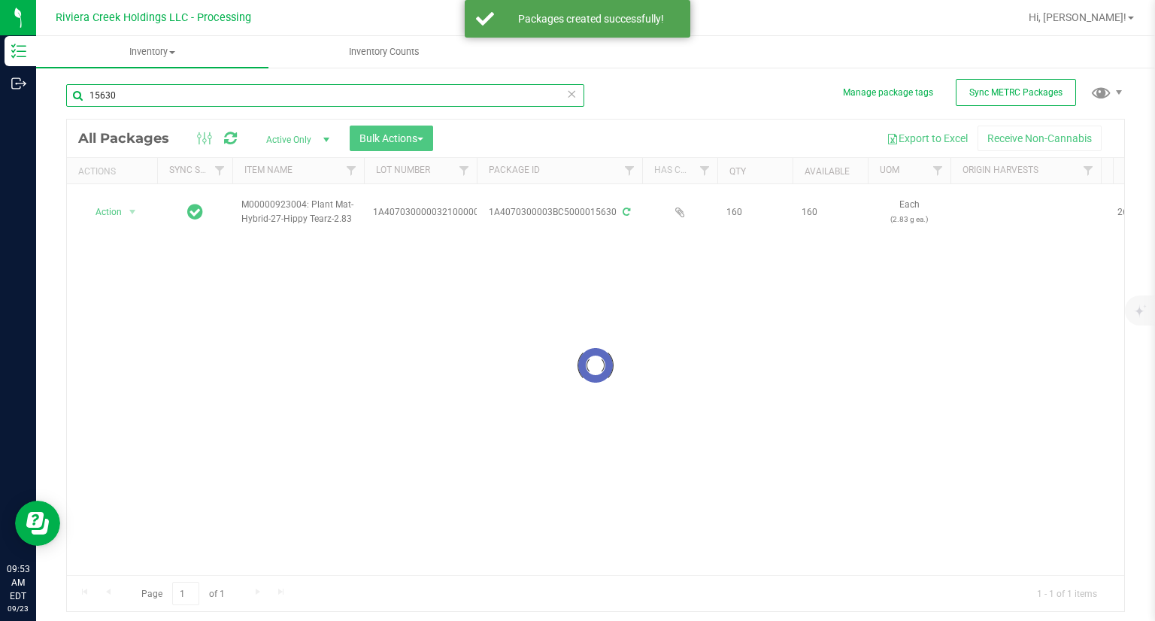
click at [192, 97] on input "15630" at bounding box center [325, 95] width 518 height 23
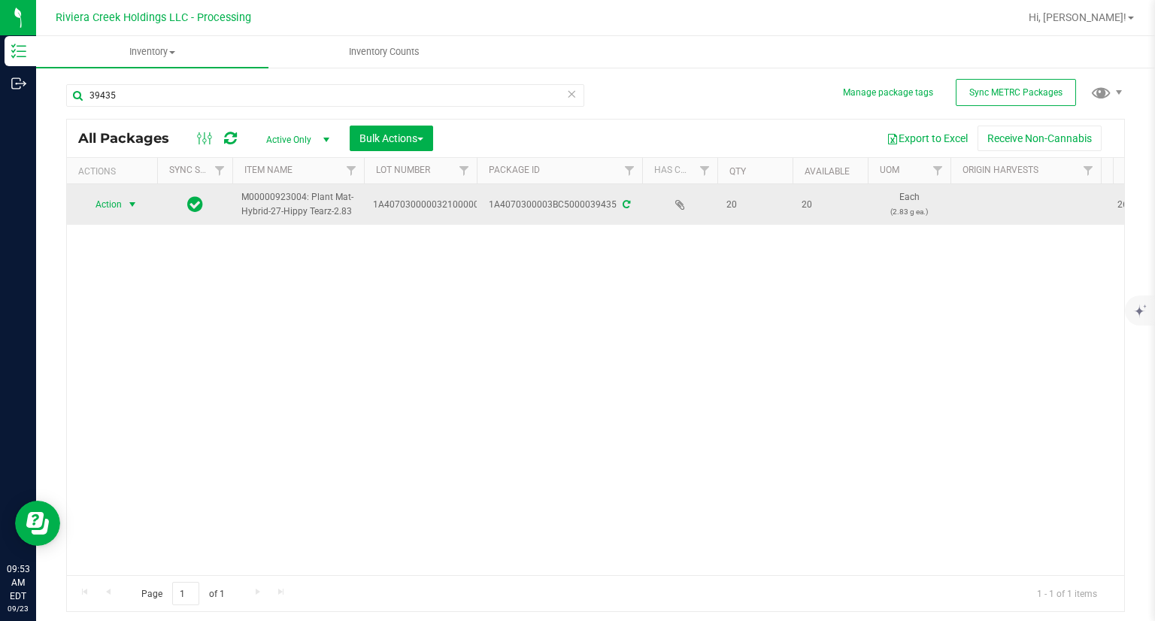
click at [108, 208] on span "Action" at bounding box center [102, 204] width 41 height 21
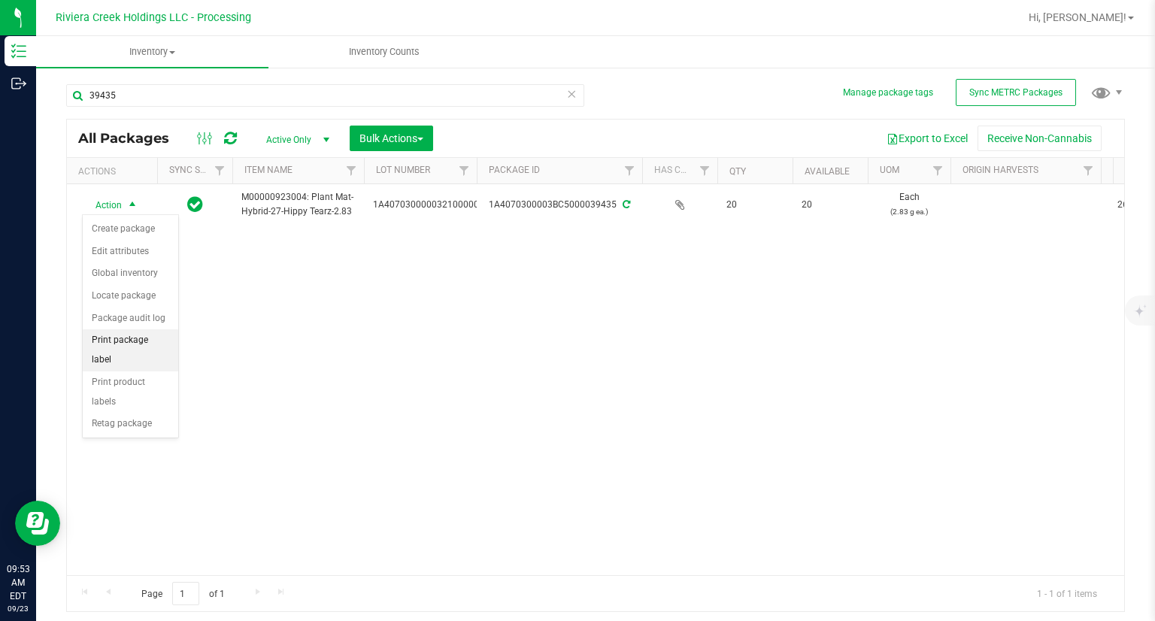
click at [165, 340] on li "Print package label" at bounding box center [130, 349] width 95 height 41
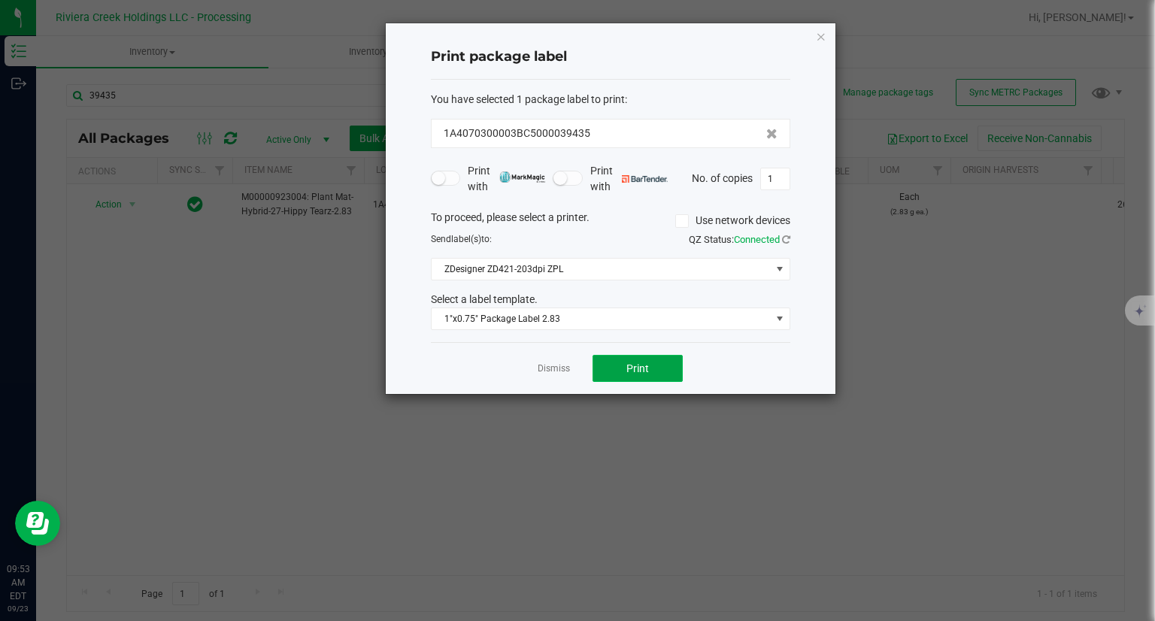
click at [646, 371] on span "Print" at bounding box center [637, 368] width 23 height 12
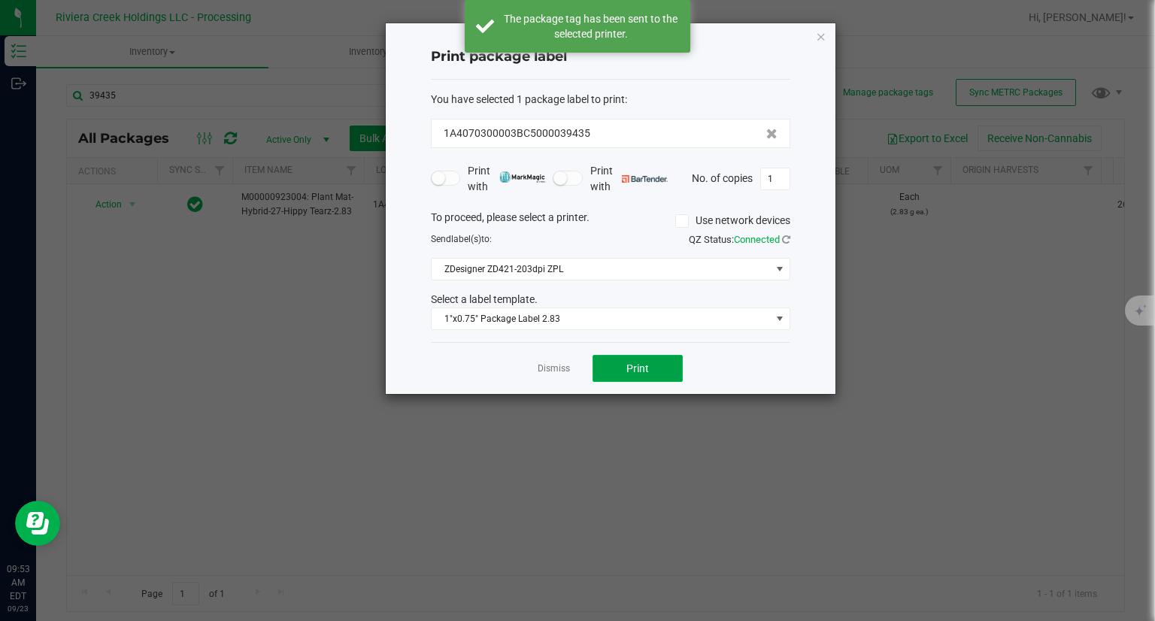
click at [646, 371] on span "Print" at bounding box center [637, 368] width 23 height 12
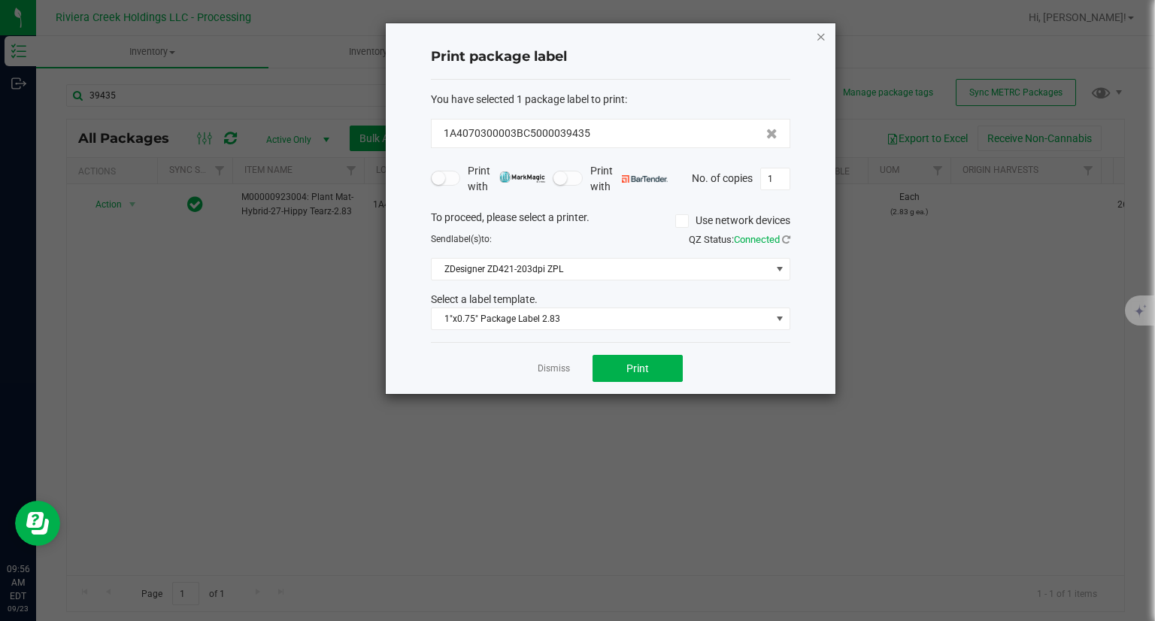
click at [818, 31] on icon "button" at bounding box center [821, 36] width 11 height 18
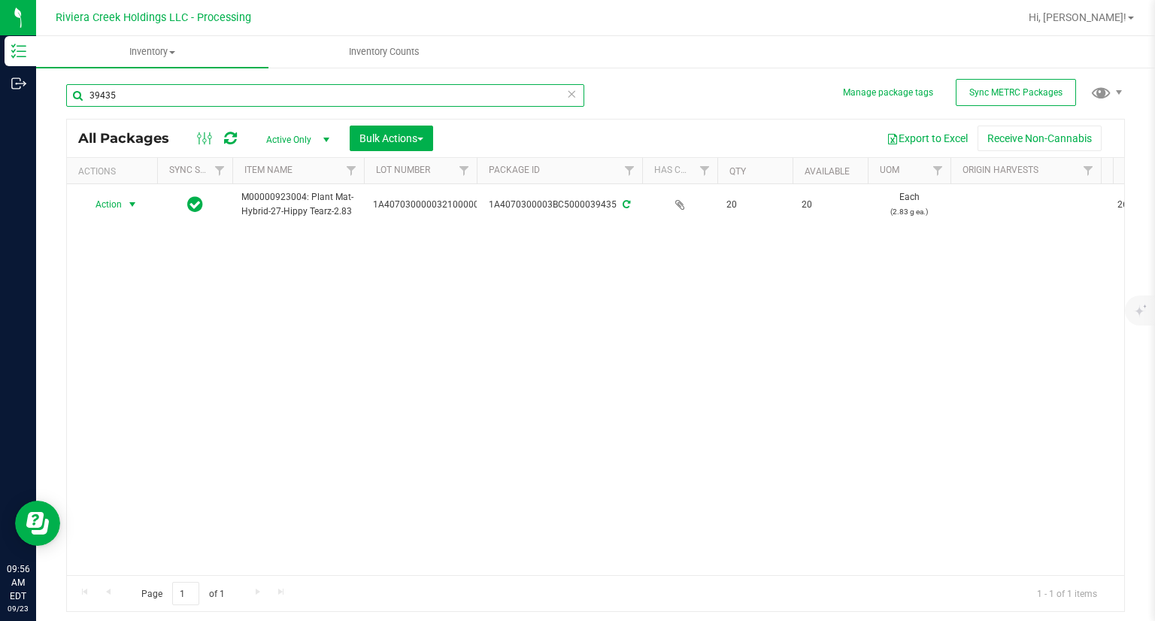
click at [210, 101] on input "39435" at bounding box center [325, 95] width 518 height 23
type input "38931"
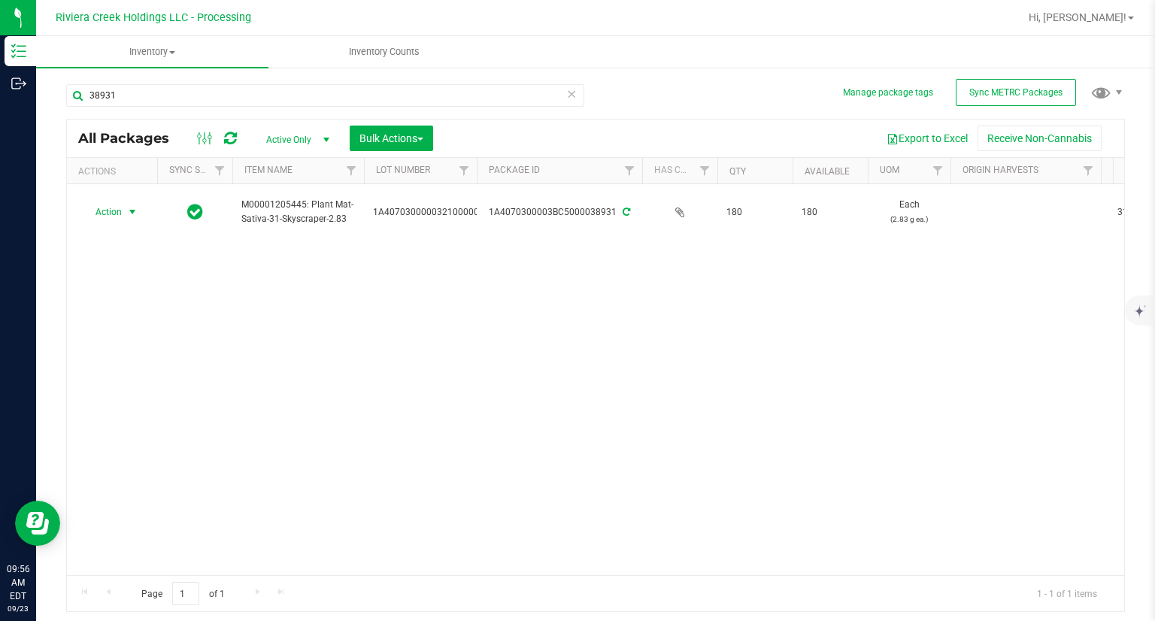
click at [109, 207] on span "Action" at bounding box center [102, 211] width 41 height 21
click at [157, 236] on li "Create package" at bounding box center [130, 237] width 95 height 23
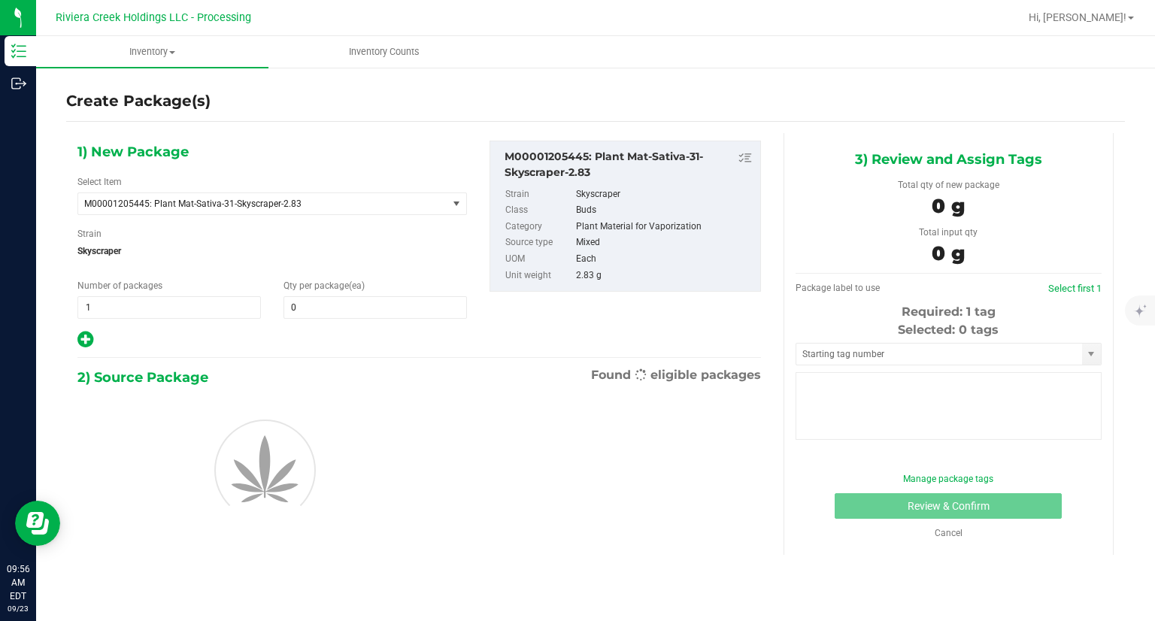
type input "0"
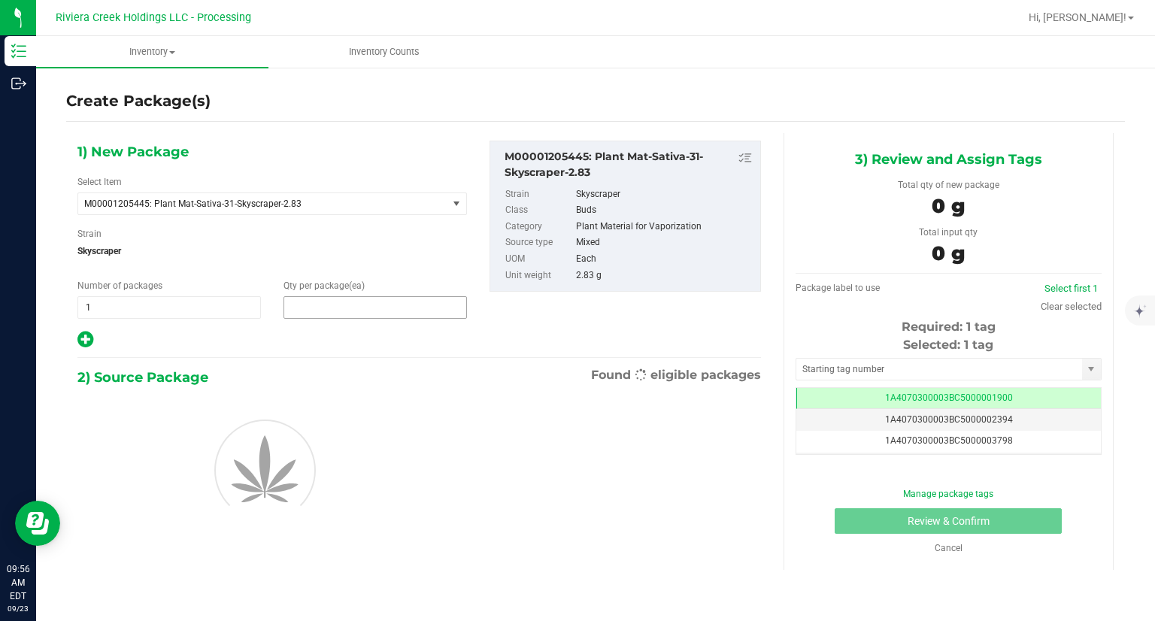
click at [319, 304] on span at bounding box center [374, 307] width 183 height 23
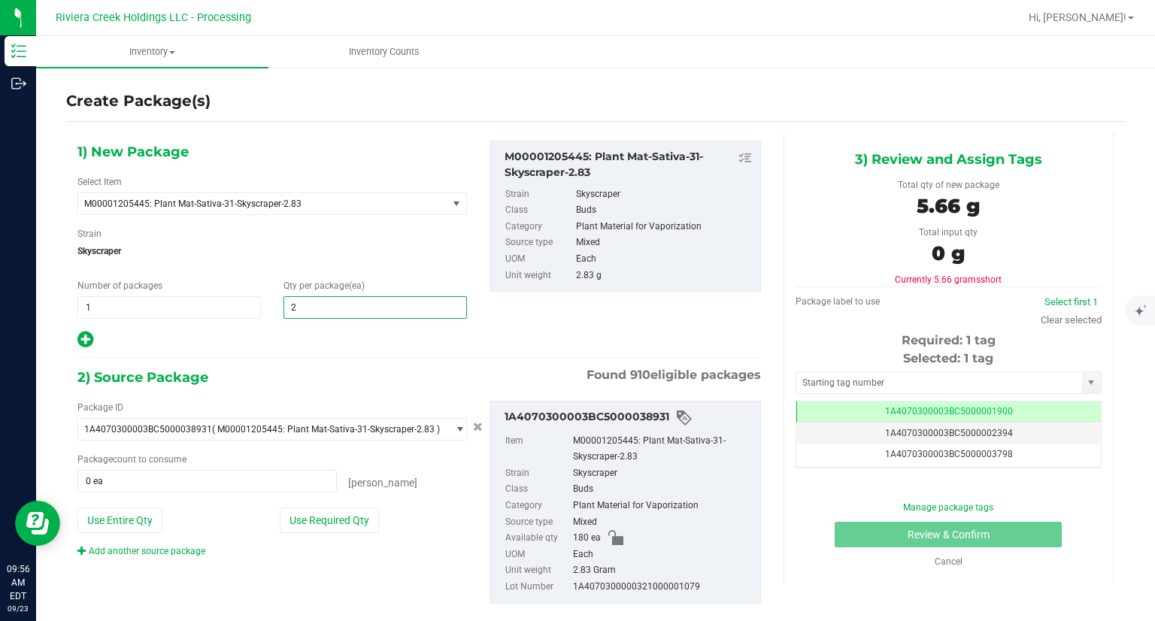
type input "20"
click at [316, 338] on div at bounding box center [271, 340] width 389 height 20
click at [82, 342] on icon at bounding box center [85, 339] width 16 height 19
type input "20"
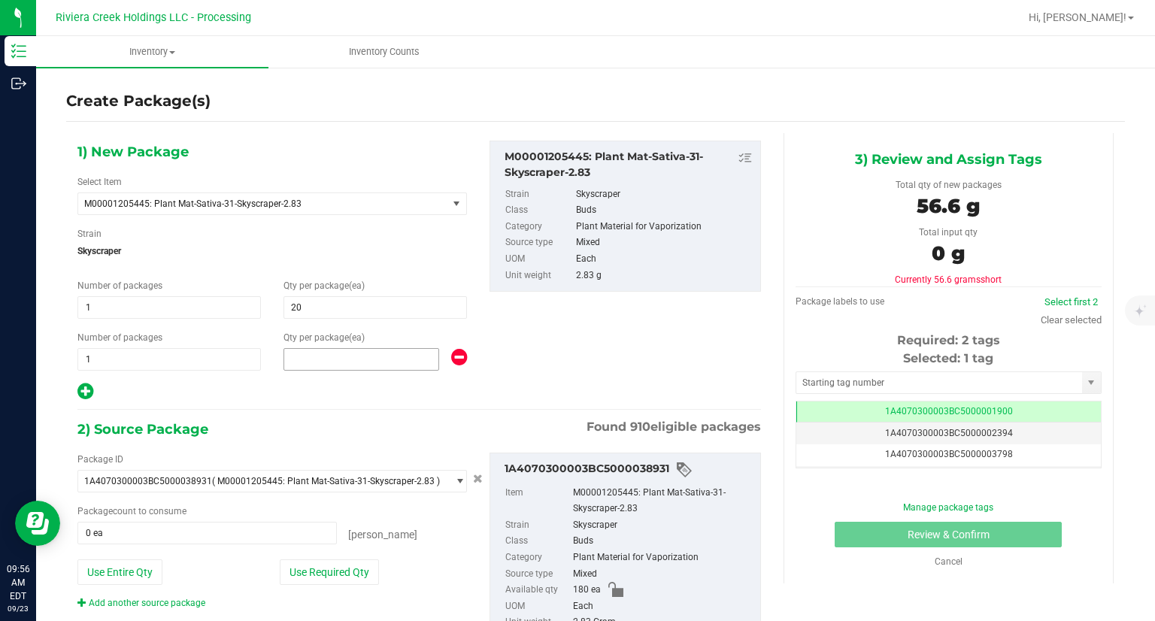
click at [335, 357] on span at bounding box center [361, 359] width 156 height 23
type input "40"
click at [359, 405] on div "1) New Package Select Item M00001205445: Plant Mat-Sativa-31-Skyscraper-2.83 M0…" at bounding box center [419, 410] width 706 height 554
drag, startPoint x: 356, startPoint y: 562, endPoint x: 398, endPoint y: 559, distance: 42.3
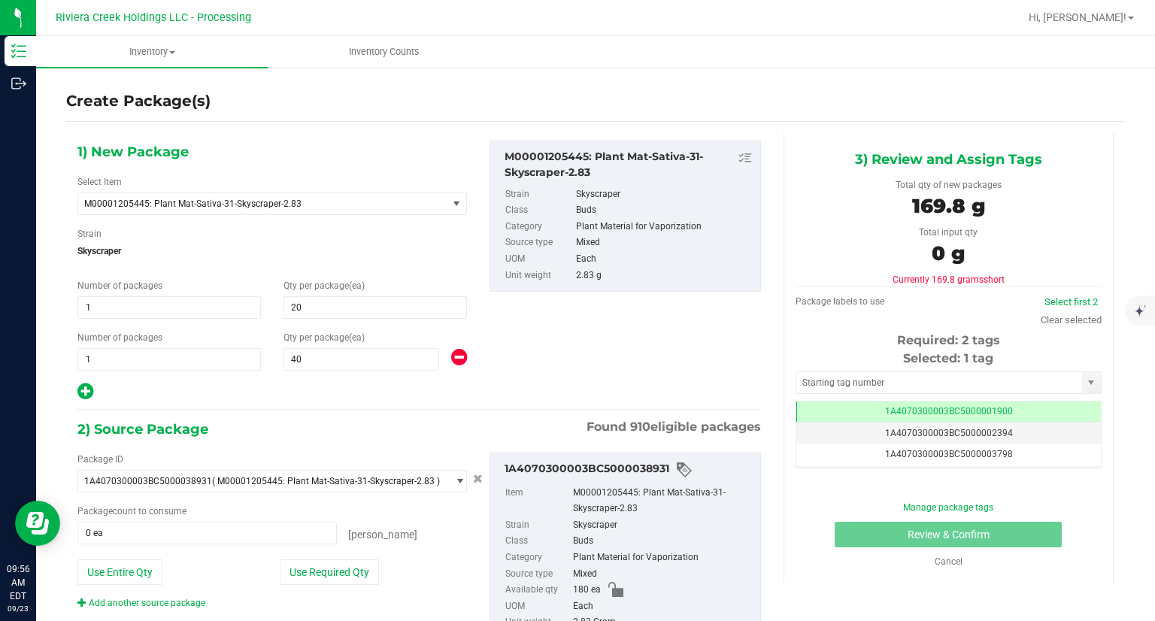
click at [356, 564] on button "Use Required Qty" at bounding box center [329, 572] width 99 height 26
type input "60 ea"
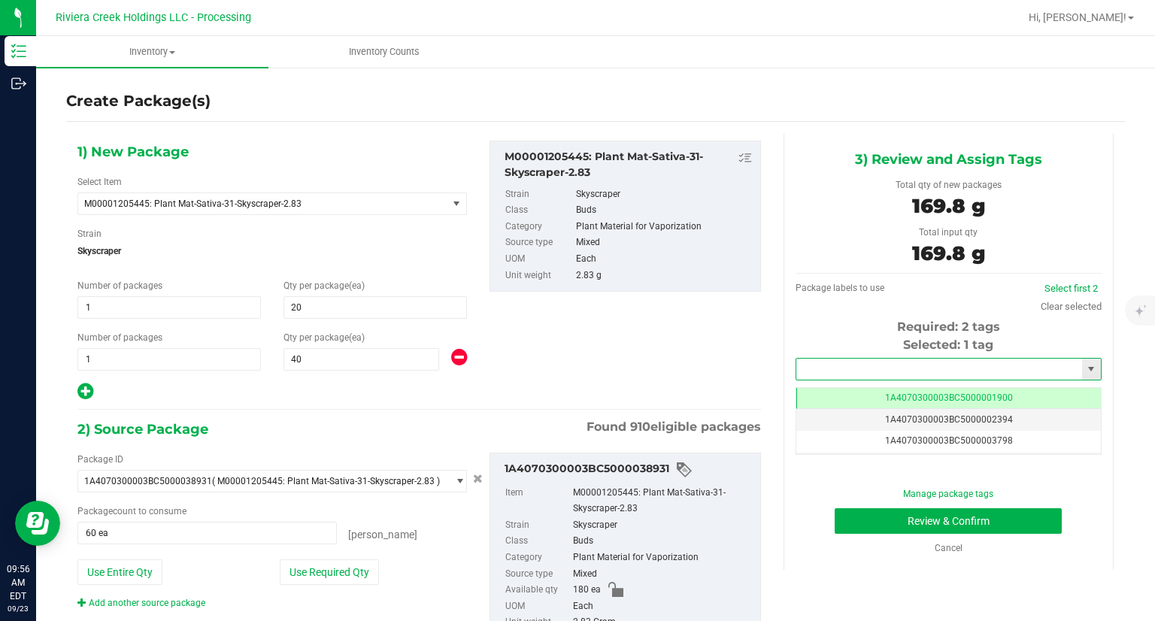
click at [813, 361] on input "text" at bounding box center [939, 369] width 286 height 21
click at [813, 397] on li "1A4070300003BC5000039436" at bounding box center [938, 394] width 301 height 23
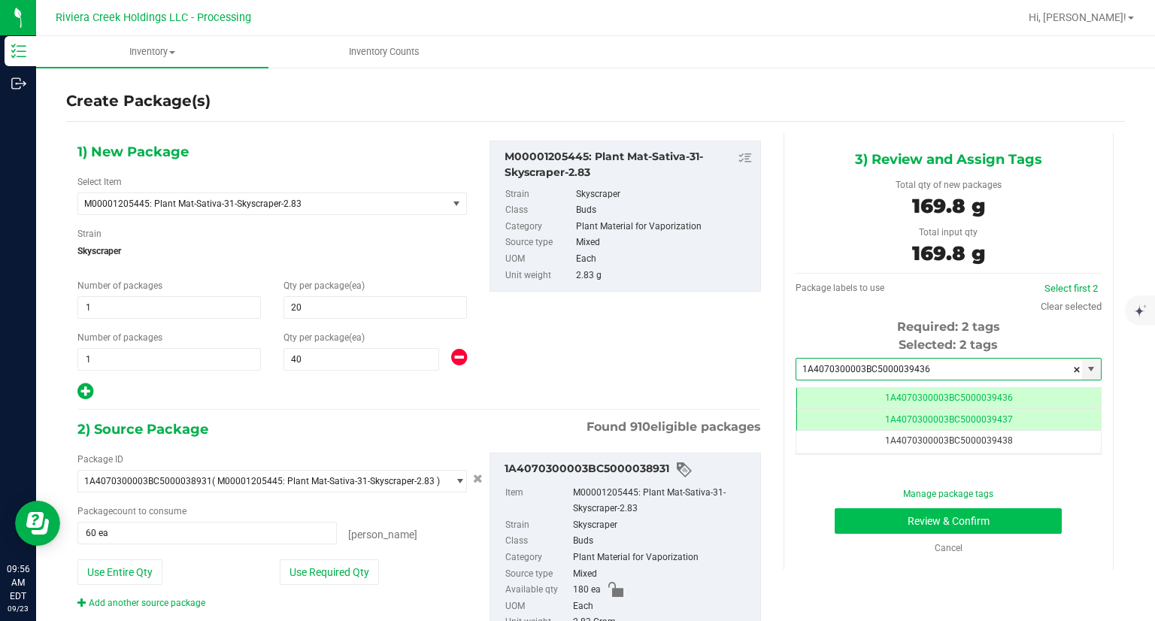
type input "1A4070300003BC5000039436"
click at [869, 517] on button "Review & Confirm" at bounding box center [947, 521] width 227 height 26
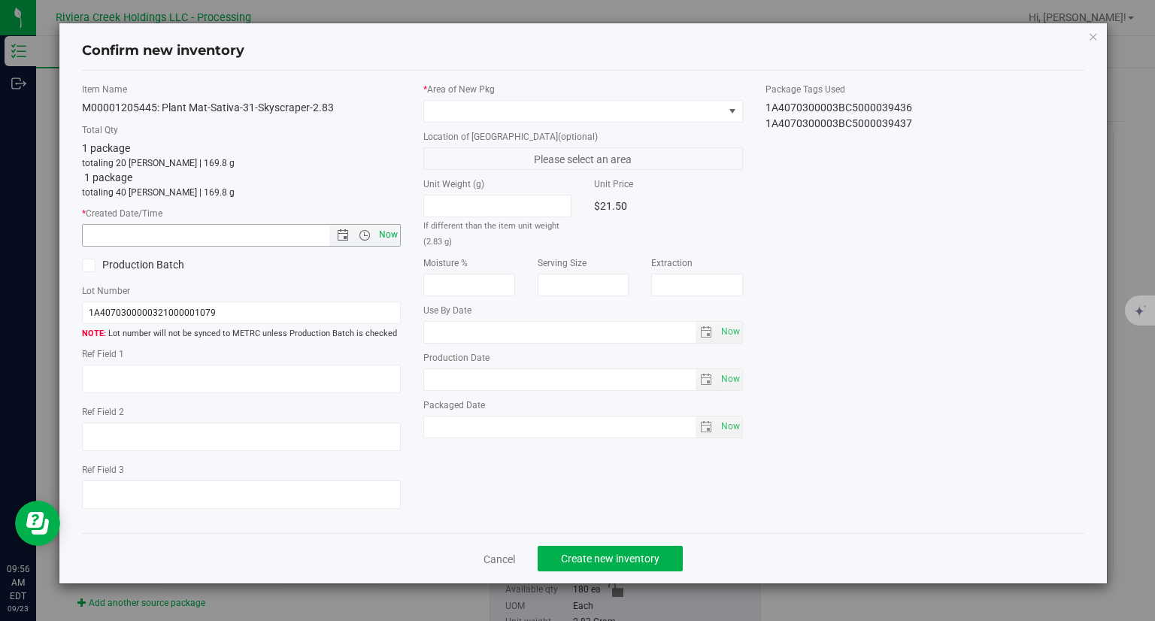
click at [398, 235] on span "Now" at bounding box center [389, 235] width 26 height 22
type input "9/23/2025 9:56 AM"
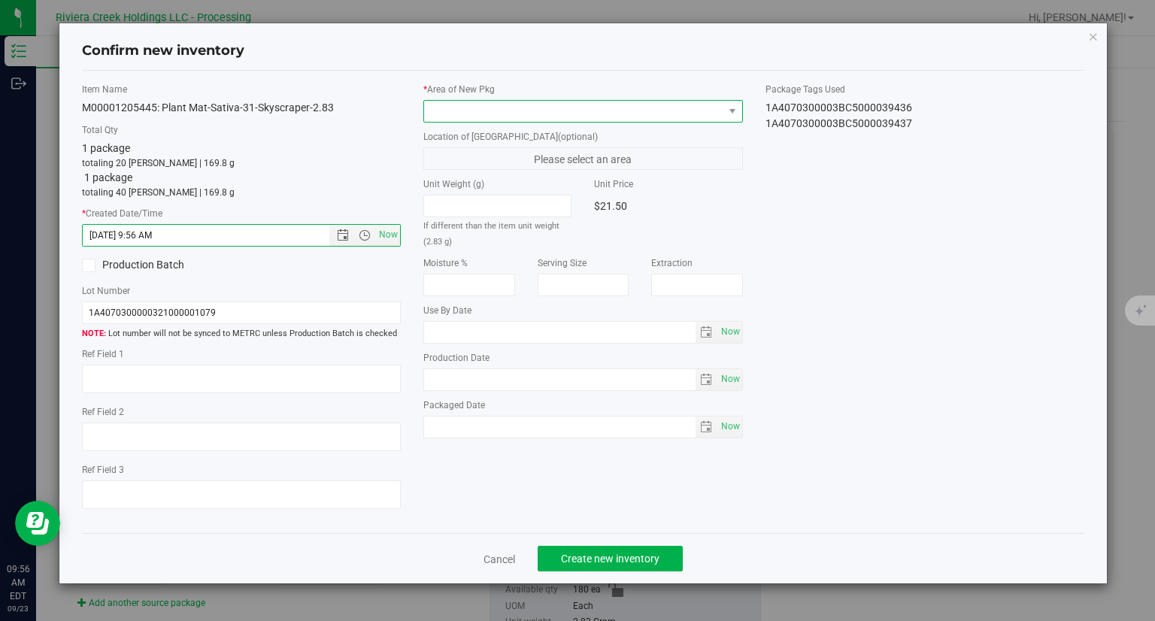
click at [476, 114] on span at bounding box center [573, 111] width 299 height 21
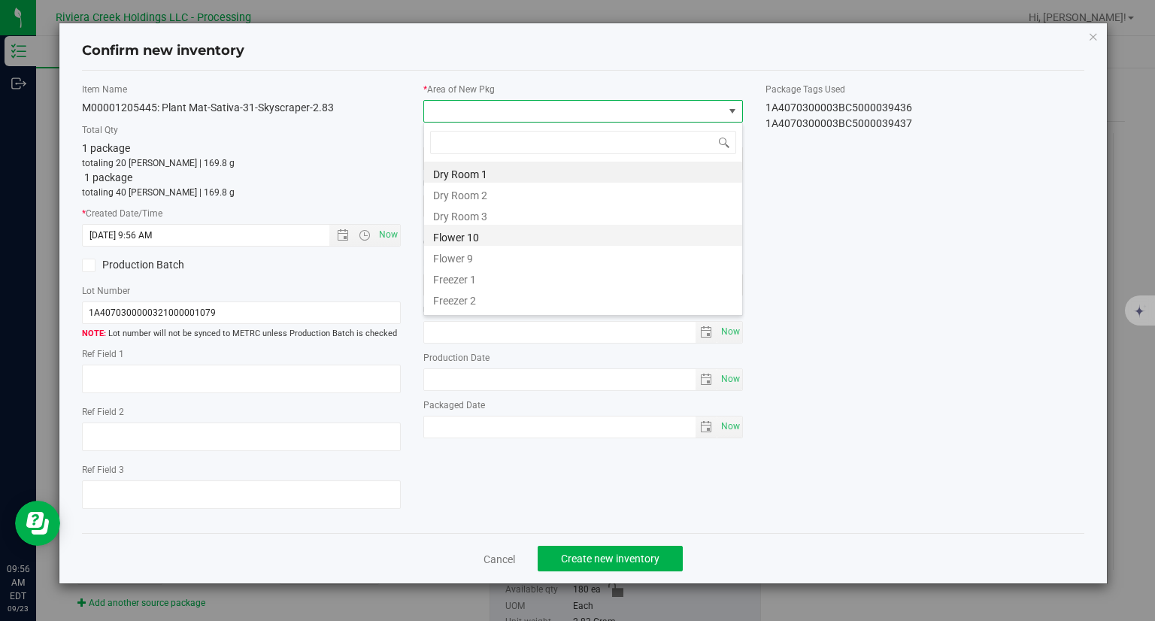
click at [471, 239] on li "Flower 10" at bounding box center [583, 235] width 318 height 21
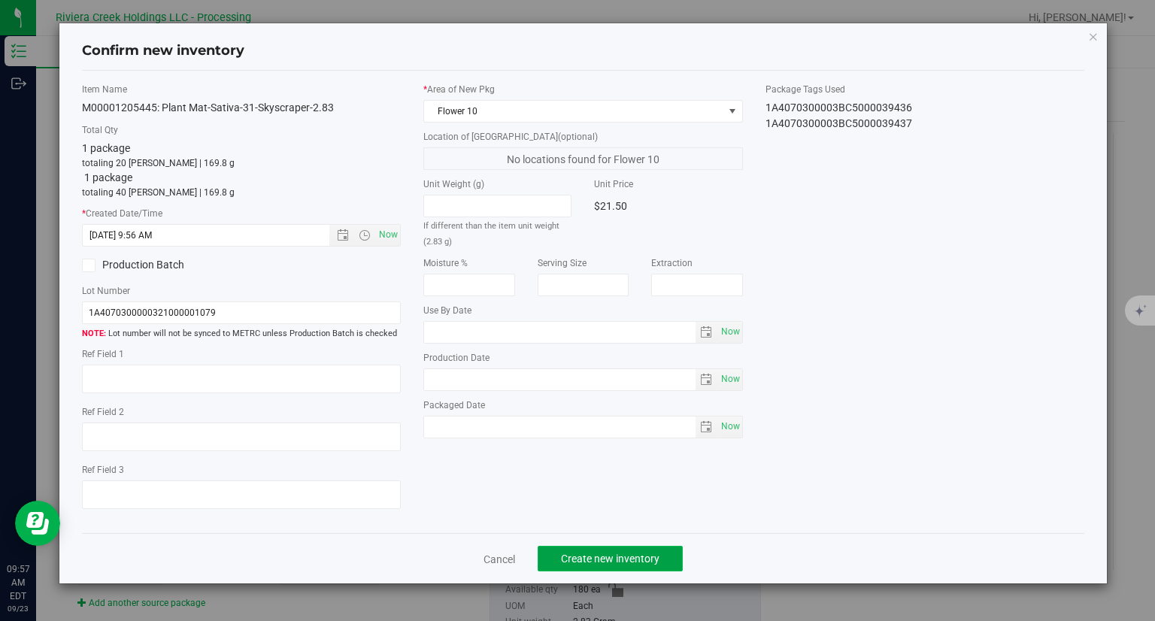
click at [654, 548] on button "Create new inventory" at bounding box center [609, 559] width 145 height 26
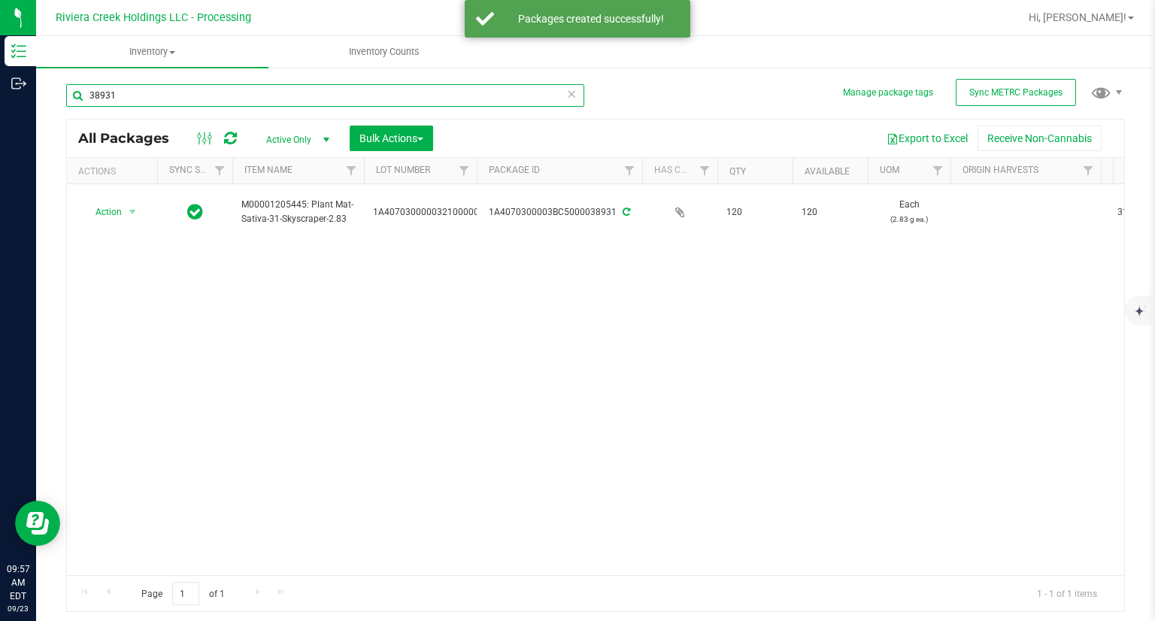
click at [163, 106] on input "38931" at bounding box center [325, 95] width 518 height 23
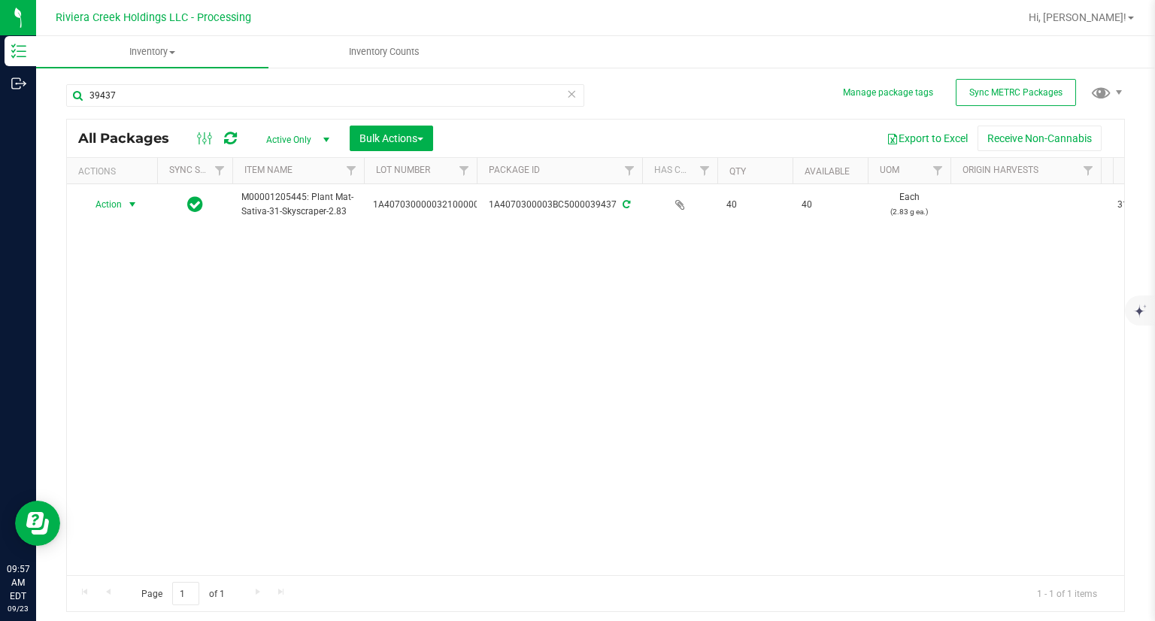
click at [110, 210] on span "Action" at bounding box center [102, 204] width 41 height 21
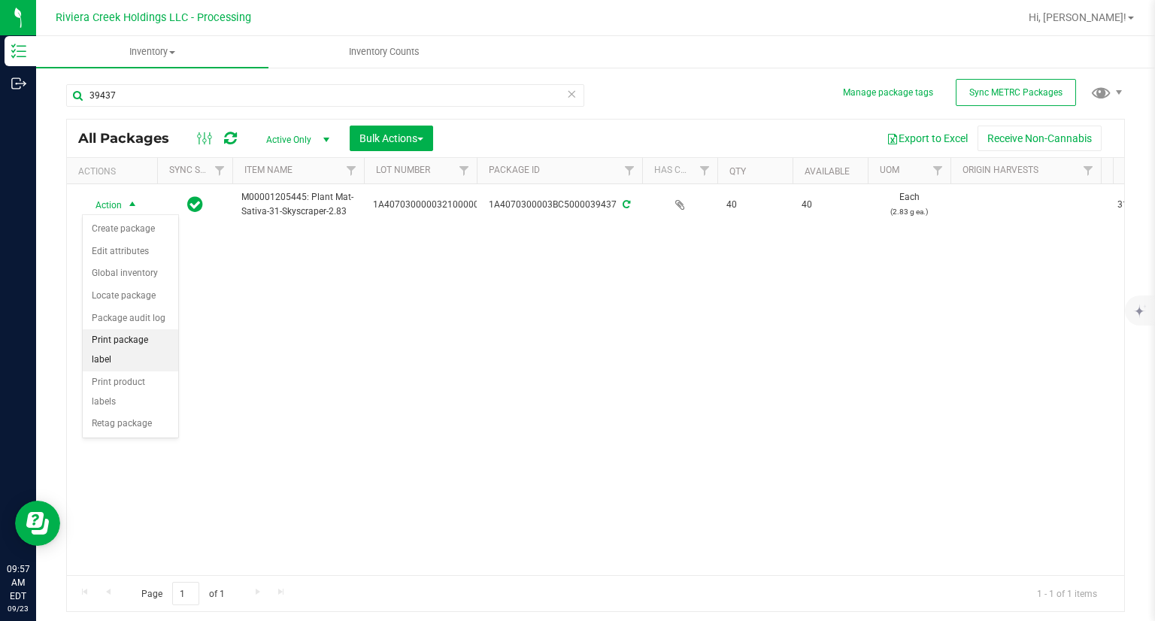
click at [163, 332] on li "Print package label" at bounding box center [130, 349] width 95 height 41
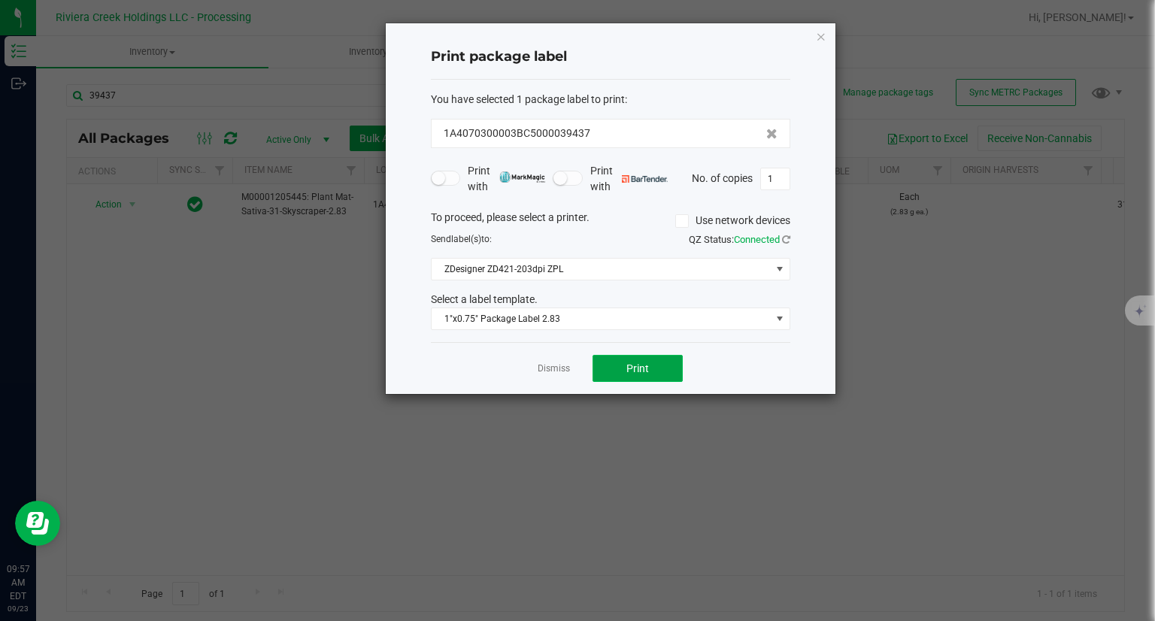
click at [631, 364] on span "Print" at bounding box center [637, 368] width 23 height 12
click at [633, 364] on span "Print" at bounding box center [644, 368] width 23 height 12
click at [819, 34] on icon "button" at bounding box center [821, 36] width 11 height 18
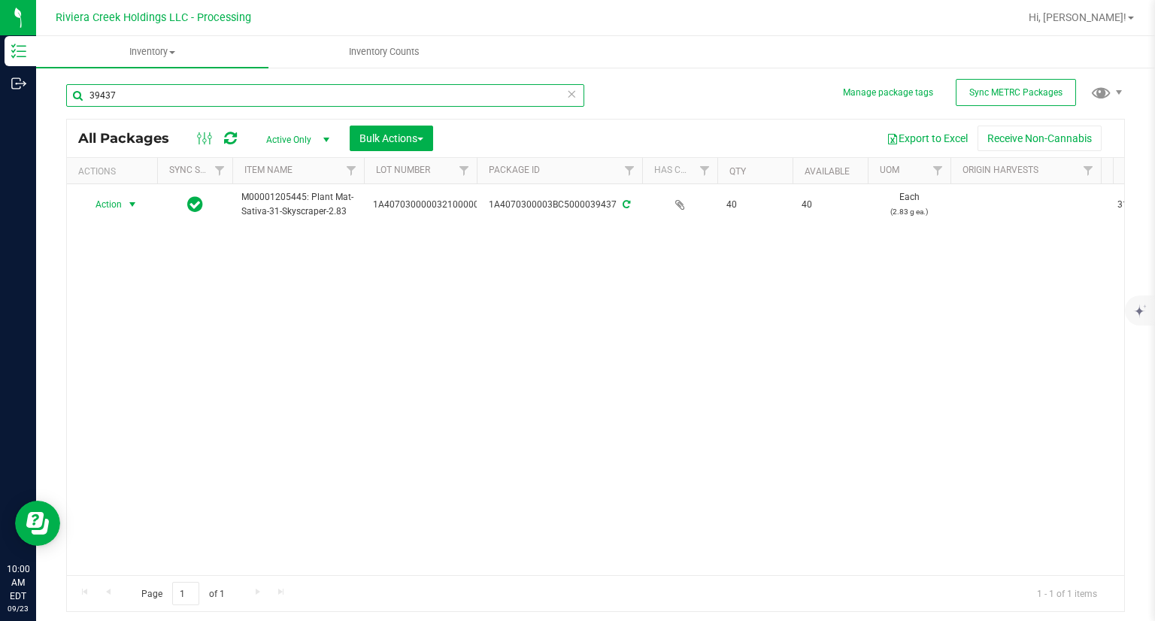
click at [232, 91] on input "39437" at bounding box center [325, 95] width 518 height 23
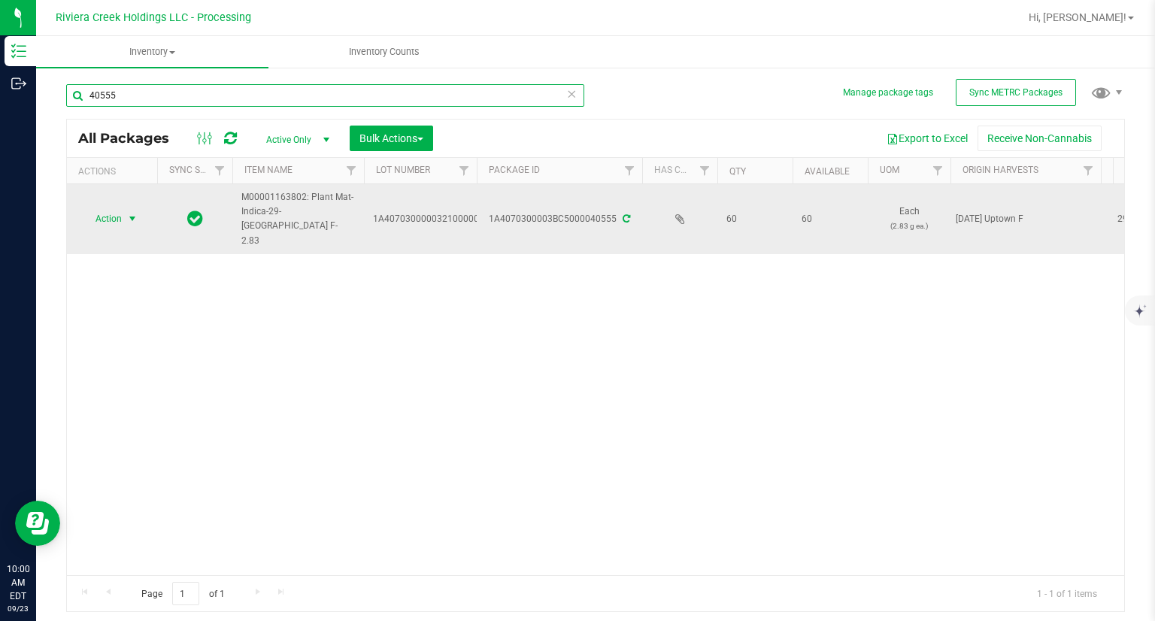
type input "40555"
click at [115, 208] on span "Action" at bounding box center [102, 218] width 41 height 21
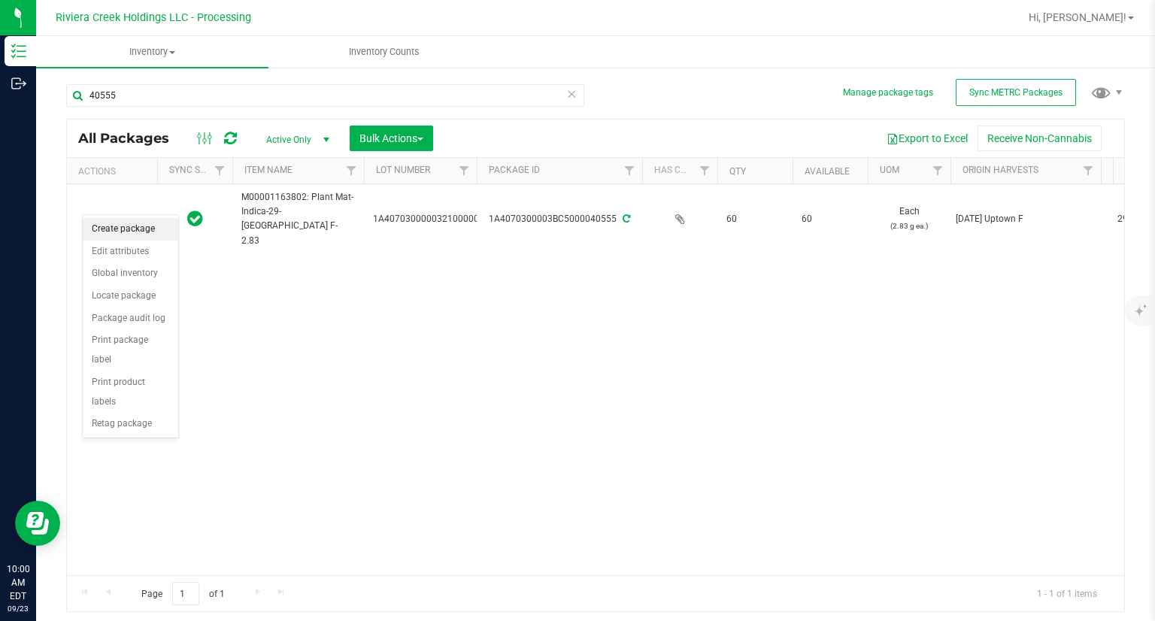
click at [114, 220] on li "Create package" at bounding box center [130, 229] width 95 height 23
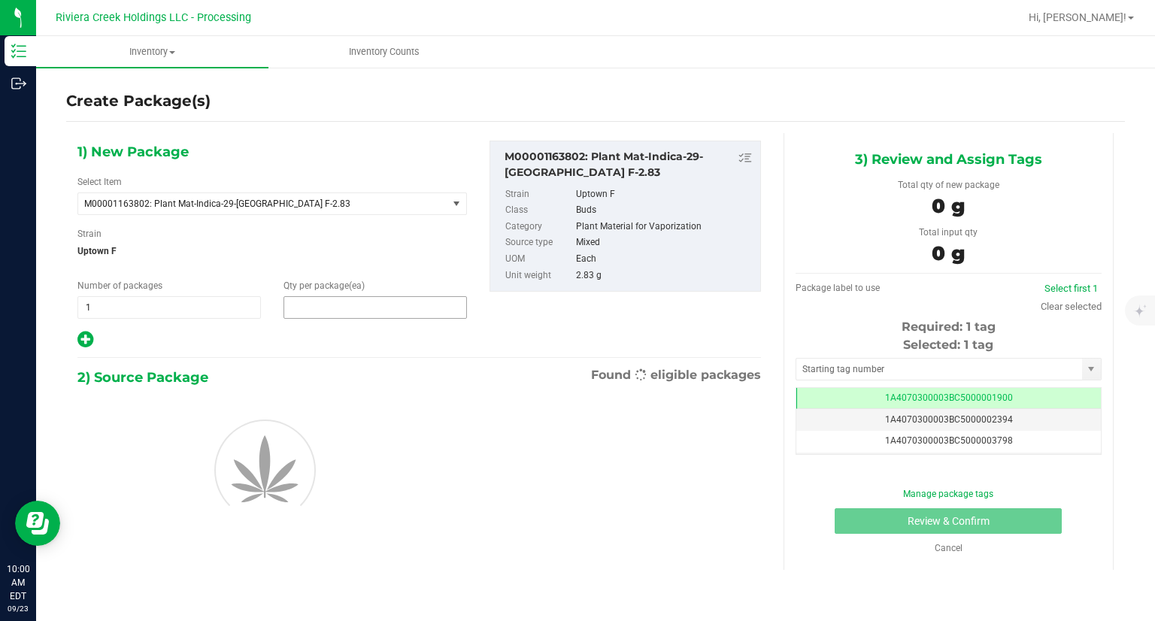
click at [383, 312] on span at bounding box center [374, 307] width 183 height 23
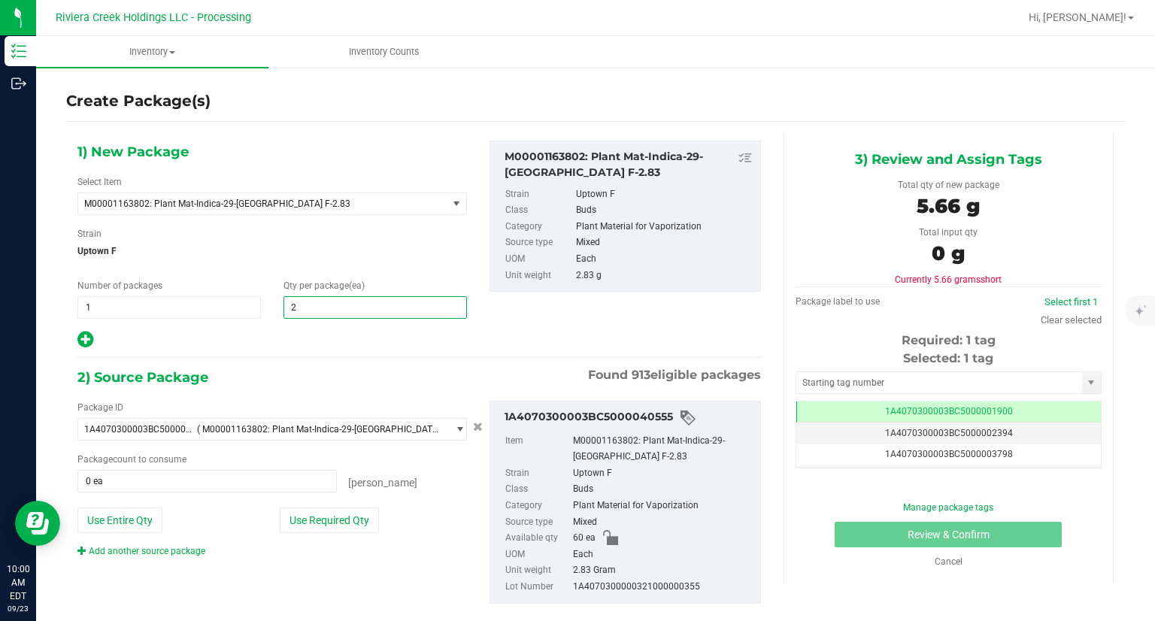
type input "20"
click at [98, 315] on span "1 1" at bounding box center [168, 307] width 183 height 23
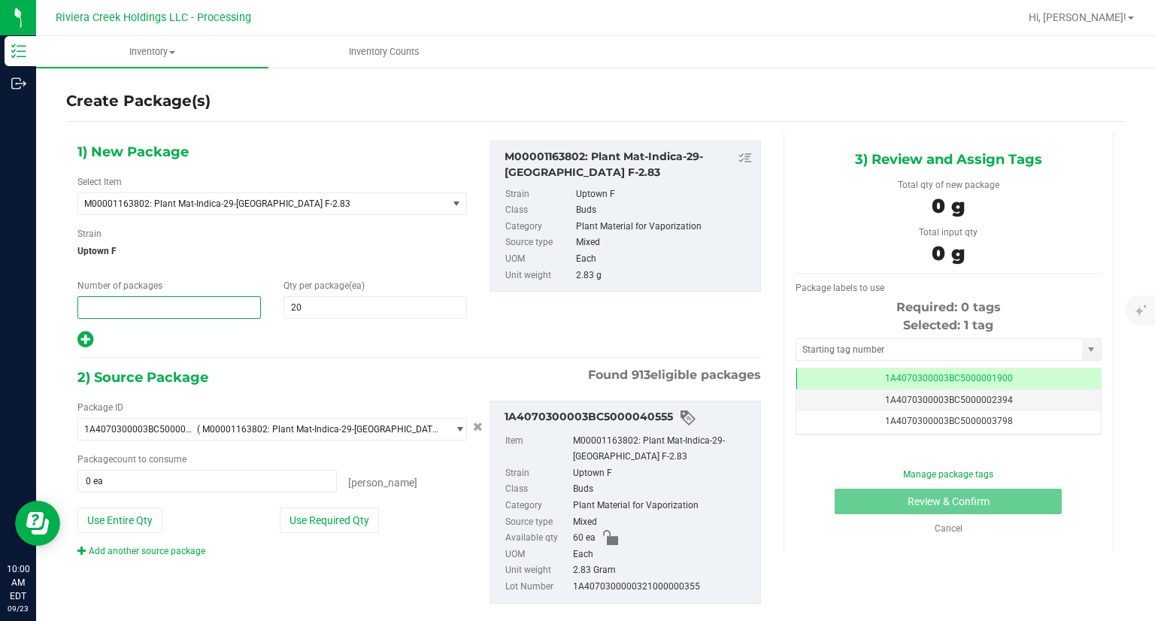
type input "2"
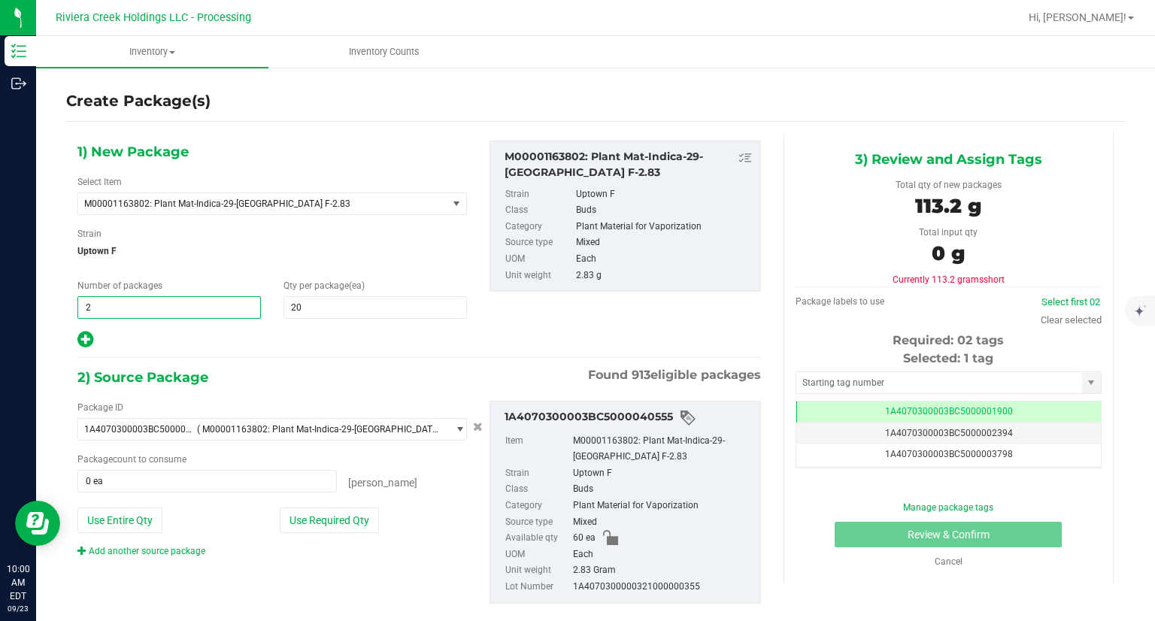
type input "2"
click at [392, 347] on div at bounding box center [271, 340] width 389 height 20
click at [357, 528] on button "Use Required Qty" at bounding box center [329, 520] width 99 height 26
type input "40 ea"
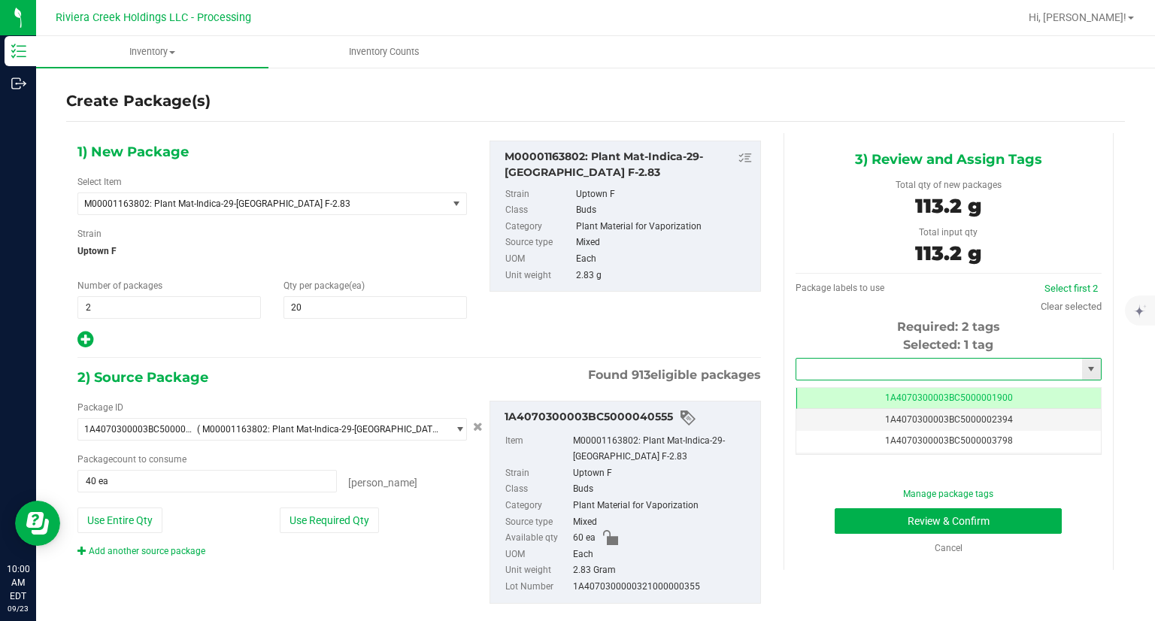
click at [860, 372] on input "text" at bounding box center [939, 369] width 286 height 21
click at [843, 384] on li "1A4070300003BC5000039438" at bounding box center [938, 394] width 301 height 23
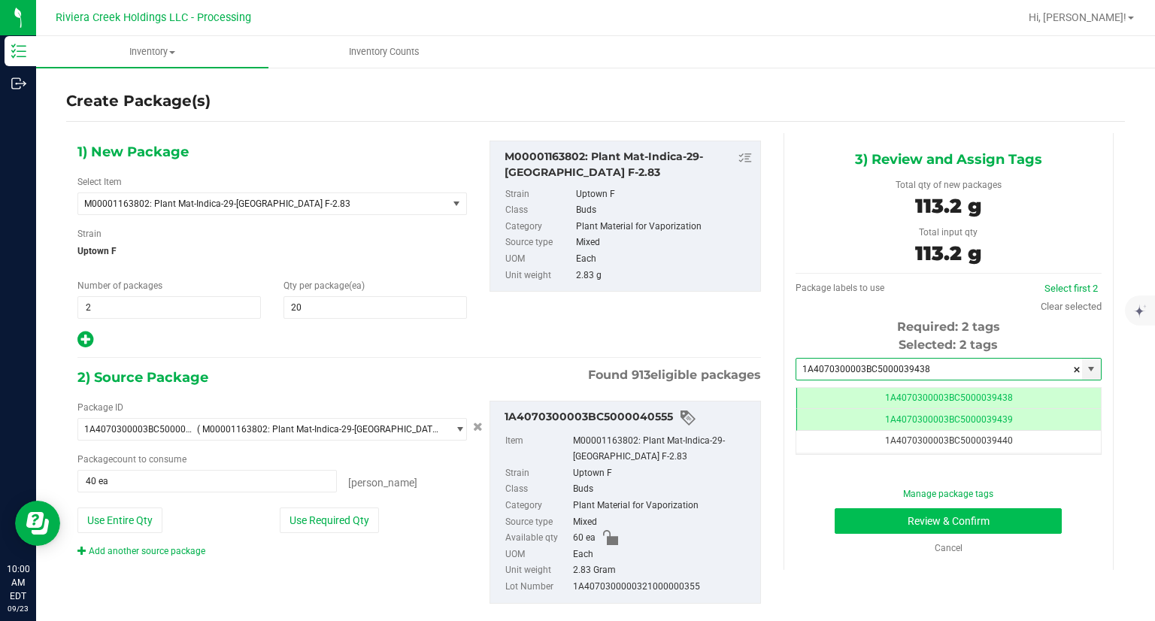
type input "1A4070300003BC5000039438"
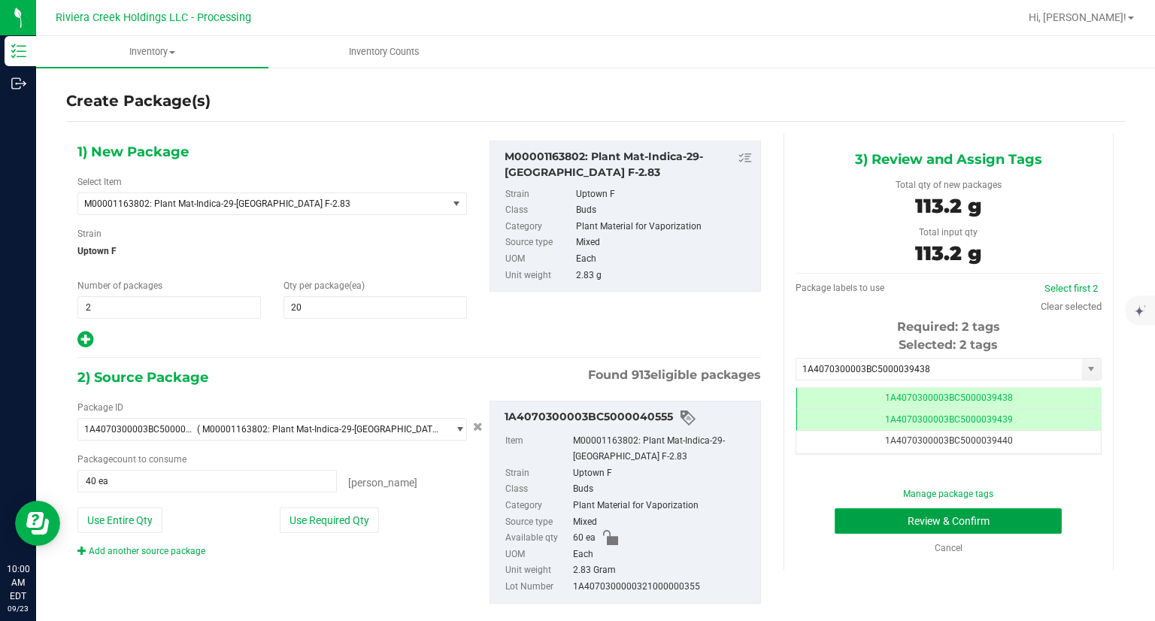
click at [848, 528] on button "Review & Confirm" at bounding box center [947, 521] width 227 height 26
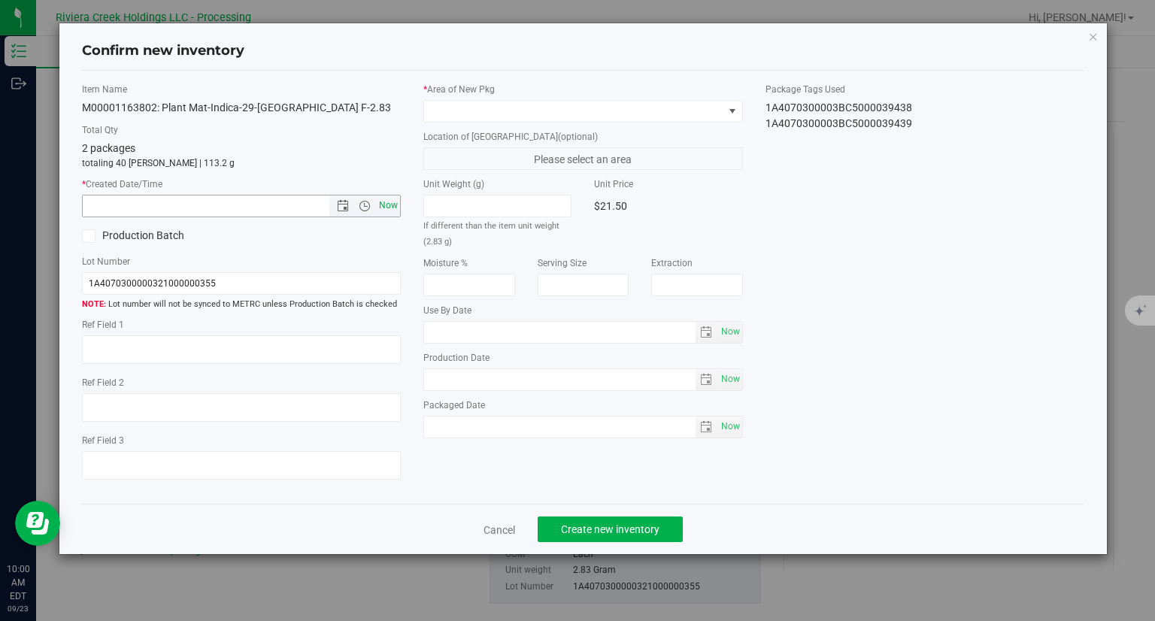
click at [399, 205] on span "Now" at bounding box center [389, 206] width 26 height 22
type input "9/23/2025 10:00 AM"
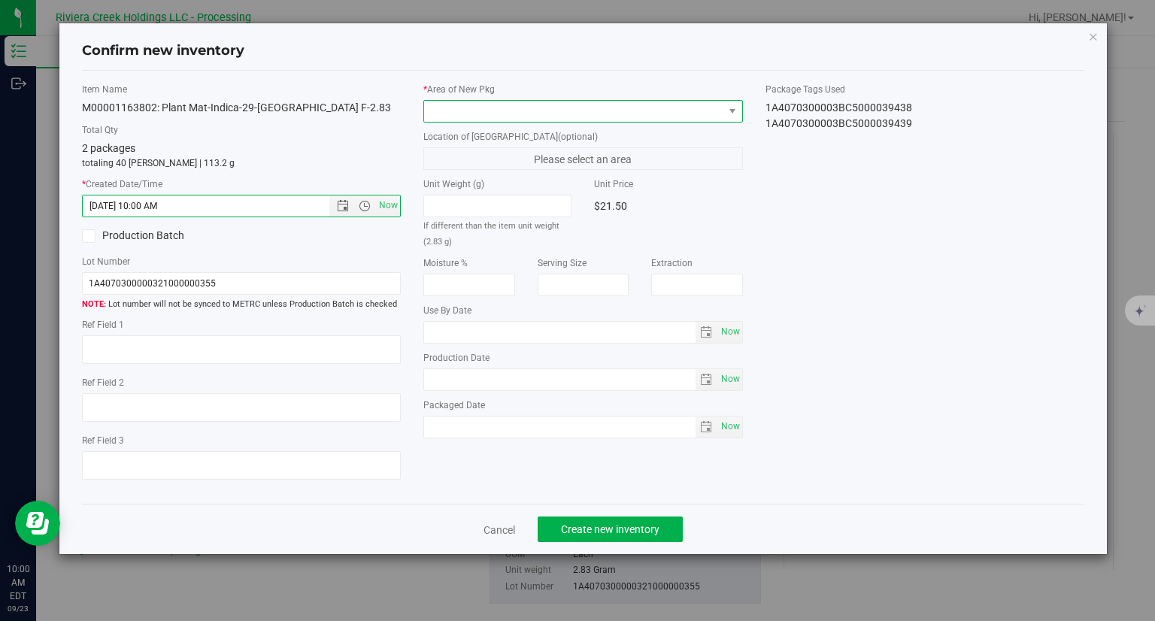
click at [479, 104] on span at bounding box center [573, 111] width 299 height 21
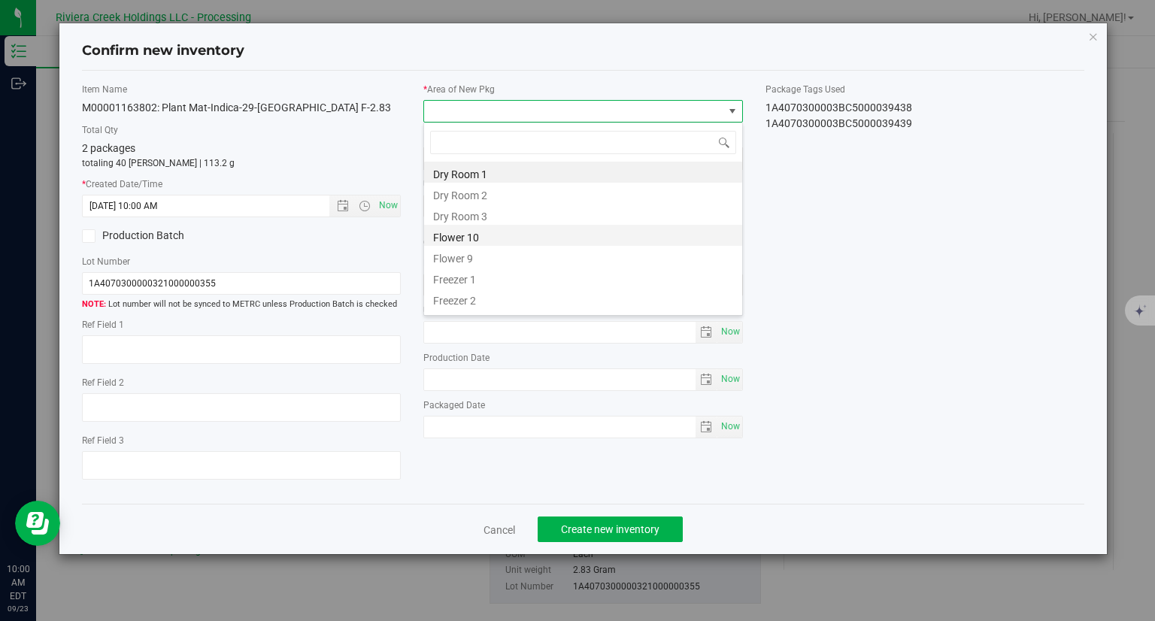
click at [499, 238] on li "Flower 10" at bounding box center [583, 235] width 318 height 21
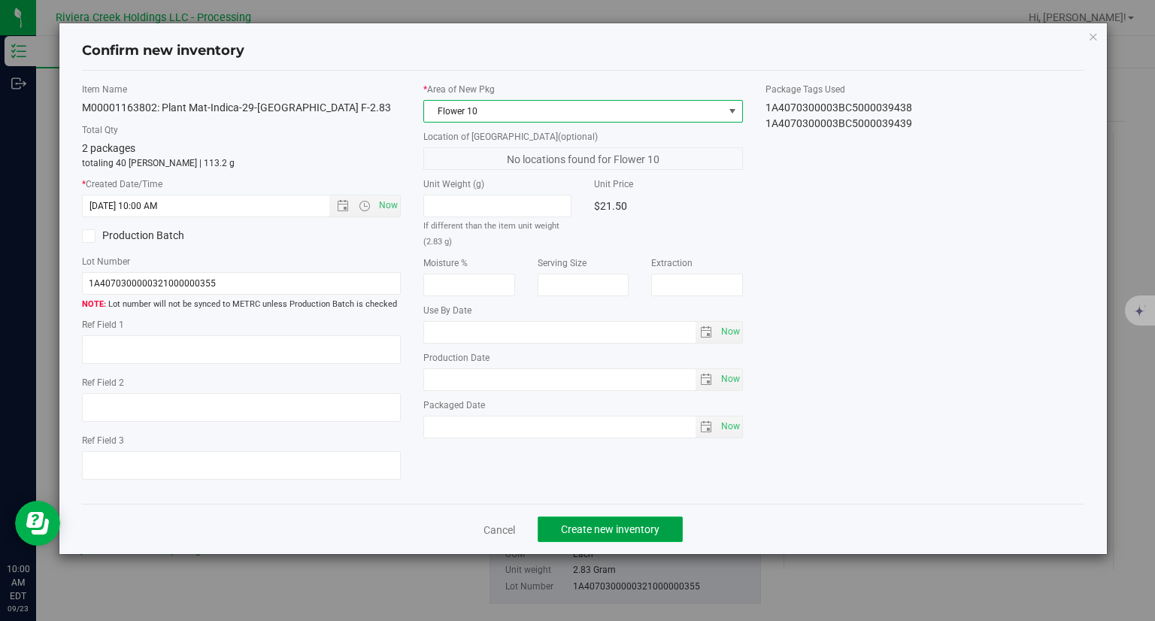
click at [643, 527] on span "Create new inventory" at bounding box center [610, 529] width 98 height 12
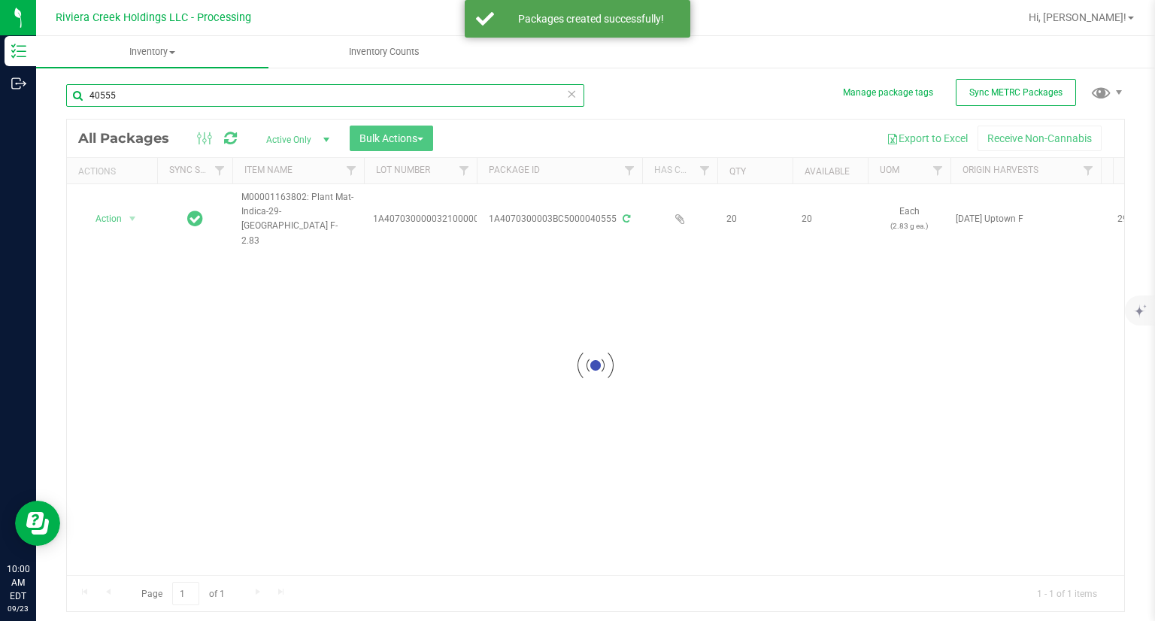
click at [194, 99] on input "40555" at bounding box center [325, 95] width 518 height 23
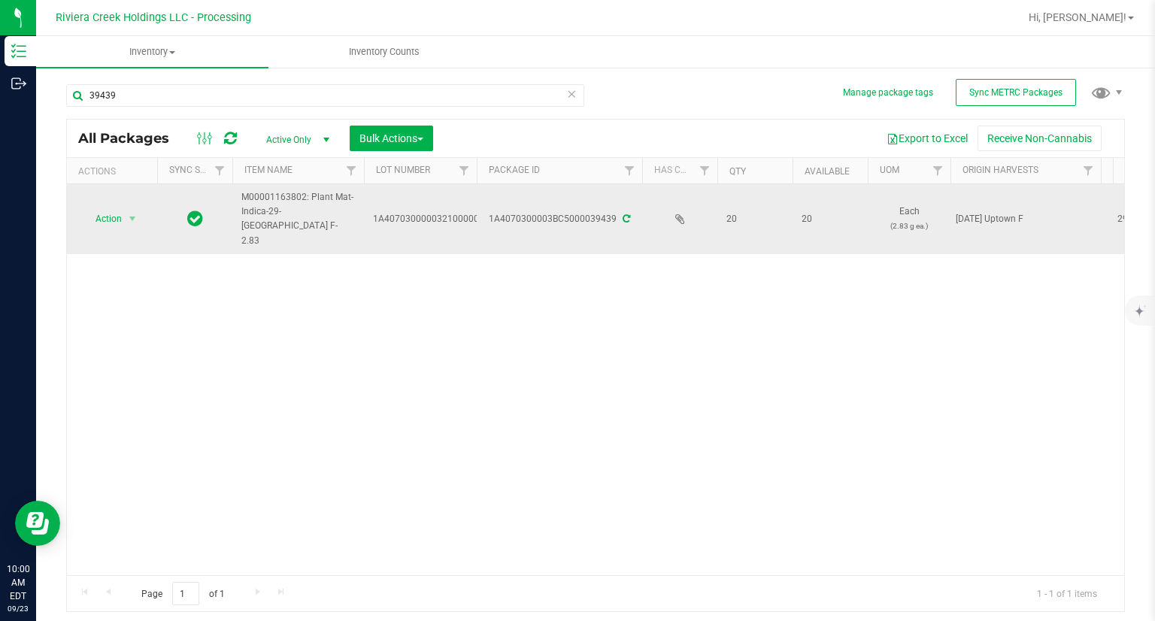
click at [104, 208] on span "Action" at bounding box center [102, 218] width 41 height 21
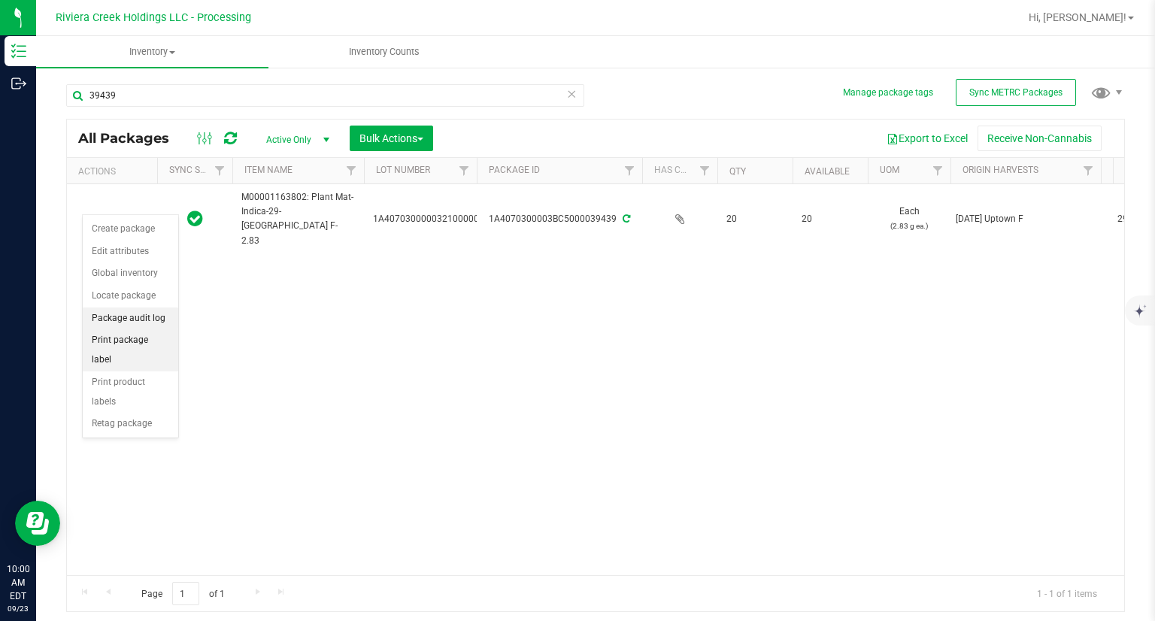
click at [153, 335] on li "Print package label" at bounding box center [130, 349] width 95 height 41
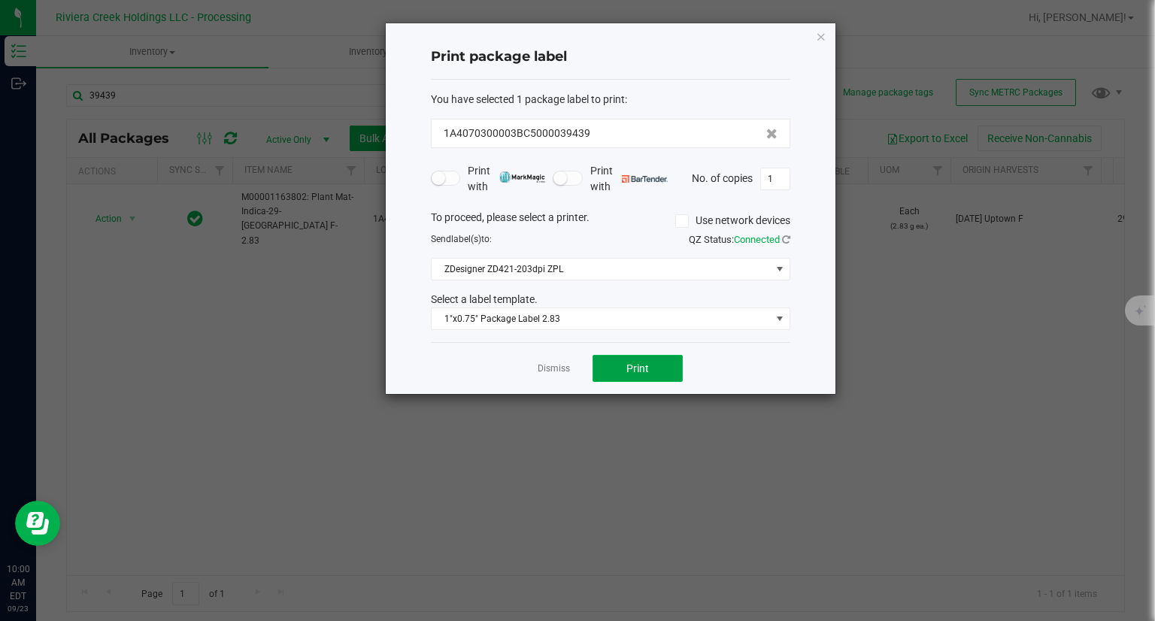
click at [653, 365] on button "Print" at bounding box center [637, 368] width 90 height 27
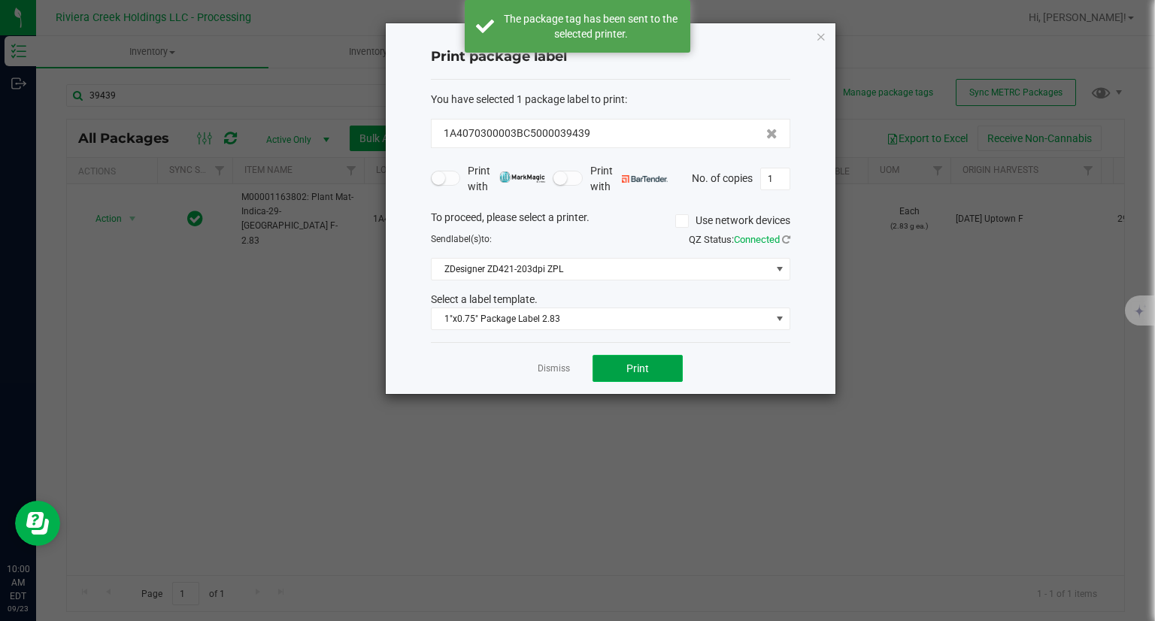
click at [653, 365] on button "Print" at bounding box center [637, 368] width 90 height 27
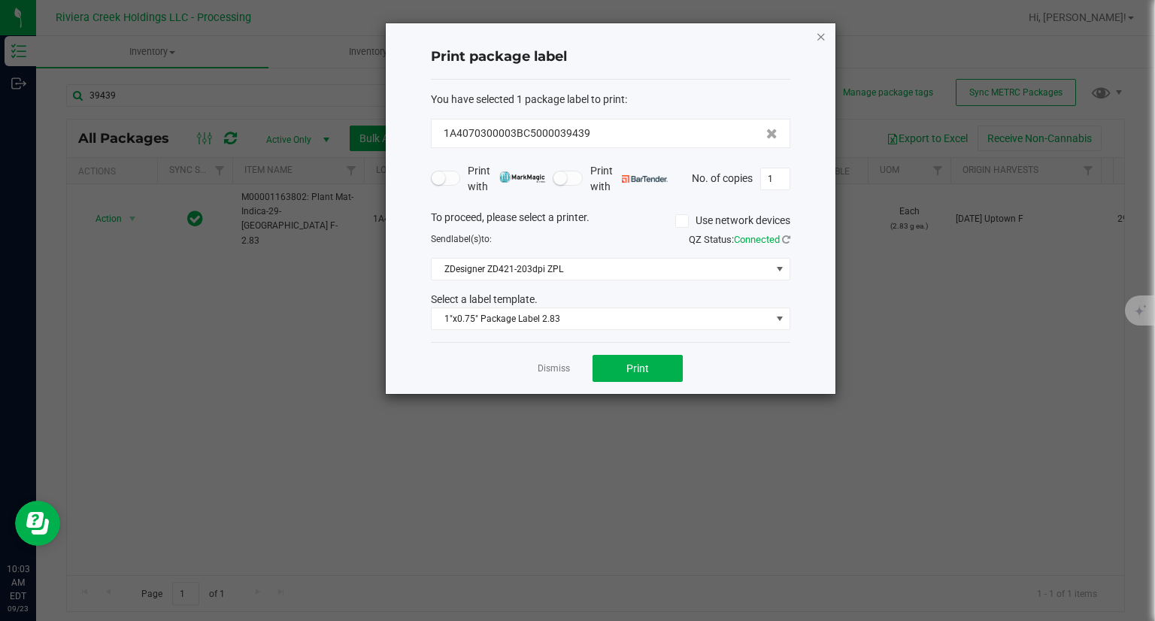
click at [822, 37] on icon "button" at bounding box center [821, 36] width 11 height 18
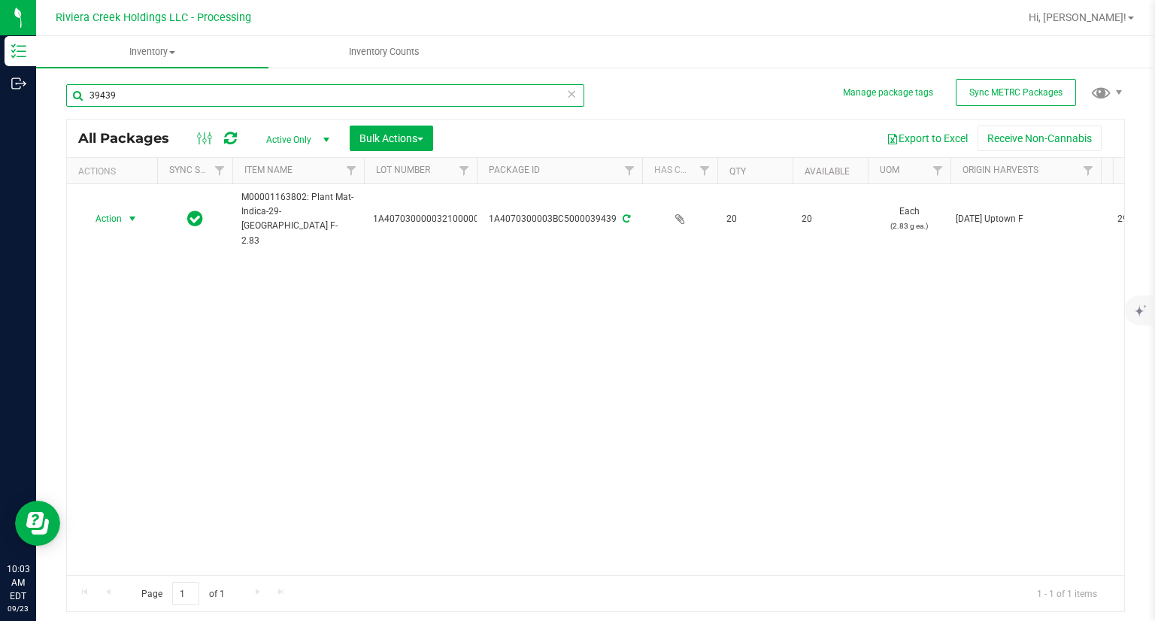
click at [244, 92] on input "39439" at bounding box center [325, 95] width 518 height 23
type input "39939"
click at [112, 209] on span "Action" at bounding box center [102, 218] width 41 height 21
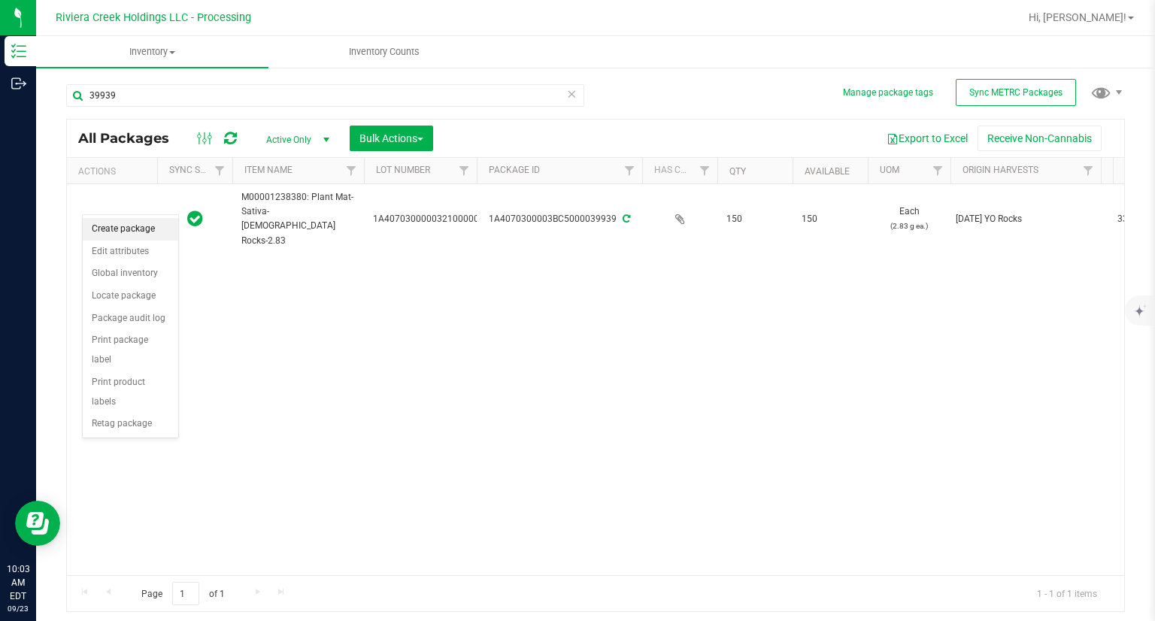
click at [117, 233] on li "Create package" at bounding box center [130, 229] width 95 height 23
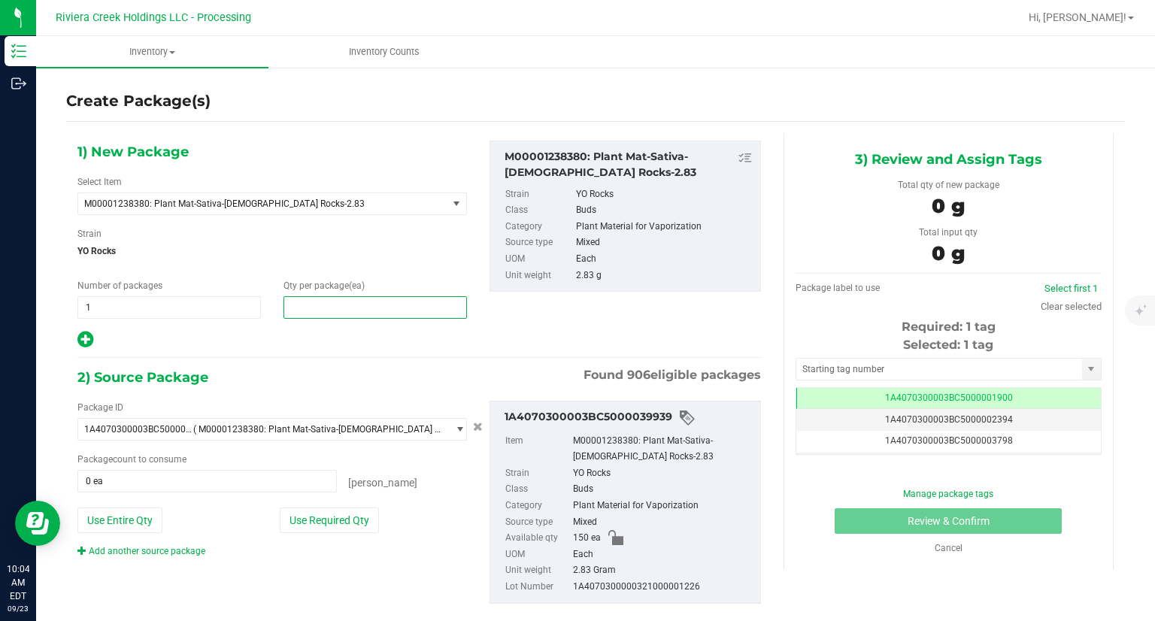
click at [326, 310] on span at bounding box center [374, 307] width 183 height 23
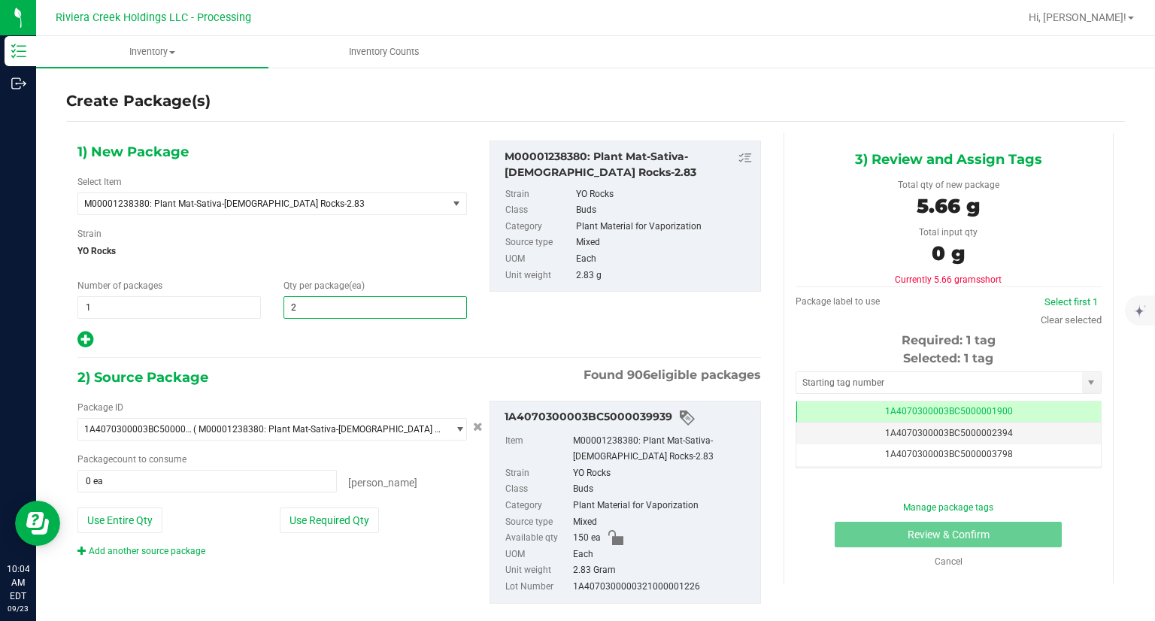
type input "20"
click at [83, 338] on icon at bounding box center [85, 339] width 16 height 19
type input "20"
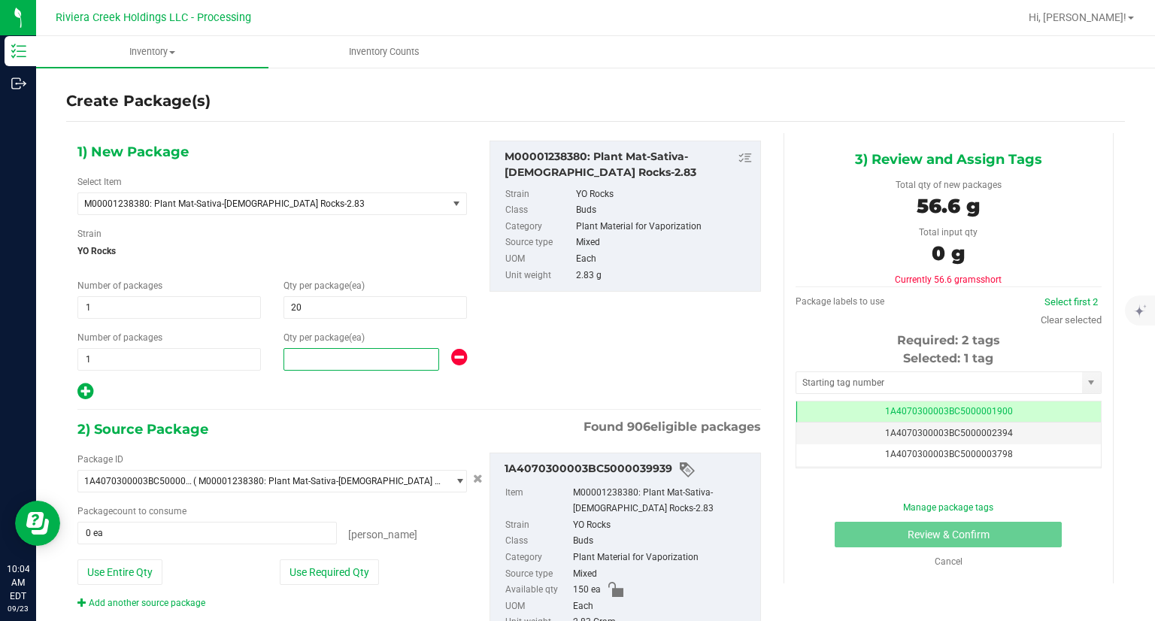
click at [342, 353] on span at bounding box center [361, 359] width 156 height 23
type input "80"
click at [340, 425] on div "2) Source Package Found 906 eligible packages" at bounding box center [418, 429] width 683 height 23
click at [351, 569] on button "Use Required Qty" at bounding box center [329, 572] width 99 height 26
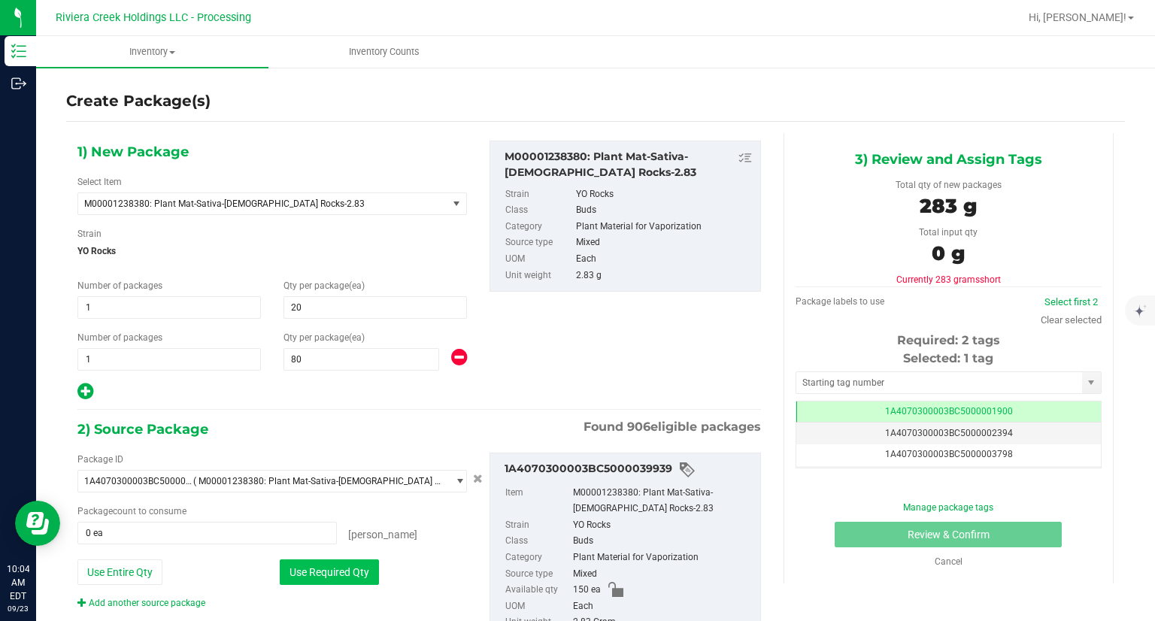
type input "100 ea"
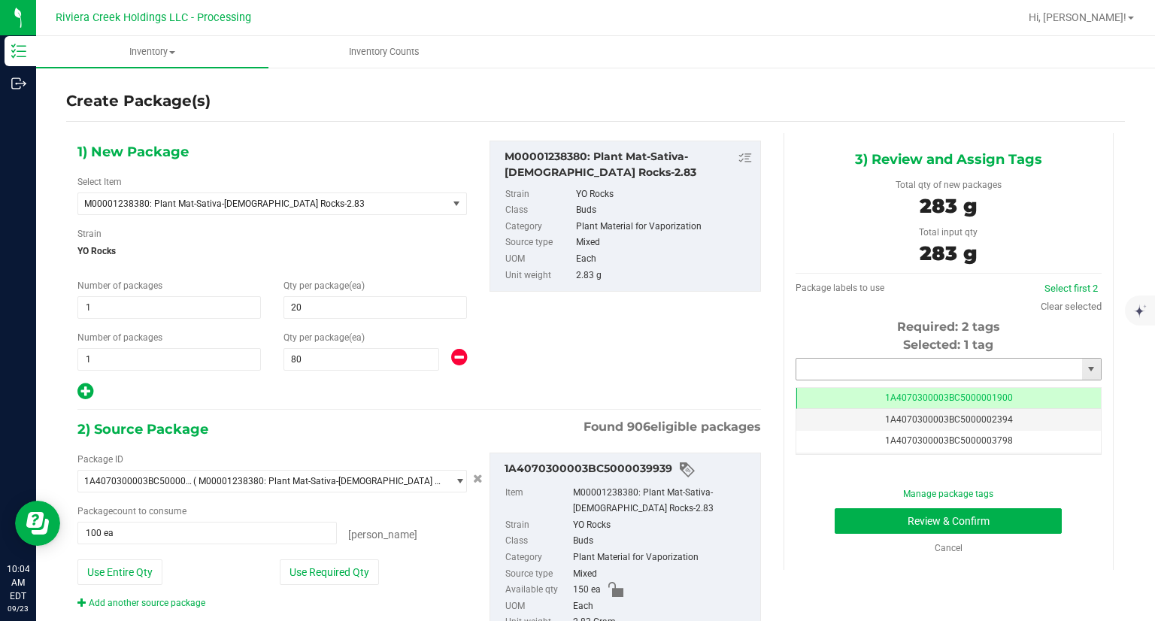
click at [833, 373] on input "text" at bounding box center [939, 369] width 286 height 21
click at [828, 389] on li "1A4070300003BC5000039440" at bounding box center [938, 394] width 301 height 23
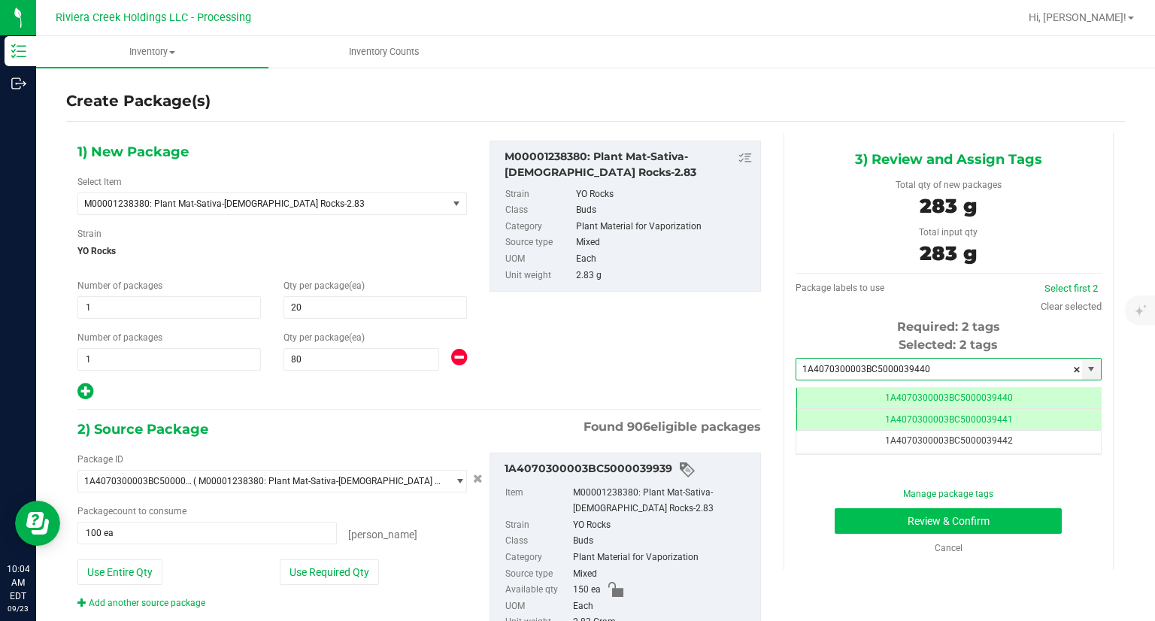
type input "1A4070300003BC5000039440"
click at [968, 516] on button "Review & Confirm" at bounding box center [947, 521] width 227 height 26
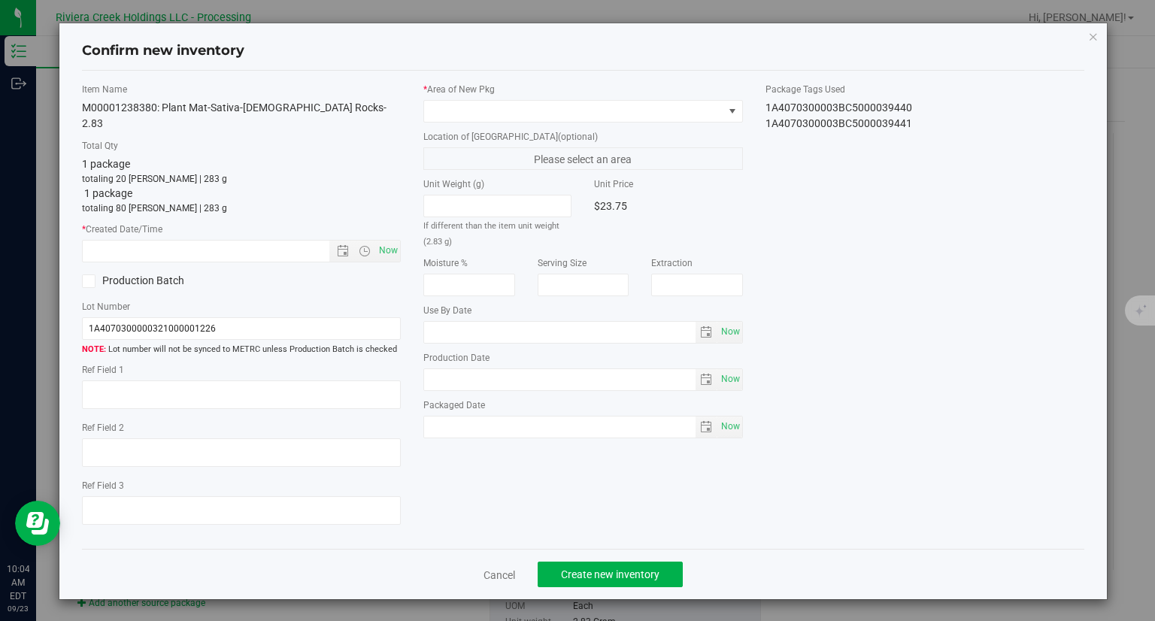
click at [400, 240] on div "Now" at bounding box center [241, 251] width 319 height 23
click at [386, 240] on span "Now" at bounding box center [389, 251] width 26 height 22
type input "9/23/2025 10:04 AM"
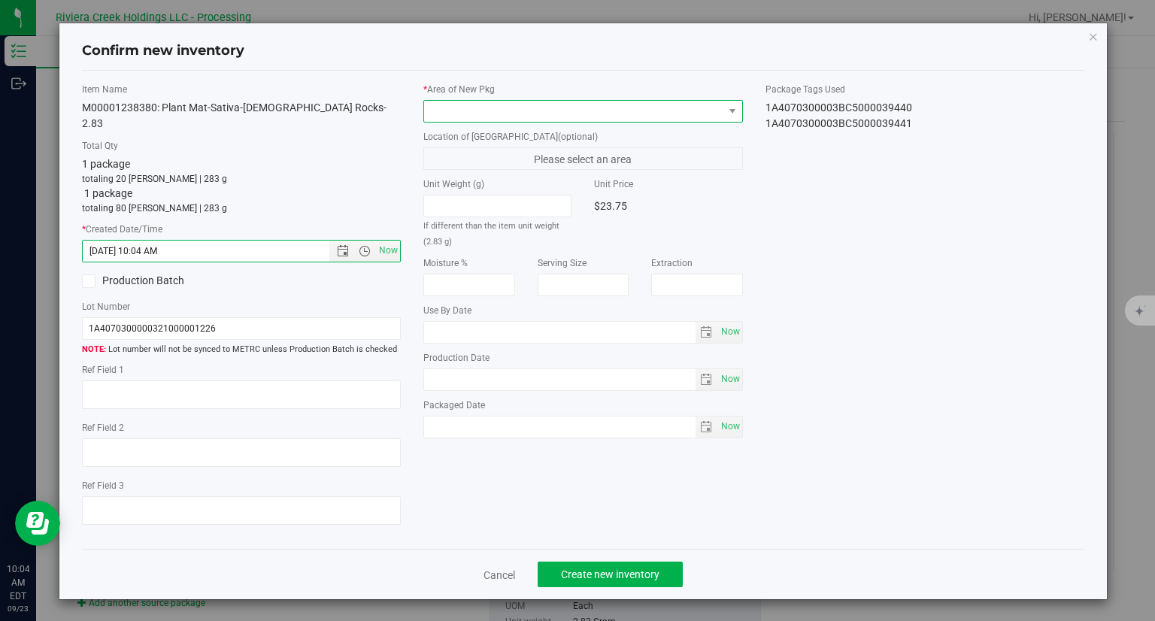
click at [483, 108] on span at bounding box center [573, 111] width 299 height 21
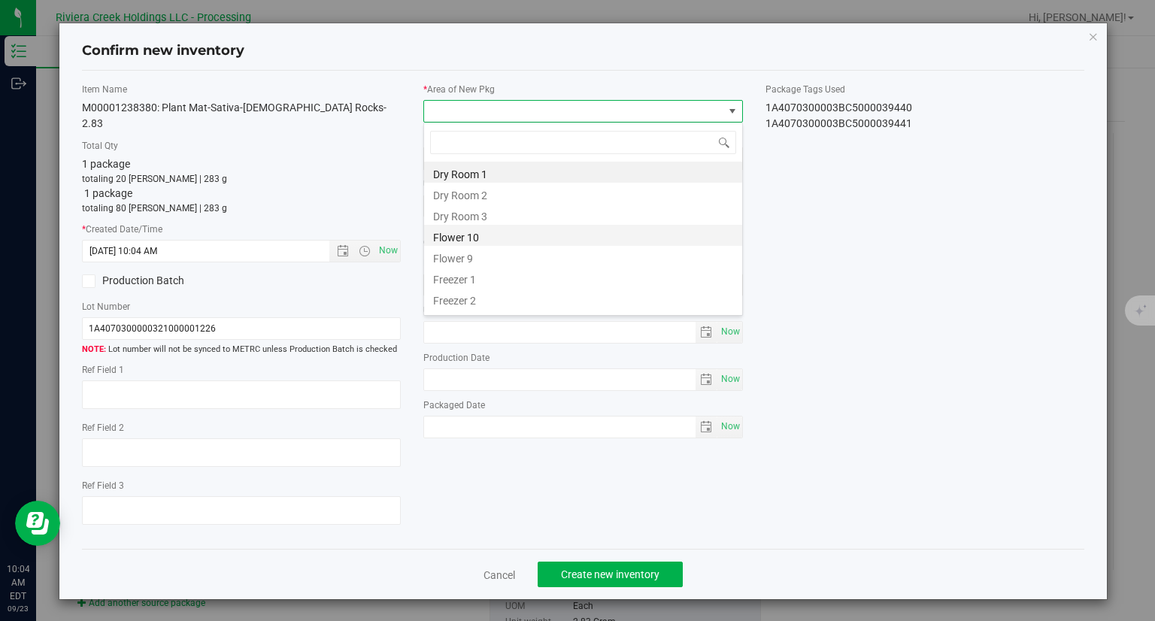
click at [475, 231] on li "Flower 10" at bounding box center [583, 235] width 318 height 21
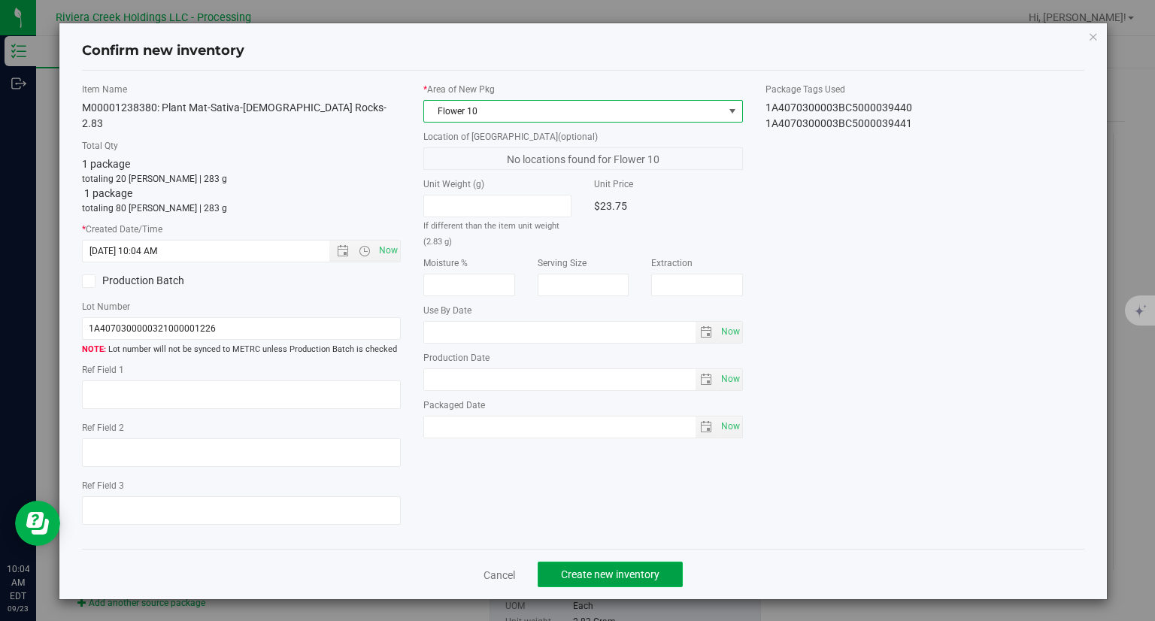
click at [671, 562] on button "Create new inventory" at bounding box center [609, 575] width 145 height 26
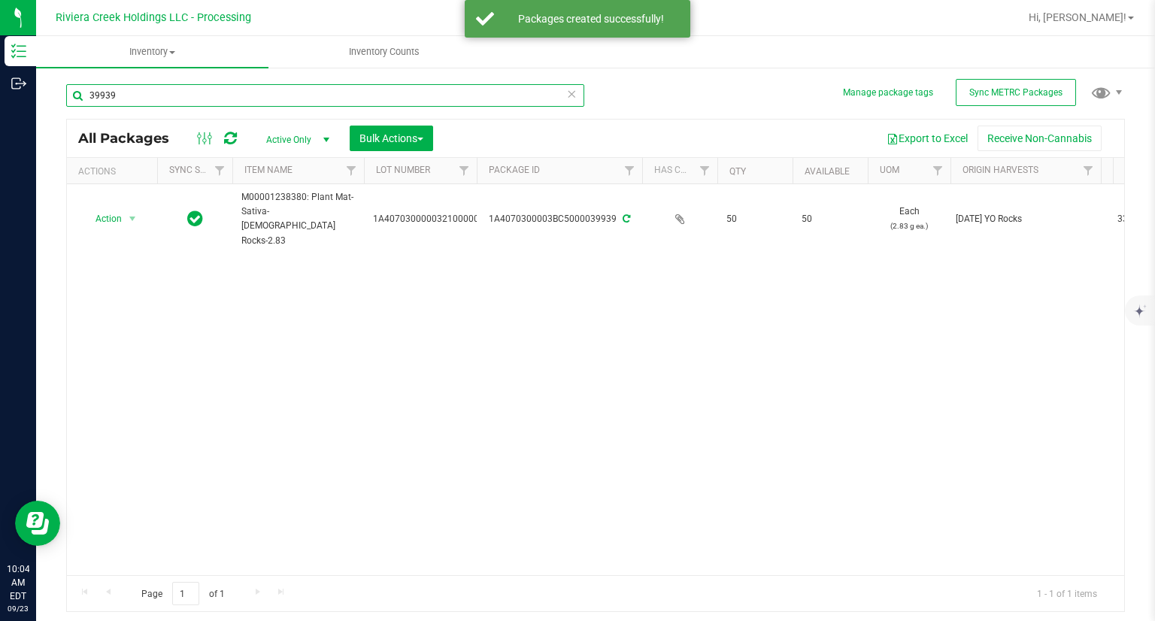
click at [147, 89] on input "39939" at bounding box center [325, 95] width 518 height 23
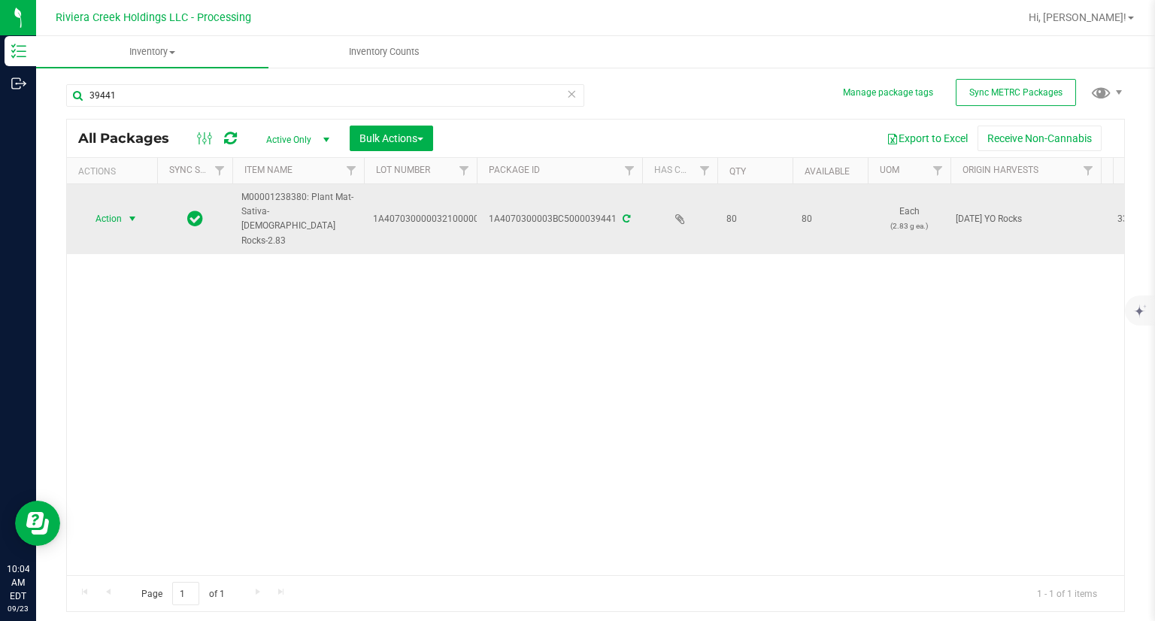
click at [131, 213] on span "select" at bounding box center [132, 219] width 12 height 12
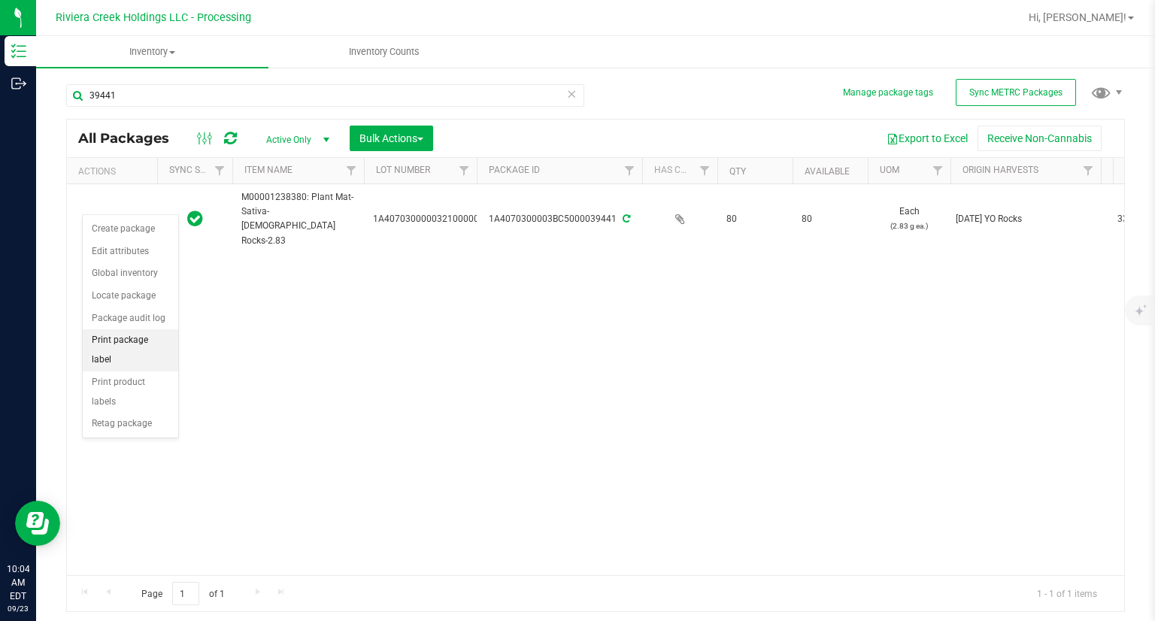
click at [147, 344] on li "Print package label" at bounding box center [130, 349] width 95 height 41
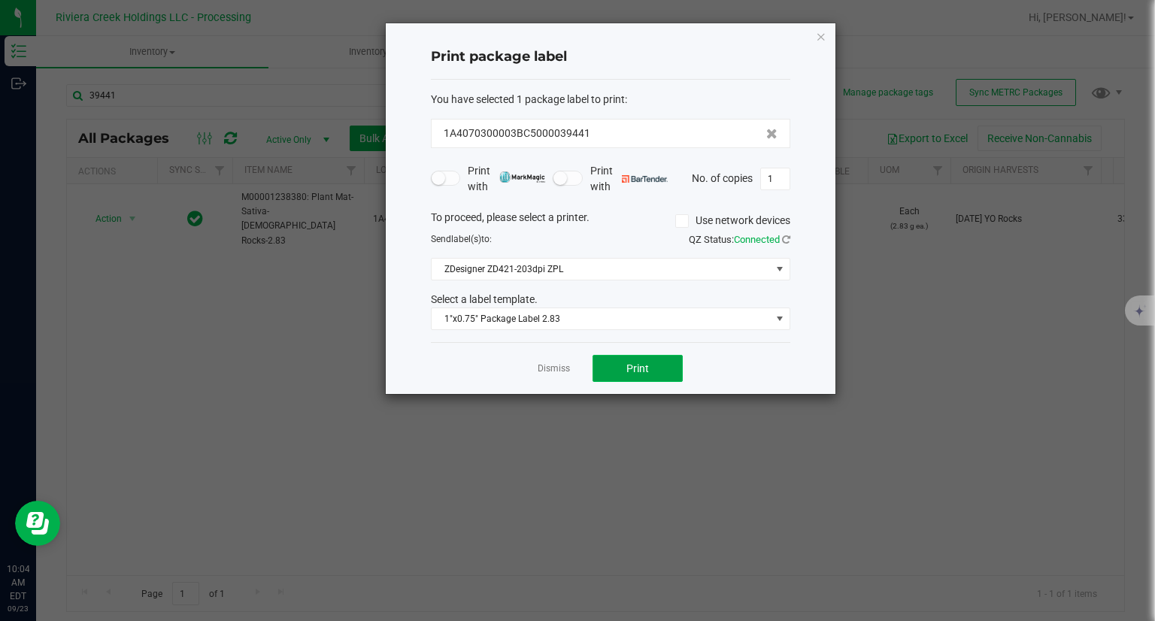
click at [638, 365] on span "Print" at bounding box center [637, 368] width 23 height 12
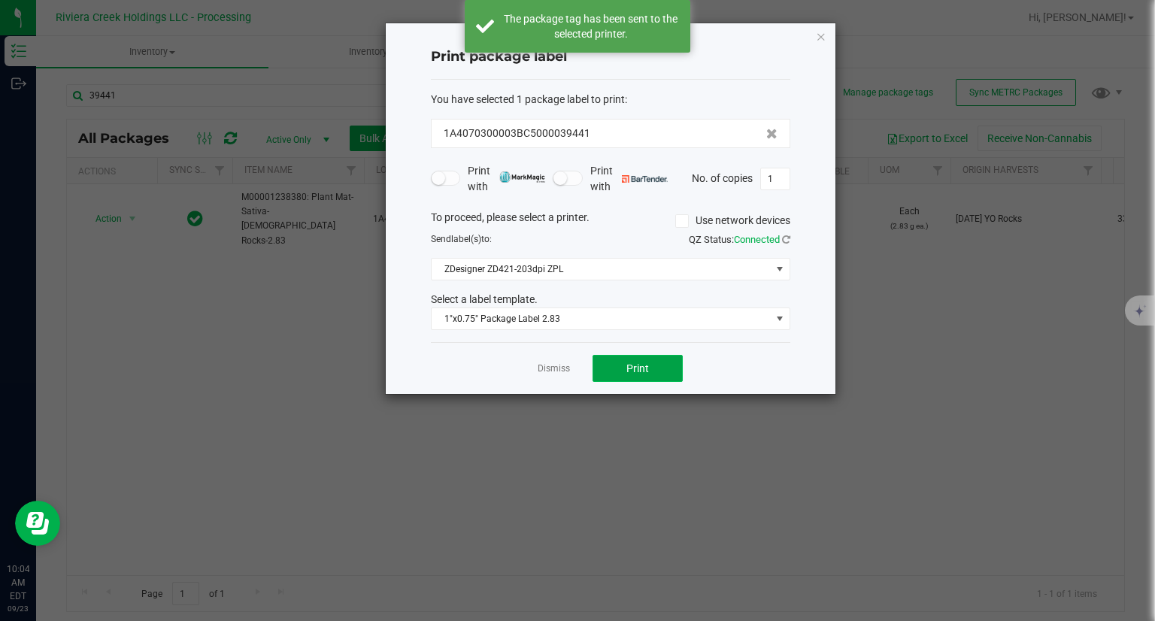
click at [638, 365] on span "Print" at bounding box center [637, 368] width 23 height 12
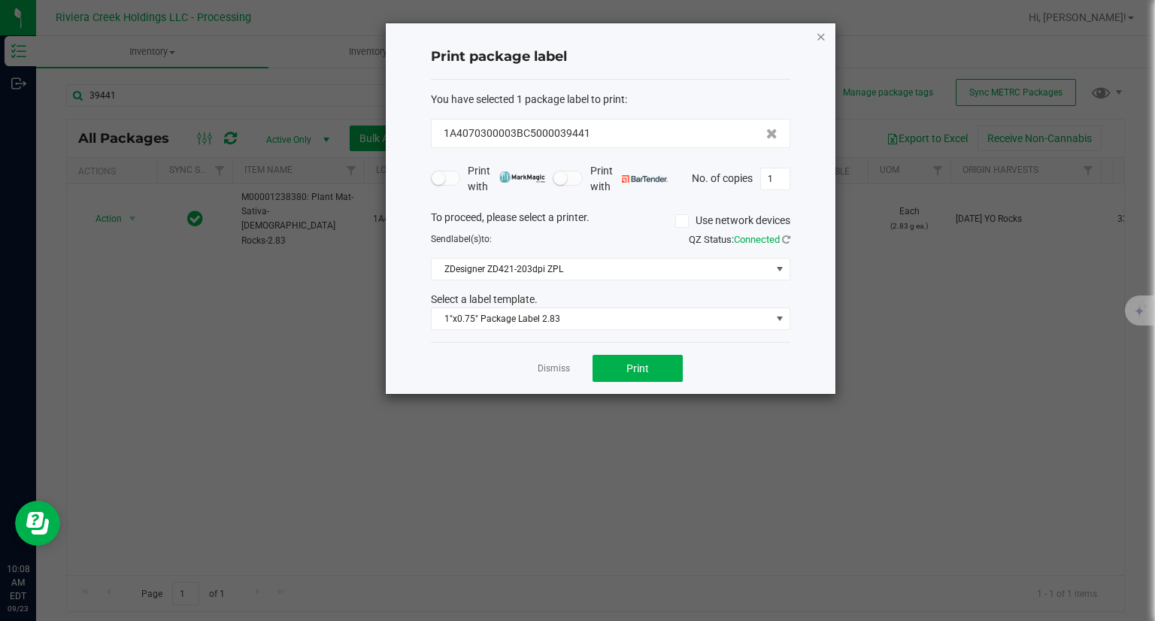
click at [823, 38] on icon "button" at bounding box center [821, 36] width 11 height 18
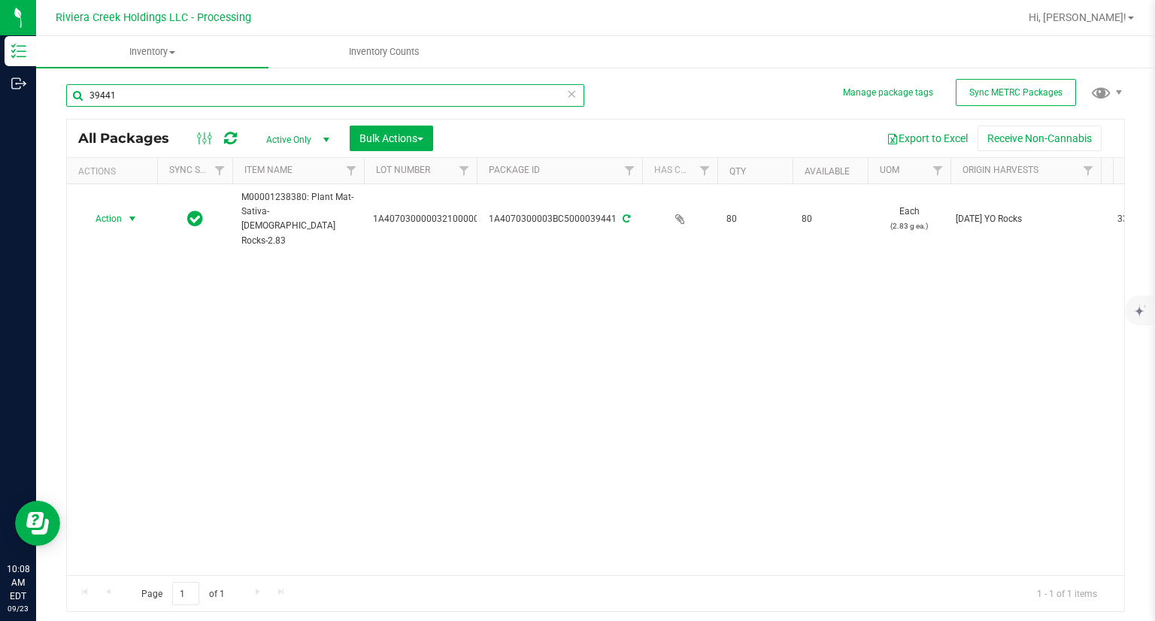
click at [239, 89] on input "39441" at bounding box center [325, 95] width 518 height 23
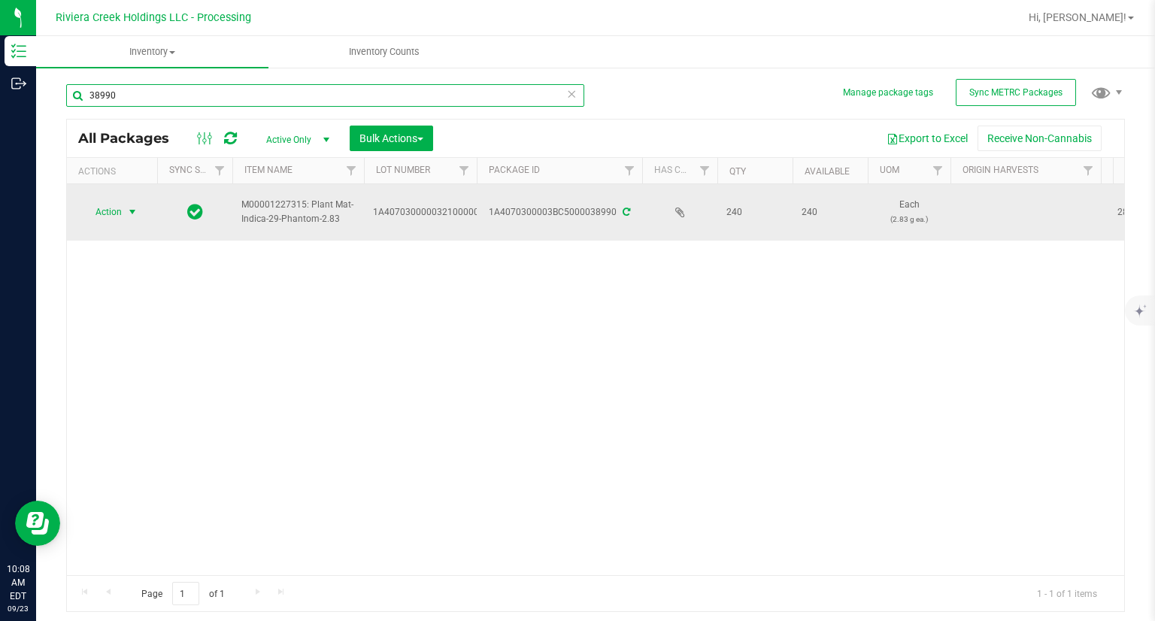
type input "38990"
click at [94, 204] on span "Action" at bounding box center [102, 211] width 41 height 21
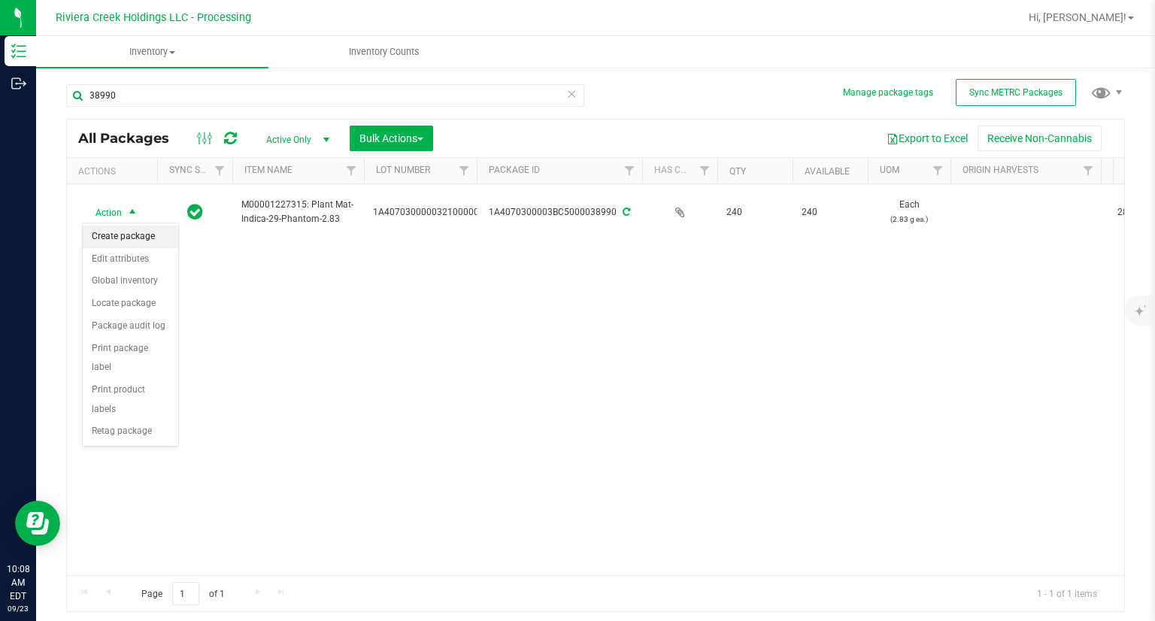
click at [122, 235] on li "Create package" at bounding box center [130, 237] width 95 height 23
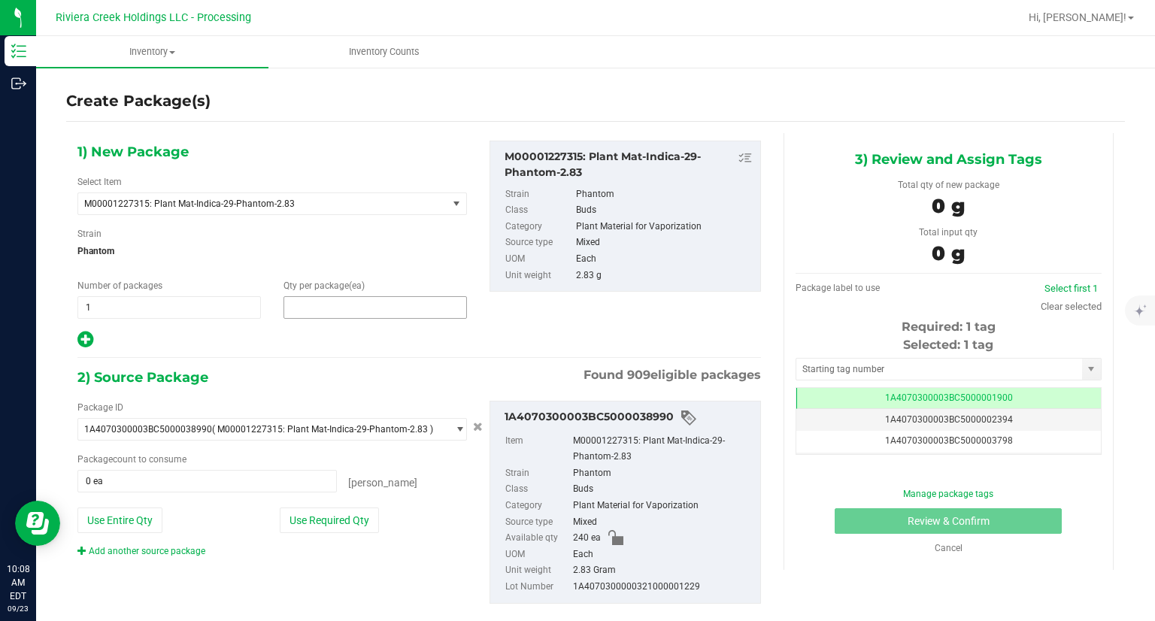
click at [327, 304] on span at bounding box center [374, 307] width 183 height 23
type input "20"
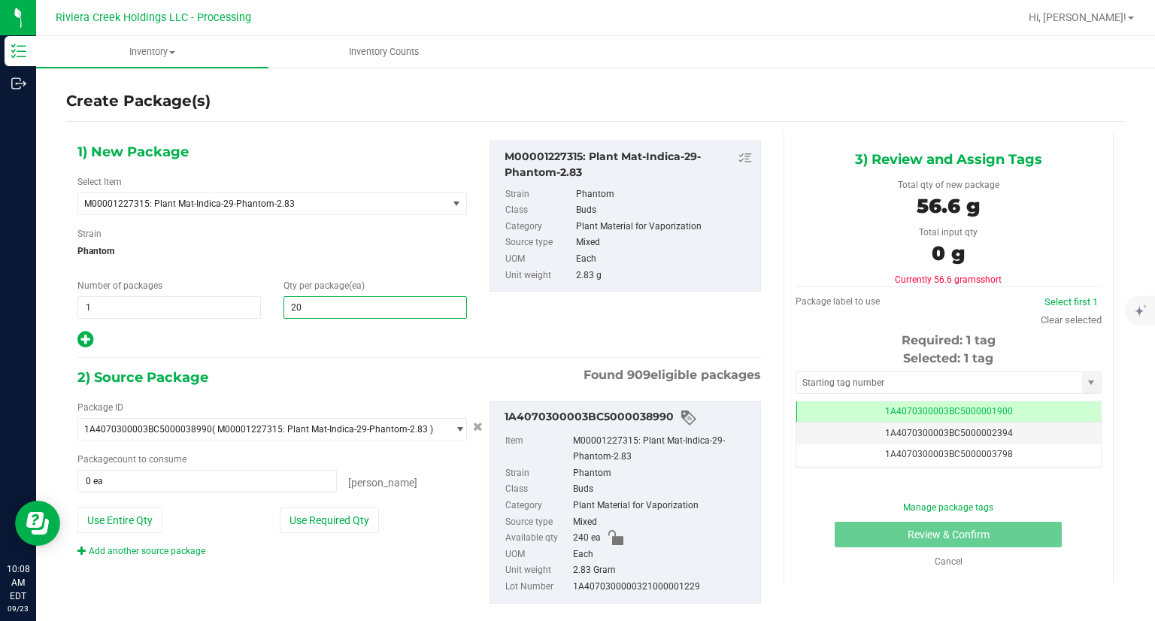
type input "20"
click at [352, 370] on div "2) Source Package Found 909 eligible packages" at bounding box center [418, 377] width 683 height 23
click at [351, 510] on button "Use Required Qty" at bounding box center [329, 520] width 99 height 26
type input "20 ea"
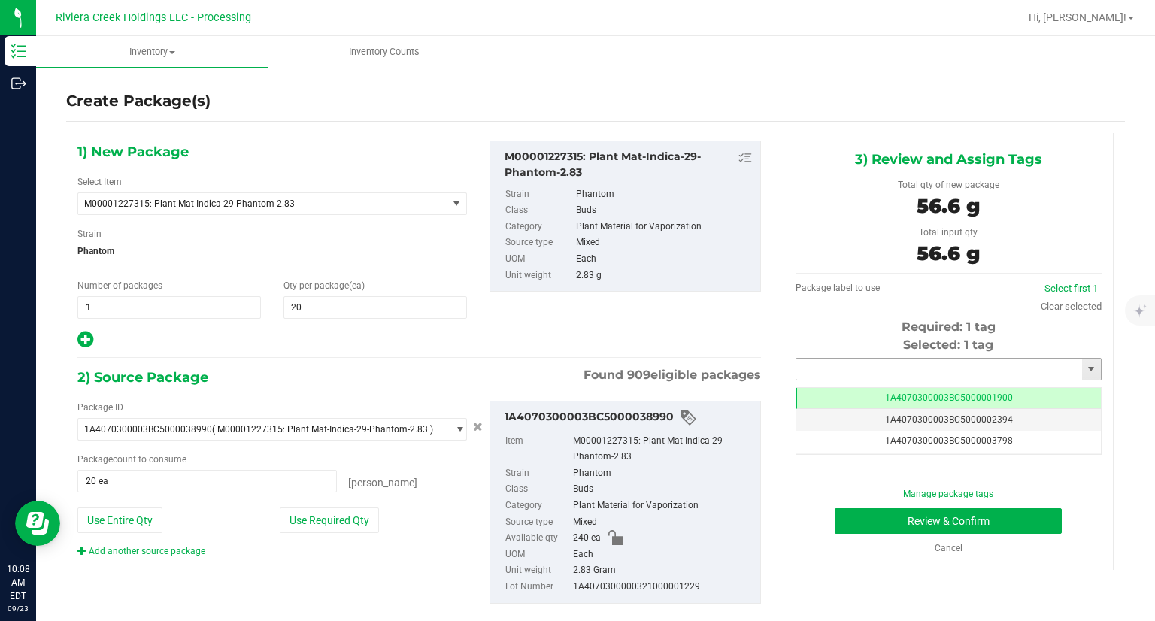
click at [905, 368] on input "text" at bounding box center [939, 369] width 286 height 21
click at [856, 386] on li "1A4070300003BC5000039442" at bounding box center [938, 394] width 301 height 23
type input "1A4070300003BC5000039442"
click at [855, 512] on button "Review & Confirm" at bounding box center [947, 521] width 227 height 26
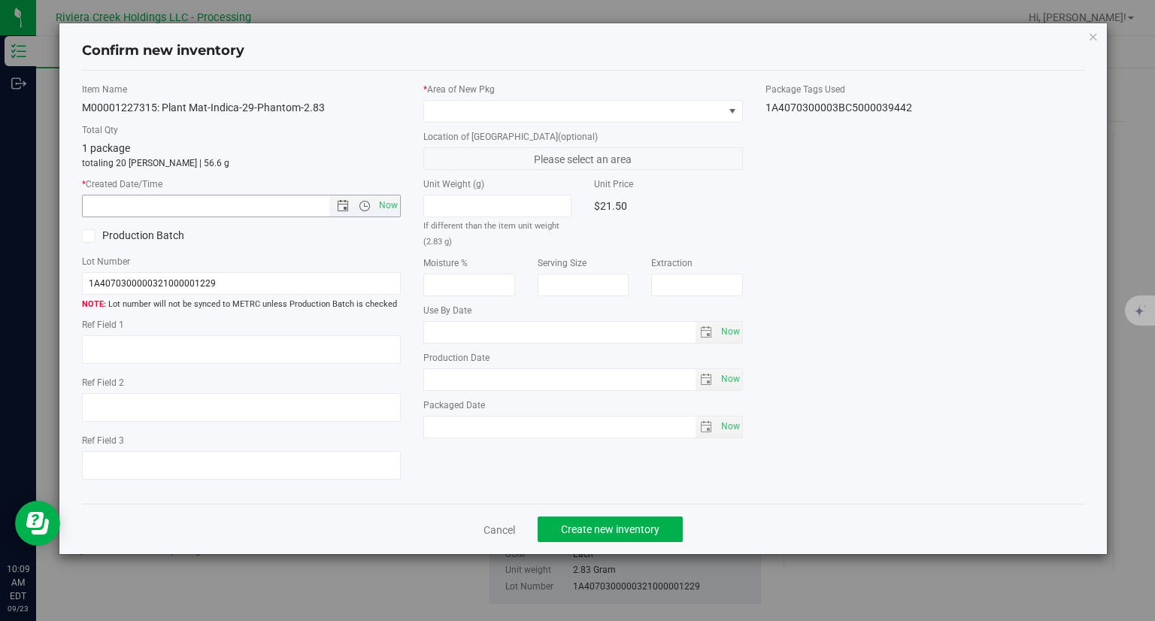
click at [398, 206] on span "Now" at bounding box center [389, 206] width 26 height 22
type input "9/23/2025 10:09 AM"
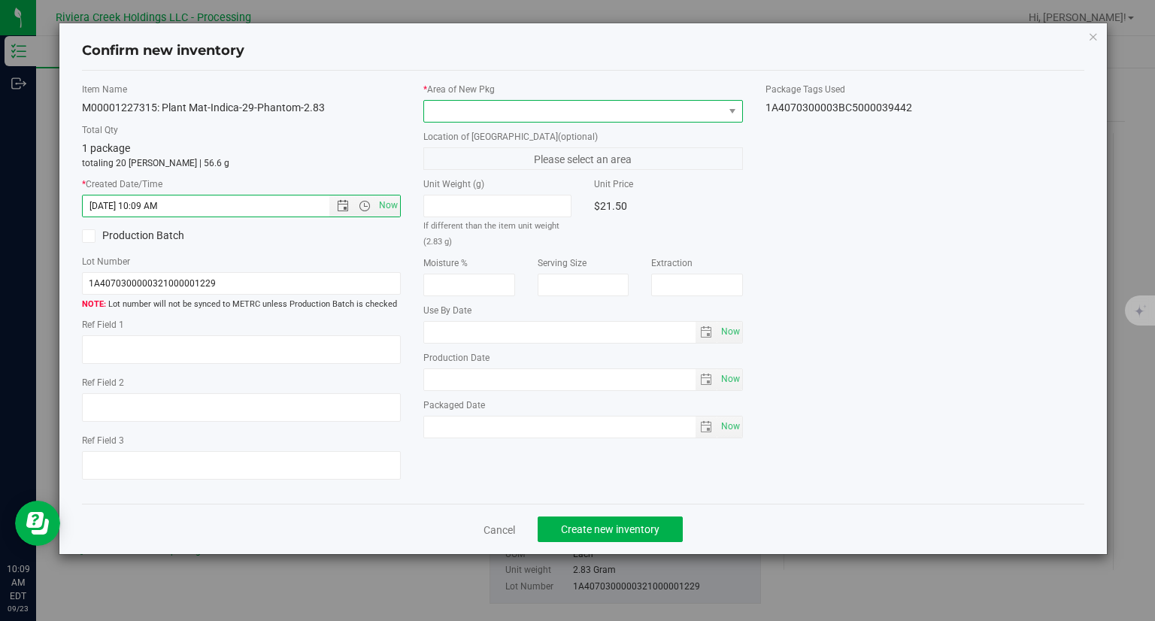
click at [483, 112] on span at bounding box center [573, 111] width 299 height 21
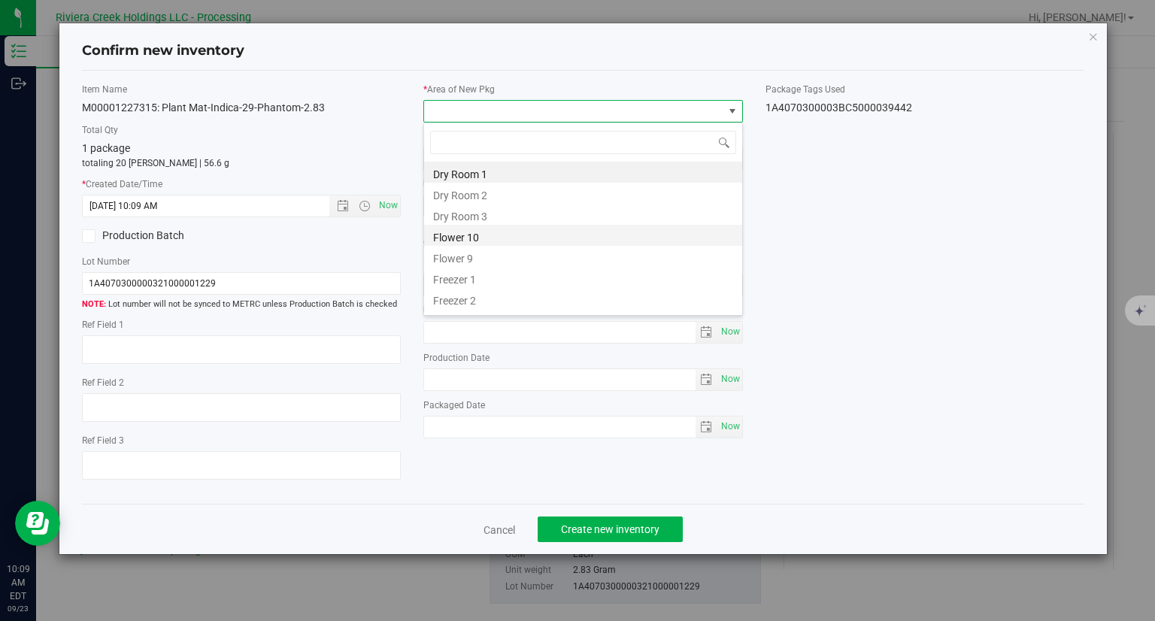
click at [516, 236] on li "Flower 10" at bounding box center [583, 235] width 318 height 21
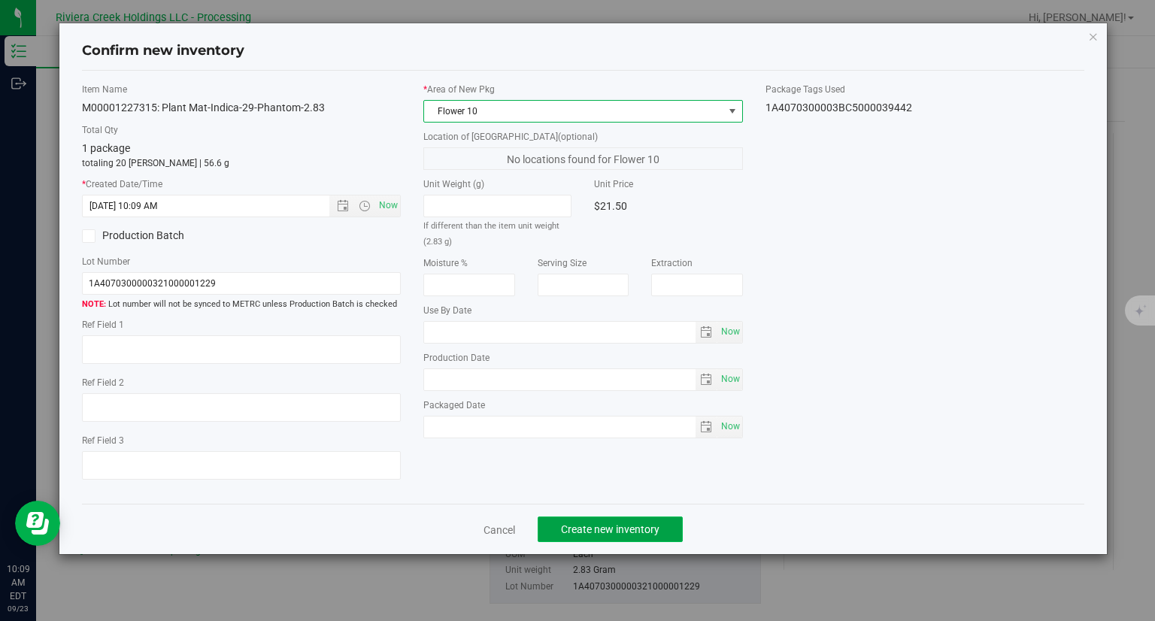
click at [643, 524] on span "Create new inventory" at bounding box center [610, 529] width 98 height 12
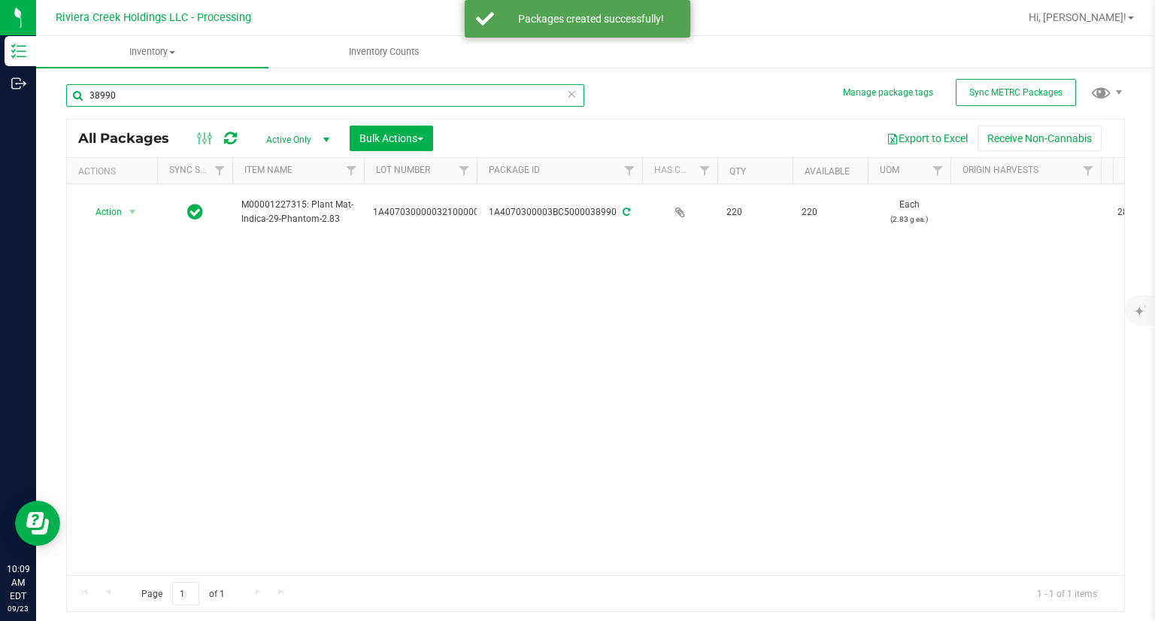
click at [180, 100] on input "38990" at bounding box center [325, 95] width 518 height 23
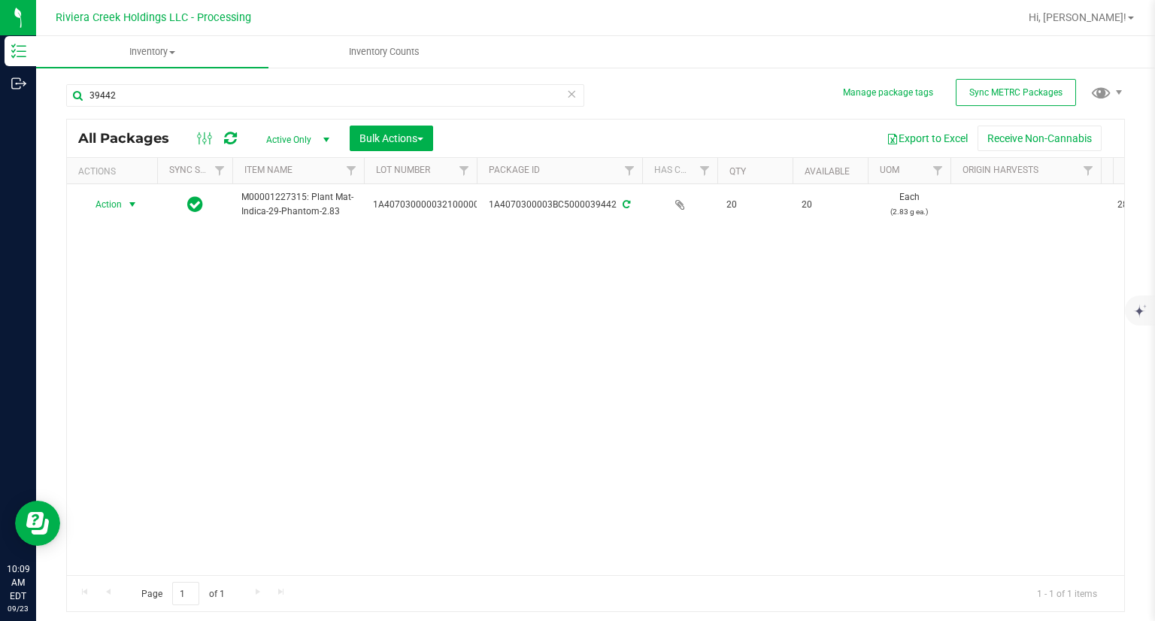
click at [110, 206] on span "Action" at bounding box center [102, 204] width 41 height 21
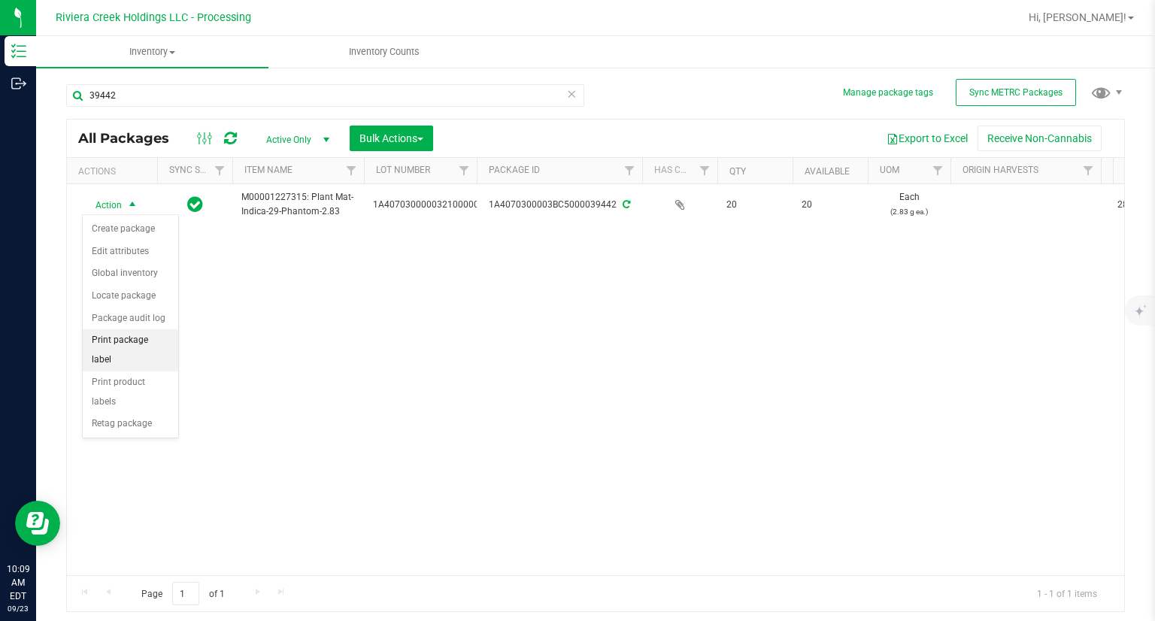
click at [151, 341] on li "Print package label" at bounding box center [130, 349] width 95 height 41
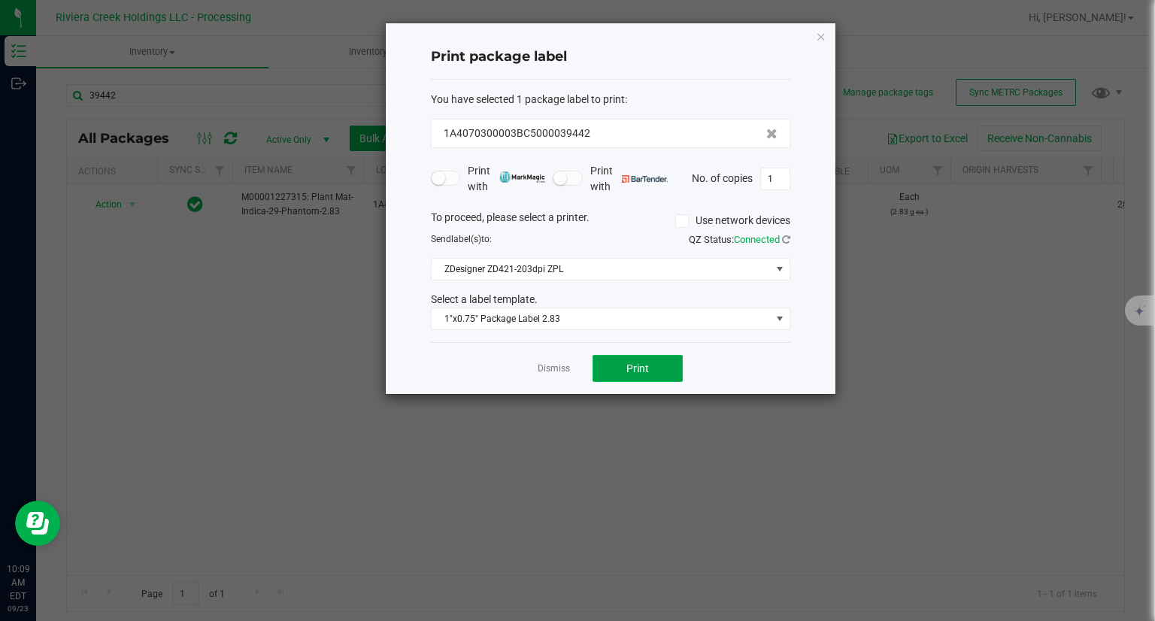
click at [670, 368] on button "Print" at bounding box center [637, 368] width 90 height 27
click at [818, 33] on icon "button" at bounding box center [821, 36] width 11 height 18
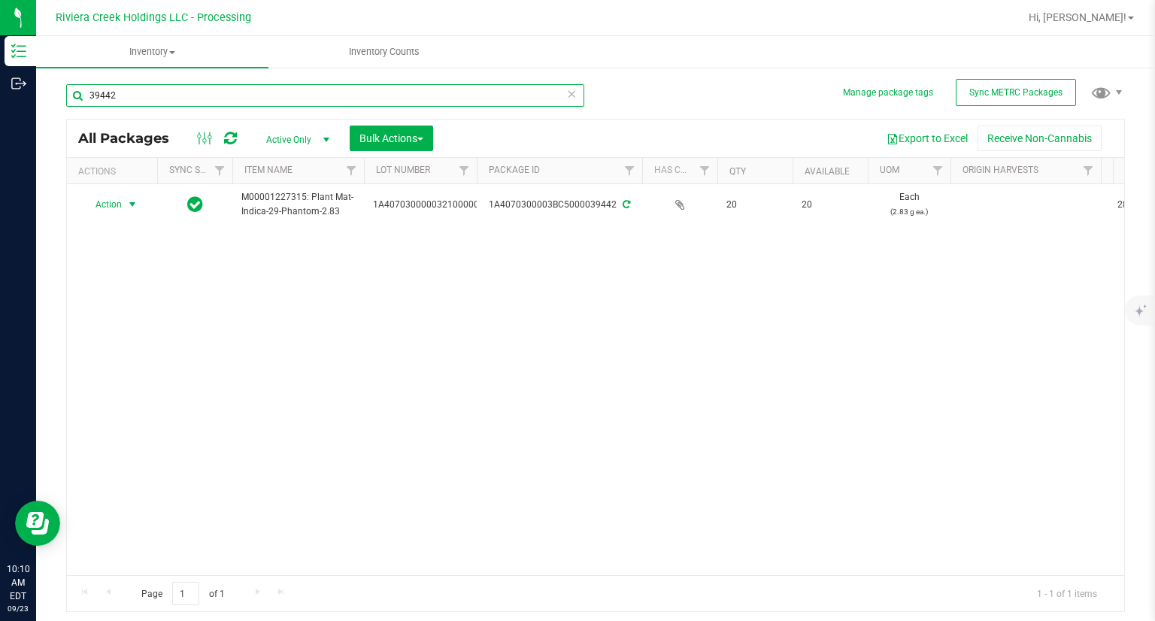
click at [266, 104] on input "39442" at bounding box center [325, 95] width 518 height 23
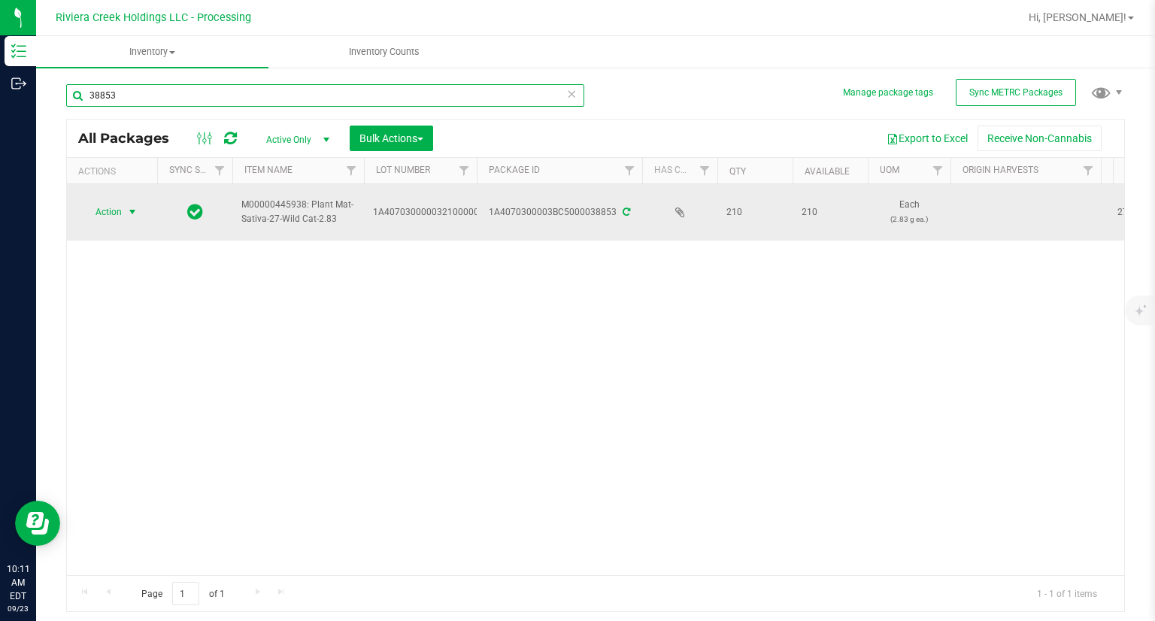
type input "38853"
click at [95, 210] on span "Action" at bounding box center [102, 211] width 41 height 21
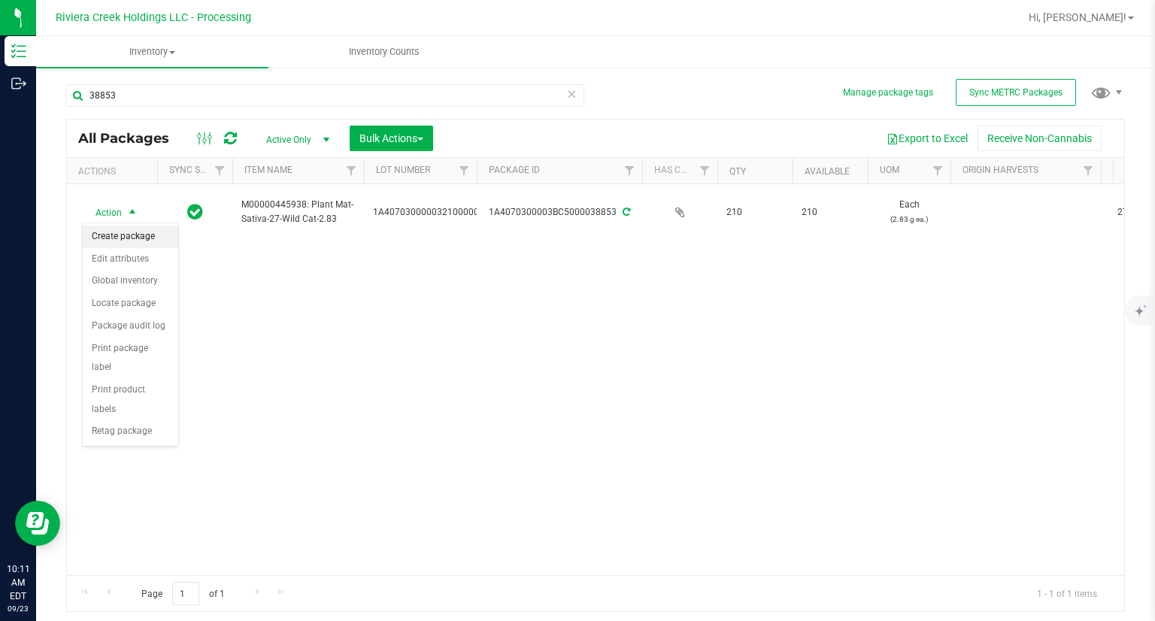
click at [125, 238] on li "Create package" at bounding box center [130, 237] width 95 height 23
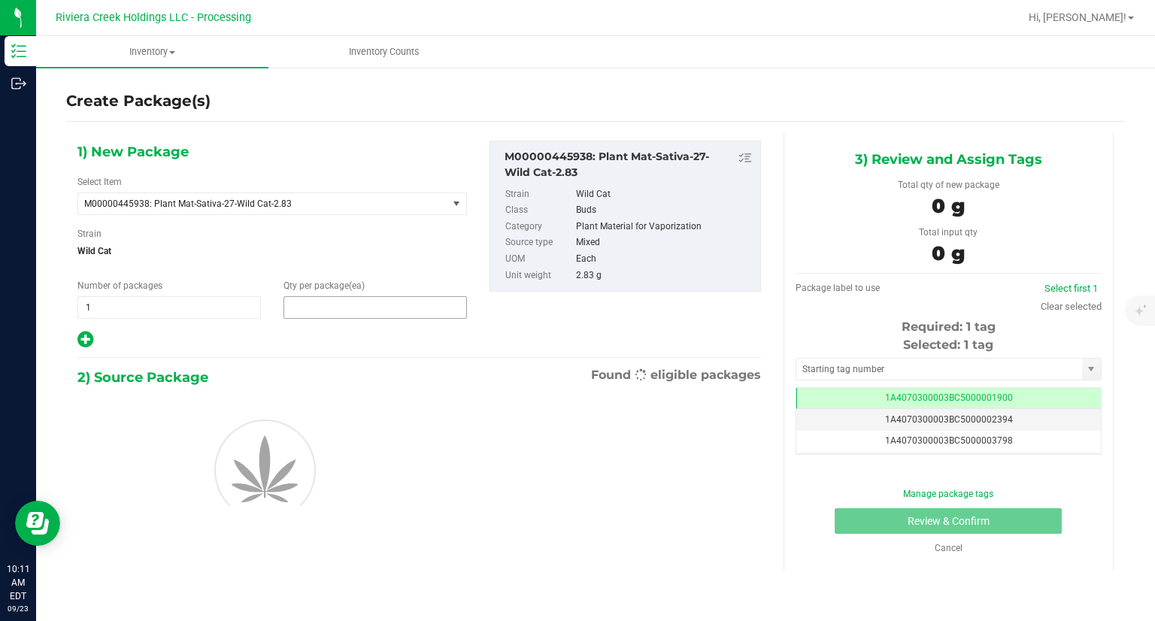
click at [349, 313] on span at bounding box center [374, 307] width 183 height 23
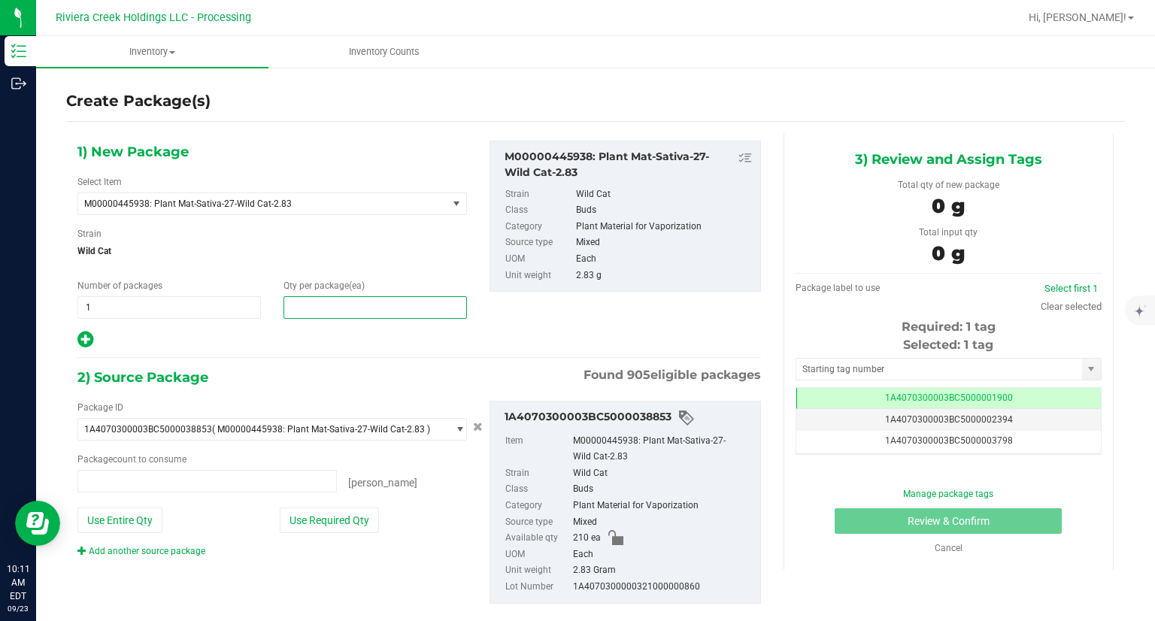
type input "0 ea"
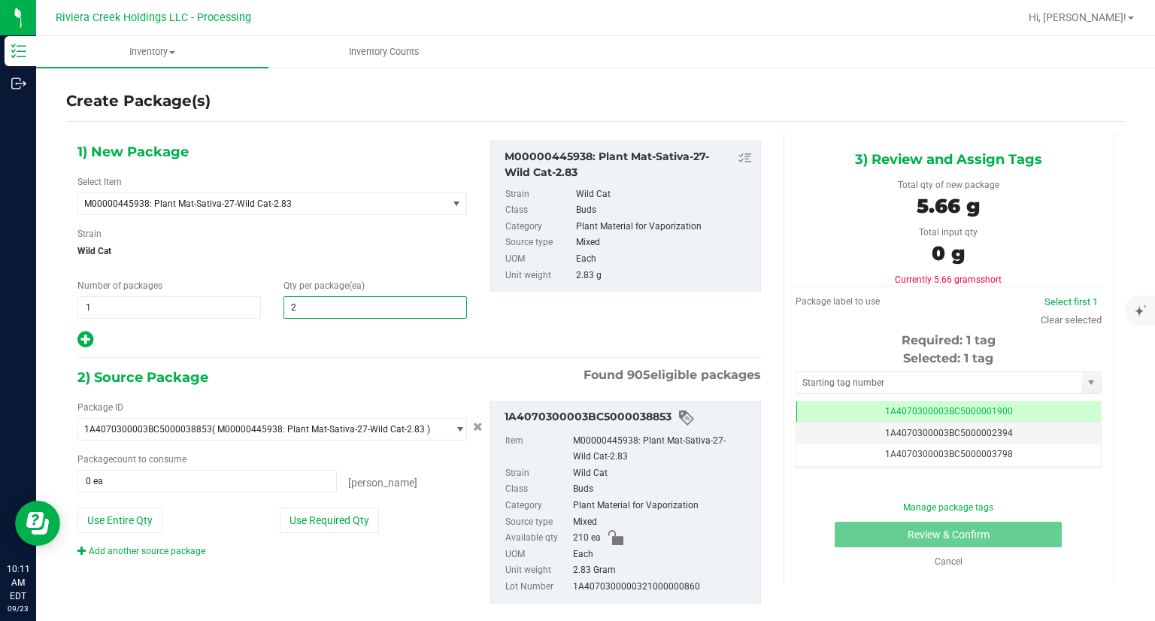
type input "20"
click at [77, 341] on icon at bounding box center [85, 339] width 16 height 19
type input "20"
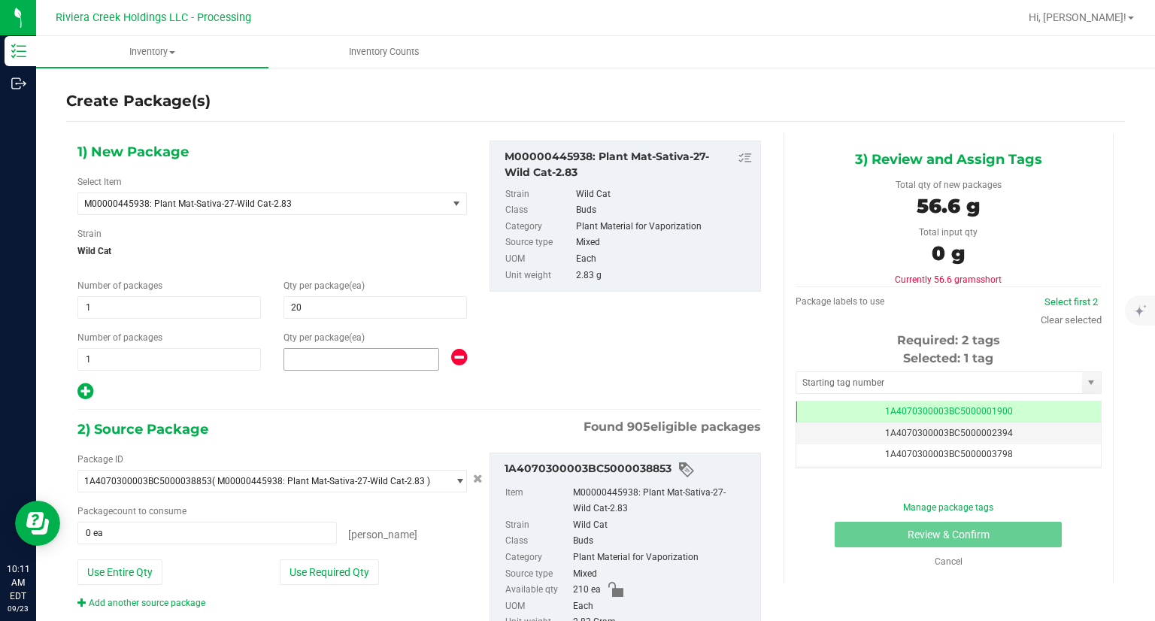
click at [383, 364] on span at bounding box center [361, 359] width 156 height 23
type input "40"
click at [352, 404] on div "1) New Package Select Item M00000445938: Plant Mat-Sativa-27-Wild Cat-2.83 M000…" at bounding box center [419, 410] width 706 height 554
click at [338, 573] on button "Use Required Qty" at bounding box center [329, 572] width 99 height 26
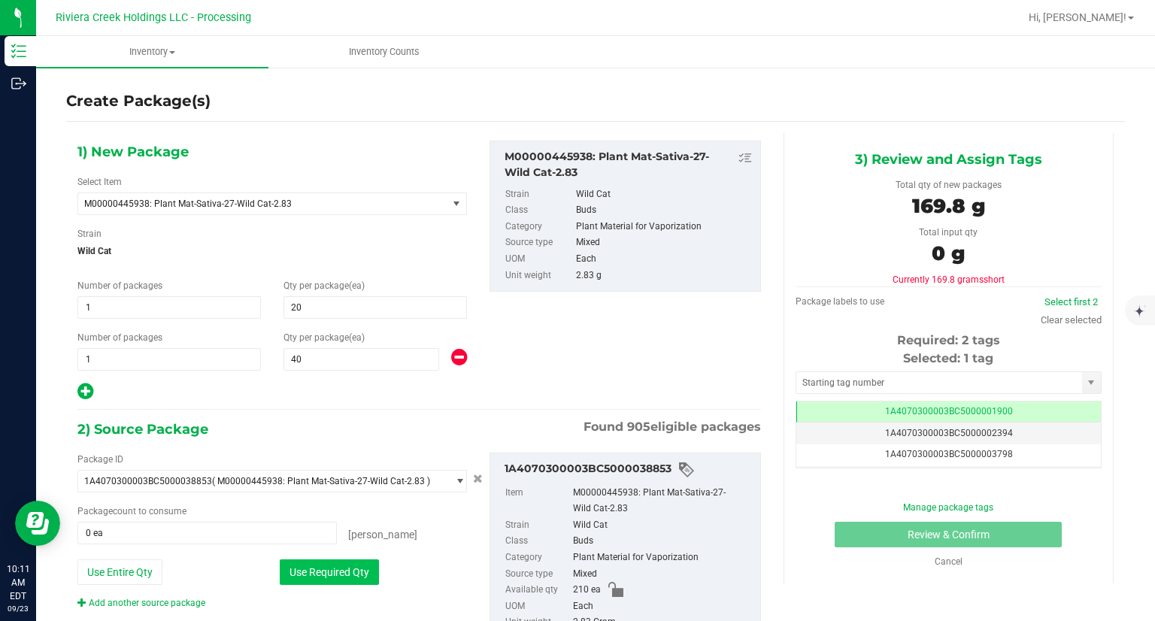
type input "60 ea"
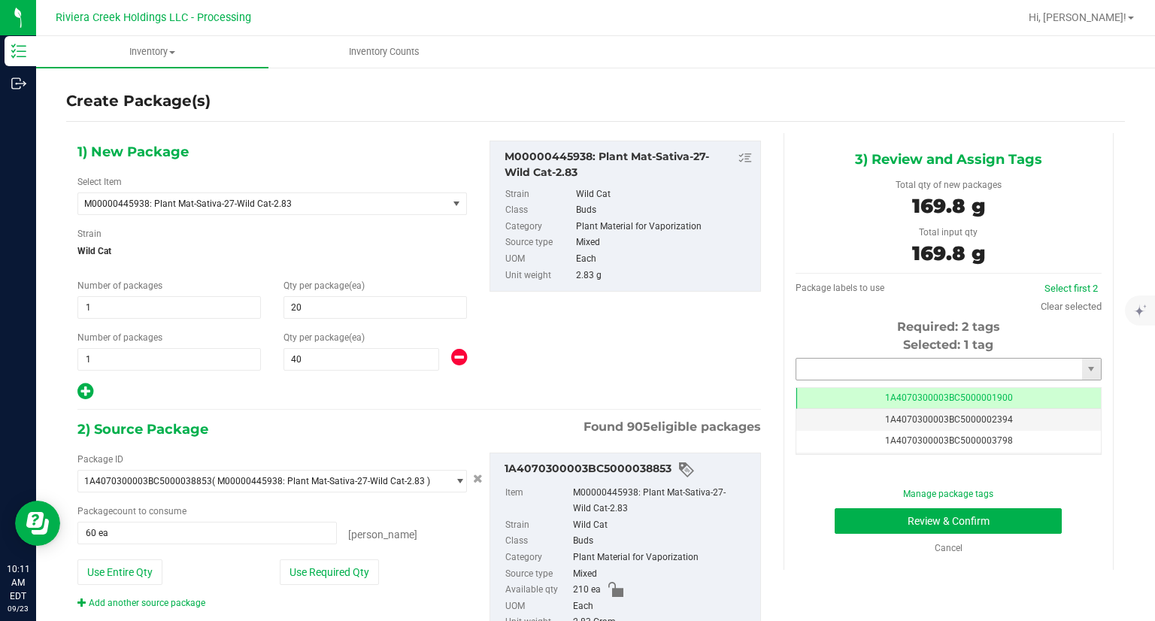
click at [796, 364] on input "text" at bounding box center [939, 369] width 286 height 21
click at [818, 389] on li "1A4070300003BC5000039443" at bounding box center [938, 394] width 301 height 23
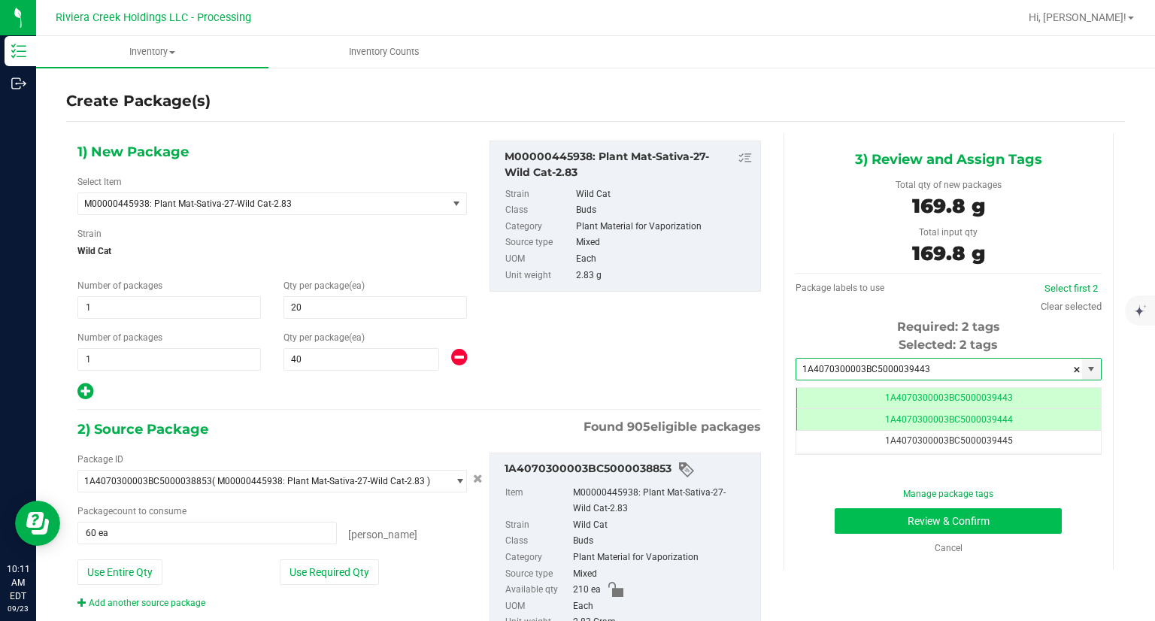
type input "1A4070300003BC5000039443"
click at [849, 528] on button "Review & Confirm" at bounding box center [947, 521] width 227 height 26
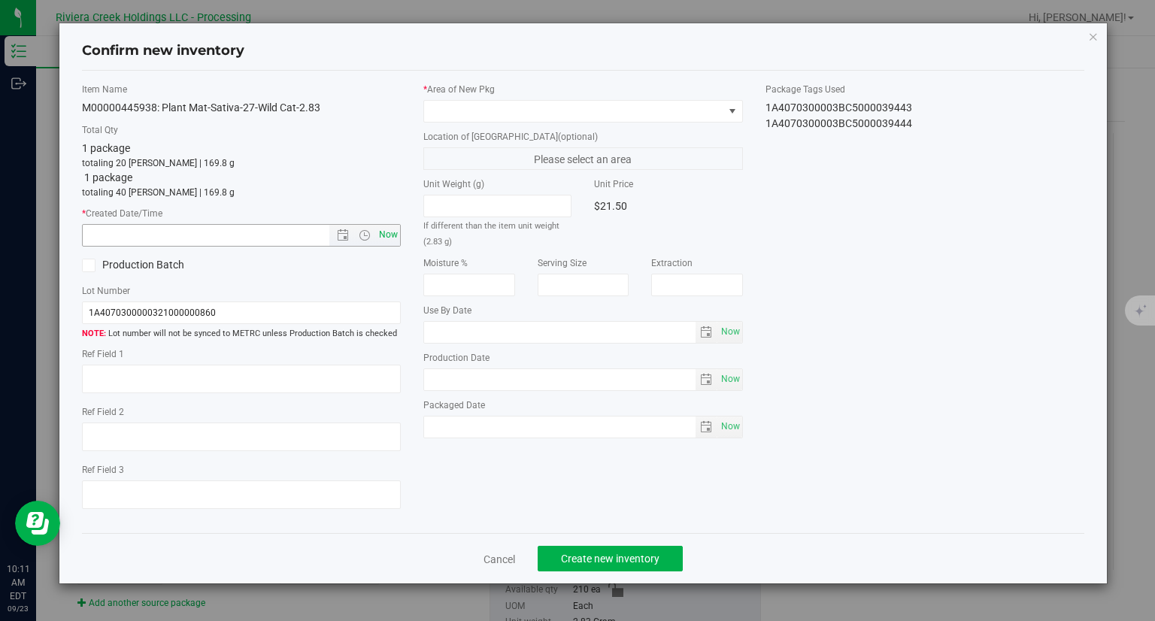
drag, startPoint x: 406, startPoint y: 238, endPoint x: 395, endPoint y: 238, distance: 11.3
click at [404, 238] on div "Item Name M00000445938: Plant Mat-Sativa-27-Wild Cat-2.83 Total Qty 1 package t…" at bounding box center [242, 302] width 342 height 439
click at [395, 238] on span "Now" at bounding box center [389, 235] width 26 height 22
type input "9/23/2025 10:11 AM"
click at [485, 115] on span at bounding box center [573, 111] width 299 height 21
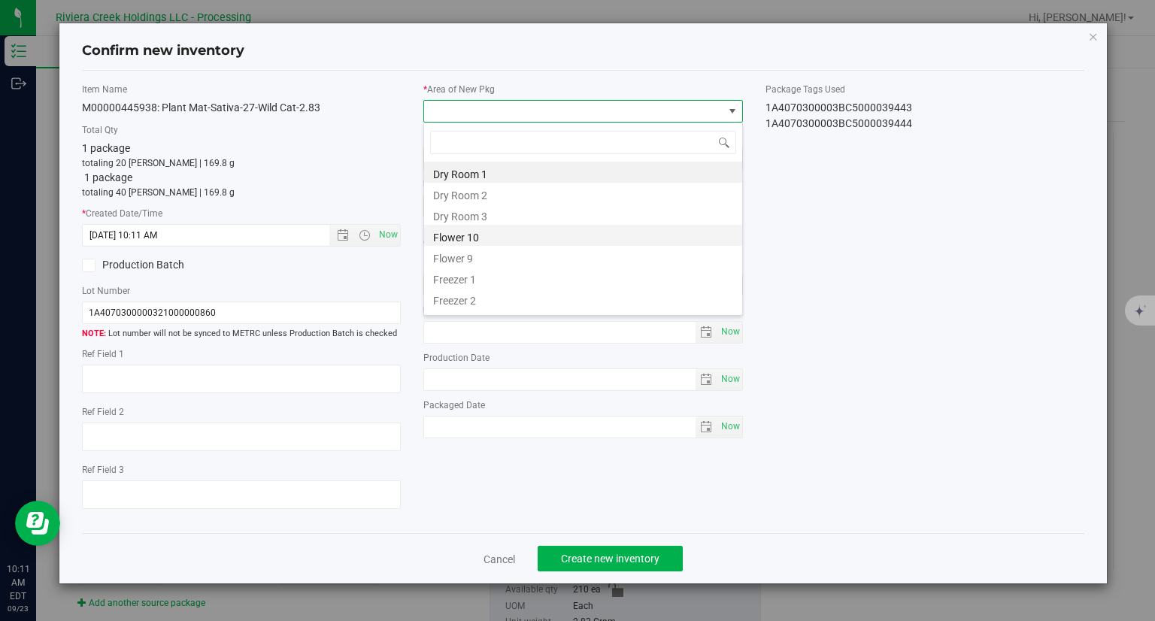
click at [470, 229] on li "Flower 10" at bounding box center [583, 235] width 318 height 21
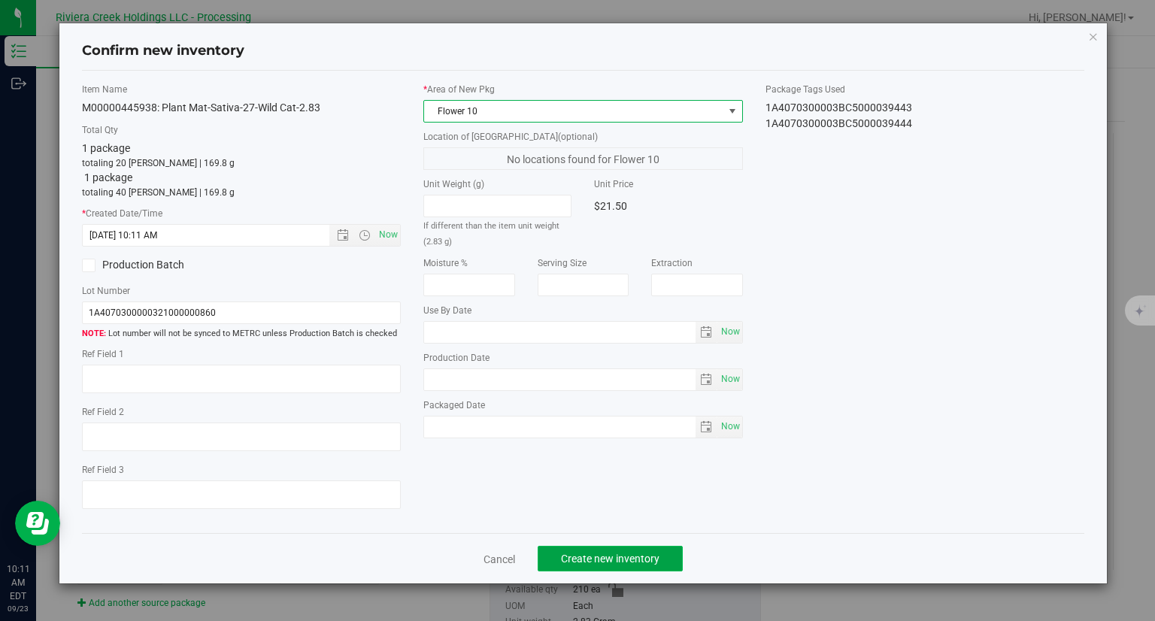
click at [656, 553] on span "Create new inventory" at bounding box center [610, 559] width 98 height 12
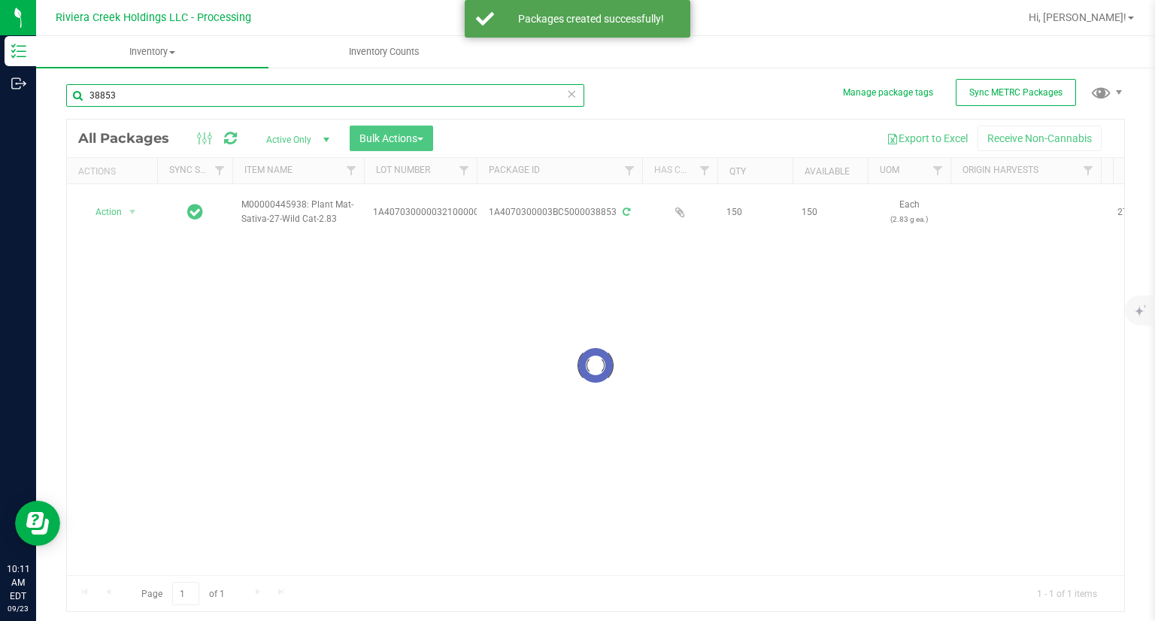
click at [151, 98] on input "38853" at bounding box center [325, 95] width 518 height 23
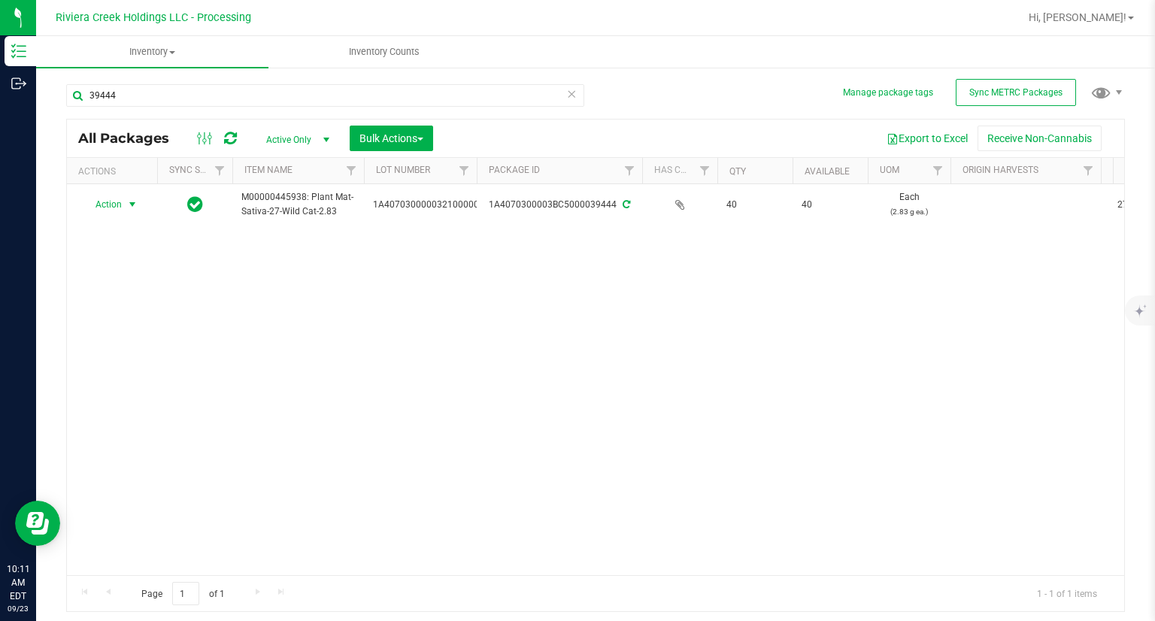
drag, startPoint x: 120, startPoint y: 201, endPoint x: 142, endPoint y: 268, distance: 69.9
click at [120, 201] on span "Action" at bounding box center [102, 204] width 41 height 21
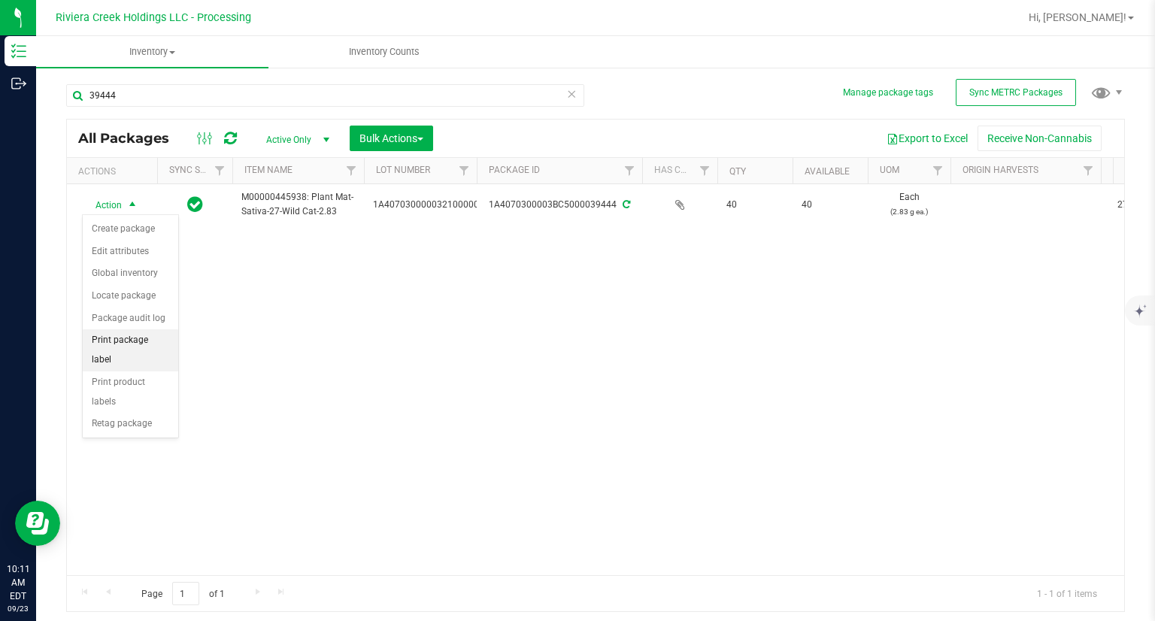
click at [149, 340] on li "Print package label" at bounding box center [130, 349] width 95 height 41
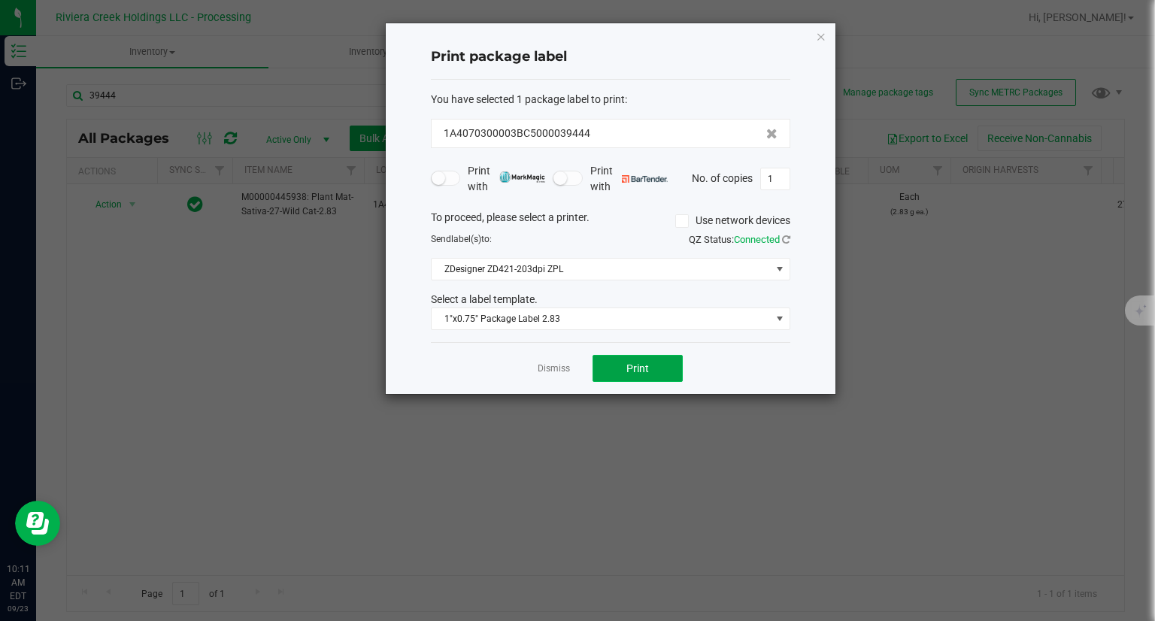
click at [643, 356] on button "Print" at bounding box center [637, 368] width 90 height 27
click at [818, 40] on icon "button" at bounding box center [821, 36] width 11 height 18
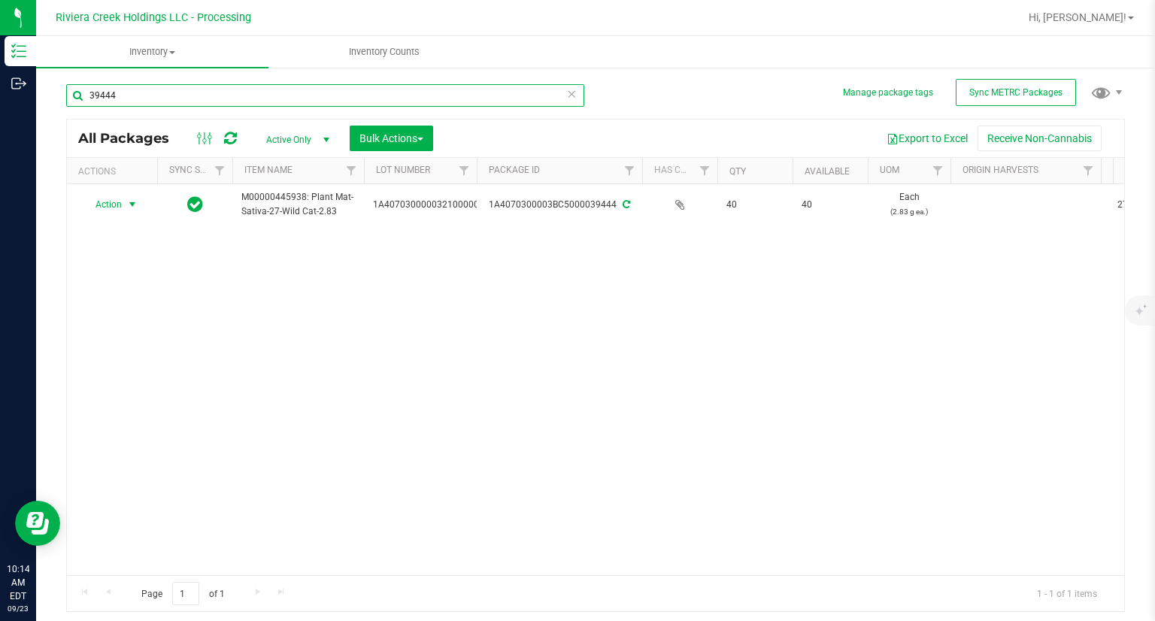
click at [217, 92] on input "39444" at bounding box center [325, 95] width 518 height 23
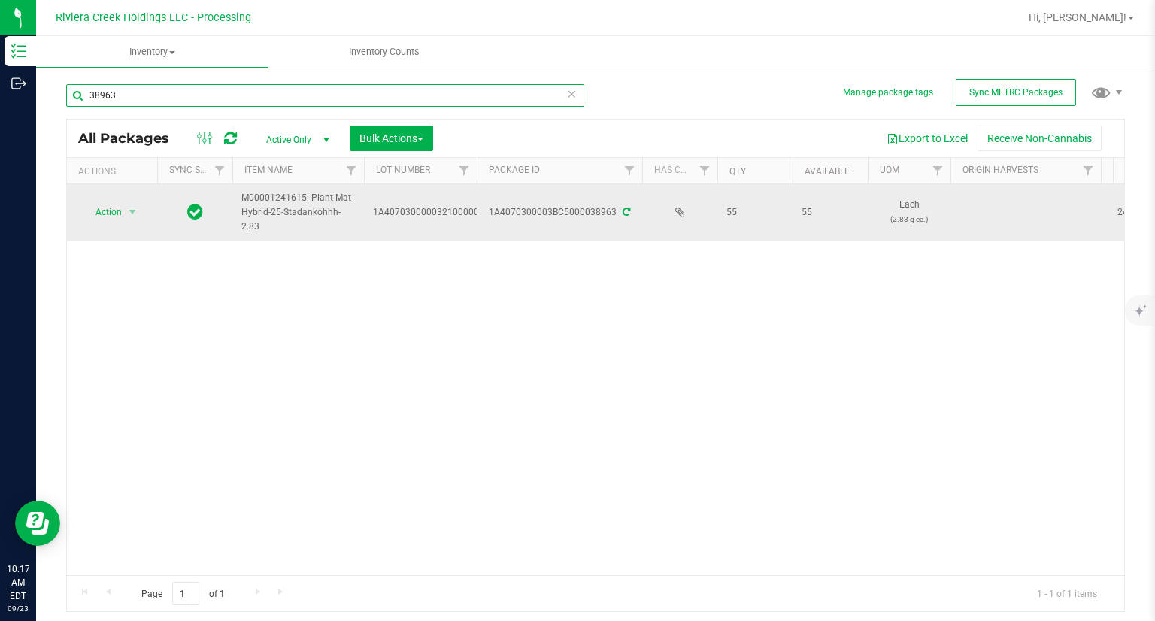
type input "38963"
click at [137, 220] on span "select" at bounding box center [132, 211] width 19 height 21
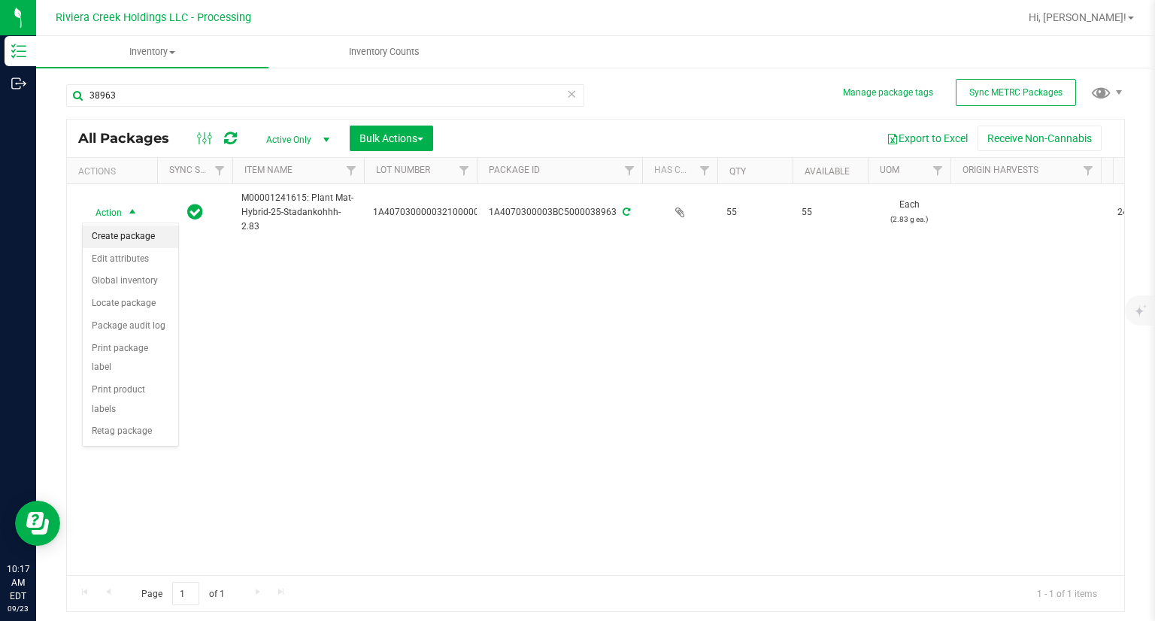
click at [137, 226] on li "Create package" at bounding box center [130, 237] width 95 height 23
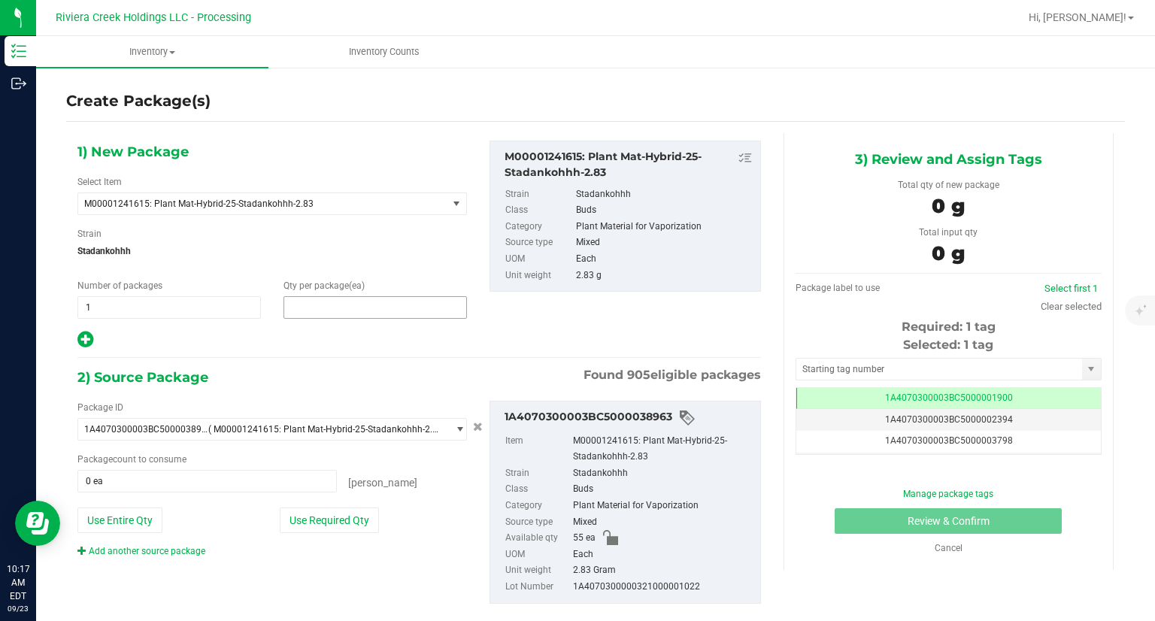
click at [332, 306] on span at bounding box center [374, 307] width 183 height 23
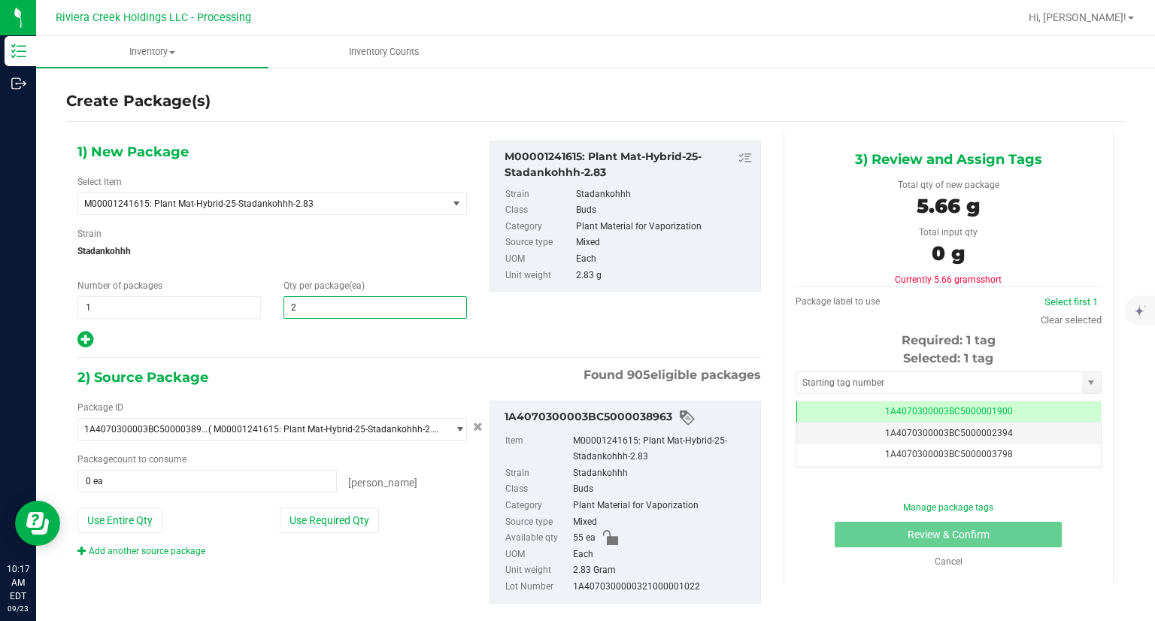
type input "20"
click at [325, 350] on div "1) New Package Select Item M00001241615: Plant Mat-Hybrid-25-Stadankohhh-2.83 M…" at bounding box center [419, 384] width 706 height 502
click at [340, 534] on div "Package ID 1A4070300003BC5000038963 ( M00001241615: Plant Mat-Hybrid-25-Stadank…" at bounding box center [272, 479] width 412 height 157
click at [362, 529] on button "Use Required Qty" at bounding box center [329, 520] width 99 height 26
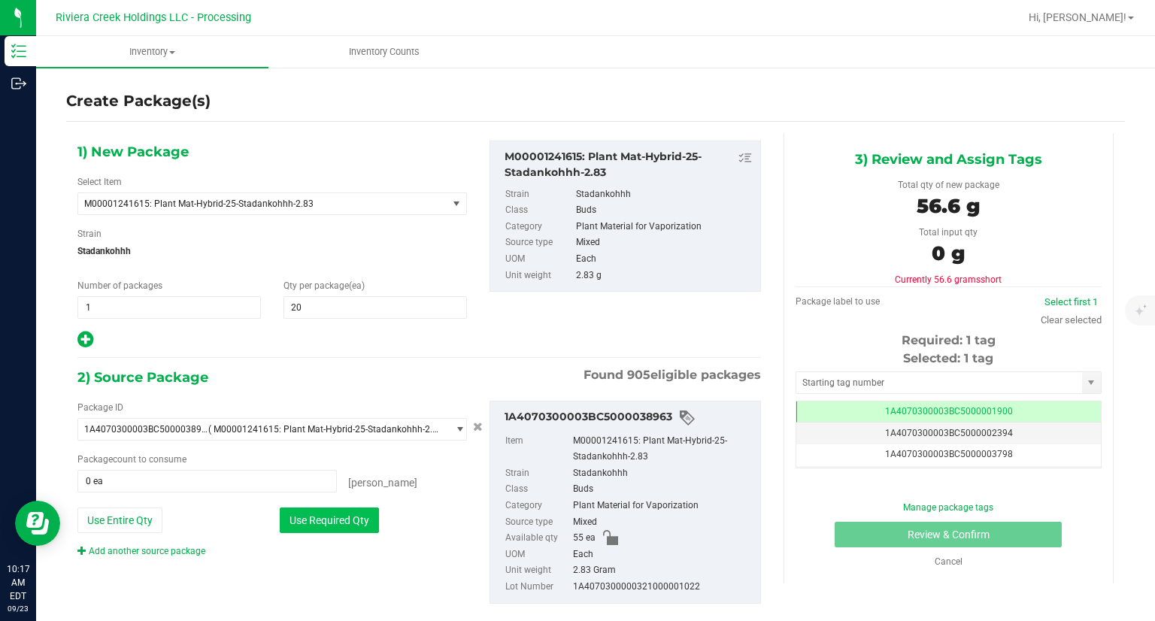
type input "20 ea"
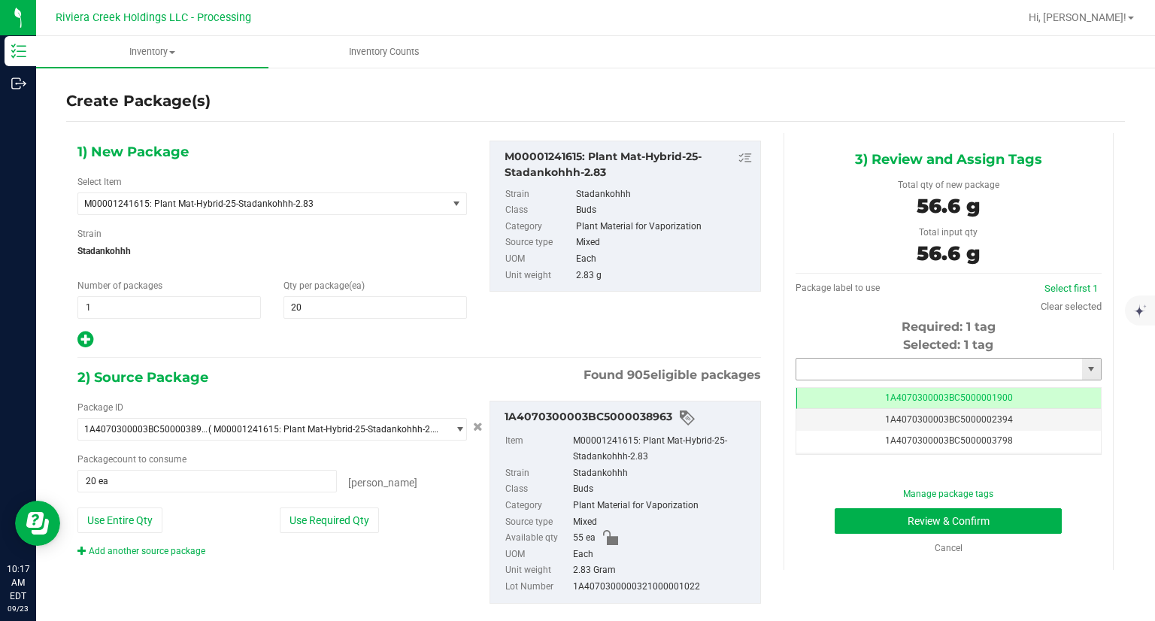
click at [822, 368] on input "text" at bounding box center [939, 369] width 286 height 21
click at [824, 385] on li "1A4070300003BC5000039445" at bounding box center [938, 394] width 301 height 23
type input "1A4070300003BC5000039445"
click at [845, 515] on button "Review & Confirm" at bounding box center [947, 521] width 227 height 26
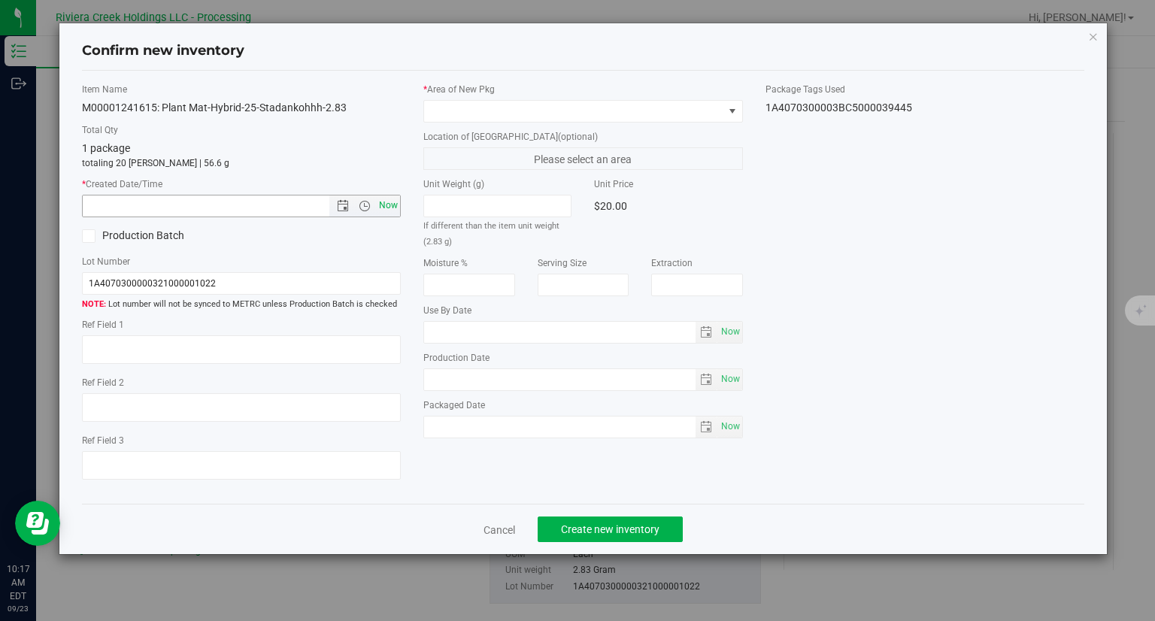
click at [383, 204] on span "Now" at bounding box center [389, 206] width 26 height 22
type input "9/23/2025 10:17 AM"
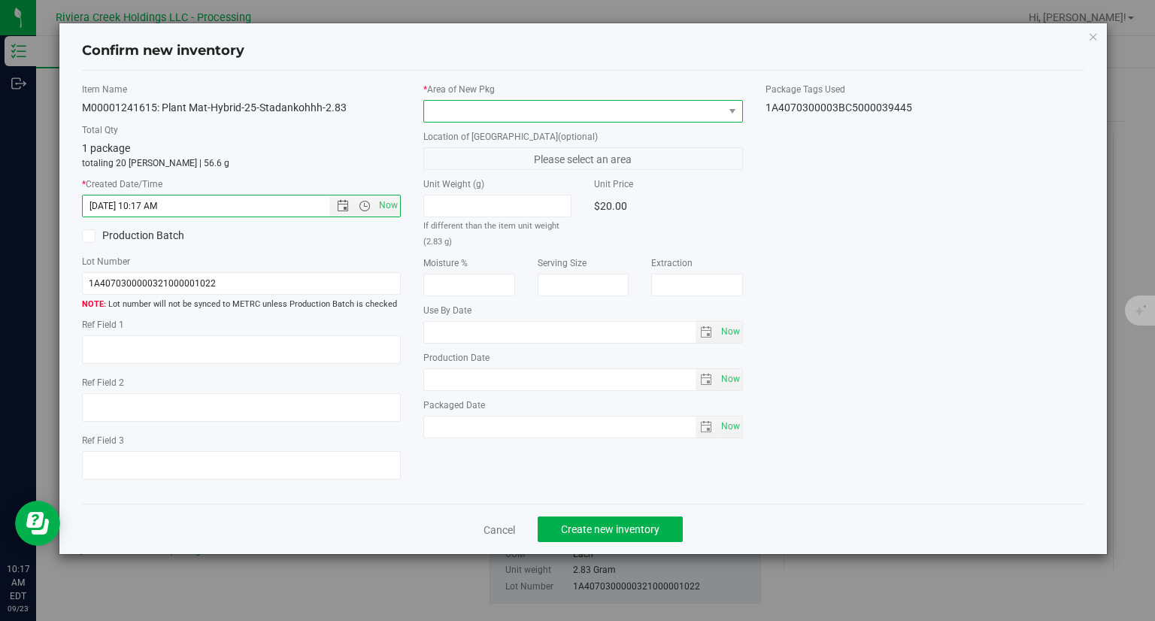
click at [482, 111] on span at bounding box center [573, 111] width 299 height 21
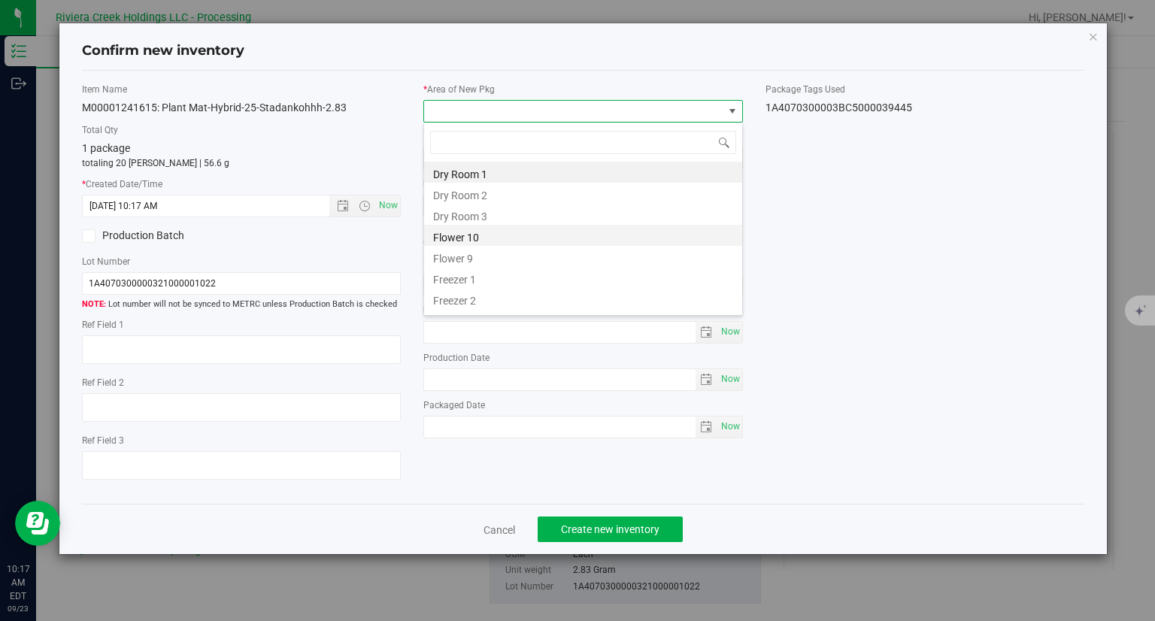
click at [487, 232] on li "Flower 10" at bounding box center [583, 235] width 318 height 21
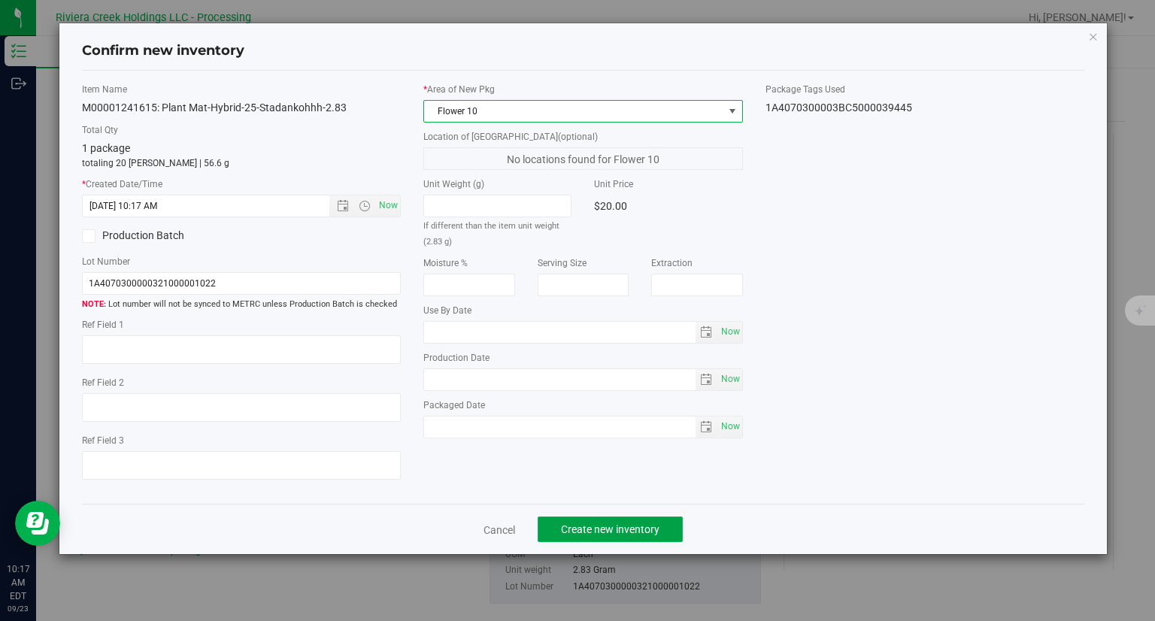
click at [602, 516] on button "Create new inventory" at bounding box center [609, 529] width 145 height 26
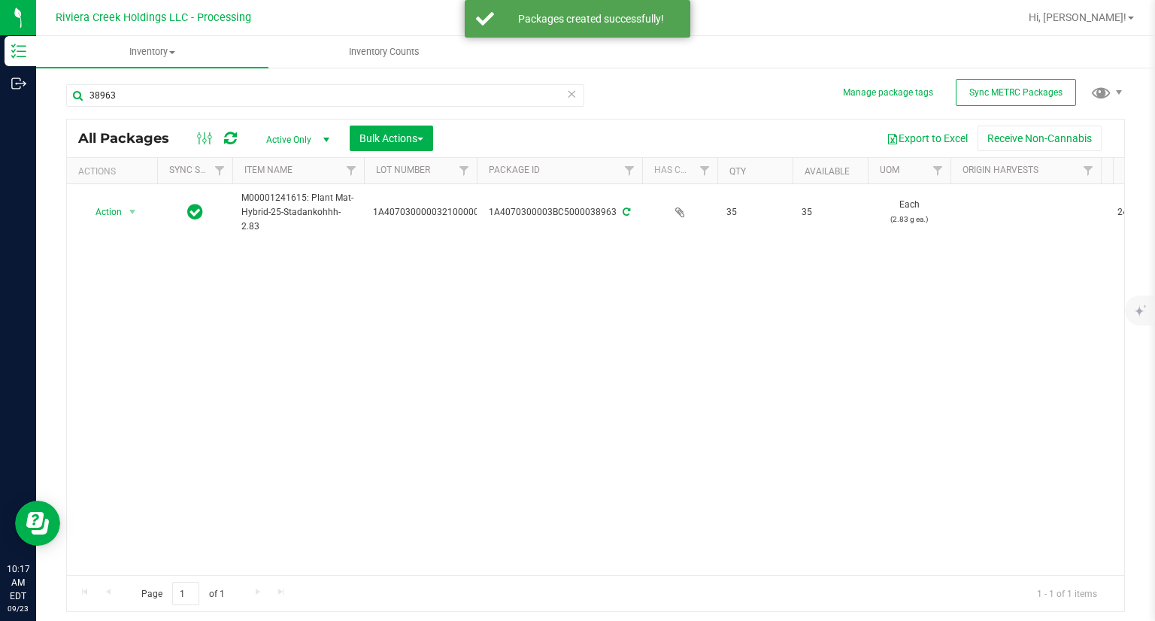
click at [153, 80] on div "38963" at bounding box center [330, 95] width 529 height 48
click at [137, 85] on input "38963" at bounding box center [325, 95] width 518 height 23
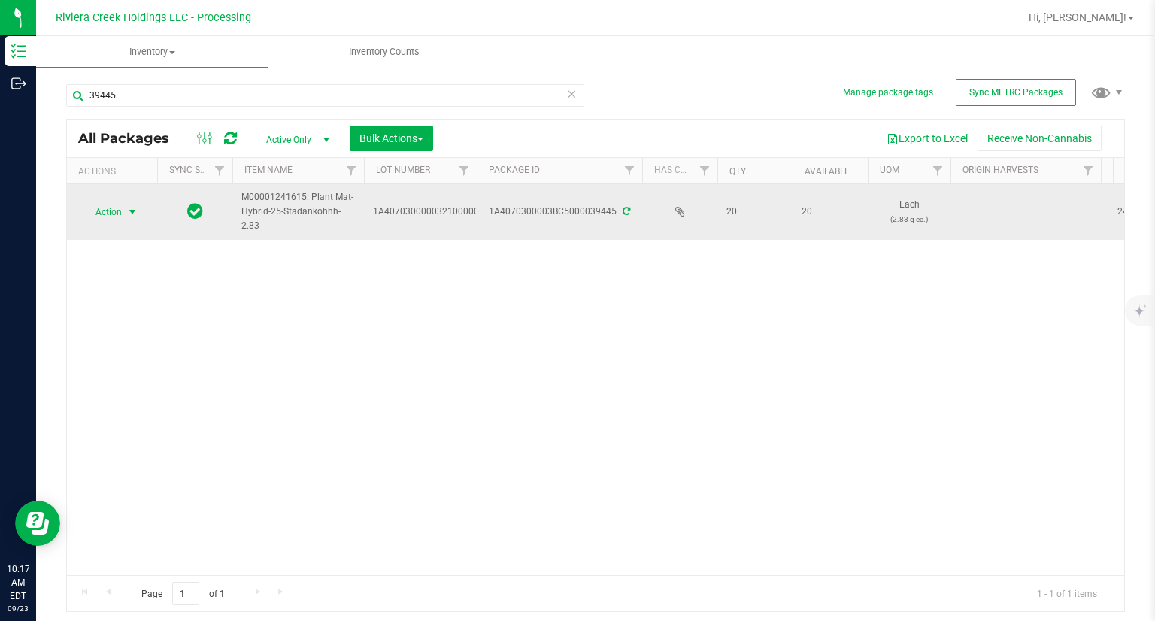
click at [123, 208] on span "select" at bounding box center [132, 211] width 19 height 21
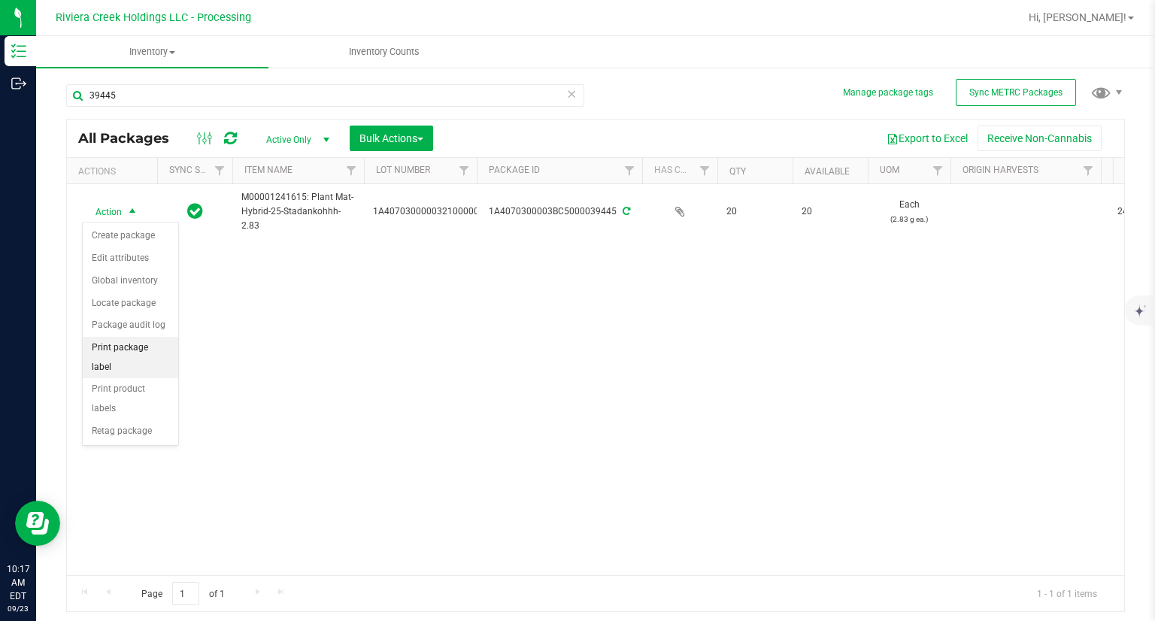
drag, startPoint x: 162, startPoint y: 350, endPoint x: 178, endPoint y: 350, distance: 16.5
click at [161, 350] on li "Print package label" at bounding box center [130, 357] width 95 height 41
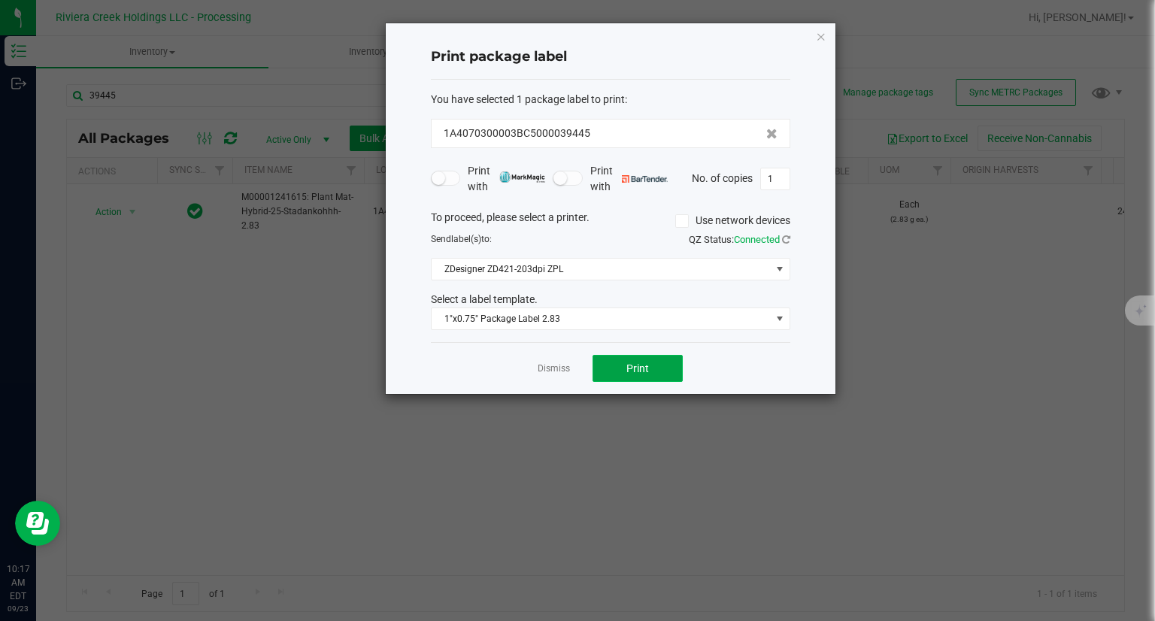
click at [655, 365] on button "Print" at bounding box center [637, 368] width 90 height 27
click at [819, 33] on icon "button" at bounding box center [821, 36] width 11 height 18
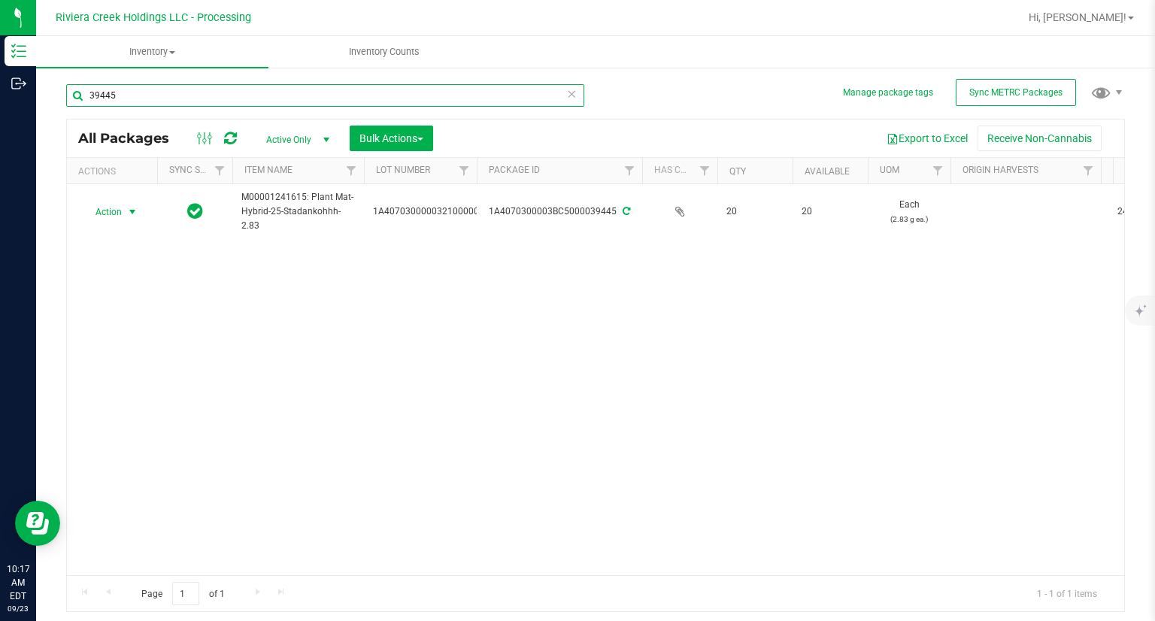
click at [295, 94] on input "39445" at bounding box center [325, 95] width 518 height 23
type input "38976"
click at [102, 212] on div at bounding box center [112, 212] width 72 height 14
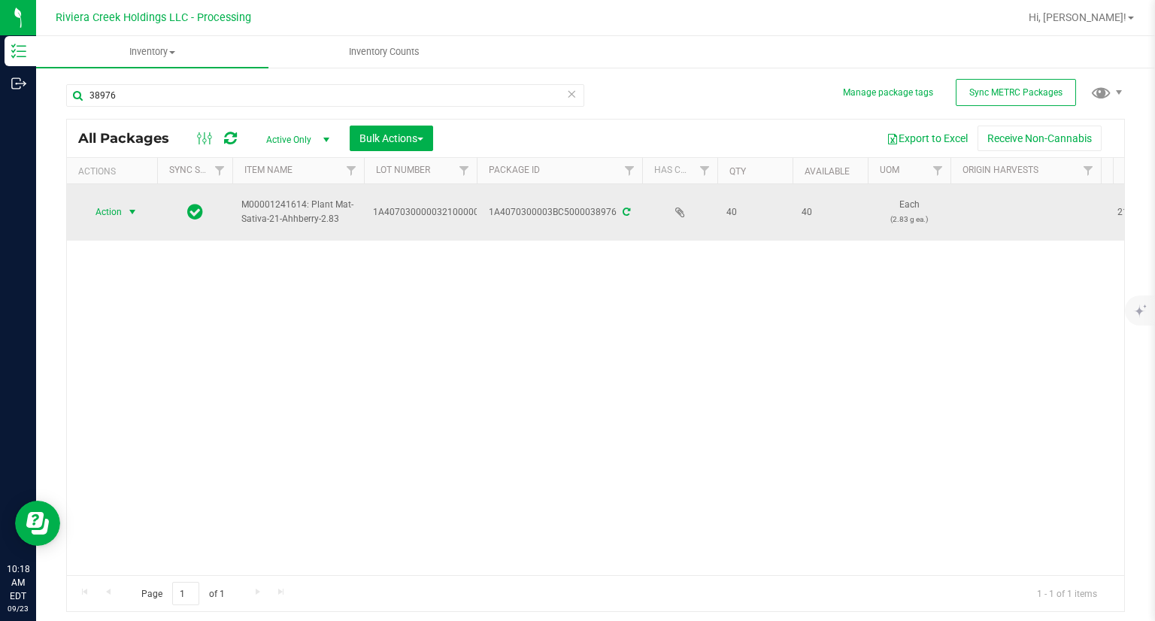
click at [121, 216] on span "Action" at bounding box center [102, 211] width 41 height 21
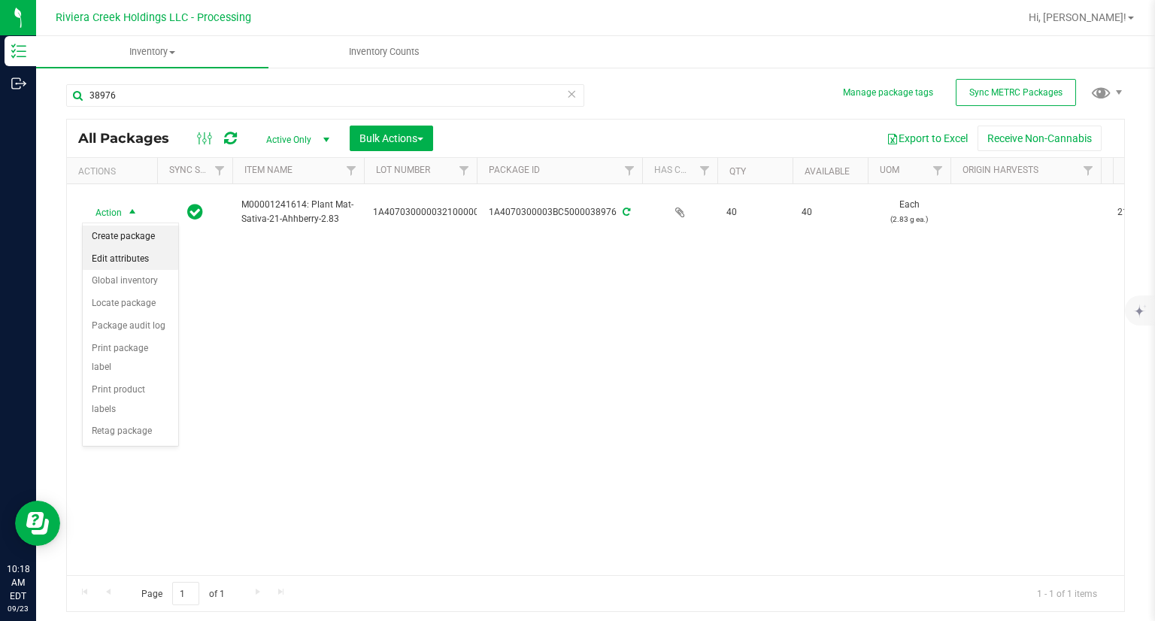
click at [126, 235] on li "Create package" at bounding box center [130, 237] width 95 height 23
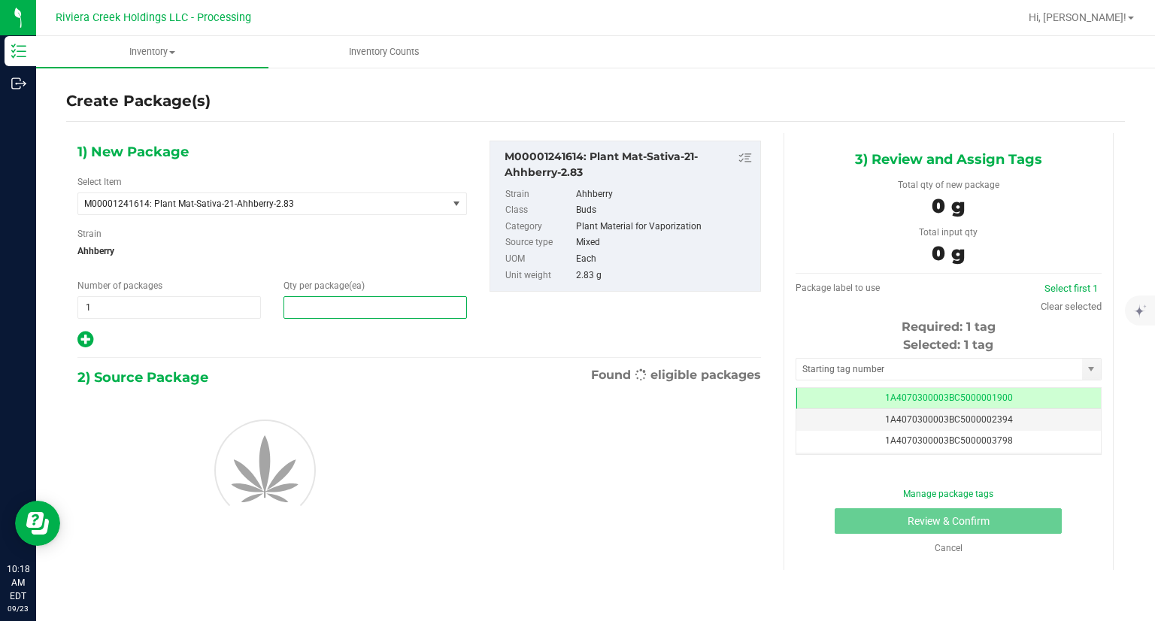
click at [298, 301] on span at bounding box center [374, 307] width 183 height 23
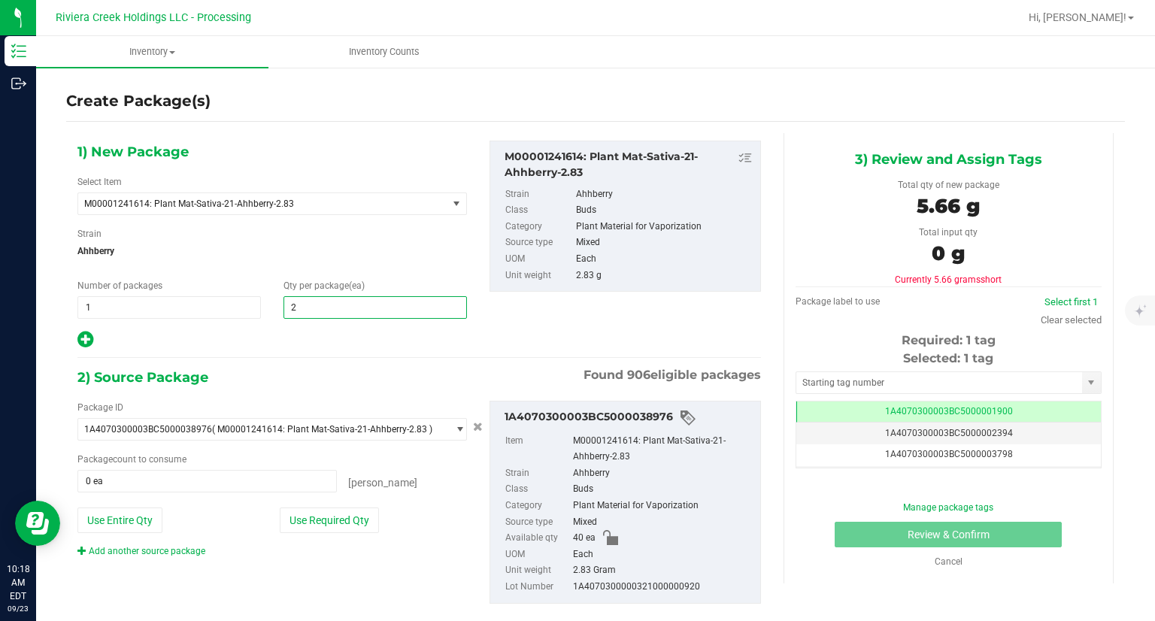
type input "20"
click at [436, 368] on div "2) Source Package Found 906 eligible packages" at bounding box center [418, 377] width 683 height 23
click at [346, 524] on button "Use Required Qty" at bounding box center [329, 520] width 99 height 26
type input "20 ea"
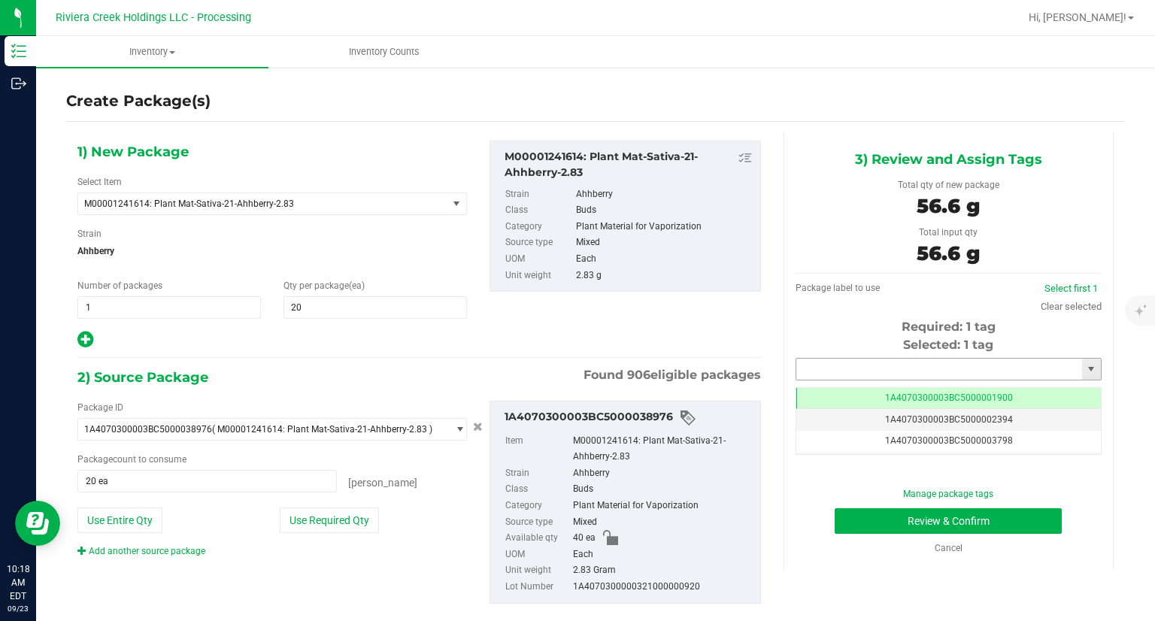
click at [896, 359] on input "text" at bounding box center [939, 369] width 286 height 21
click at [892, 383] on li "1A4070300003BC5000039446" at bounding box center [938, 394] width 301 height 23
type input "1A4070300003BC5000039446"
click at [866, 511] on button "Review & Confirm" at bounding box center [947, 521] width 227 height 26
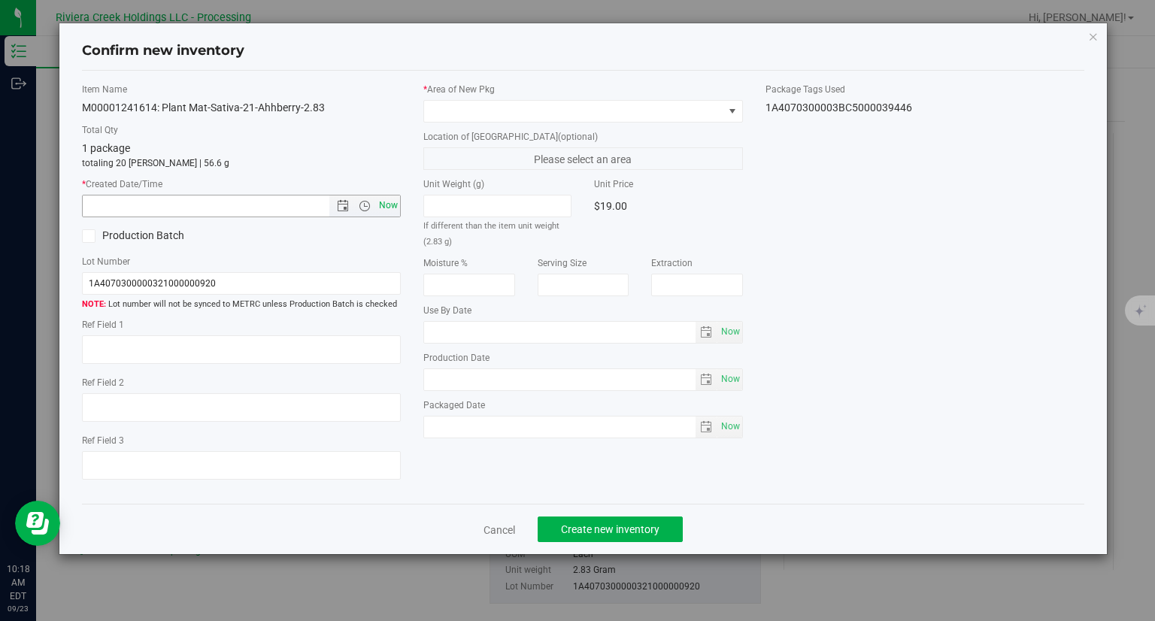
click at [386, 209] on span "Now" at bounding box center [389, 206] width 26 height 22
type input "9/23/2025 10:18 AM"
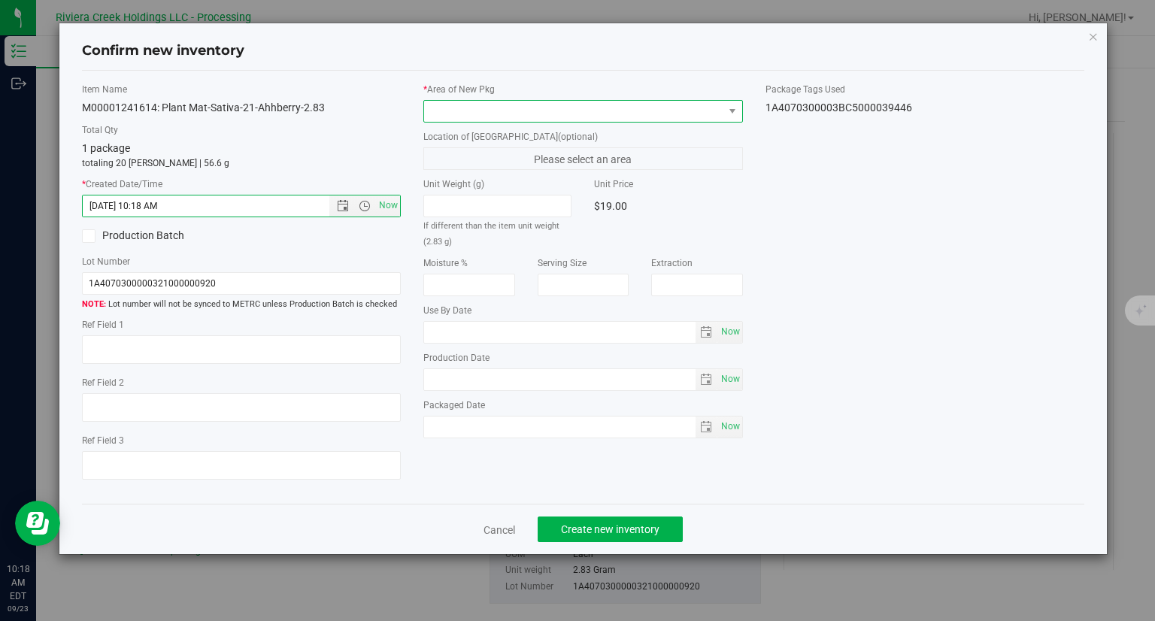
click at [520, 118] on span at bounding box center [573, 111] width 299 height 21
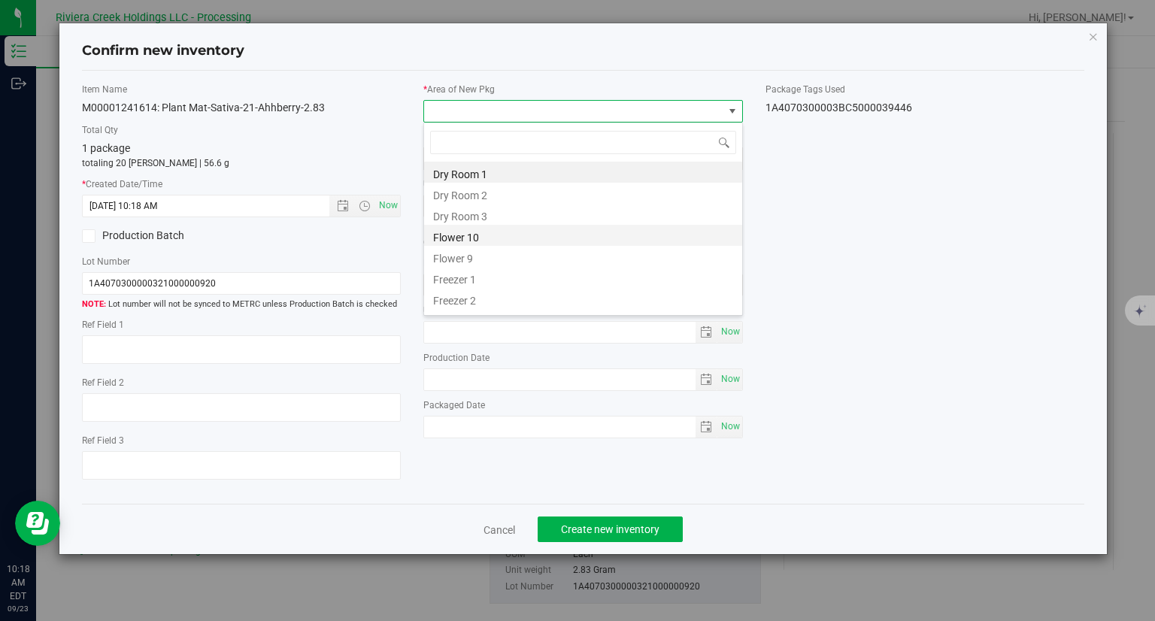
click at [459, 241] on li "Flower 10" at bounding box center [583, 235] width 318 height 21
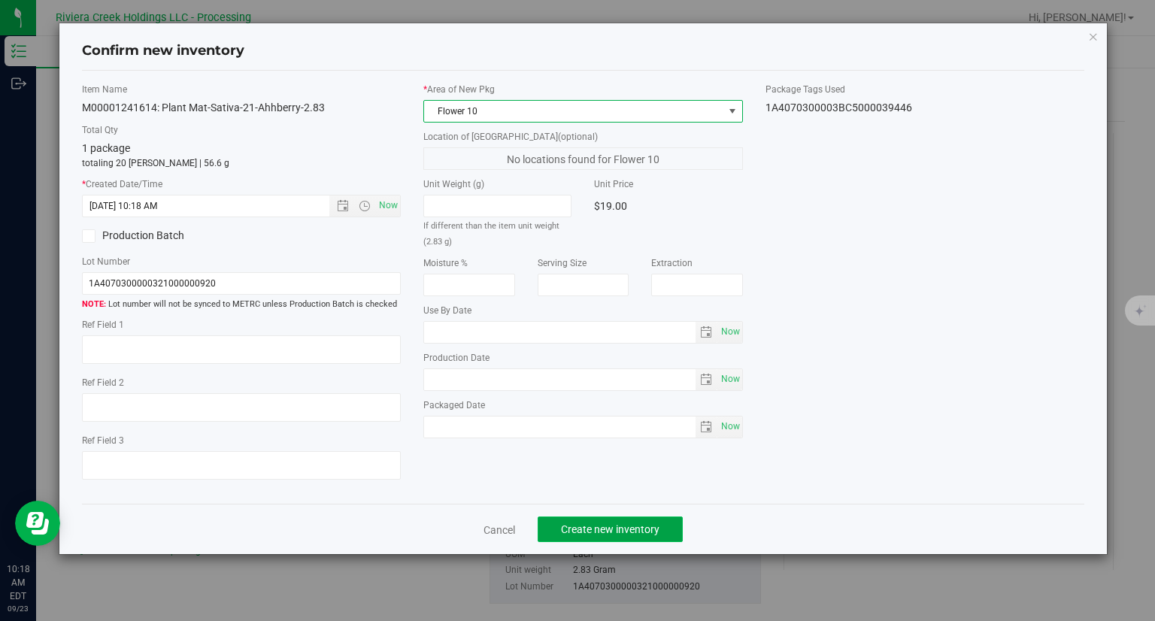
click at [619, 534] on span "Create new inventory" at bounding box center [610, 529] width 98 height 12
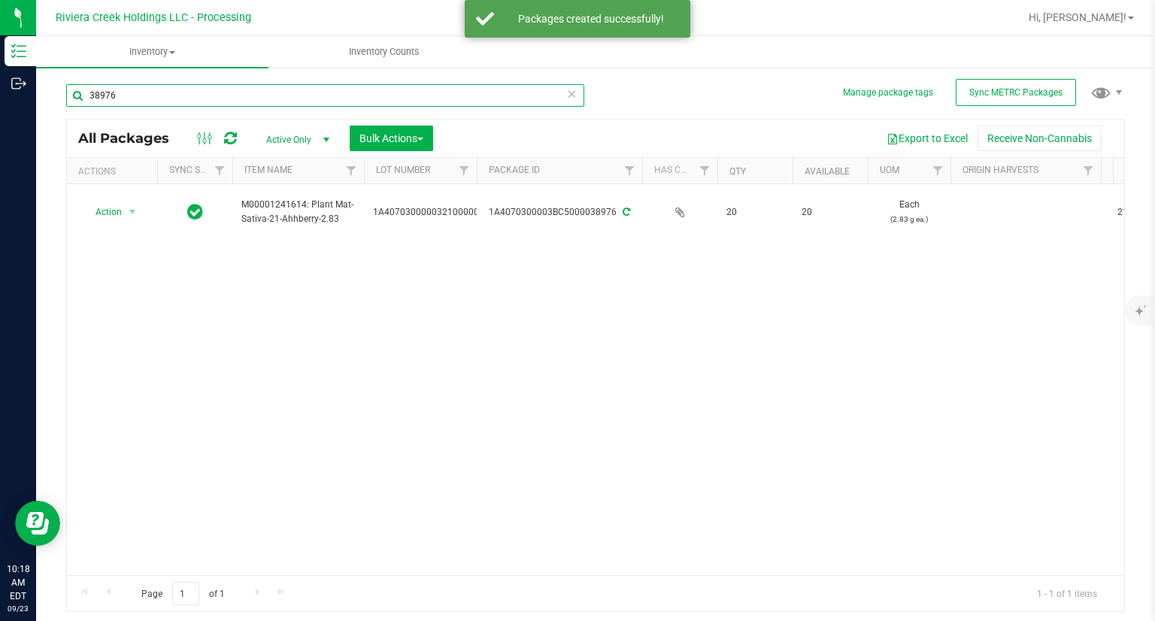
click at [150, 104] on input "38976" at bounding box center [325, 95] width 518 height 23
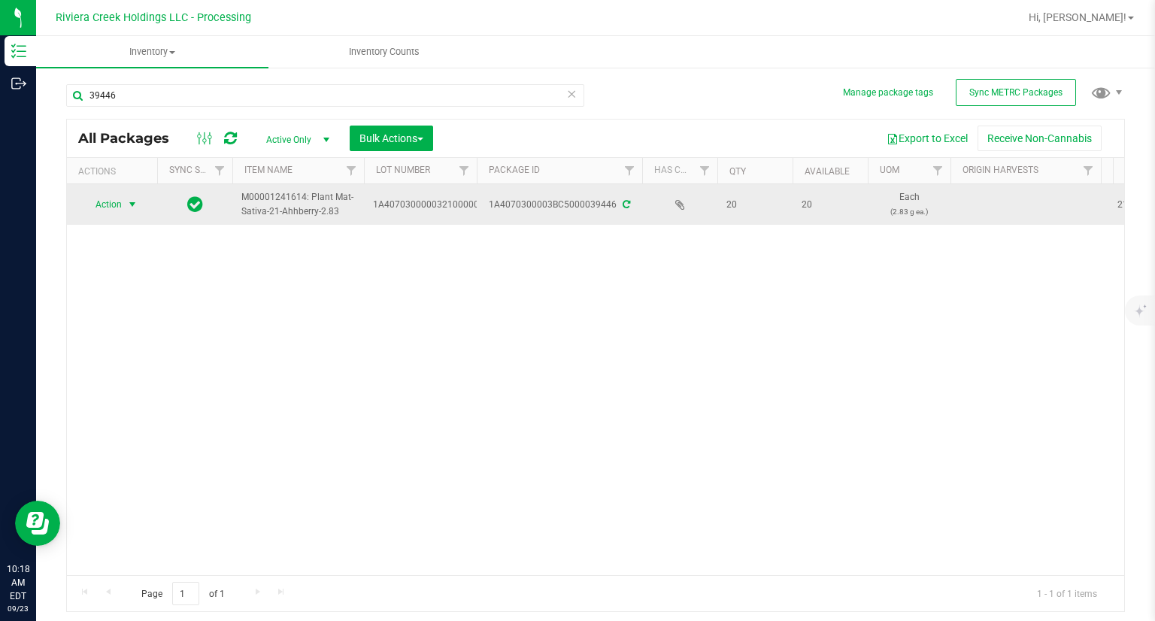
click at [100, 209] on span "Action" at bounding box center [102, 204] width 41 height 21
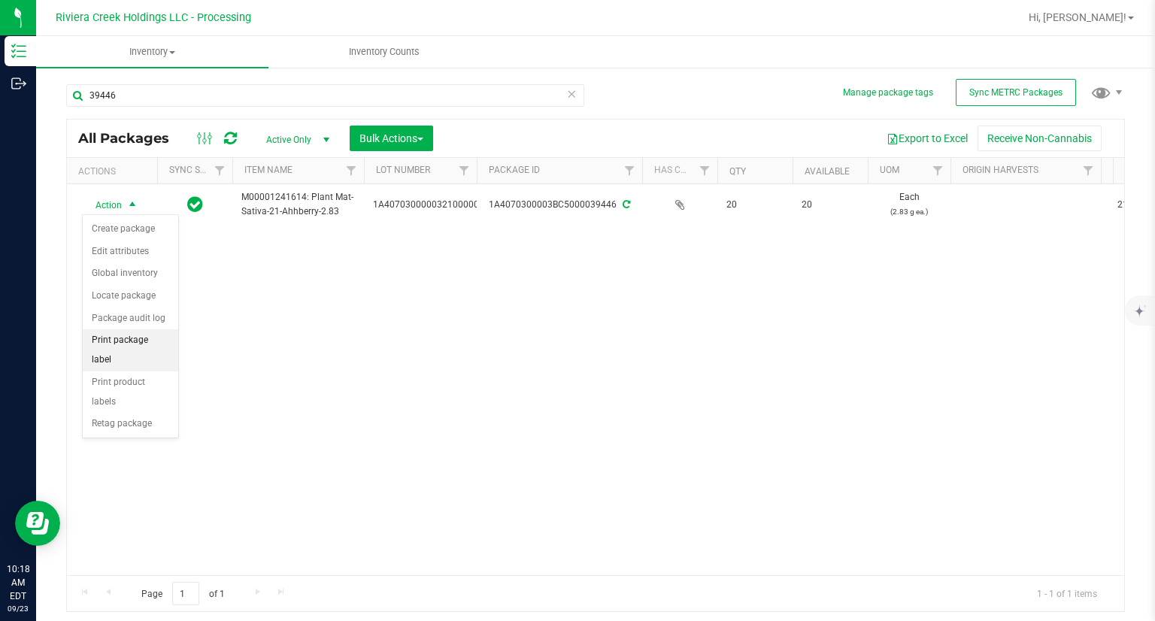
click at [171, 337] on li "Print package label" at bounding box center [130, 349] width 95 height 41
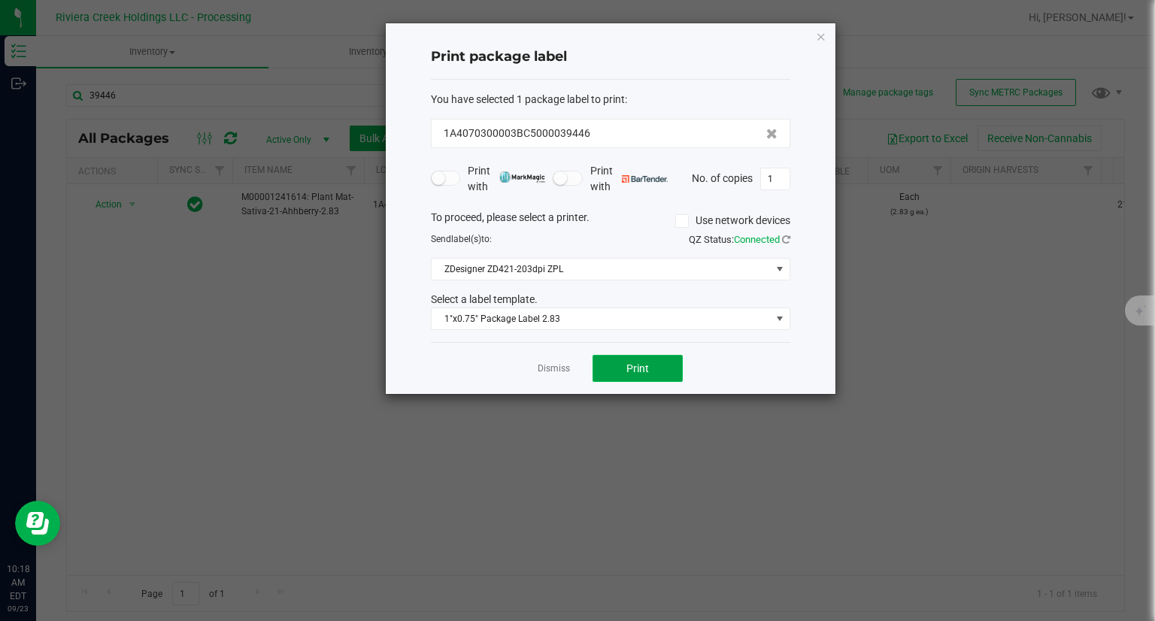
click at [656, 375] on button "Print" at bounding box center [637, 368] width 90 height 27
click at [820, 32] on icon "button" at bounding box center [821, 36] width 11 height 18
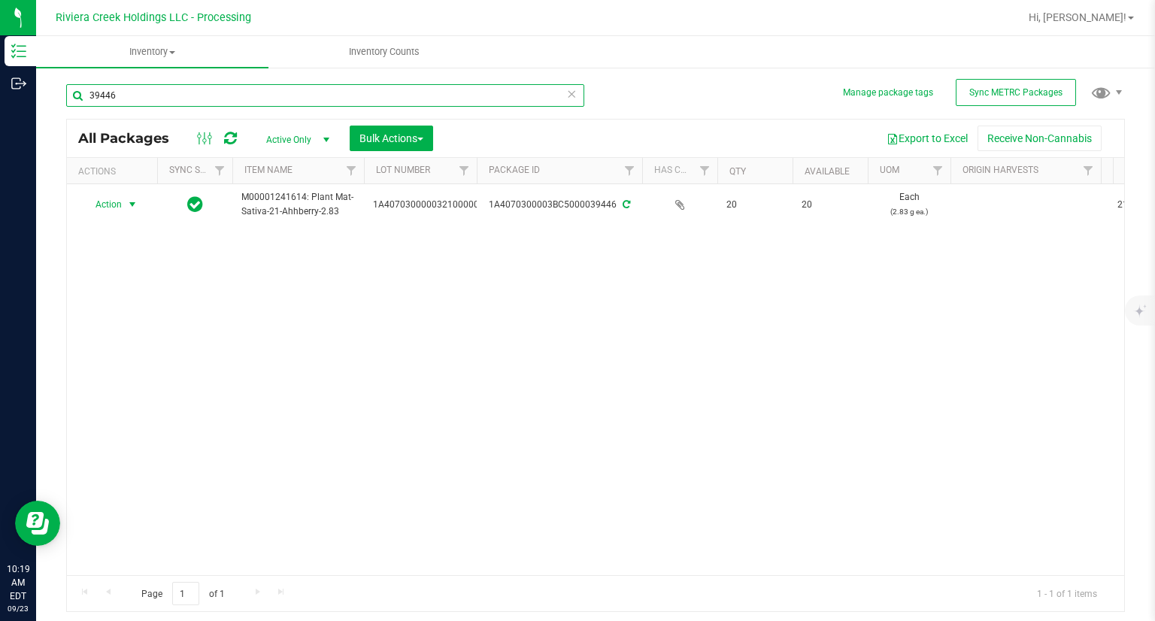
click at [225, 84] on input "39446" at bounding box center [325, 95] width 518 height 23
click at [225, 85] on input "39446" at bounding box center [325, 95] width 518 height 23
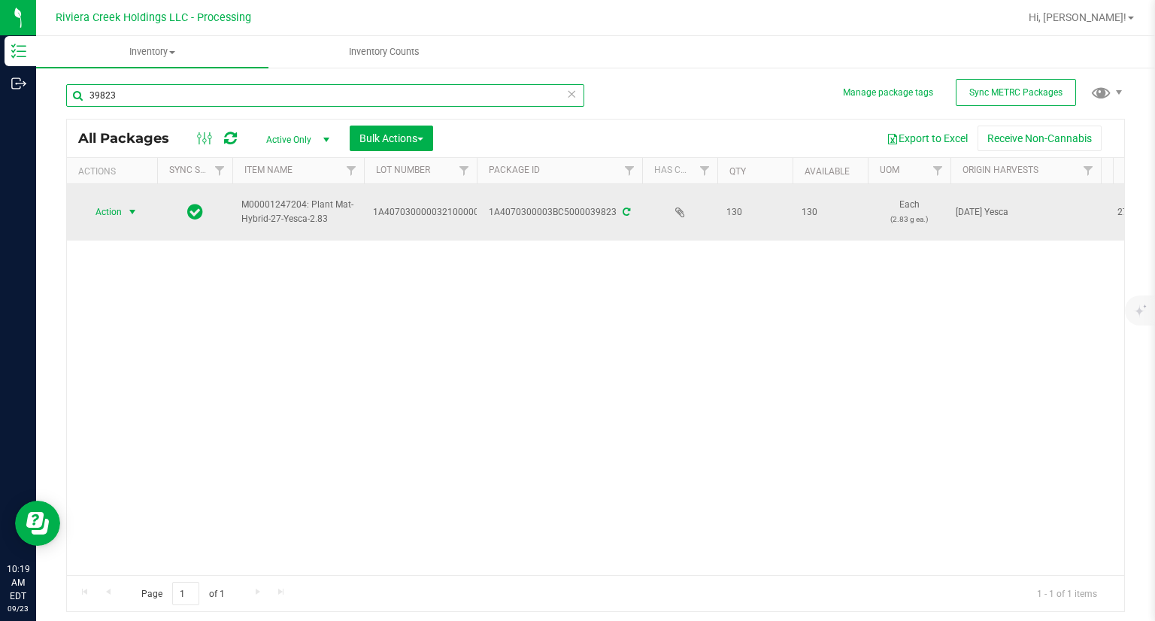
type input "39823"
click at [123, 211] on span "select" at bounding box center [132, 211] width 19 height 21
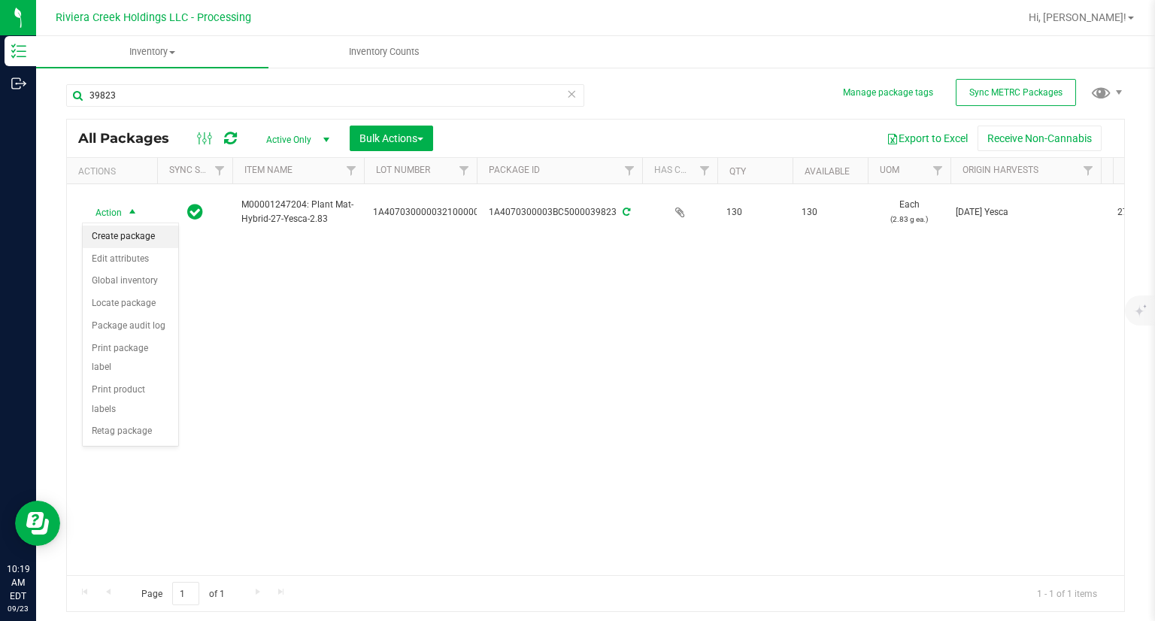
click at [128, 238] on li "Create package" at bounding box center [130, 237] width 95 height 23
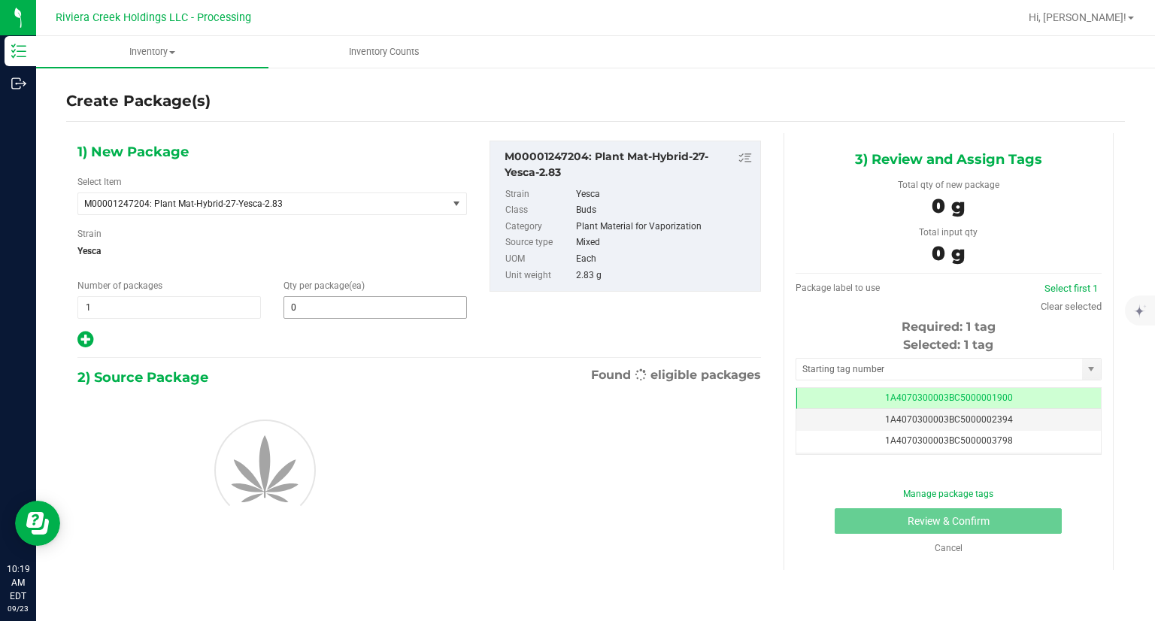
click at [399, 323] on div "1) New Package Select Item M00001247204: Plant Mat-Hybrid-27-Yesca-2.83 M000000…" at bounding box center [272, 245] width 412 height 209
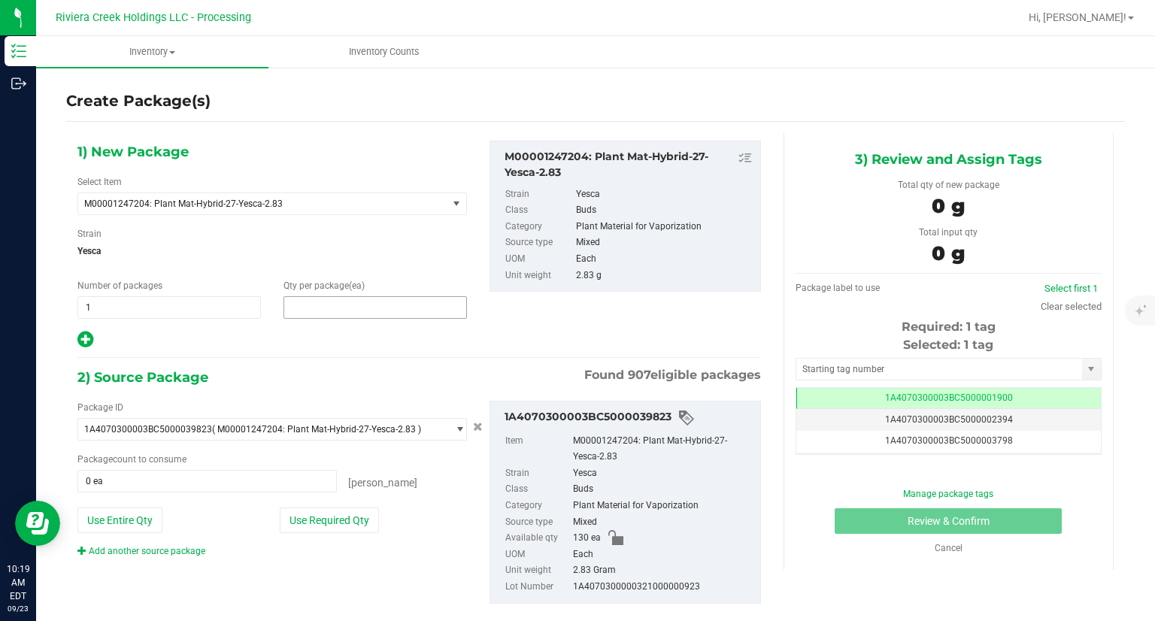
click at [359, 304] on span at bounding box center [374, 307] width 183 height 23
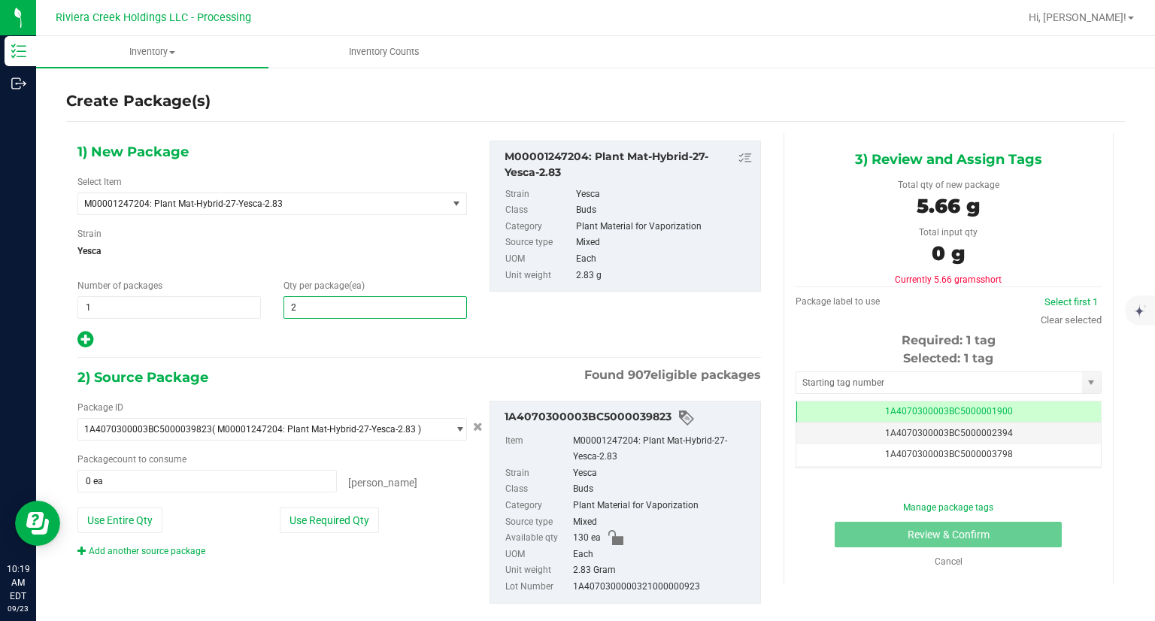
type input "20"
click at [286, 374] on div "2) Source Package Found 907 eligible packages" at bounding box center [418, 377] width 683 height 23
click at [368, 512] on button "Use Required Qty" at bounding box center [329, 520] width 99 height 26
type input "20 ea"
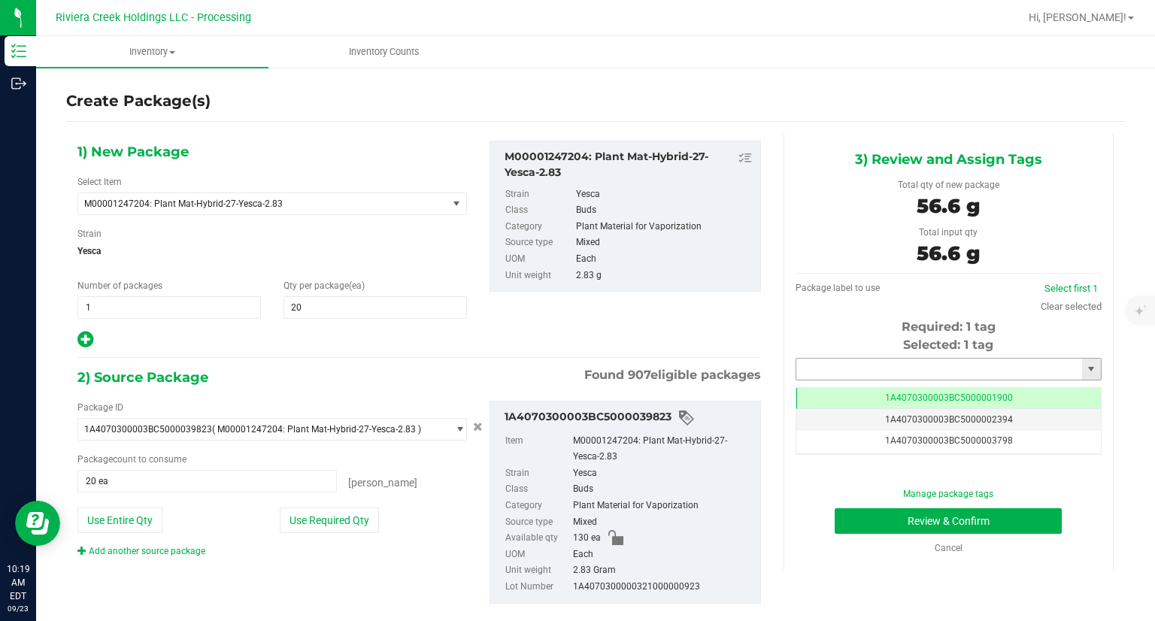
click at [910, 369] on input "text" at bounding box center [939, 369] width 286 height 21
click at [893, 396] on li "1A4070300003BC5000039447" at bounding box center [938, 394] width 301 height 23
type input "1A4070300003BC5000039447"
click at [863, 522] on button "Review & Confirm" at bounding box center [947, 521] width 227 height 26
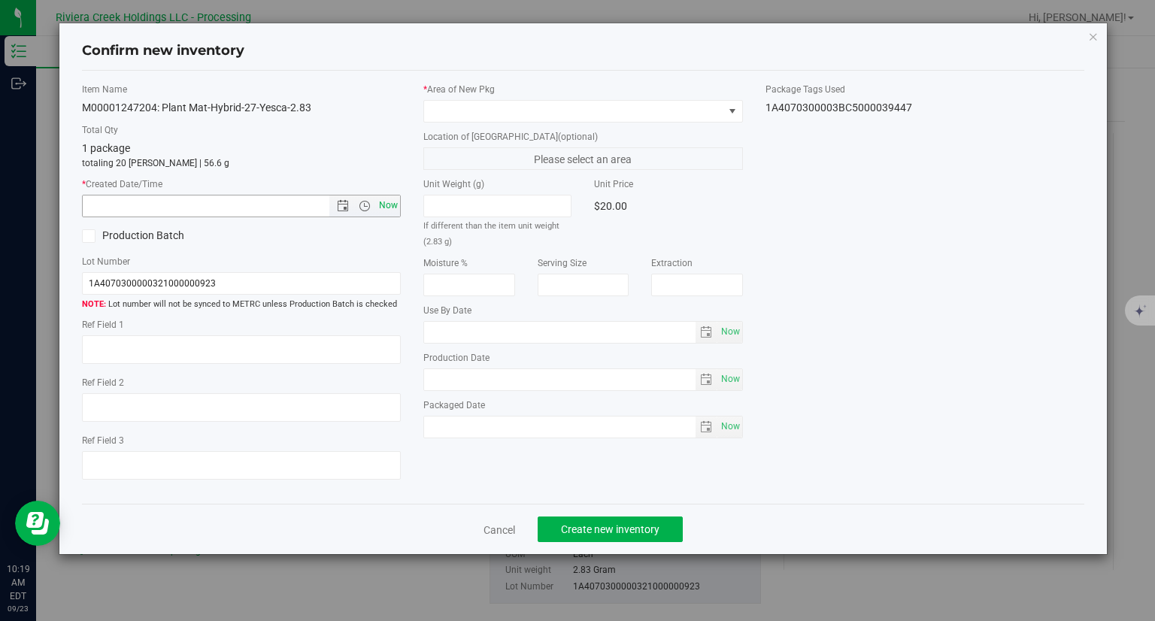
click at [389, 204] on span "Now" at bounding box center [389, 206] width 26 height 22
type input "9/23/2025 10:19 AM"
click at [465, 132] on label "Location of [GEOGRAPHIC_DATA] (optional)" at bounding box center [582, 137] width 319 height 14
click at [463, 112] on span at bounding box center [573, 111] width 299 height 21
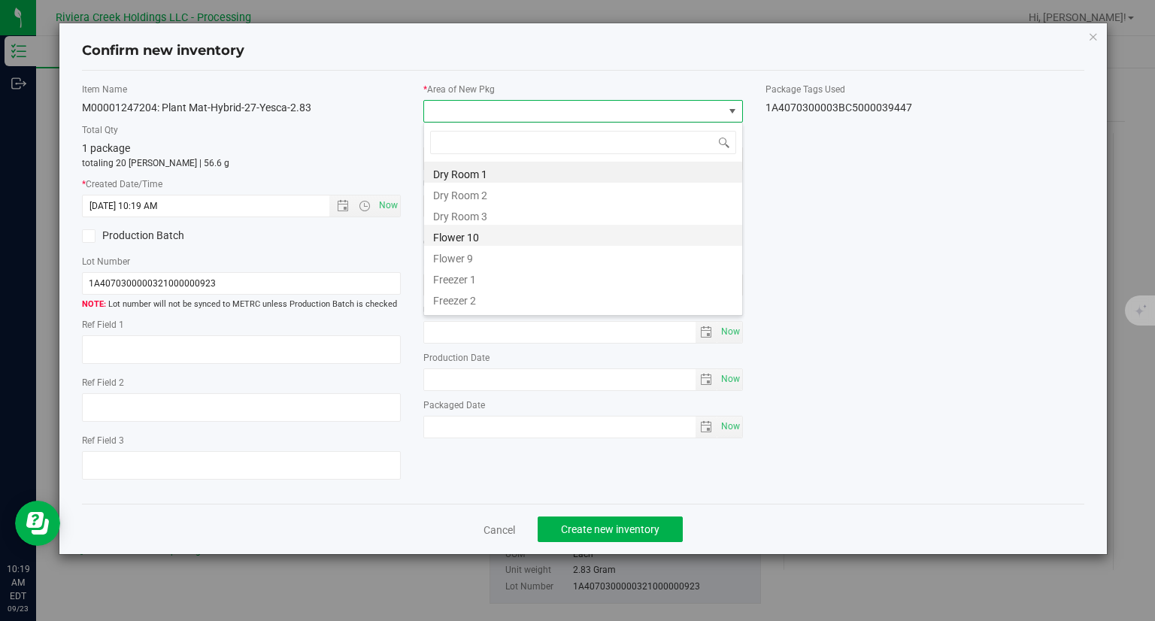
click at [483, 243] on li "Flower 10" at bounding box center [583, 235] width 318 height 21
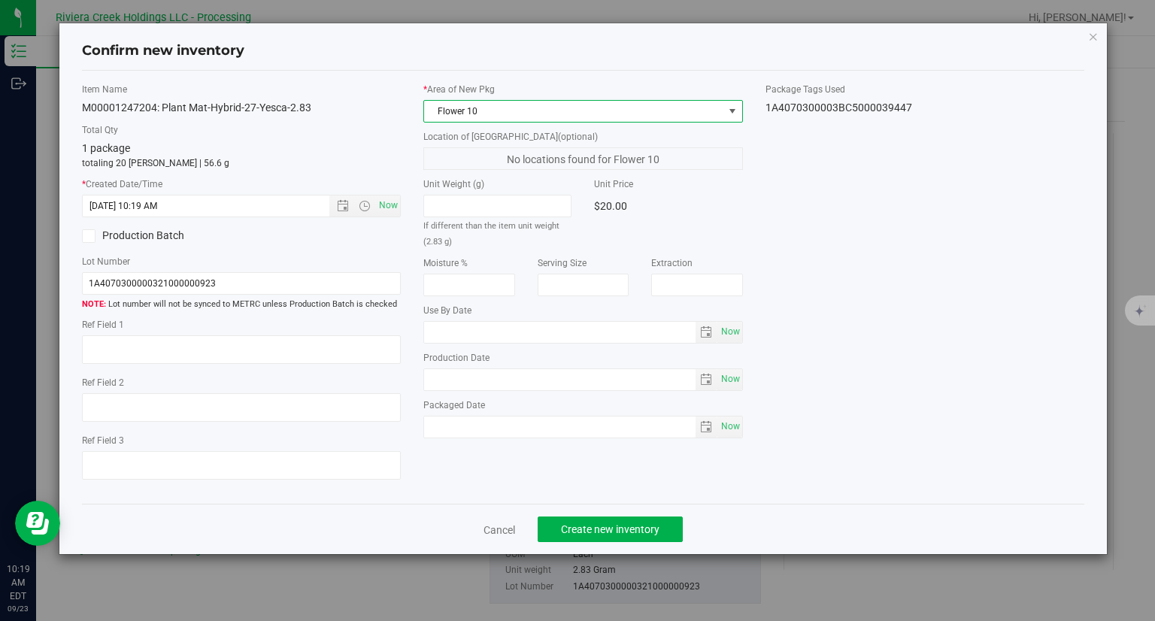
click at [643, 515] on div "Cancel Create new inventory" at bounding box center [583, 529] width 1003 height 50
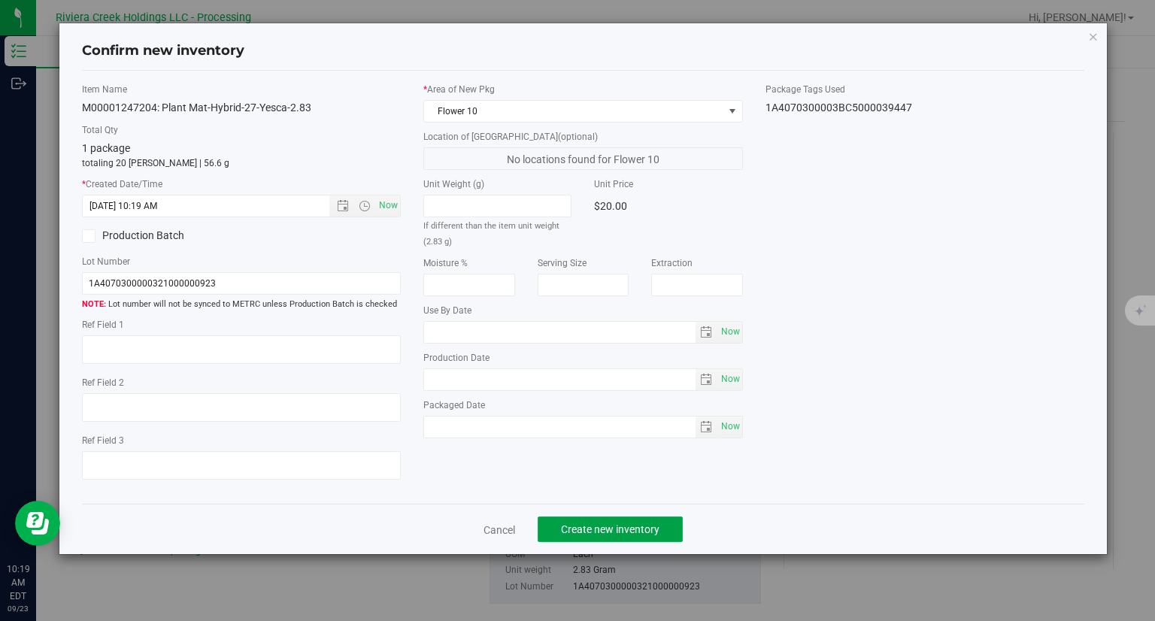
click at [637, 519] on button "Create new inventory" at bounding box center [609, 529] width 145 height 26
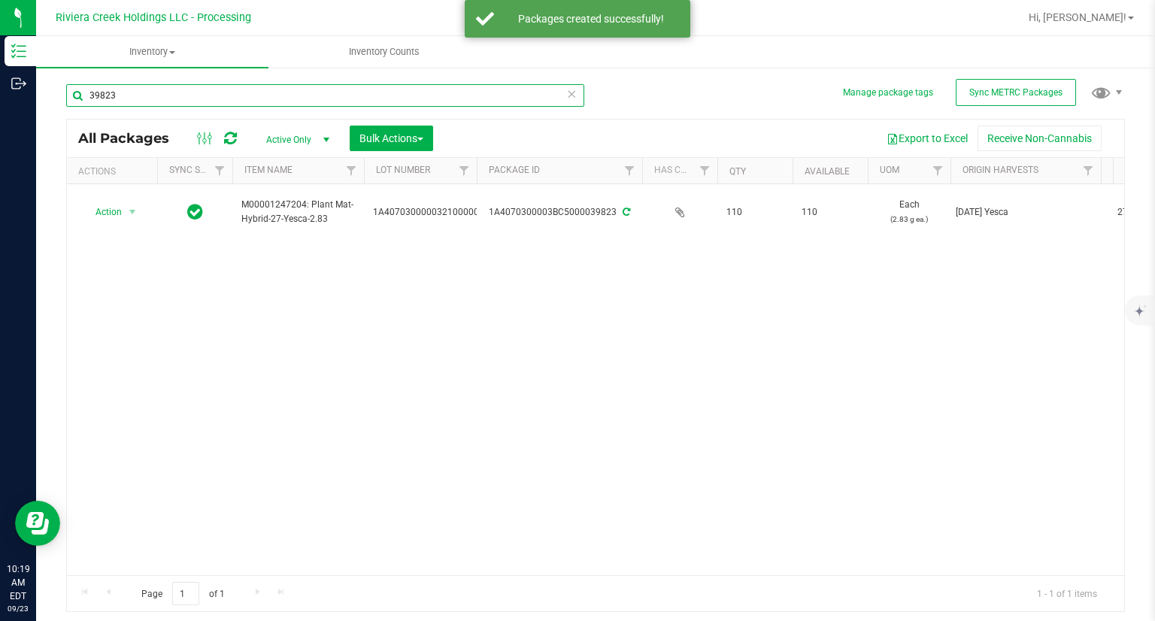
click at [143, 88] on input "39823" at bounding box center [325, 95] width 518 height 23
click at [144, 88] on input "39823" at bounding box center [325, 95] width 518 height 23
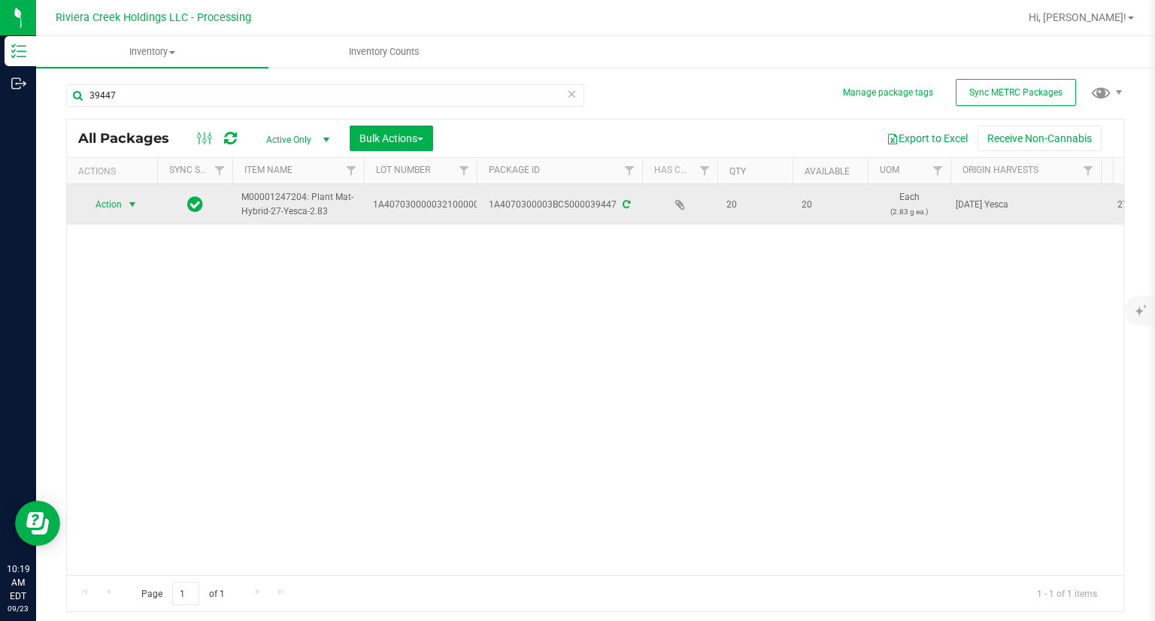
click at [128, 205] on span "select" at bounding box center [132, 204] width 12 height 12
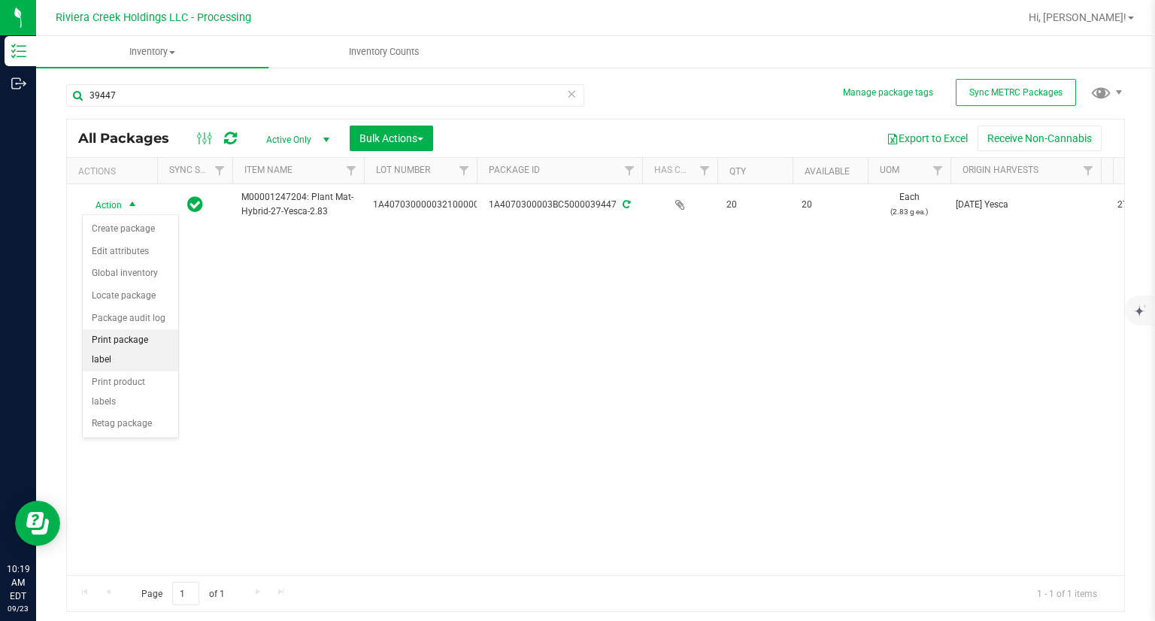
click at [146, 341] on li "Print package label" at bounding box center [130, 349] width 95 height 41
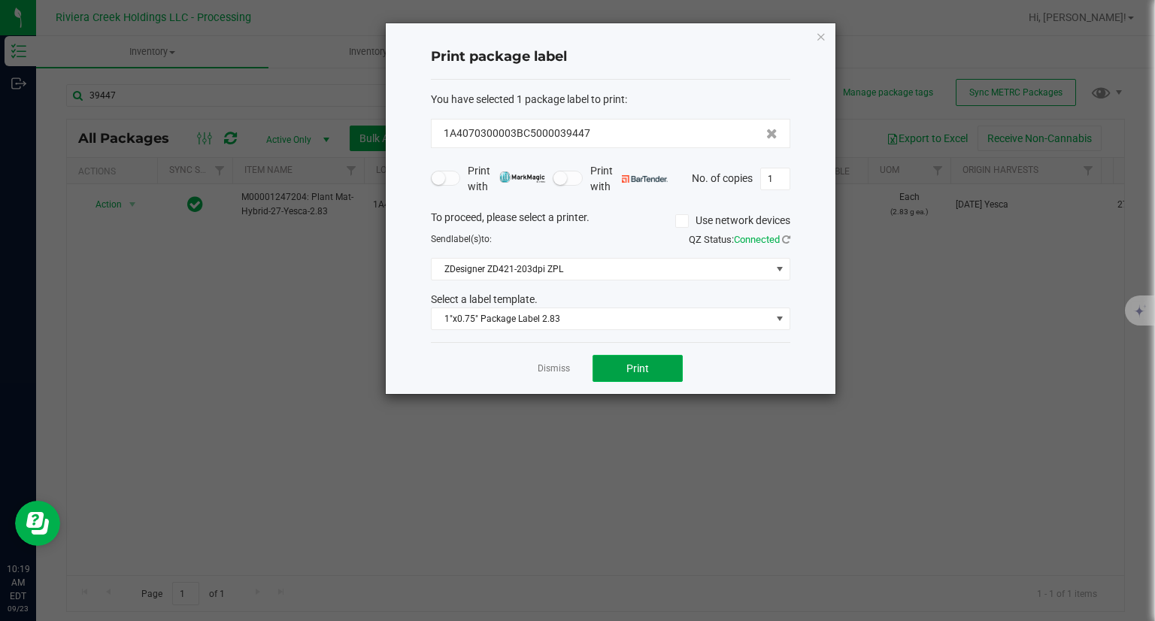
click at [675, 365] on button "Print" at bounding box center [637, 368] width 90 height 27
click at [822, 35] on icon "button" at bounding box center [821, 36] width 11 height 18
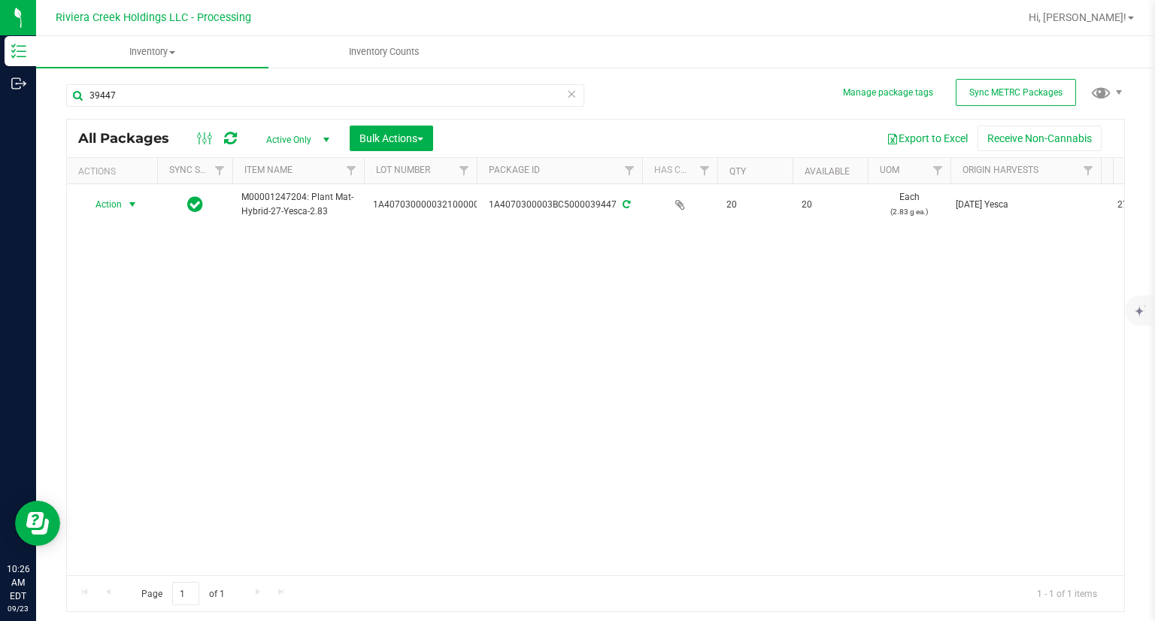
click at [337, 79] on div "39447" at bounding box center [330, 95] width 529 height 48
click at [318, 85] on input "39447" at bounding box center [325, 95] width 518 height 23
click at [319, 85] on input "39447" at bounding box center [325, 95] width 518 height 23
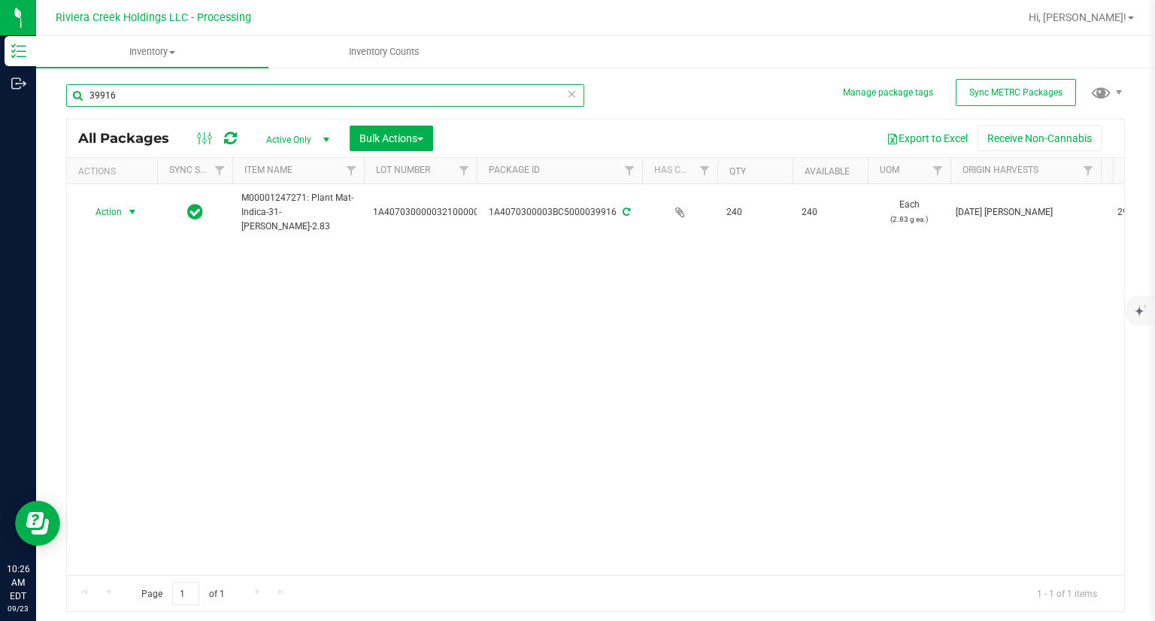
type input "39916"
click at [114, 203] on span "Action" at bounding box center [102, 211] width 41 height 21
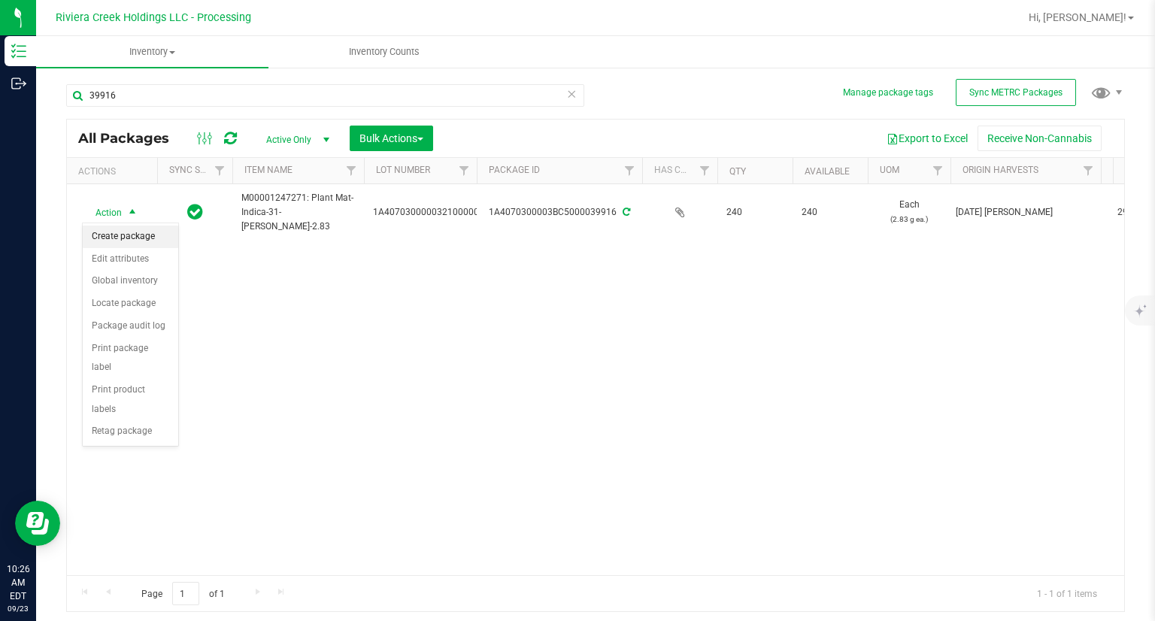
click at [122, 234] on li "Create package" at bounding box center [130, 237] width 95 height 23
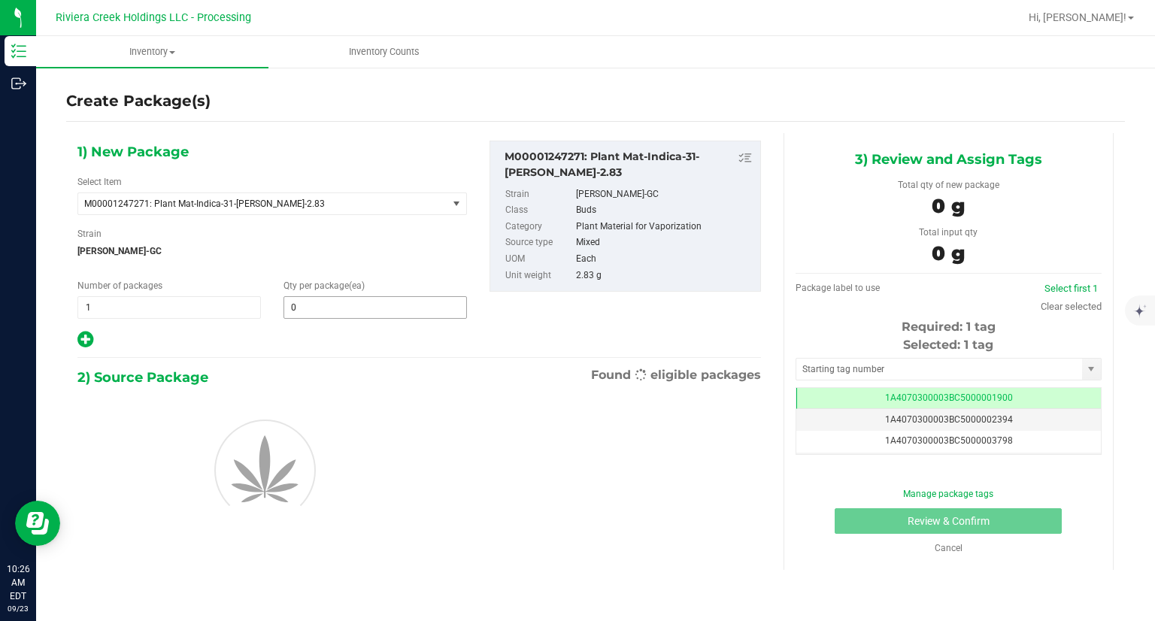
click at [398, 308] on span "0 0" at bounding box center [374, 307] width 183 height 23
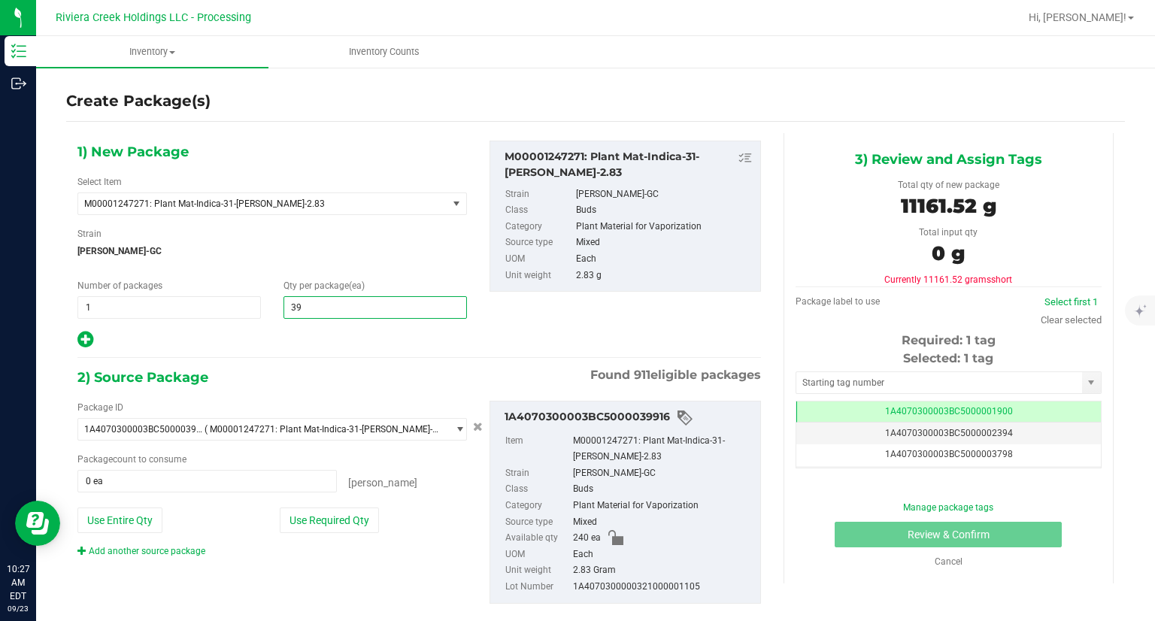
type input "3"
type input "30"
click at [301, 338] on div at bounding box center [271, 340] width 389 height 20
click at [336, 522] on button "Use Required Qty" at bounding box center [329, 520] width 99 height 26
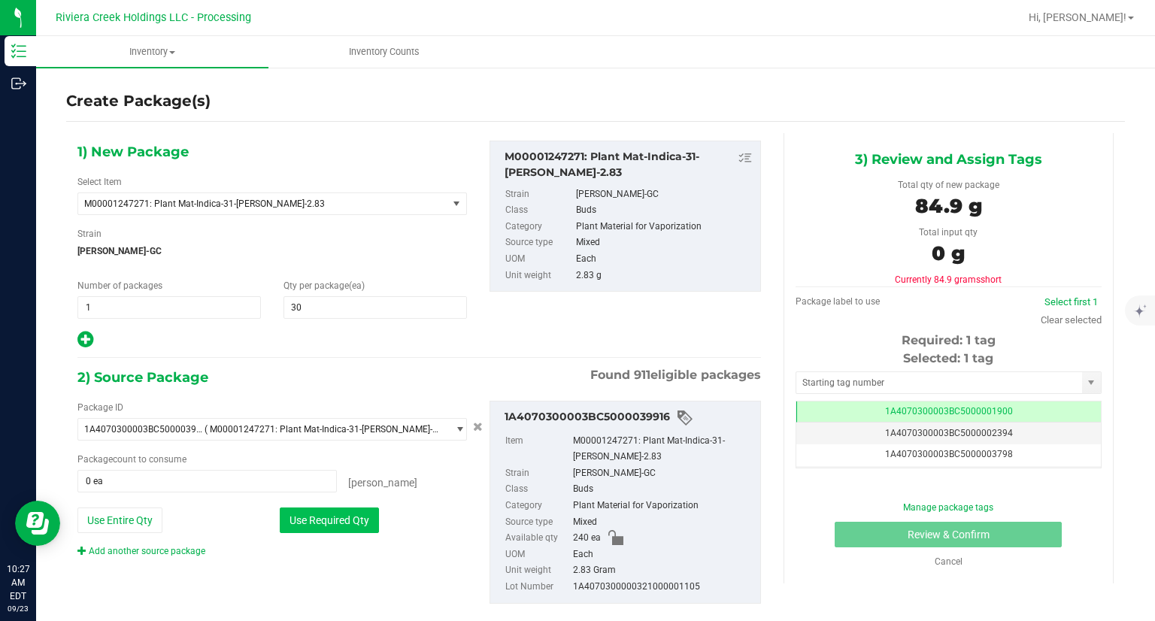
type input "30 ea"
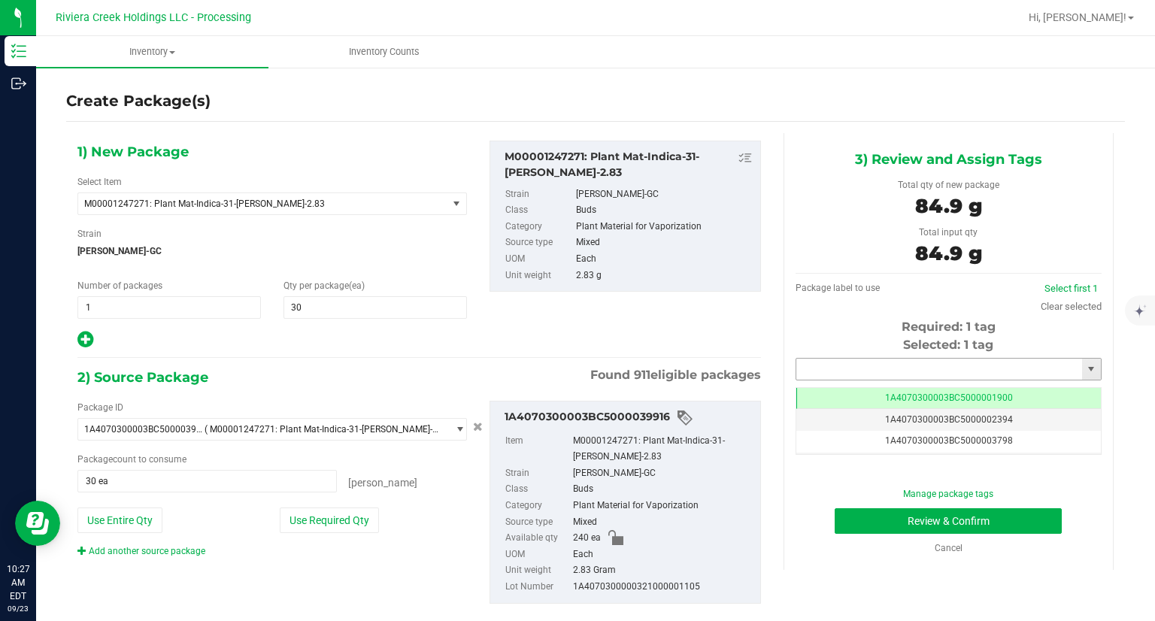
click at [868, 359] on input "text" at bounding box center [939, 369] width 286 height 21
click at [822, 393] on li "1A4070300003BC5000039448" at bounding box center [938, 394] width 301 height 23
type input "1A4070300003BC5000039448"
click at [834, 513] on button "Review & Confirm" at bounding box center [947, 521] width 227 height 26
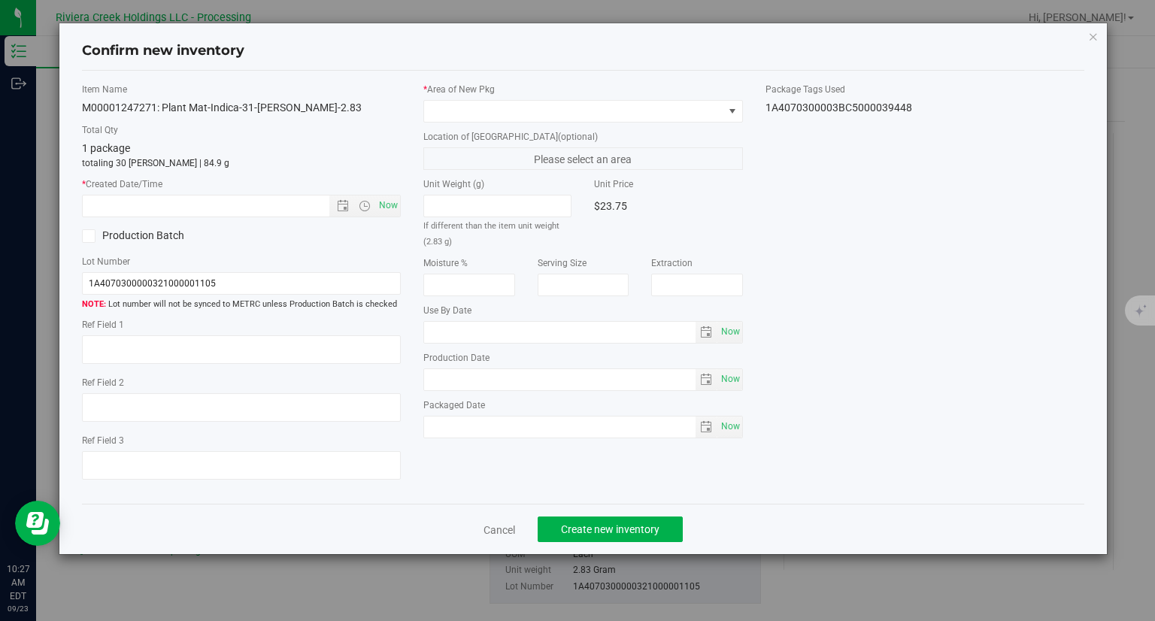
click at [402, 205] on div "Item Name M00001247271: Plant Mat-Indica-31-Stambaugh GC-2.83 Total Qty 1 packa…" at bounding box center [242, 288] width 342 height 410
click at [397, 205] on span "Now" at bounding box center [389, 206] width 26 height 22
type input "9/23/2025 10:27 AM"
click at [493, 116] on span at bounding box center [573, 111] width 299 height 21
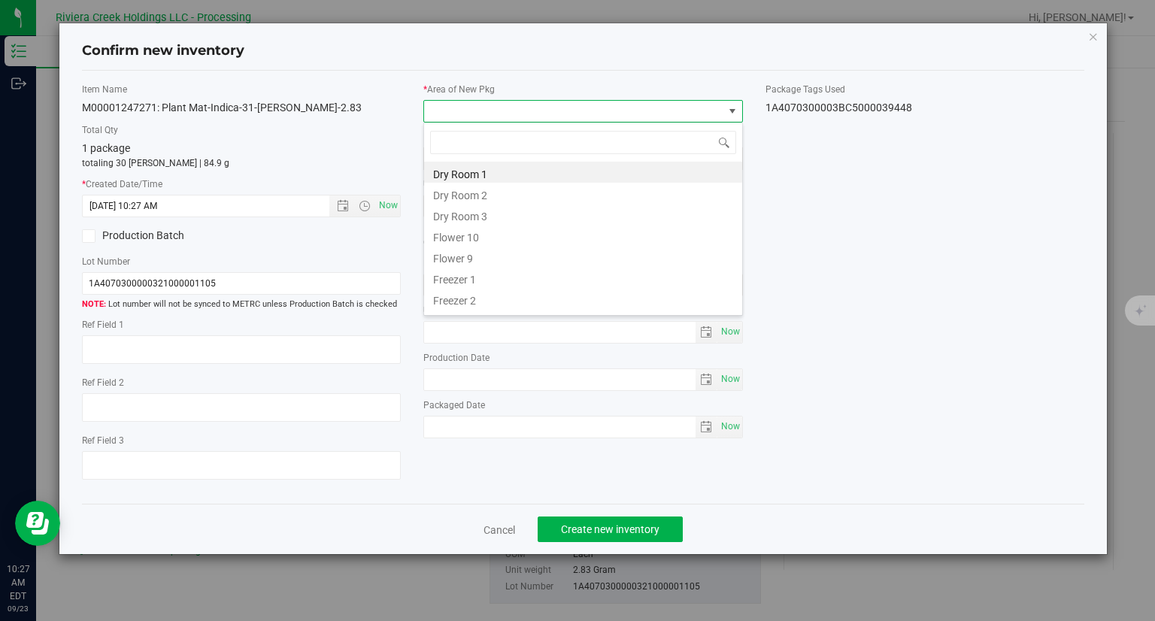
click at [489, 236] on li "Flower 10" at bounding box center [583, 235] width 318 height 21
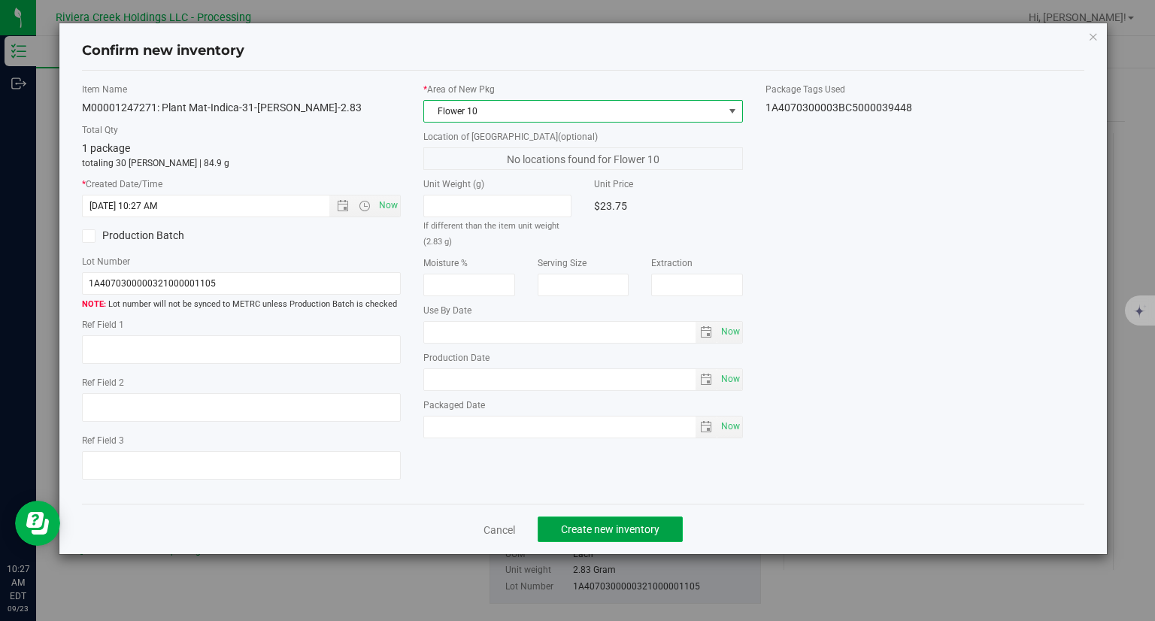
click at [665, 516] on button "Create new inventory" at bounding box center [609, 529] width 145 height 26
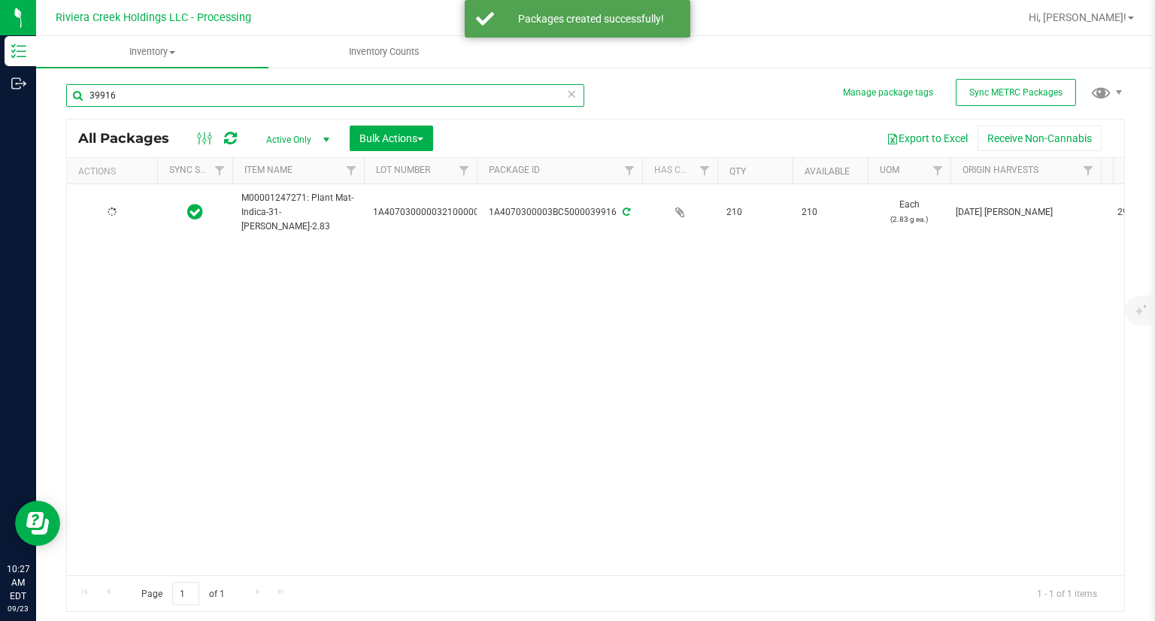
click at [189, 95] on input "39916" at bounding box center [325, 95] width 518 height 23
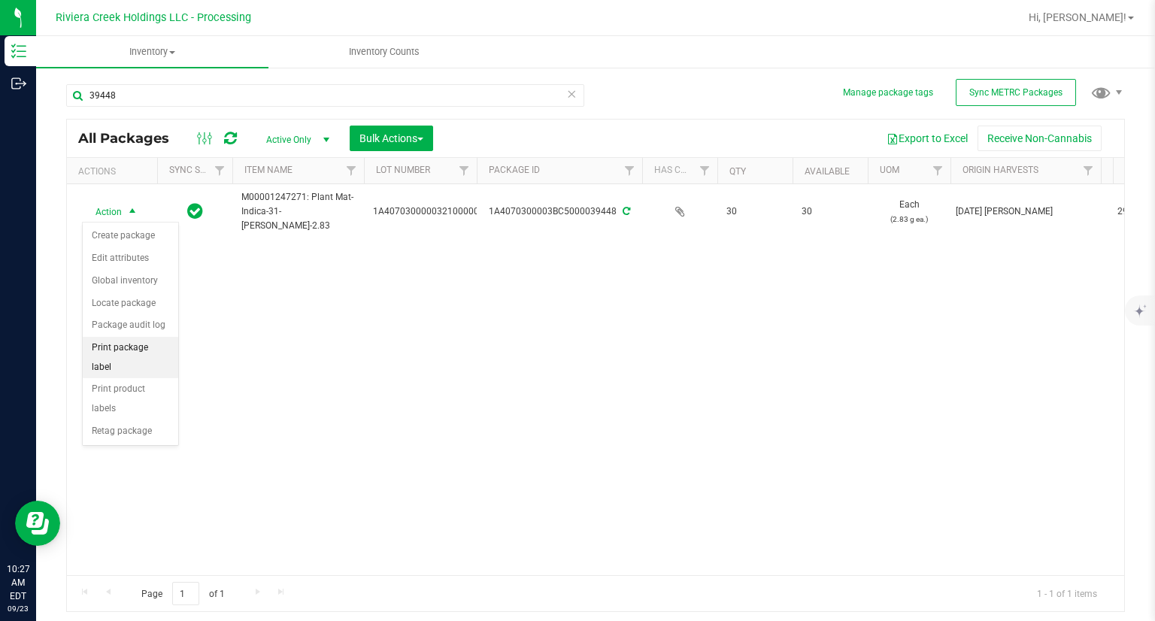
click at [166, 350] on li "Print package label" at bounding box center [130, 357] width 95 height 41
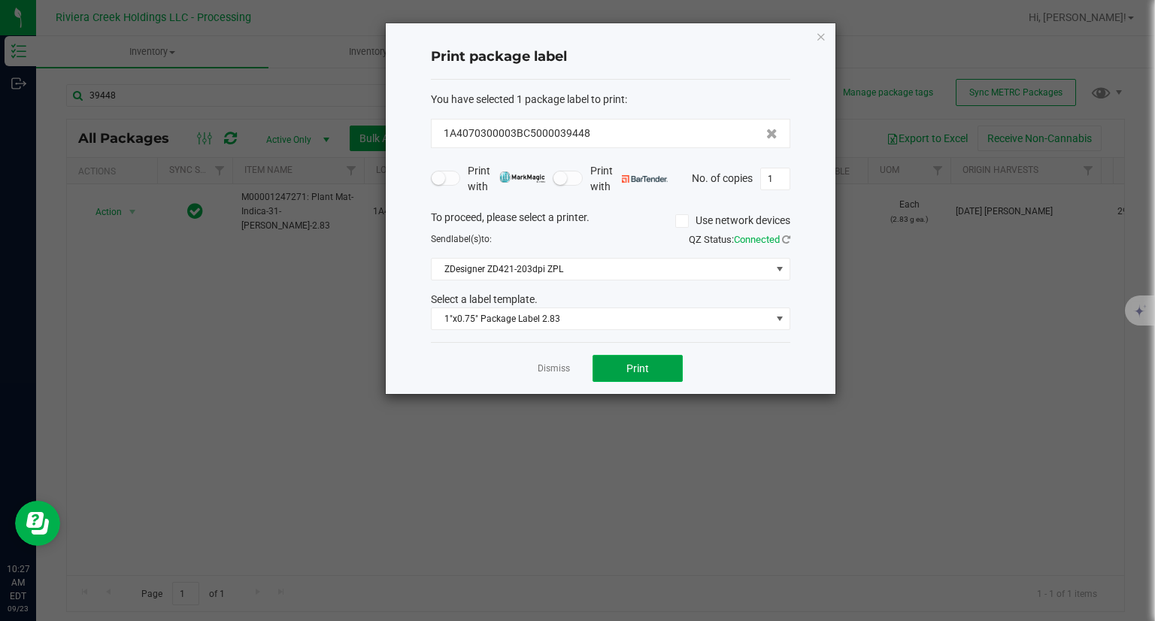
click at [641, 371] on span "Print" at bounding box center [637, 368] width 23 height 12
click at [816, 38] on icon "button" at bounding box center [821, 36] width 11 height 18
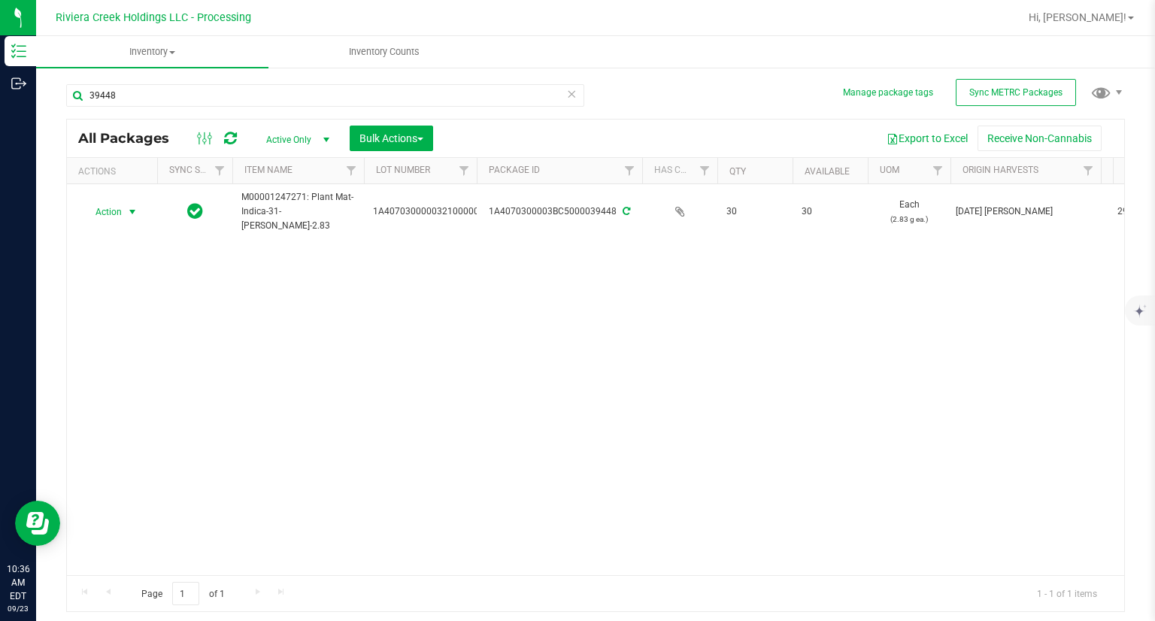
click at [823, 36] on ul "Inventory All packages All inventory Waste log Create inventory Inventory Counts" at bounding box center [613, 52] width 1155 height 32
click at [501, 96] on input "39448" at bounding box center [325, 95] width 518 height 23
type input "39916"
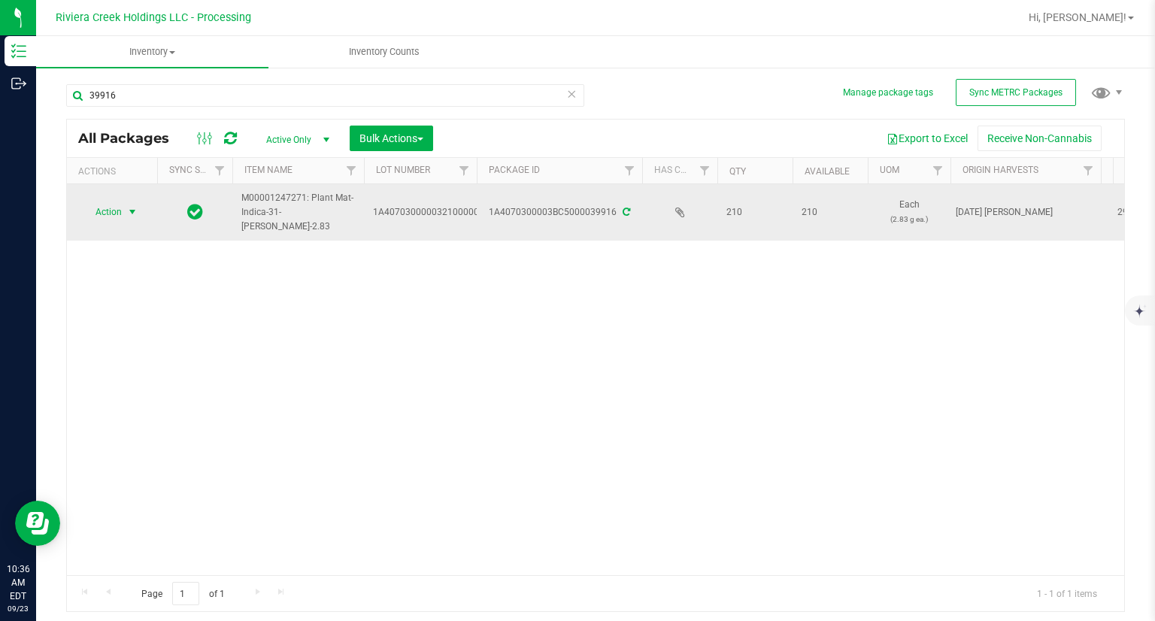
click at [117, 219] on span "Action" at bounding box center [102, 211] width 41 height 21
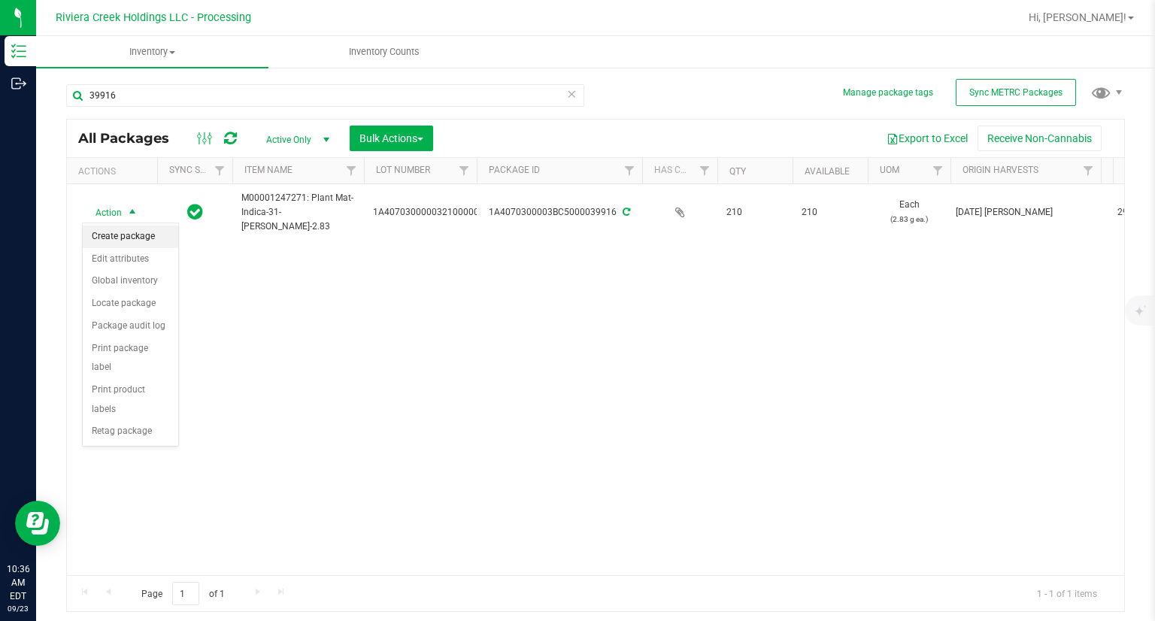
click at [156, 236] on li "Create package" at bounding box center [130, 237] width 95 height 23
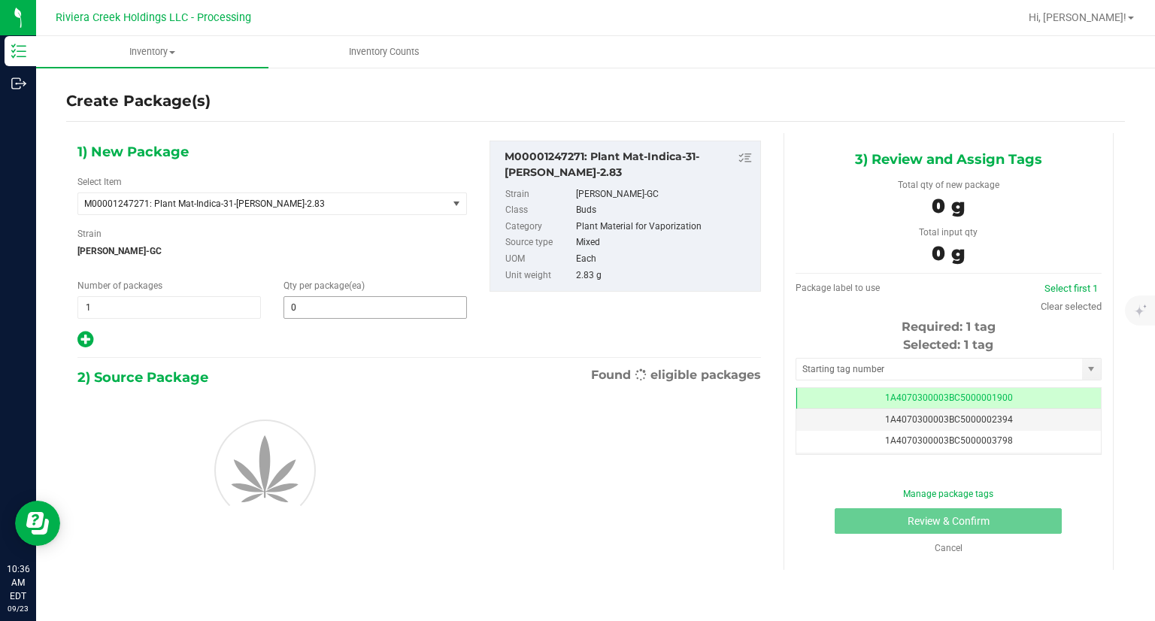
click at [384, 301] on input "0" at bounding box center [375, 307] width 182 height 21
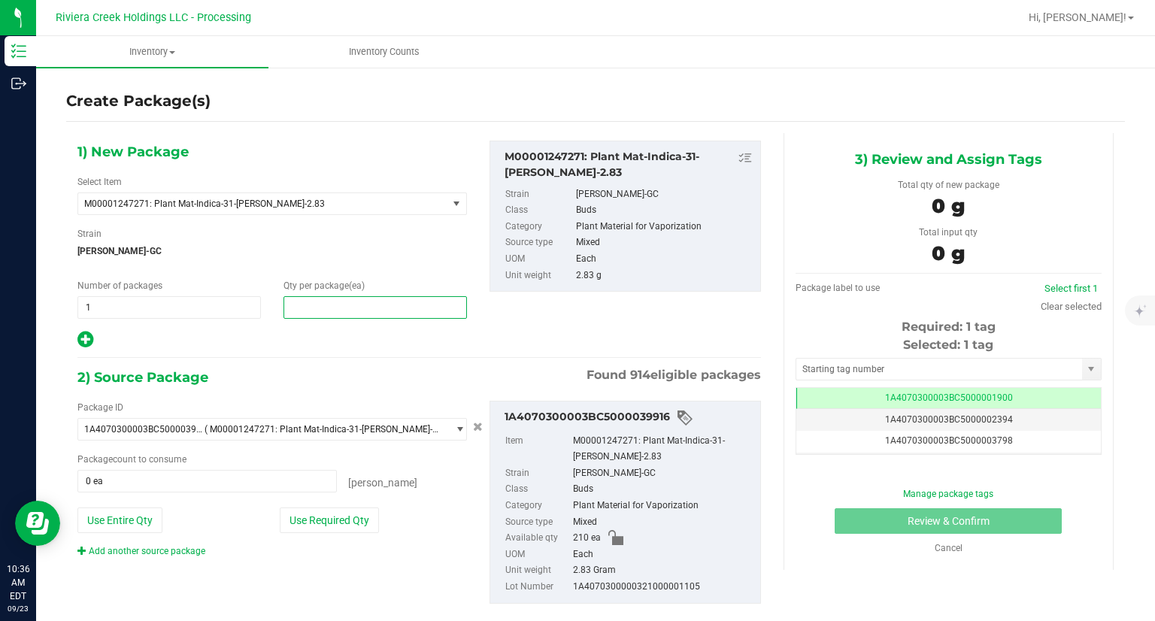
type input "8"
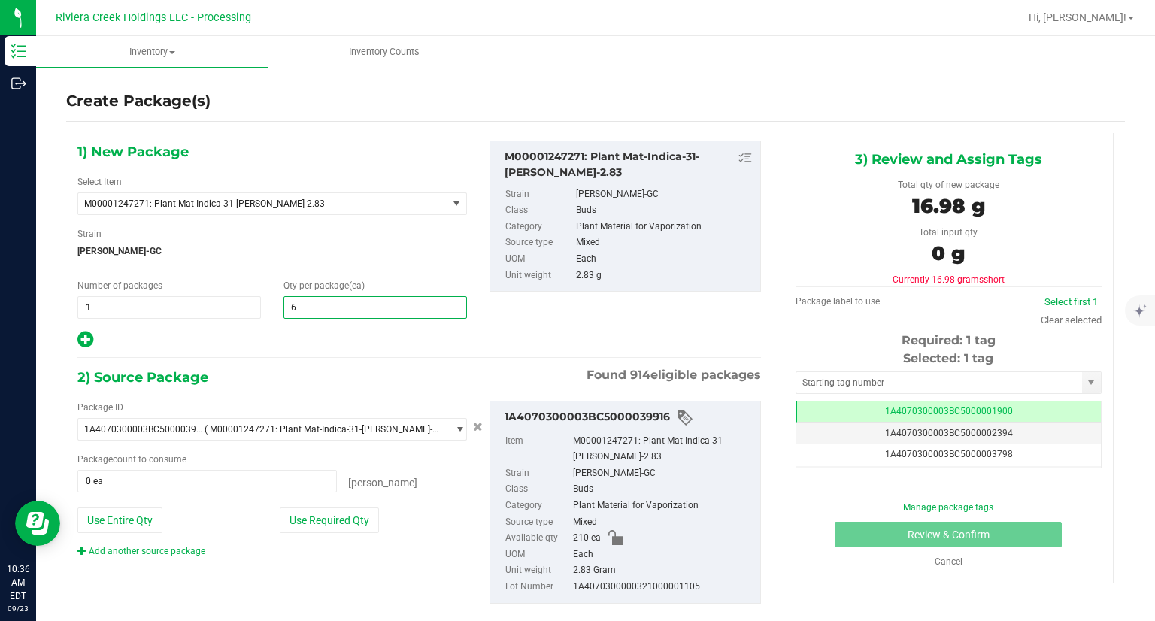
type input "60"
click at [86, 339] on icon at bounding box center [85, 339] width 16 height 19
type input "60"
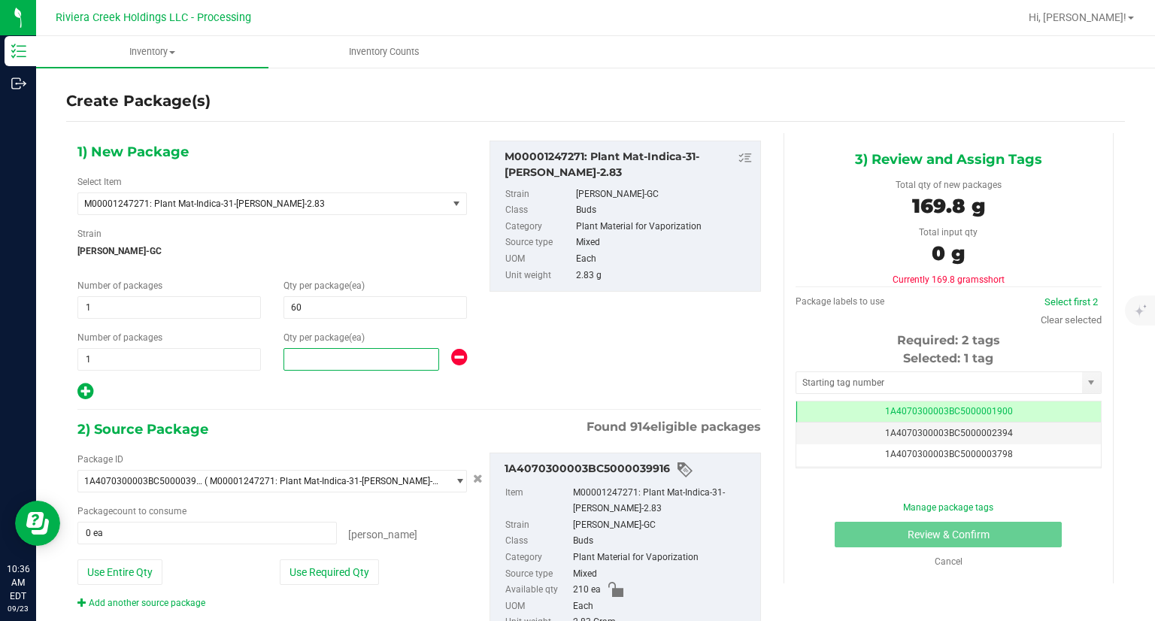
click at [346, 350] on span at bounding box center [361, 359] width 156 height 23
type input "80"
click at [294, 399] on div at bounding box center [271, 392] width 389 height 20
drag, startPoint x: 342, startPoint y: 577, endPoint x: 369, endPoint y: 575, distance: 27.1
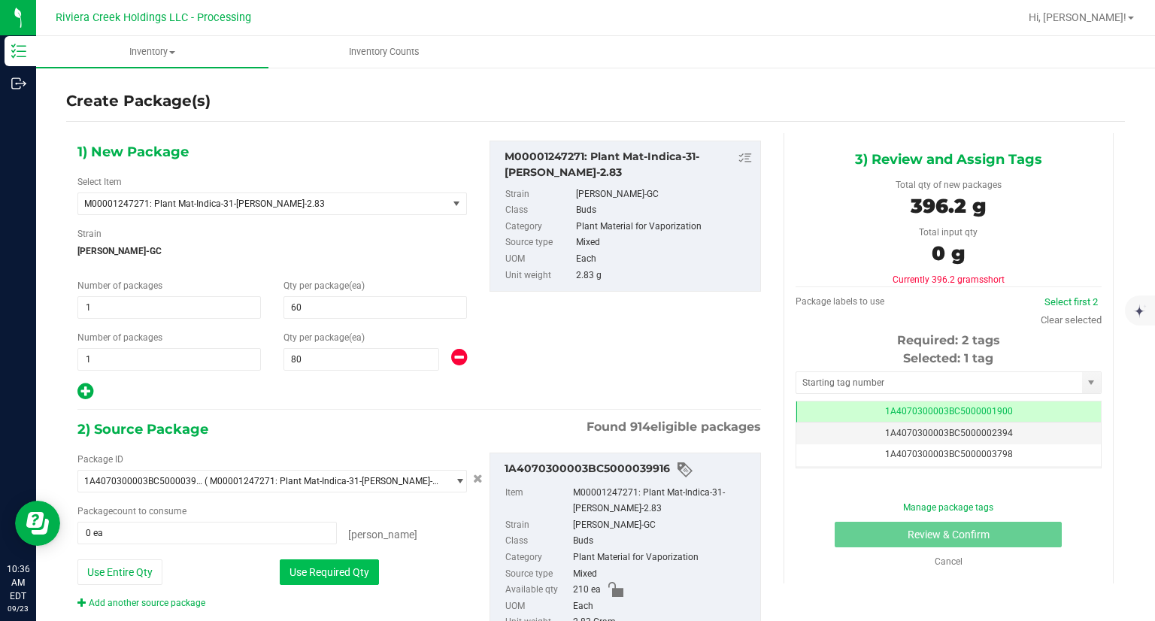
click at [343, 577] on button "Use Required Qty" at bounding box center [329, 572] width 99 height 26
type input "140 ea"
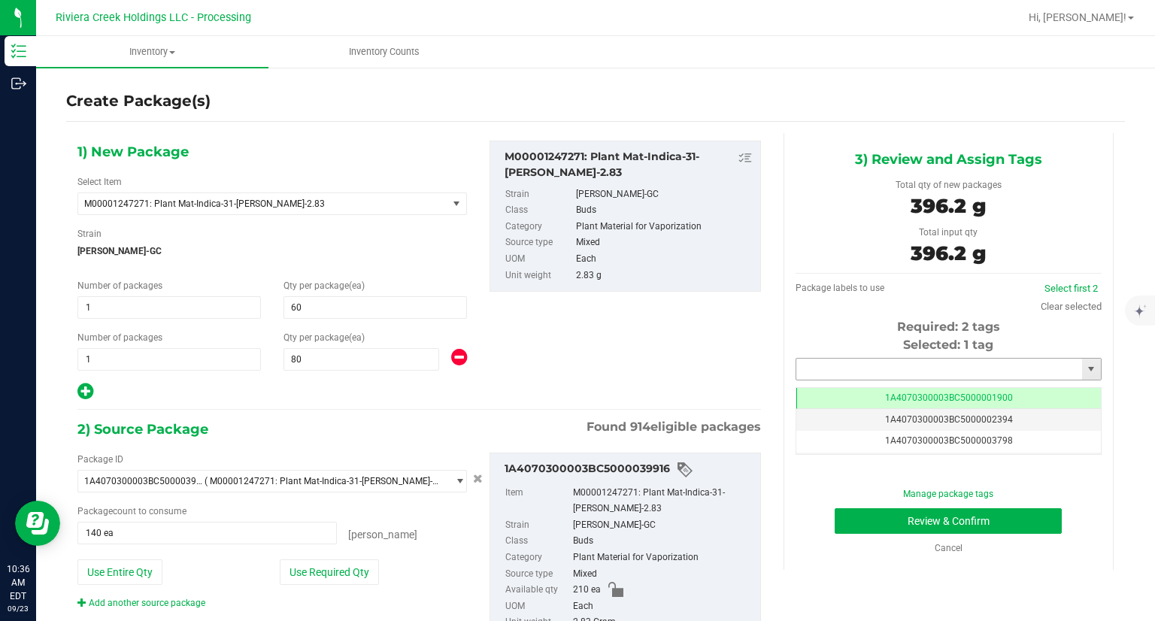
click at [929, 376] on input "text" at bounding box center [939, 369] width 286 height 21
click at [882, 386] on li "1A4070300003BC5000039449" at bounding box center [938, 394] width 301 height 23
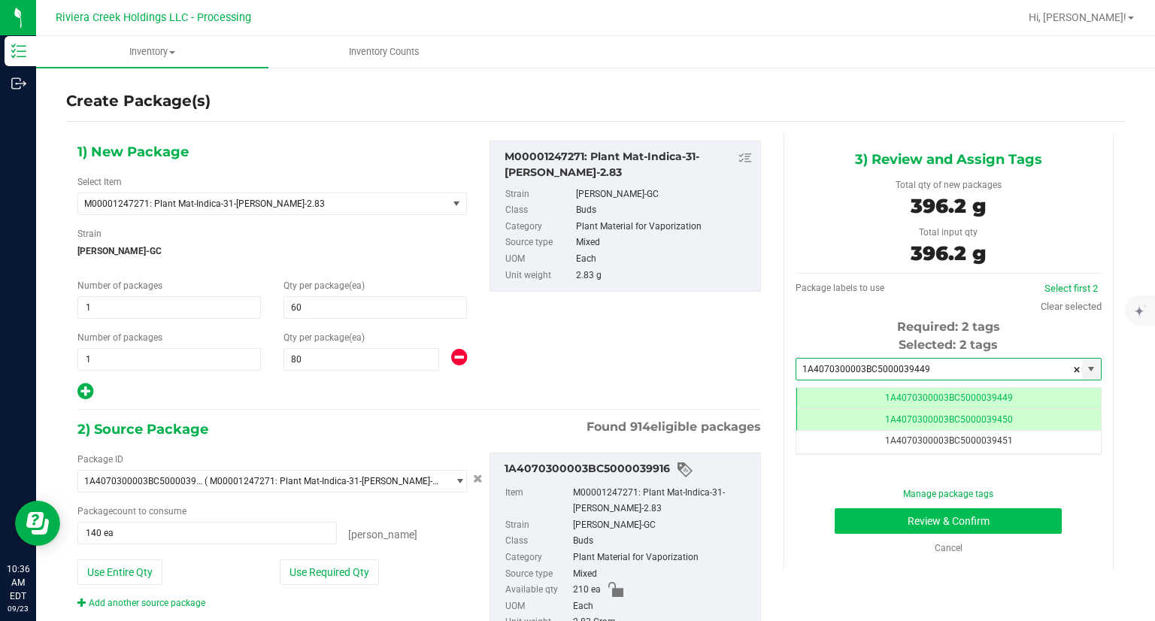
type input "1A4070300003BC5000039449"
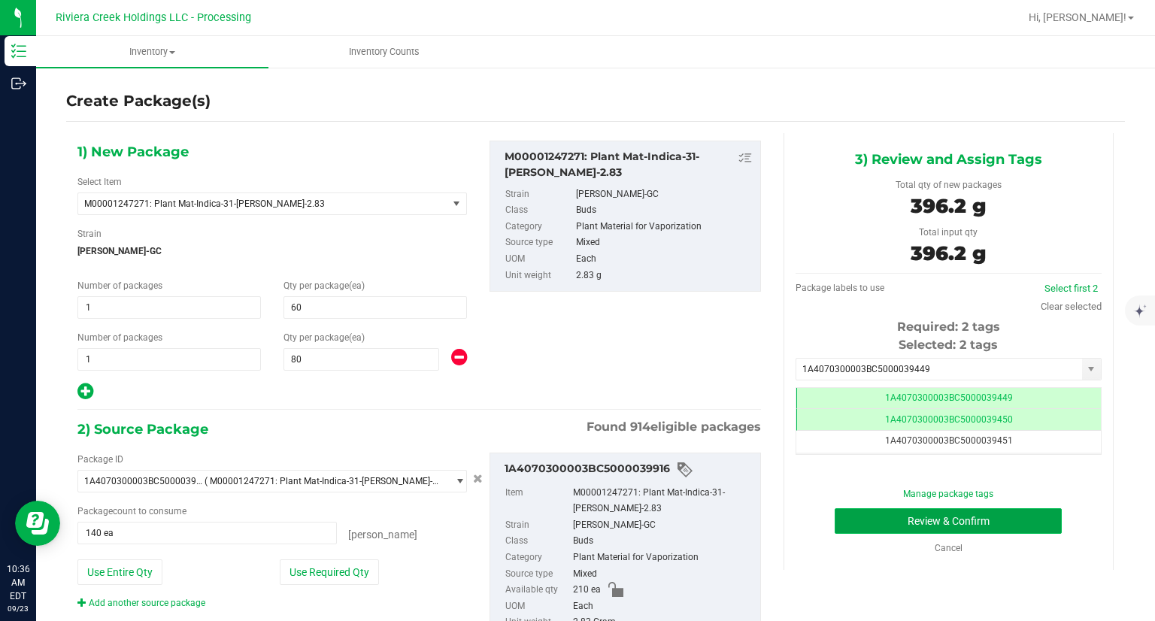
click at [846, 523] on button "Review & Confirm" at bounding box center [947, 521] width 227 height 26
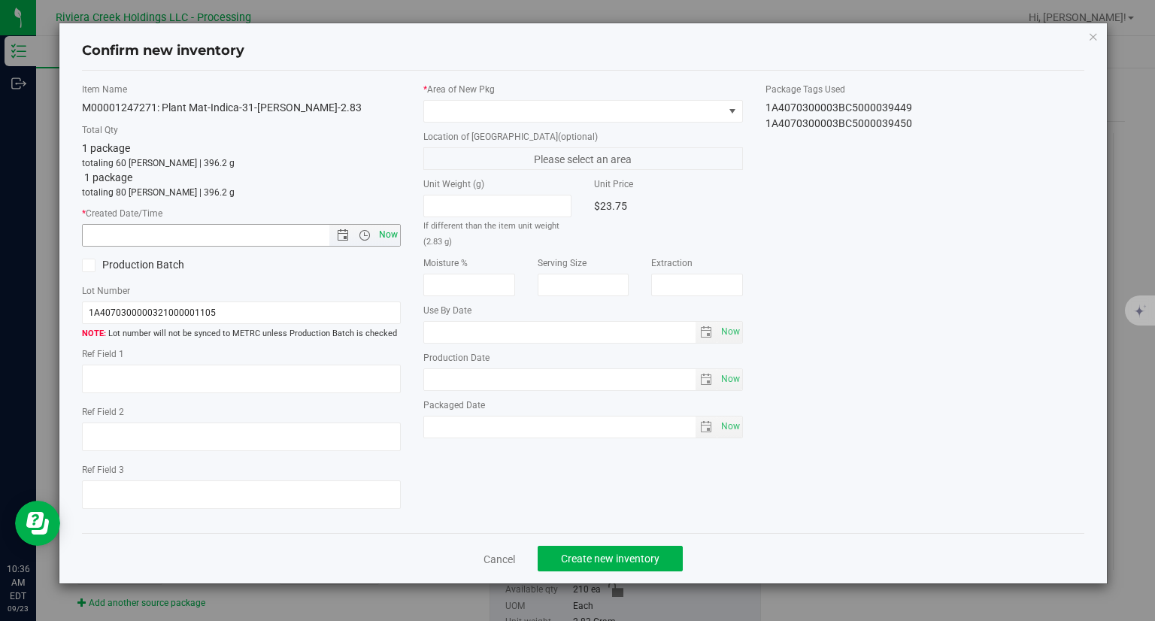
click at [394, 229] on span "Now" at bounding box center [389, 235] width 26 height 22
type input "9/23/2025 10:36 AM"
click at [462, 114] on span at bounding box center [573, 111] width 299 height 21
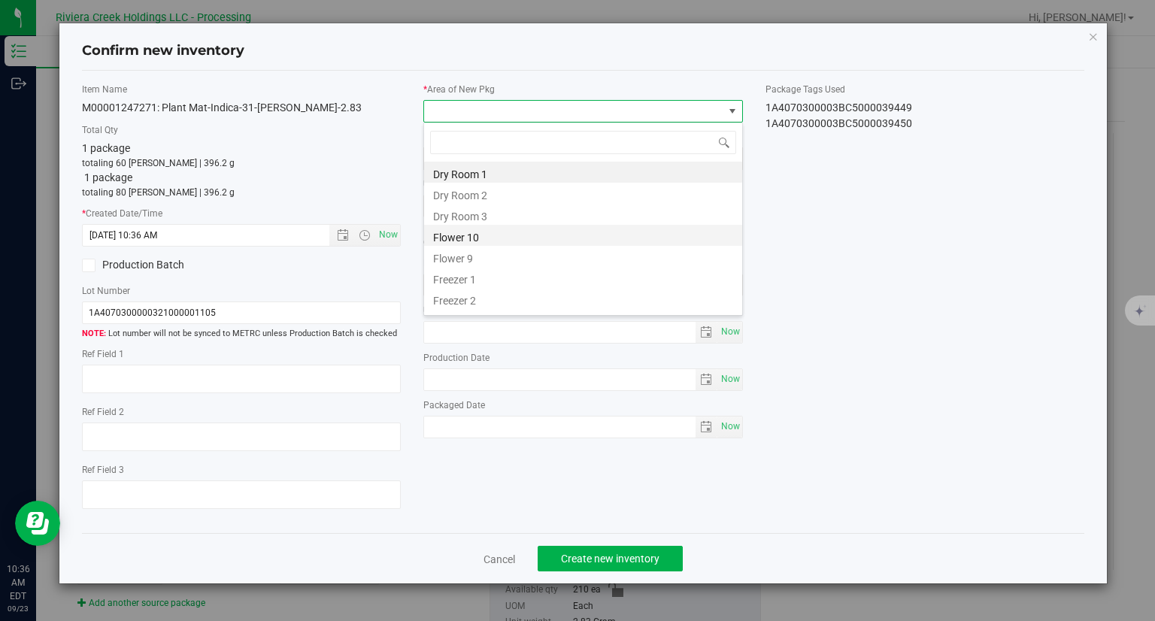
click at [484, 238] on li "Flower 10" at bounding box center [583, 235] width 318 height 21
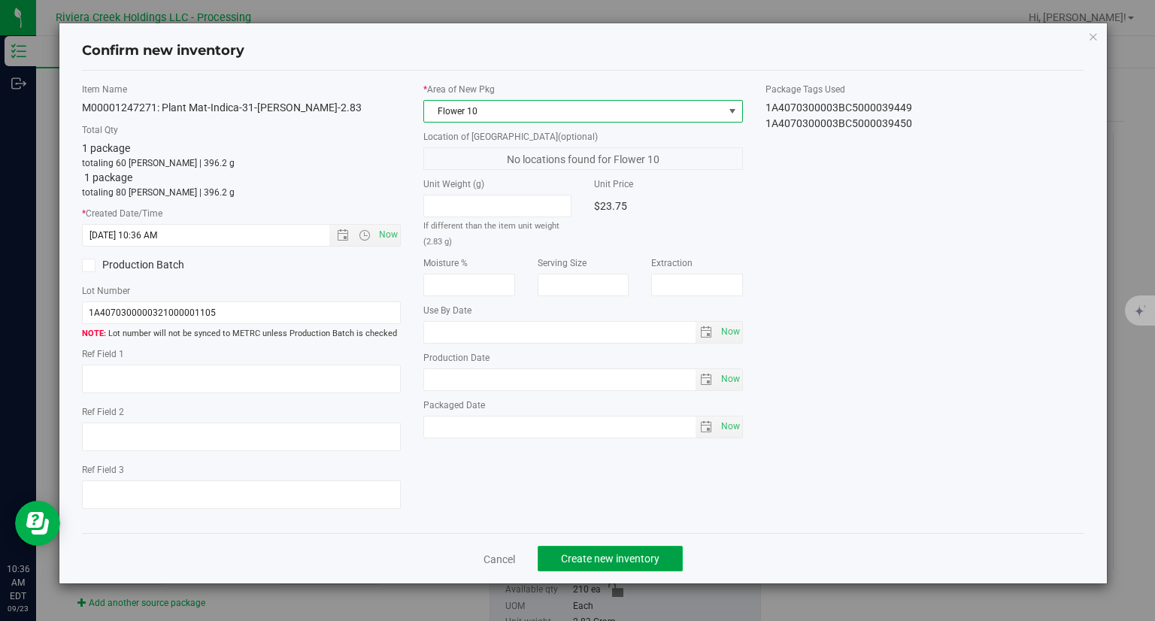
click at [665, 554] on button "Create new inventory" at bounding box center [609, 559] width 145 height 26
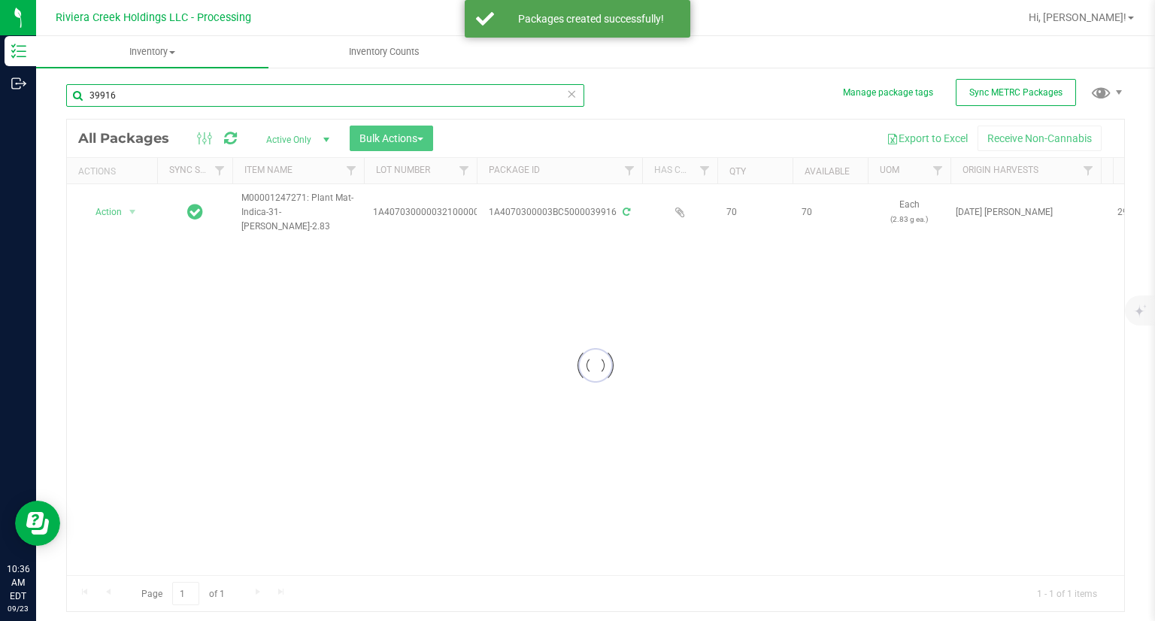
click at [228, 101] on input "39916" at bounding box center [325, 95] width 518 height 23
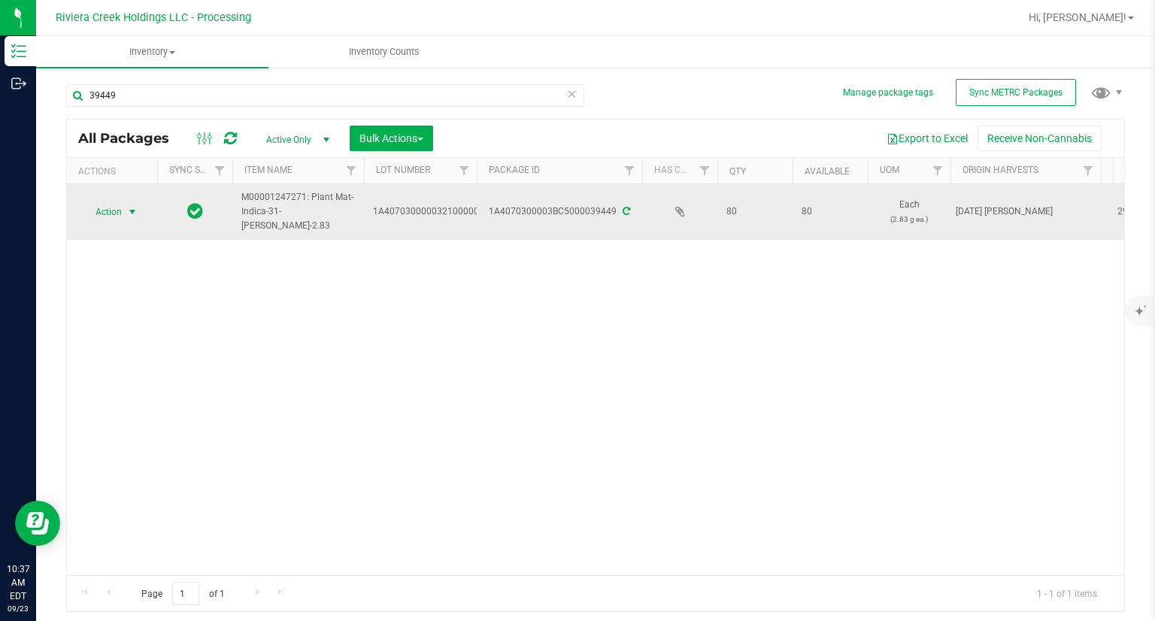
click at [111, 213] on span "Action" at bounding box center [102, 211] width 41 height 21
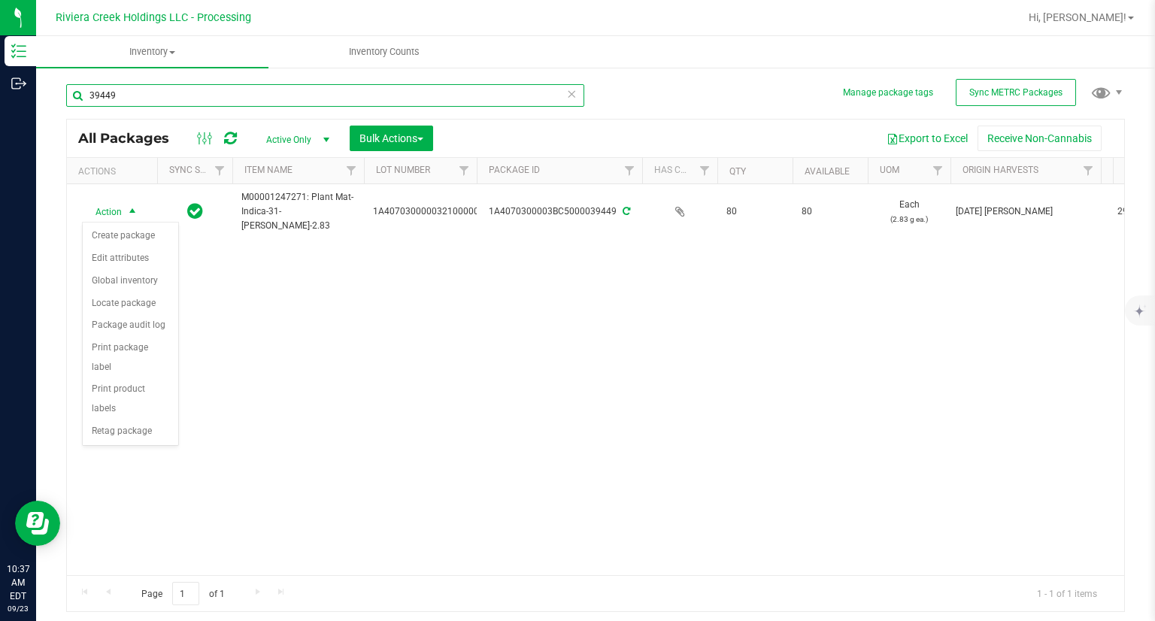
click at [162, 92] on input "39449" at bounding box center [325, 95] width 518 height 23
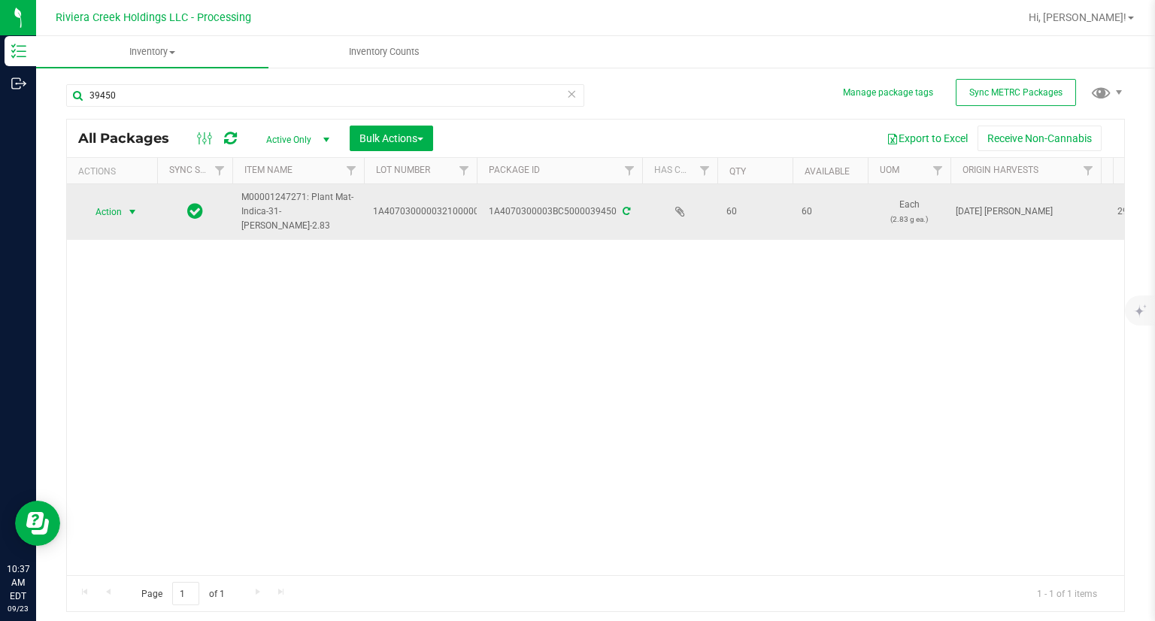
click at [120, 214] on span "Action" at bounding box center [102, 211] width 41 height 21
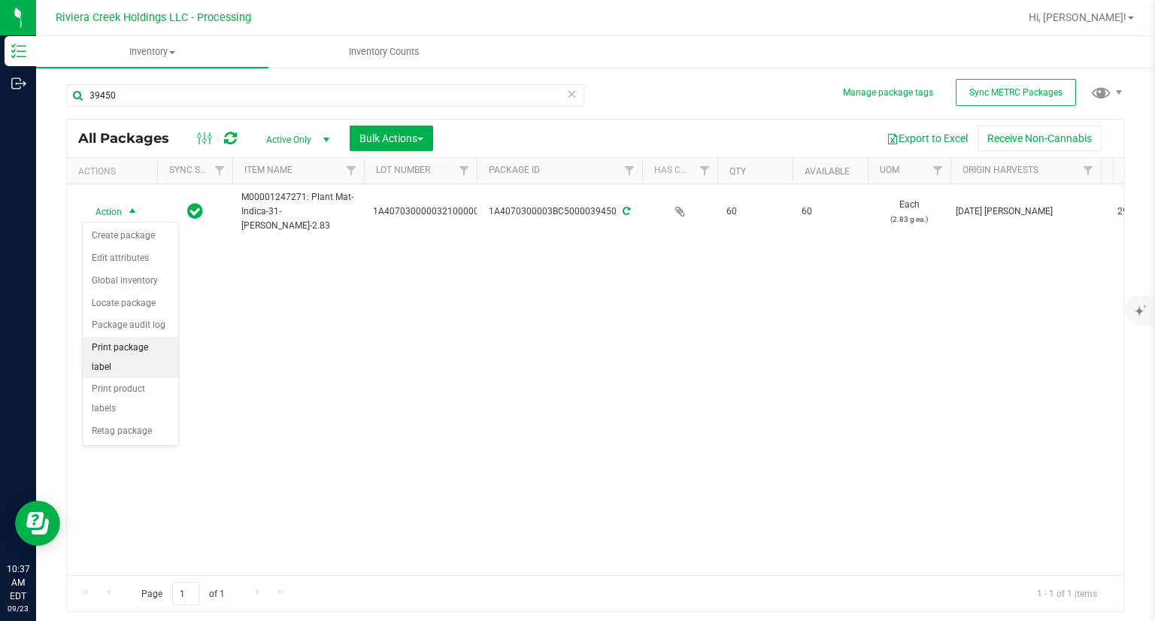
click at [161, 346] on li "Print package label" at bounding box center [130, 357] width 95 height 41
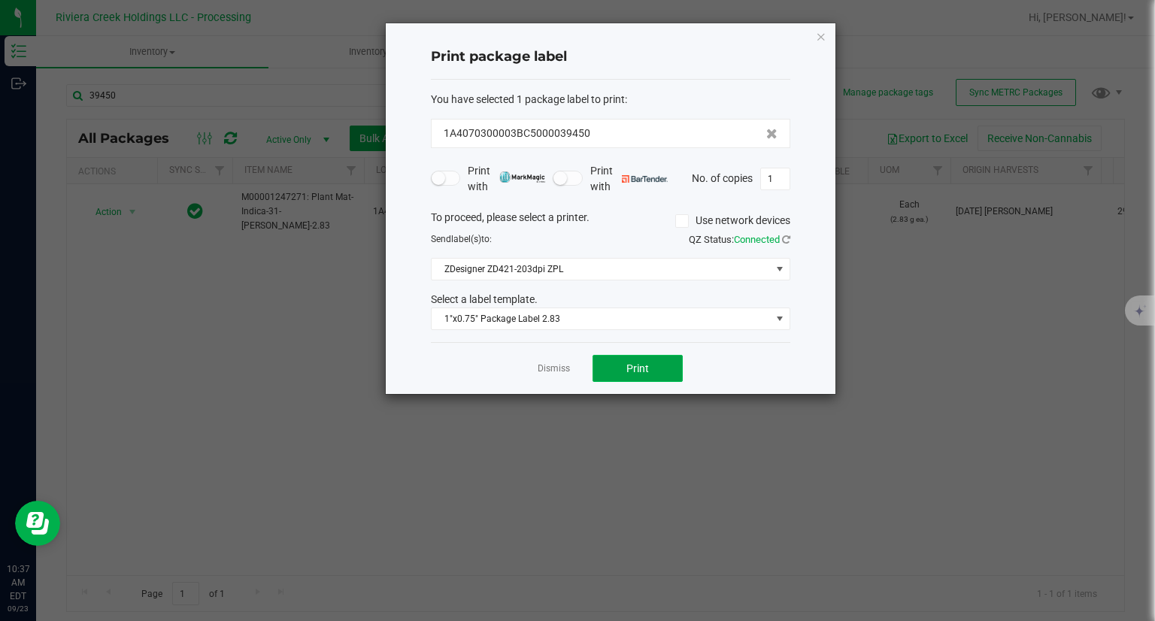
click at [652, 362] on button "Print" at bounding box center [637, 368] width 90 height 27
click at [821, 40] on icon "button" at bounding box center [821, 36] width 11 height 18
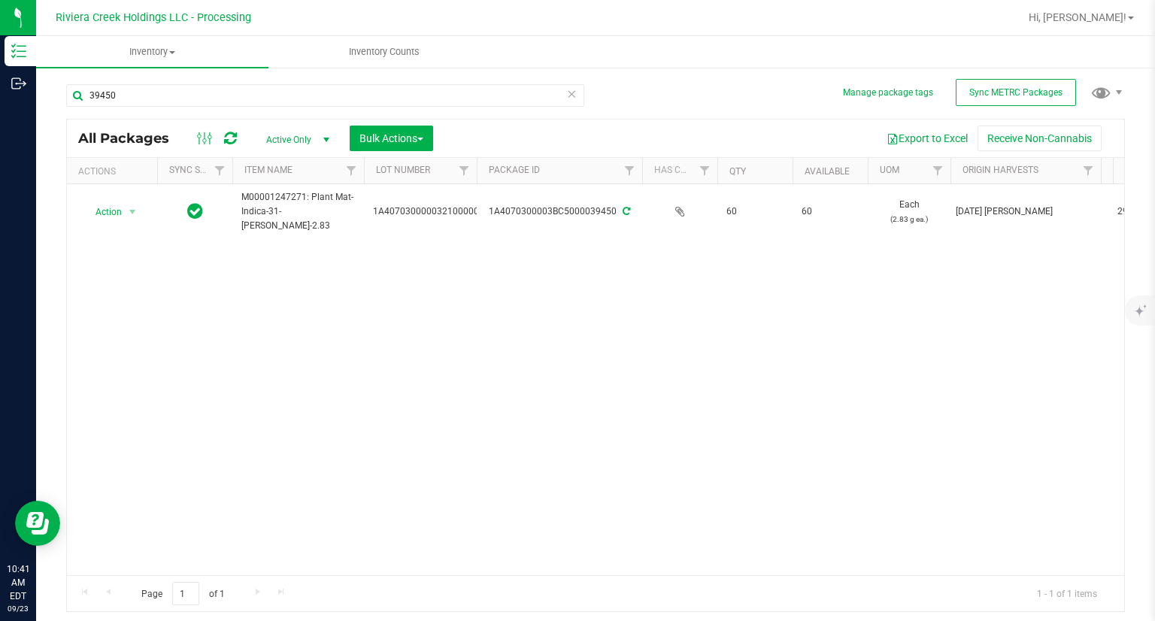
click at [141, 78] on div "39450" at bounding box center [330, 95] width 529 height 48
click at [119, 89] on input "39450" at bounding box center [325, 95] width 518 height 23
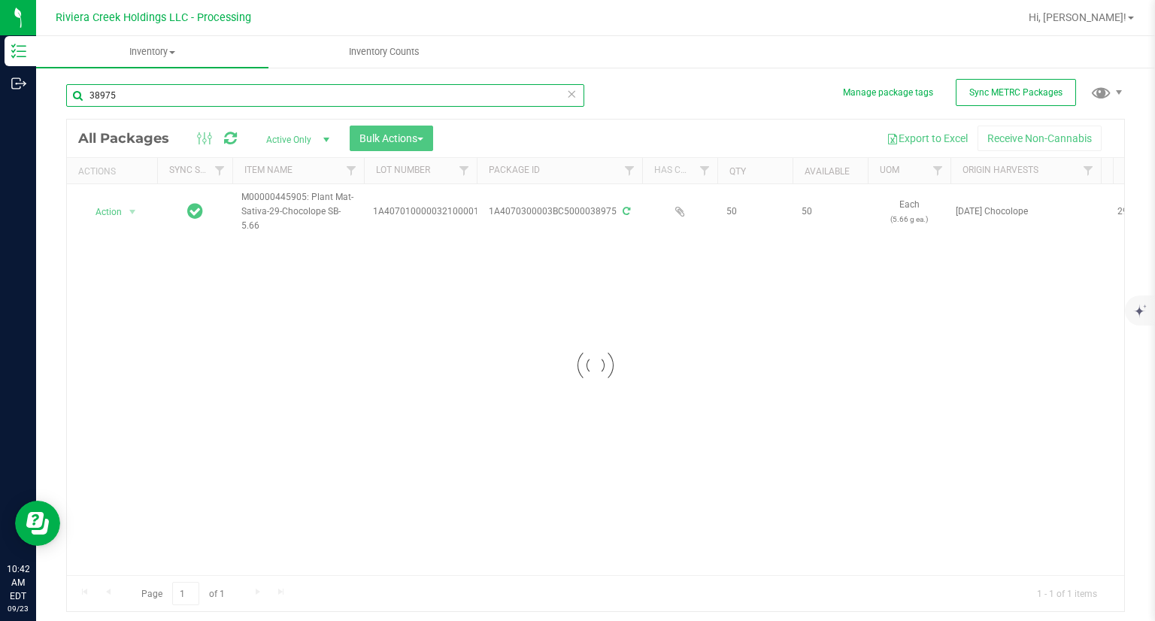
type input "38975"
click at [104, 208] on div at bounding box center [595, 366] width 1057 height 492
click at [103, 208] on div at bounding box center [595, 366] width 1057 height 492
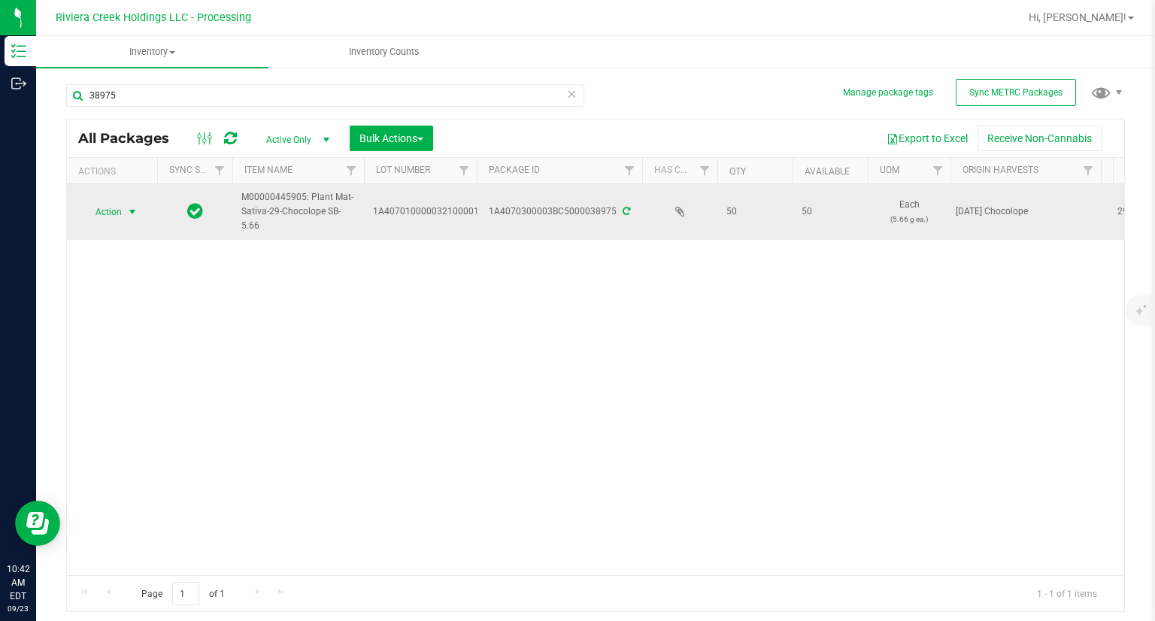
click at [101, 210] on span "Action" at bounding box center [102, 211] width 41 height 21
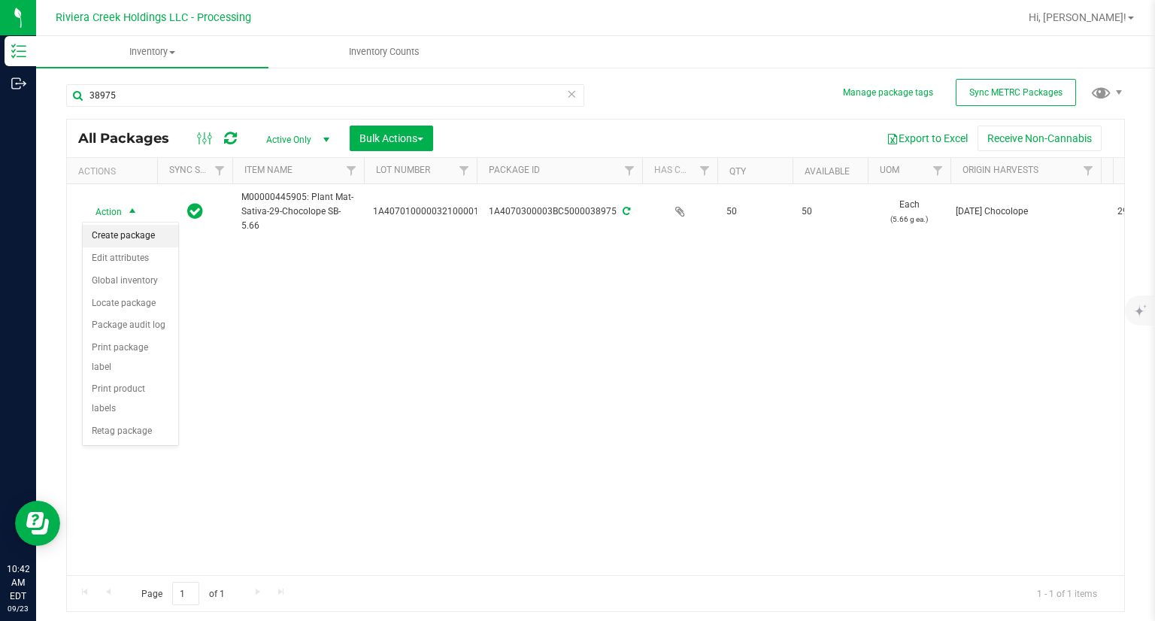
click at [132, 229] on li "Create package" at bounding box center [130, 236] width 95 height 23
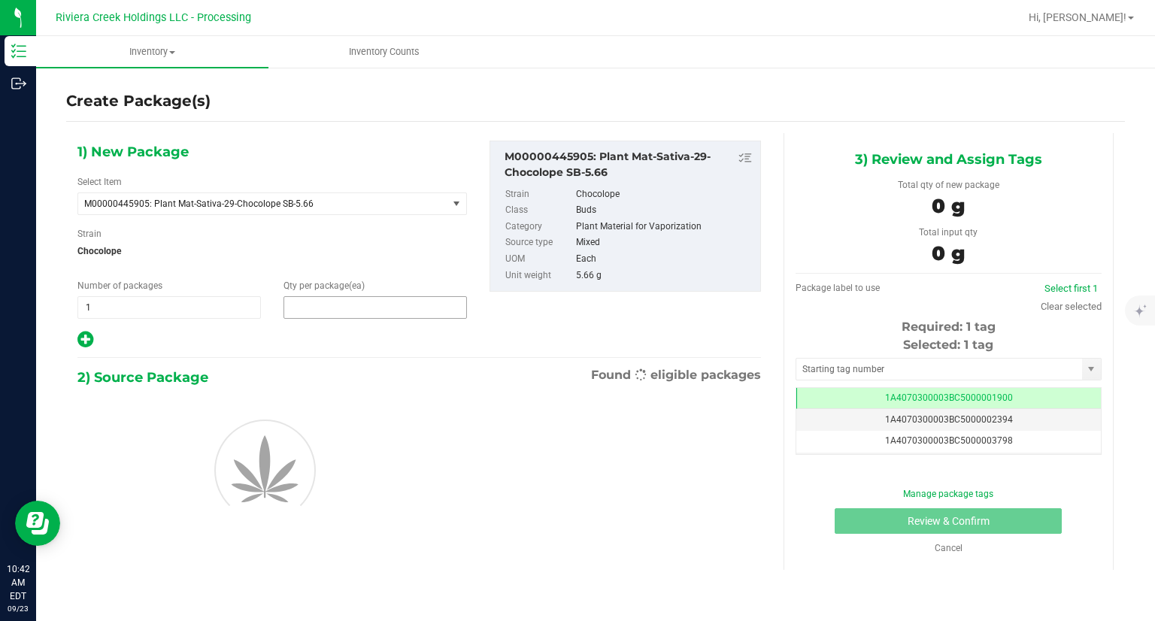
click at [331, 301] on span at bounding box center [374, 307] width 183 height 23
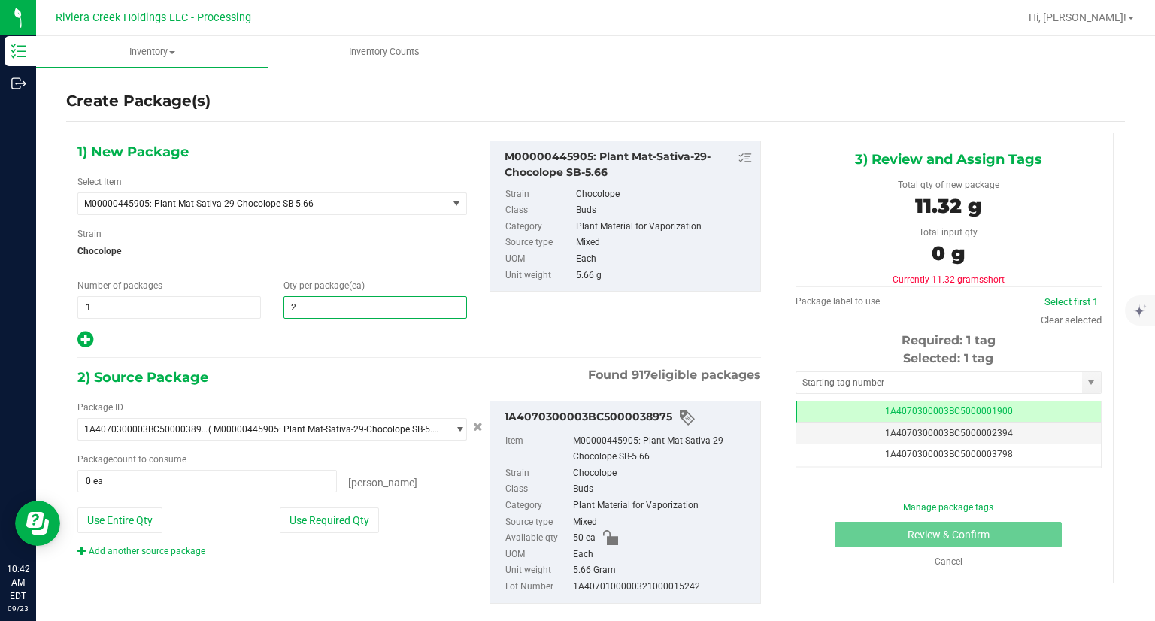
type input "20"
click at [329, 361] on div "1) New Package Select Item M00000445905: Plant Mat-Sativa-29-Chocolope SB-5.66 …" at bounding box center [419, 384] width 706 height 502
click at [346, 515] on button "Use Required Qty" at bounding box center [329, 520] width 99 height 26
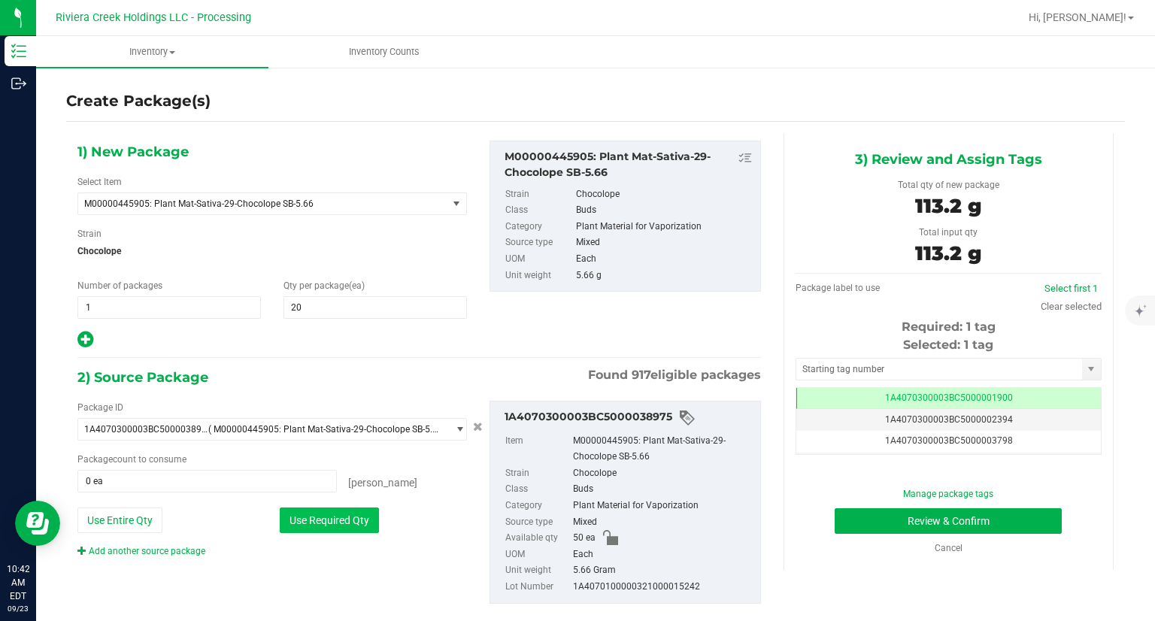
type input "20 ea"
click at [833, 370] on input "text" at bounding box center [939, 369] width 286 height 21
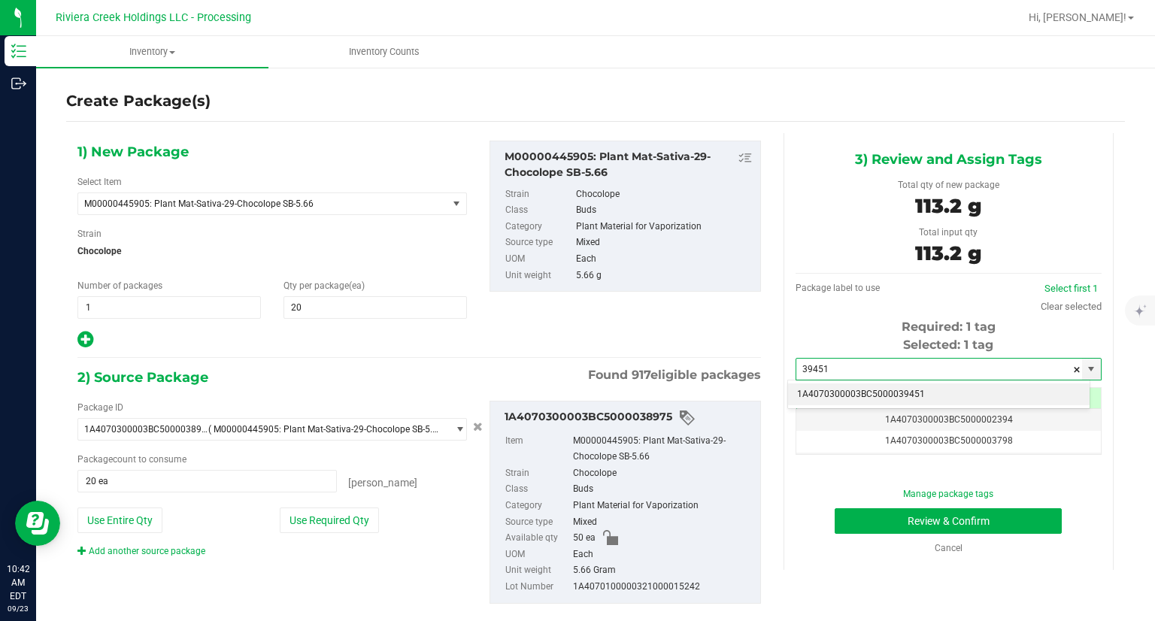
click at [810, 389] on li "1A4070300003BC5000039451" at bounding box center [938, 394] width 301 height 23
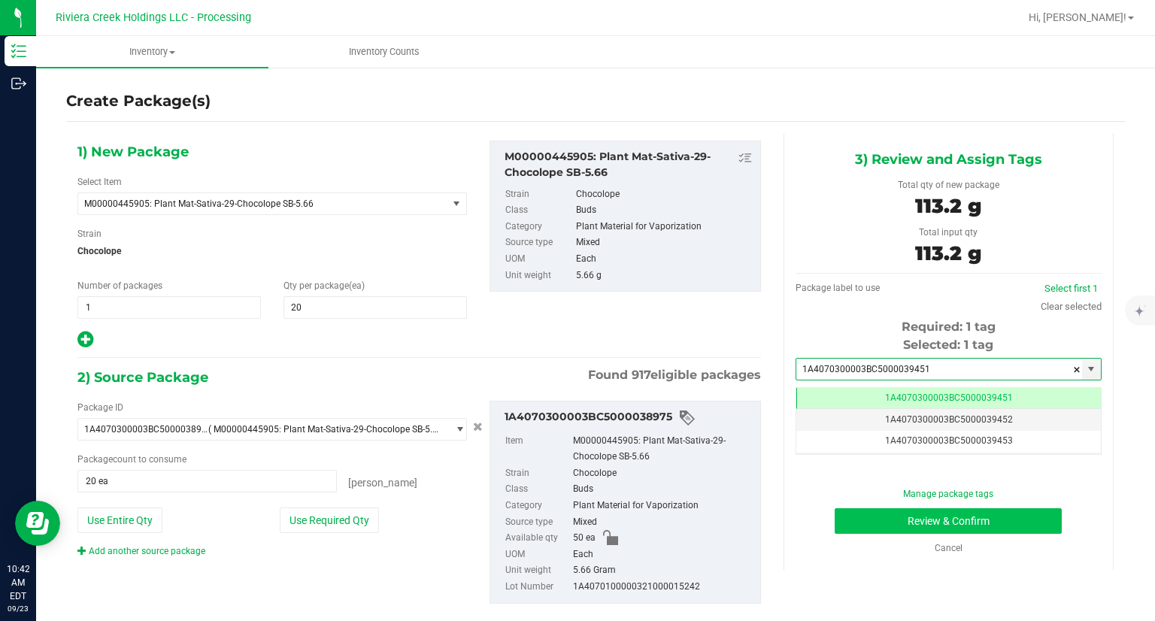
type input "1A4070300003BC5000039451"
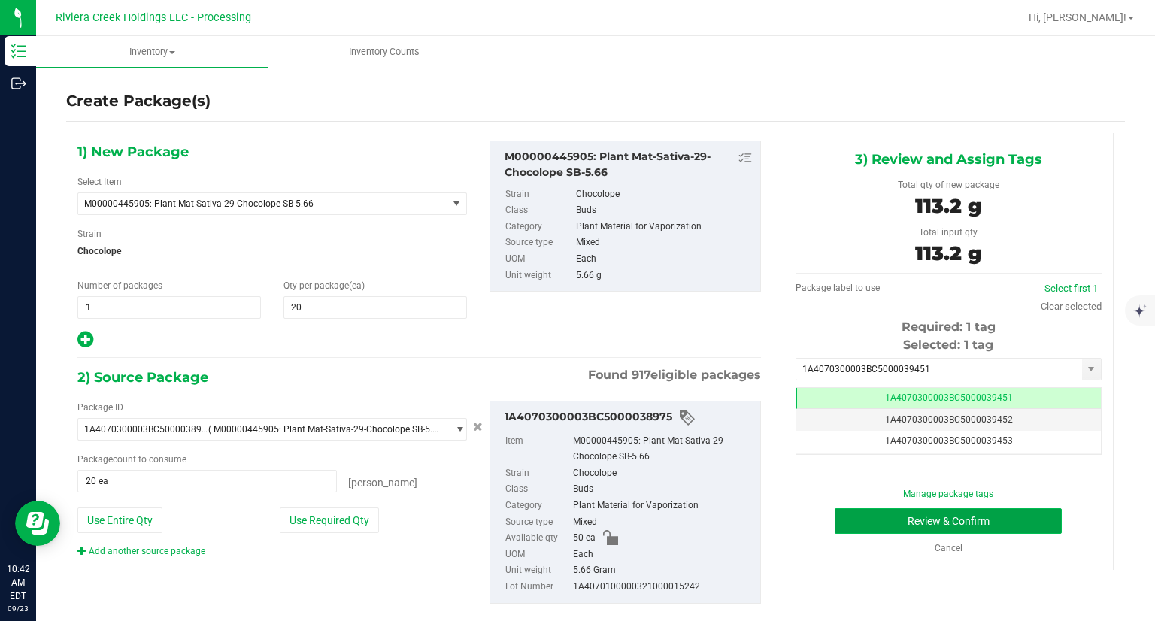
click at [838, 525] on button "Review & Confirm" at bounding box center [947, 521] width 227 height 26
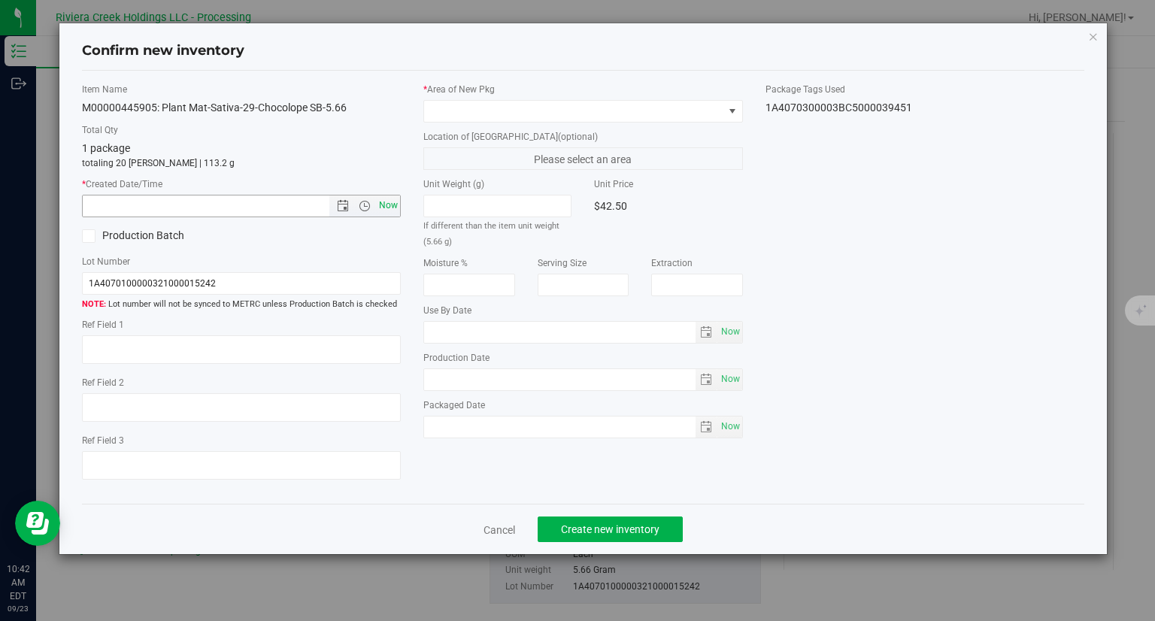
click at [390, 201] on span "Now" at bounding box center [389, 206] width 26 height 22
type input "9/23/2025 10:42 AM"
click at [434, 117] on span at bounding box center [573, 111] width 299 height 21
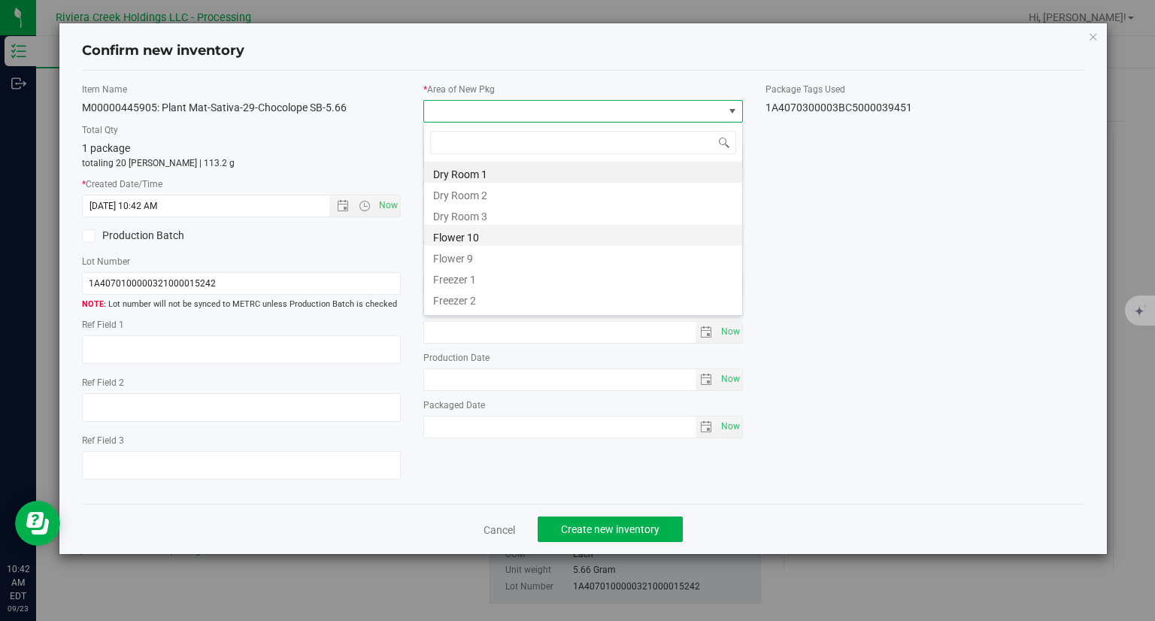
click at [477, 244] on li "Flower 10" at bounding box center [583, 235] width 318 height 21
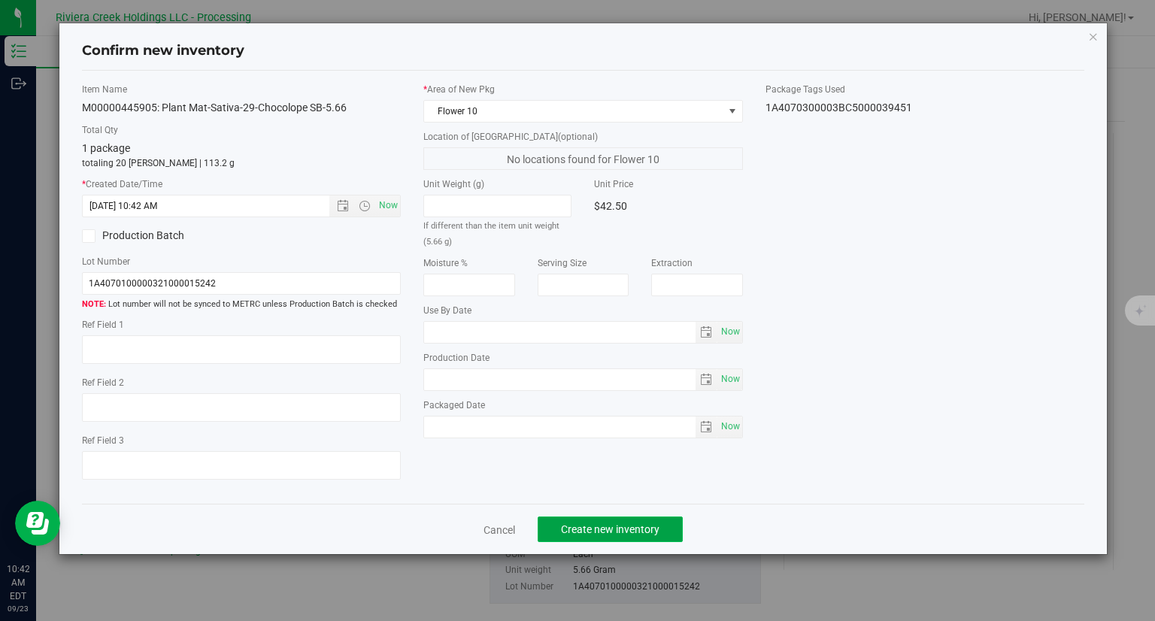
click at [639, 541] on button "Create new inventory" at bounding box center [609, 529] width 145 height 26
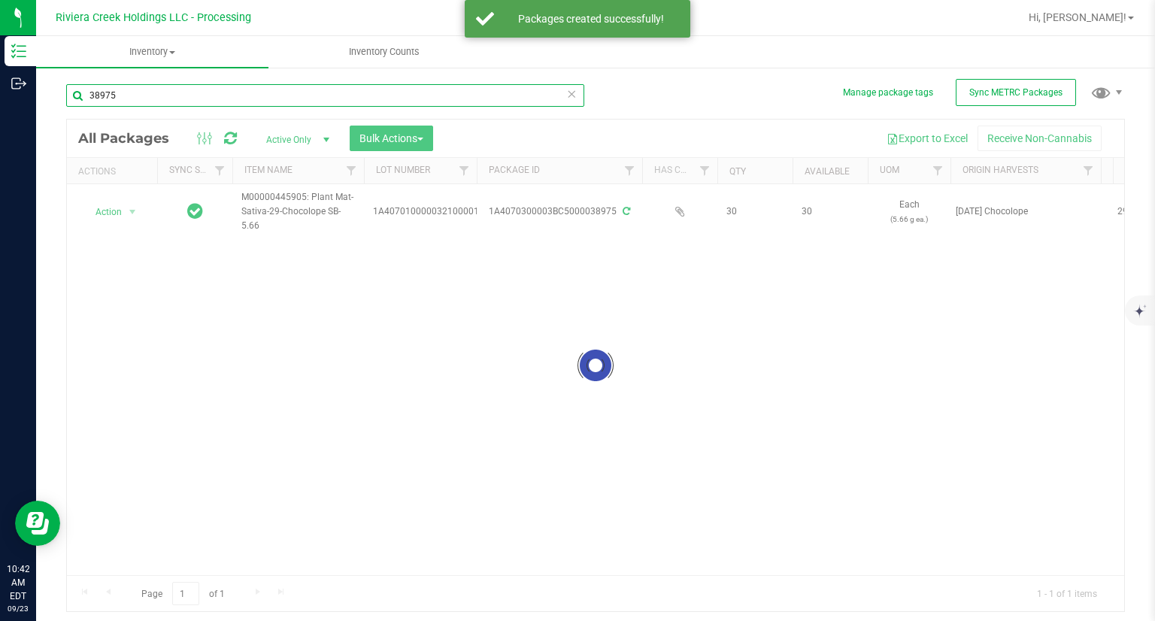
click at [169, 91] on input "38975" at bounding box center [325, 95] width 518 height 23
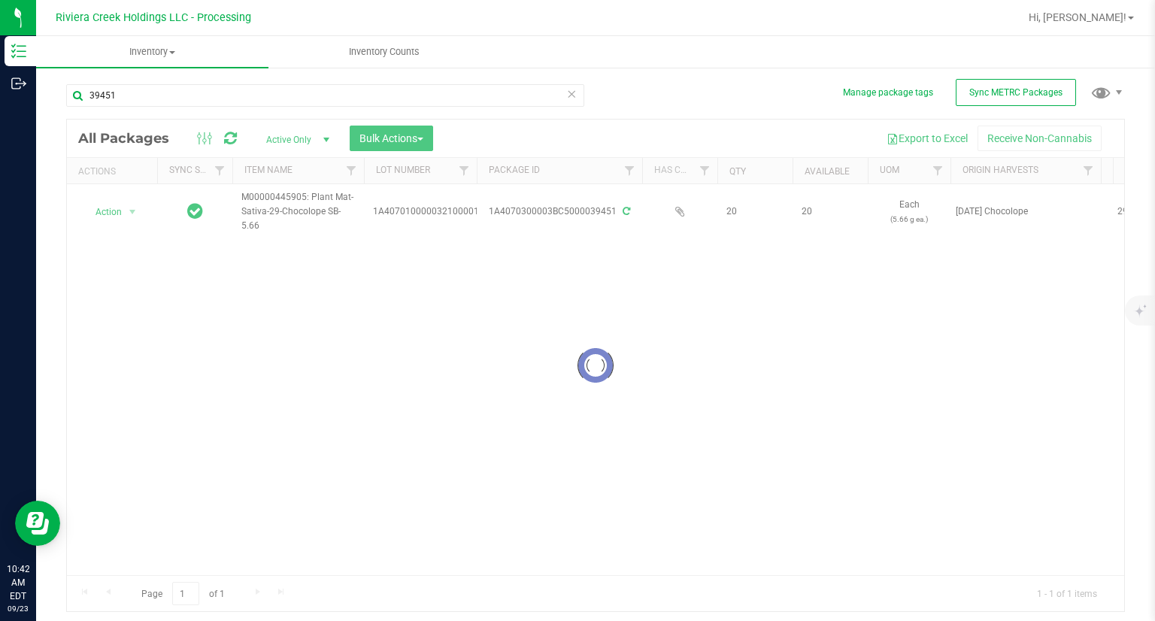
click at [112, 212] on div at bounding box center [595, 366] width 1057 height 492
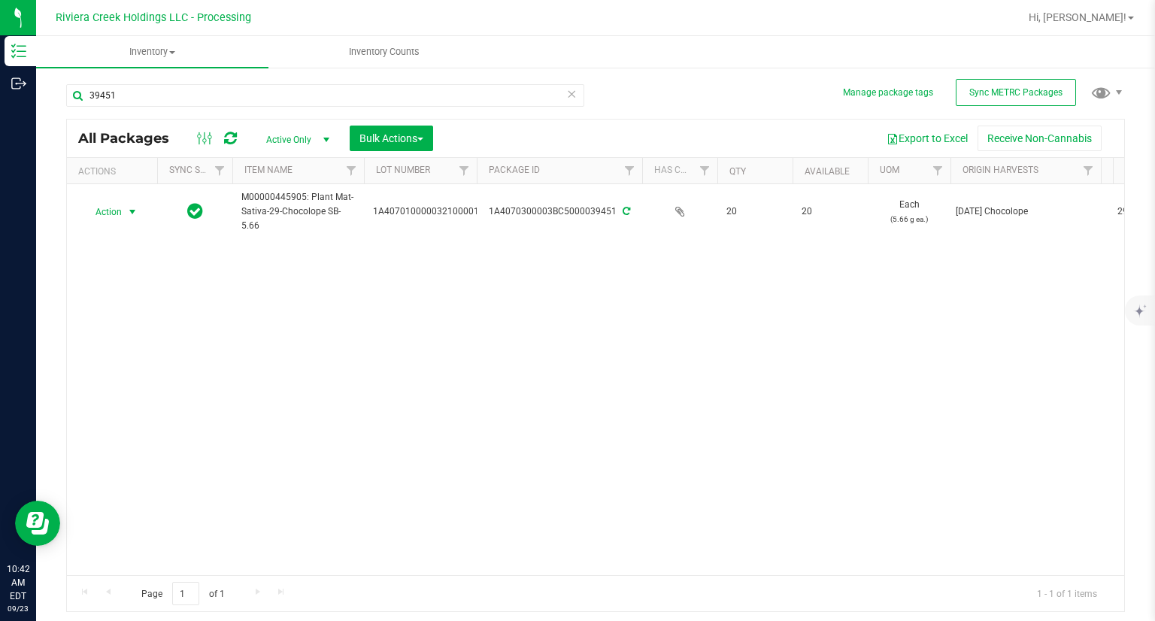
click at [112, 212] on span "Action" at bounding box center [102, 211] width 41 height 21
click at [152, 337] on li "Print package label" at bounding box center [130, 357] width 95 height 41
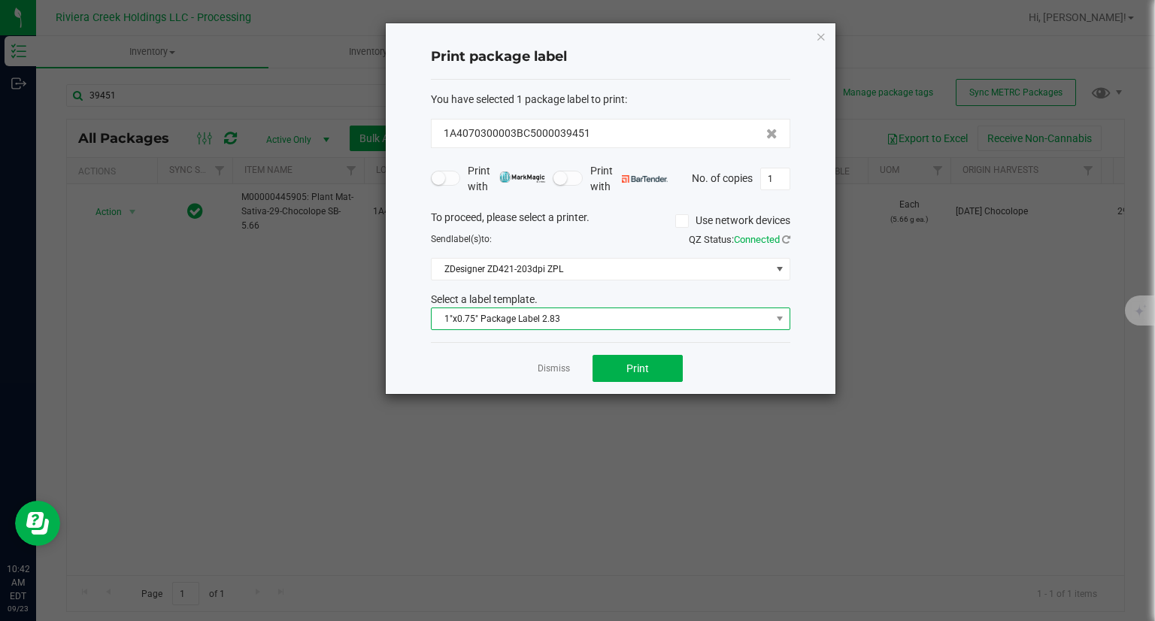
click at [622, 322] on span "1"x0.75" Package Label 2.83" at bounding box center [600, 318] width 339 height 21
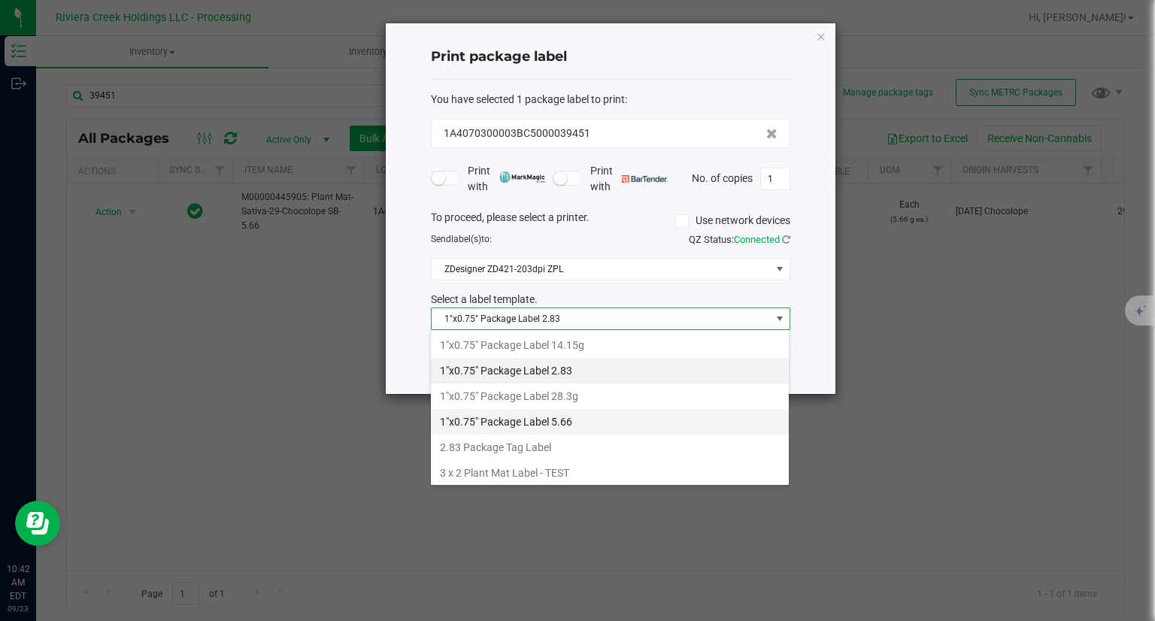
click at [586, 419] on li "1"x0.75" Package Label 5.66" at bounding box center [610, 422] width 358 height 26
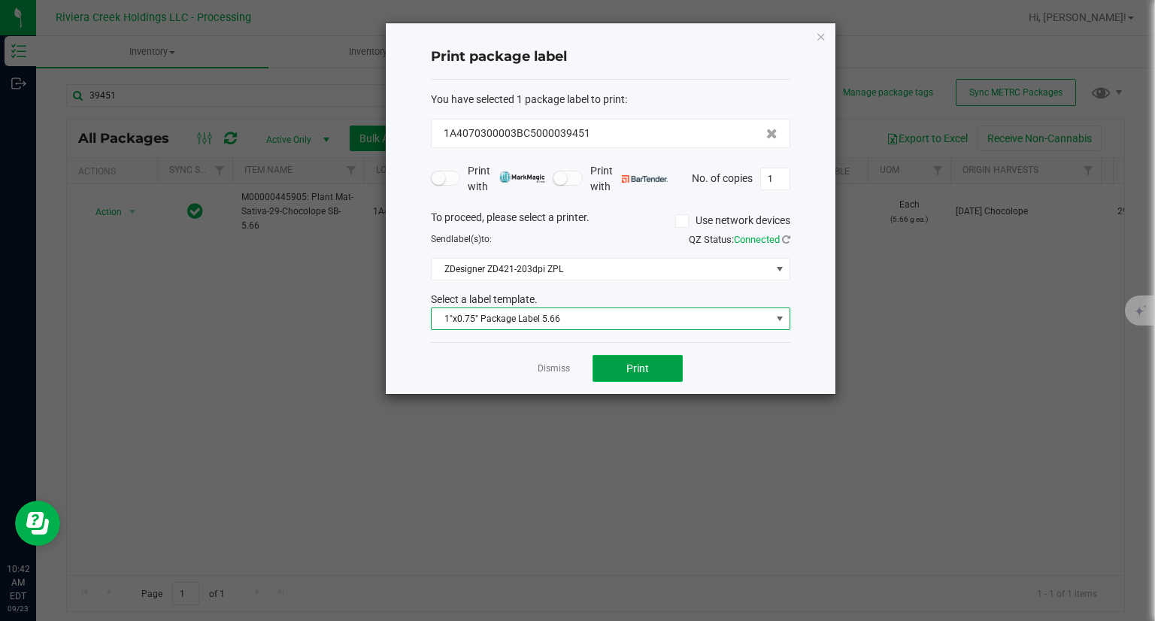
click at [655, 371] on button "Print" at bounding box center [637, 368] width 90 height 27
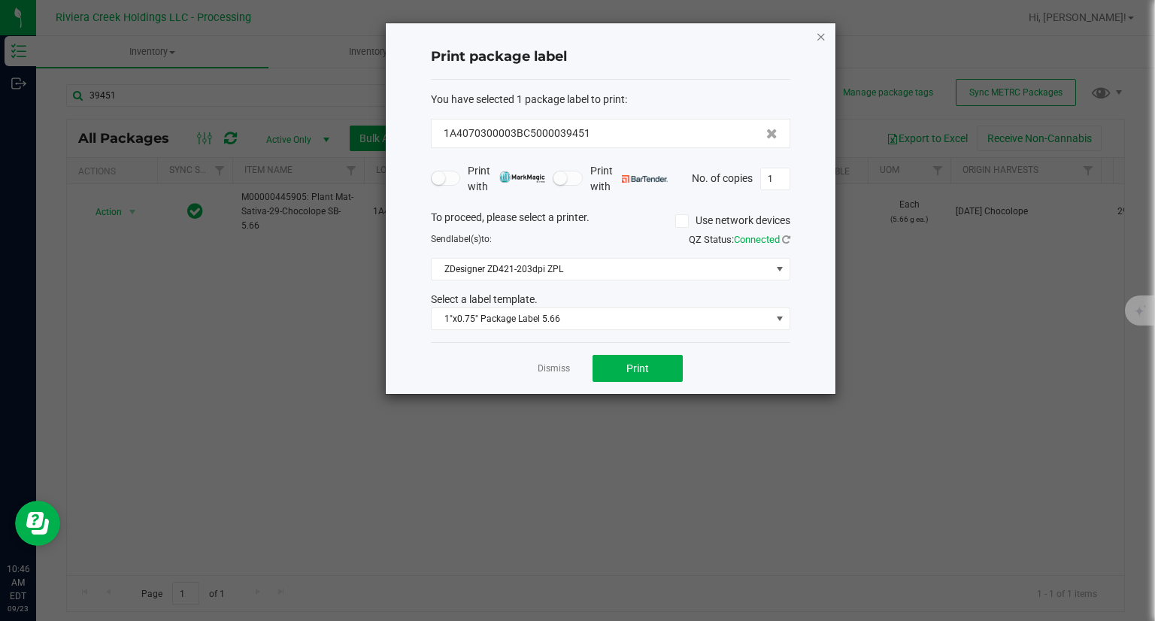
click at [817, 37] on icon "button" at bounding box center [821, 36] width 11 height 18
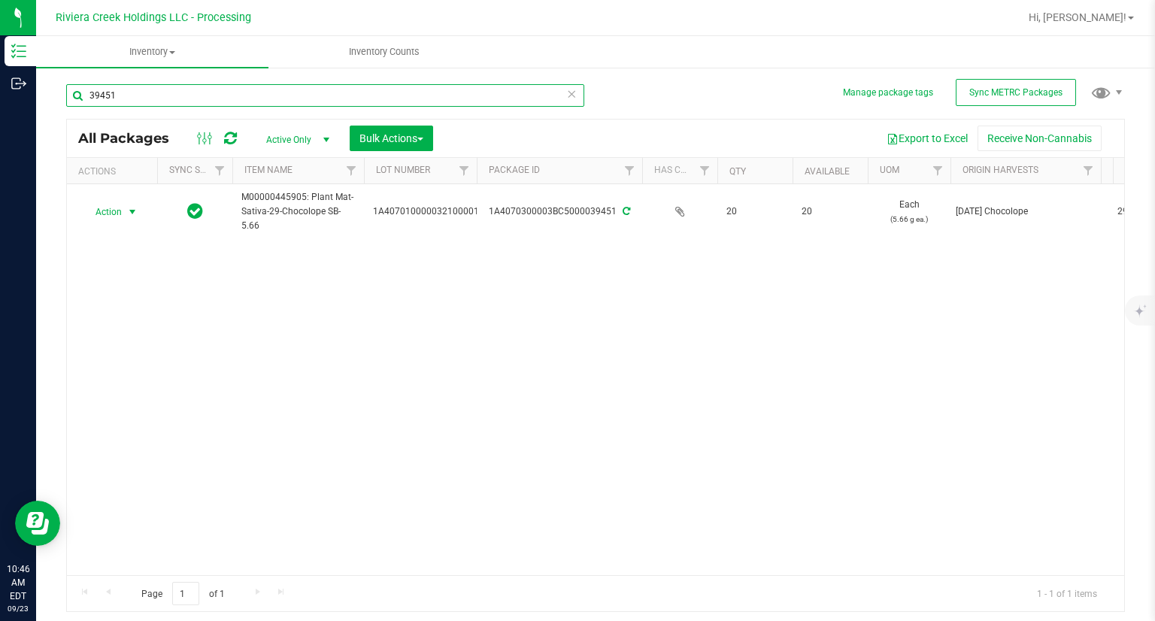
click at [342, 97] on input "39451" at bounding box center [325, 95] width 518 height 23
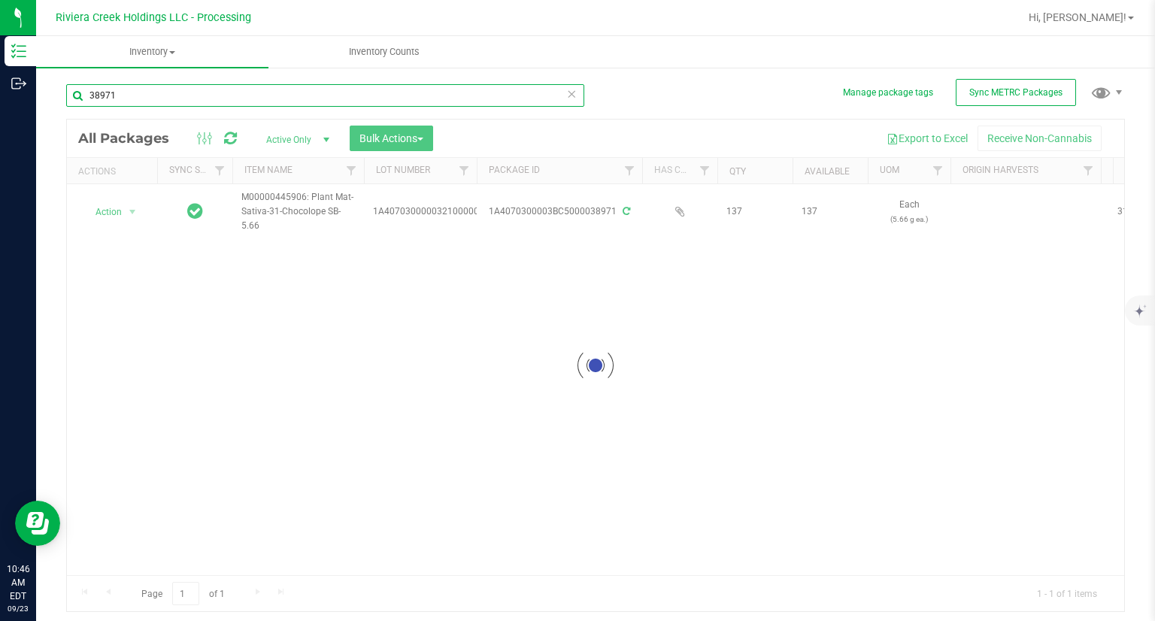
type input "38971"
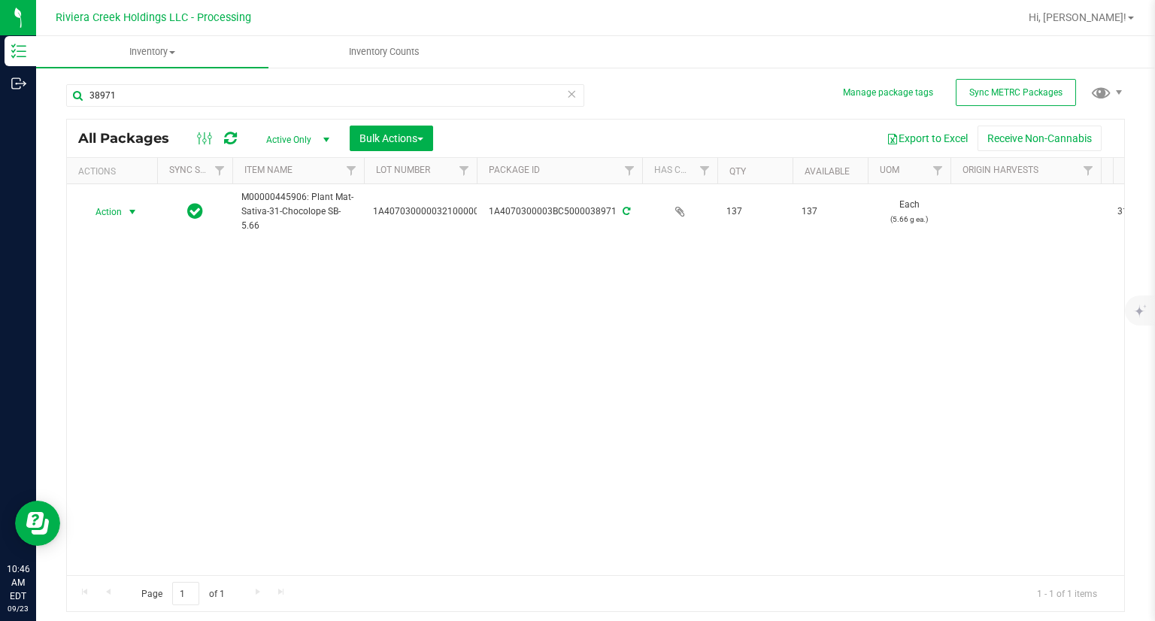
click at [109, 214] on span "Action" at bounding box center [102, 211] width 41 height 21
click at [123, 233] on li "Create package" at bounding box center [112, 245] width 59 height 41
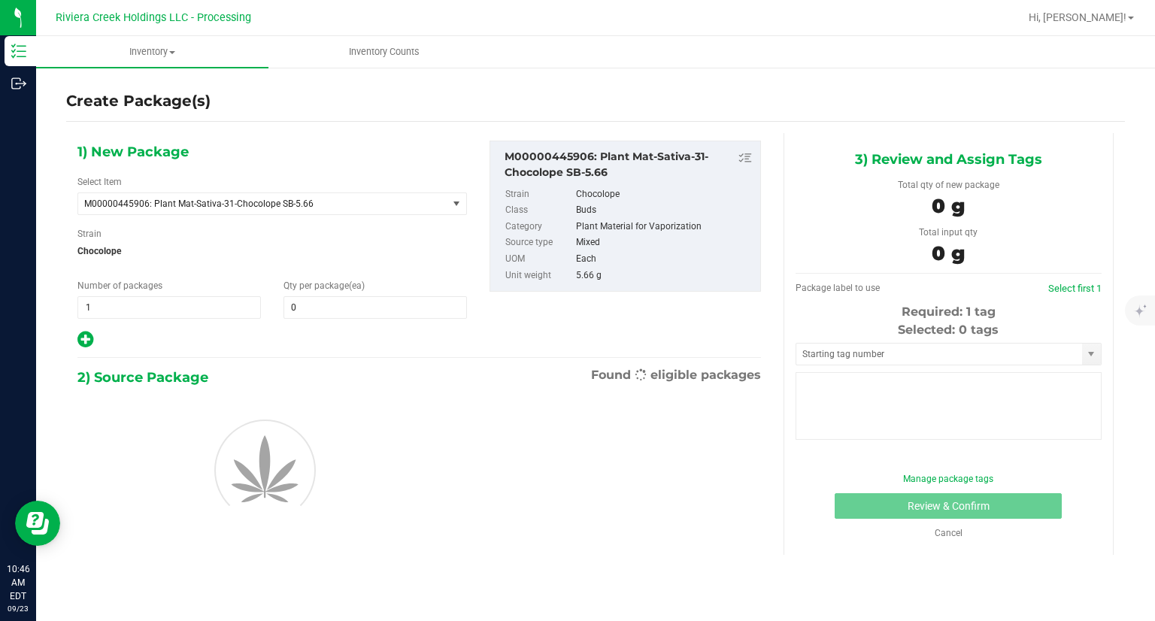
type input "0"
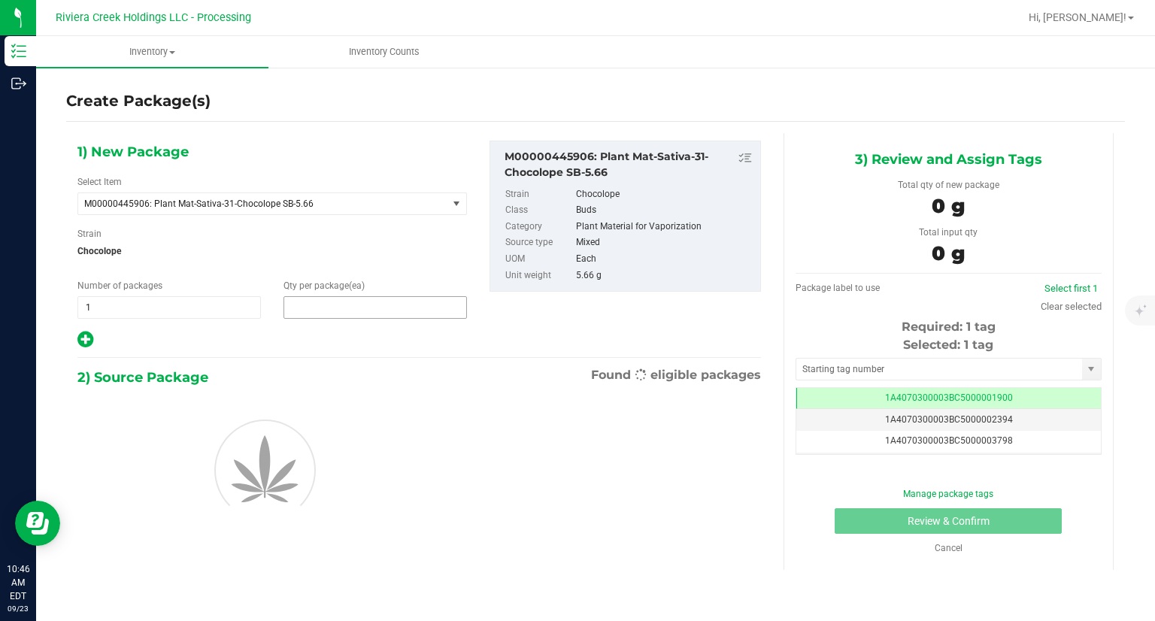
click at [347, 310] on span at bounding box center [374, 307] width 183 height 23
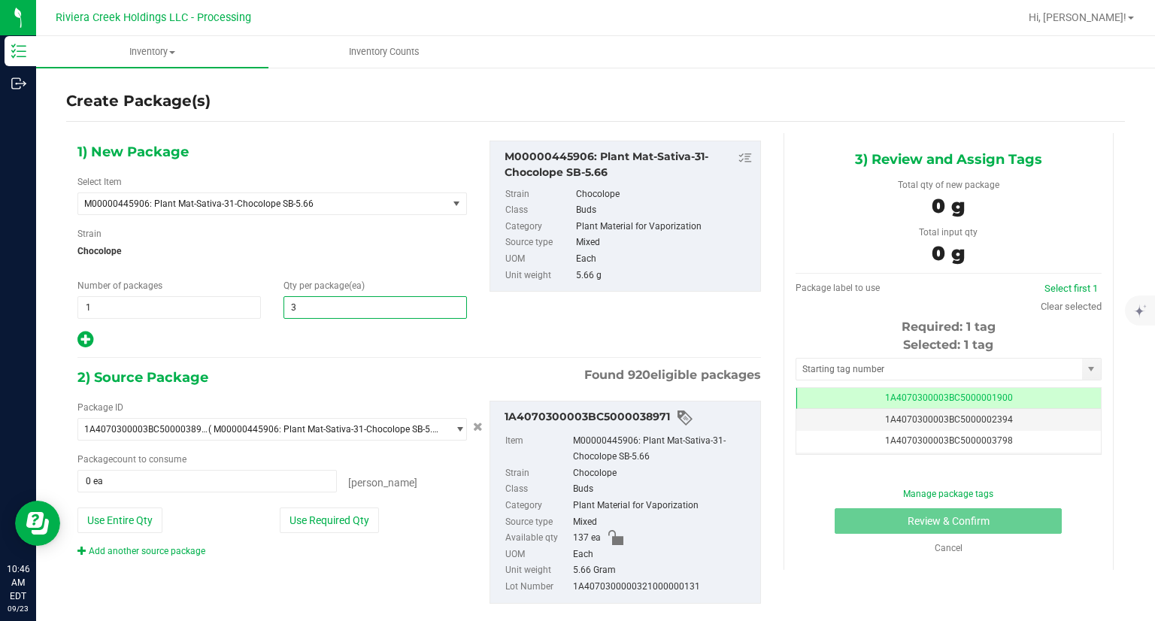
type input "30"
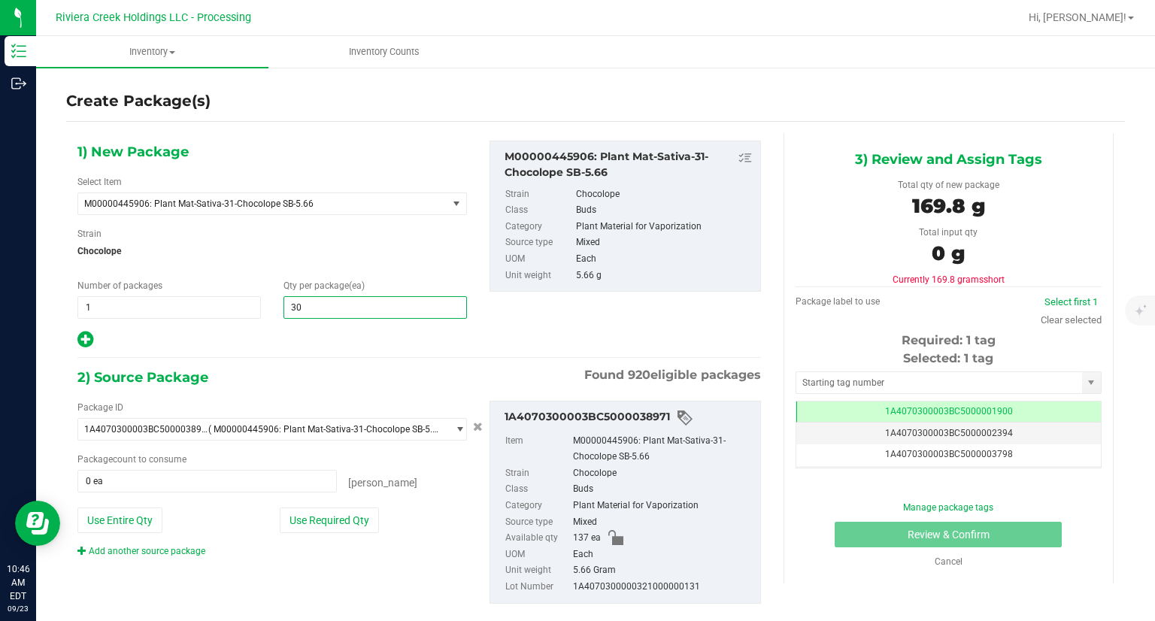
type input "30"
click at [353, 347] on div at bounding box center [271, 340] width 389 height 20
click at [335, 523] on button "Use Required Qty" at bounding box center [329, 520] width 99 height 26
type input "30 ea"
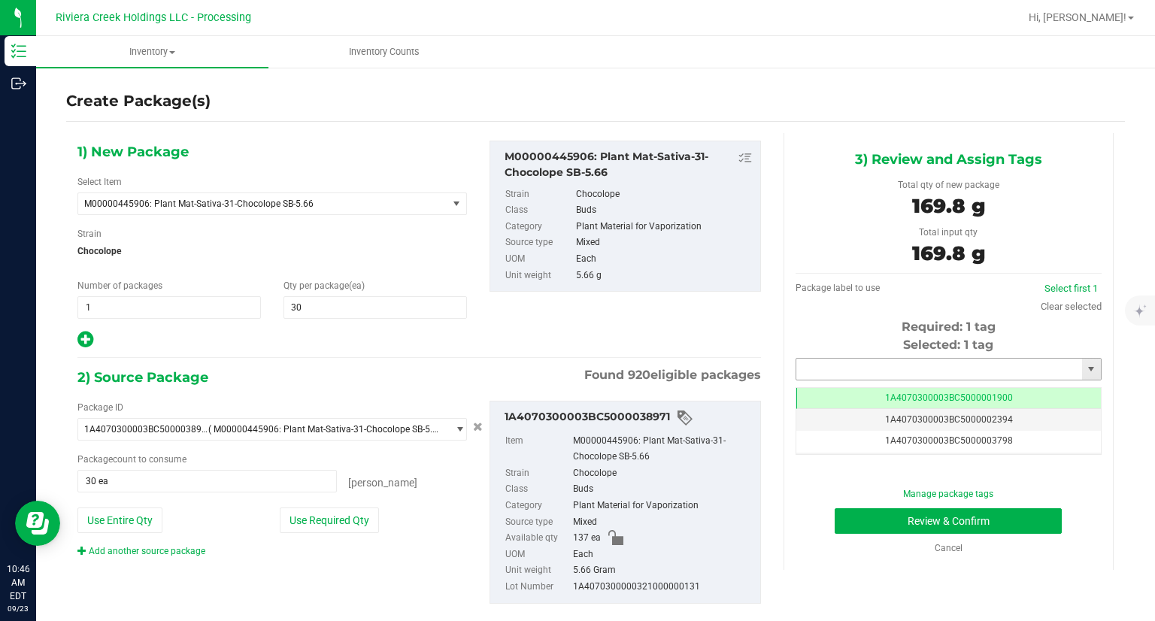
click at [909, 364] on input "text" at bounding box center [939, 369] width 286 height 21
click at [861, 397] on li "1A4070300003BC5000039452" at bounding box center [938, 394] width 301 height 23
type input "1A4070300003BC5000039452"
click at [845, 519] on button "Review & Confirm" at bounding box center [947, 521] width 227 height 26
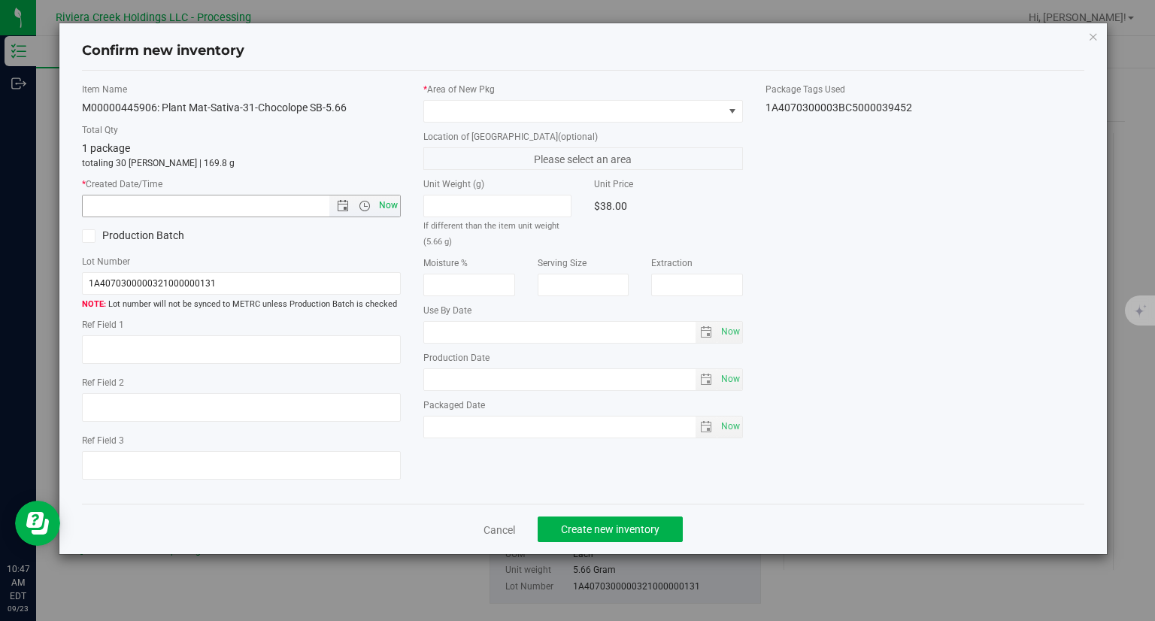
click at [385, 203] on span "Now" at bounding box center [389, 206] width 26 height 22
type input "9/23/2025 10:47 AM"
click at [538, 107] on span at bounding box center [573, 111] width 299 height 21
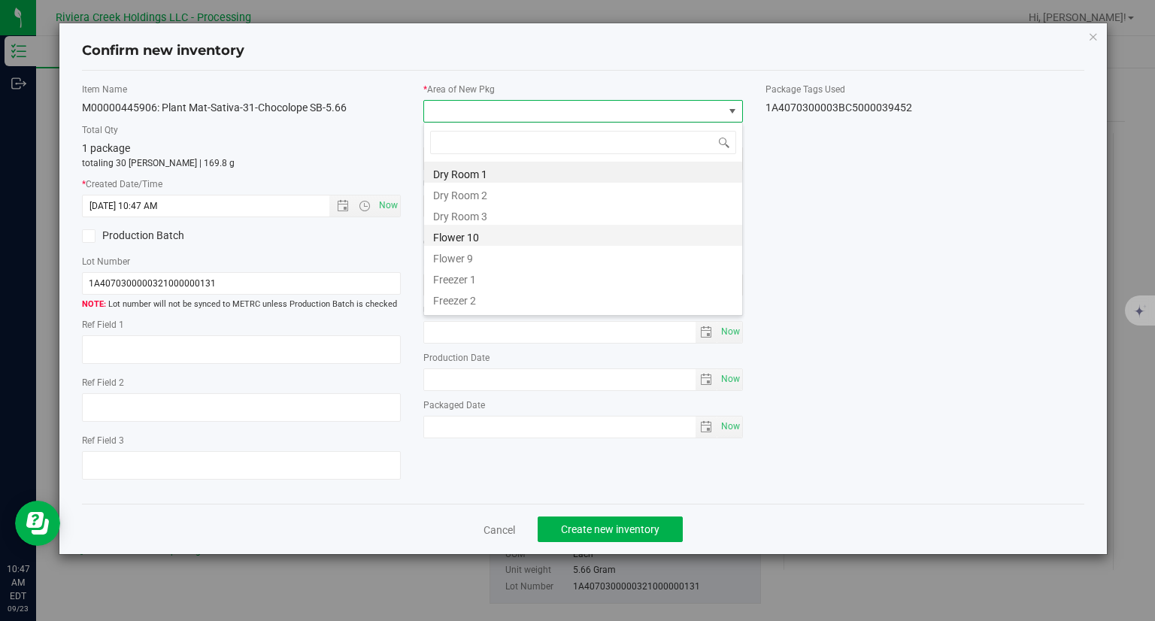
click at [495, 226] on li "Flower 10" at bounding box center [583, 235] width 318 height 21
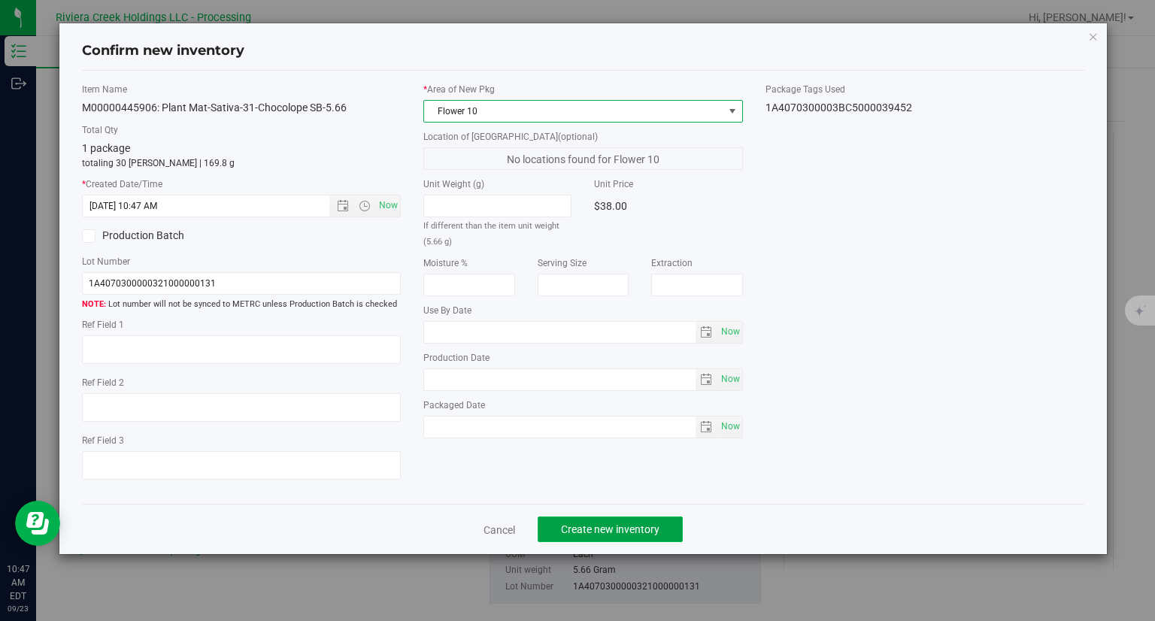
click at [668, 532] on button "Create new inventory" at bounding box center [609, 529] width 145 height 26
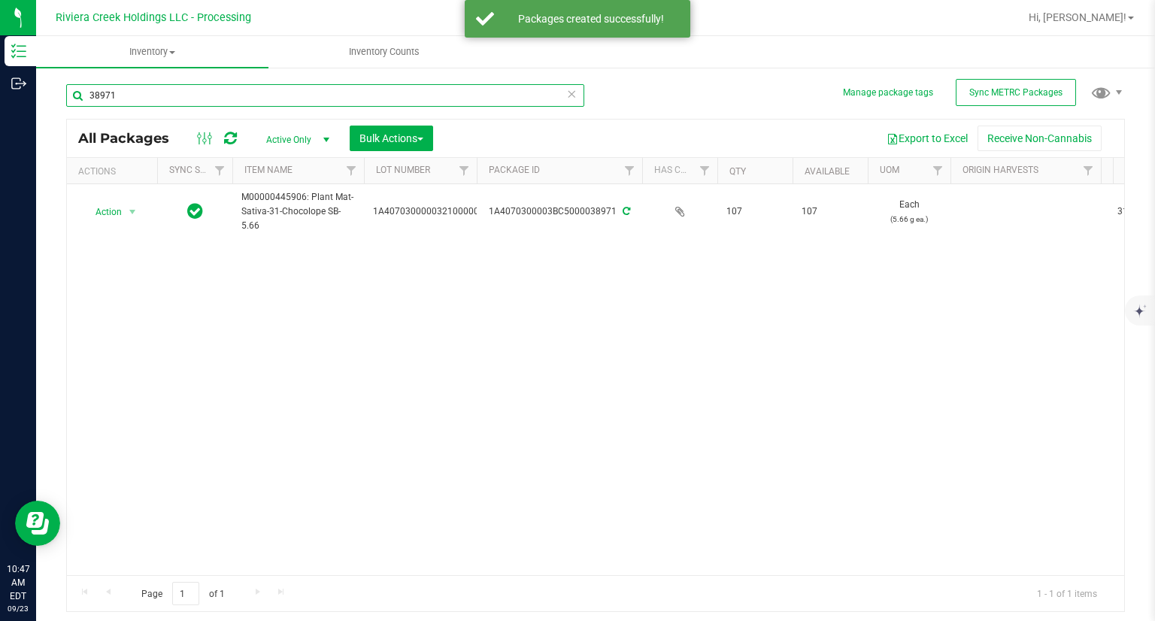
click at [171, 97] on input "38971" at bounding box center [325, 95] width 518 height 23
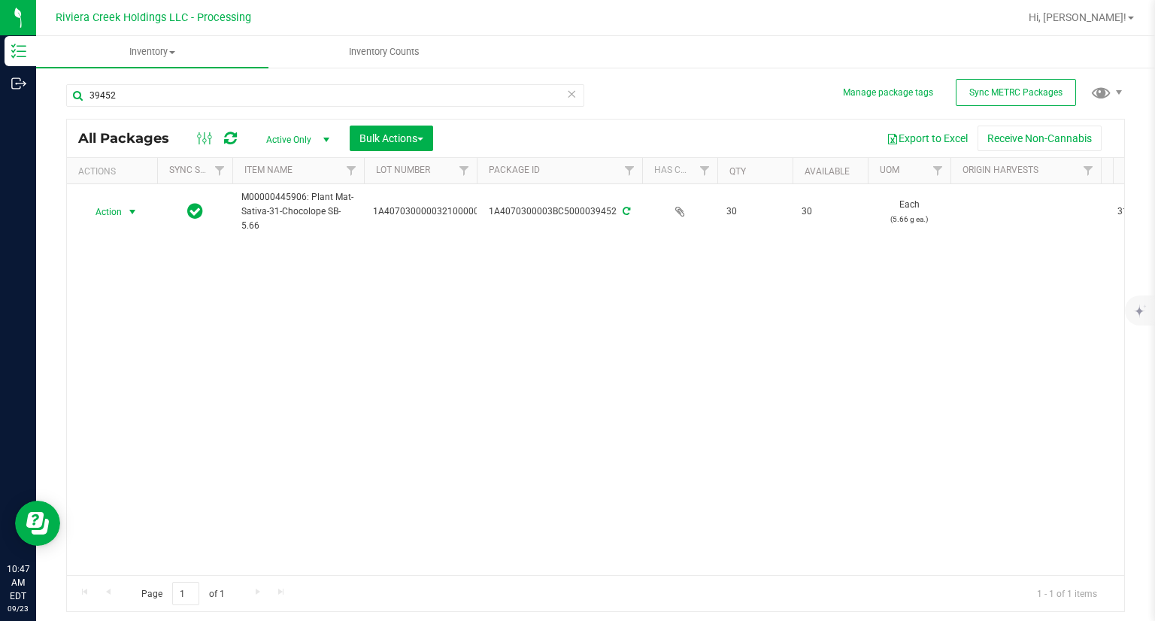
click at [113, 213] on span "Action" at bounding box center [102, 211] width 41 height 21
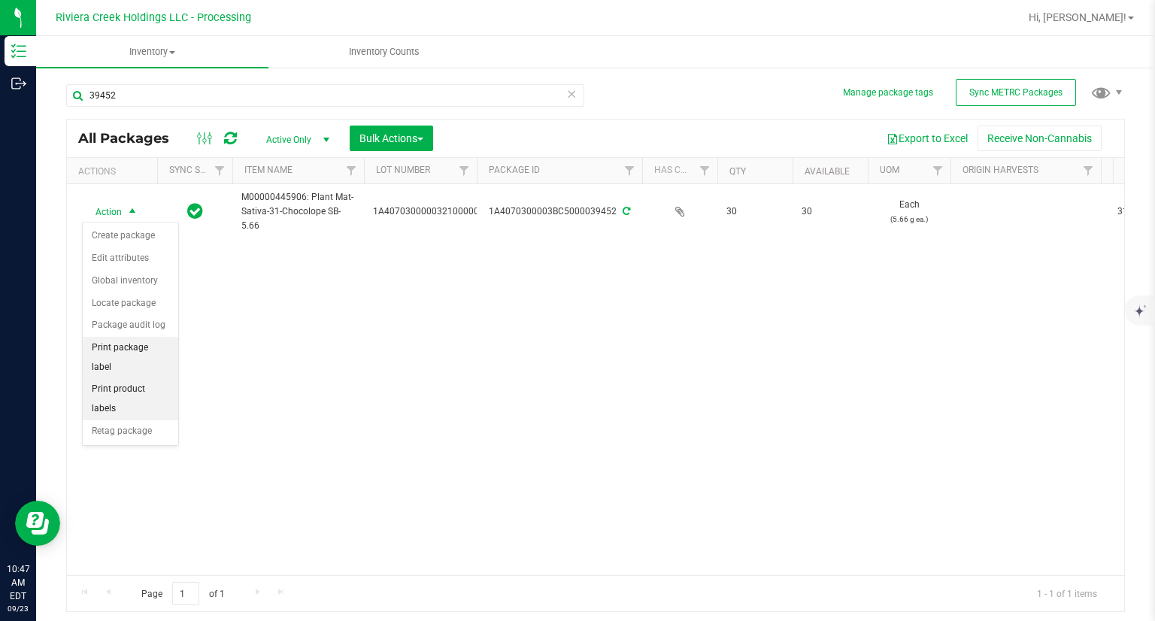
drag, startPoint x: 154, startPoint y: 345, endPoint x: 177, endPoint y: 343, distance: 22.7
click at [154, 346] on li "Print package label" at bounding box center [130, 357] width 95 height 41
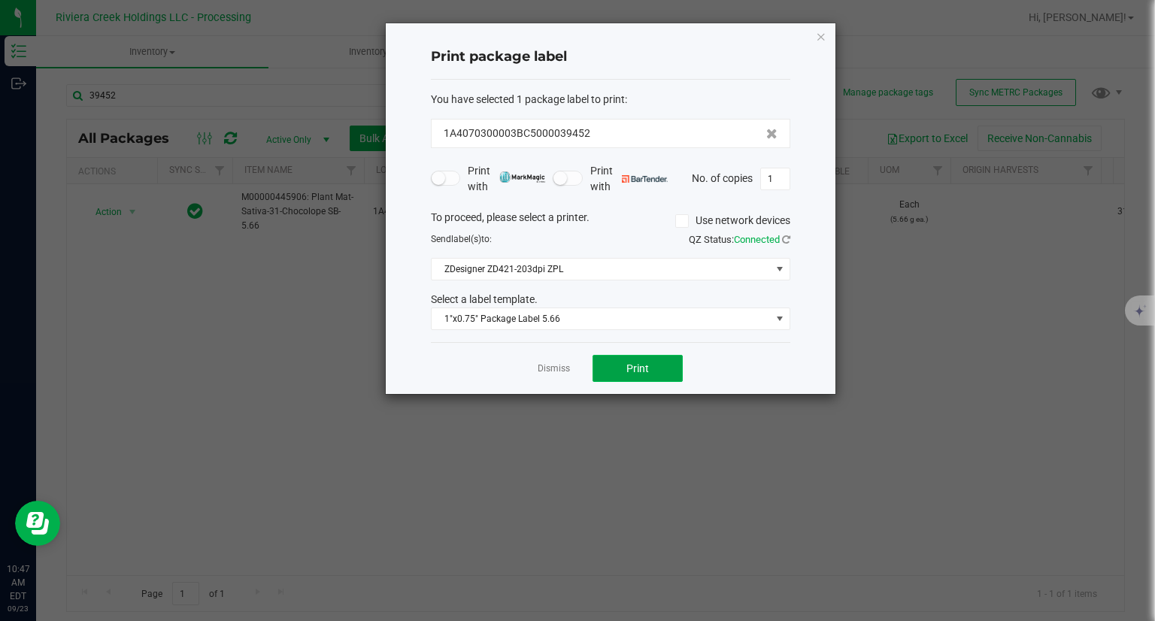
click at [628, 369] on span "Print" at bounding box center [637, 368] width 23 height 12
click at [824, 41] on icon "button" at bounding box center [821, 36] width 11 height 18
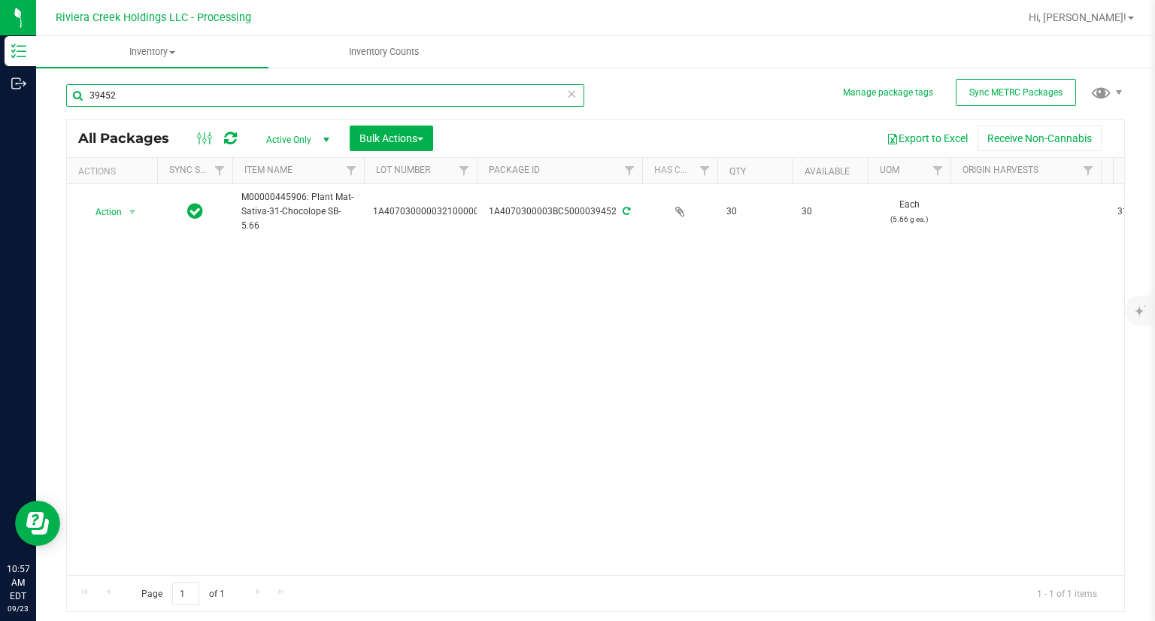
click at [153, 92] on input "39452" at bounding box center [325, 95] width 518 height 23
click at [155, 92] on input "39452" at bounding box center [325, 95] width 518 height 23
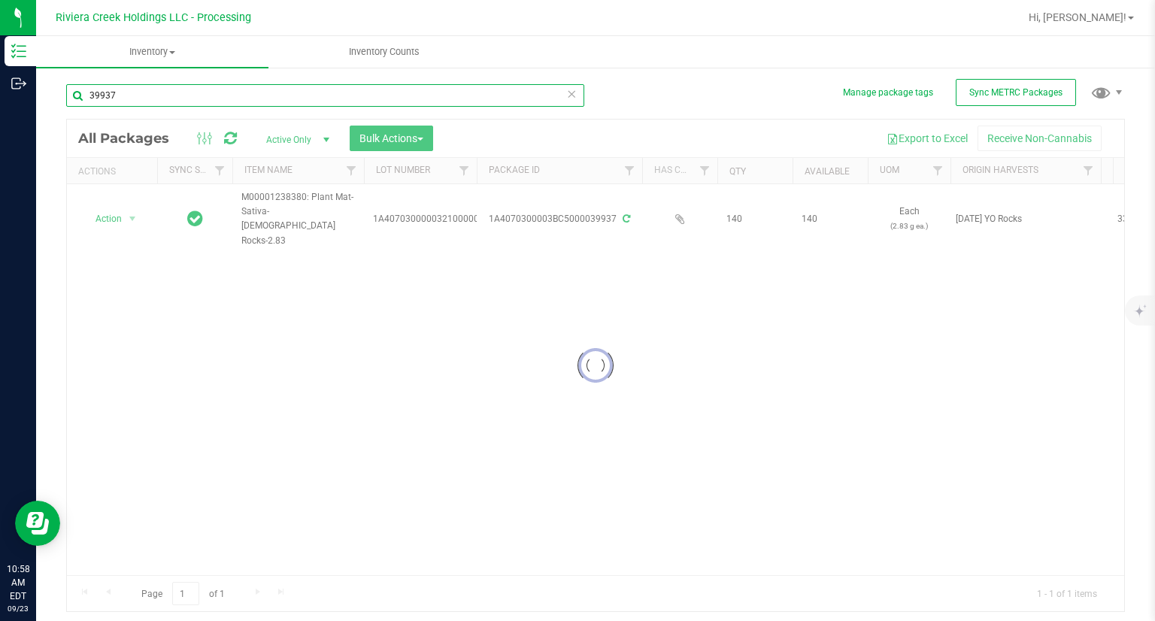
type input "39937"
click at [111, 210] on div at bounding box center [595, 366] width 1057 height 492
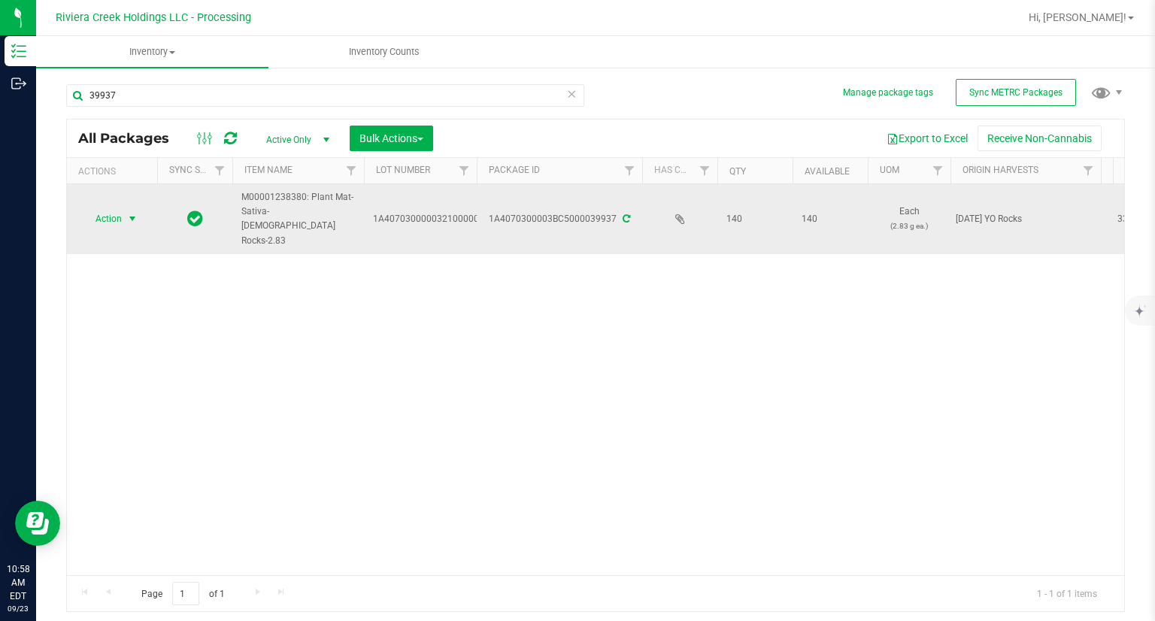
click at [118, 208] on span "Action" at bounding box center [102, 218] width 41 height 21
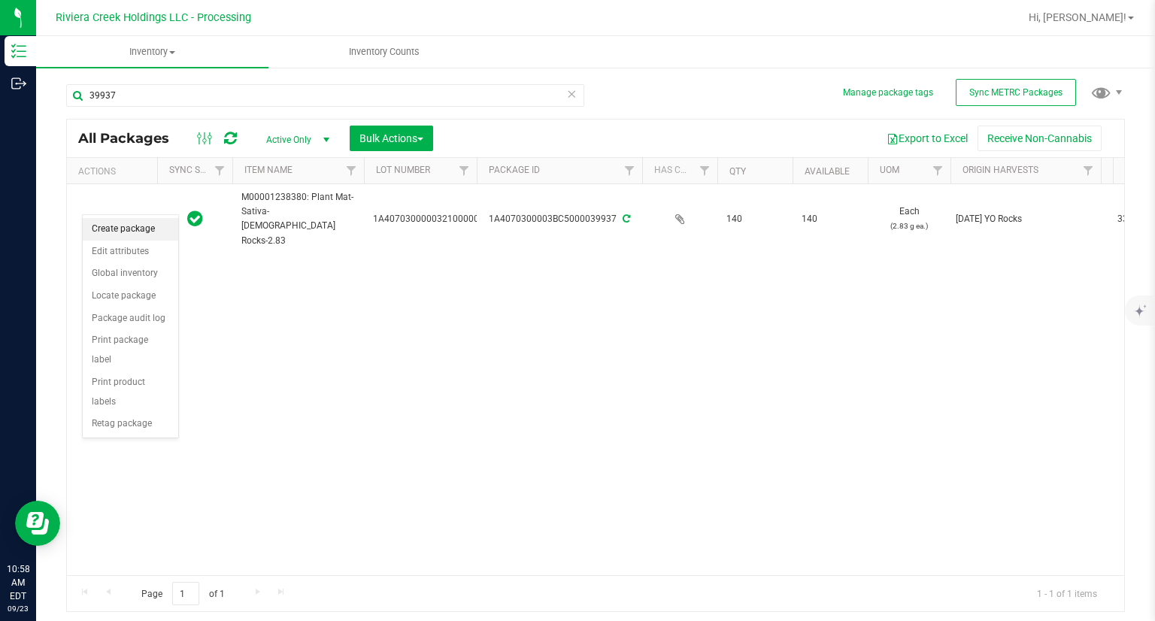
click at [127, 226] on li "Create package" at bounding box center [130, 229] width 95 height 23
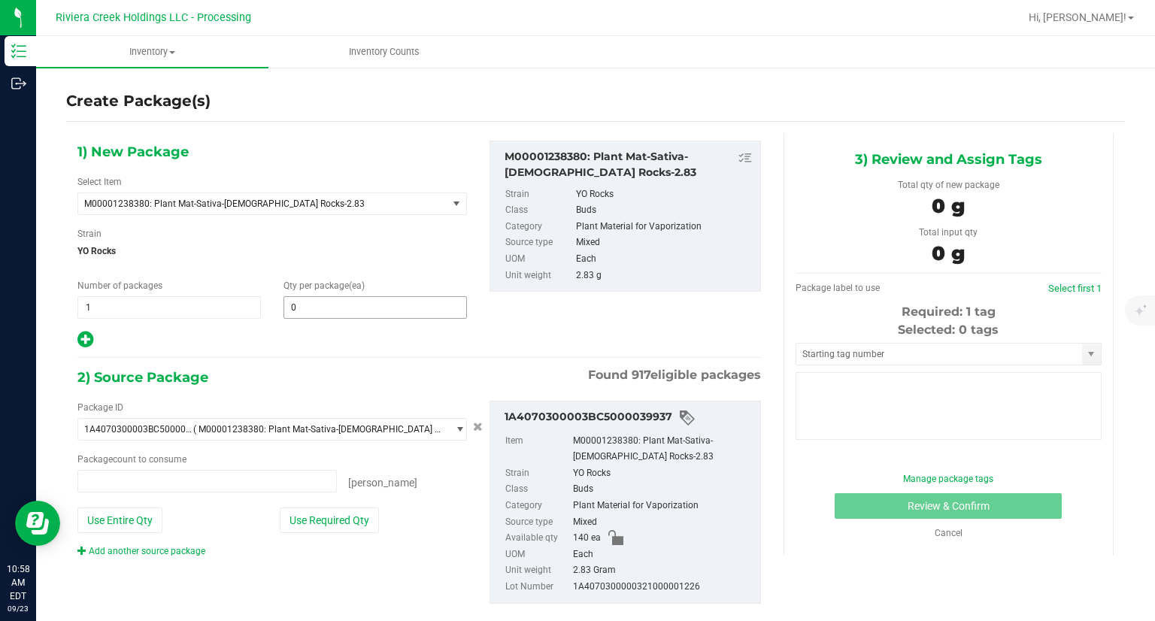
type input "0 ea"
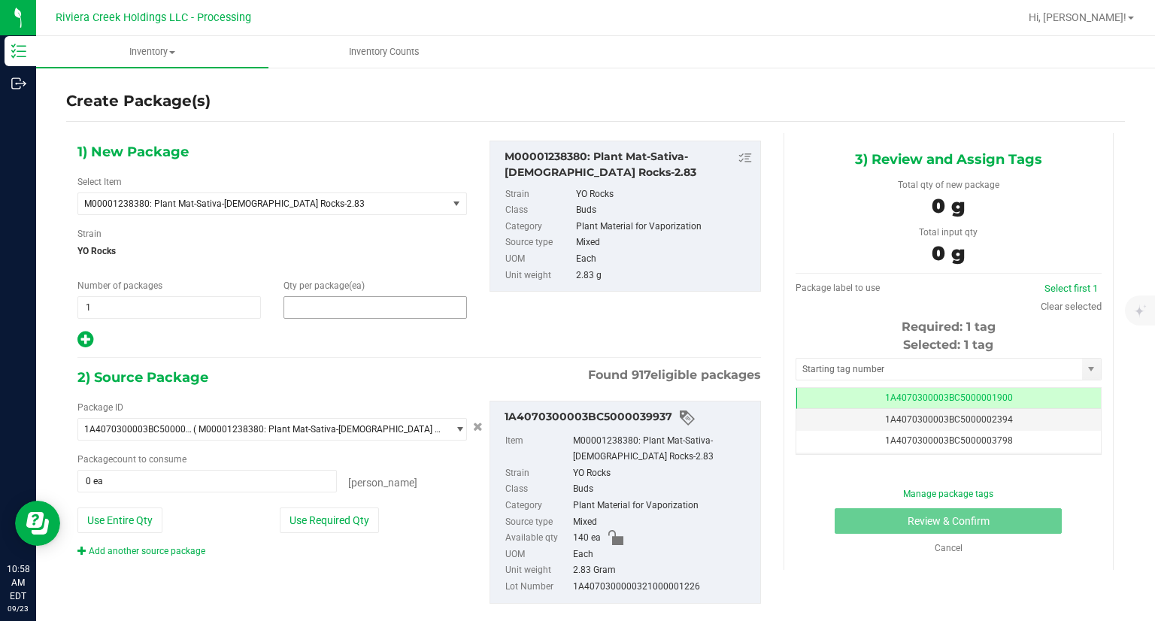
click at [324, 307] on span at bounding box center [374, 307] width 183 height 23
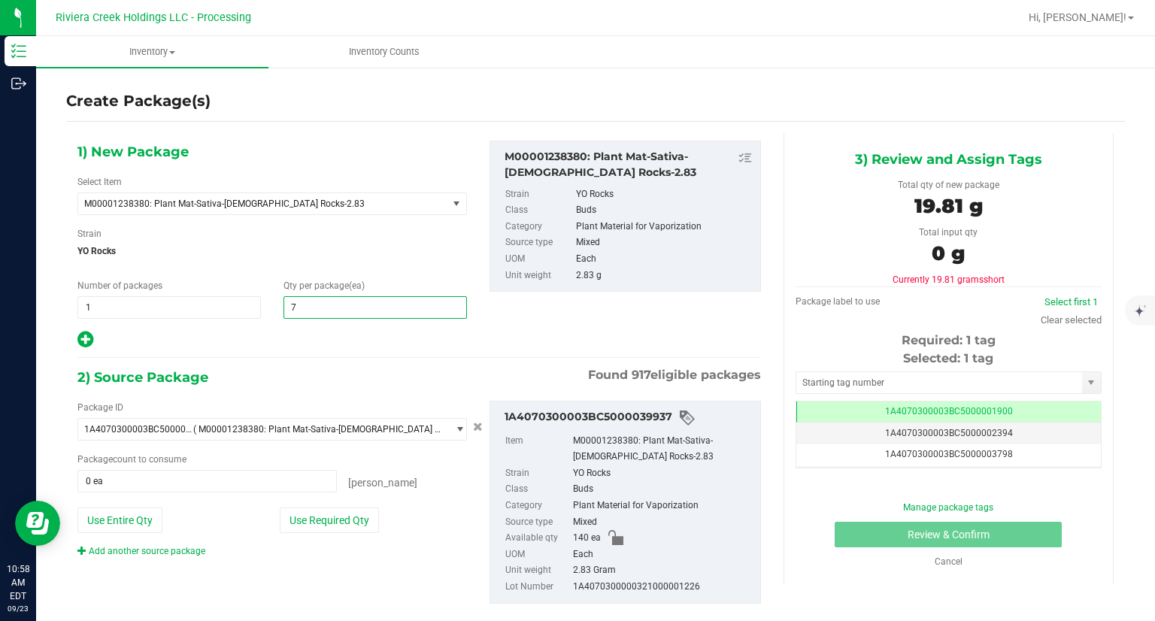
type input "70"
click at [81, 332] on icon at bounding box center [85, 339] width 16 height 19
type input "70"
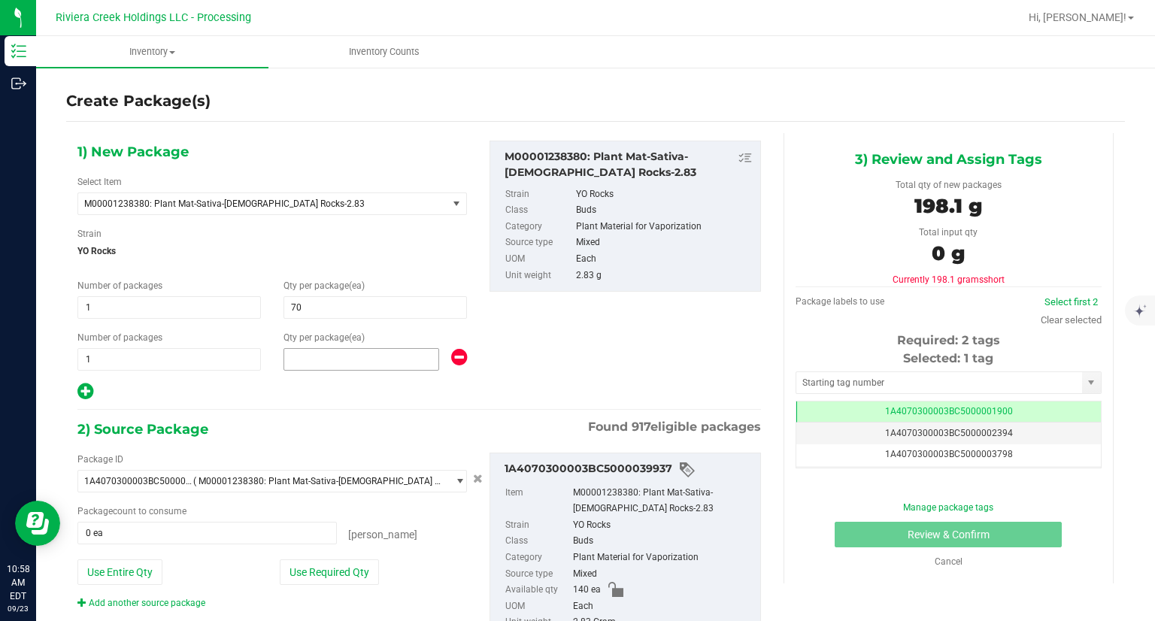
click at [329, 359] on span at bounding box center [361, 359] width 156 height 23
type input "15"
click at [342, 382] on div at bounding box center [271, 392] width 389 height 20
click at [341, 578] on button "Use Required Qty" at bounding box center [329, 572] width 99 height 26
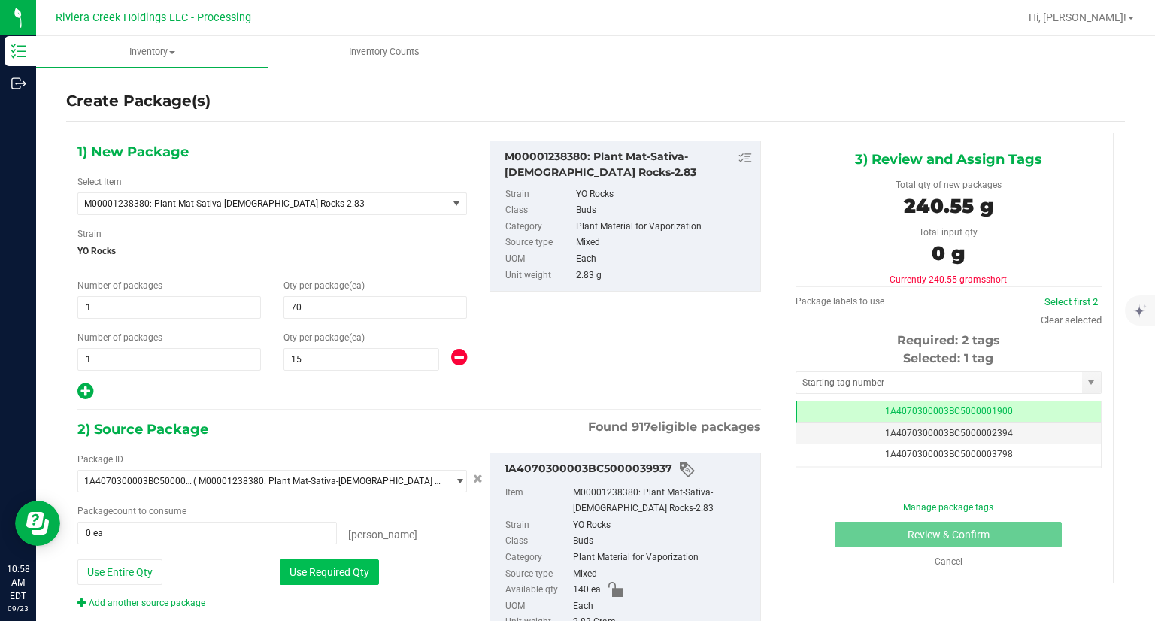
type input "85 ea"
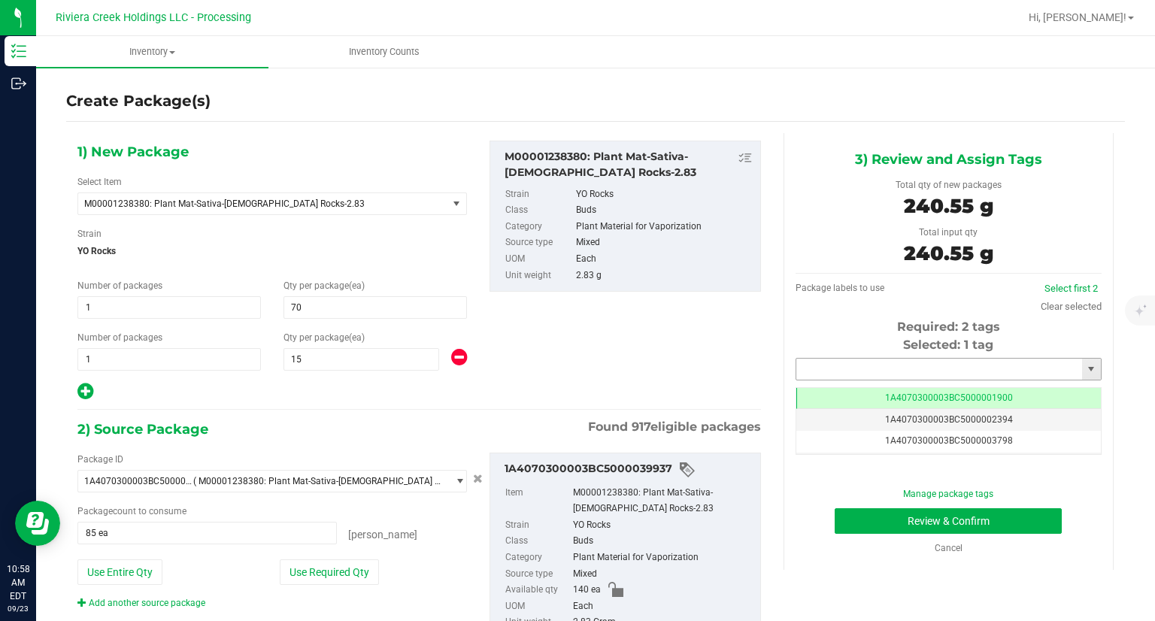
click at [893, 364] on input "text" at bounding box center [939, 369] width 286 height 21
click at [875, 387] on li "1A4070300003BC5000039453" at bounding box center [938, 394] width 301 height 23
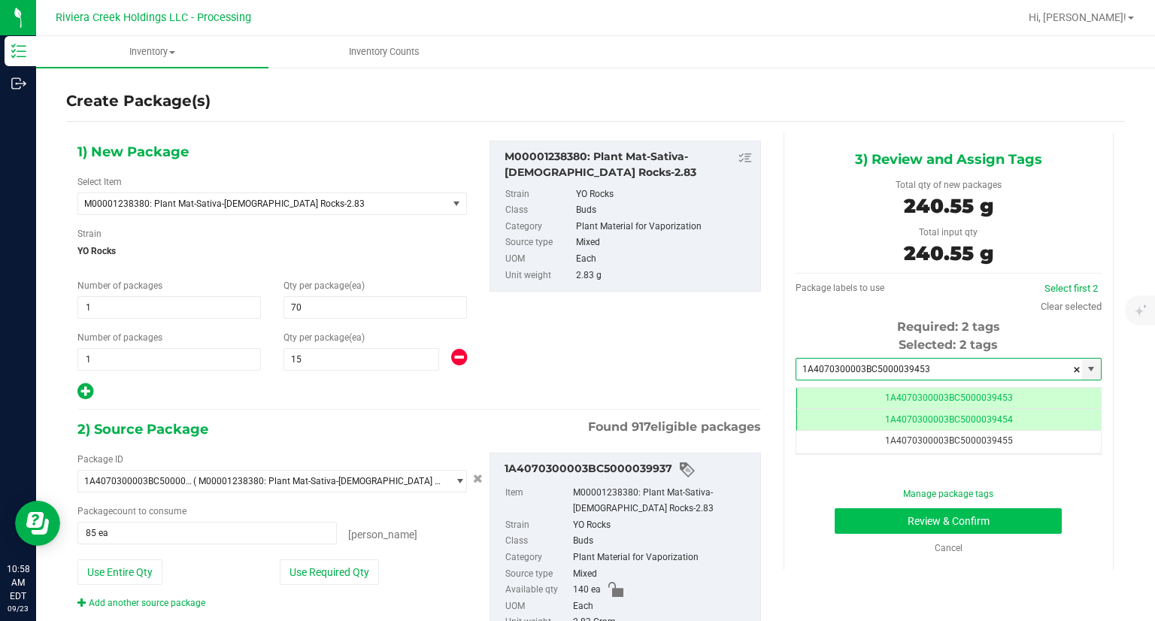
type input "1A4070300003BC5000039453"
click at [861, 525] on button "Review & Confirm" at bounding box center [947, 521] width 227 height 26
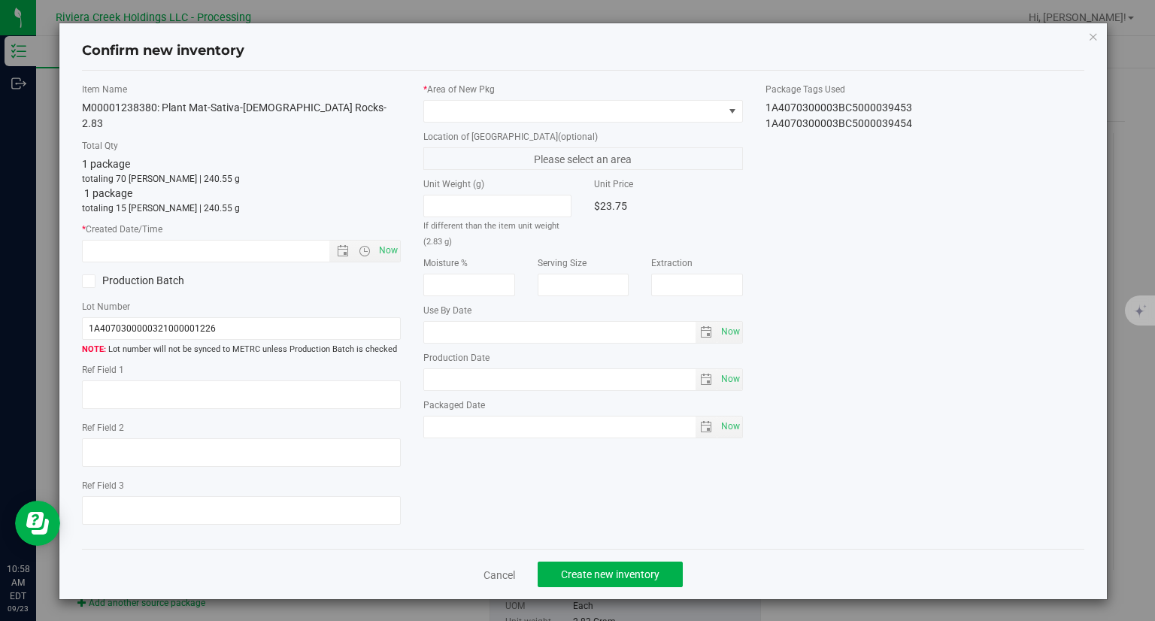
click at [404, 243] on div "Item Name M00001238380: Plant Mat-Sativa-33-YO Rocks-2.83 Total Qty 1 package t…" at bounding box center [242, 310] width 342 height 455
click at [397, 240] on span "Now" at bounding box center [389, 251] width 26 height 22
type input "9/23/2025 10:58 AM"
drag, startPoint x: 537, startPoint y: 100, endPoint x: 528, endPoint y: 108, distance: 12.2
click at [530, 103] on span at bounding box center [573, 111] width 299 height 21
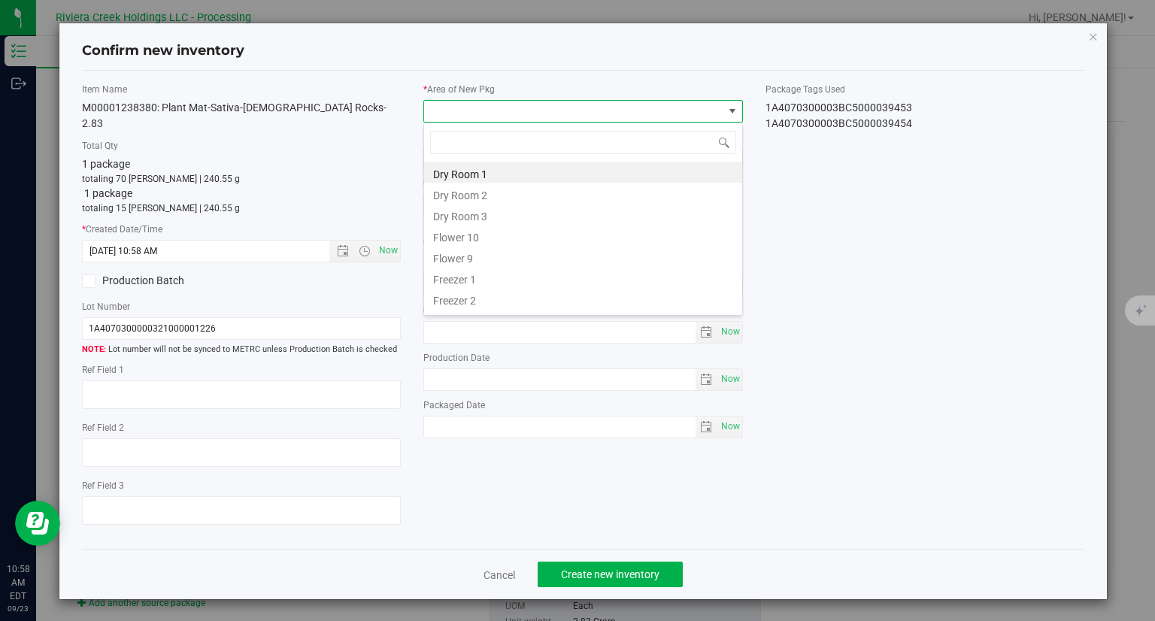
click at [523, 111] on span at bounding box center [573, 111] width 299 height 21
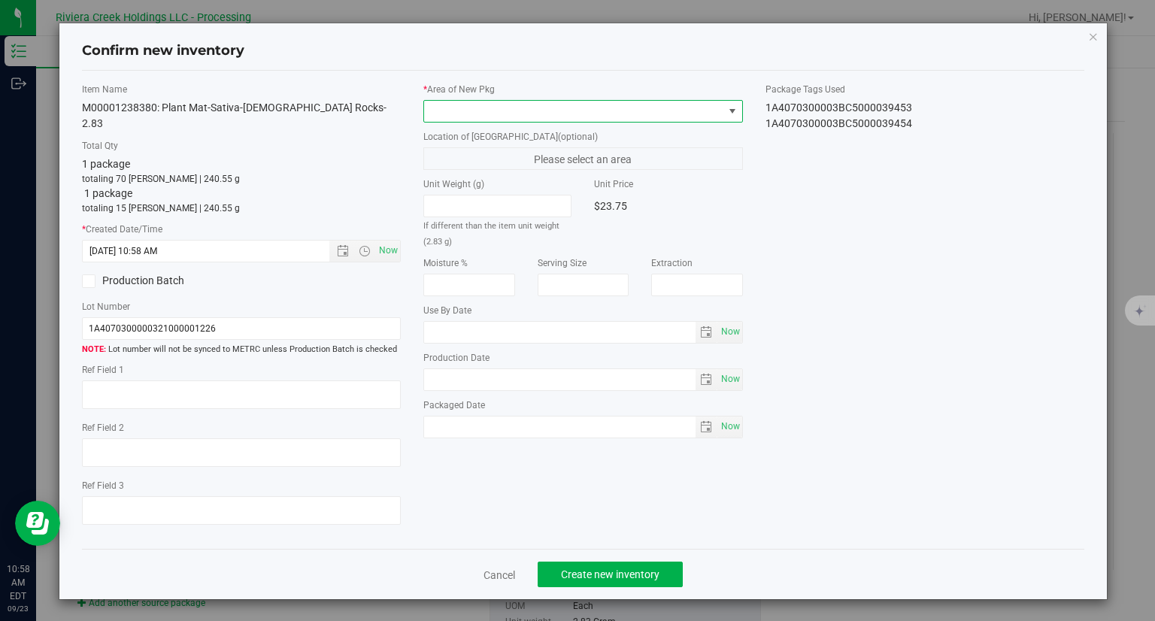
click at [516, 112] on span at bounding box center [573, 111] width 299 height 21
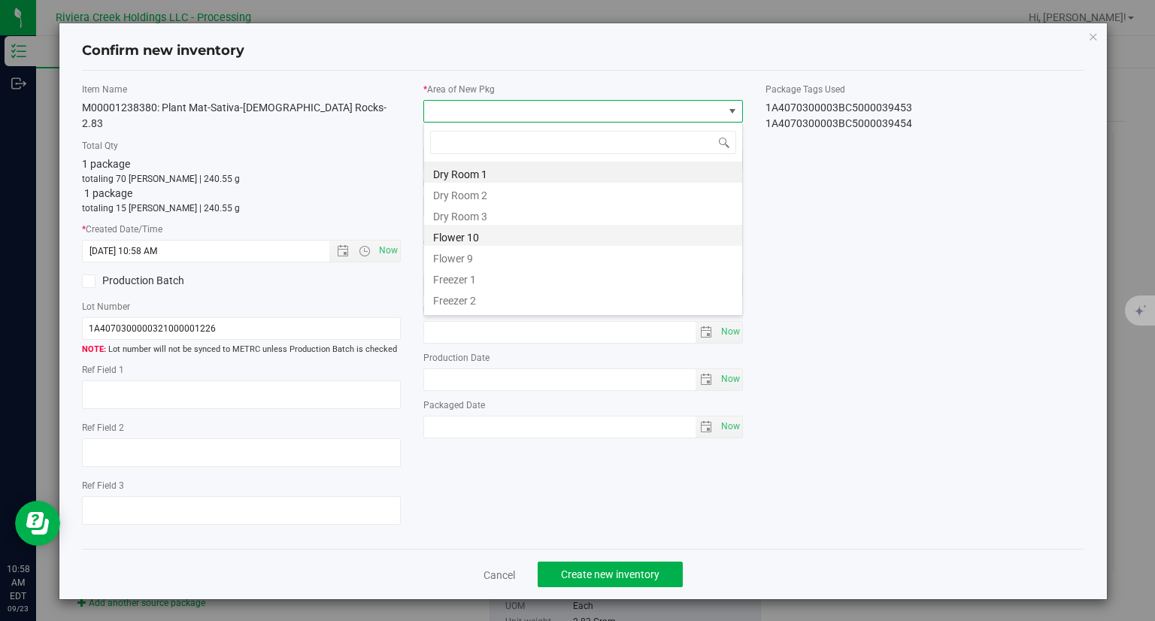
click at [493, 239] on li "Flower 10" at bounding box center [583, 235] width 318 height 21
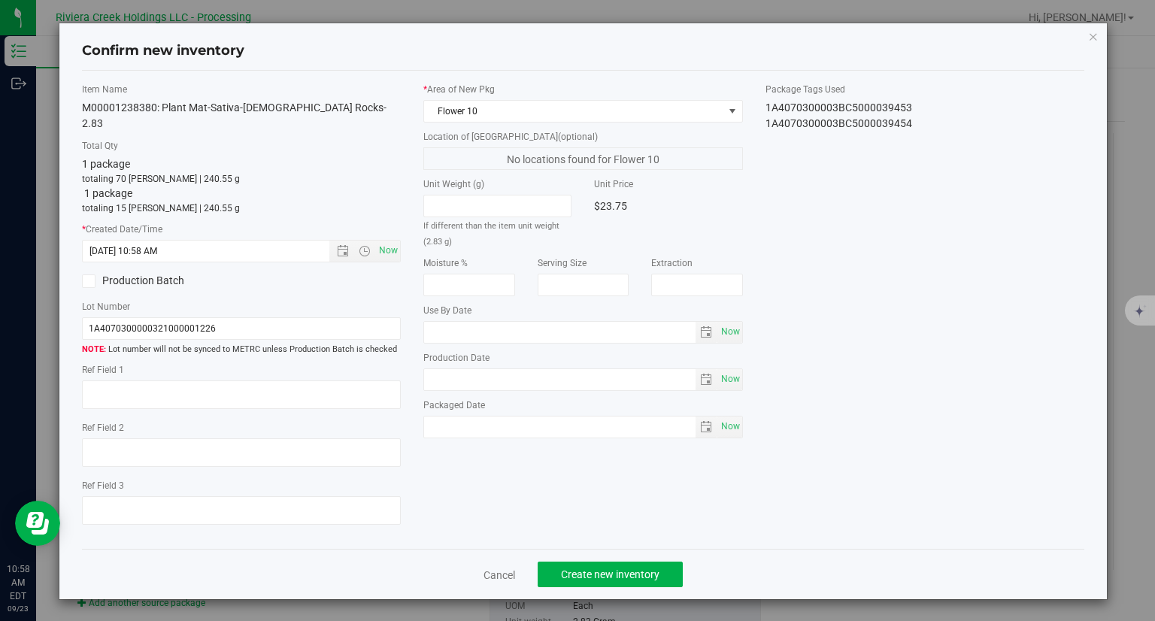
click at [972, 332] on div "Item Name M00001238380: Plant Mat-Sativa-33-YO Rocks-2.83 Total Qty 1 package t…" at bounding box center [583, 310] width 1025 height 455
click at [608, 568] on span "Create new inventory" at bounding box center [610, 574] width 98 height 12
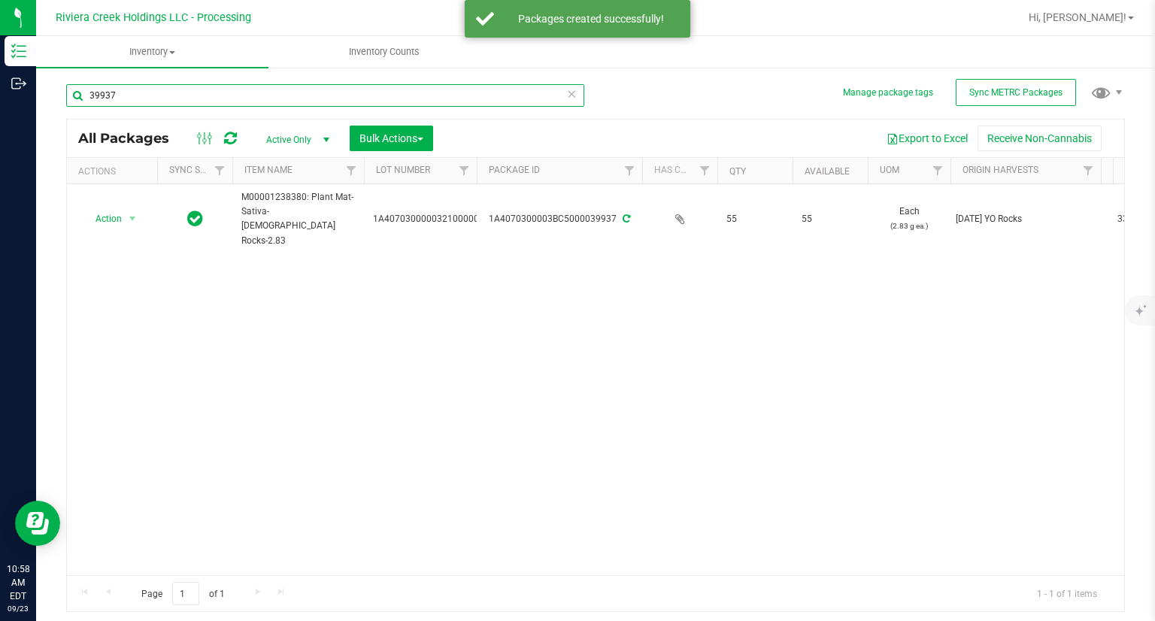
click at [201, 98] on input "39937" at bounding box center [325, 95] width 518 height 23
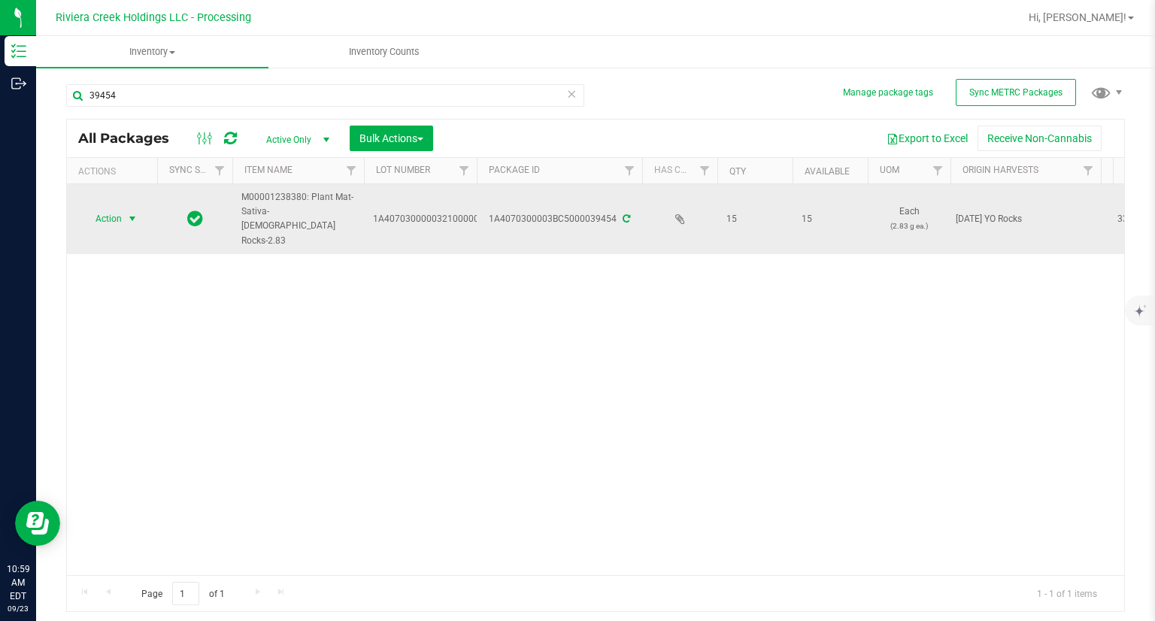
click at [96, 208] on span "Action" at bounding box center [102, 218] width 41 height 21
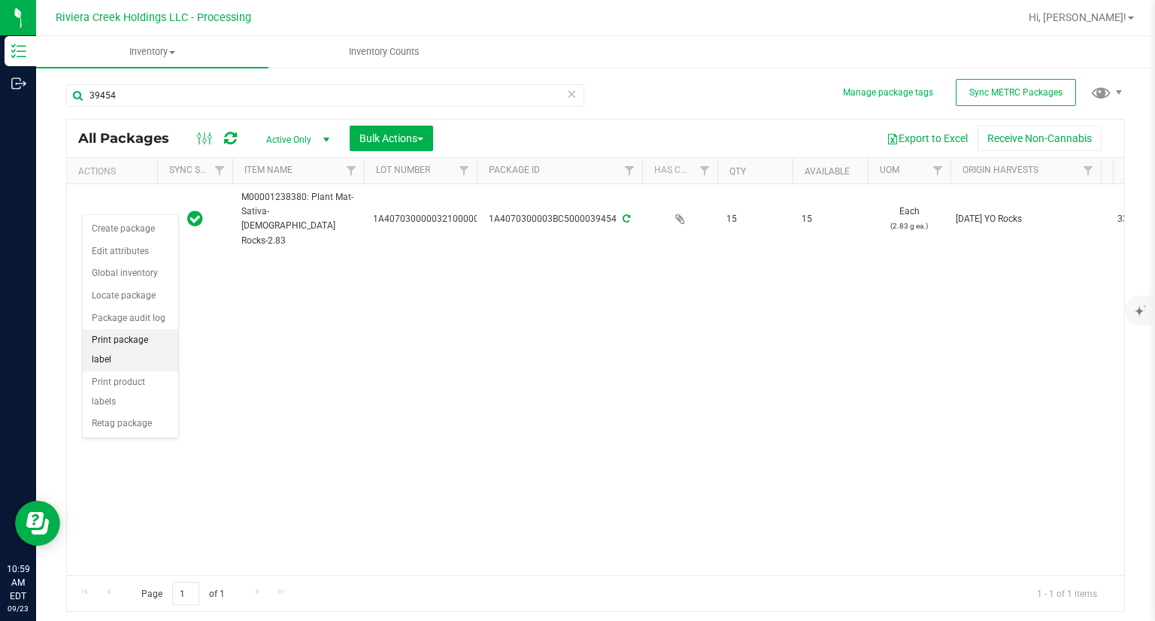
click at [156, 335] on li "Print package label" at bounding box center [130, 349] width 95 height 41
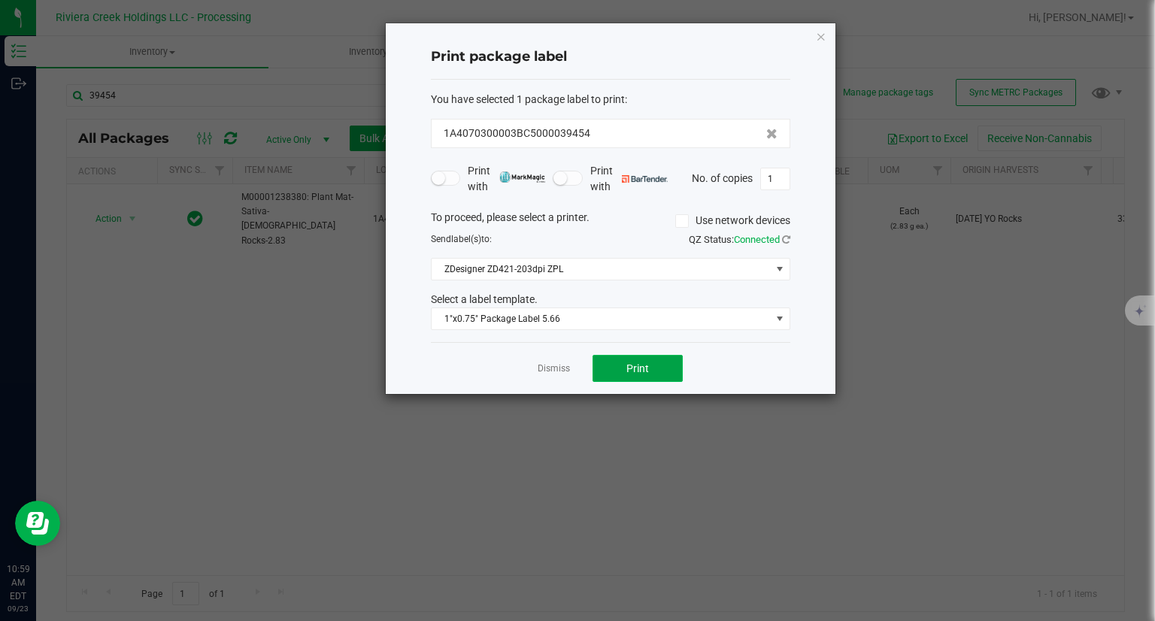
click at [629, 368] on span "Print" at bounding box center [637, 368] width 23 height 12
click at [576, 321] on div at bounding box center [611, 208] width 450 height 371
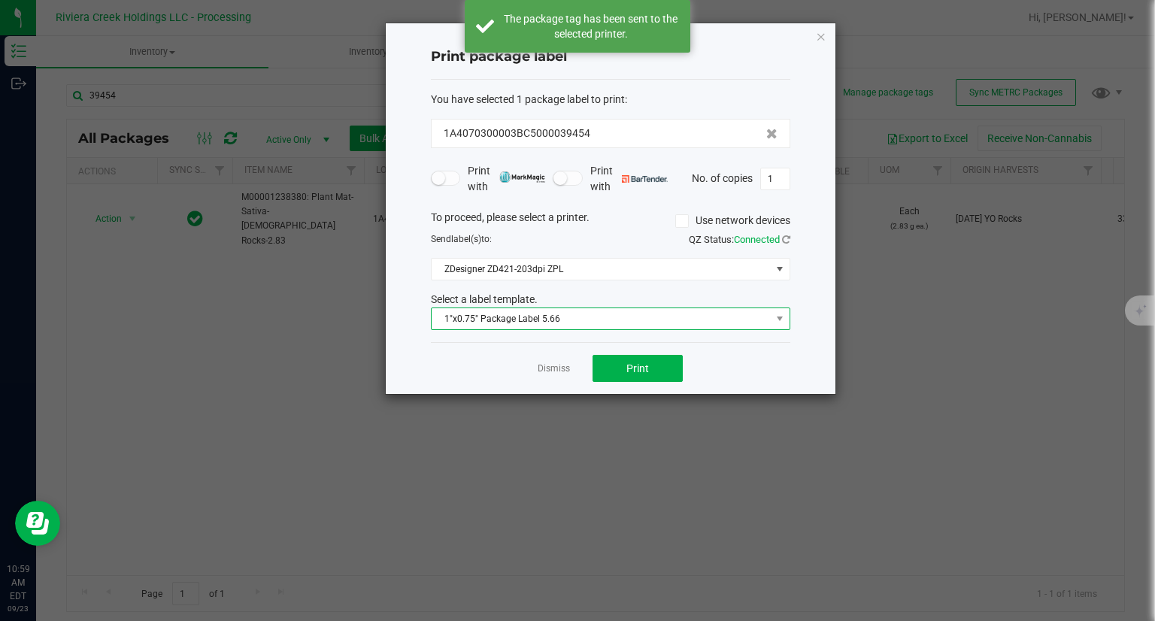
click at [565, 319] on span "1"x0.75" Package Label 5.66" at bounding box center [600, 318] width 339 height 21
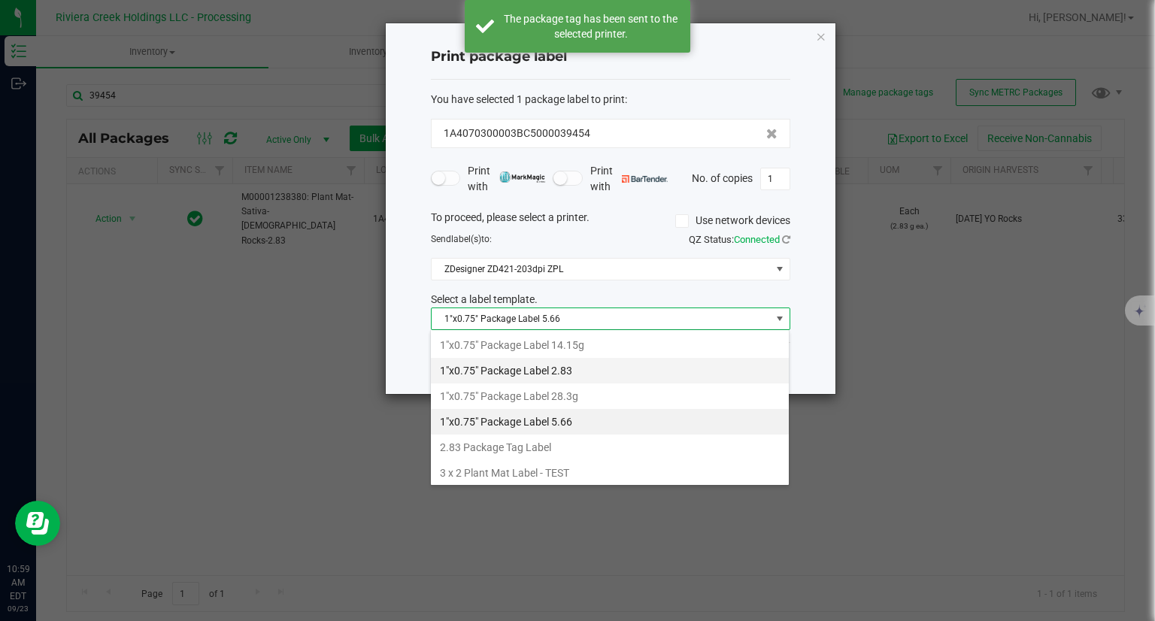
click at [549, 367] on li "1"x0.75" Package Label 2.83" at bounding box center [610, 371] width 358 height 26
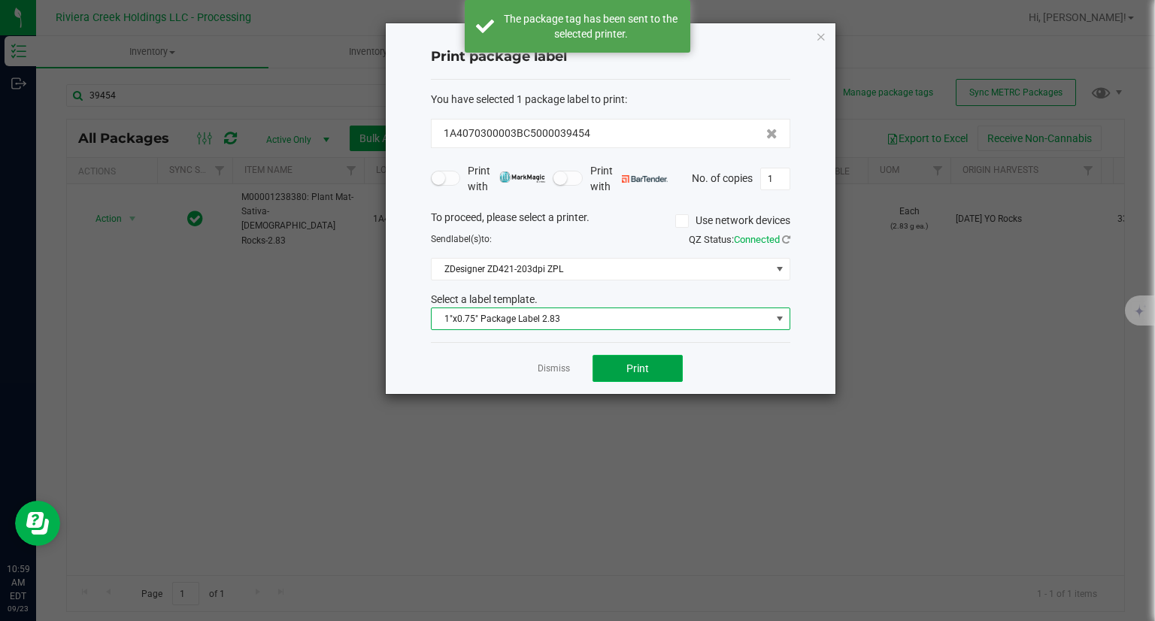
click at [665, 367] on button "Print" at bounding box center [637, 368] width 90 height 27
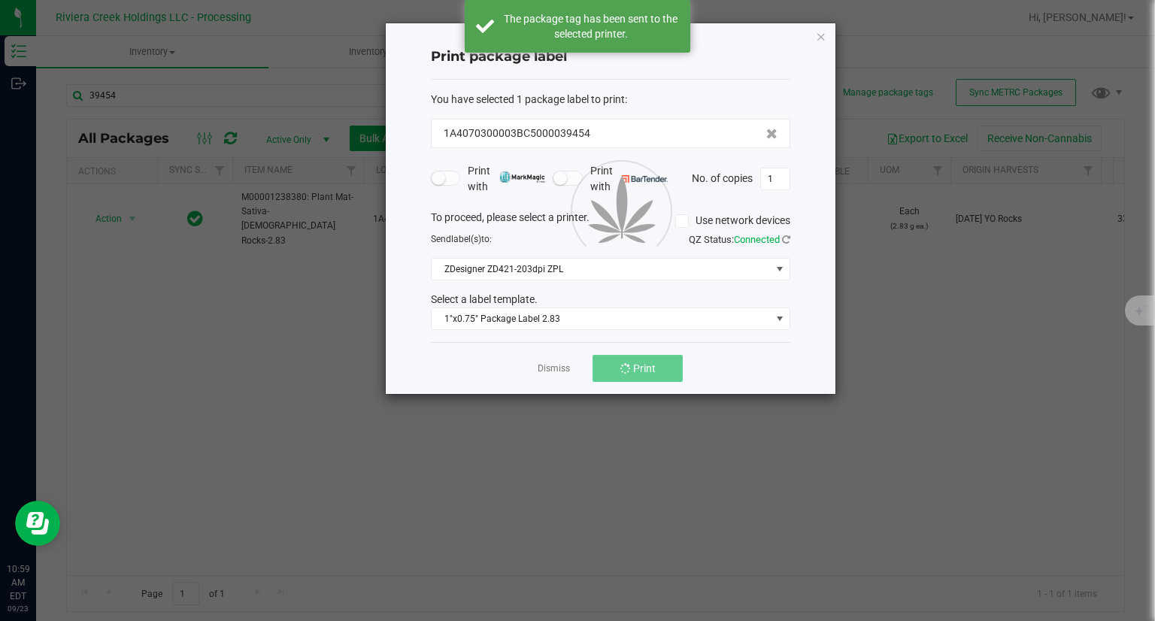
click at [665, 367] on button "Print" at bounding box center [637, 368] width 90 height 27
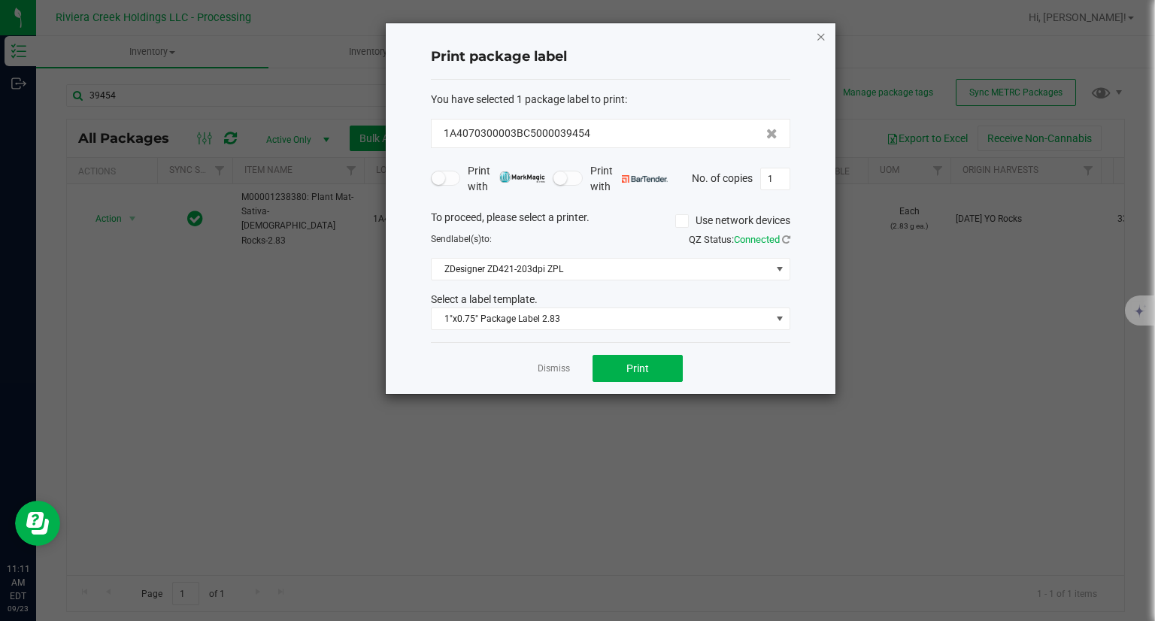
click at [821, 34] on icon "button" at bounding box center [821, 36] width 11 height 18
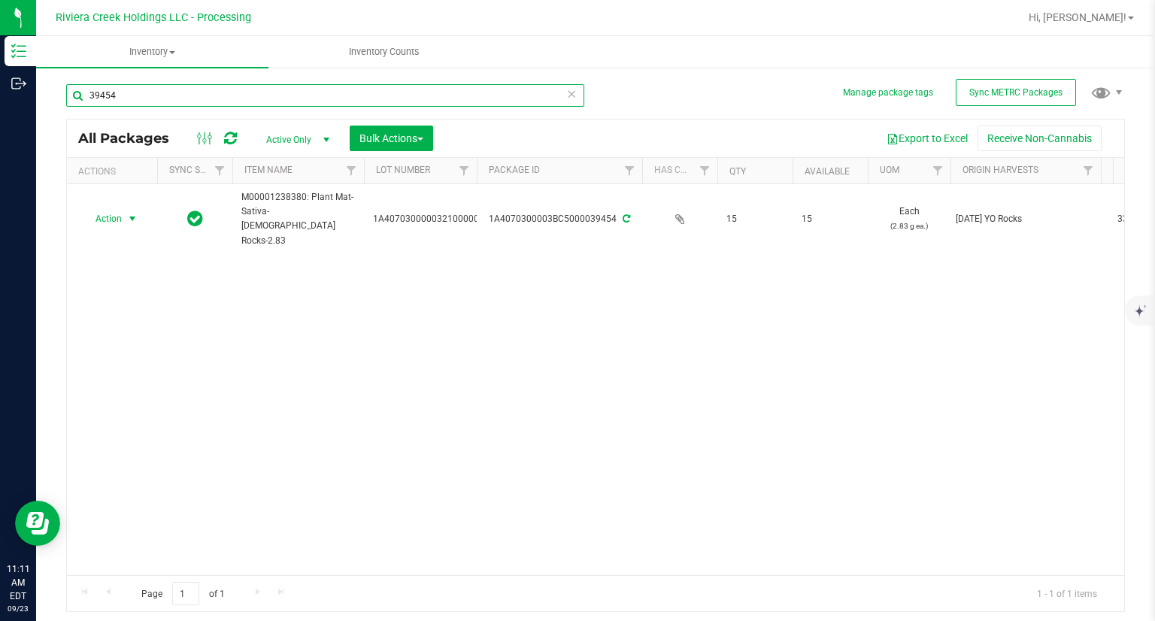
click at [182, 86] on input "39454" at bounding box center [325, 95] width 518 height 23
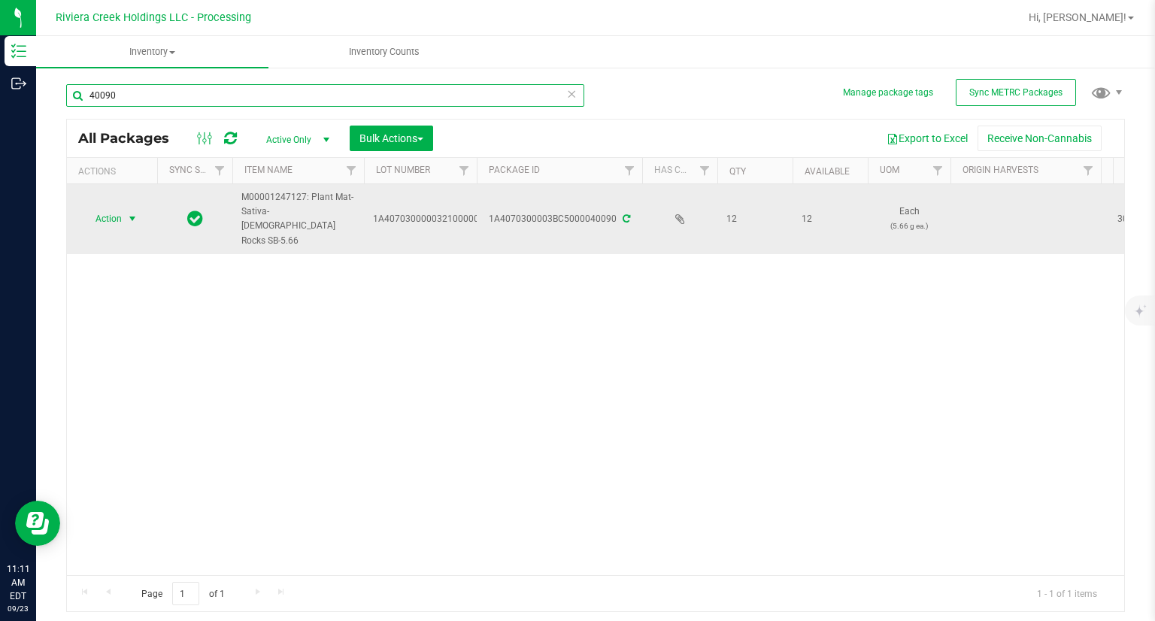
type input "40090"
click at [96, 208] on span "Action" at bounding box center [102, 218] width 41 height 21
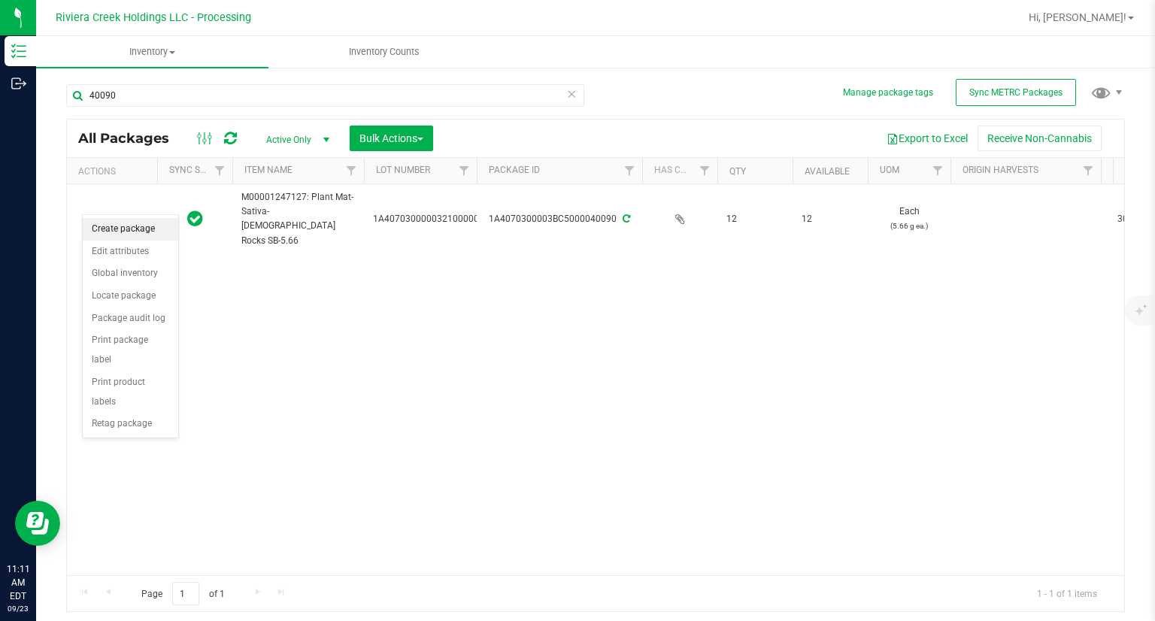
click at [122, 224] on li "Create package" at bounding box center [130, 229] width 95 height 23
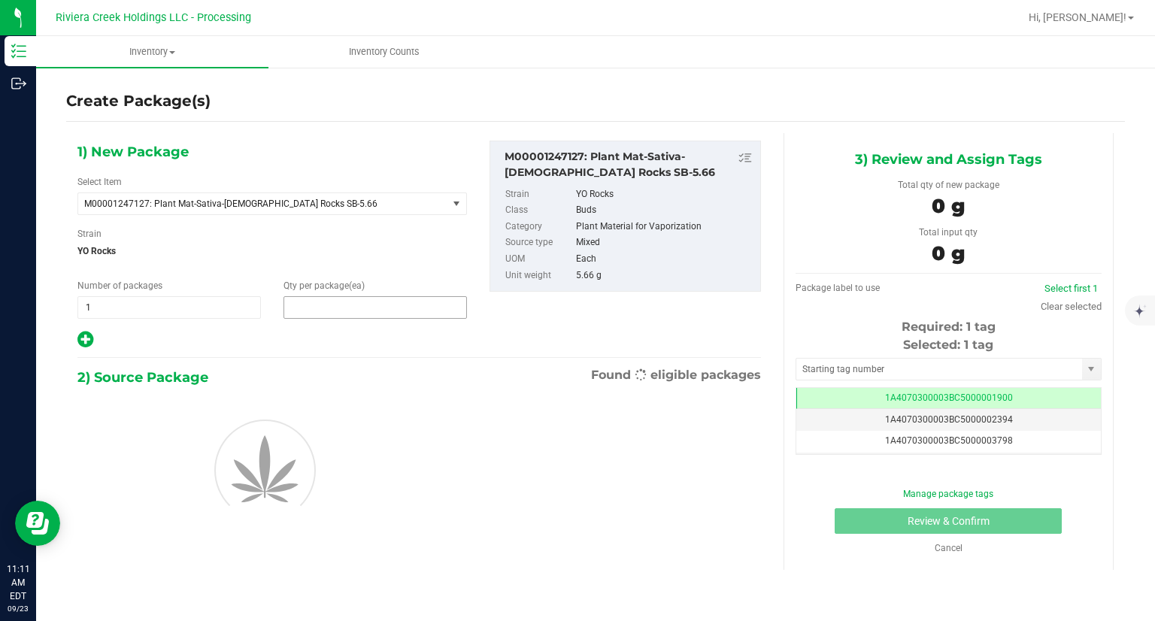
click at [311, 306] on span at bounding box center [374, 307] width 183 height 23
type input "2"
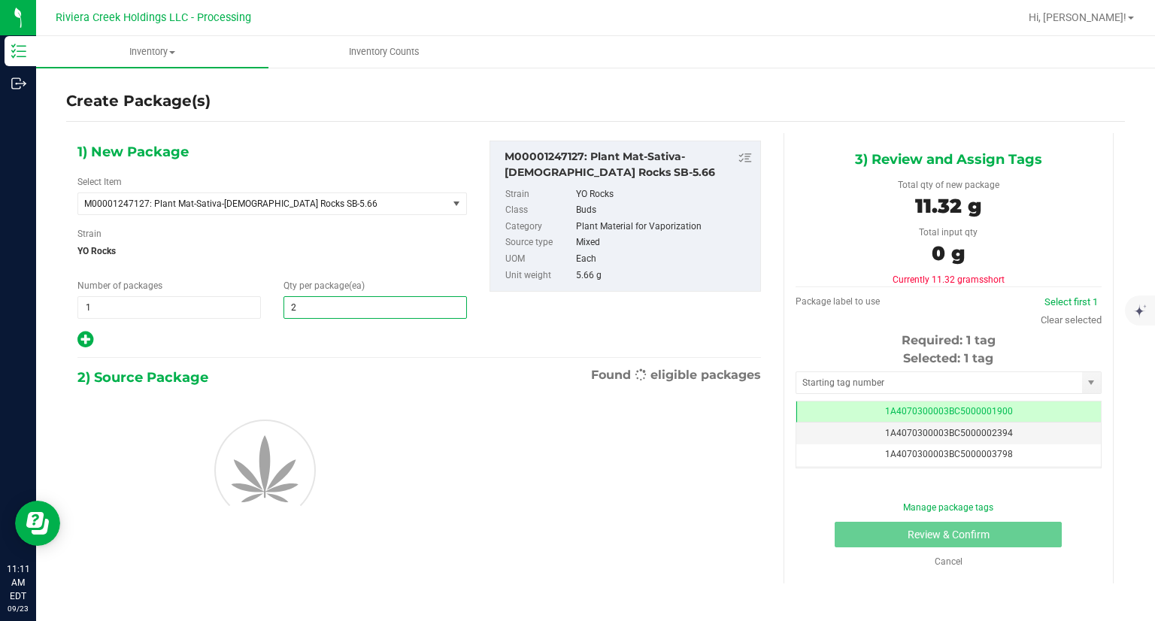
type input "2"
click at [301, 338] on div at bounding box center [271, 340] width 389 height 20
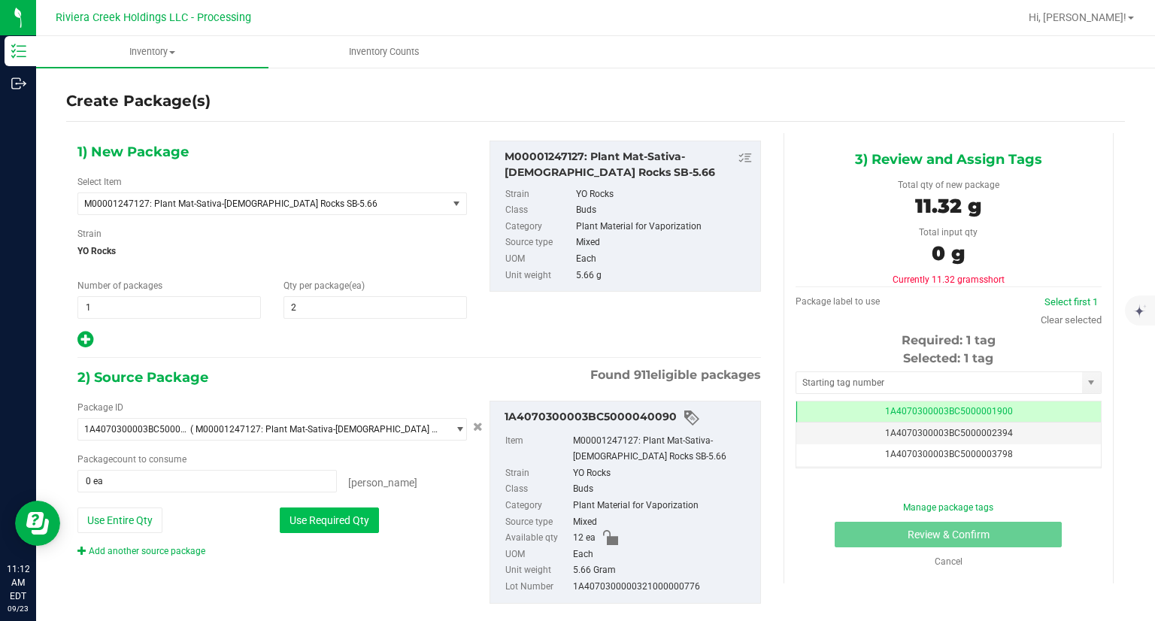
click at [352, 528] on button "Use Required Qty" at bounding box center [329, 520] width 99 height 26
type input "2 ea"
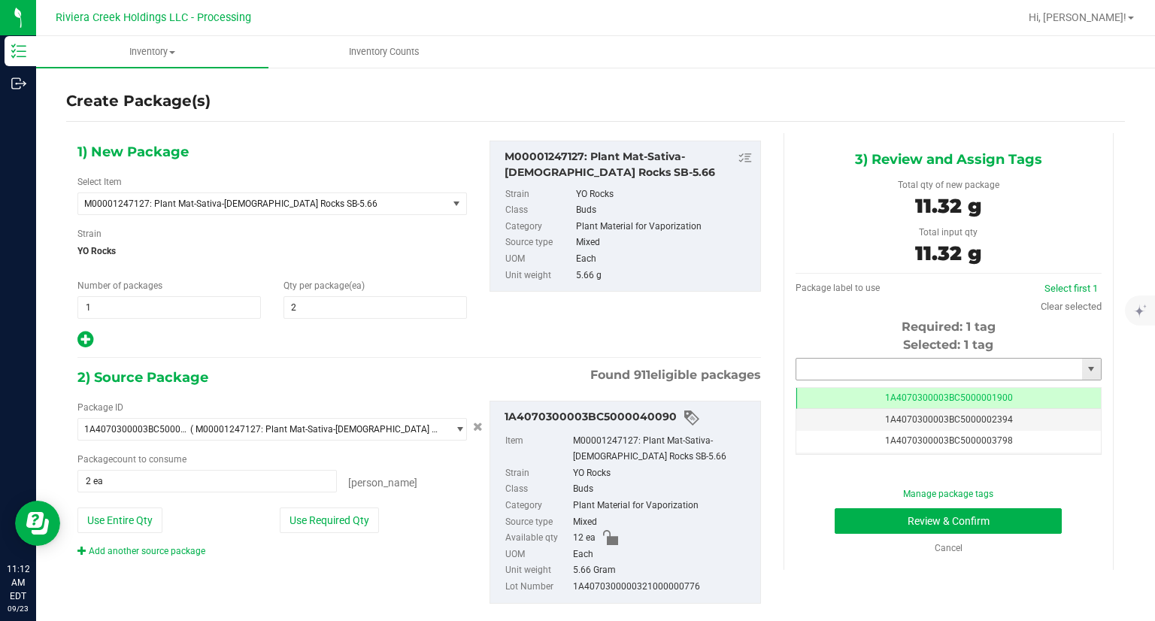
click at [842, 371] on input "text" at bounding box center [939, 369] width 286 height 21
type input "4"
click at [806, 392] on li "1A4070300003BC5000039455" at bounding box center [938, 394] width 301 height 23
type input "1A4070300003BC5000039455"
click at [834, 516] on button "Review & Confirm" at bounding box center [947, 521] width 227 height 26
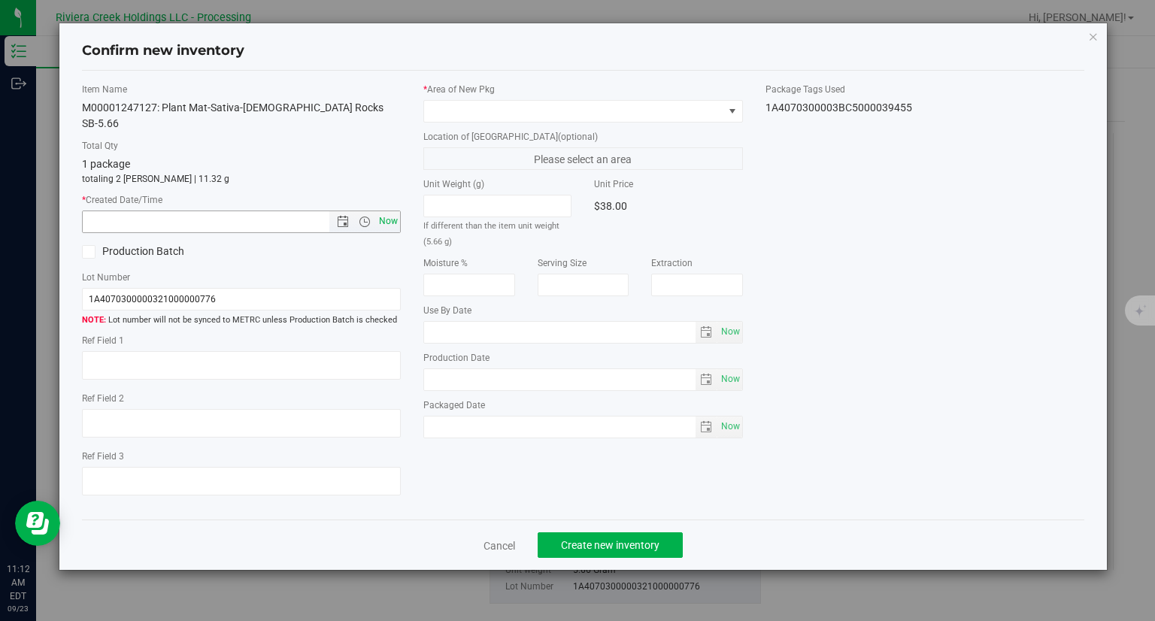
click at [391, 210] on span "Now" at bounding box center [389, 221] width 26 height 22
type input "9/23/2025 11:12 AM"
drag, startPoint x: 494, startPoint y: 97, endPoint x: 491, endPoint y: 107, distance: 10.2
click at [494, 97] on div "* Area of New Pkg" at bounding box center [582, 103] width 319 height 40
click at [491, 107] on span at bounding box center [573, 111] width 299 height 21
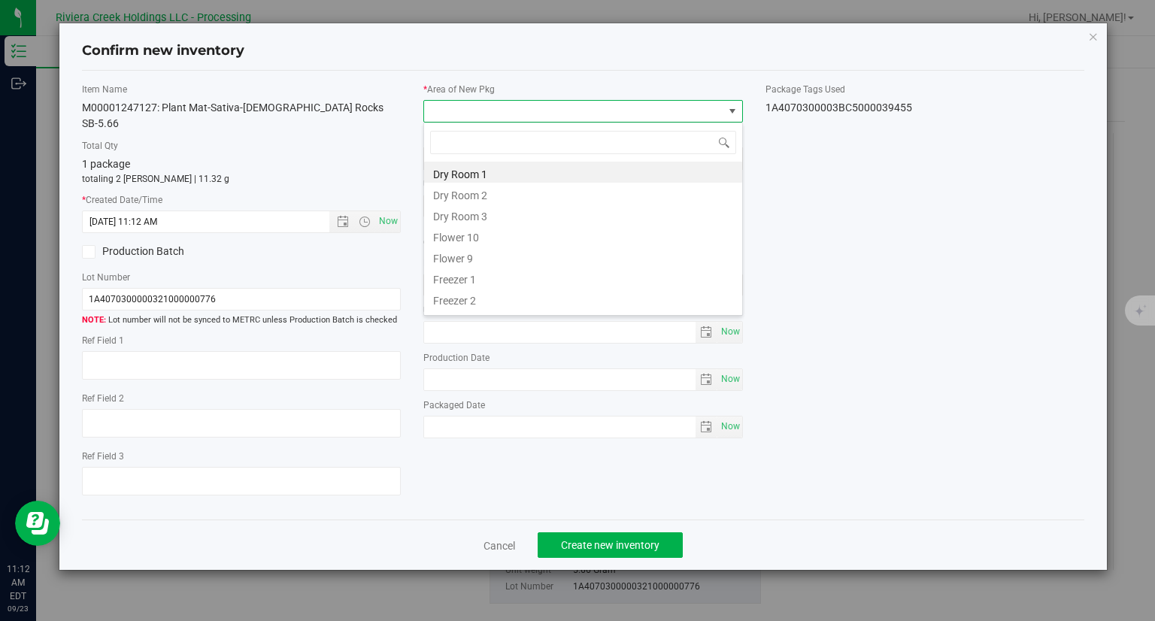
click at [478, 233] on li "Flower 10" at bounding box center [583, 235] width 318 height 21
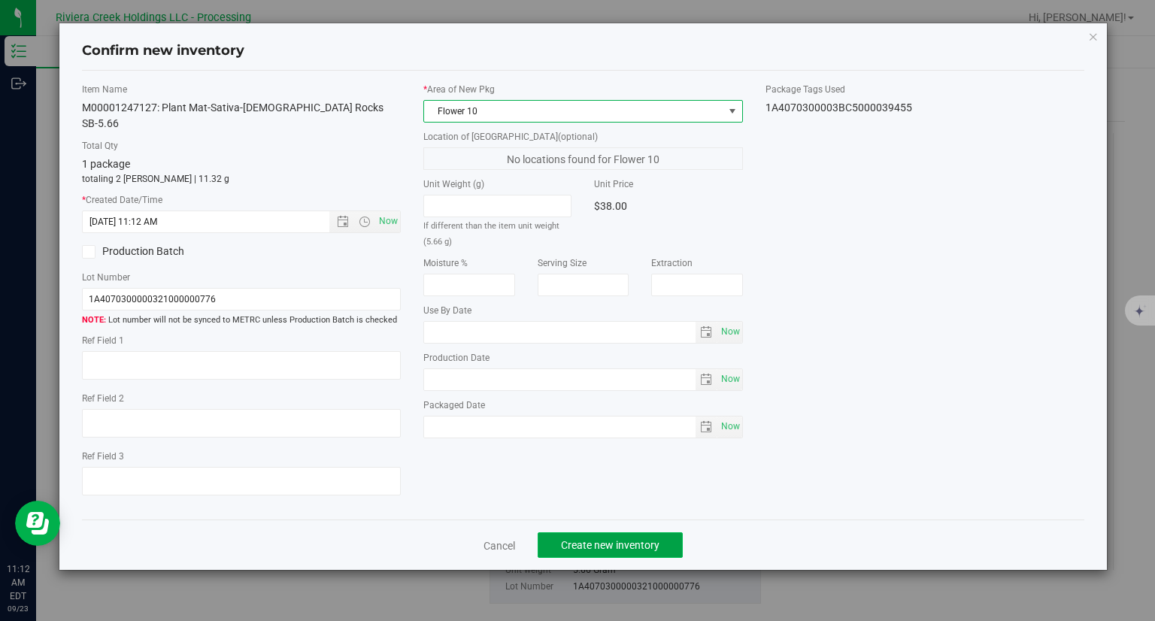
click at [644, 539] on span "Create new inventory" at bounding box center [610, 545] width 98 height 12
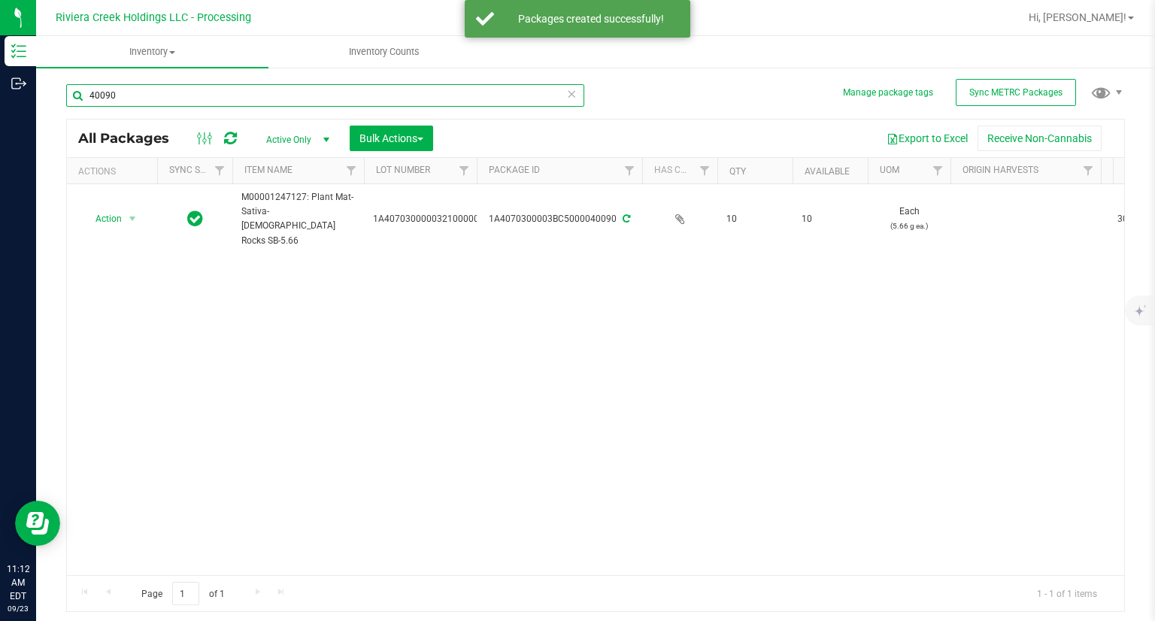
click at [211, 85] on input "40090" at bounding box center [325, 95] width 518 height 23
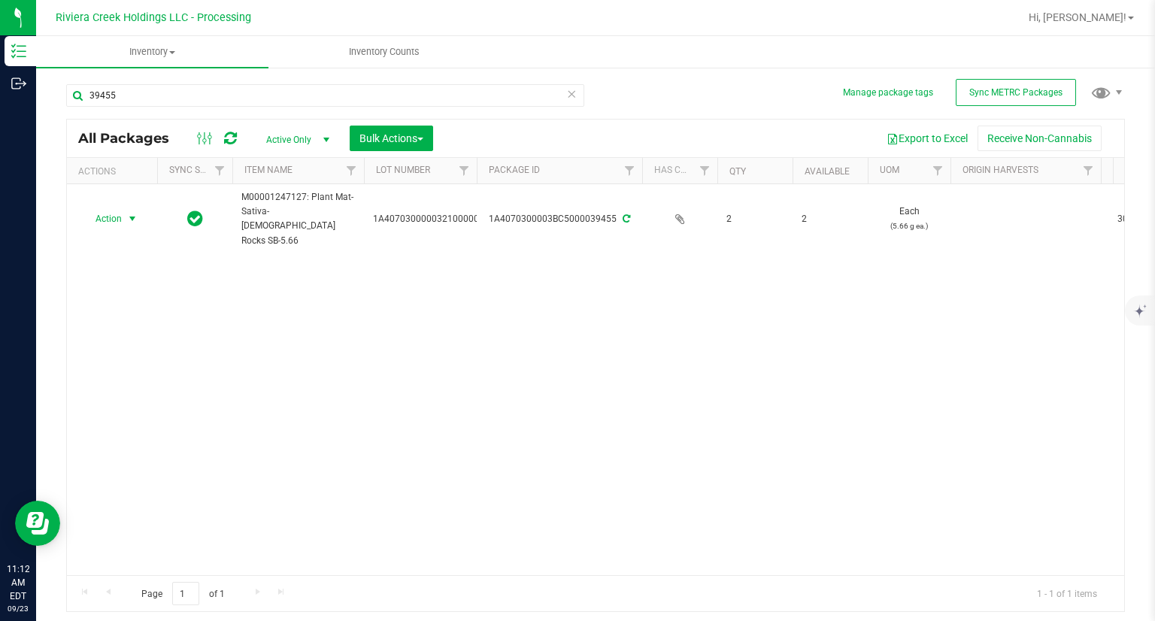
click at [103, 208] on span "Action" at bounding box center [102, 218] width 41 height 21
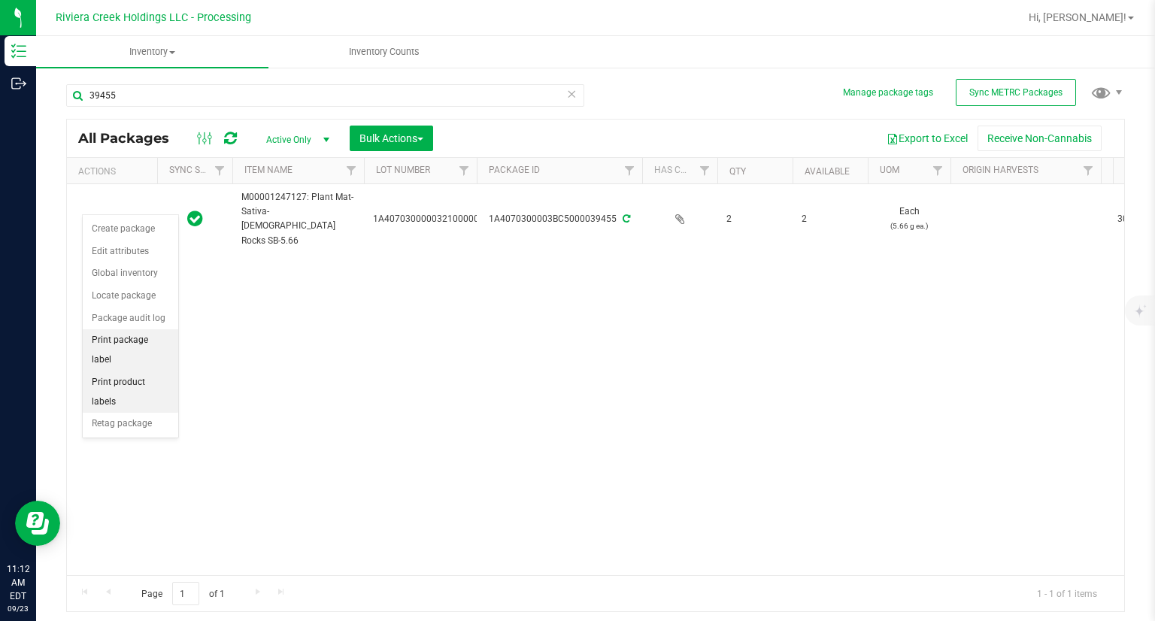
click at [144, 346] on li "Print package label" at bounding box center [130, 349] width 95 height 41
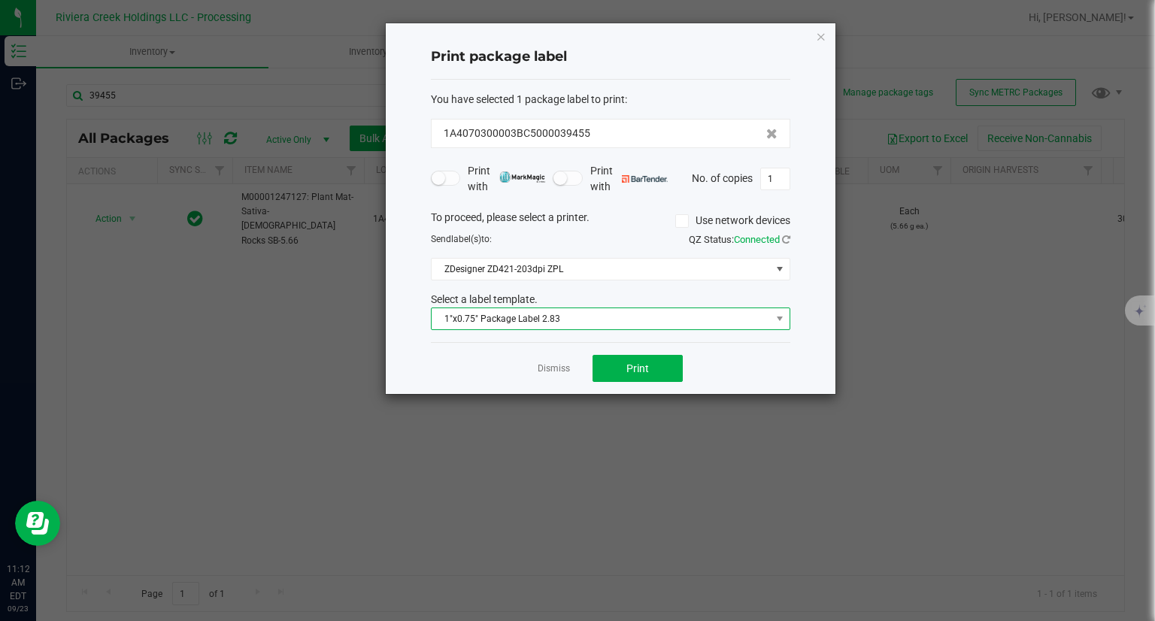
click at [514, 317] on span "1"x0.75" Package Label 2.83" at bounding box center [600, 318] width 339 height 21
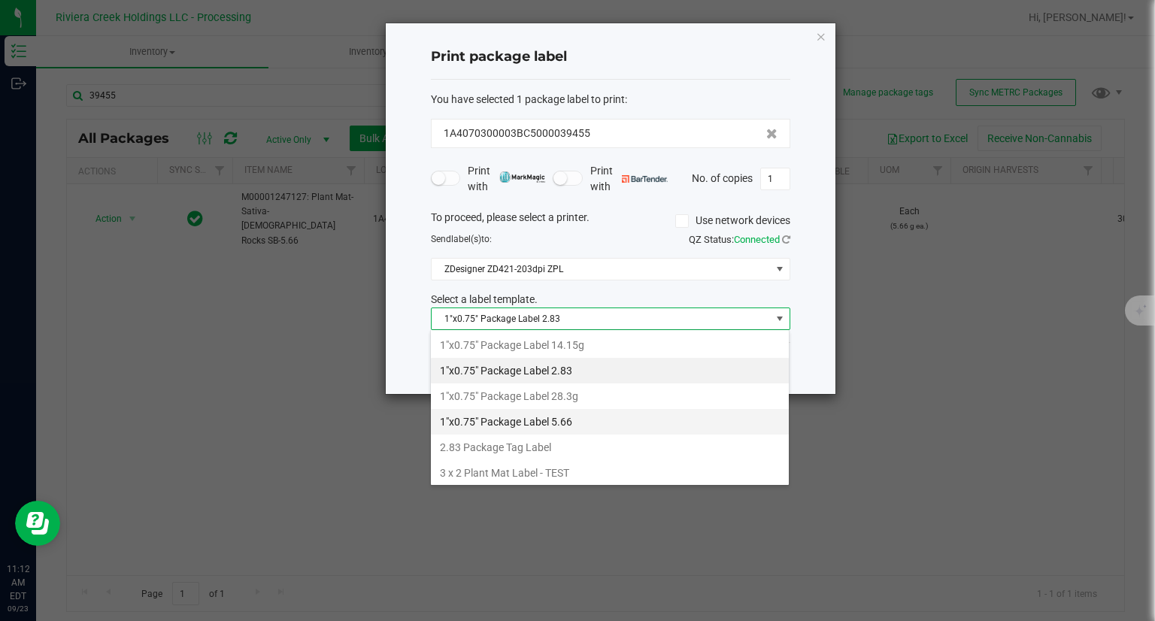
click at [568, 419] on li "1"x0.75" Package Label 5.66" at bounding box center [610, 422] width 358 height 26
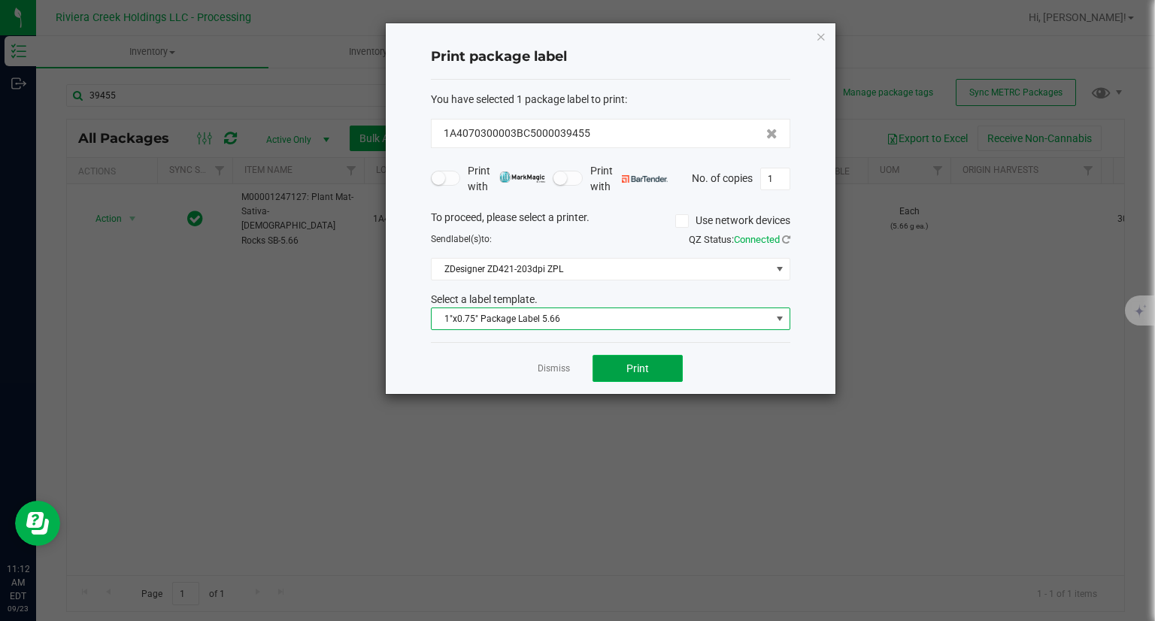
click at [643, 364] on span "Print" at bounding box center [637, 368] width 23 height 12
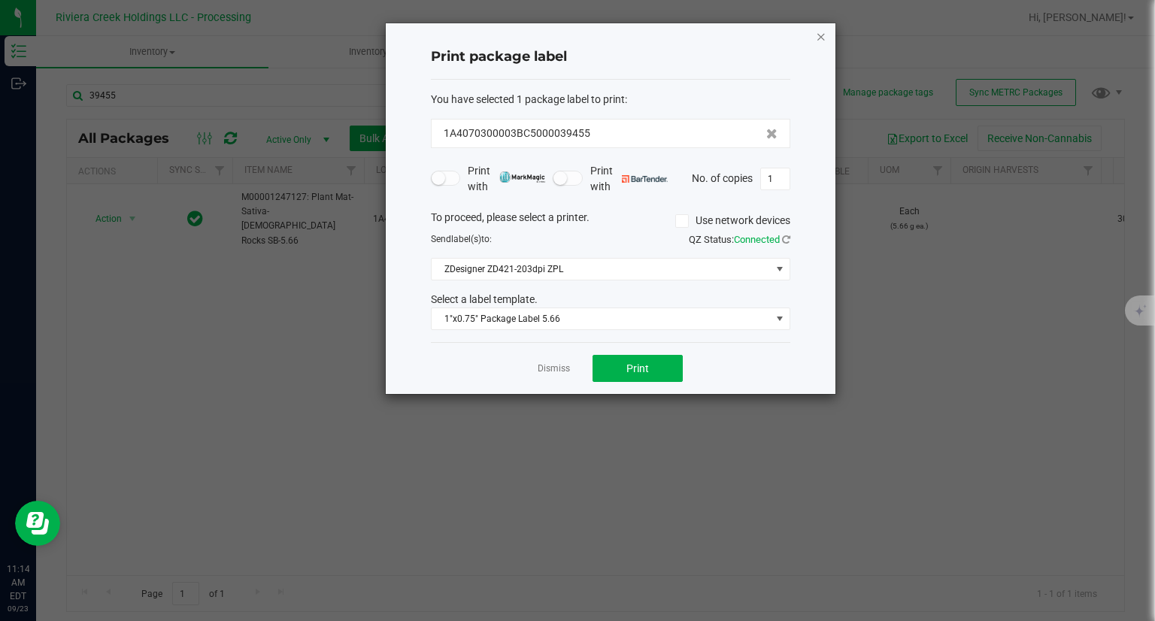
click at [815, 39] on div "Print package label You have selected 1 package label to print : 1A4070300003BC…" at bounding box center [611, 208] width 450 height 371
click at [816, 38] on icon "button" at bounding box center [821, 36] width 11 height 18
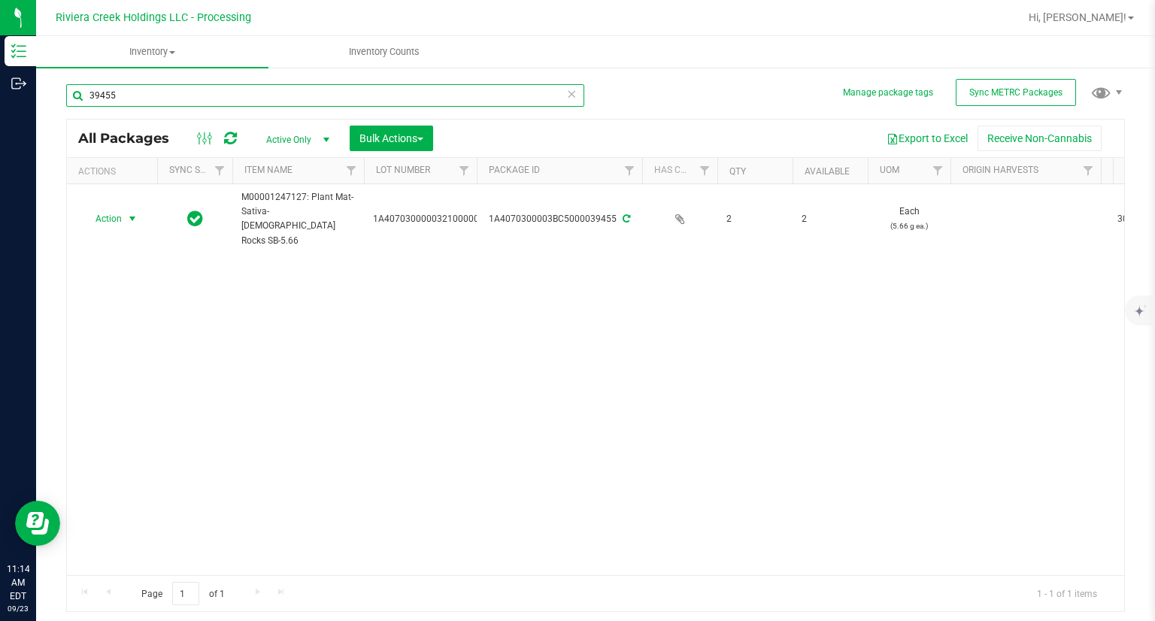
click at [154, 102] on input "39455" at bounding box center [325, 95] width 518 height 23
click at [153, 102] on input "39455" at bounding box center [325, 95] width 518 height 23
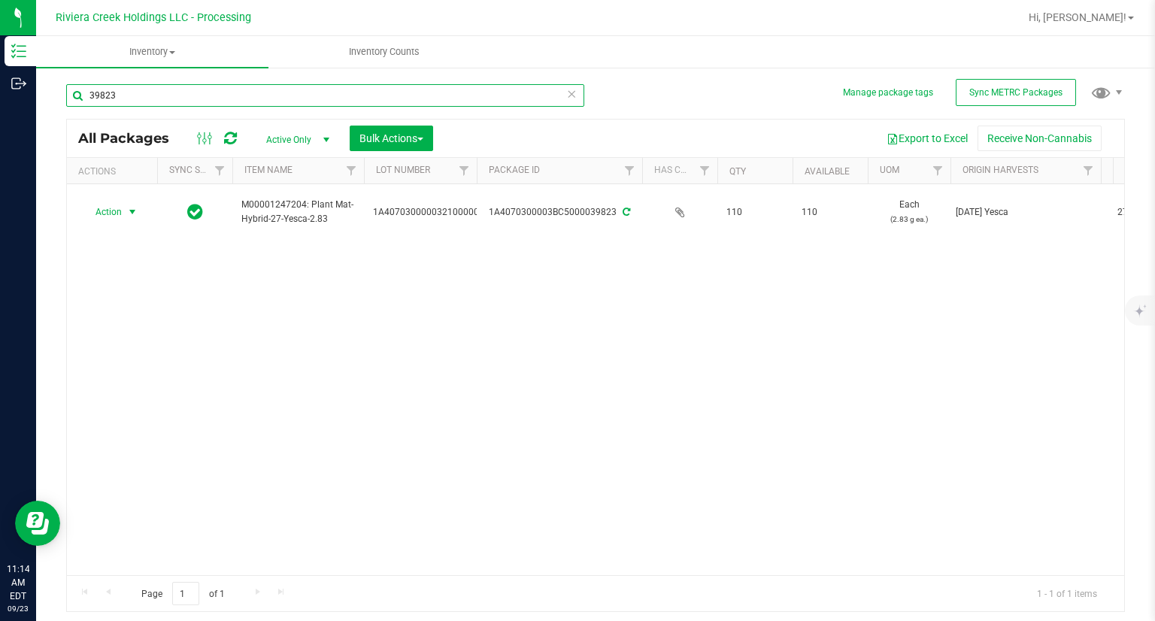
type input "39823"
click at [109, 209] on span "Action" at bounding box center [102, 211] width 41 height 21
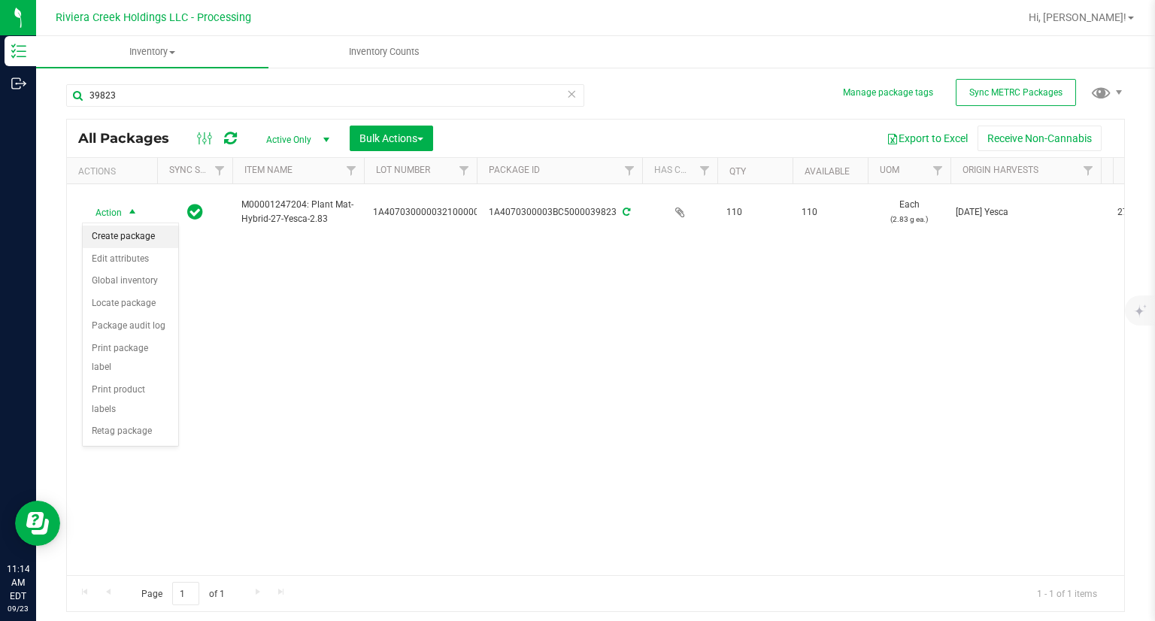
click at [143, 232] on li "Create package" at bounding box center [130, 237] width 95 height 23
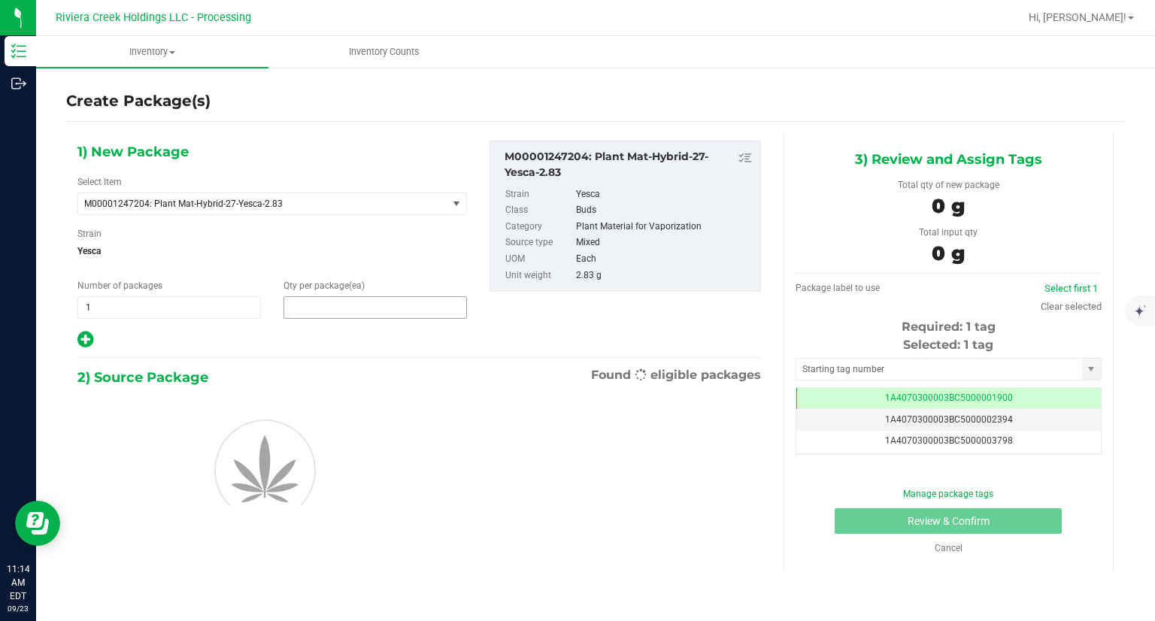
click at [362, 298] on span at bounding box center [374, 307] width 183 height 23
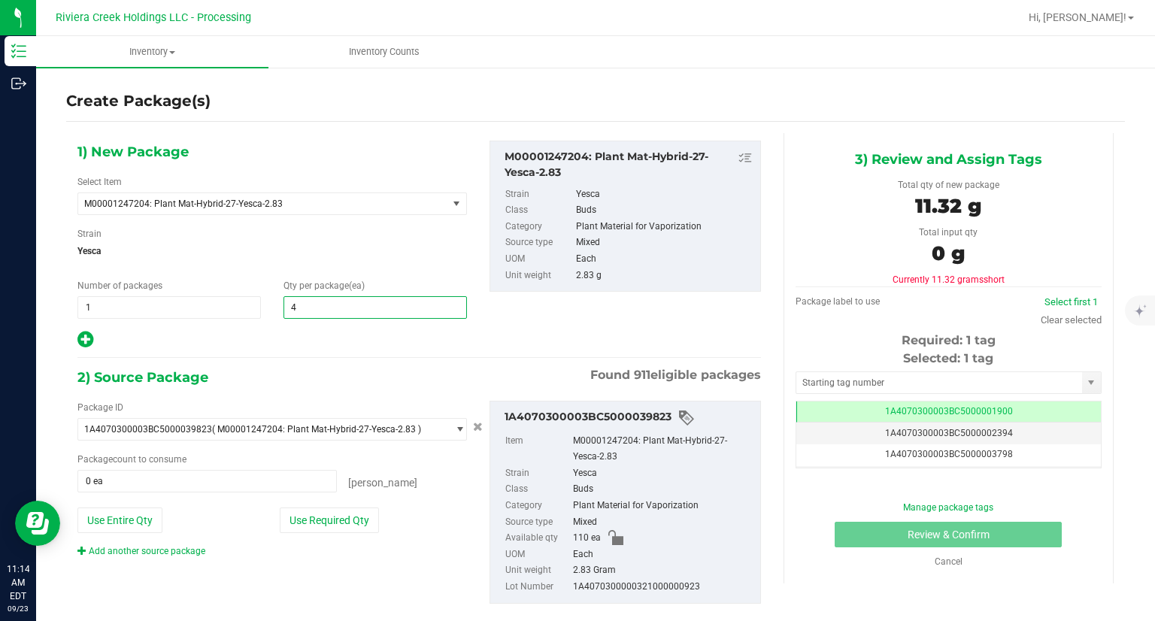
type input "40"
click at [84, 337] on icon at bounding box center [85, 339] width 16 height 19
type input "40"
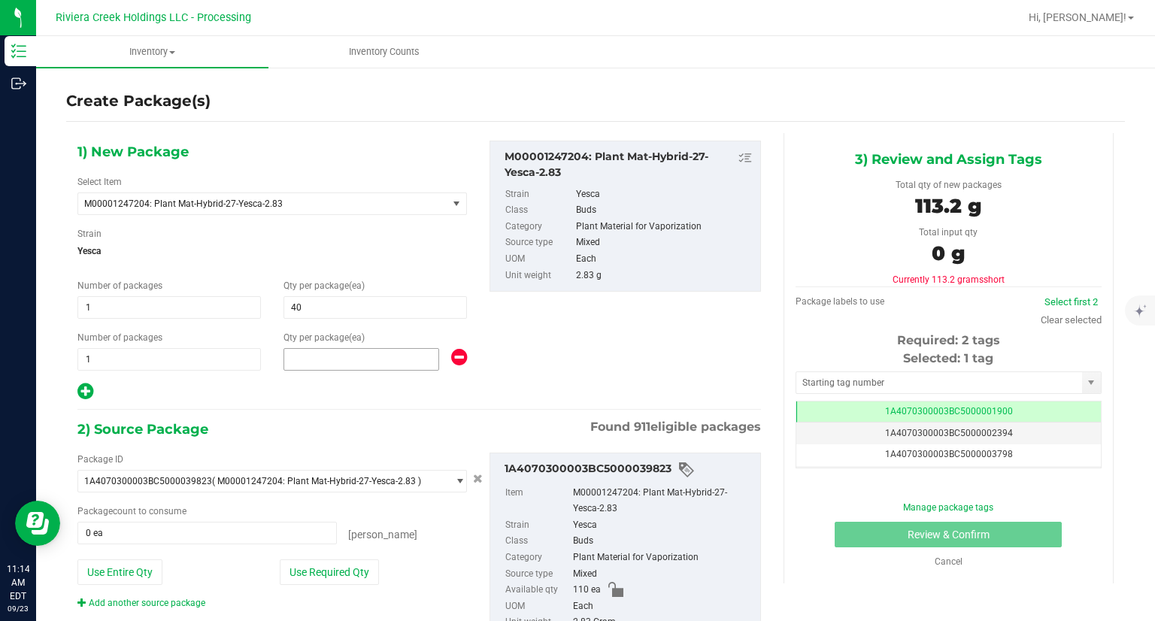
click at [331, 349] on span at bounding box center [361, 359] width 156 height 23
type input "40"
click at [344, 409] on hr at bounding box center [418, 410] width 683 height 2
click at [361, 586] on div "Package ID 1A4070300003BC5000039823 ( M00001247204: Plant Mat-Hybrid-27-Yesca-2…" at bounding box center [272, 531] width 412 height 157
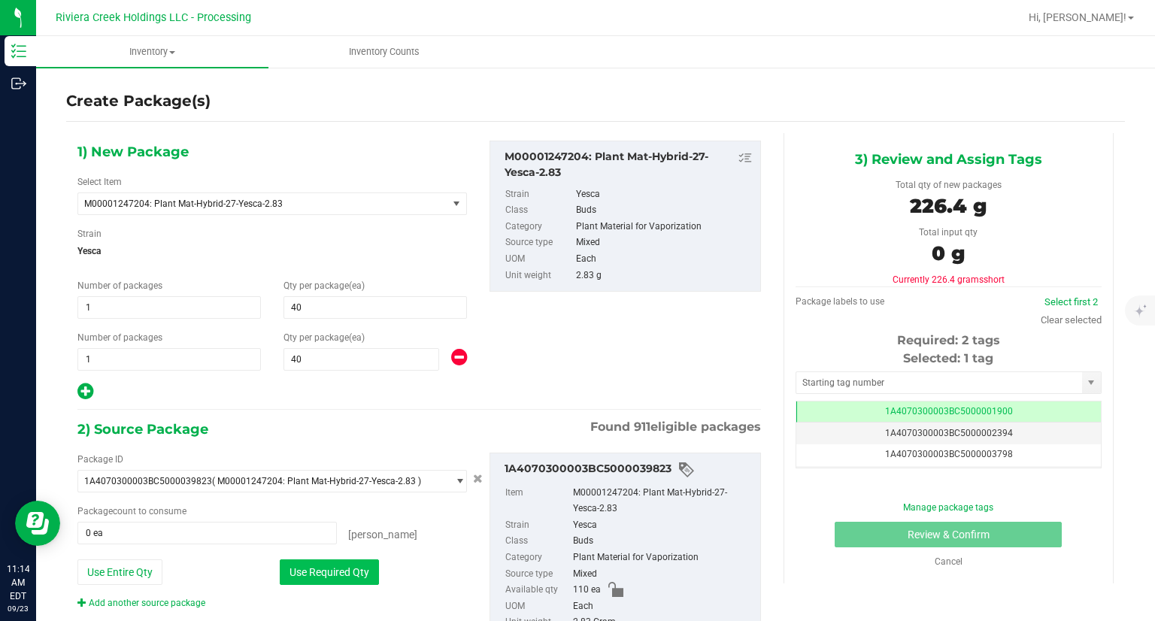
click at [352, 571] on button "Use Required Qty" at bounding box center [329, 572] width 99 height 26
type input "80 ea"
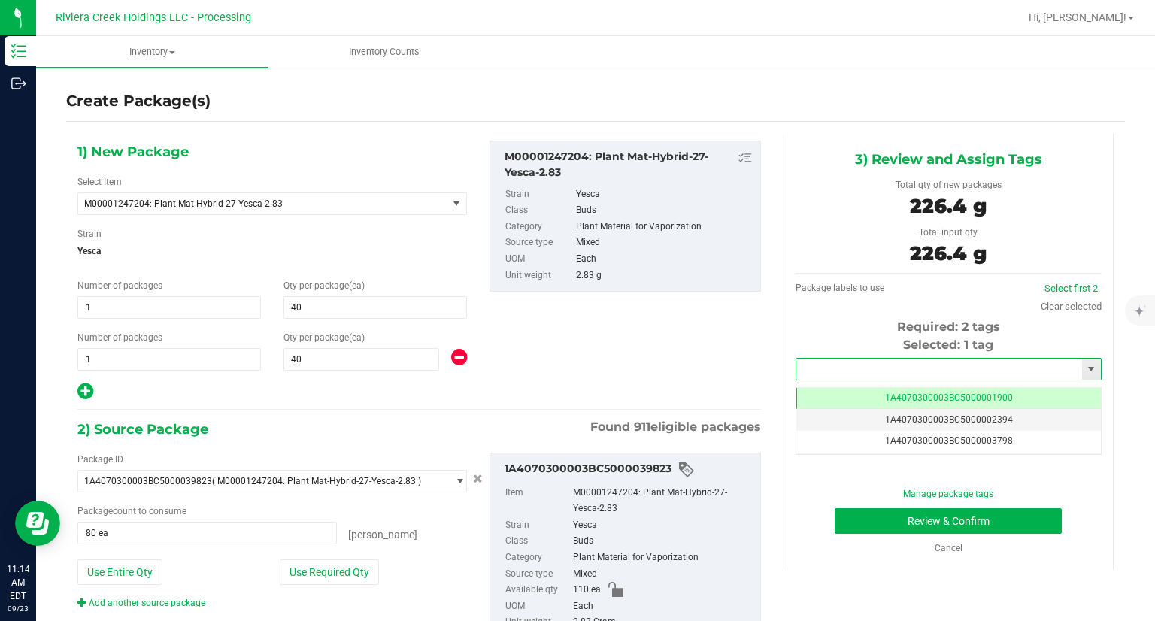
click at [845, 365] on input "text" at bounding box center [939, 369] width 286 height 21
click at [830, 392] on li "1A4070300003BC5000039456" at bounding box center [938, 394] width 301 height 23
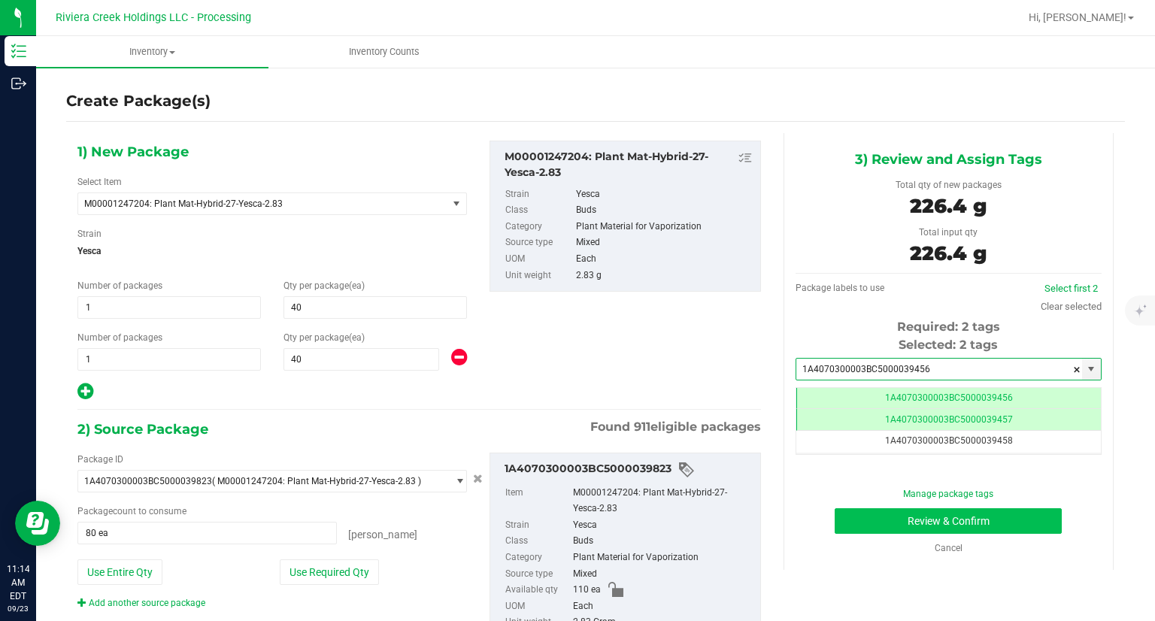
type input "1A4070300003BC5000039456"
click at [842, 508] on button "Review & Confirm" at bounding box center [947, 521] width 227 height 26
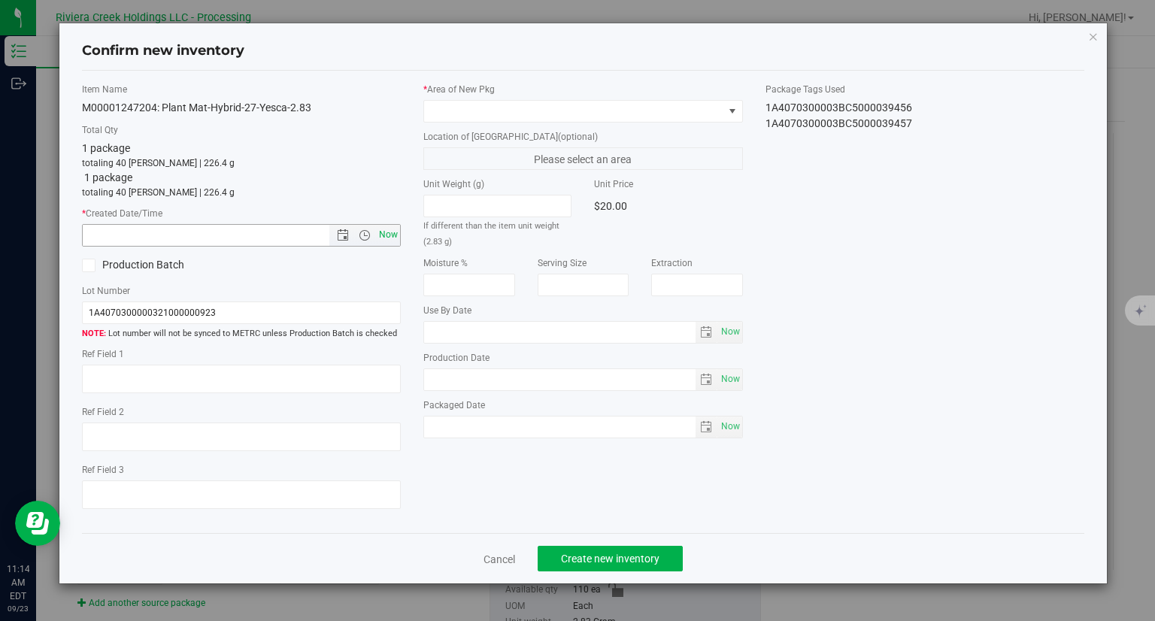
click at [396, 237] on span "Now" at bounding box center [389, 235] width 26 height 22
type input "9/23/2025 11:14 AM"
click at [462, 112] on span at bounding box center [573, 111] width 299 height 21
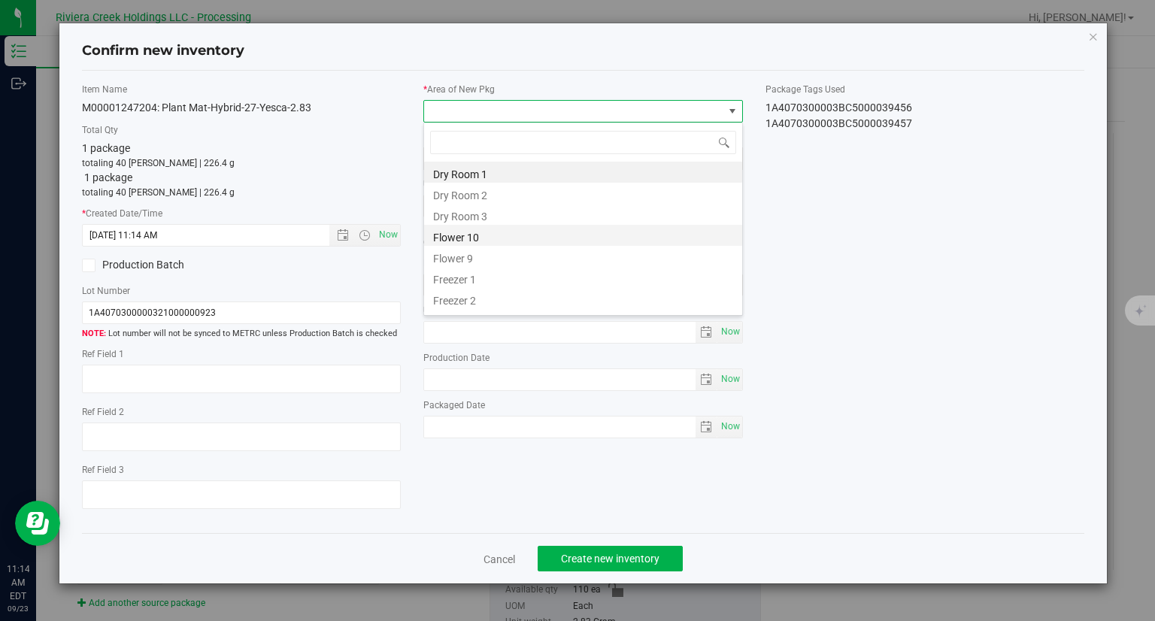
click at [464, 243] on li "Flower 10" at bounding box center [583, 235] width 318 height 21
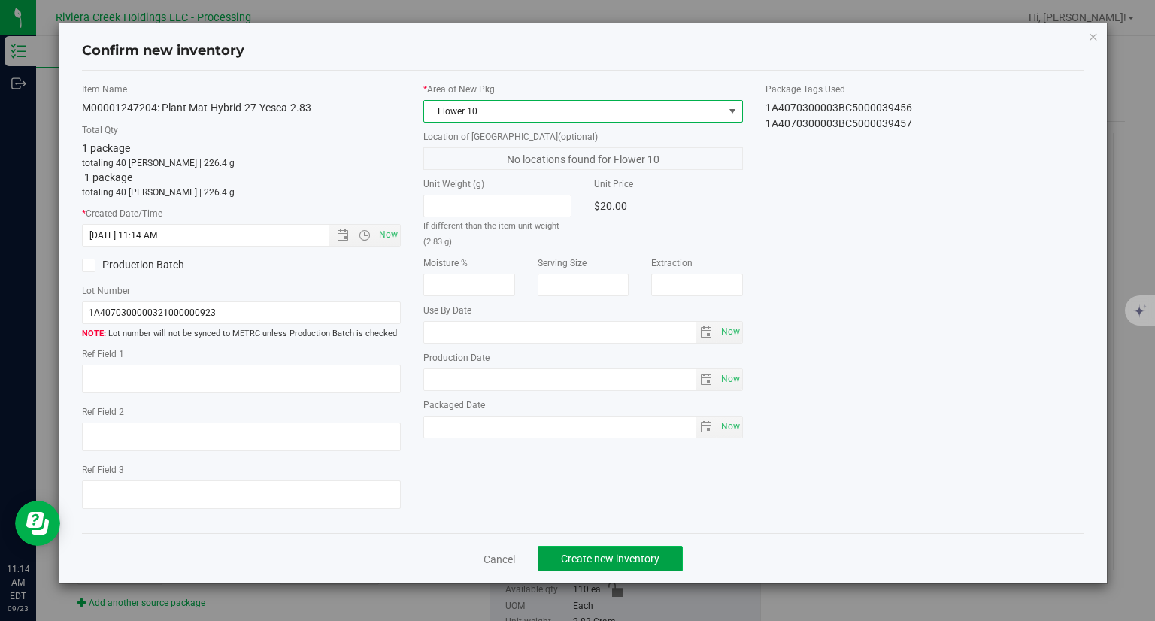
click at [640, 553] on span "Create new inventory" at bounding box center [610, 559] width 98 height 12
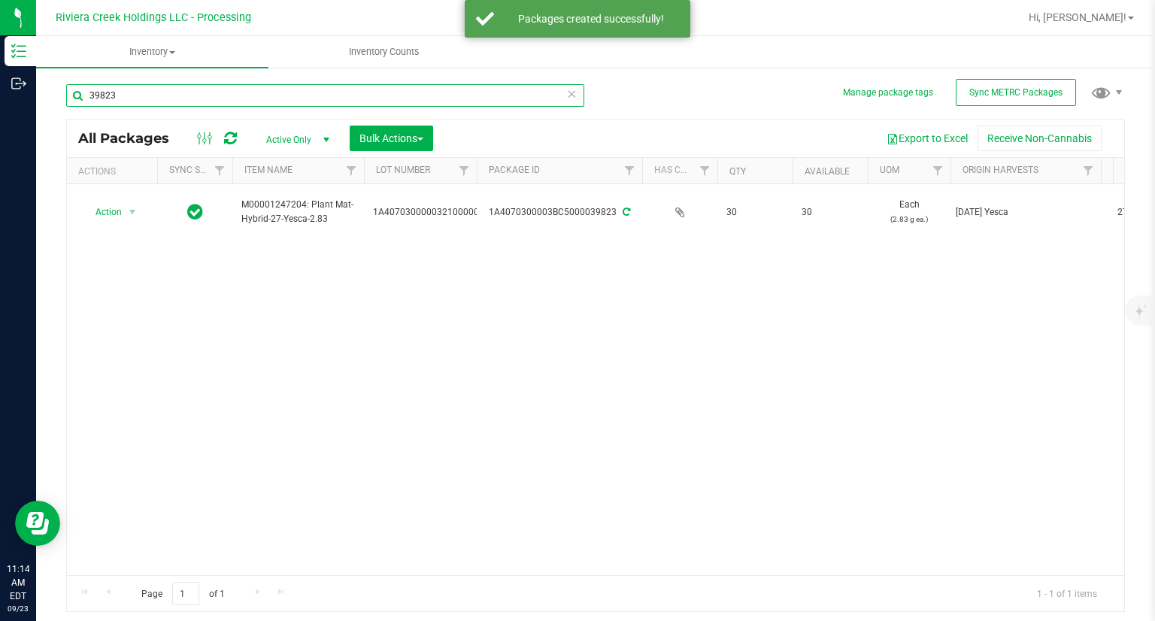
click at [162, 104] on input "39823" at bounding box center [325, 95] width 518 height 23
type input "6"
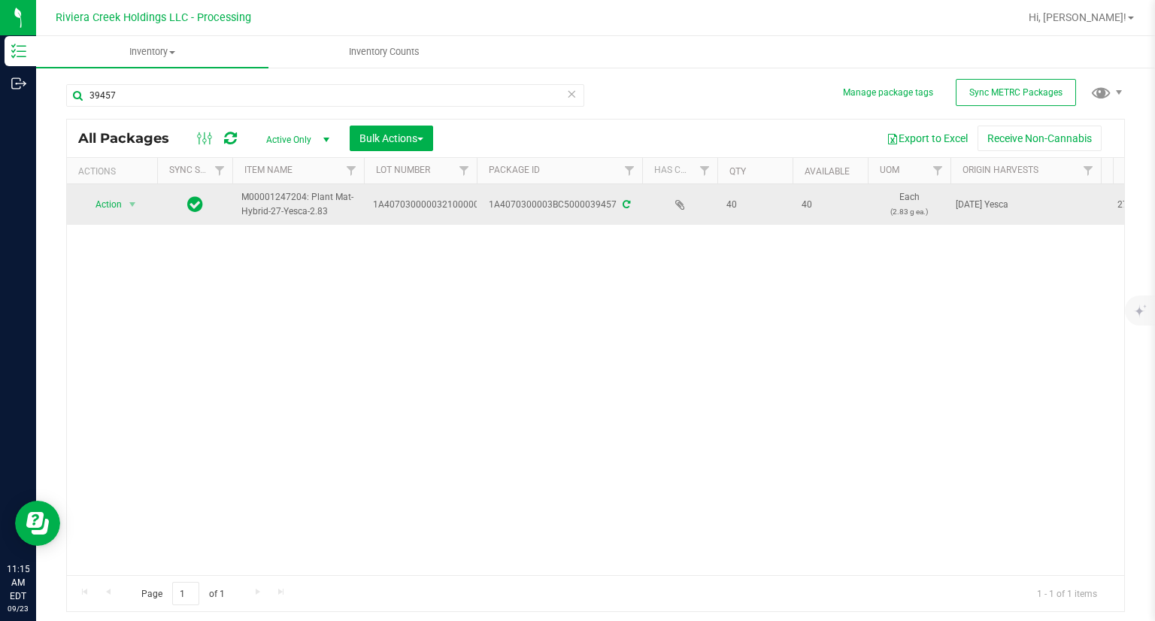
click at [118, 205] on span "Action" at bounding box center [102, 204] width 41 height 21
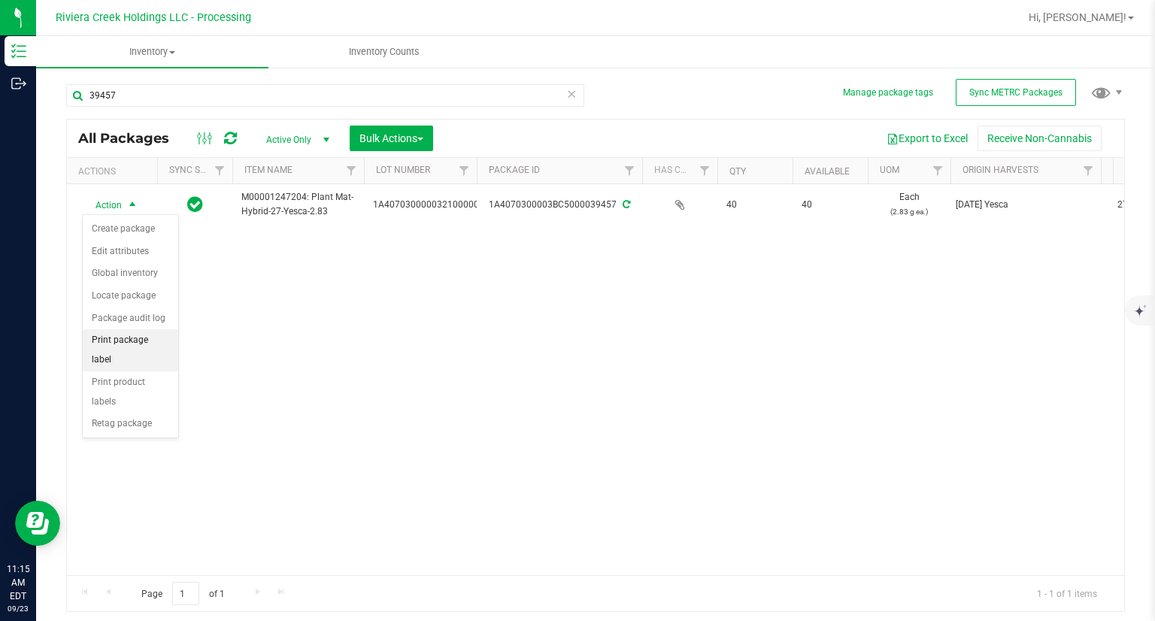
click at [162, 341] on li "Print package label" at bounding box center [130, 349] width 95 height 41
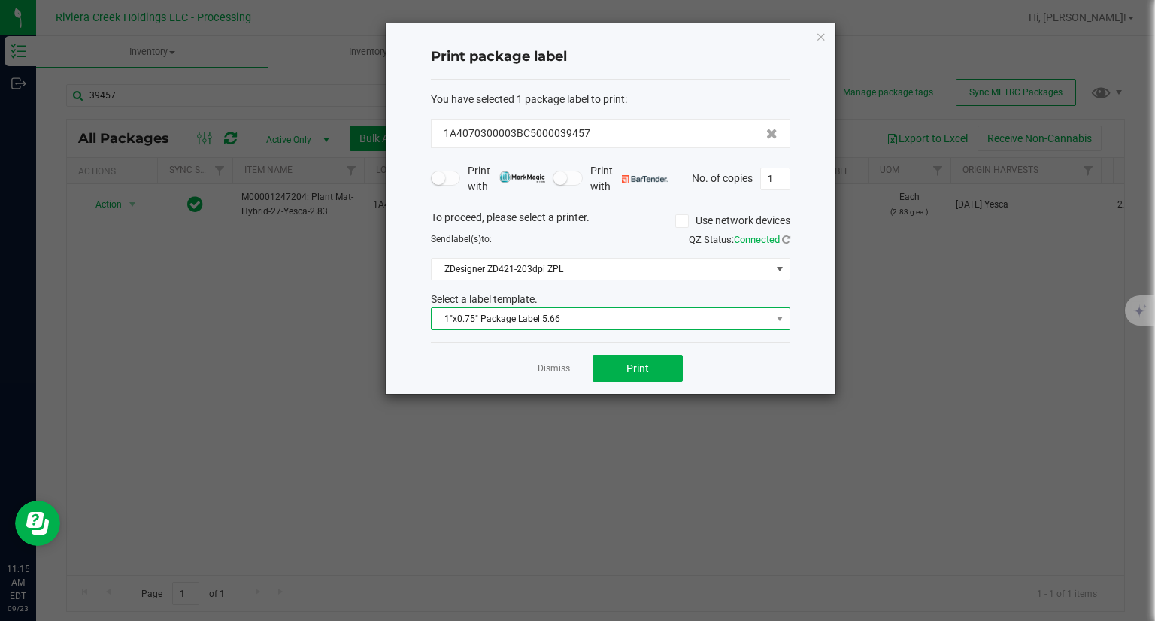
click at [550, 313] on span "1"x0.75" Package Label 5.66" at bounding box center [600, 318] width 339 height 21
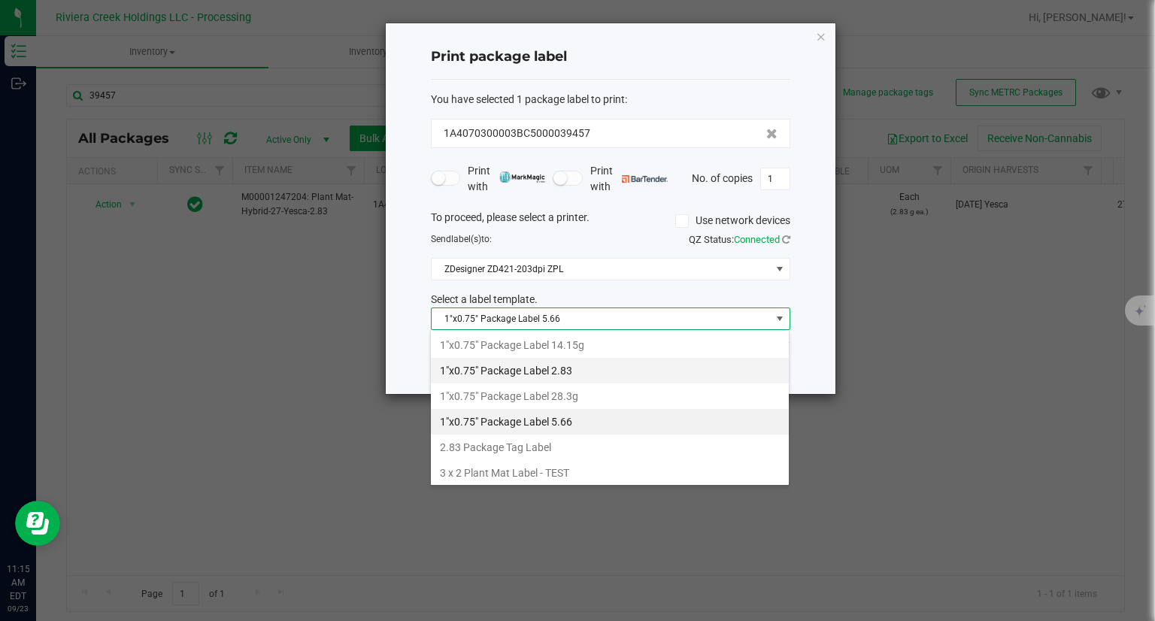
click at [601, 368] on li "1"x0.75" Package Label 2.83" at bounding box center [610, 371] width 358 height 26
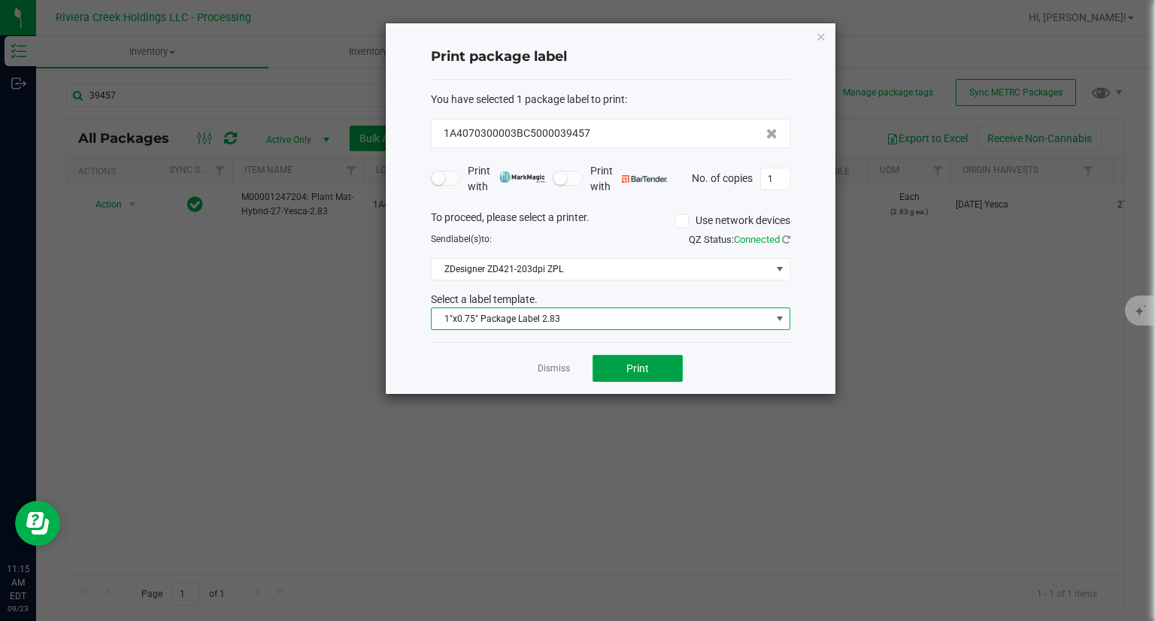
click at [628, 365] on span "Print" at bounding box center [637, 368] width 23 height 12
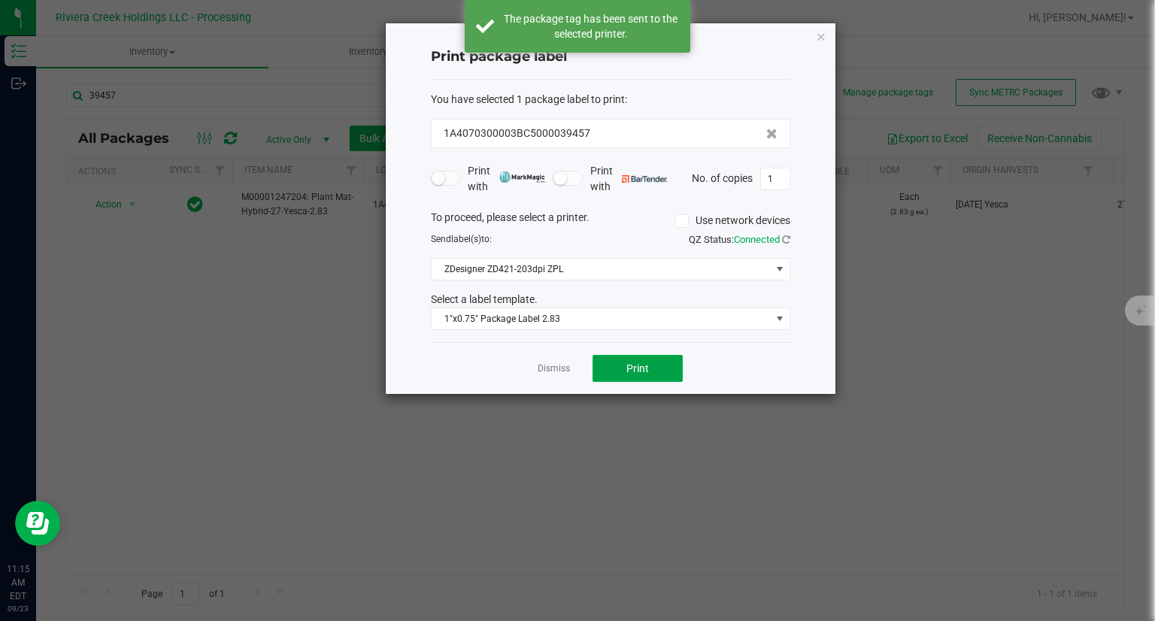
drag, startPoint x: 648, startPoint y: 383, endPoint x: 640, endPoint y: 388, distance: 9.2
click at [640, 388] on div "Dismiss Print" at bounding box center [610, 368] width 359 height 52
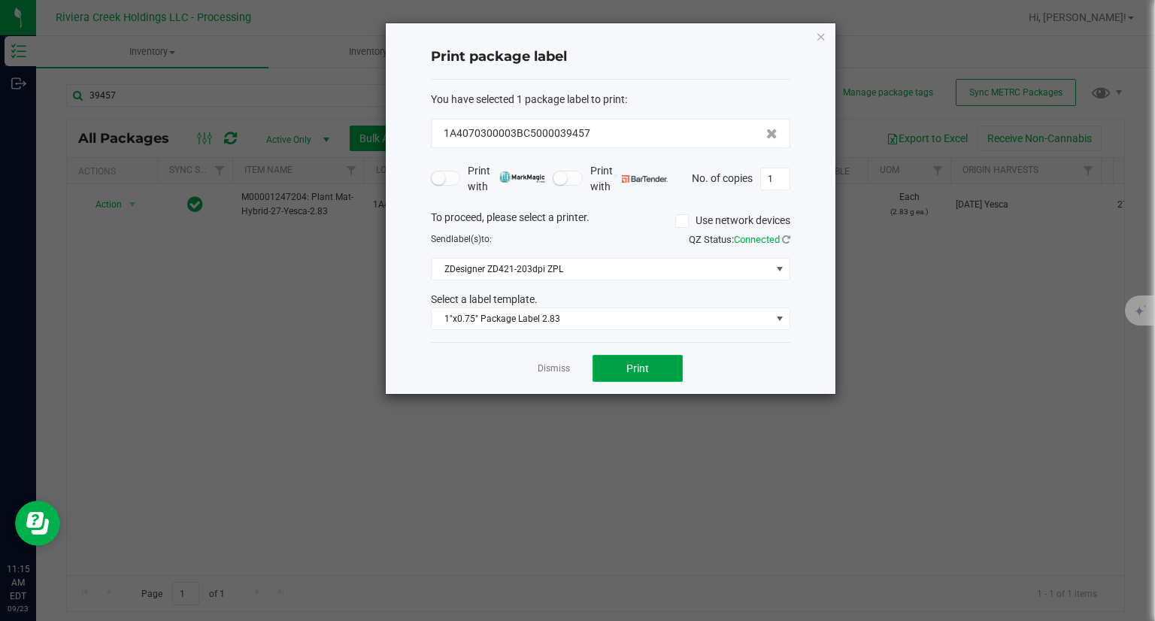
click at [634, 371] on span "Print" at bounding box center [637, 368] width 23 height 12
click at [821, 33] on icon "button" at bounding box center [821, 36] width 11 height 18
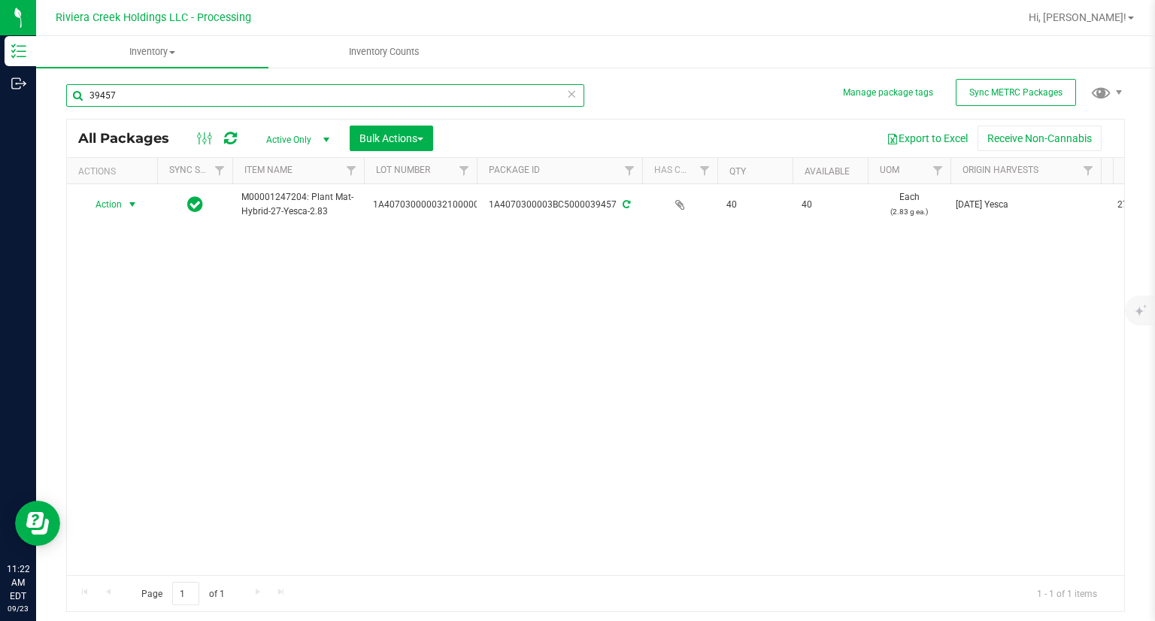
click at [138, 88] on input "39457" at bounding box center [325, 95] width 518 height 23
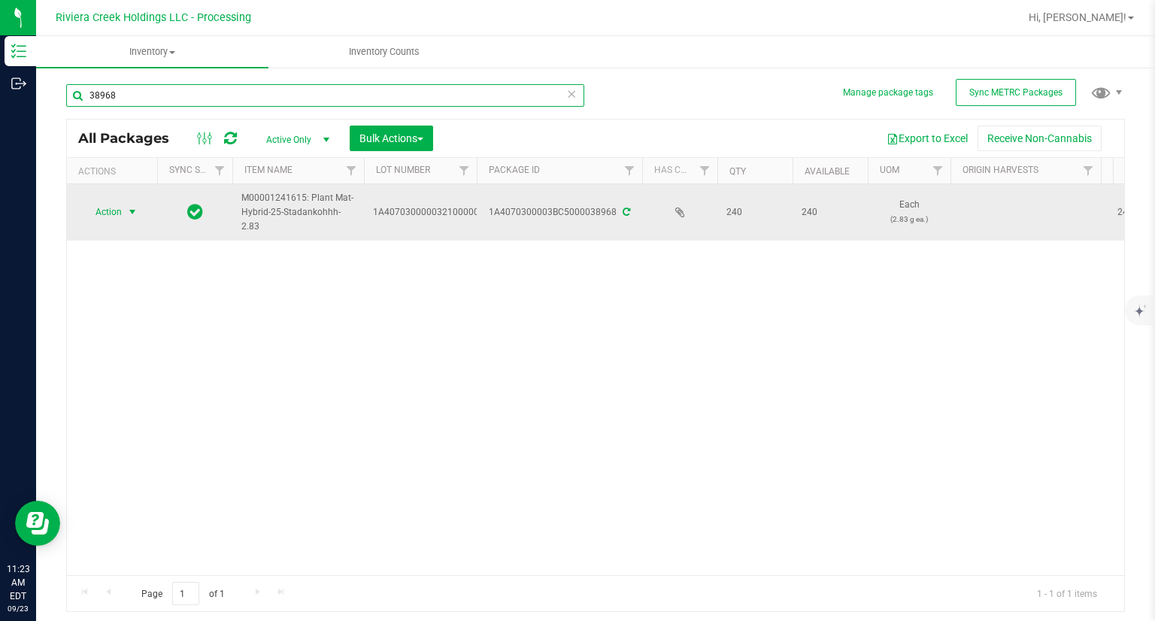
type input "38968"
click at [117, 207] on span "Action" at bounding box center [102, 211] width 41 height 21
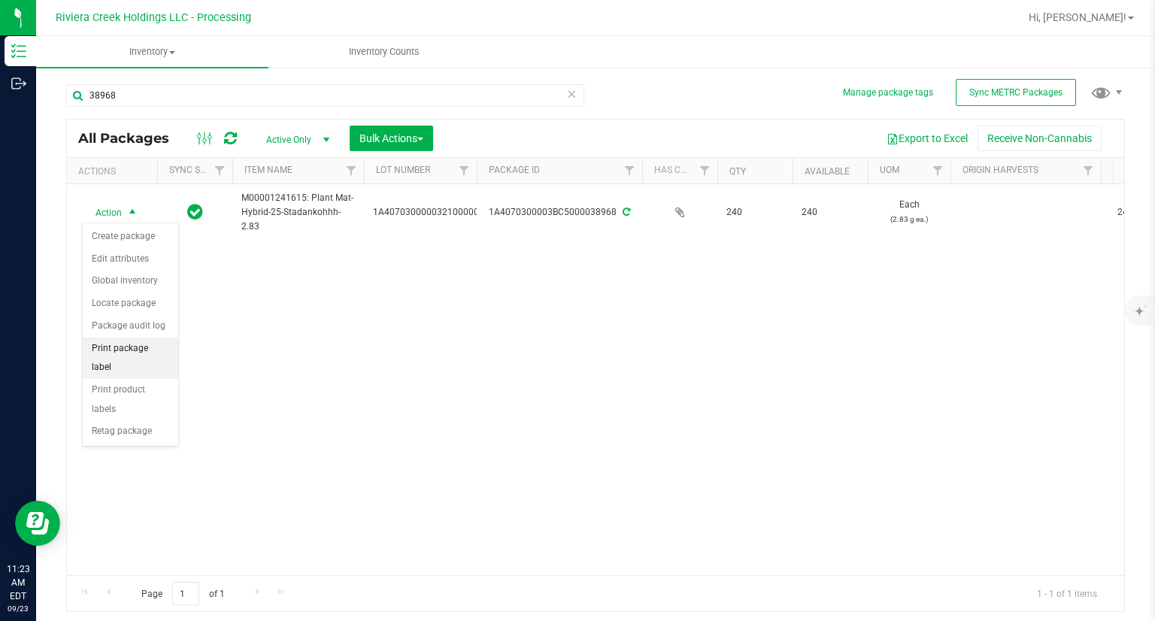
click at [132, 338] on li "Print package label" at bounding box center [130, 358] width 95 height 41
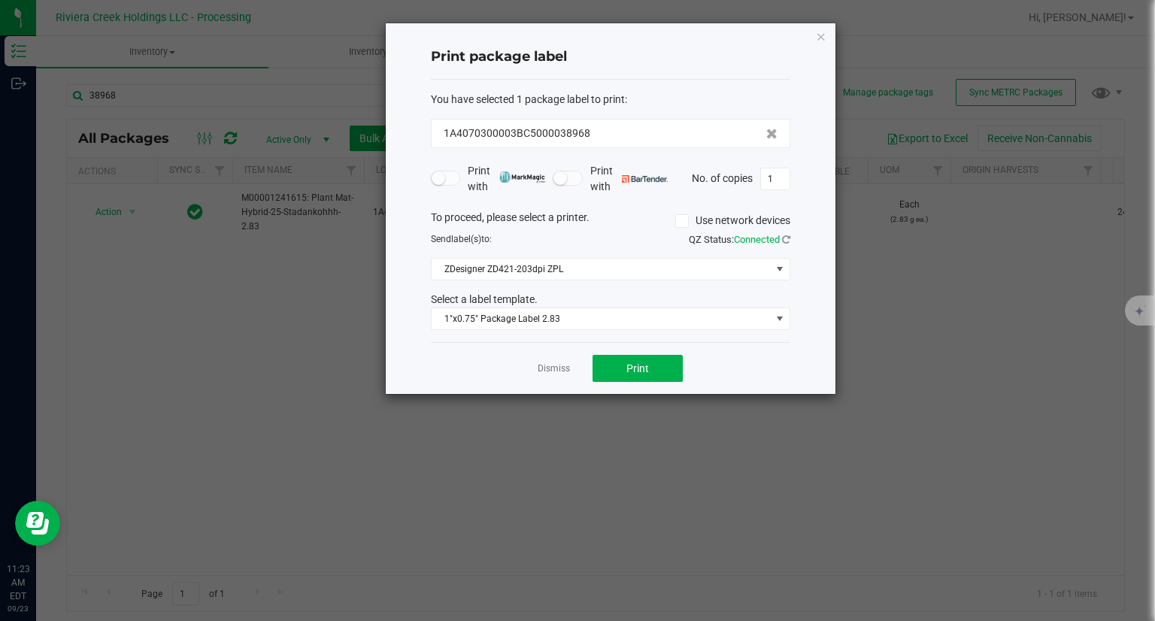
click at [827, 33] on div "Print package label You have selected 1 package label to print : 1A4070300003BC…" at bounding box center [611, 208] width 450 height 371
click at [818, 31] on icon "button" at bounding box center [821, 36] width 11 height 18
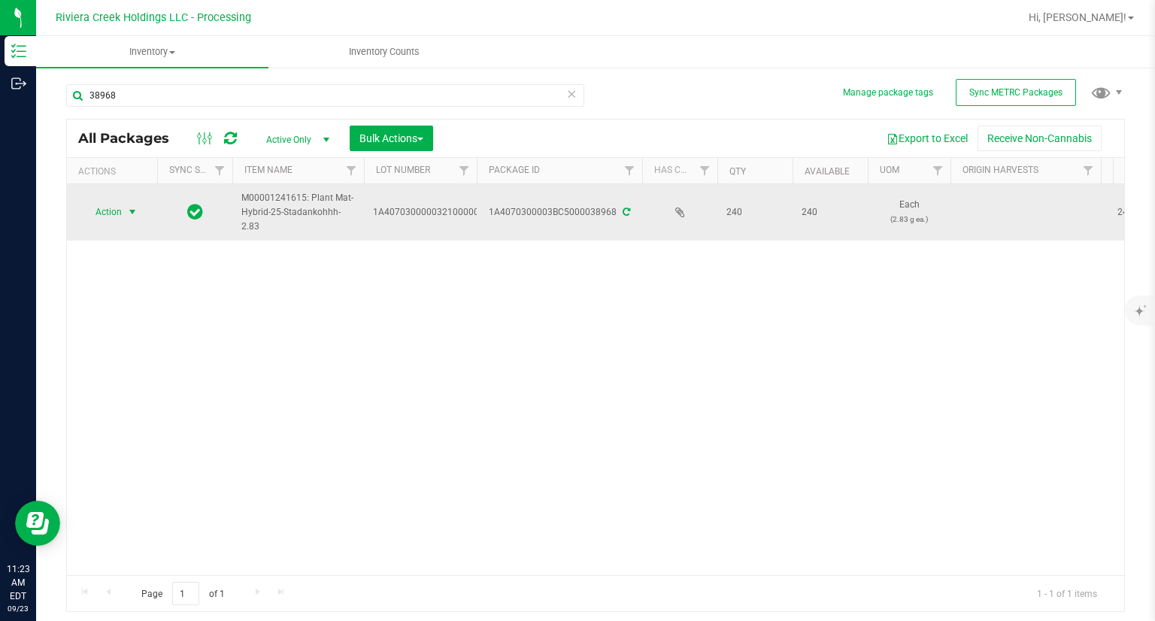
click at [109, 205] on span "Action" at bounding box center [102, 211] width 41 height 21
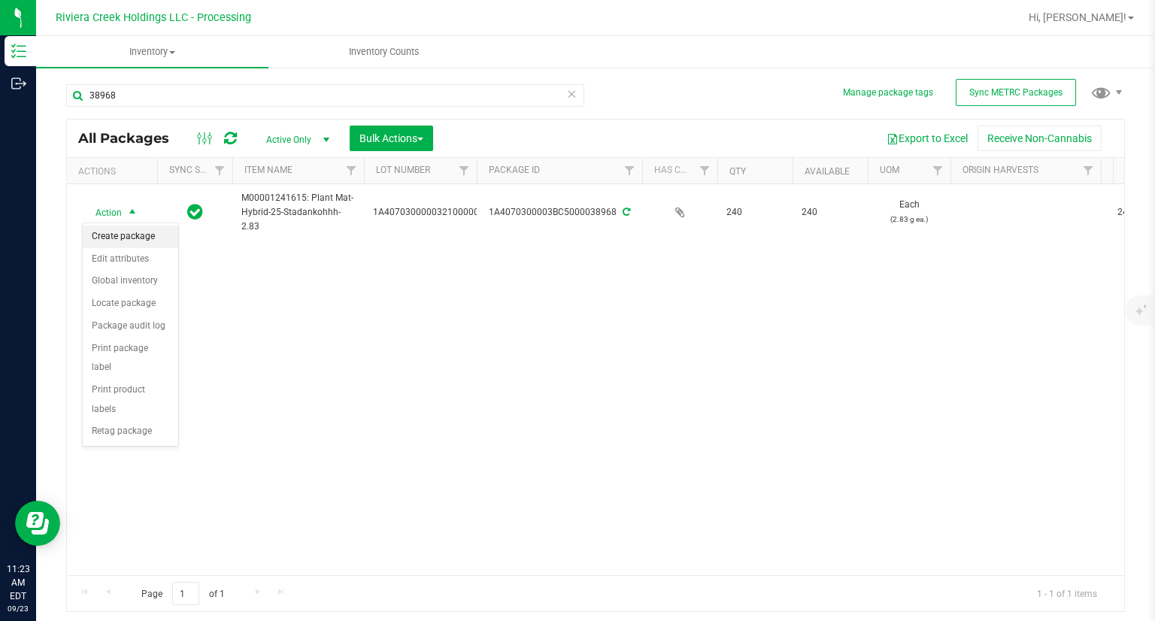
click at [123, 228] on li "Create package" at bounding box center [130, 237] width 95 height 23
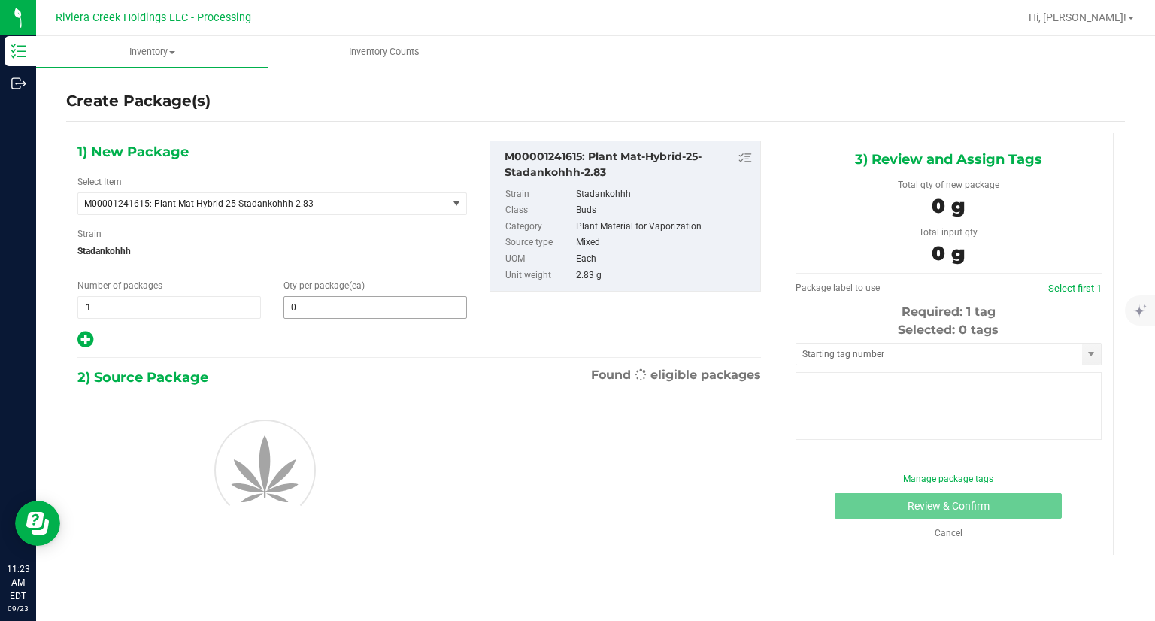
type input "0"
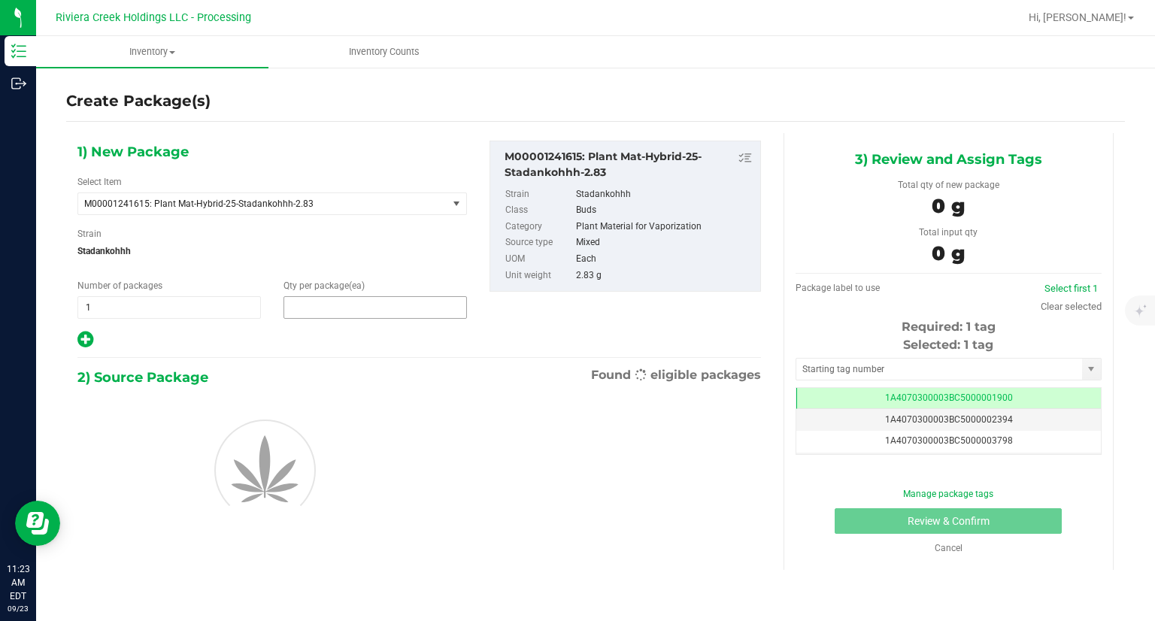
click at [377, 304] on span at bounding box center [374, 307] width 183 height 23
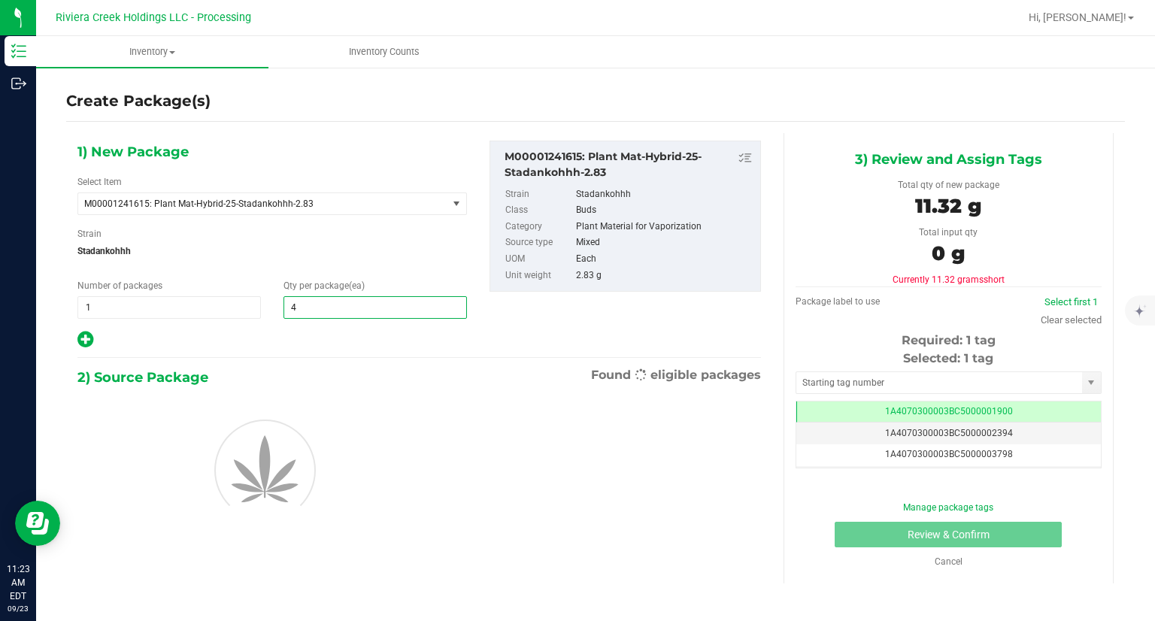
type input "40"
click at [347, 322] on div "1) New Package Select Item M00001241615: Plant Mat-Hybrid-25-Stadankohhh-2.83 M…" at bounding box center [272, 245] width 412 height 209
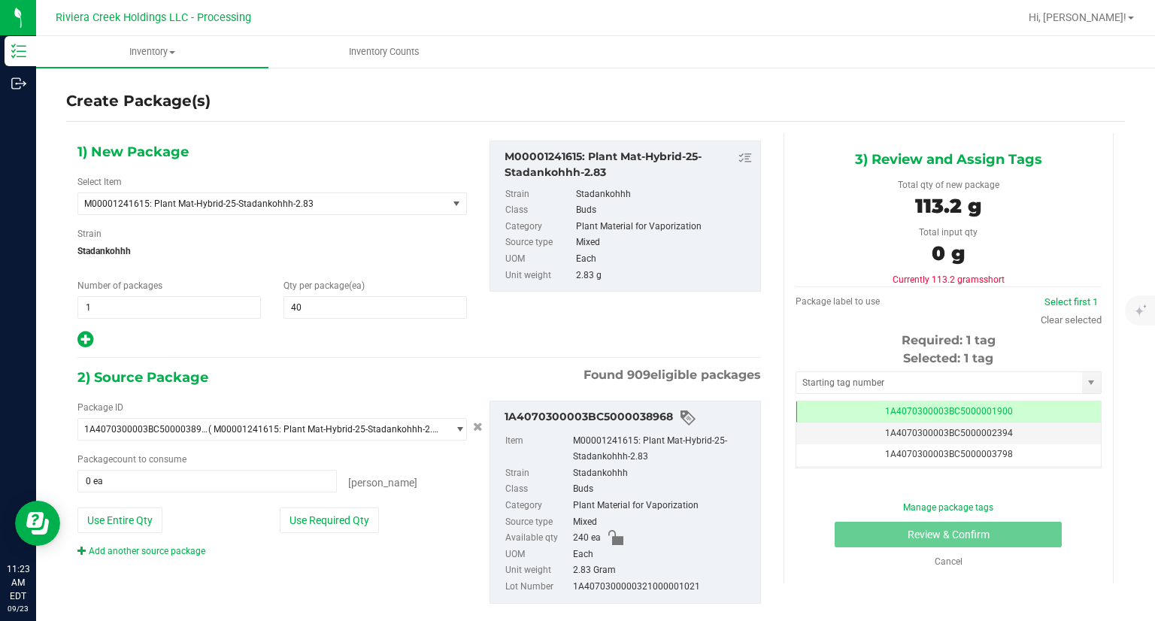
scroll to position [24, 0]
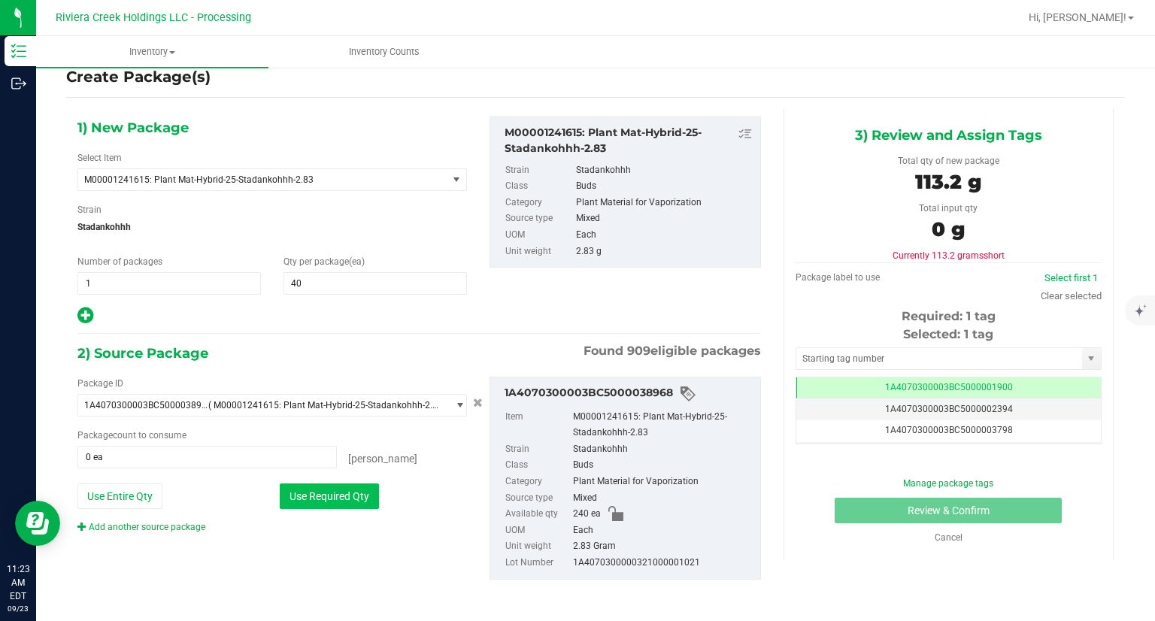
click at [351, 501] on button "Use Required Qty" at bounding box center [329, 496] width 99 height 26
type input "40 ea"
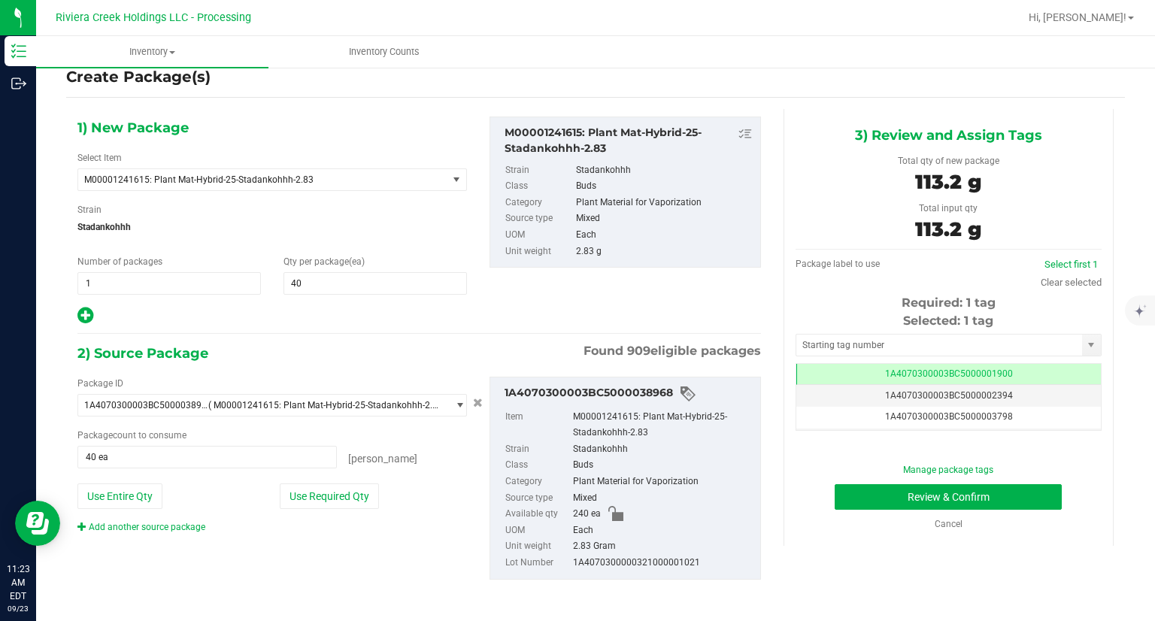
click at [819, 356] on div "Selected: 1 tag Tag 1A4070300003BC5000001900 1A4070300003BC5000002394 1A4070300…" at bounding box center [948, 371] width 306 height 119
click at [822, 350] on input "text" at bounding box center [939, 345] width 286 height 21
click at [801, 374] on li "1A4070300003BC5000039458" at bounding box center [938, 370] width 301 height 23
type input "1A4070300003BC5000039458"
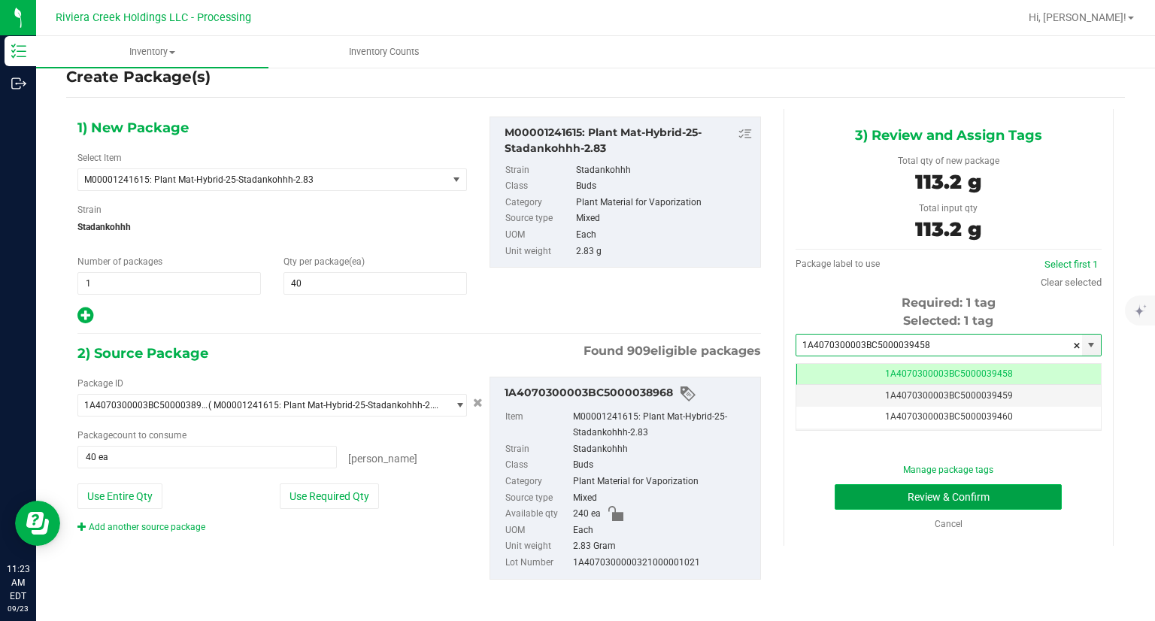
click at [860, 490] on button "Review & Confirm" at bounding box center [947, 497] width 227 height 26
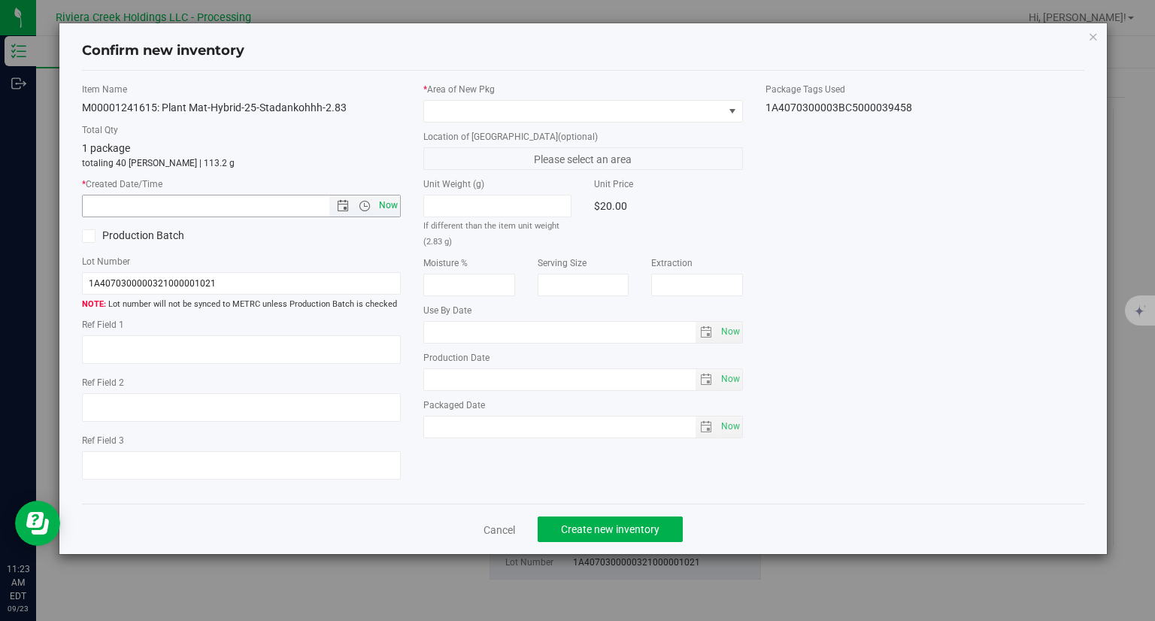
click at [393, 204] on span "Now" at bounding box center [389, 206] width 26 height 22
type input "9/23/2025 11:23 AM"
click at [457, 123] on div "* Area of New Pkg Location of New Pkg (optional) Please select an area Unit Wei…" at bounding box center [583, 264] width 342 height 363
click at [463, 118] on span at bounding box center [573, 111] width 299 height 21
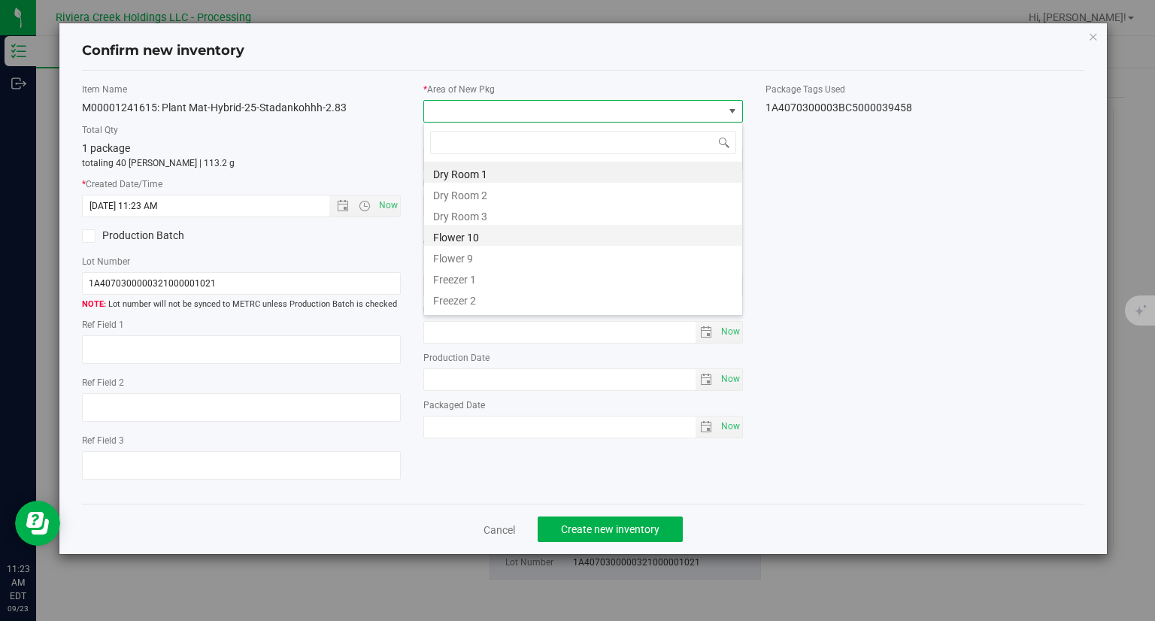
click at [477, 244] on li "Flower 10" at bounding box center [583, 235] width 318 height 21
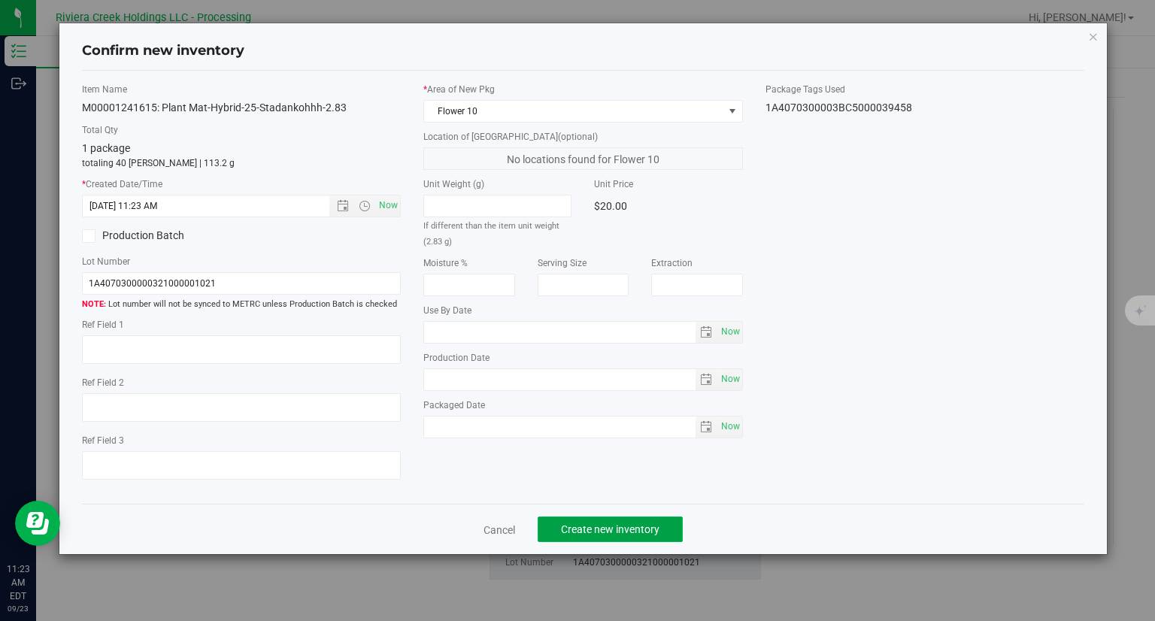
click at [634, 529] on span "Create new inventory" at bounding box center [610, 529] width 98 height 12
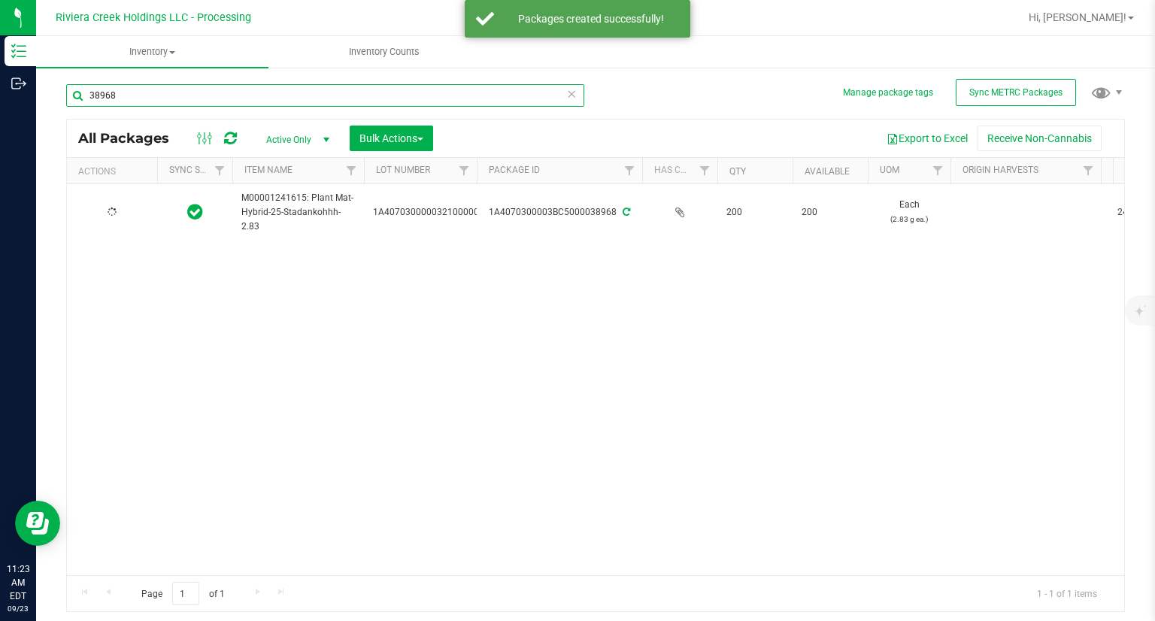
click at [217, 105] on input "38968" at bounding box center [325, 95] width 518 height 23
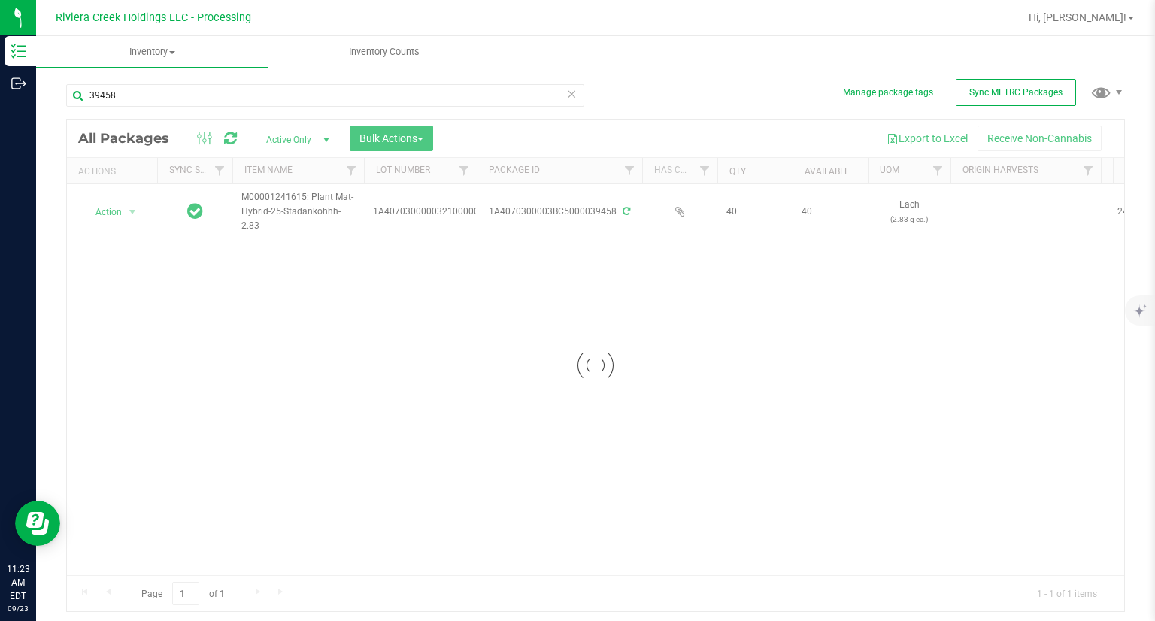
click at [126, 209] on div at bounding box center [595, 366] width 1057 height 492
click at [122, 210] on span "Action" at bounding box center [102, 211] width 41 height 21
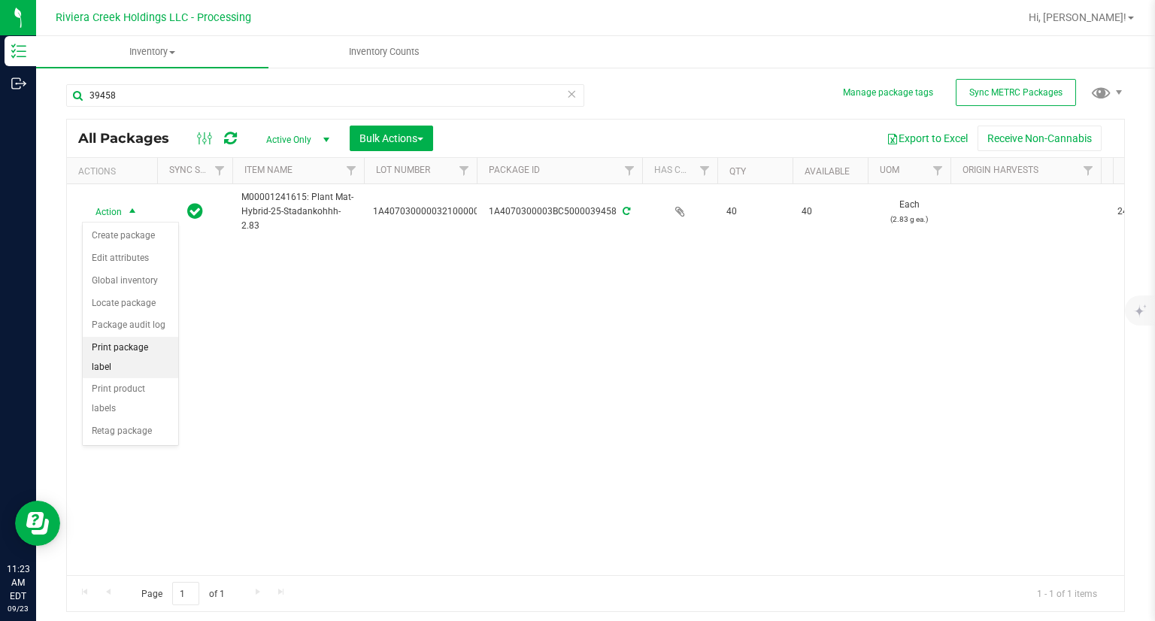
click at [159, 341] on li "Print package label" at bounding box center [130, 357] width 95 height 41
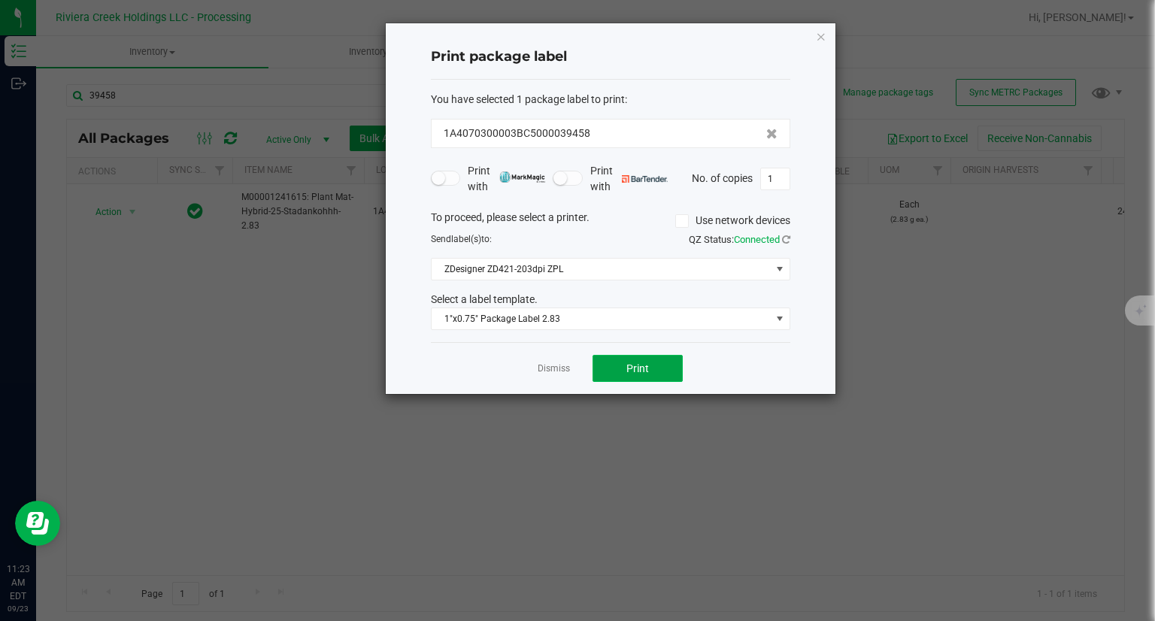
click at [643, 374] on button "Print" at bounding box center [637, 368] width 90 height 27
click at [825, 37] on icon "button" at bounding box center [821, 36] width 11 height 18
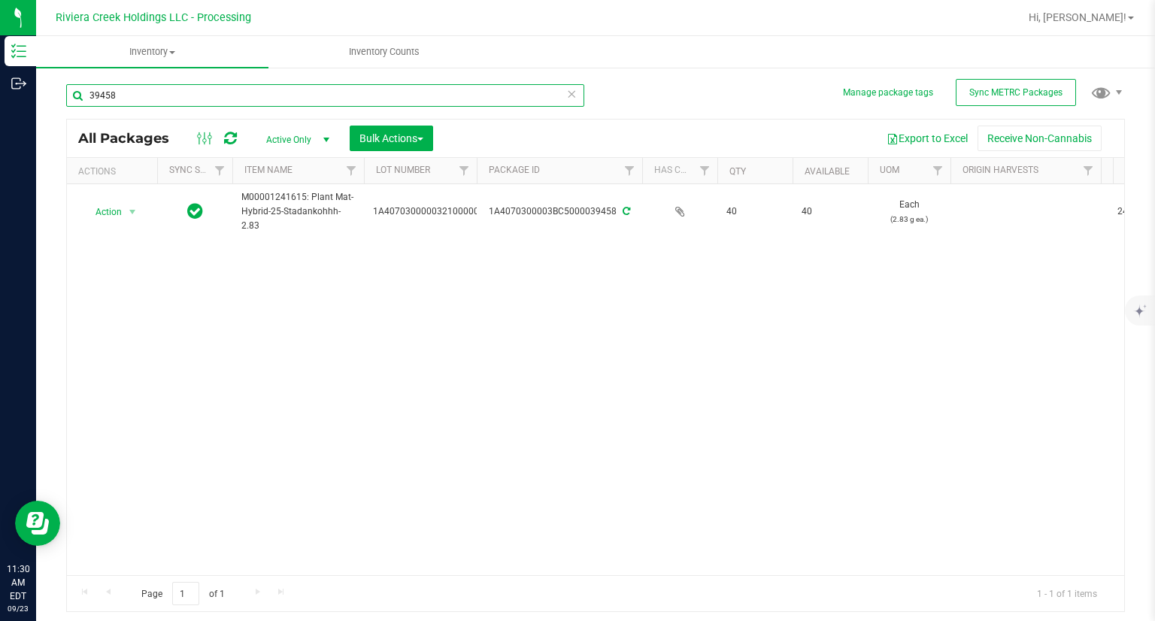
click at [187, 94] on input "39458" at bounding box center [325, 95] width 518 height 23
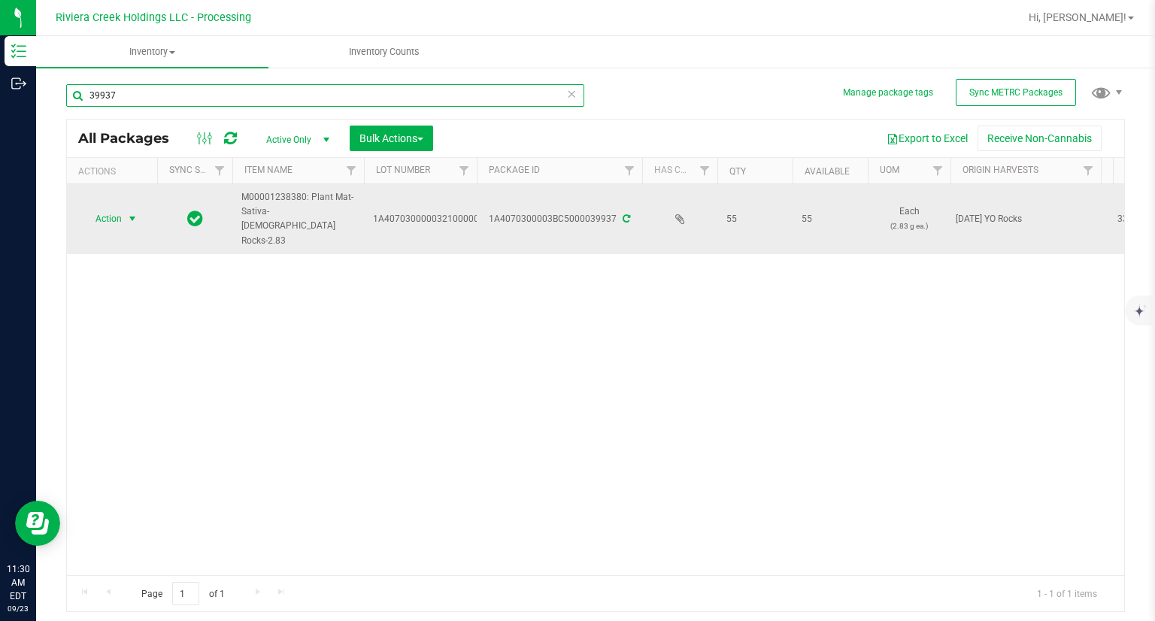
type input "39937"
click at [124, 208] on span "select" at bounding box center [132, 218] width 19 height 21
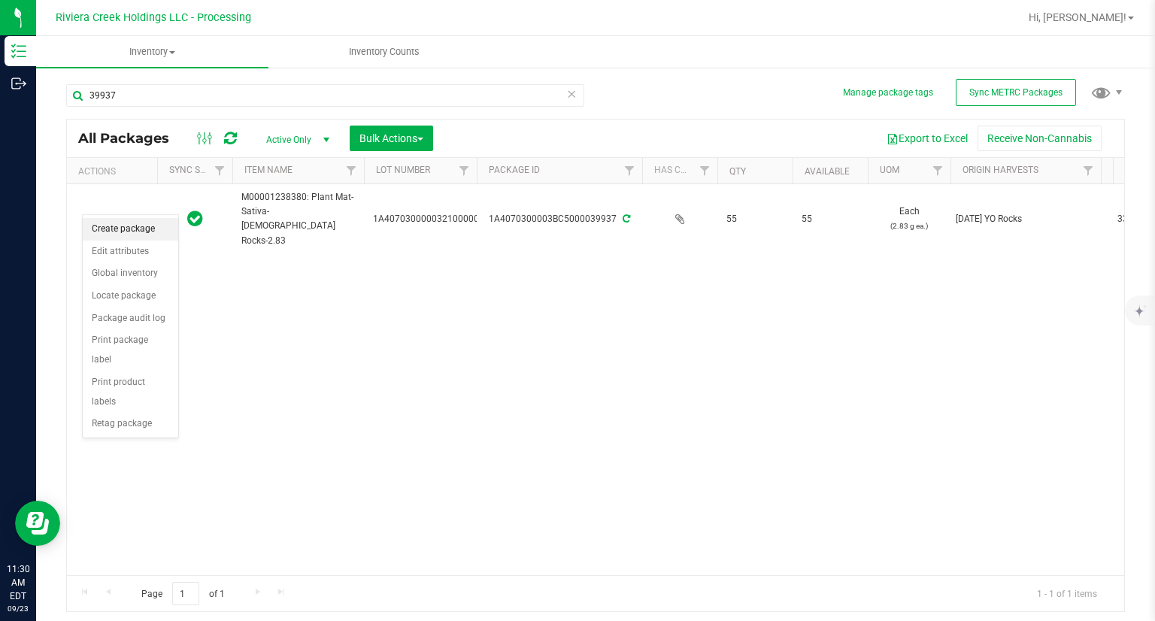
click at [128, 223] on li "Create package" at bounding box center [130, 229] width 95 height 23
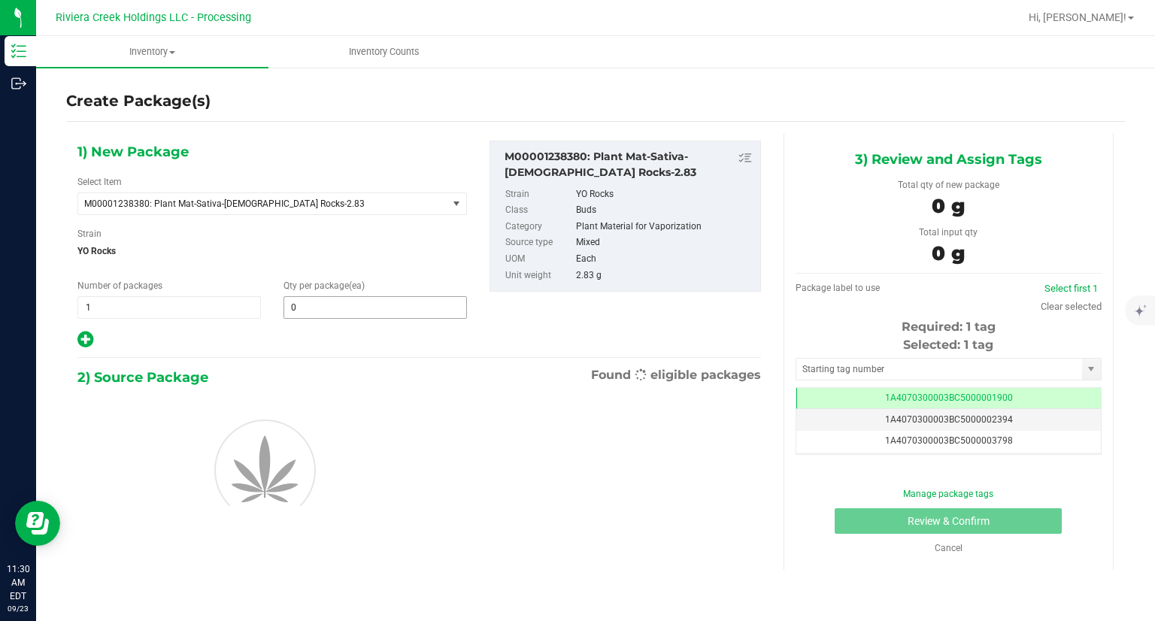
click at [347, 306] on span "0 0" at bounding box center [374, 307] width 183 height 23
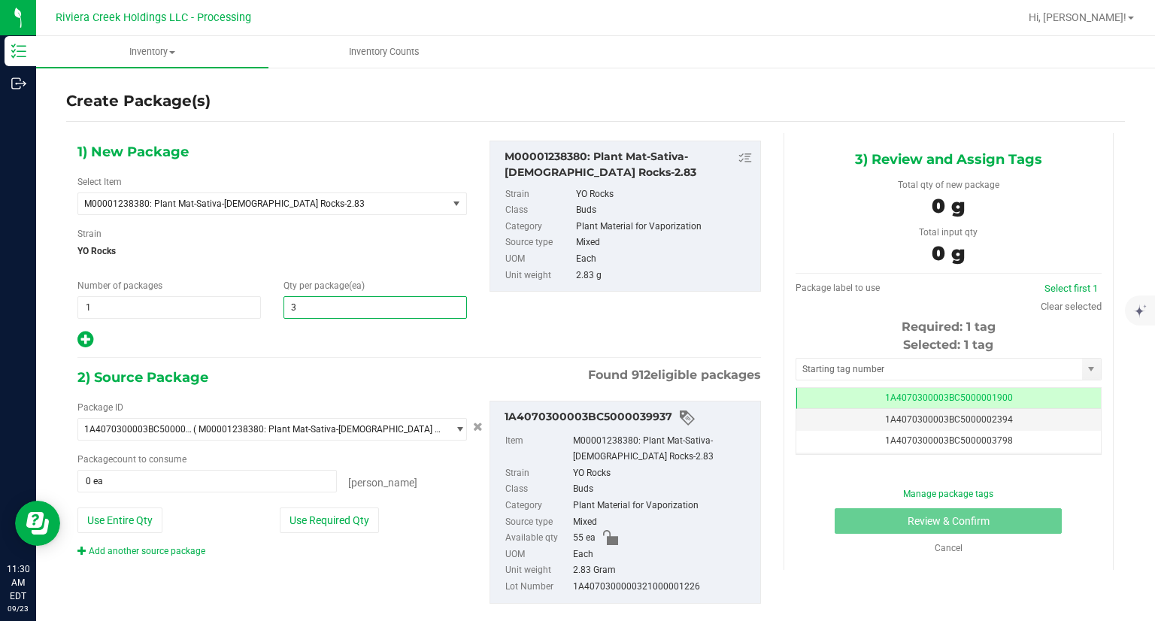
type input "30"
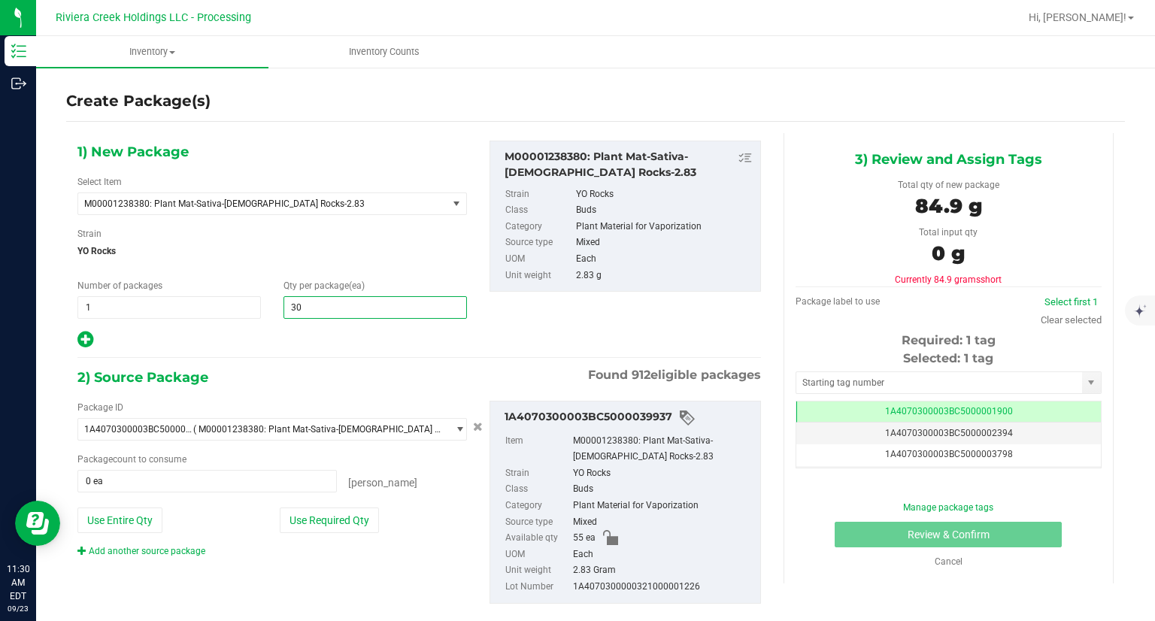
type input "30"
click at [351, 338] on div at bounding box center [271, 340] width 389 height 20
click at [355, 523] on button "Use Required Qty" at bounding box center [329, 520] width 99 height 26
type input "30 ea"
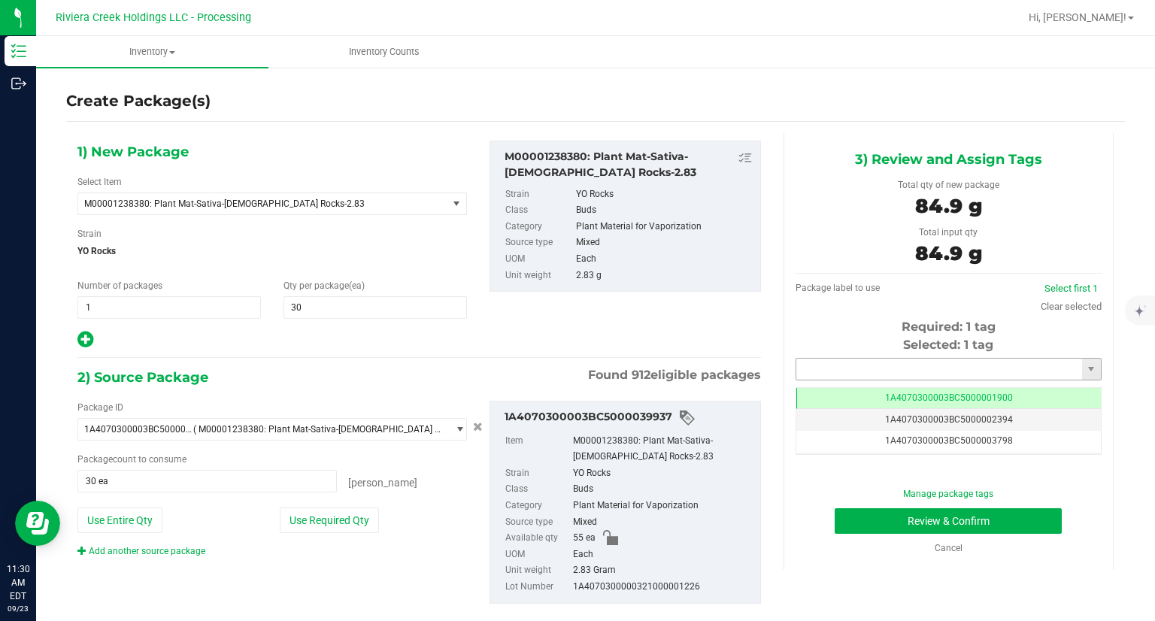
click at [830, 366] on input "text" at bounding box center [939, 369] width 286 height 21
click at [801, 389] on li "1A4070300003BC5000039459" at bounding box center [938, 394] width 301 height 23
type input "1A4070300003BC5000039459"
click at [849, 524] on button "Review & Confirm" at bounding box center [947, 521] width 227 height 26
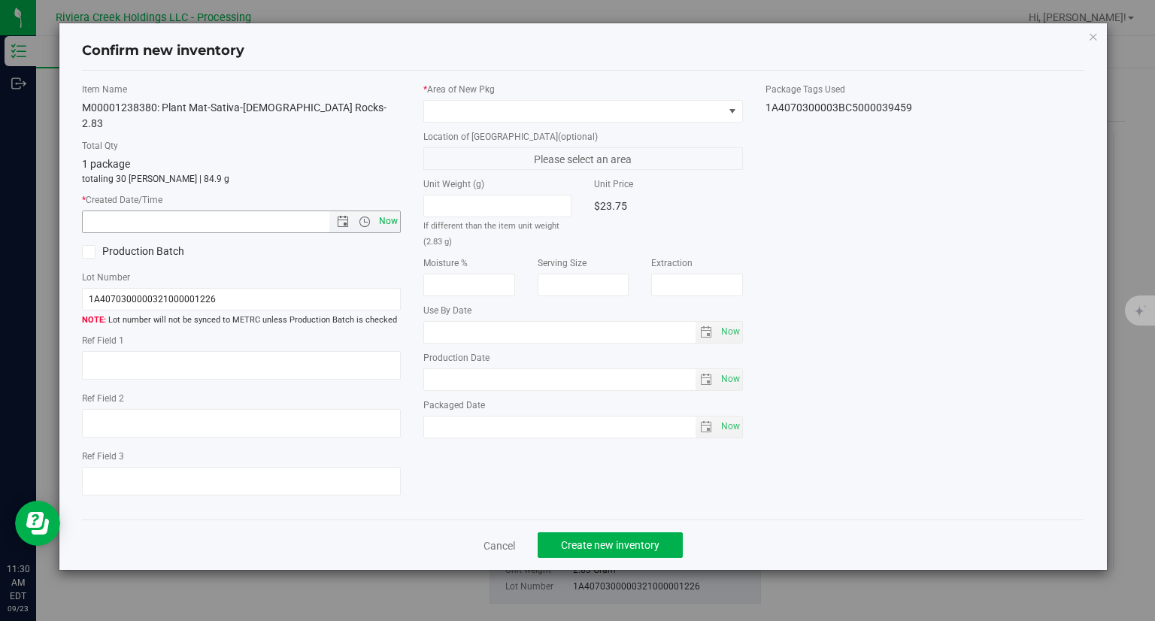
click at [395, 210] on span "Now" at bounding box center [389, 221] width 26 height 22
type input "9/23/2025 11:30 AM"
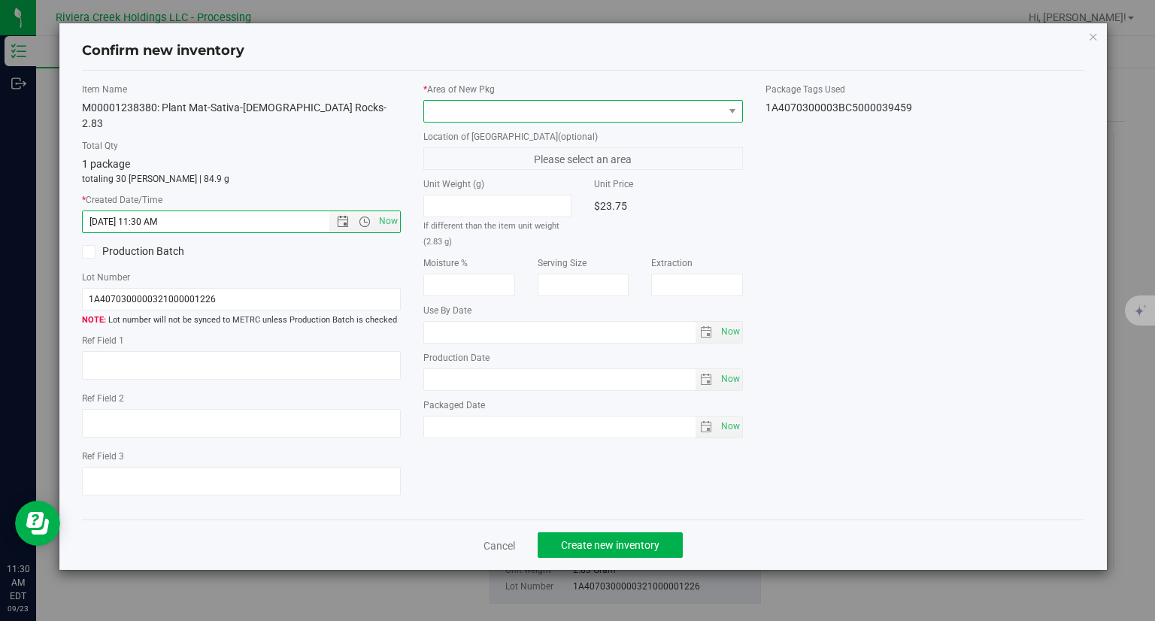
click at [541, 116] on span at bounding box center [573, 111] width 299 height 21
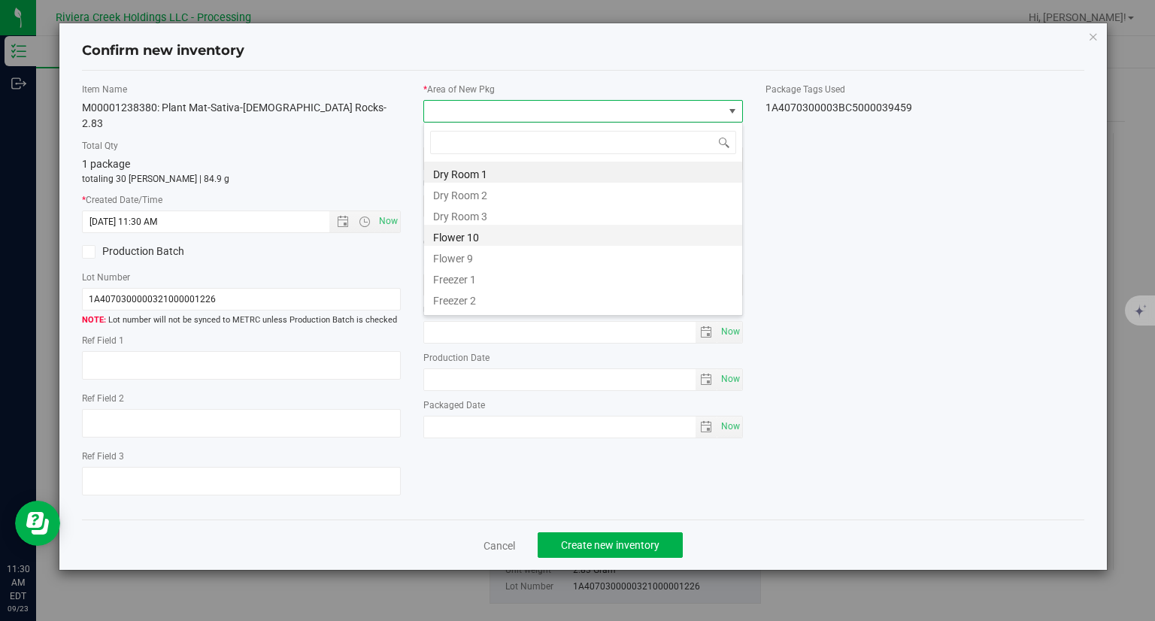
click at [469, 236] on li "Flower 10" at bounding box center [583, 235] width 318 height 21
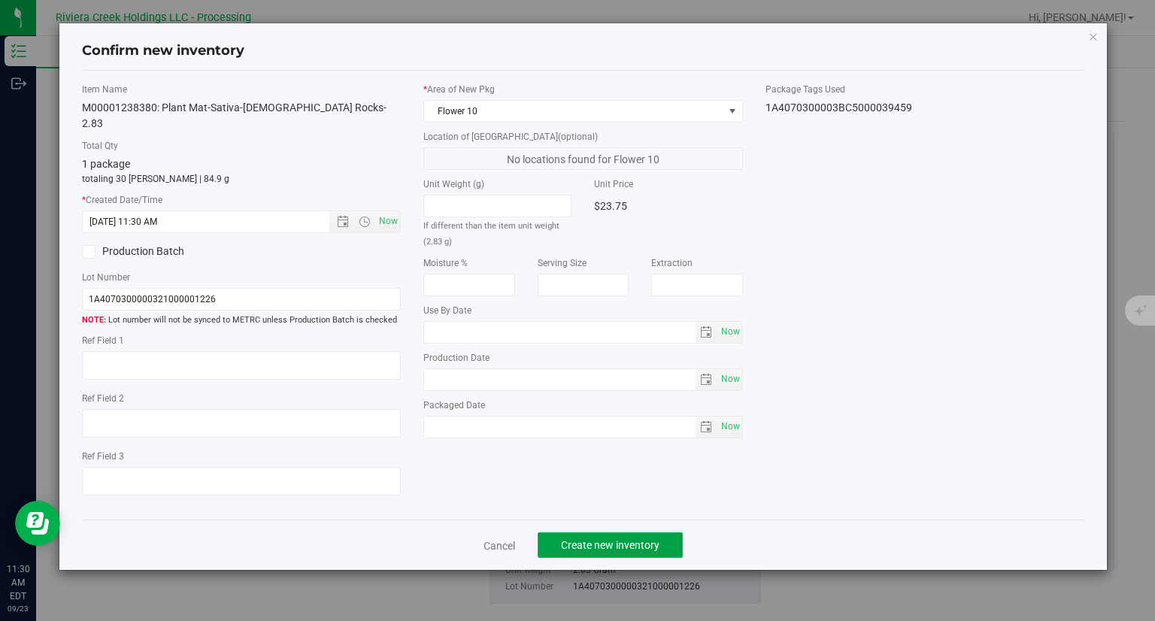
click at [638, 539] on span "Create new inventory" at bounding box center [610, 545] width 98 height 12
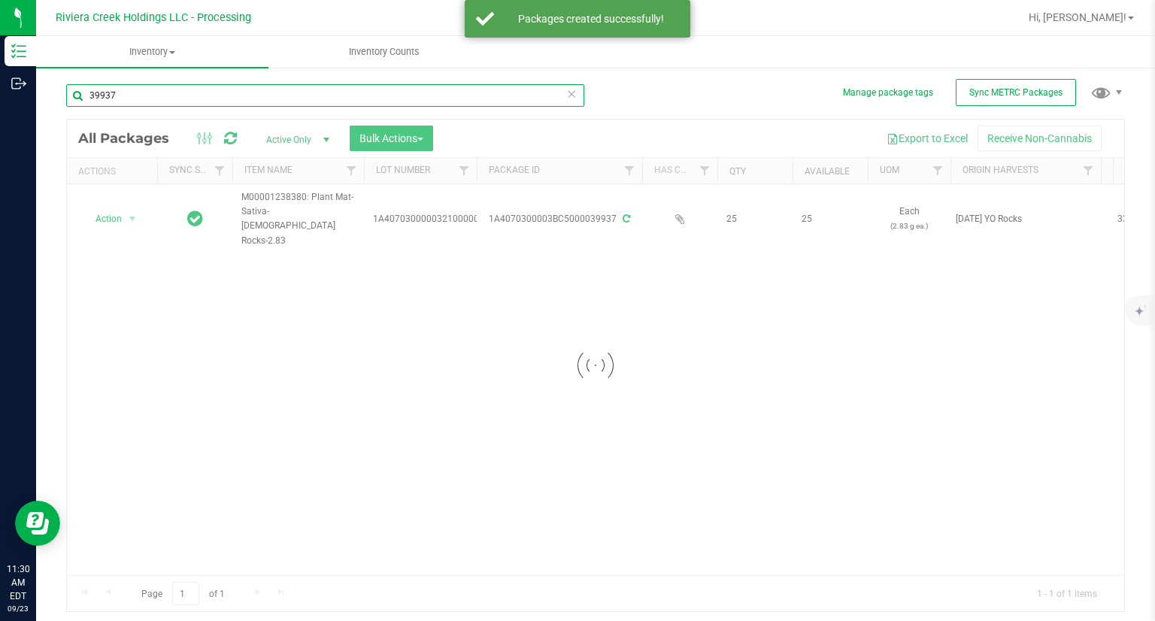
click at [175, 97] on input "39937" at bounding box center [325, 95] width 518 height 23
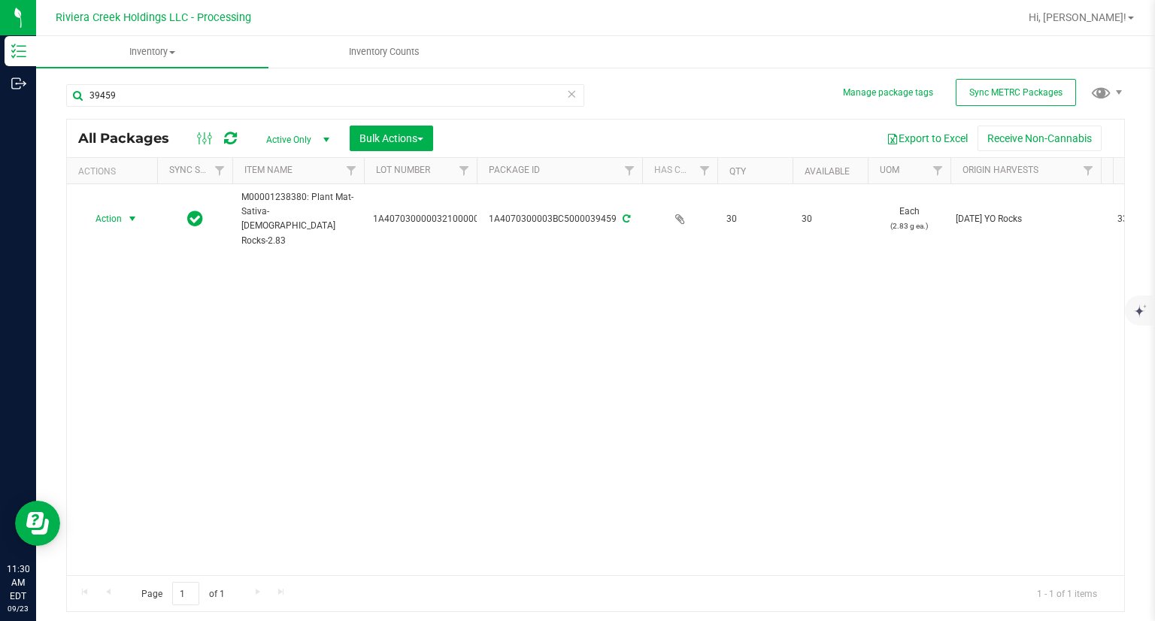
click at [106, 208] on span "Action" at bounding box center [102, 218] width 41 height 21
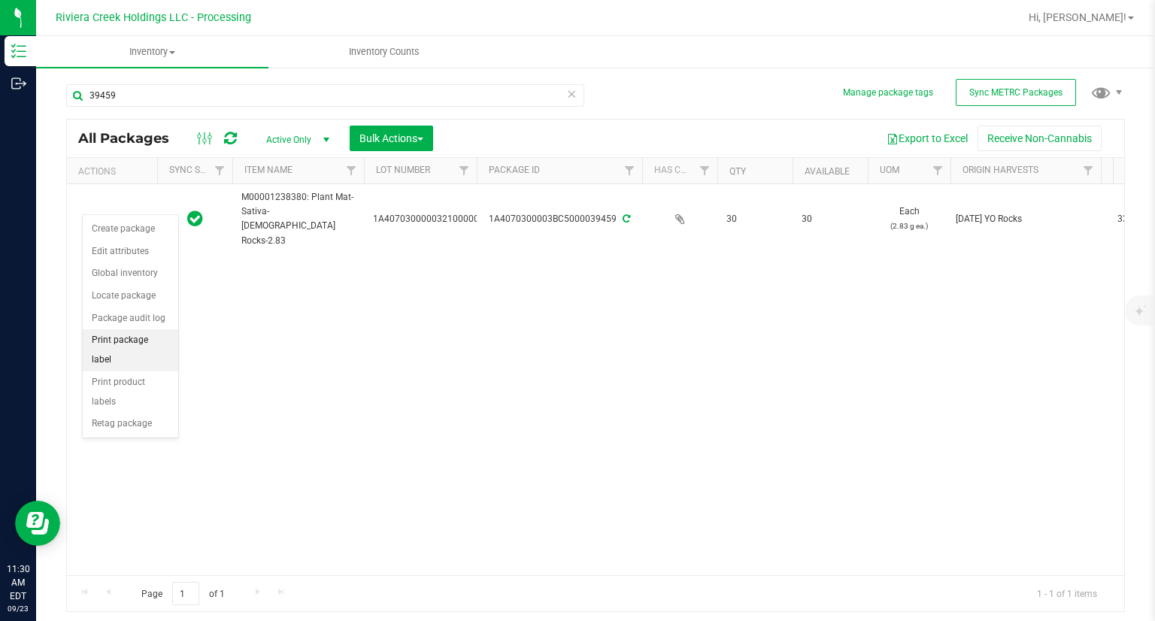
click at [171, 335] on li "Print package label" at bounding box center [130, 349] width 95 height 41
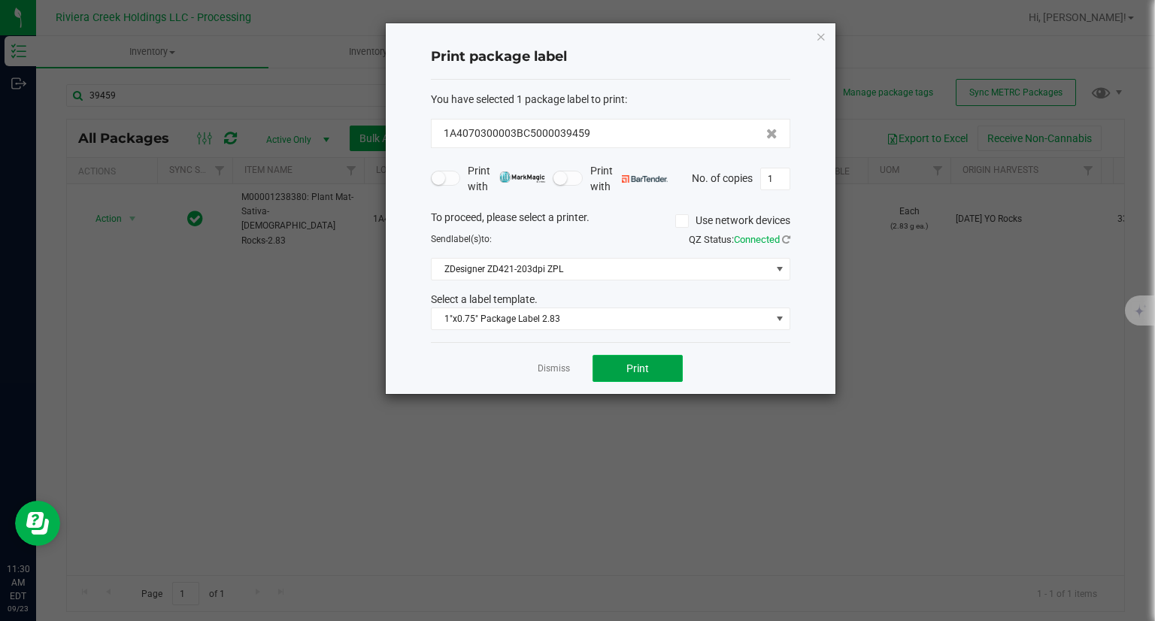
click at [662, 368] on button "Print" at bounding box center [637, 368] width 90 height 27
click at [824, 38] on icon "button" at bounding box center [821, 36] width 11 height 18
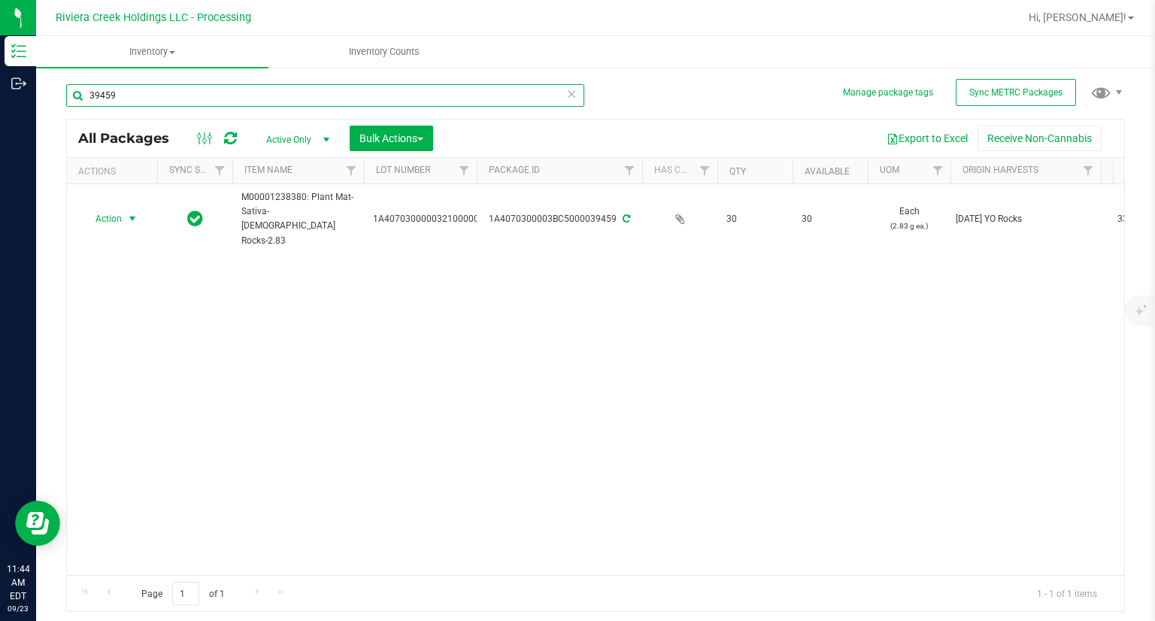
click at [153, 98] on input "39459" at bounding box center [325, 95] width 518 height 23
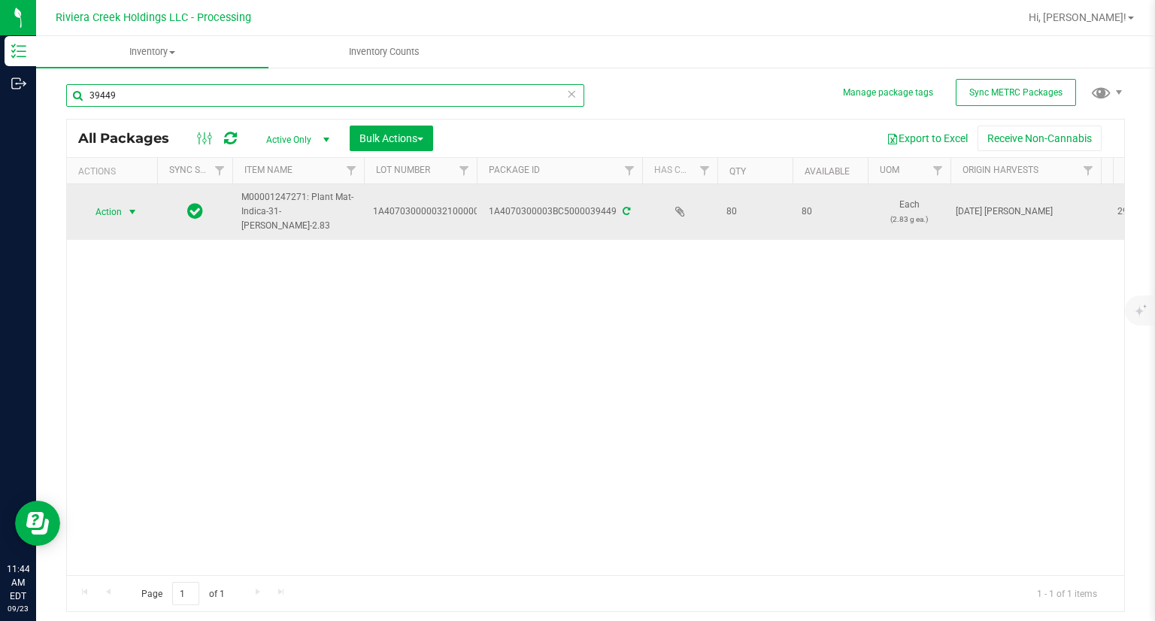
type input "39449"
click at [116, 216] on span "Action" at bounding box center [102, 211] width 41 height 21
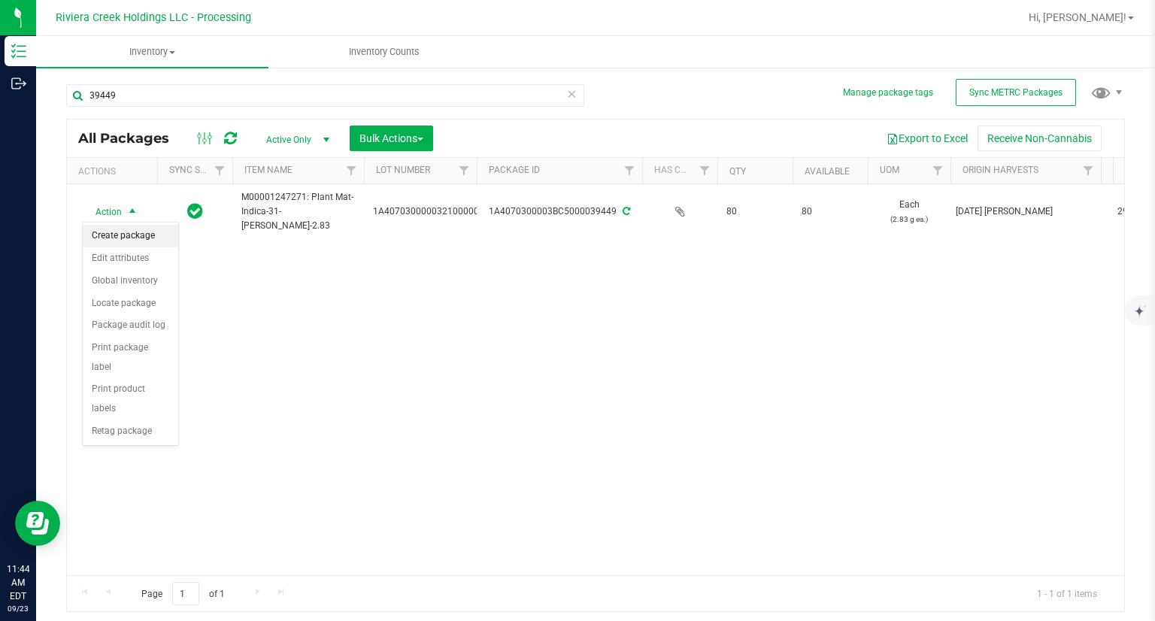
click at [143, 229] on li "Create package" at bounding box center [130, 236] width 95 height 23
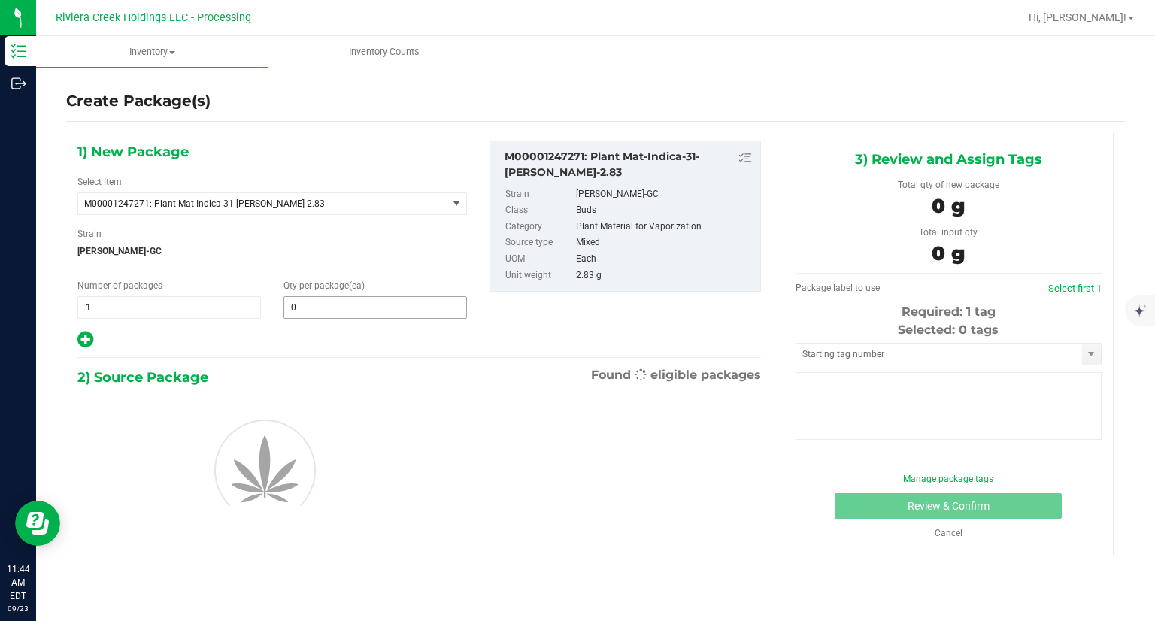
type input "0"
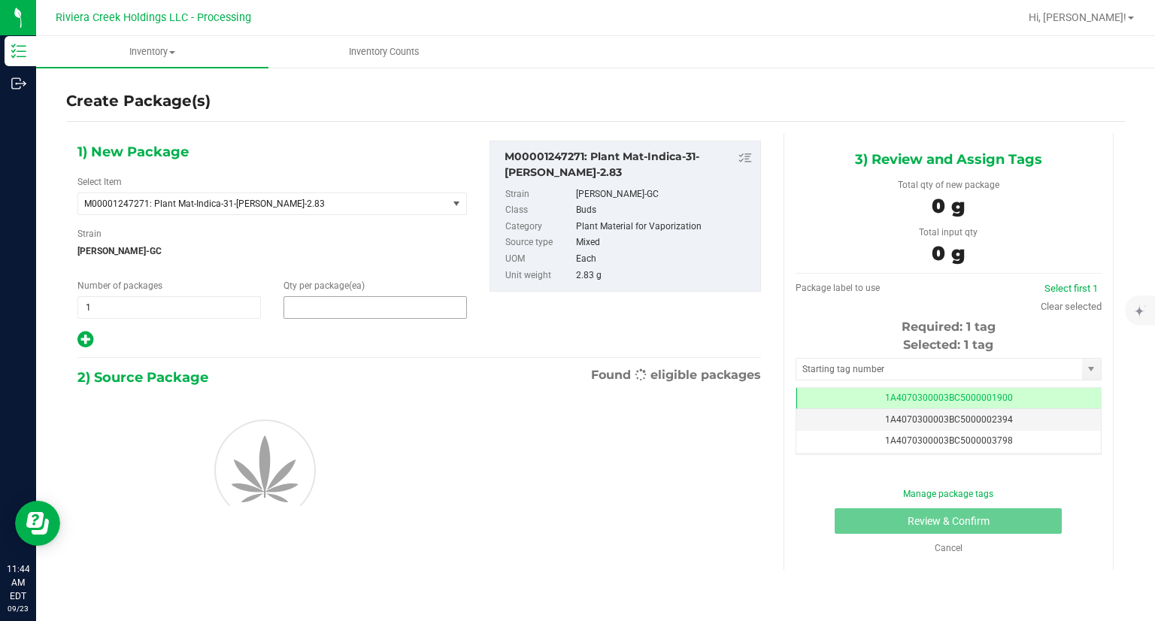
click at [325, 316] on span at bounding box center [374, 307] width 183 height 23
type input "20"
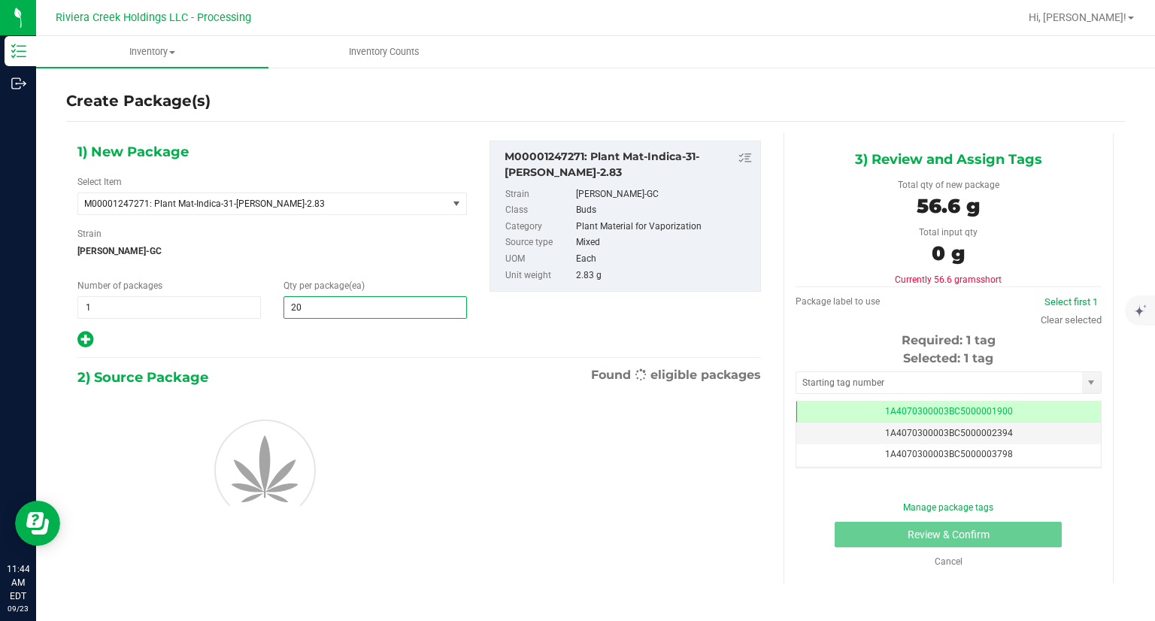
type input "20"
click at [332, 335] on div at bounding box center [271, 340] width 389 height 20
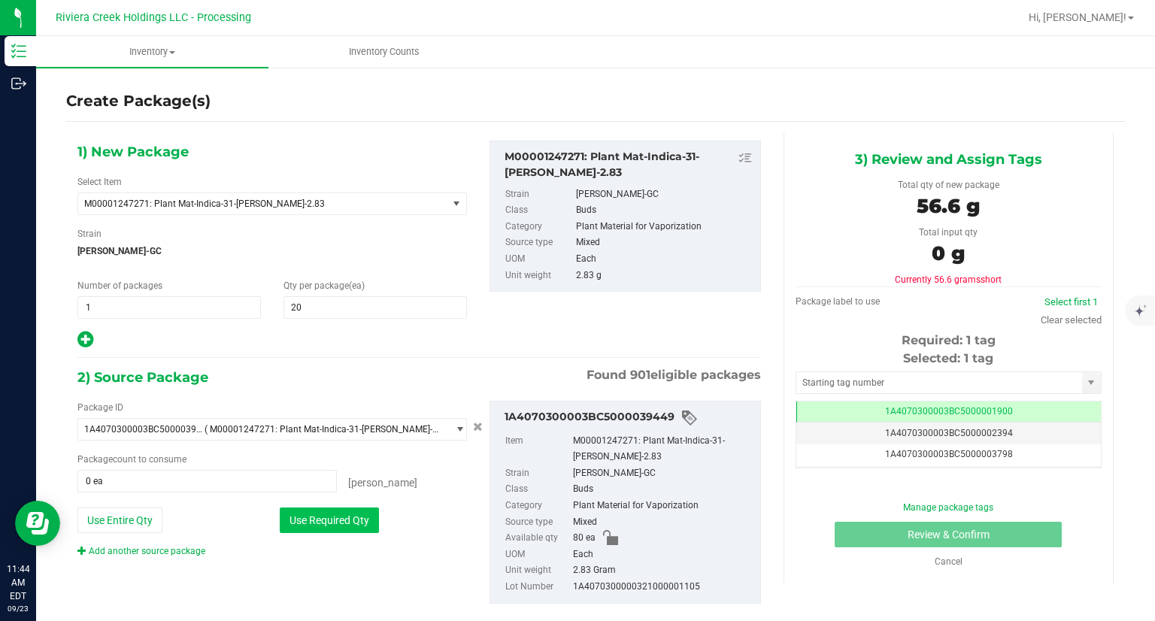
click at [316, 529] on button "Use Required Qty" at bounding box center [329, 520] width 99 height 26
type input "20 ea"
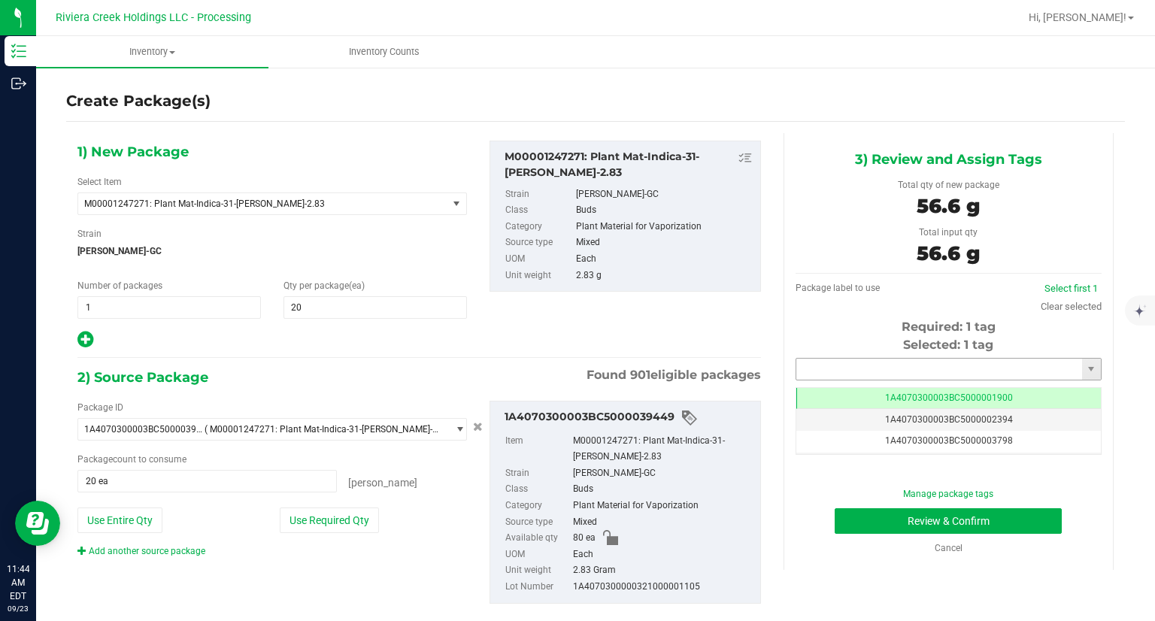
click at [796, 371] on input "text" at bounding box center [939, 369] width 286 height 21
click at [802, 391] on li "1A4070300003BC5000039460" at bounding box center [938, 394] width 301 height 23
type input "1A4070300003BC5000039460"
click at [834, 518] on button "Review & Confirm" at bounding box center [947, 521] width 227 height 26
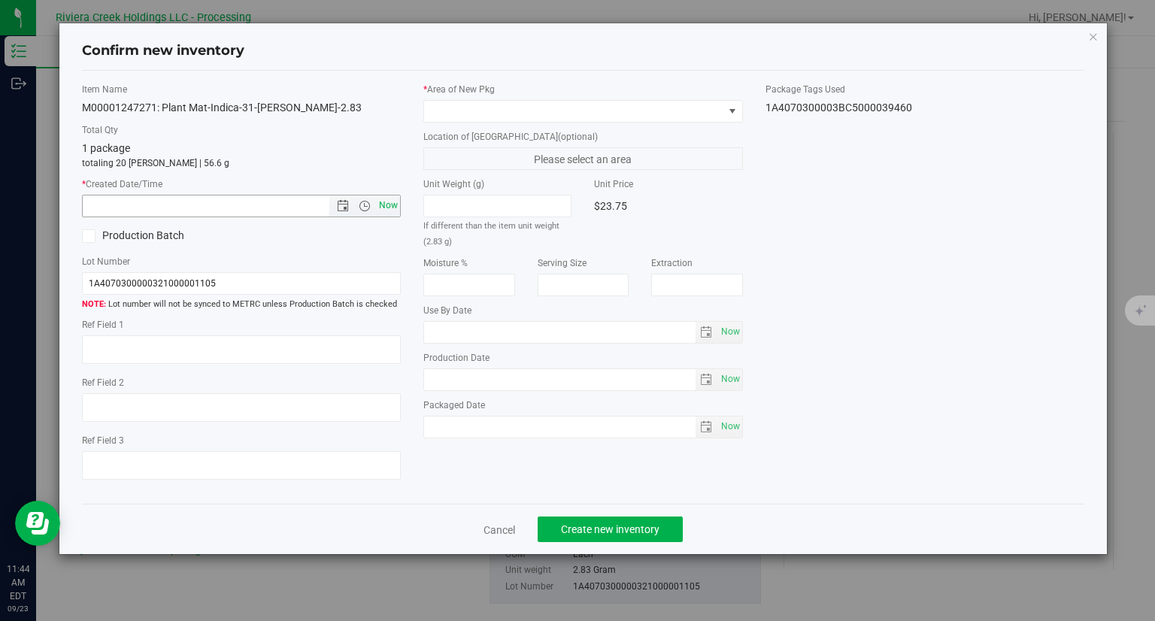
click at [392, 201] on span "Now" at bounding box center [389, 206] width 26 height 22
type input "9/23/2025 11:44 AM"
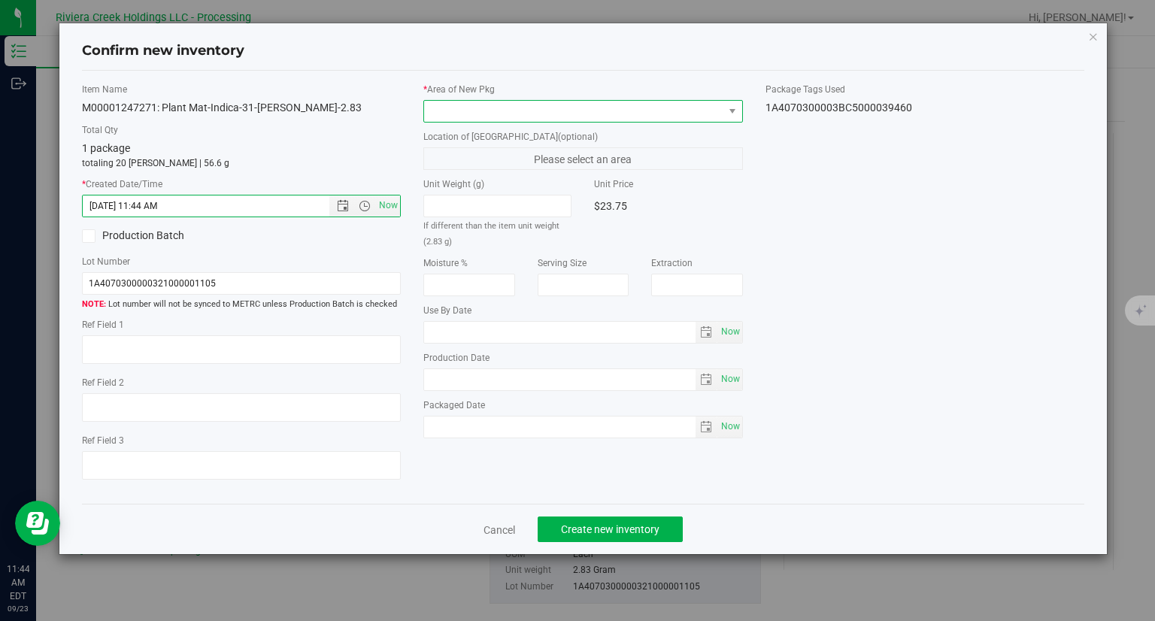
click at [444, 112] on span at bounding box center [573, 111] width 299 height 21
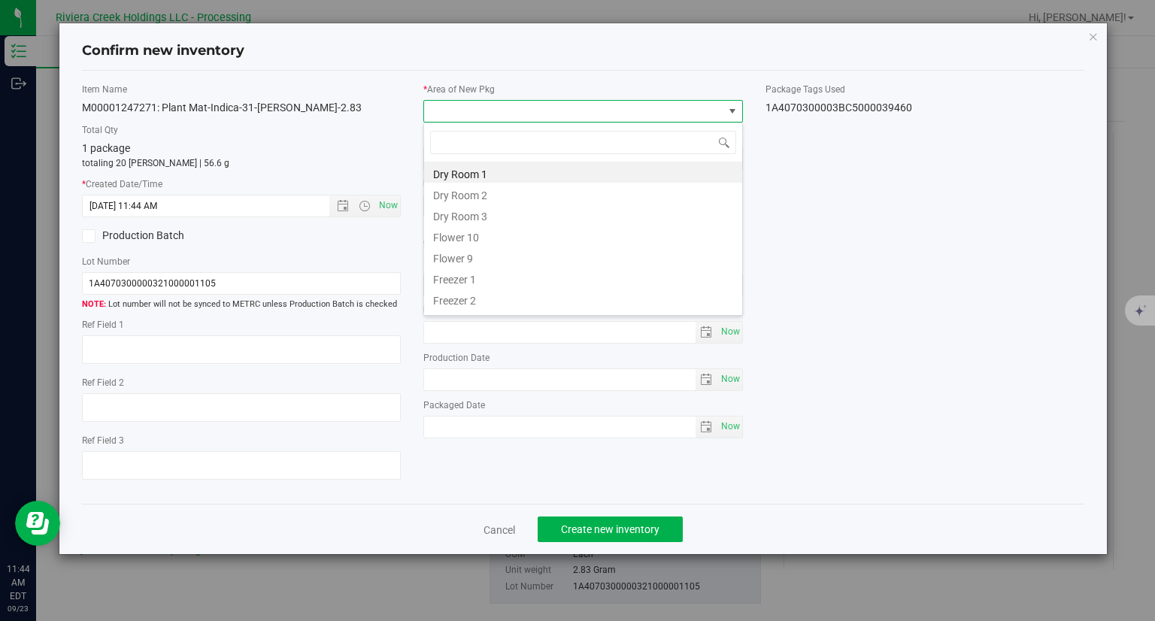
click at [466, 232] on li "Flower 10" at bounding box center [583, 235] width 318 height 21
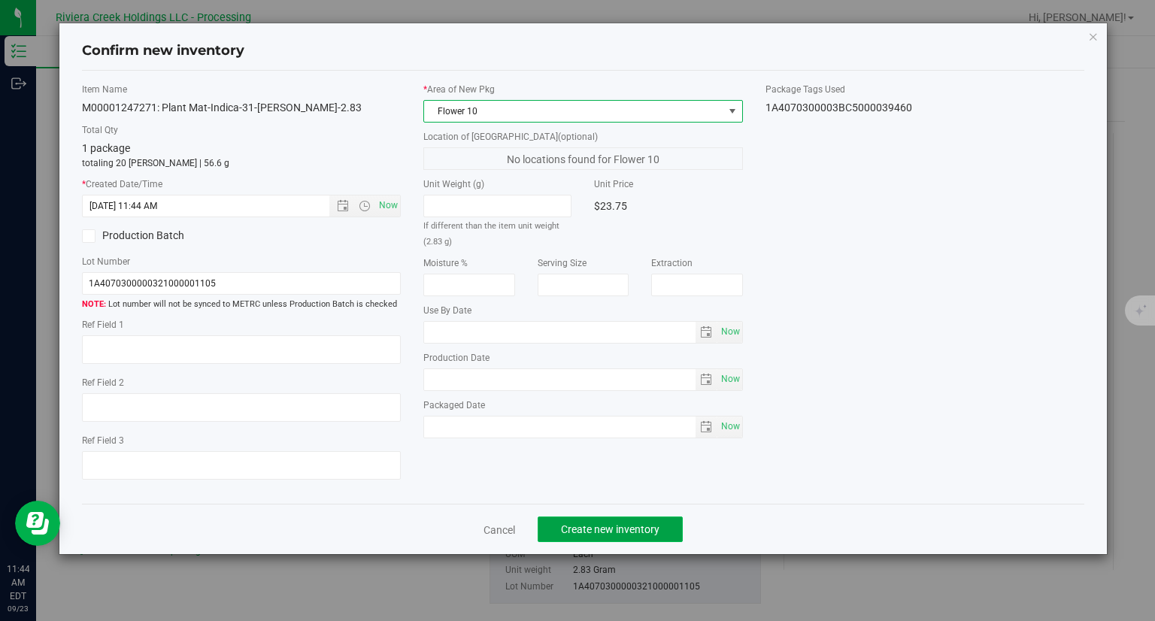
click at [646, 521] on button "Create new inventory" at bounding box center [609, 529] width 145 height 26
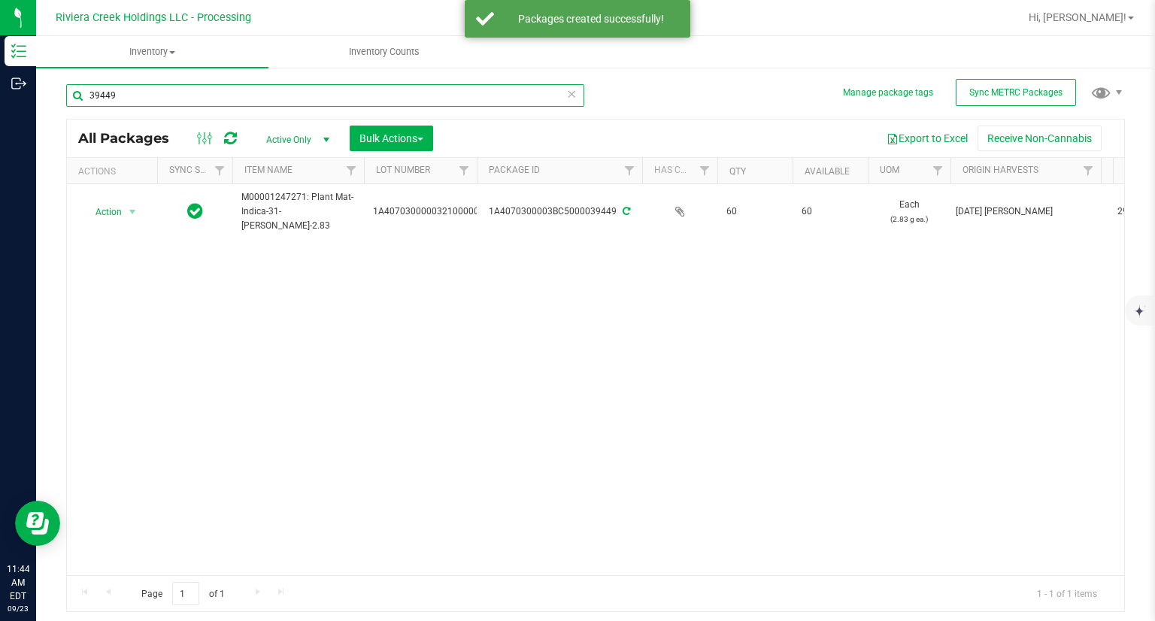
click at [196, 102] on input "39449" at bounding box center [325, 95] width 518 height 23
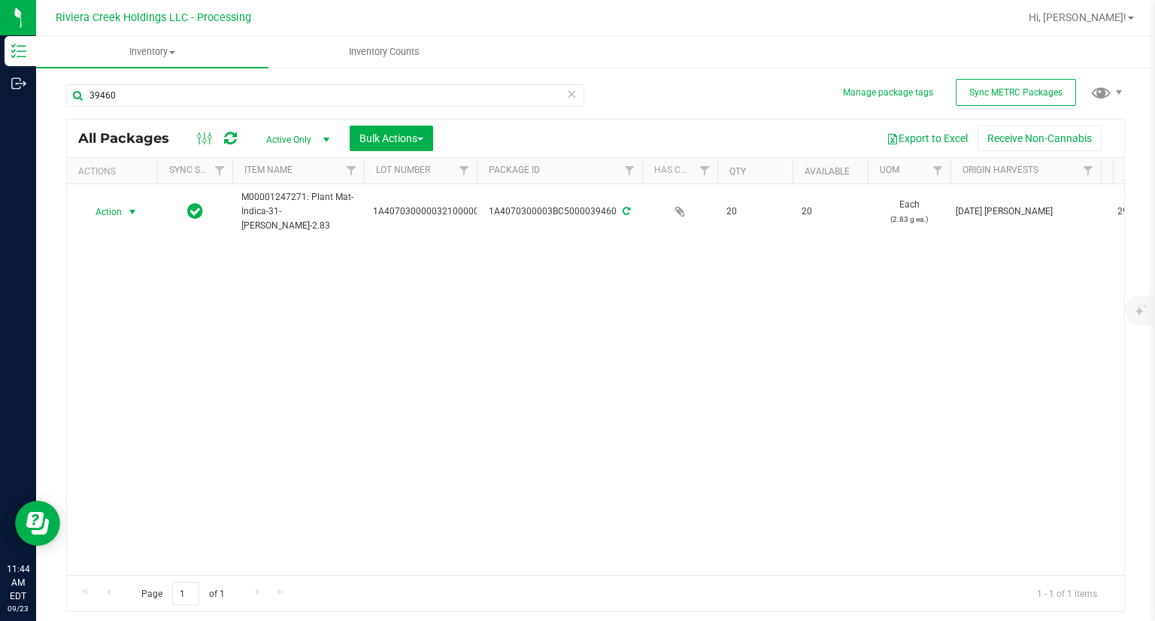
click at [108, 216] on span "Action" at bounding box center [102, 211] width 41 height 21
click at [156, 349] on li "Print package label" at bounding box center [130, 357] width 95 height 41
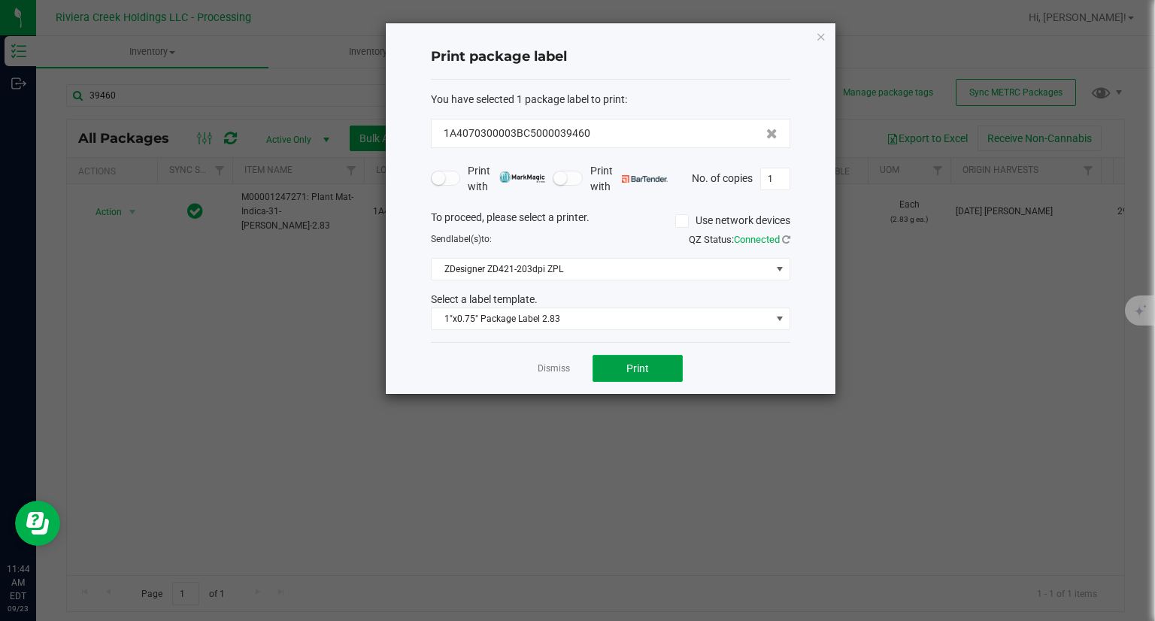
click at [677, 365] on button "Print" at bounding box center [637, 368] width 90 height 27
click at [822, 35] on icon "button" at bounding box center [821, 36] width 11 height 18
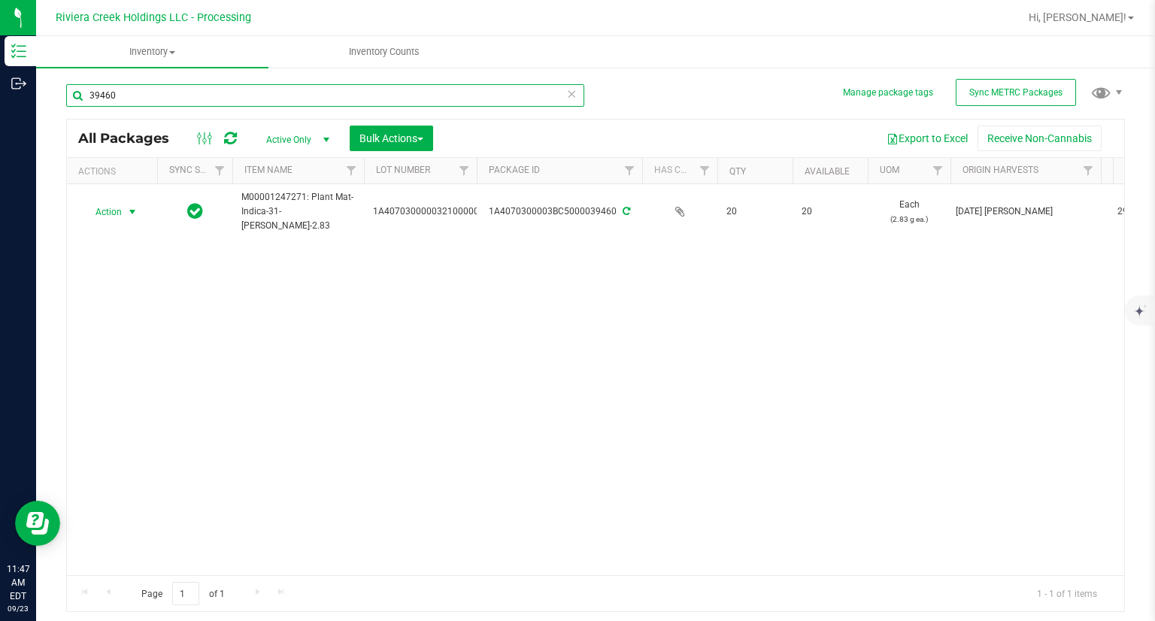
click at [199, 101] on input "39460" at bounding box center [325, 95] width 518 height 23
click at [198, 101] on input "39460" at bounding box center [325, 95] width 518 height 23
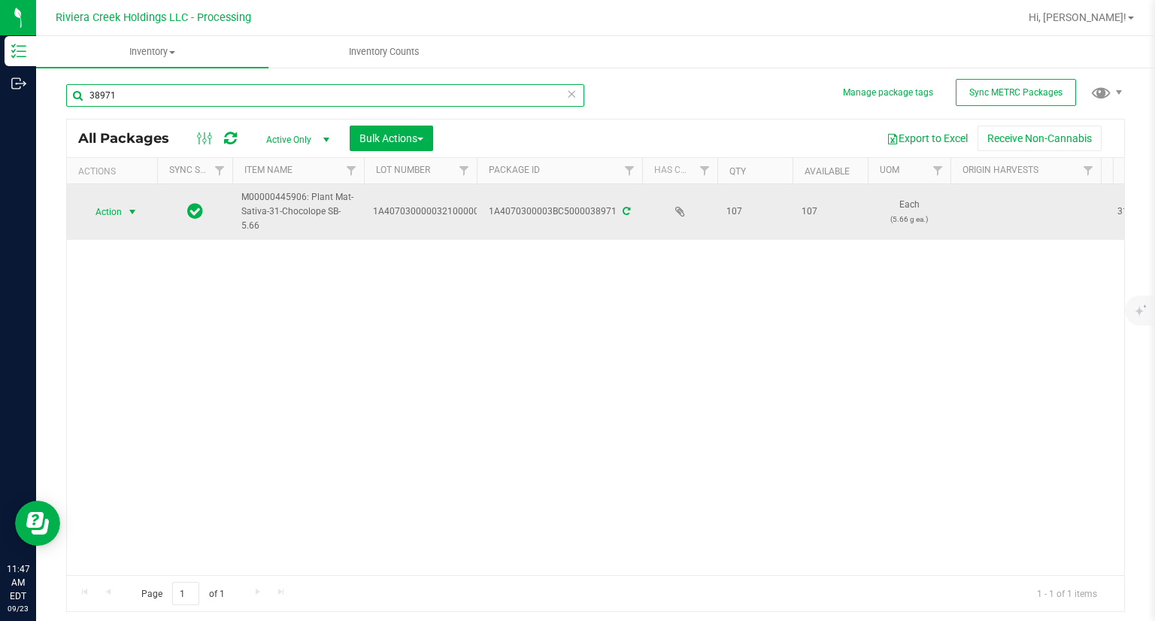
type input "38971"
click at [104, 213] on span "Action" at bounding box center [102, 211] width 41 height 21
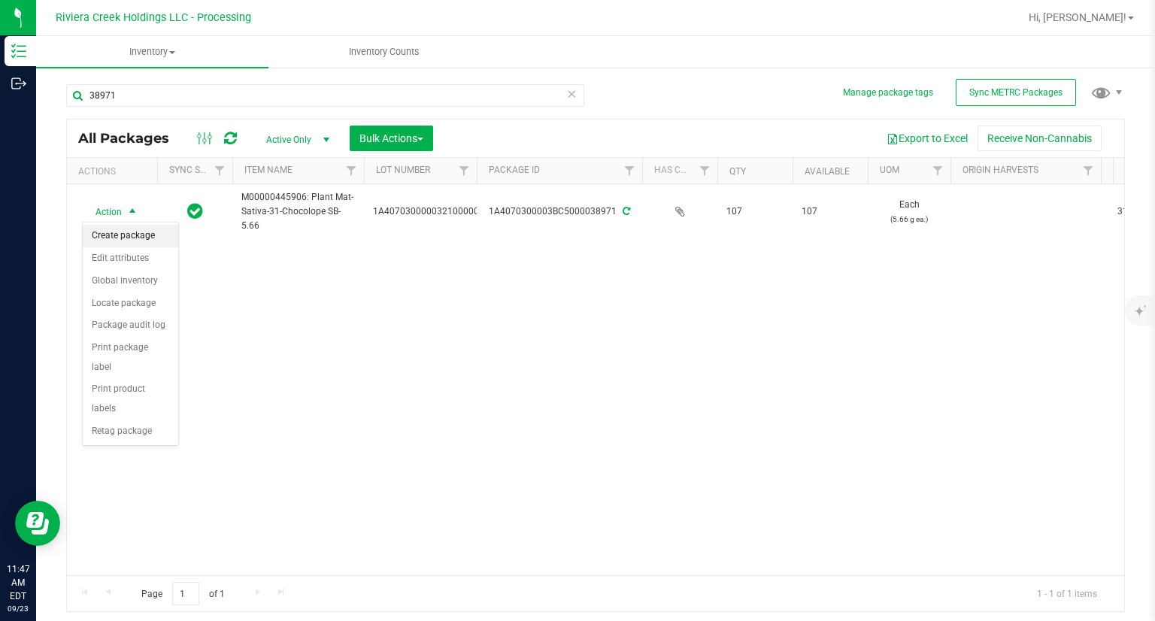
click at [121, 236] on li "Create package" at bounding box center [130, 236] width 95 height 23
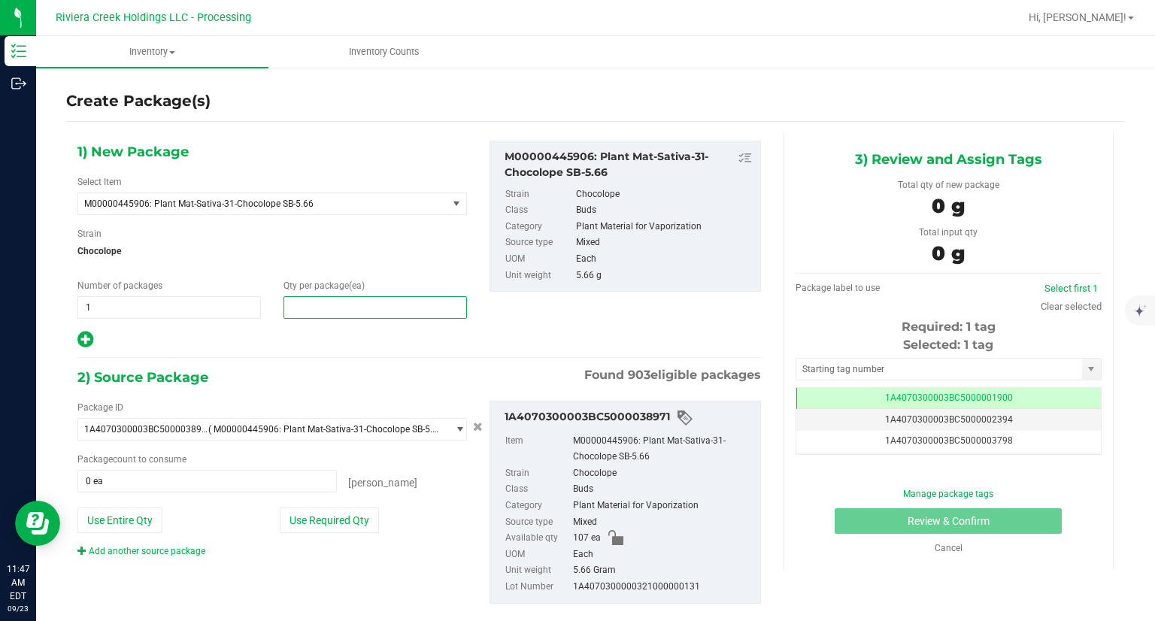
click at [382, 314] on span at bounding box center [374, 307] width 183 height 23
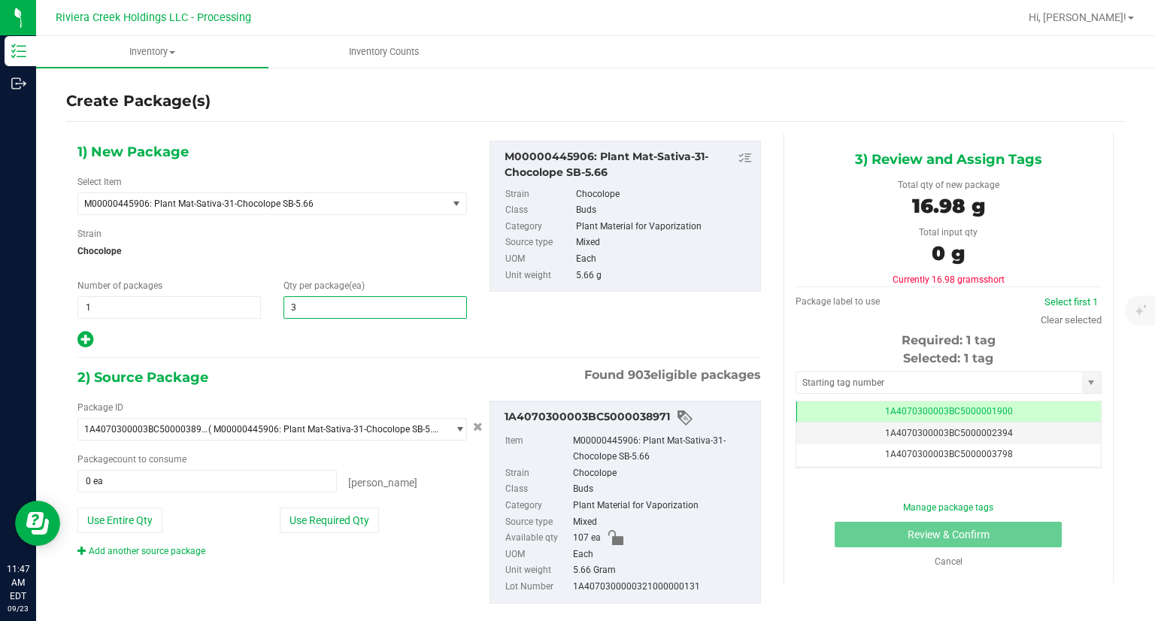
type input "30"
click at [365, 338] on div at bounding box center [271, 340] width 389 height 20
click at [347, 514] on button "Use Required Qty" at bounding box center [329, 520] width 99 height 26
type input "30 ea"
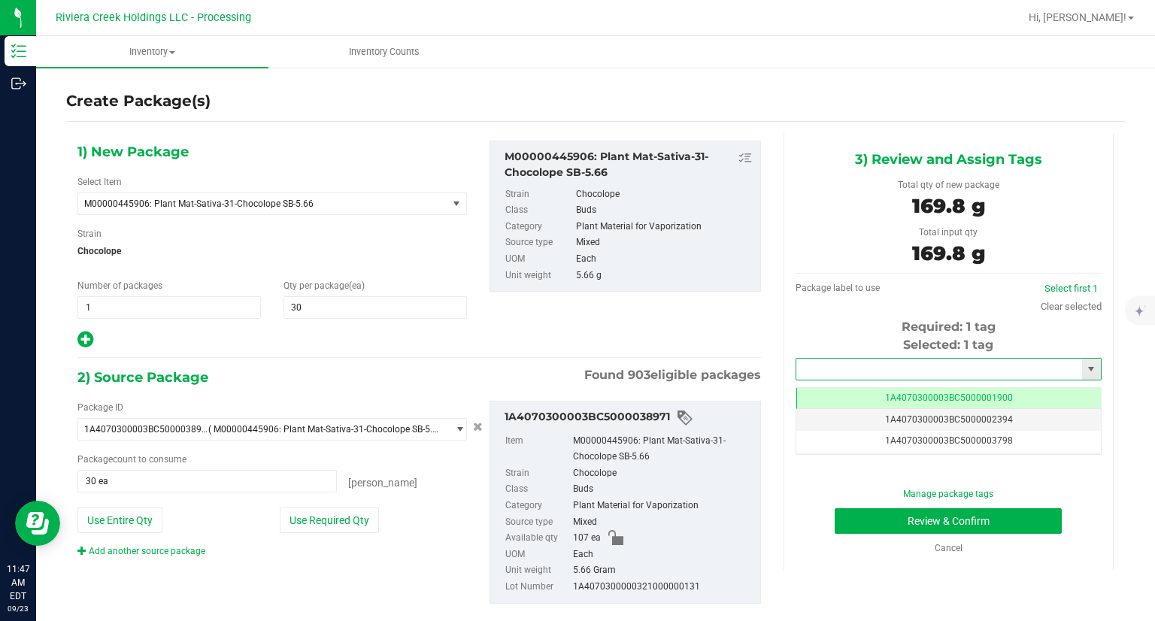
click at [827, 366] on input "text" at bounding box center [939, 369] width 286 height 21
click at [815, 394] on li "1A4070300003BC5000039461" at bounding box center [938, 394] width 301 height 23
type input "1A4070300003BC5000039461"
click at [834, 528] on button "Review & Confirm" at bounding box center [947, 521] width 227 height 26
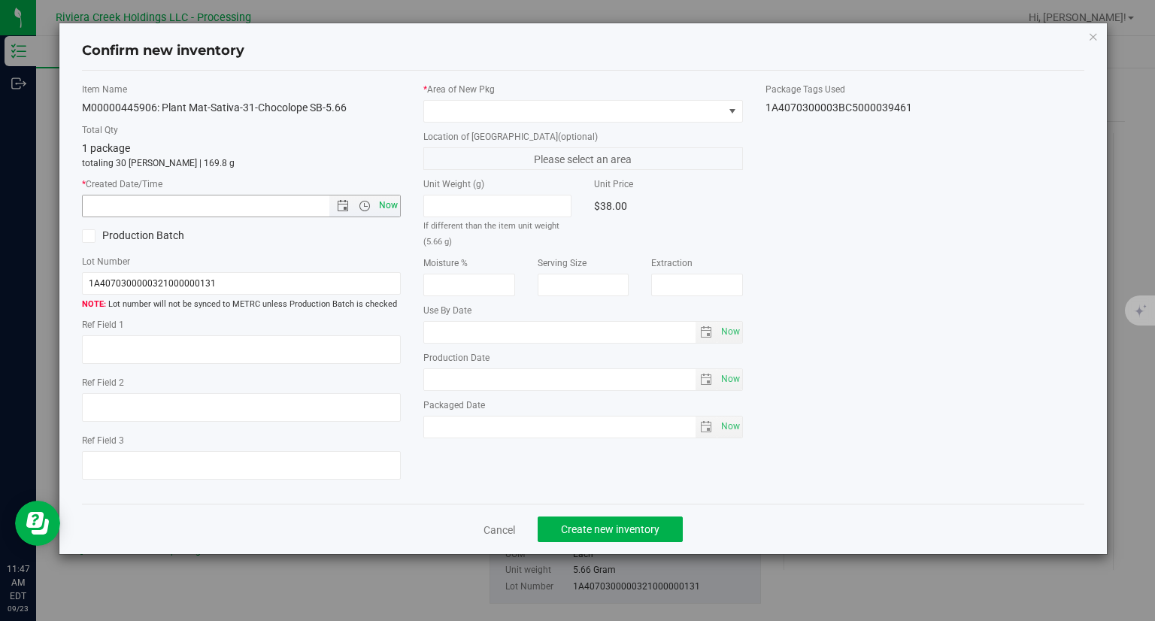
click at [391, 202] on span "Now" at bounding box center [389, 206] width 26 height 22
type input "9/23/2025 11:47 AM"
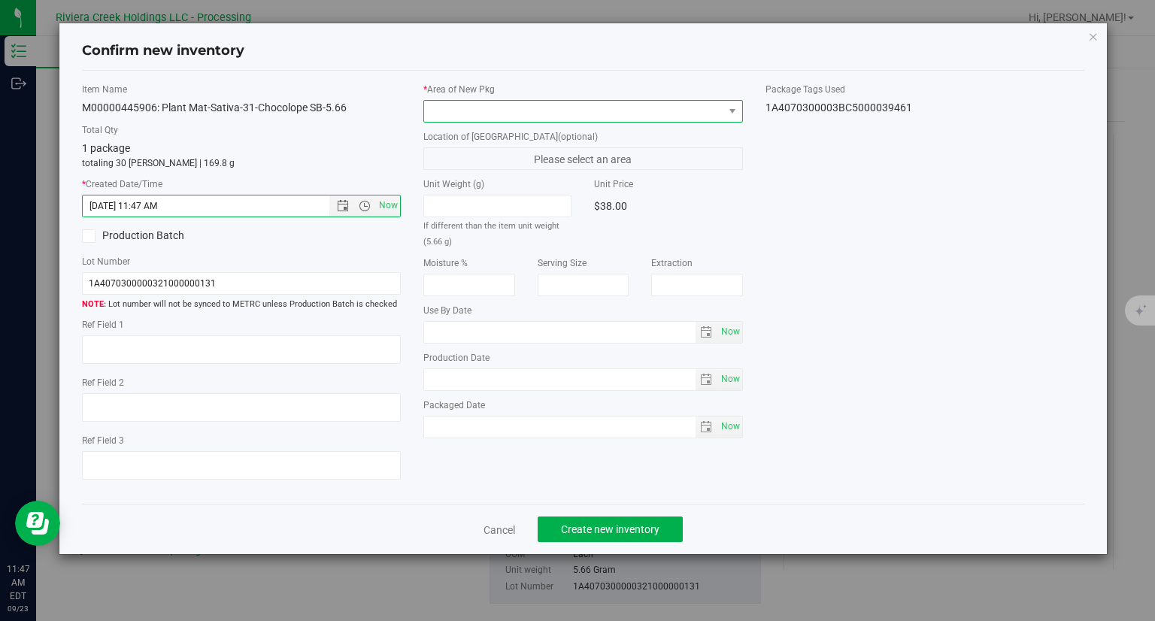
click at [462, 113] on span at bounding box center [573, 111] width 299 height 21
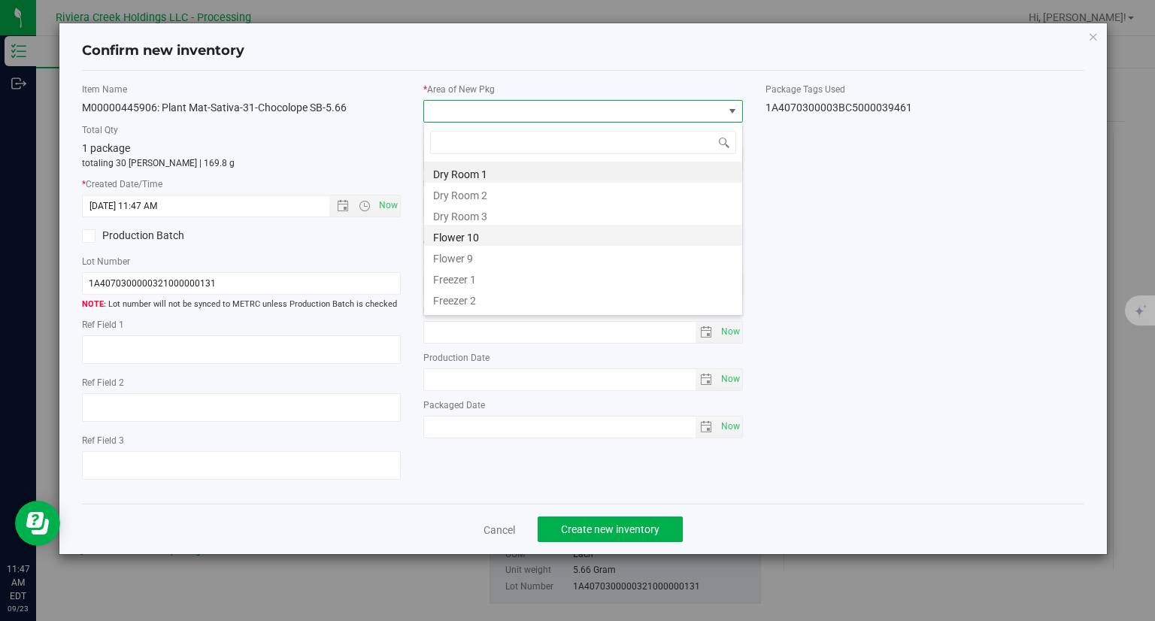
click at [496, 241] on li "Flower 10" at bounding box center [583, 235] width 318 height 21
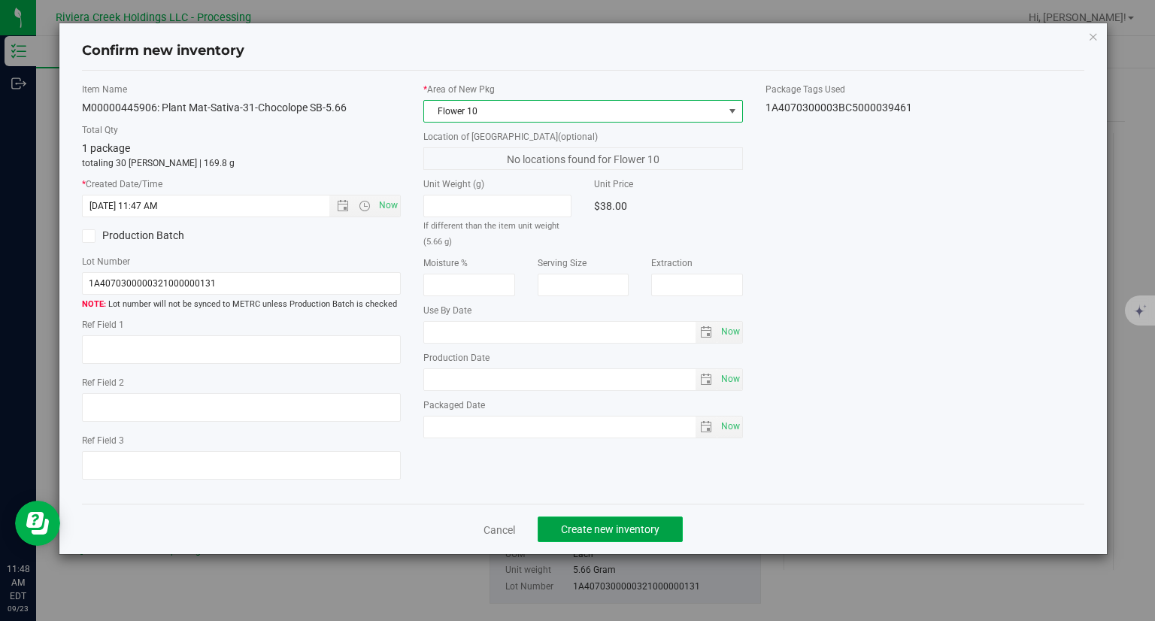
click at [637, 519] on button "Create new inventory" at bounding box center [609, 529] width 145 height 26
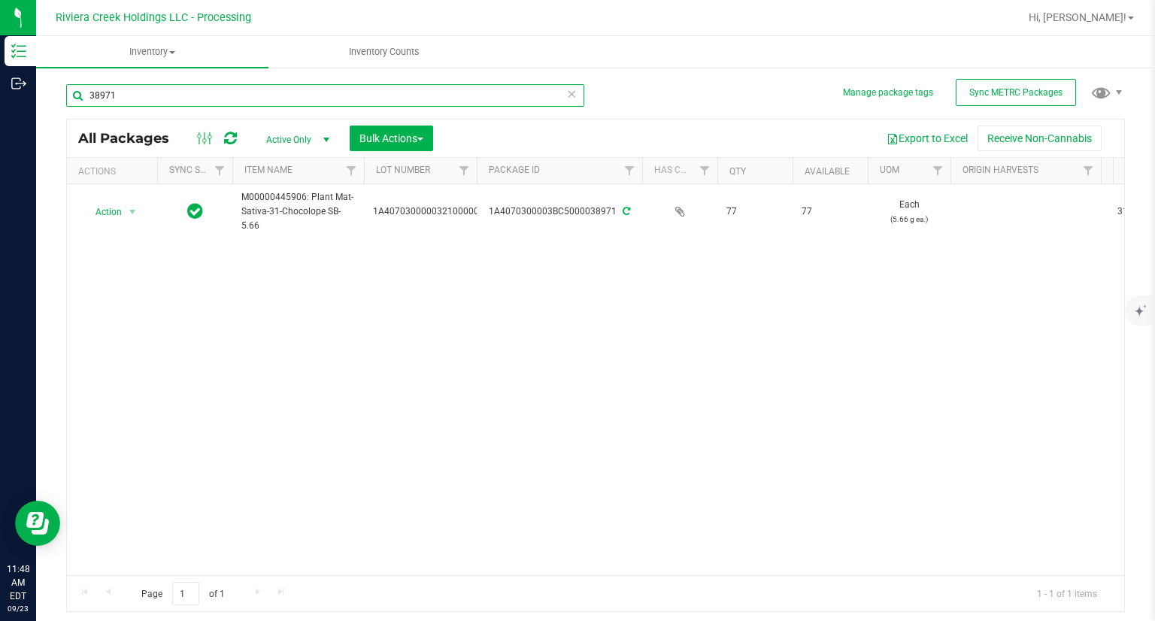
click at [138, 97] on input "38971" at bounding box center [325, 95] width 518 height 23
drag, startPoint x: 117, startPoint y: 211, endPoint x: 148, endPoint y: 261, distance: 58.4
click at [117, 211] on span "Action" at bounding box center [102, 211] width 41 height 21
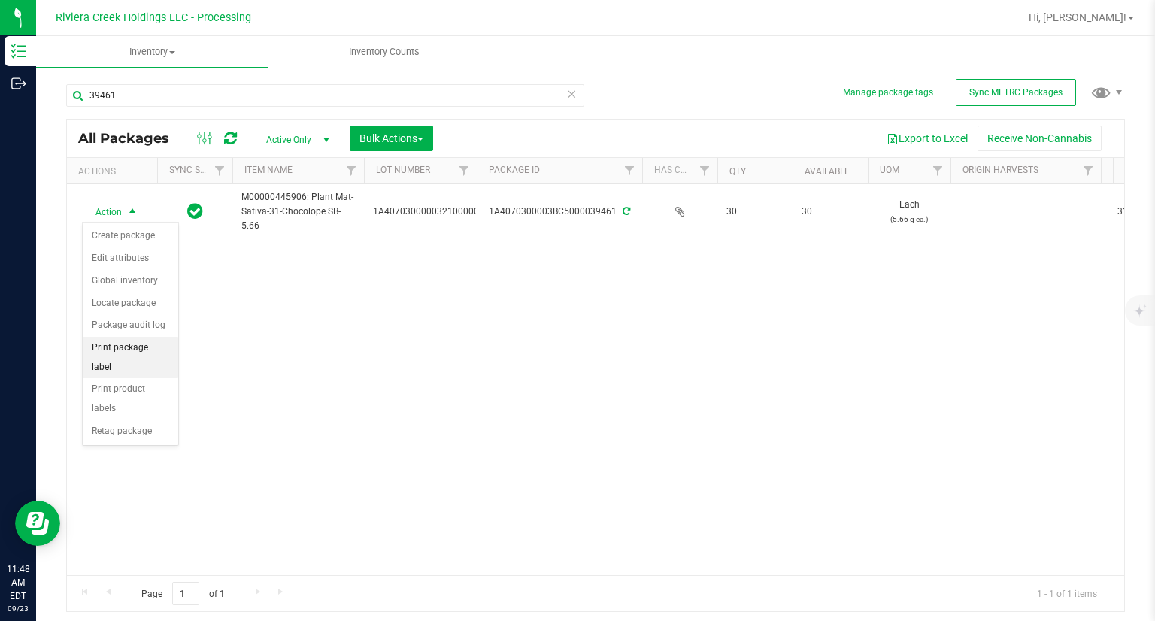
click at [159, 350] on li "Print package label" at bounding box center [130, 357] width 95 height 41
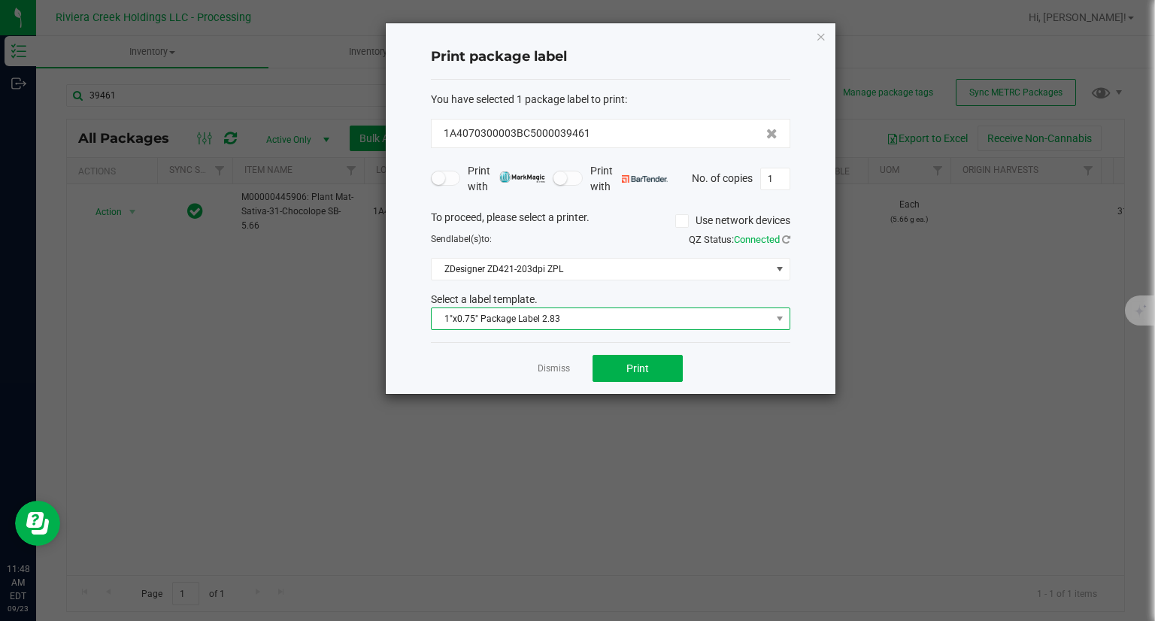
click at [550, 313] on span "1"x0.75" Package Label 2.83" at bounding box center [600, 318] width 339 height 21
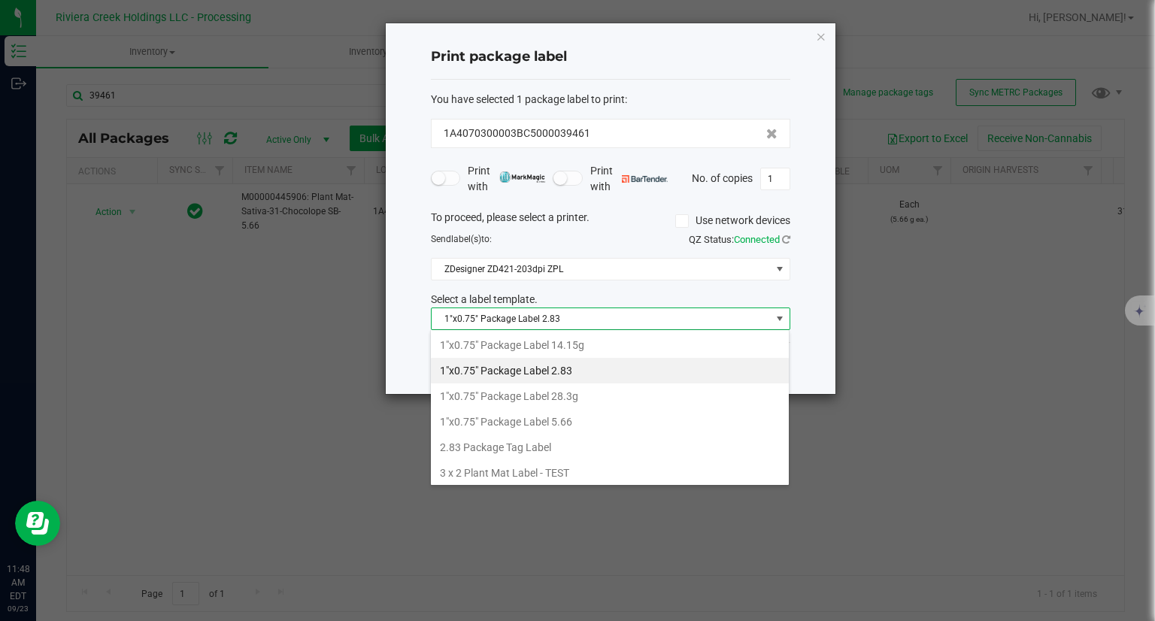
click at [572, 421] on li "1"x0.75" Package Label 5.66" at bounding box center [610, 422] width 358 height 26
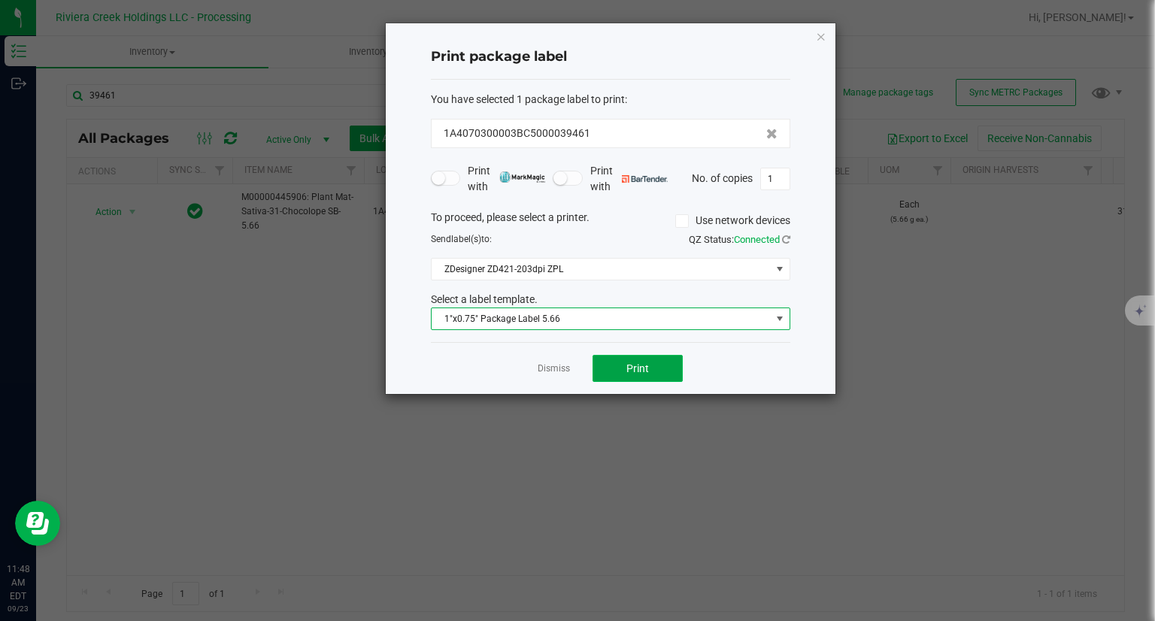
click at [636, 377] on button "Print" at bounding box center [637, 368] width 90 height 27
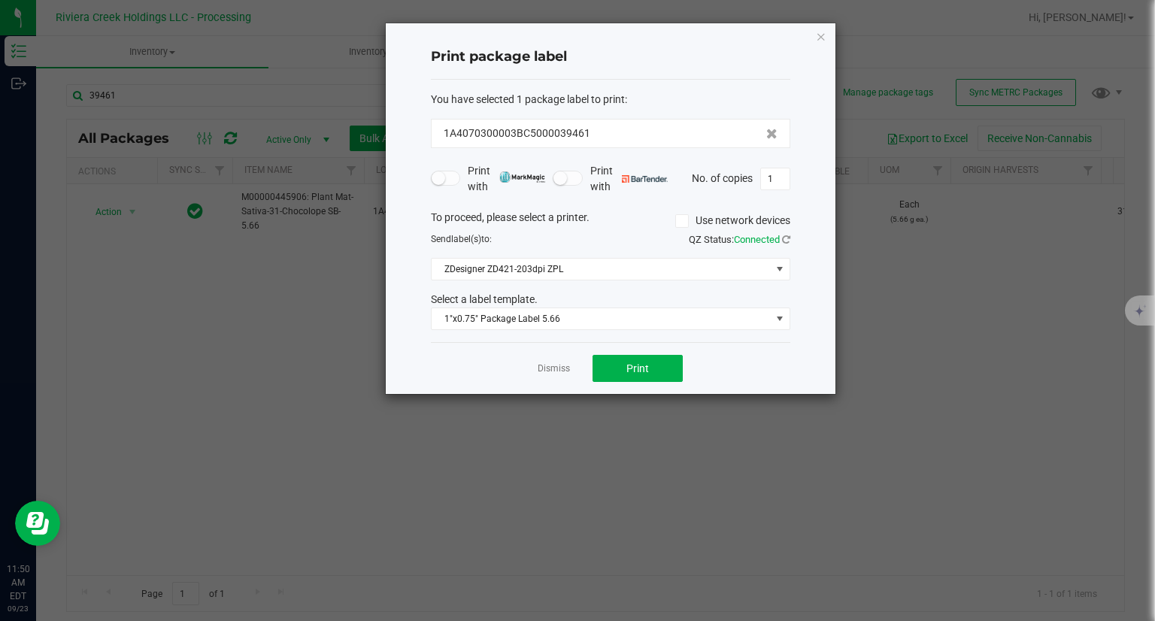
click at [819, 37] on icon "button" at bounding box center [821, 36] width 11 height 18
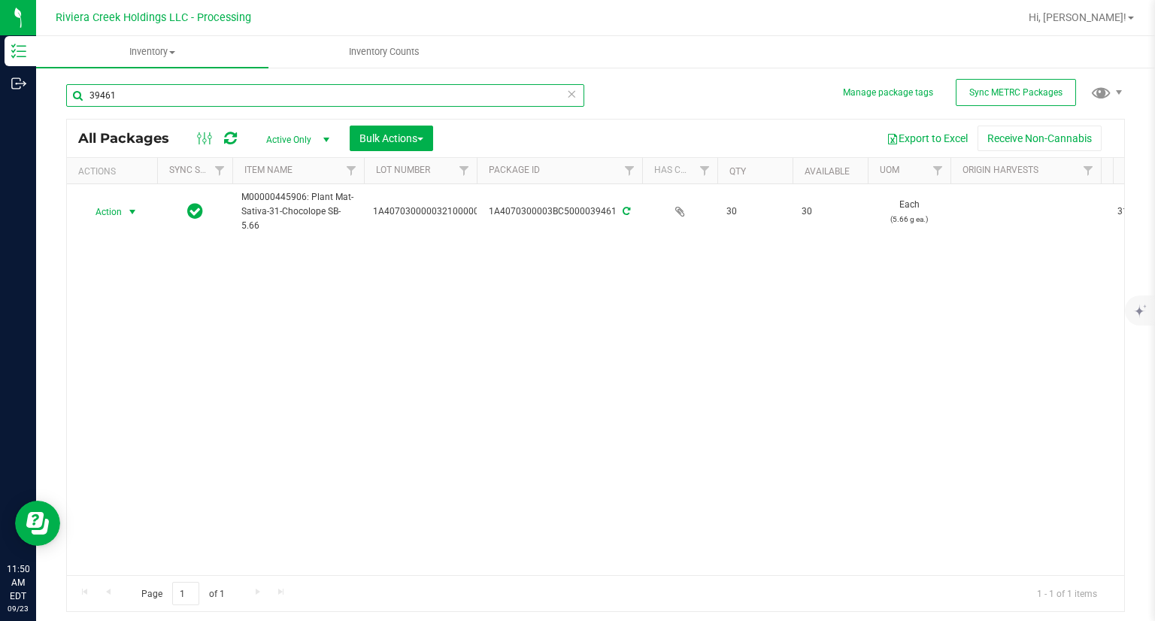
click at [231, 100] on input "39461" at bounding box center [325, 95] width 518 height 23
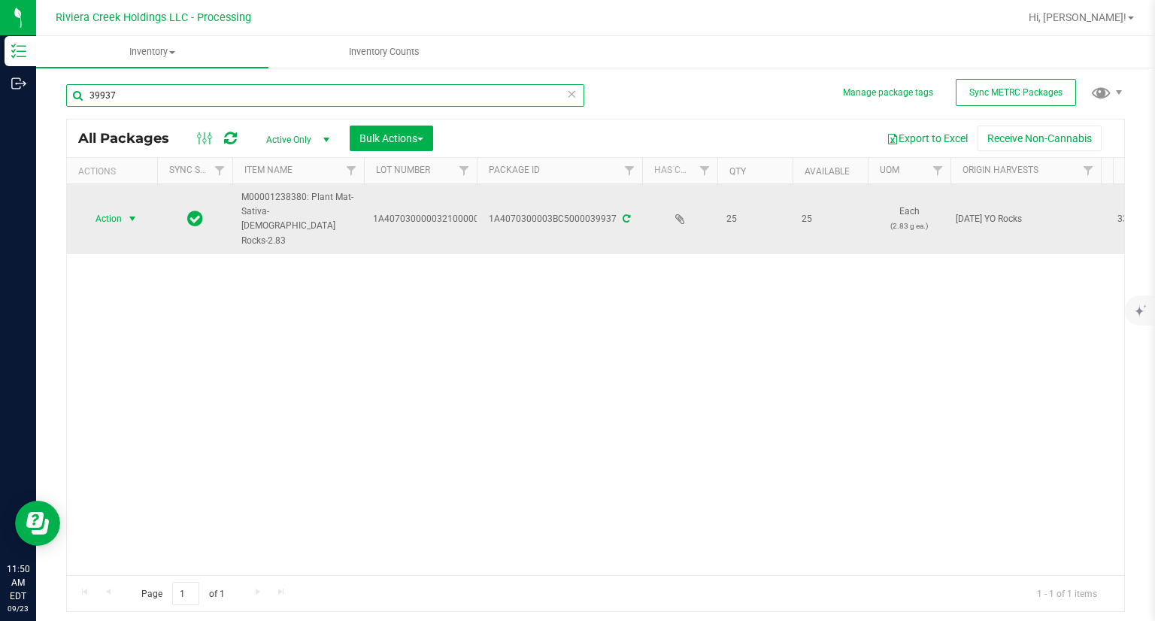
type input "39937"
click at [123, 210] on span "select" at bounding box center [132, 218] width 19 height 21
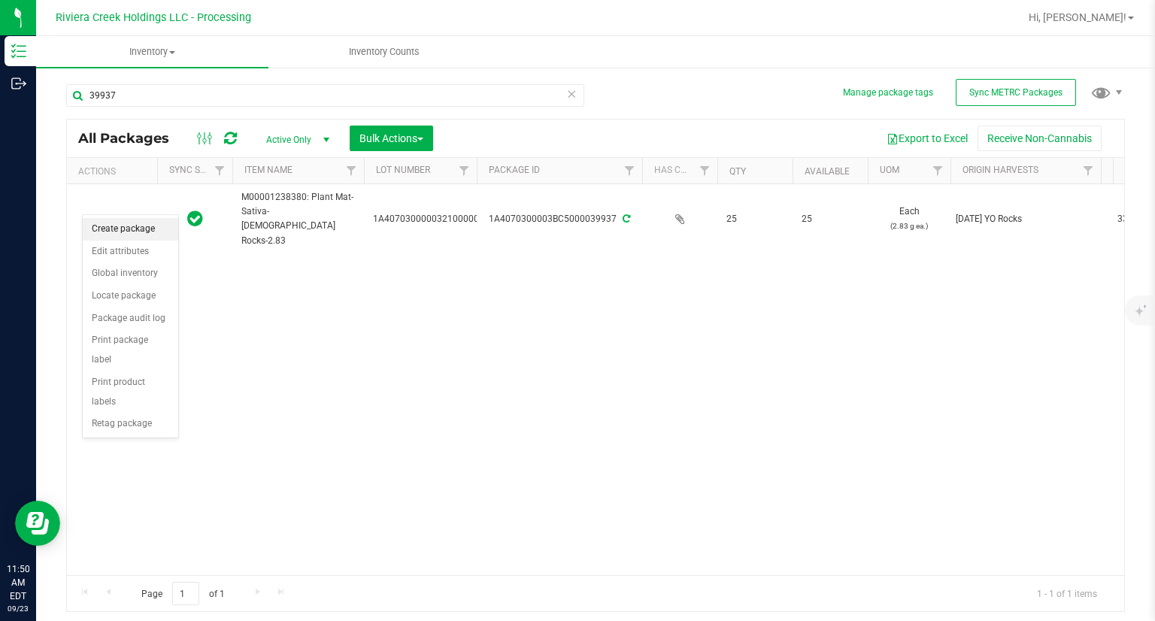
click at [132, 229] on li "Create package" at bounding box center [130, 229] width 95 height 23
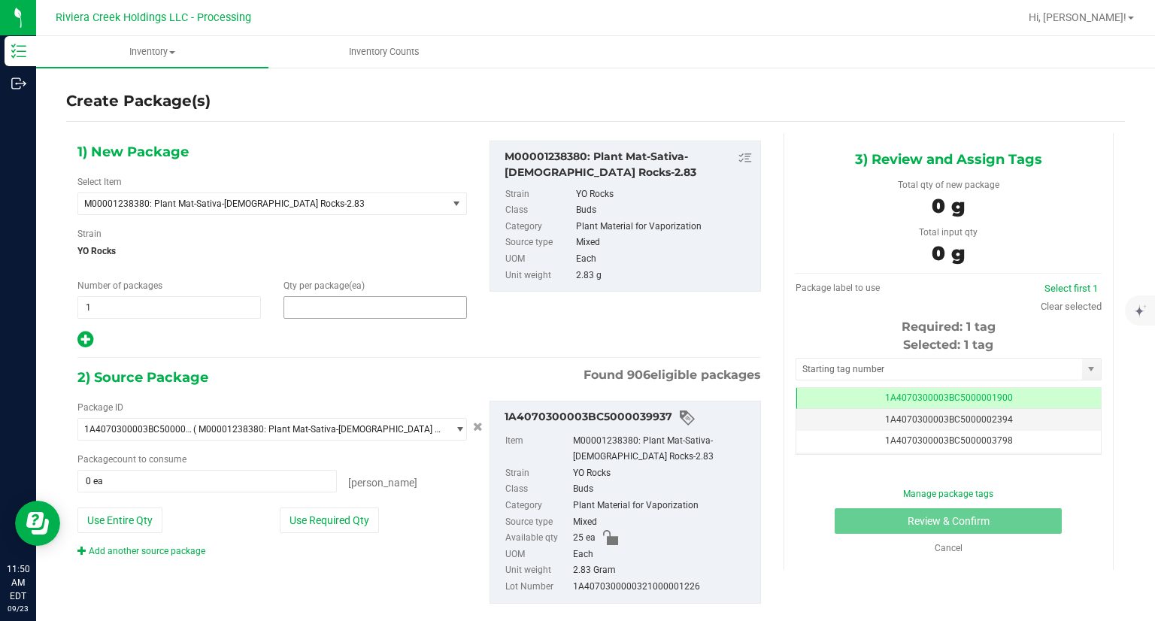
click at [351, 301] on span at bounding box center [374, 307] width 183 height 23
type input "15"
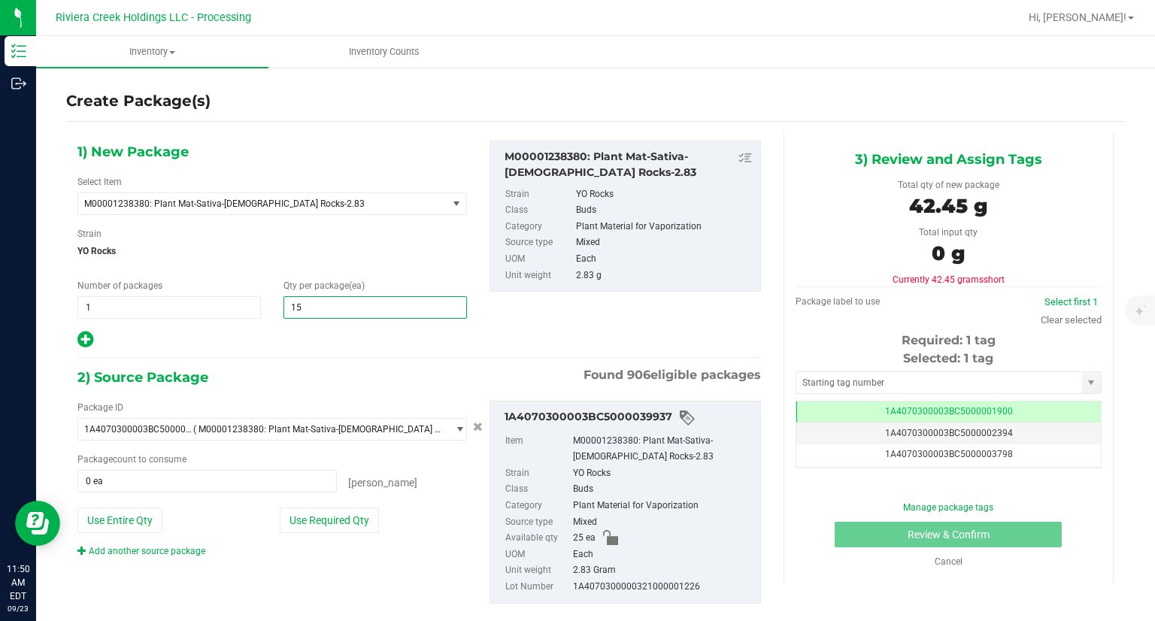
type input "15"
click at [363, 367] on div "2) Source Package Found 906 eligible packages" at bounding box center [418, 377] width 683 height 23
click at [349, 515] on button "Use Required Qty" at bounding box center [329, 520] width 99 height 26
type input "15 ea"
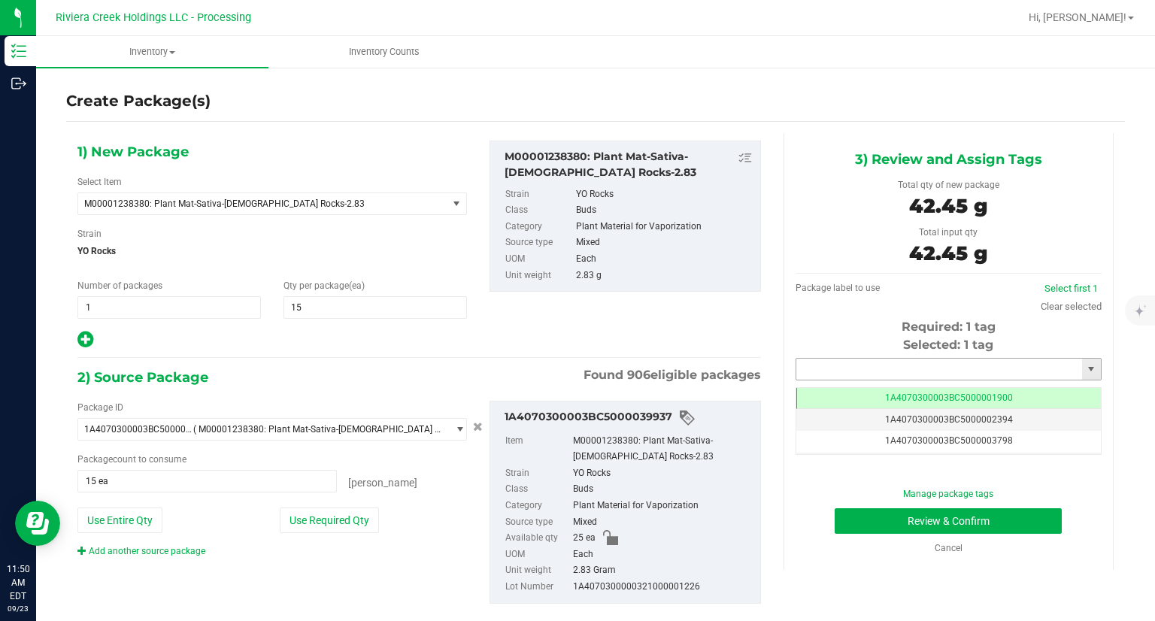
click at [851, 374] on input "text" at bounding box center [939, 369] width 286 height 21
click at [803, 401] on li "1A4070300003BC5000039462" at bounding box center [938, 394] width 301 height 23
type input "1A4070300003BC5000039462"
click at [842, 545] on div "Cancel" at bounding box center [948, 548] width 283 height 14
click at [837, 536] on div "Manage package tags Review & Confirm Cancel" at bounding box center [948, 521] width 283 height 68
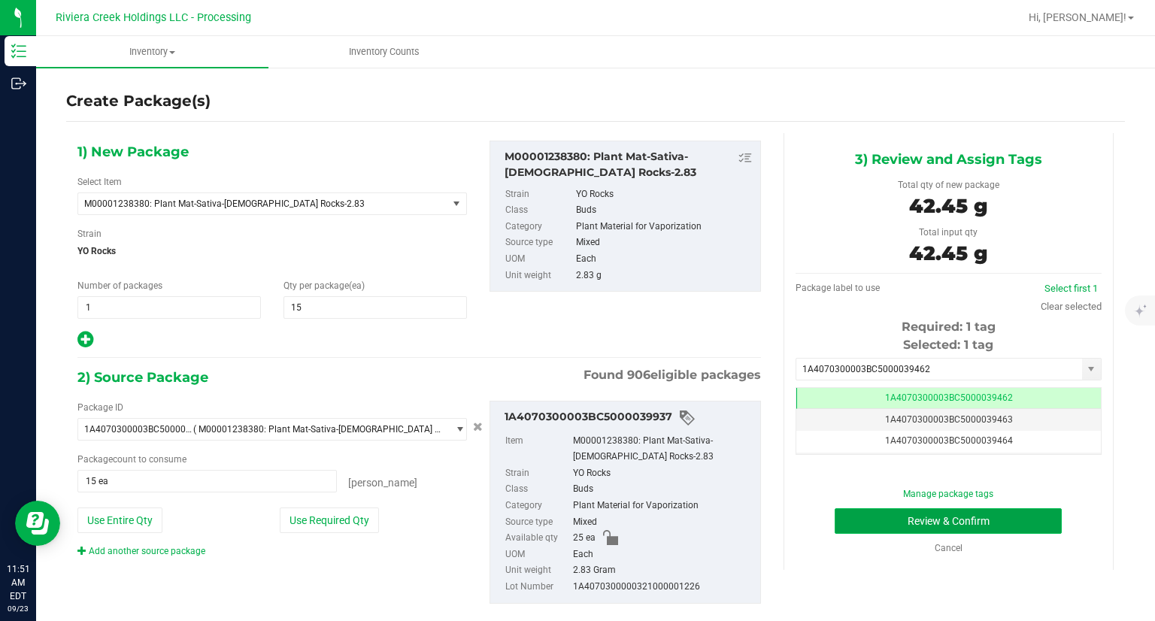
click at [834, 532] on button "Review & Confirm" at bounding box center [947, 521] width 227 height 26
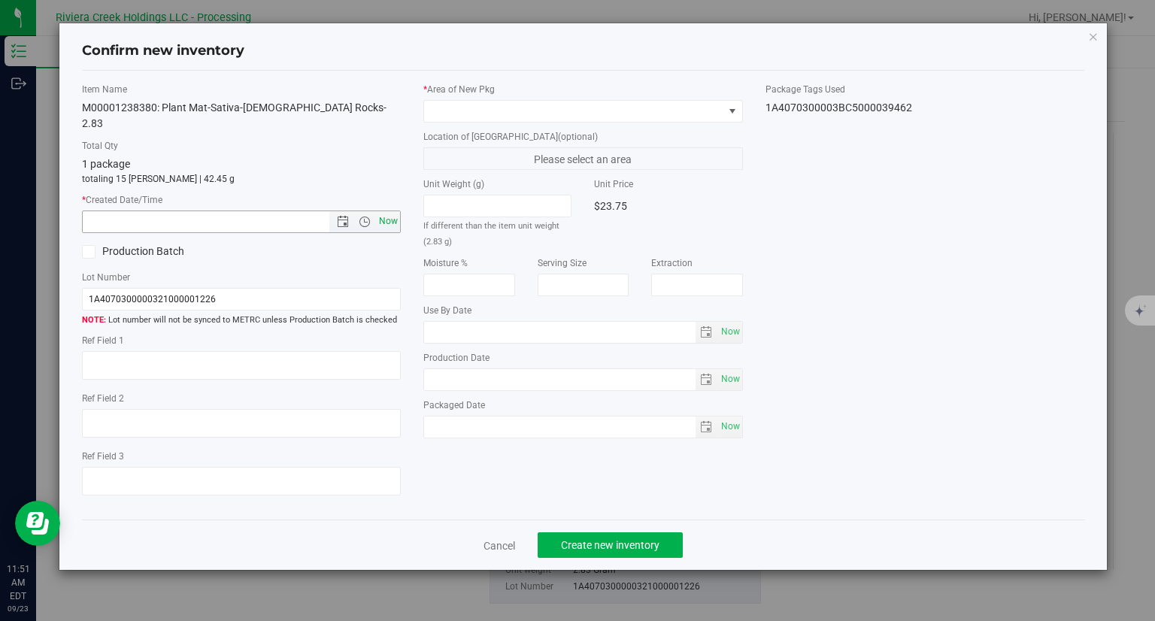
click at [388, 210] on span "Now" at bounding box center [389, 221] width 26 height 22
type input "9/23/2025 11:51 AM"
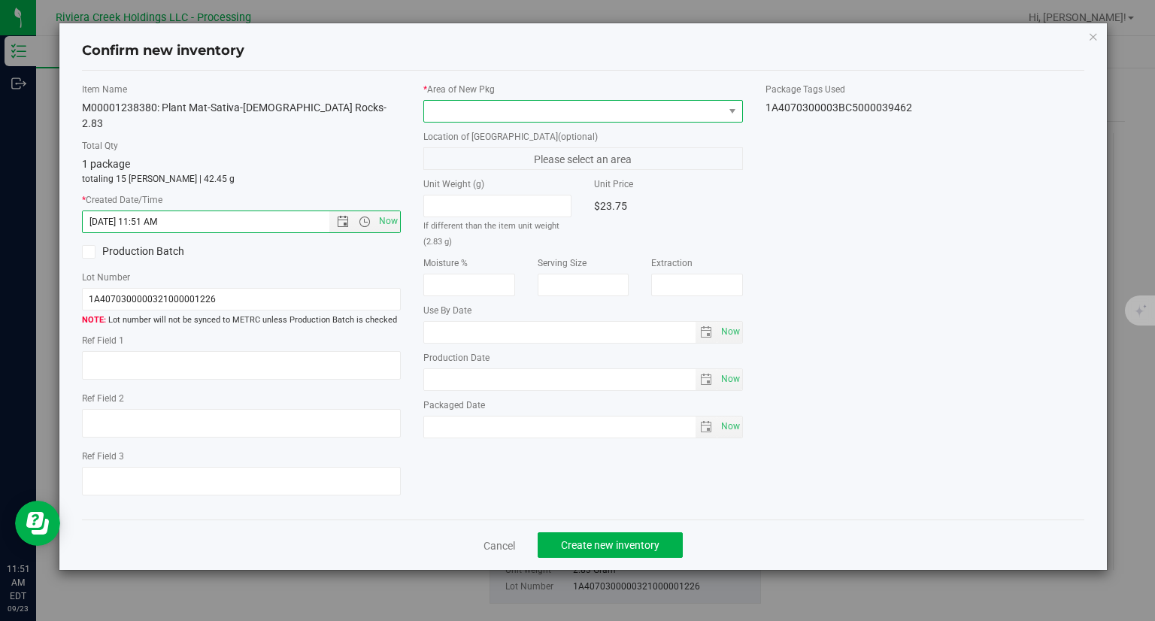
click at [538, 112] on span at bounding box center [573, 111] width 299 height 21
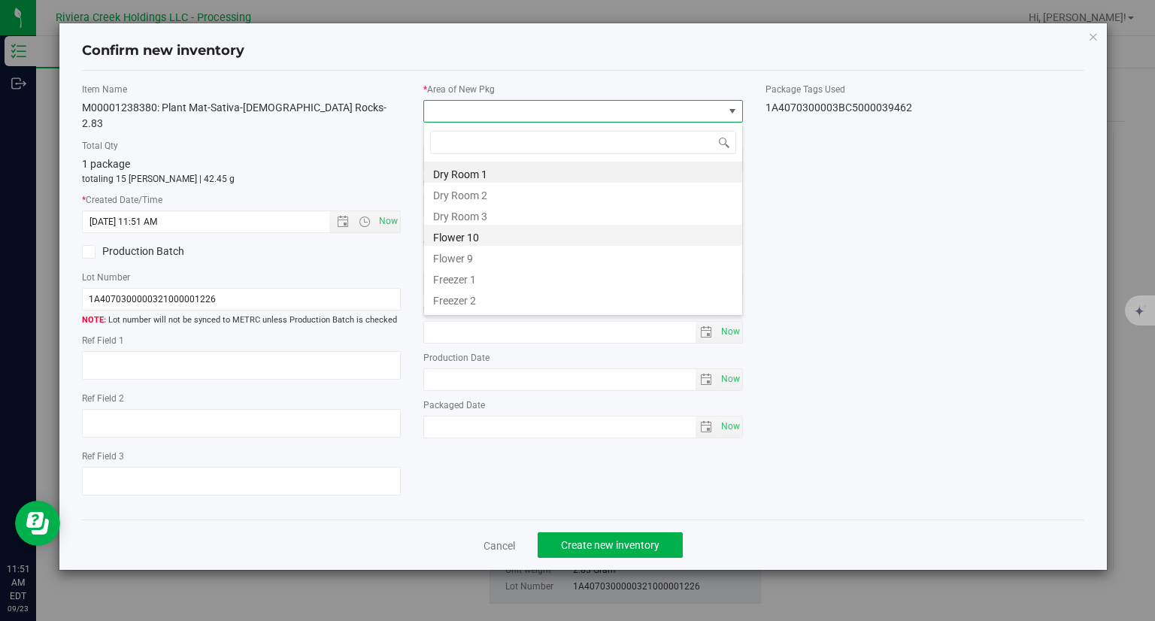
click at [505, 243] on li "Flower 10" at bounding box center [583, 235] width 318 height 21
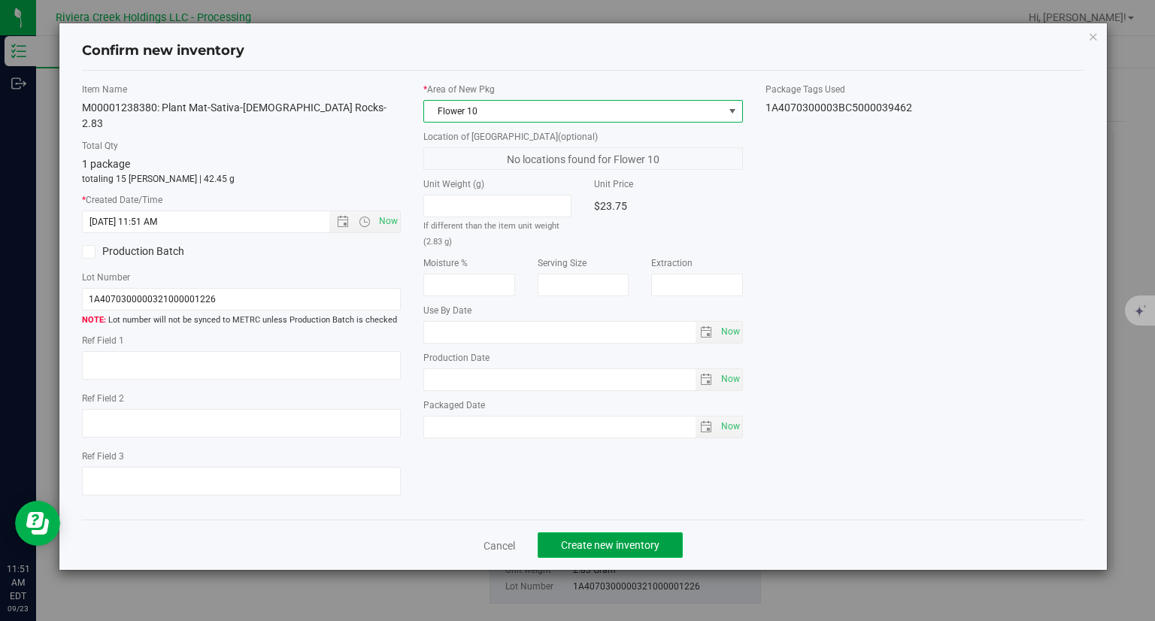
click at [617, 532] on button "Create new inventory" at bounding box center [609, 545] width 145 height 26
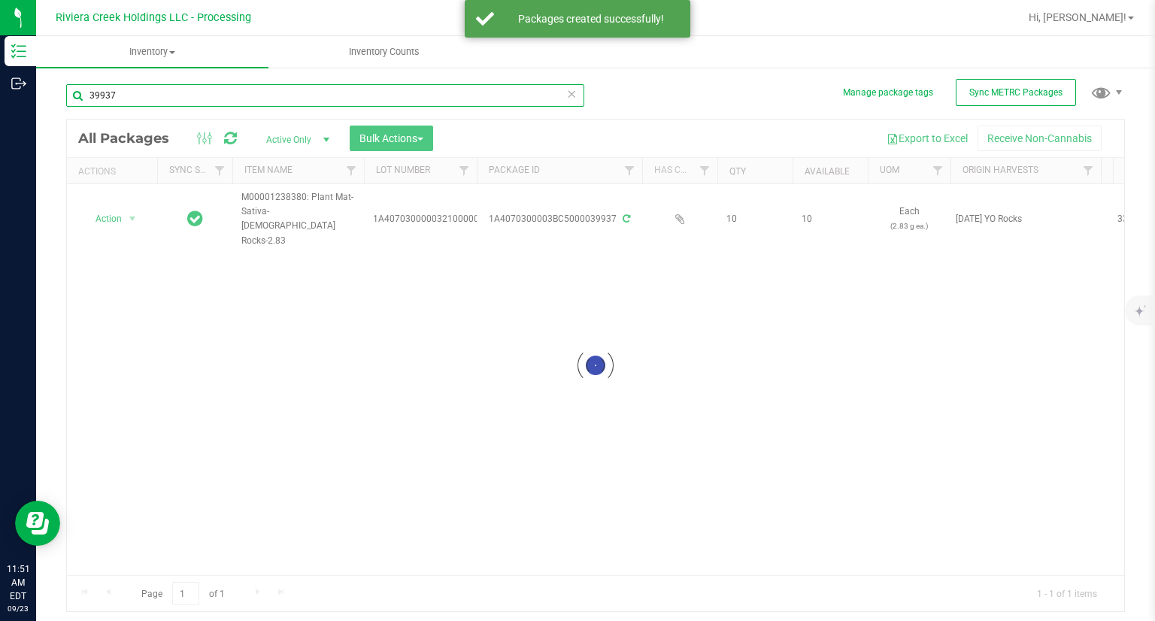
click at [238, 89] on input "39937" at bounding box center [325, 95] width 518 height 23
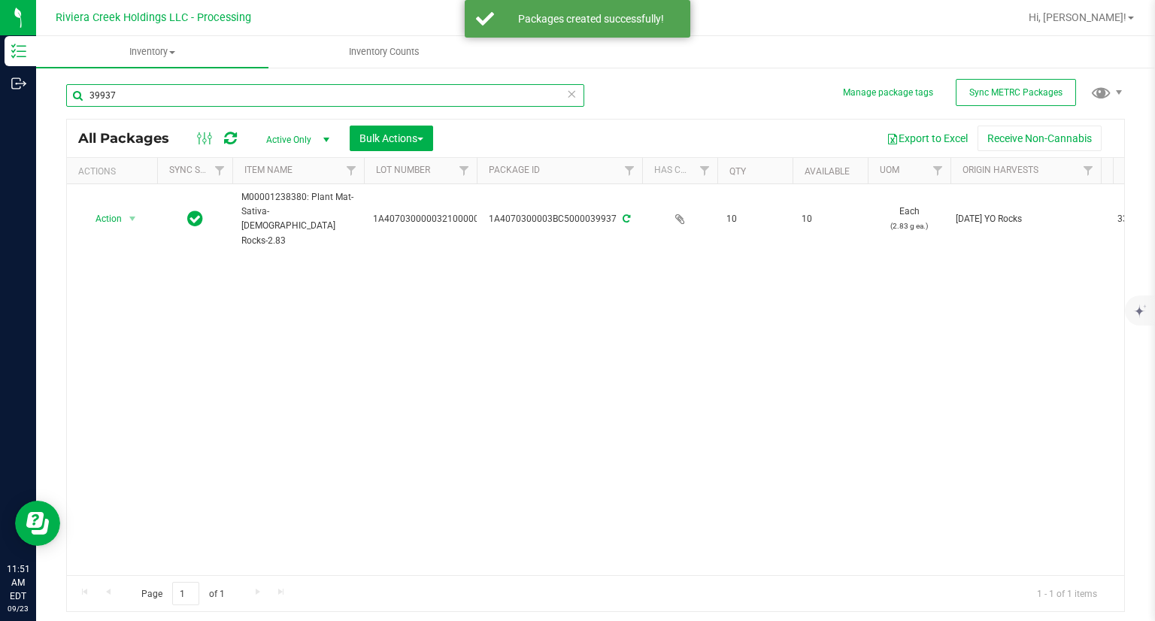
click at [238, 89] on input "39937" at bounding box center [325, 95] width 518 height 23
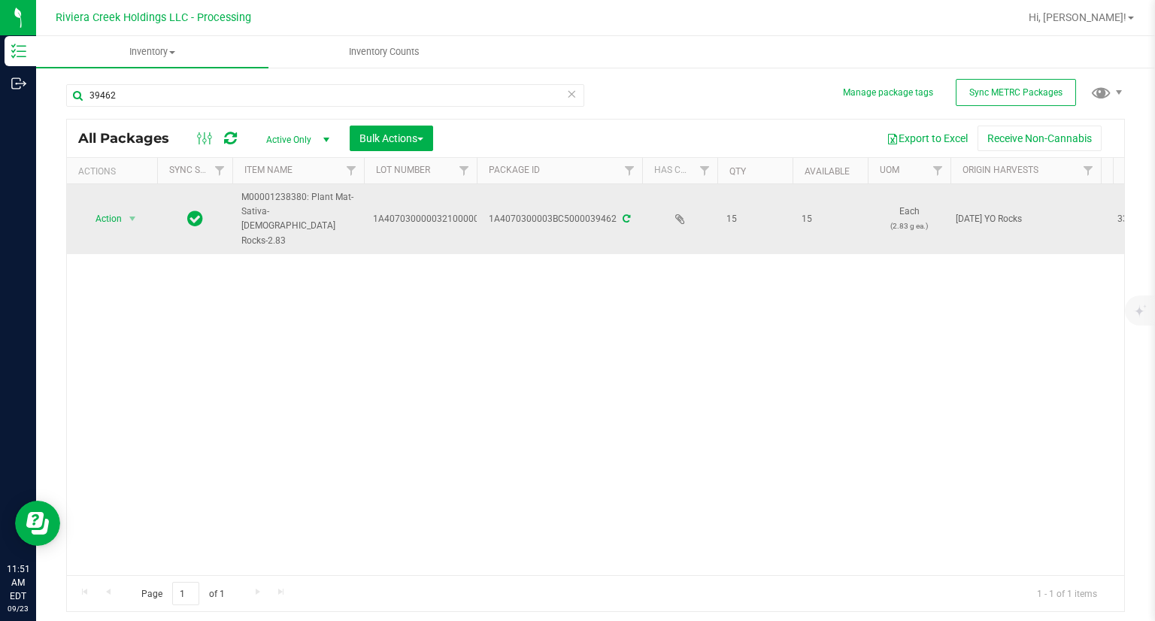
click at [111, 215] on td "Action Action Create package Edit attributes Global inventory Locate package Pa…" at bounding box center [112, 219] width 90 height 70
click at [106, 208] on span "Action" at bounding box center [102, 218] width 41 height 21
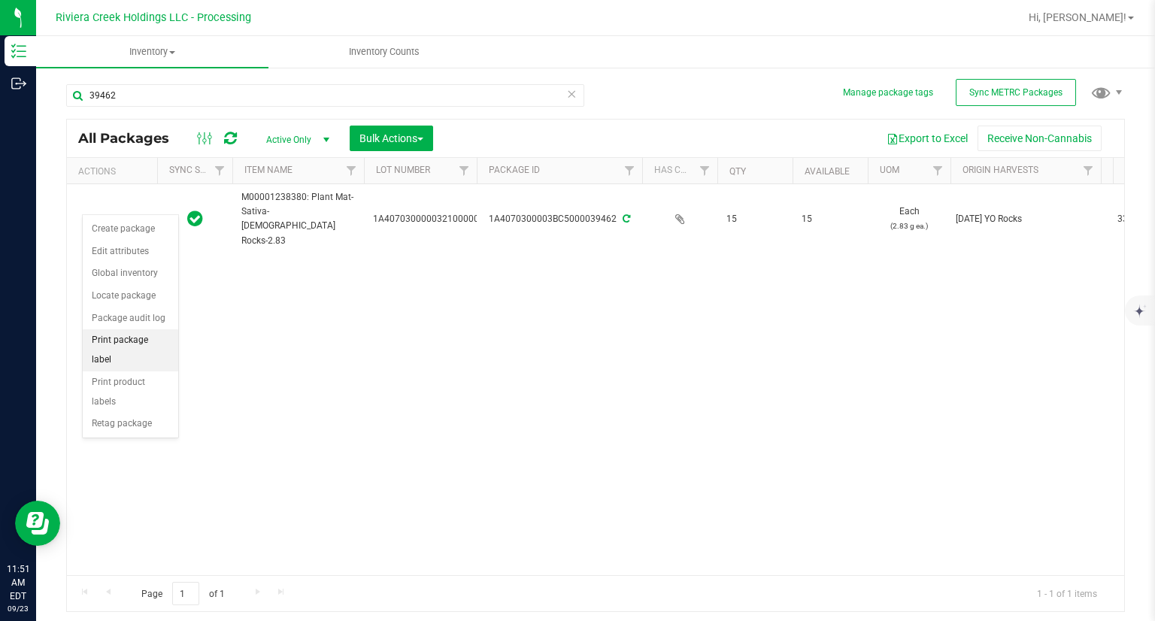
click at [163, 346] on li "Print package label" at bounding box center [130, 349] width 95 height 41
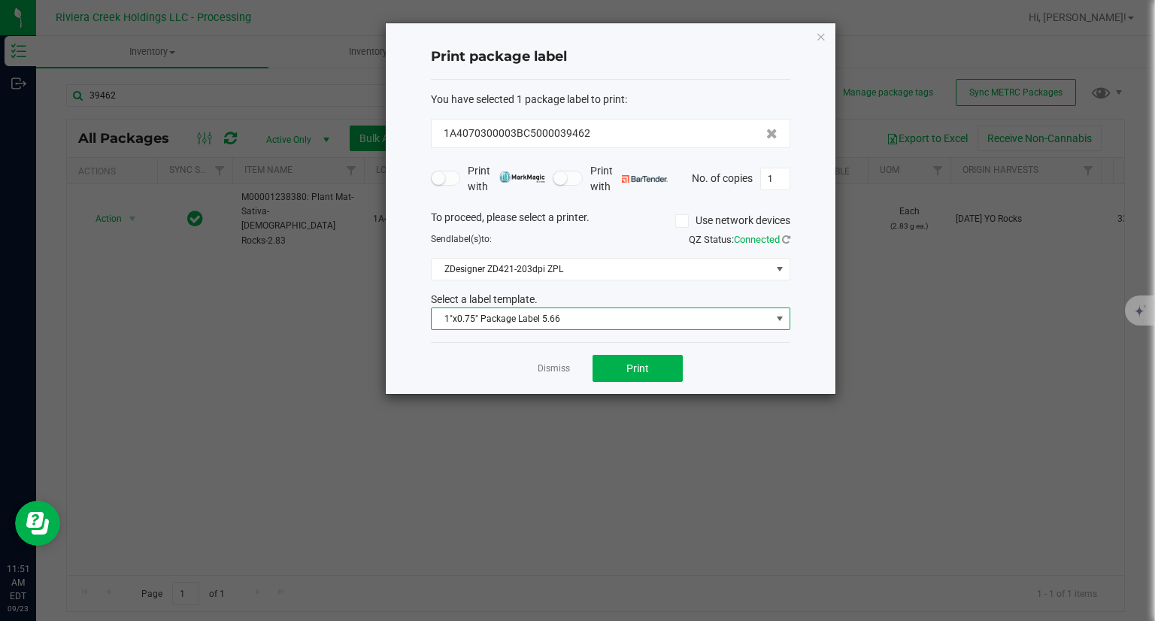
click at [595, 316] on span "1"x0.75" Package Label 5.66" at bounding box center [600, 318] width 339 height 21
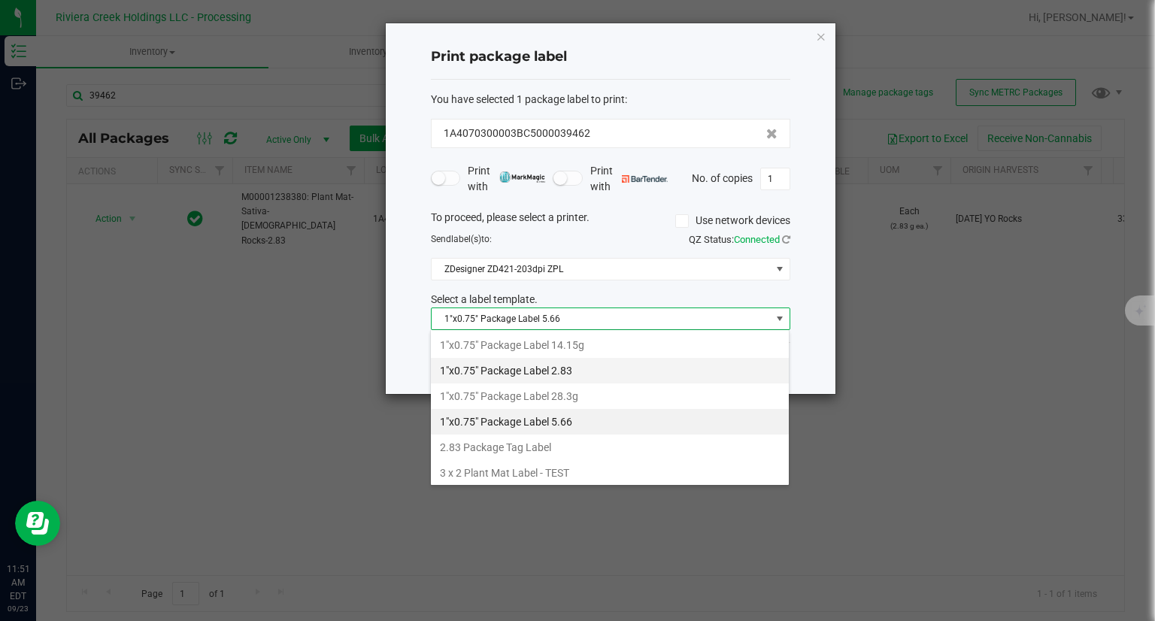
click at [586, 371] on li "1"x0.75" Package Label 2.83" at bounding box center [610, 371] width 358 height 26
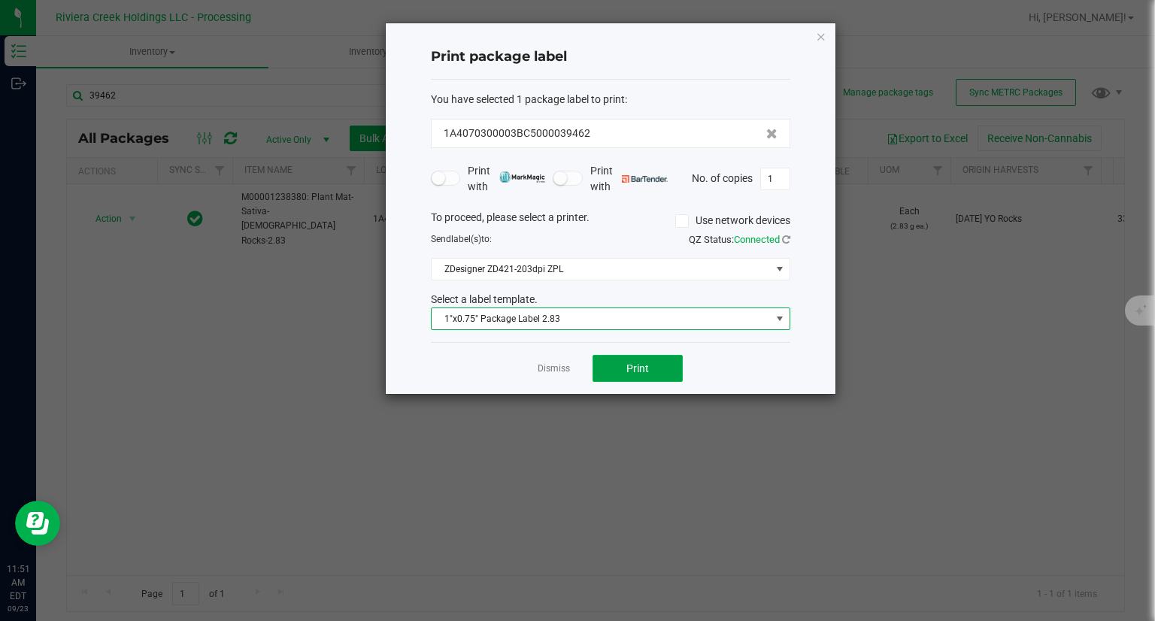
click at [658, 359] on button "Print" at bounding box center [637, 368] width 90 height 27
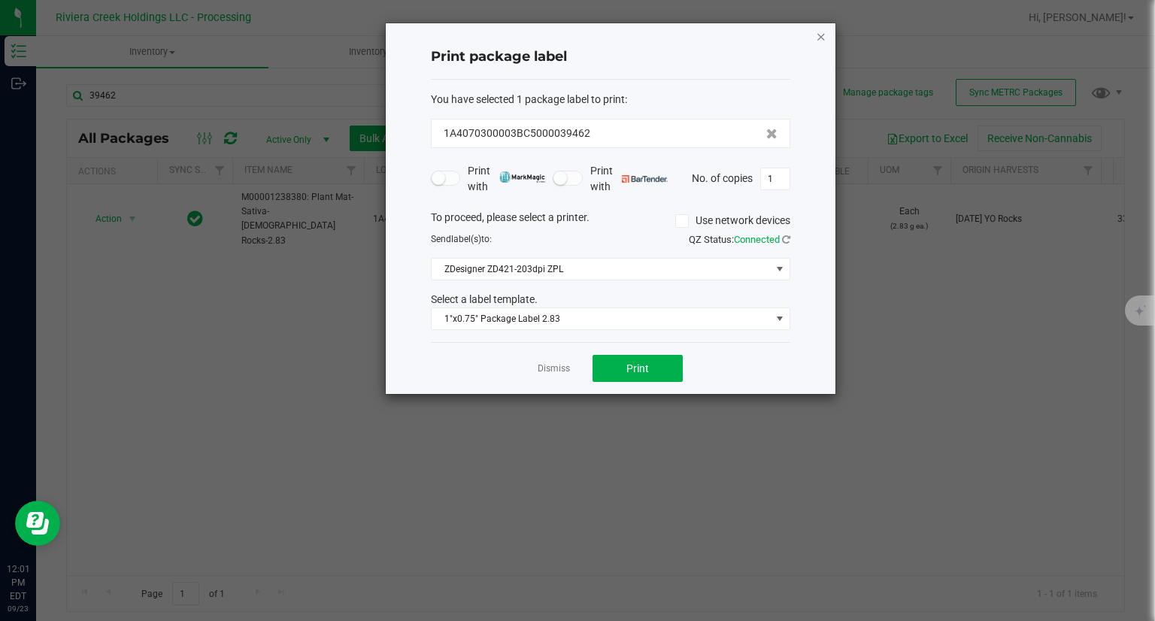
click at [825, 38] on icon "button" at bounding box center [821, 36] width 11 height 18
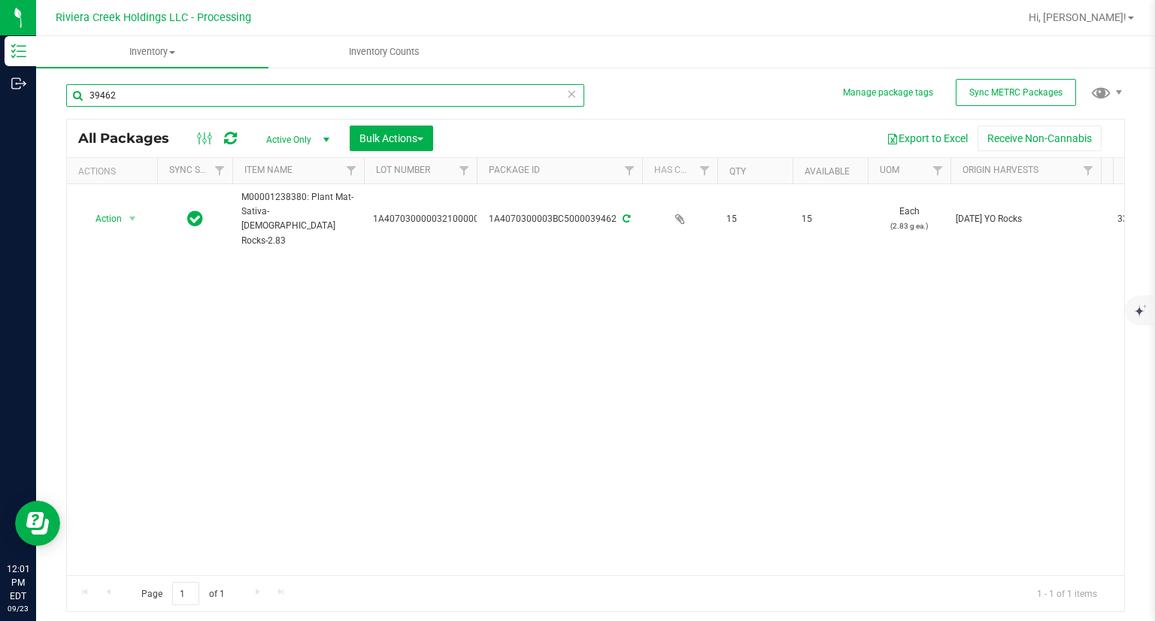
click at [220, 85] on input "39462" at bounding box center [325, 95] width 518 height 23
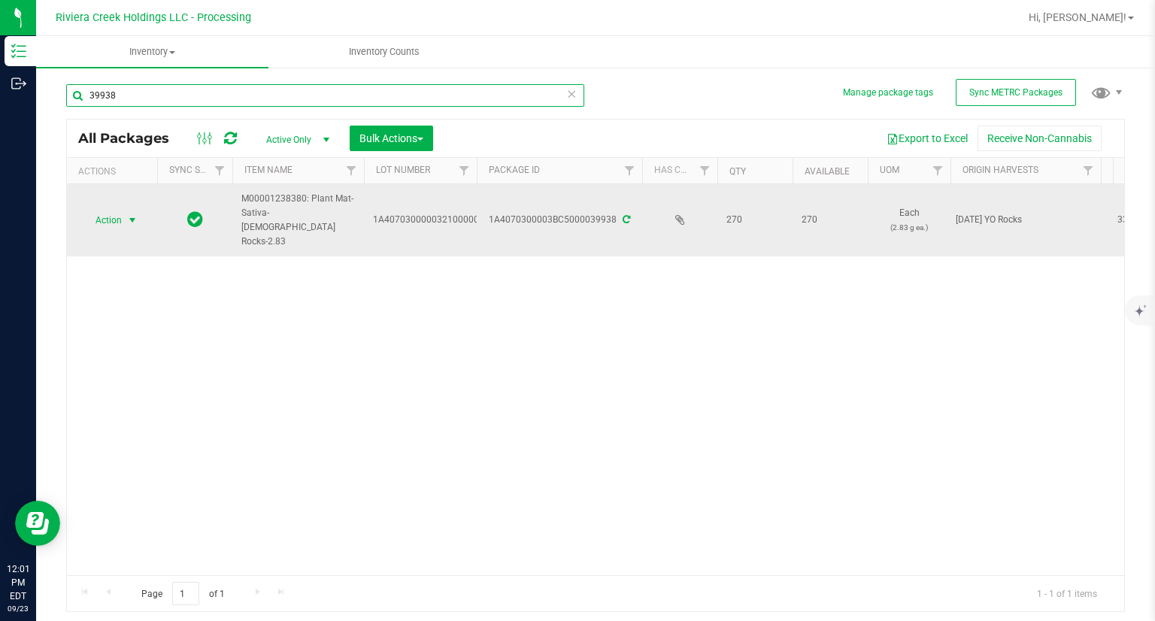
type input "39938"
click at [120, 223] on span "Action" at bounding box center [102, 220] width 41 height 21
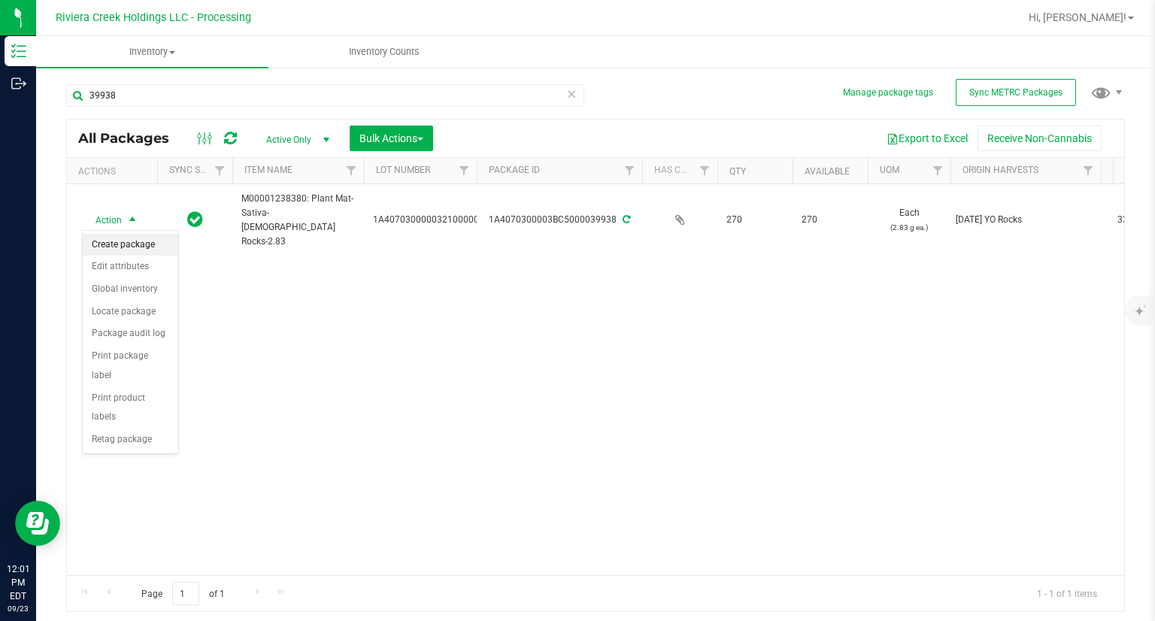
click at [126, 241] on li "Create package" at bounding box center [130, 245] width 95 height 23
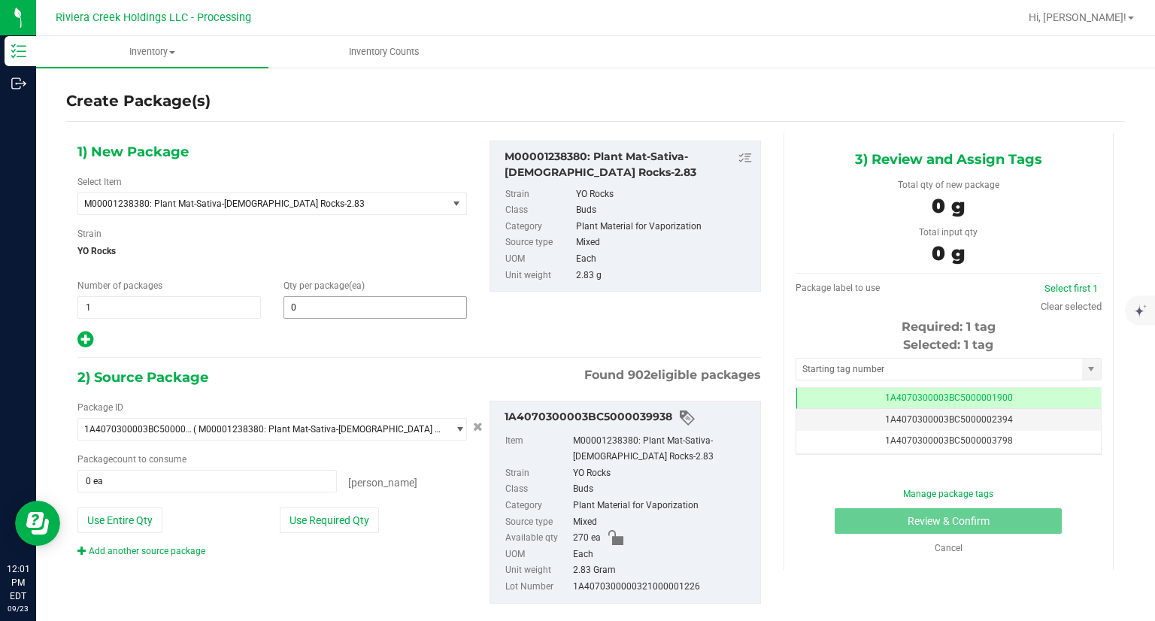
click at [380, 316] on span "0 0" at bounding box center [374, 307] width 183 height 23
click at [374, 300] on span at bounding box center [374, 307] width 183 height 23
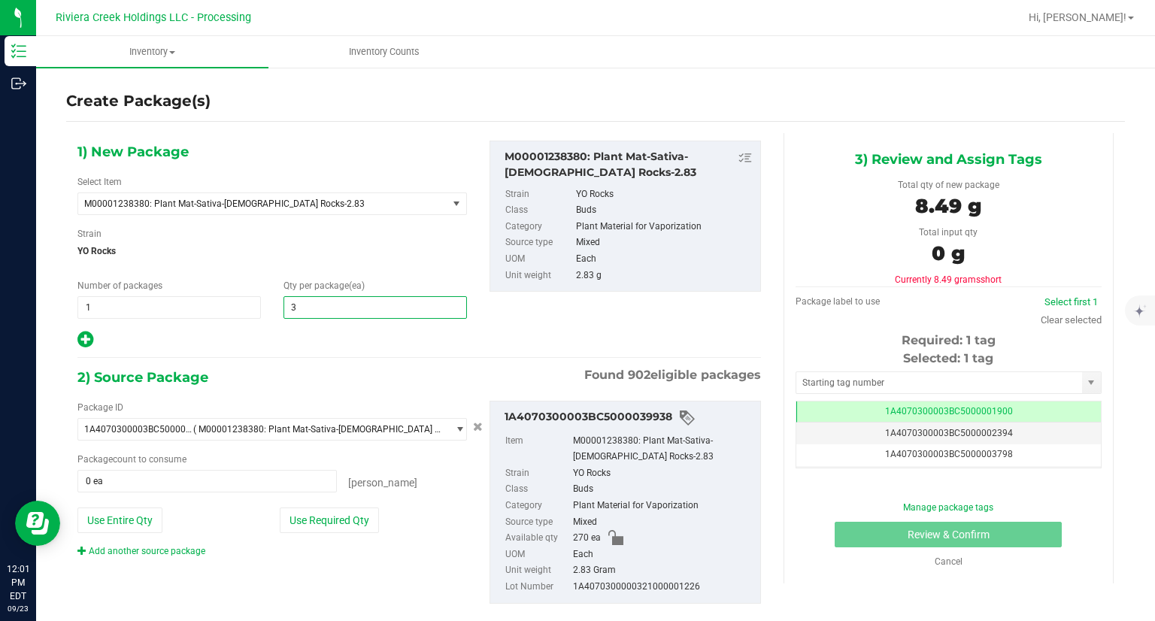
type input "30"
click at [368, 343] on div at bounding box center [271, 340] width 389 height 20
click at [344, 527] on button "Use Required Qty" at bounding box center [329, 520] width 99 height 26
type input "30 ea"
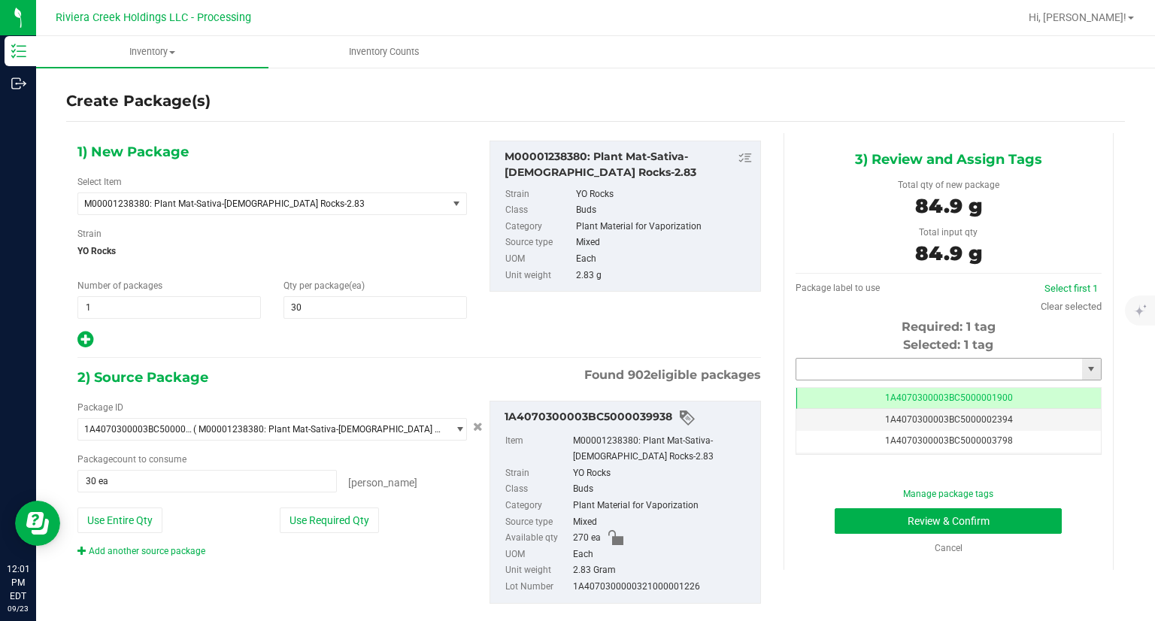
click at [906, 371] on input "text" at bounding box center [939, 369] width 286 height 21
click at [854, 385] on li "1A4070300003BC5000039463" at bounding box center [938, 394] width 301 height 23
type input "1A4070300003BC5000039463"
click at [865, 528] on button "Review & Confirm" at bounding box center [947, 521] width 227 height 26
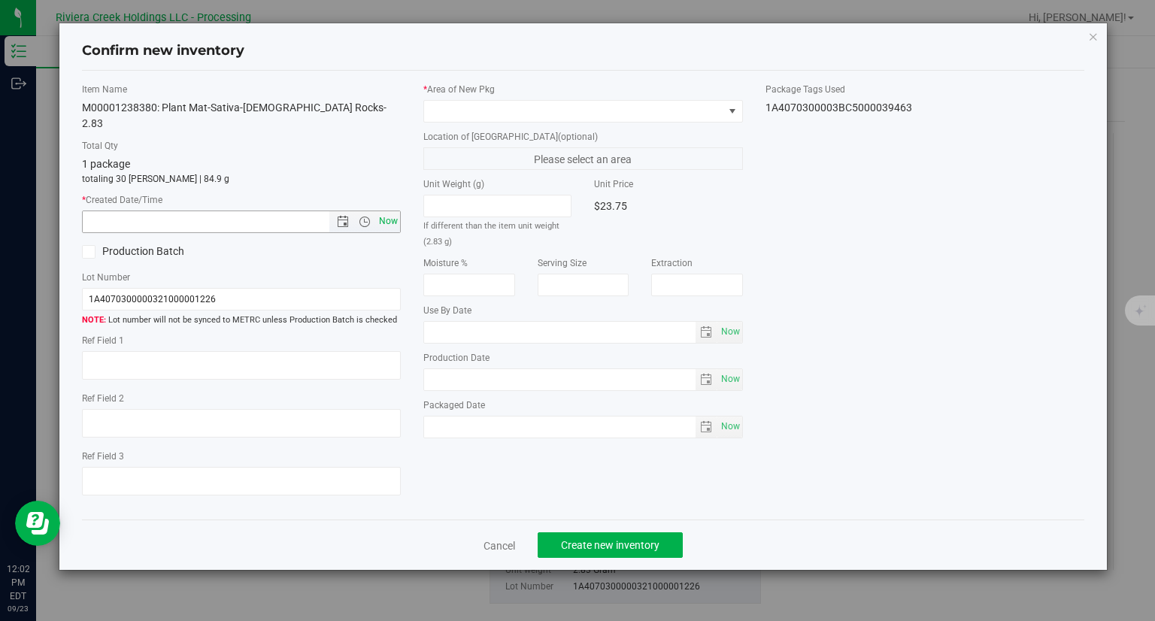
click at [389, 212] on span "Now" at bounding box center [389, 221] width 26 height 22
type input "9/23/2025 12:02 PM"
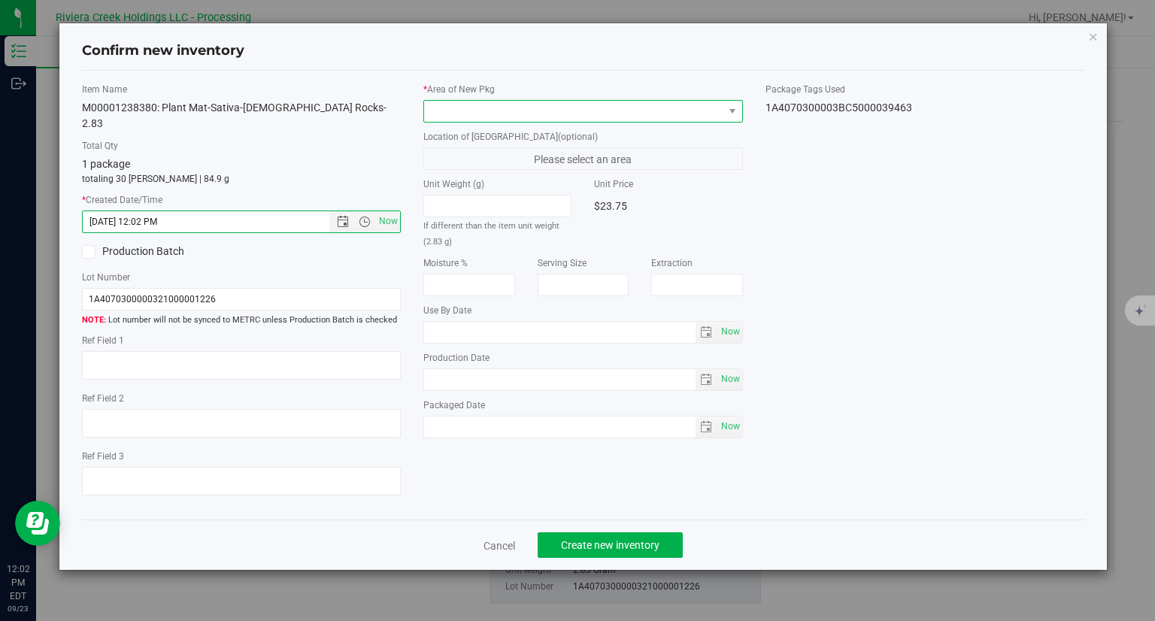
click at [495, 115] on span at bounding box center [573, 111] width 299 height 21
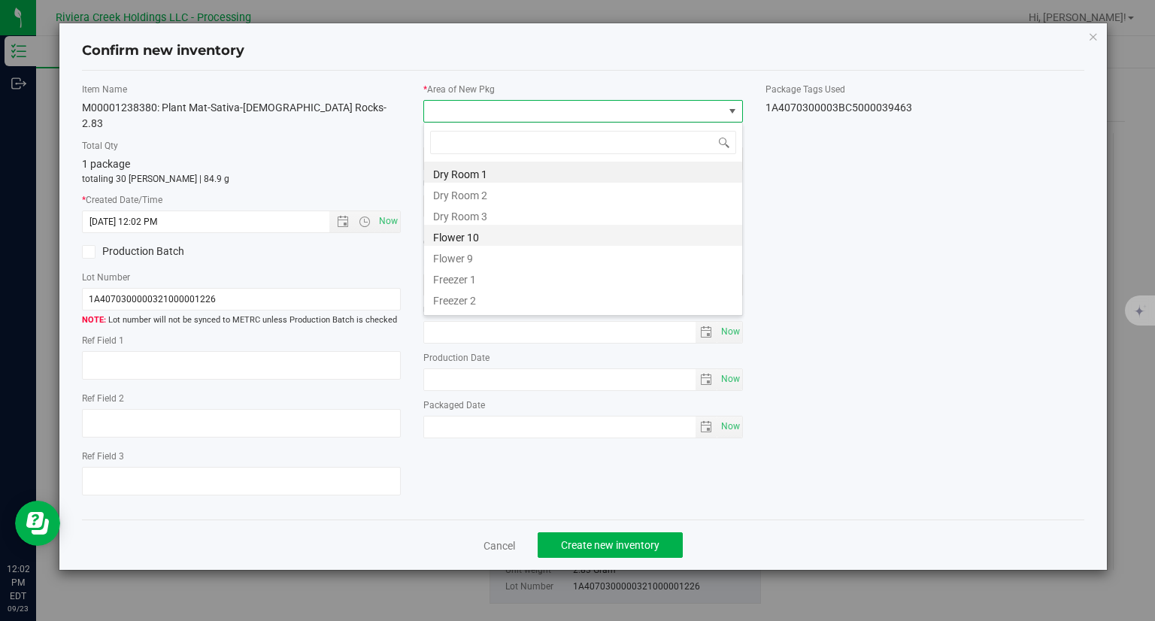
click at [508, 229] on li "Flower 10" at bounding box center [583, 235] width 318 height 21
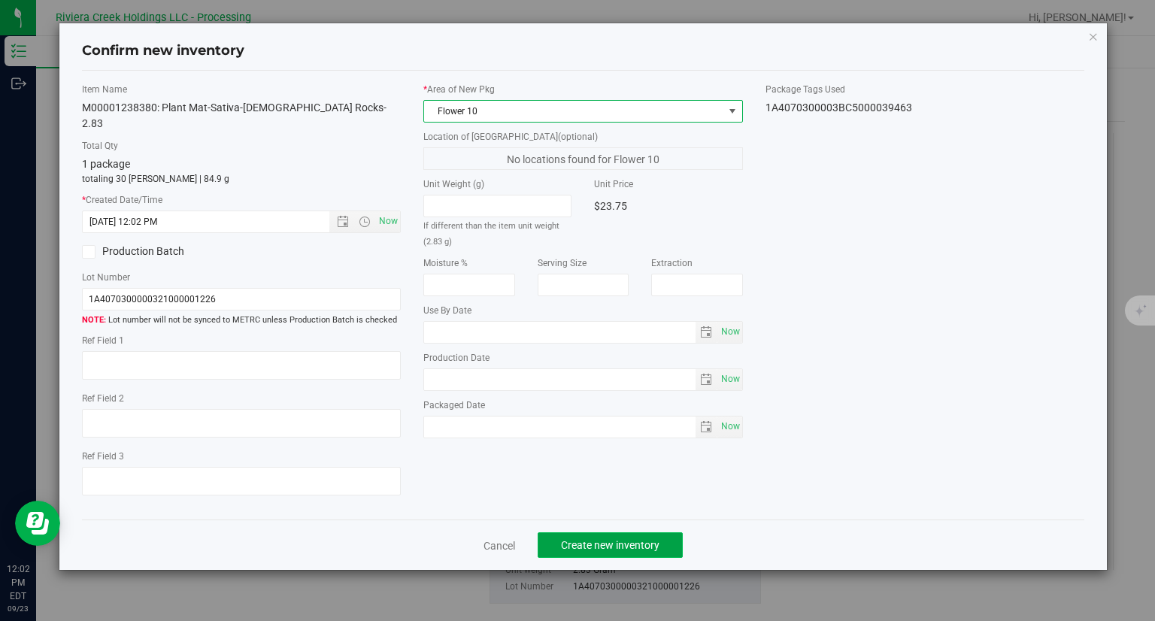
click at [640, 539] on span "Create new inventory" at bounding box center [610, 545] width 98 height 12
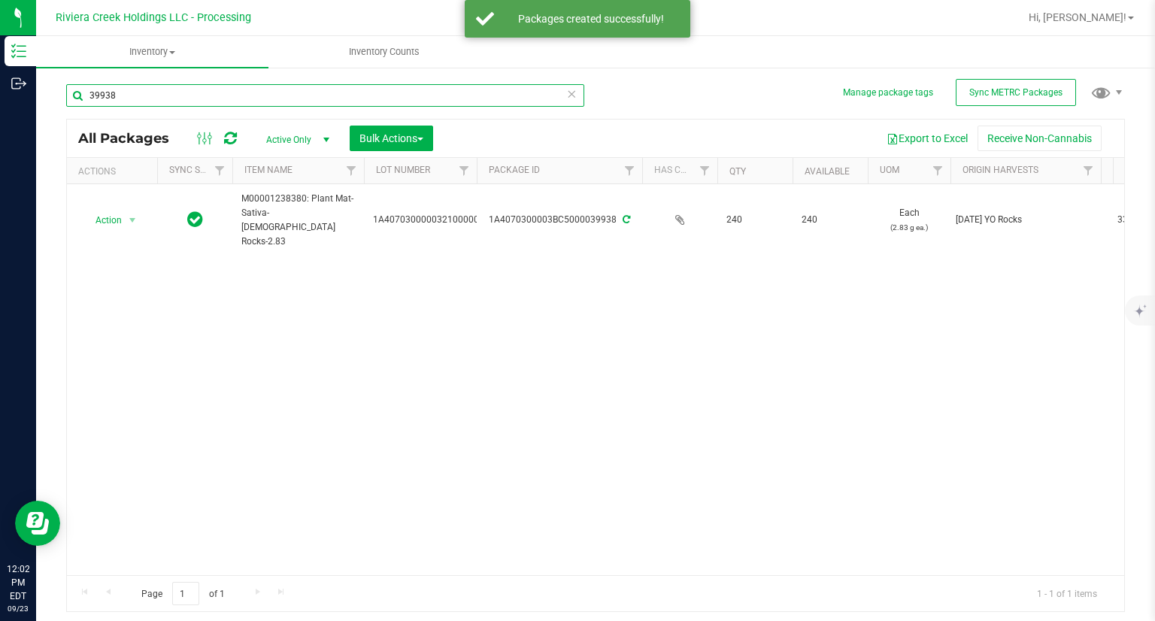
click at [153, 94] on input "39938" at bounding box center [325, 95] width 518 height 23
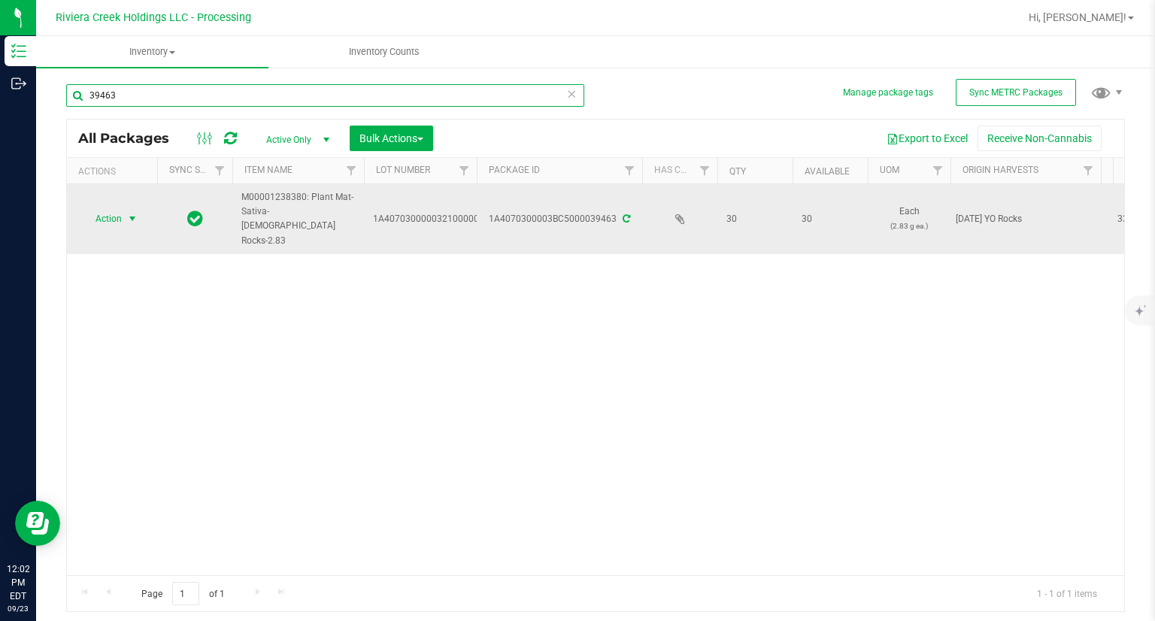
type input "39463"
click at [126, 208] on span "select" at bounding box center [132, 218] width 19 height 21
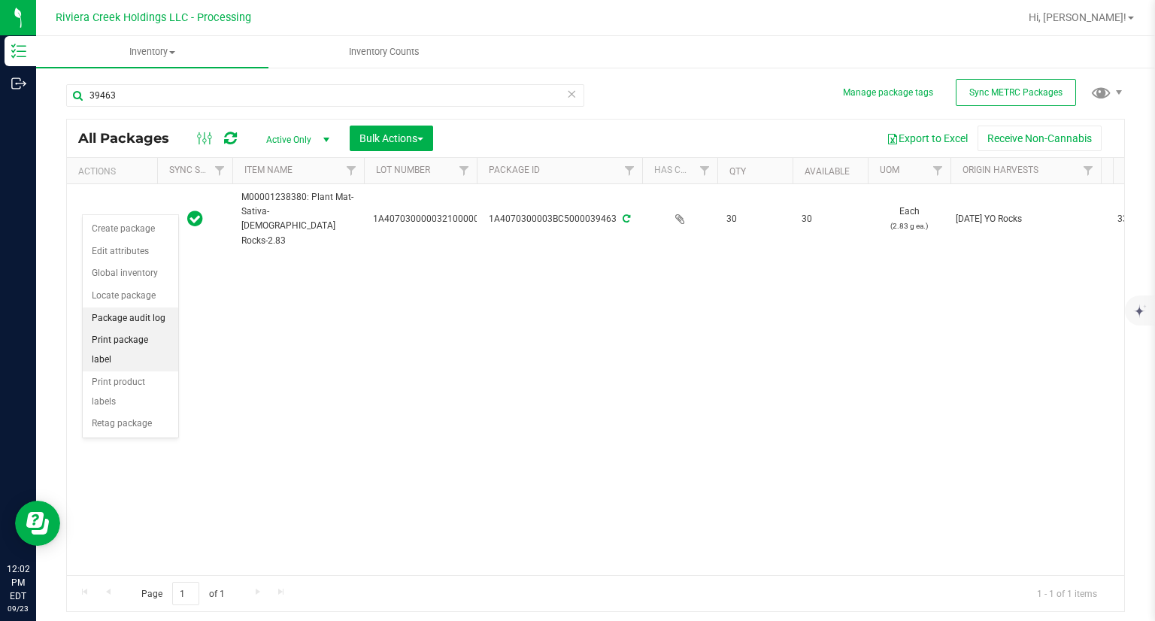
click at [153, 344] on li "Print package label" at bounding box center [130, 349] width 95 height 41
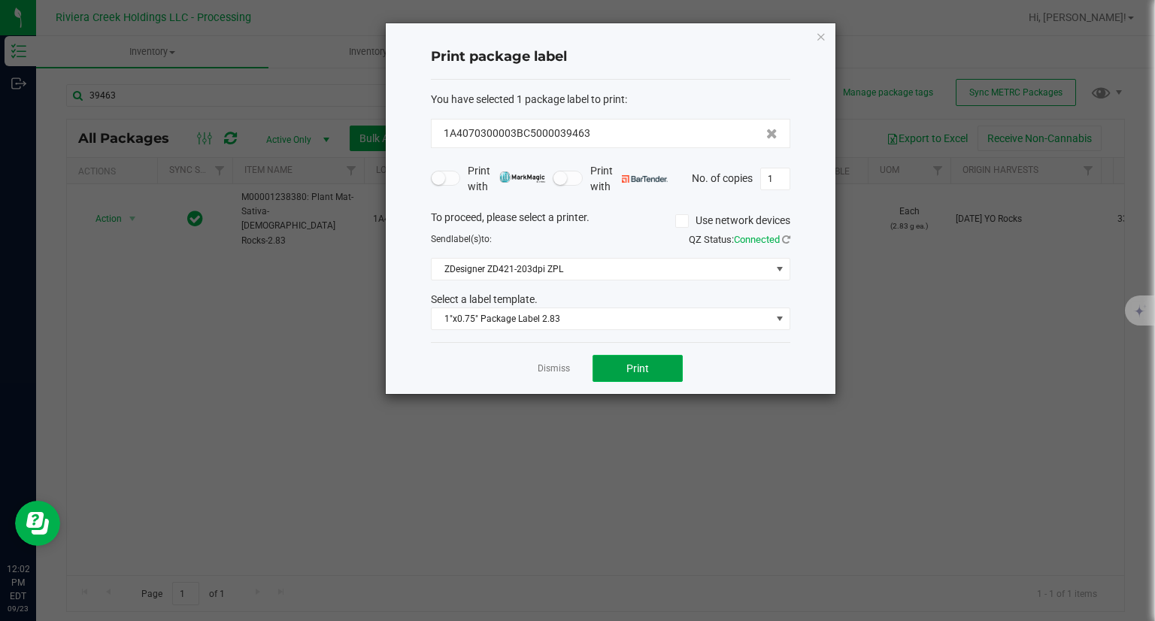
click at [680, 357] on button "Print" at bounding box center [637, 368] width 90 height 27
